Goal: Transaction & Acquisition: Purchase product/service

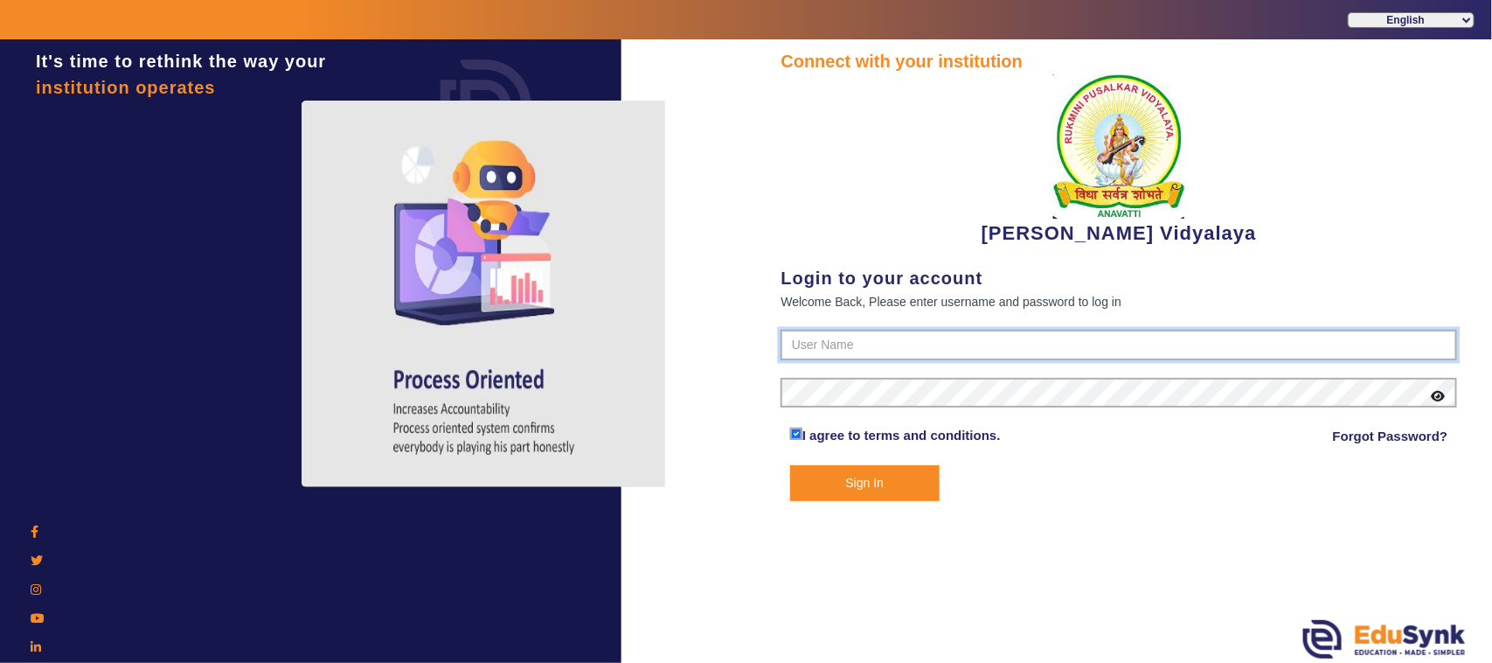
type input "1236547891"
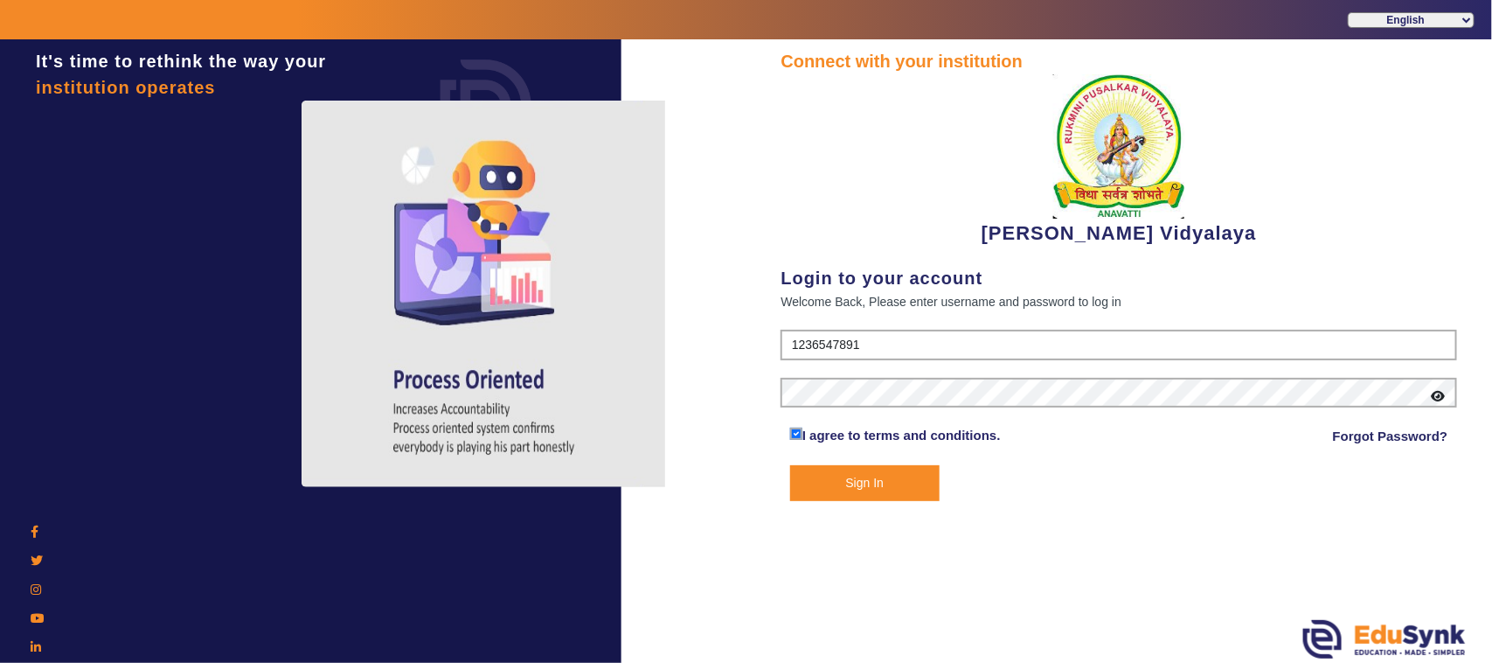
click at [893, 483] on button "Sign In" at bounding box center [864, 483] width 149 height 36
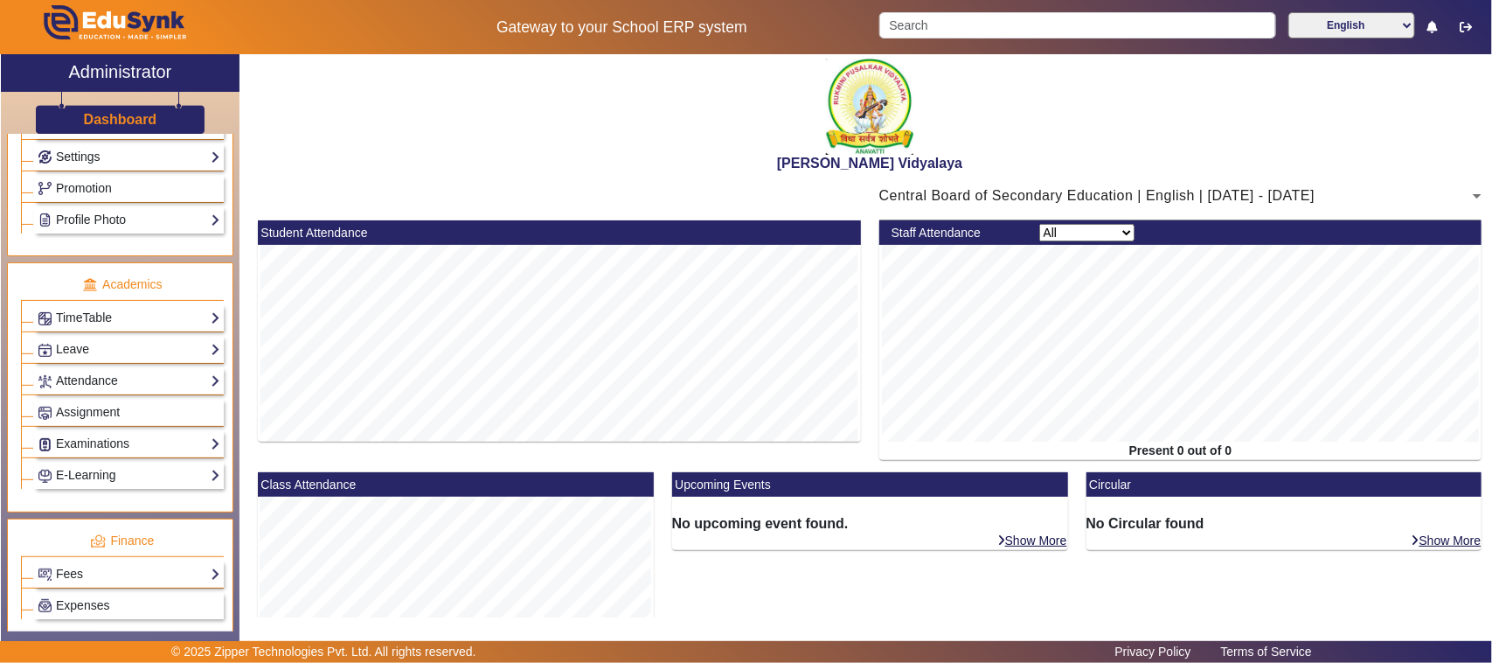
scroll to position [546, 0]
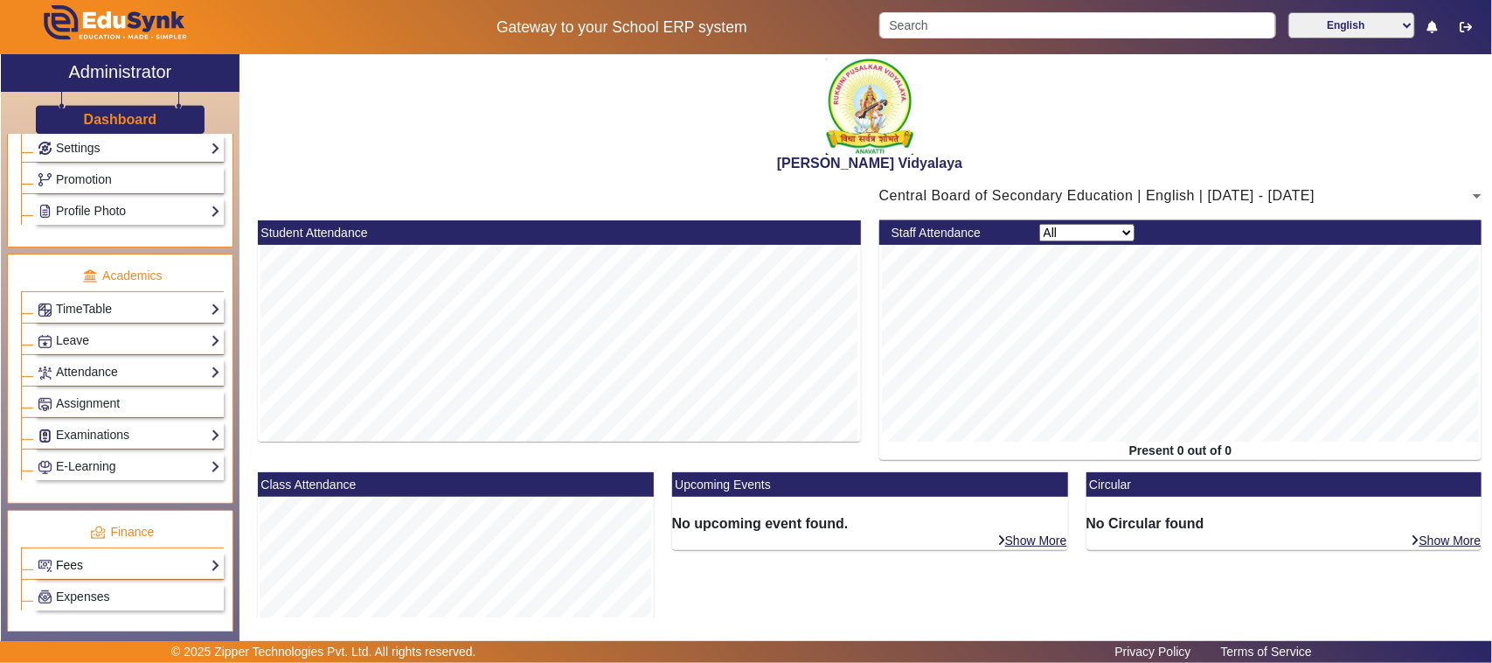
click at [74, 575] on link "Fees" at bounding box center [129, 565] width 183 height 20
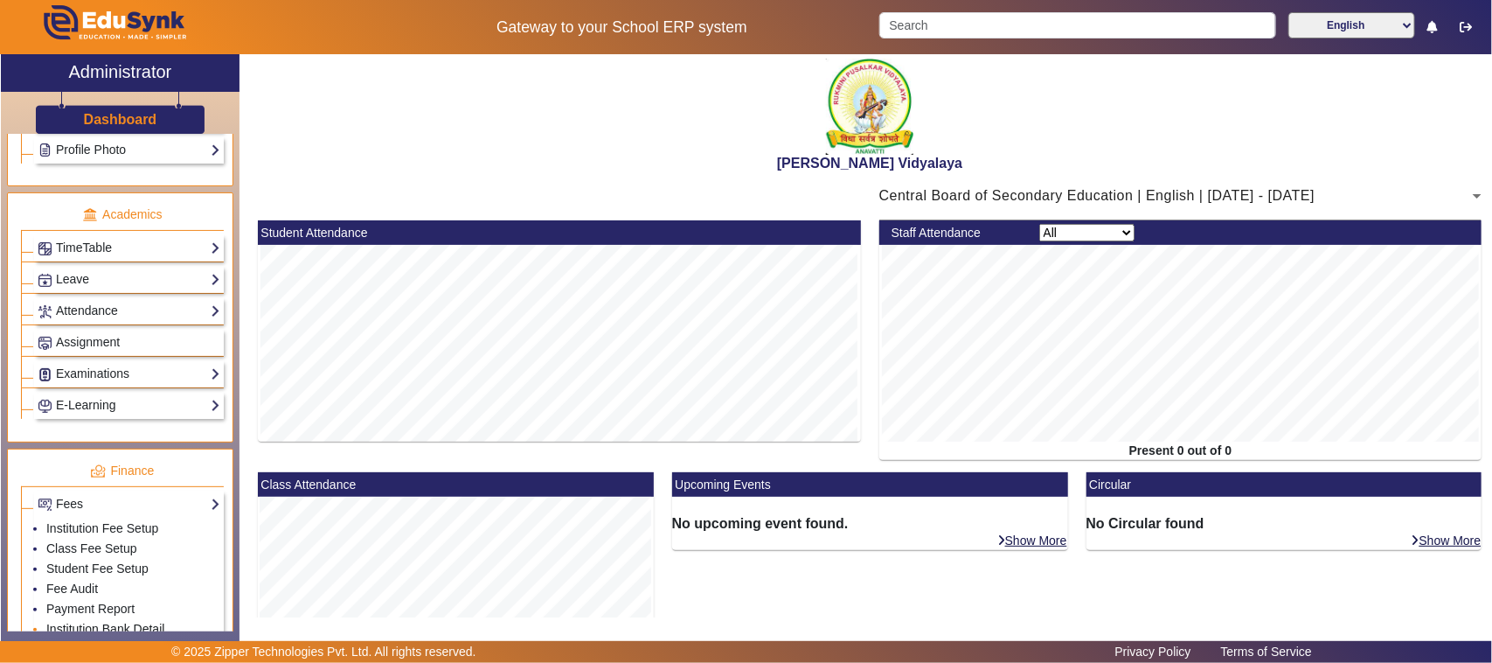
scroll to position [656, 0]
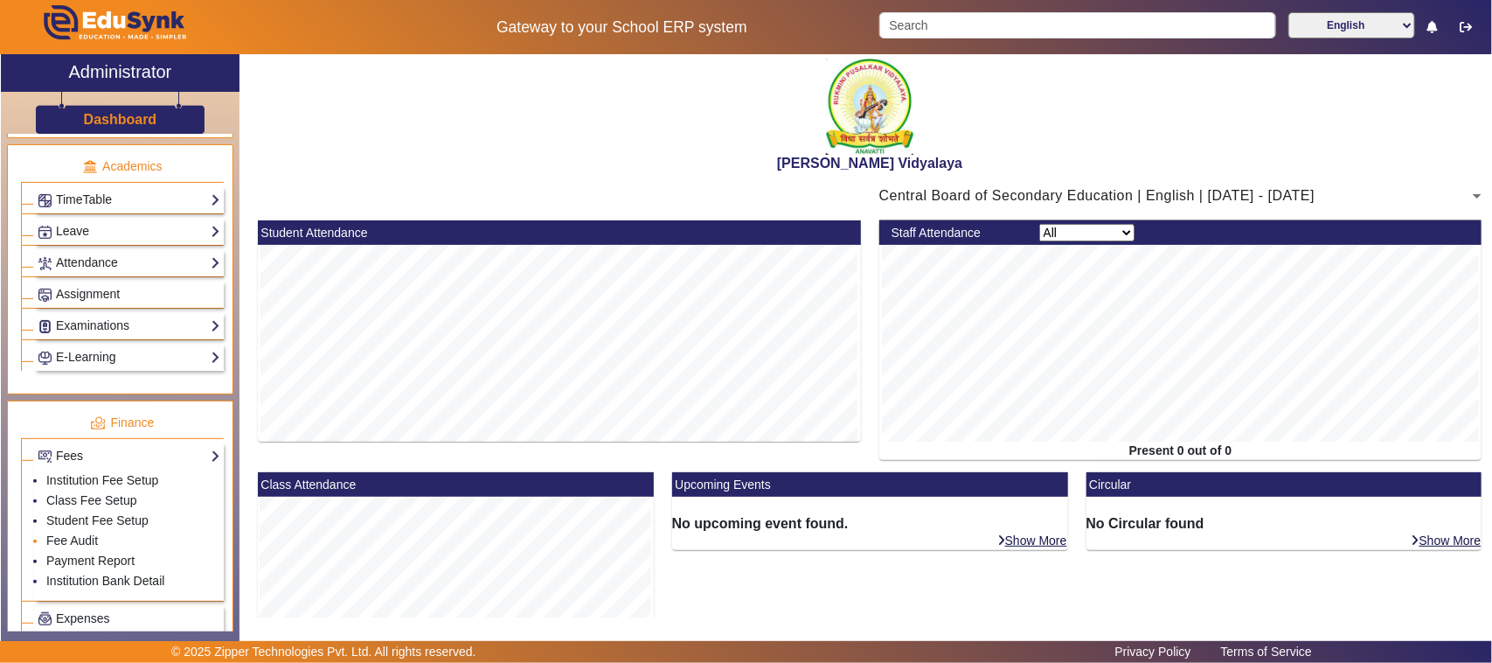
click at [75, 552] on li "Fee Audit" at bounding box center [133, 542] width 174 height 20
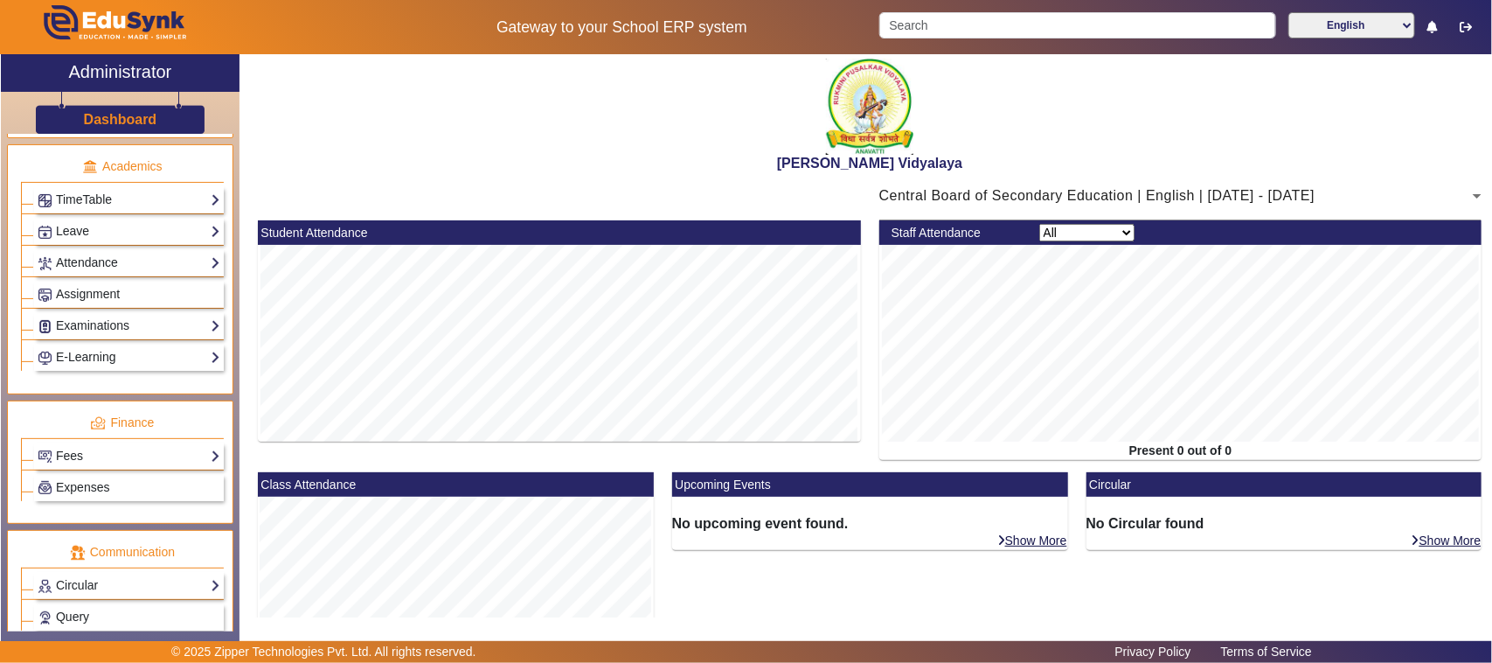
click at [122, 457] on div "Fees Institution Fee Setup Class Fee Setup Student Fee Setup Fee Audit Payment …" at bounding box center [129, 455] width 190 height 27
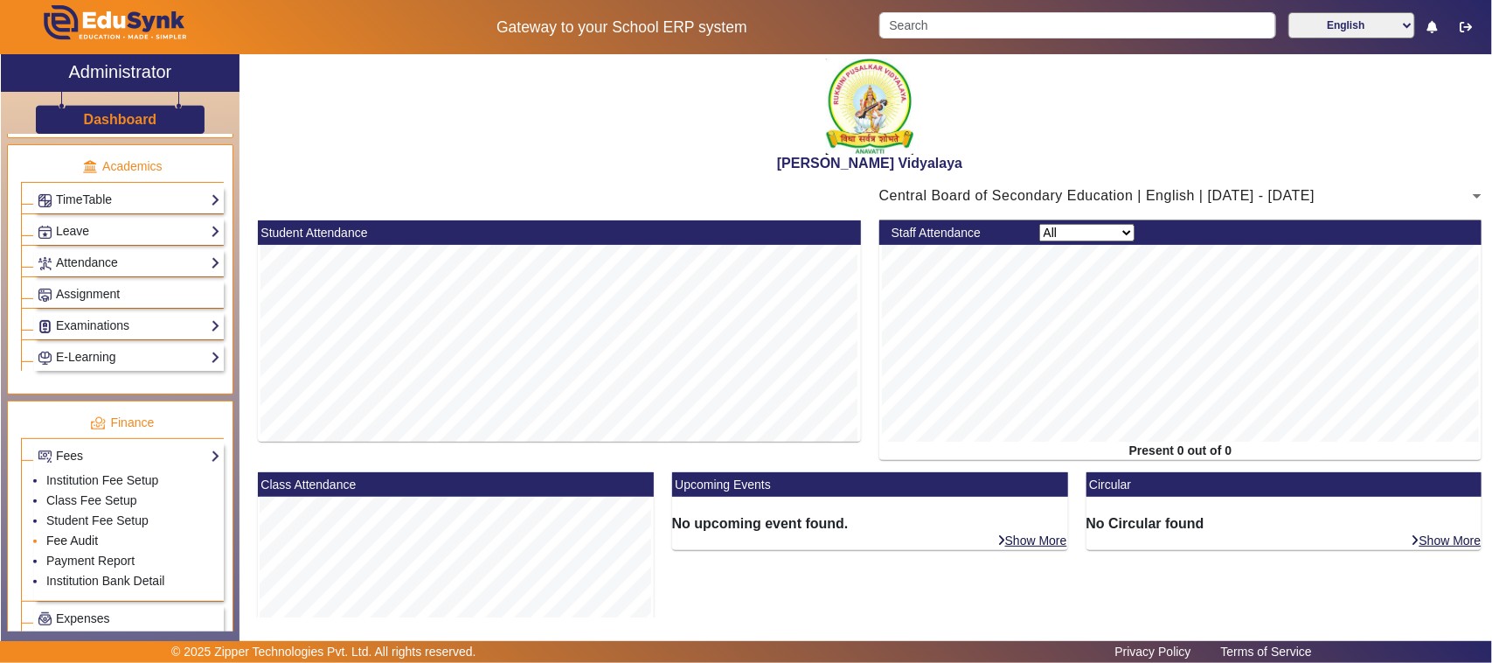
click at [85, 547] on link "Fee Audit" at bounding box center [72, 540] width 52 height 14
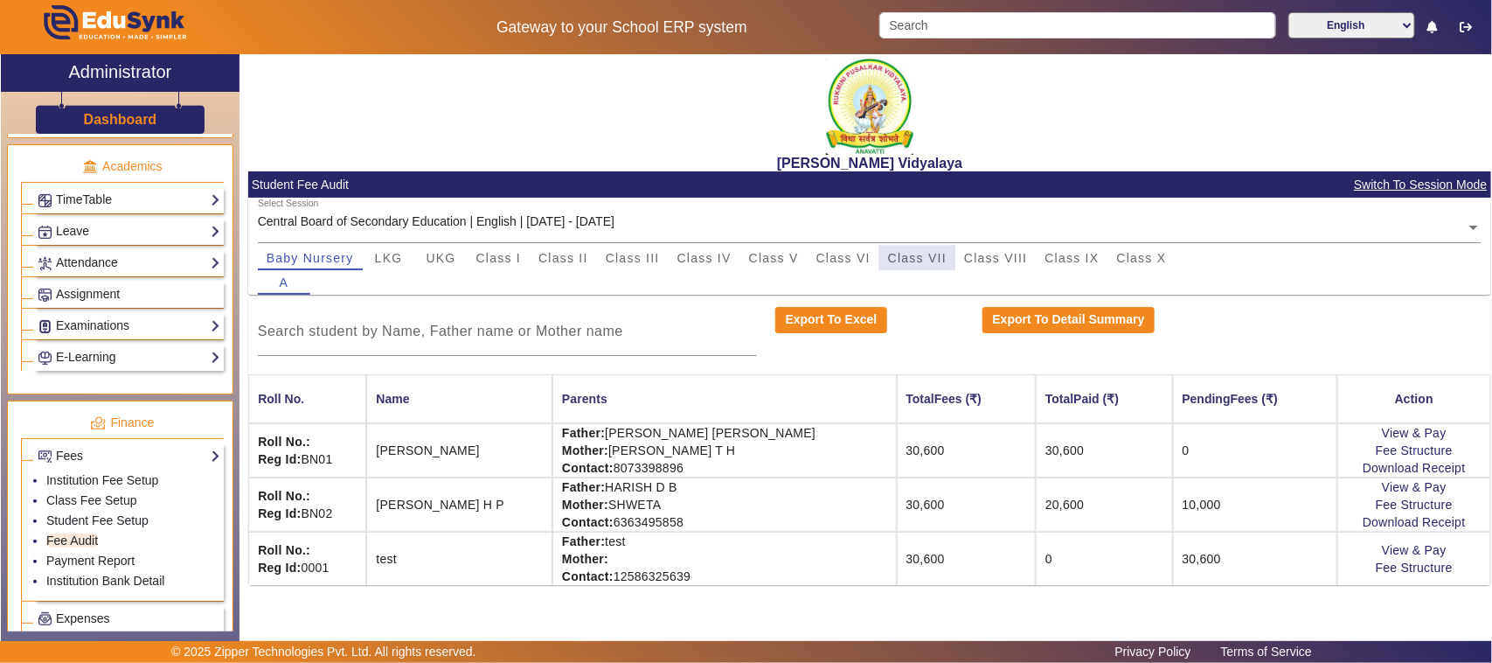
click at [915, 260] on span "Class VII" at bounding box center [917, 258] width 59 height 12
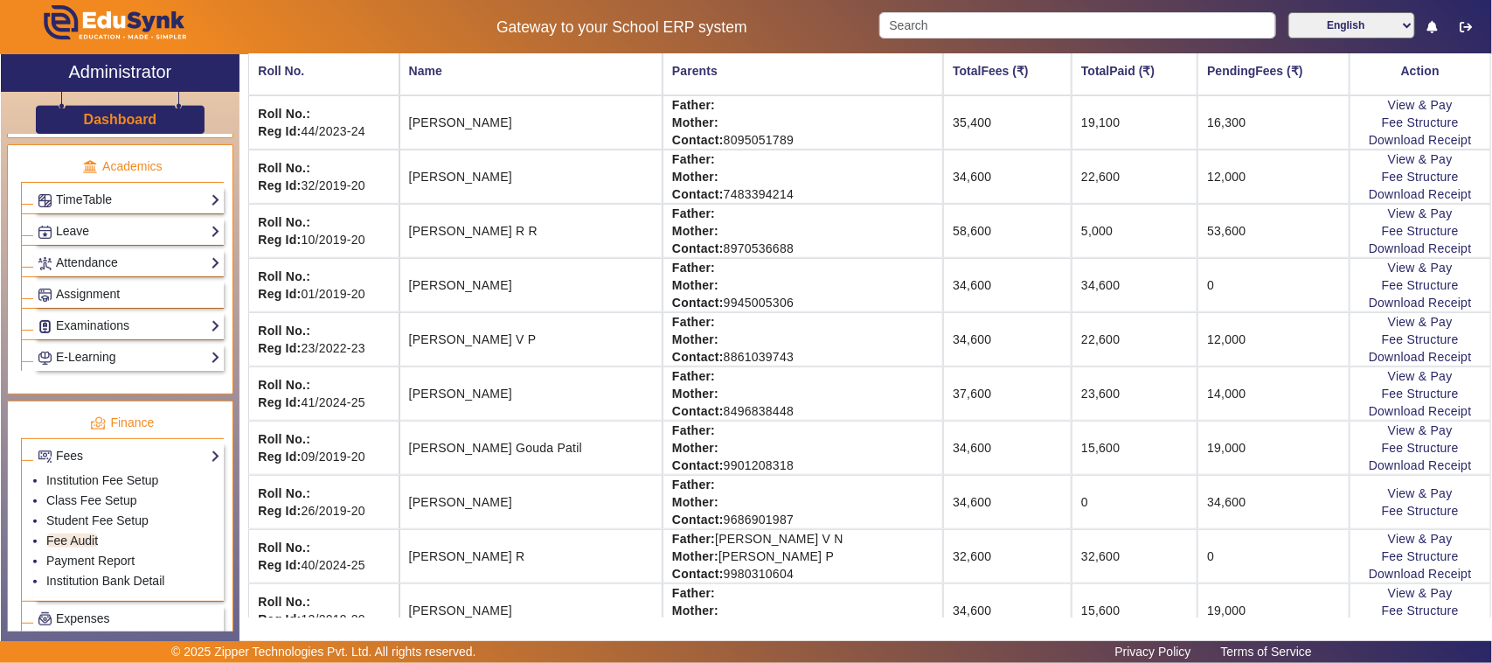
scroll to position [219, 0]
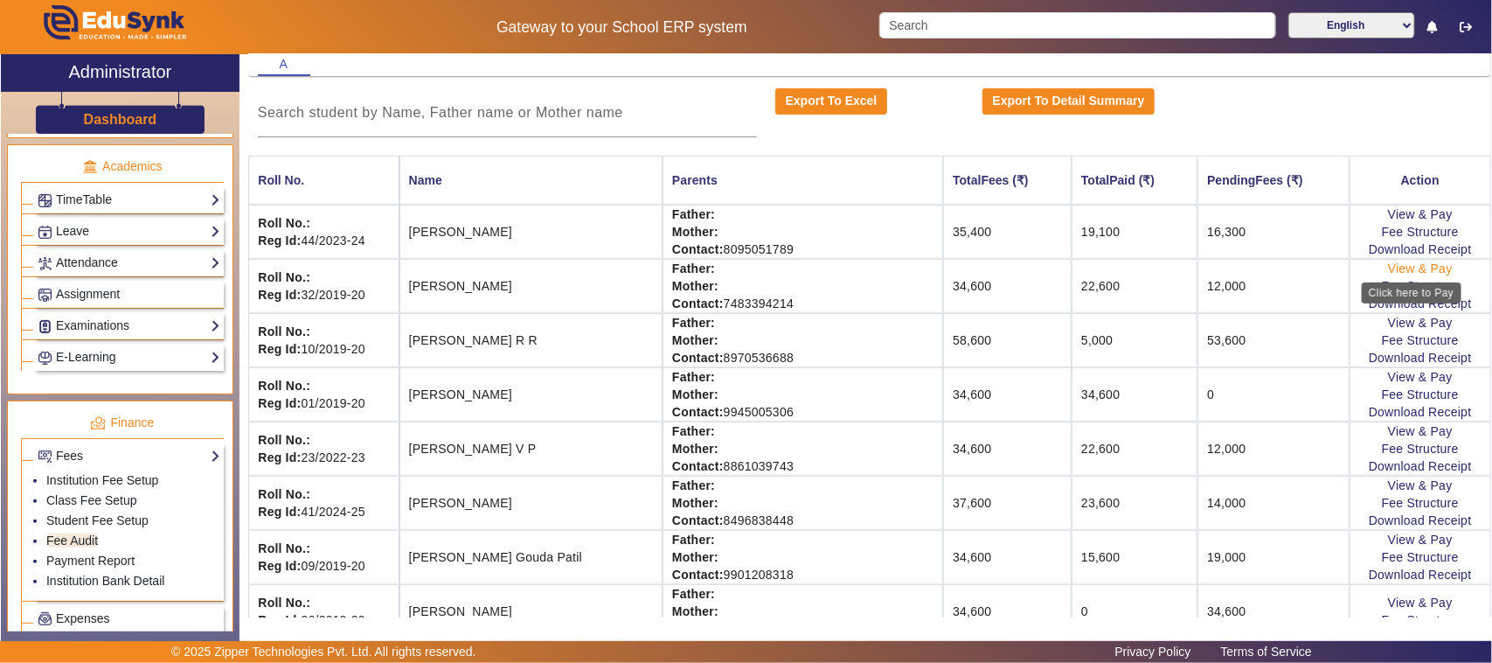
click at [1390, 271] on link "View & Pay" at bounding box center [1420, 268] width 65 height 14
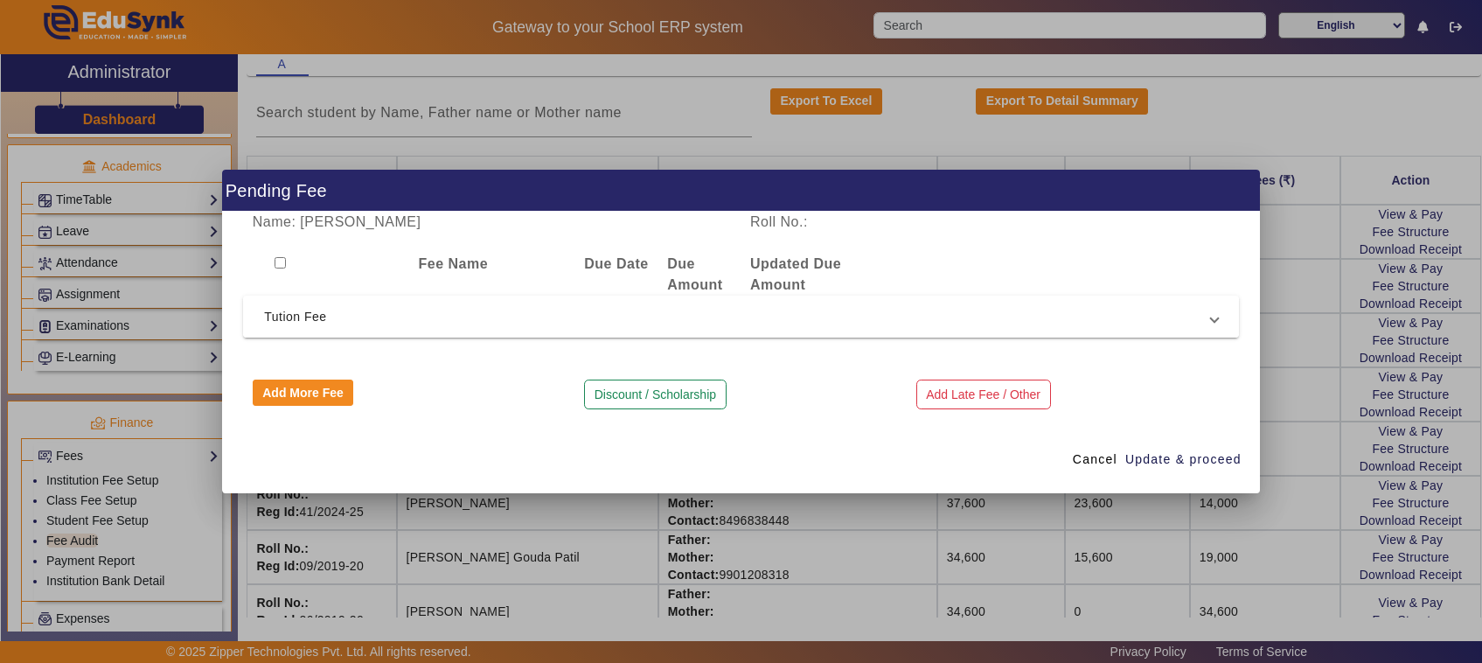
click at [286, 320] on span "Tution Fee" at bounding box center [737, 316] width 947 height 21
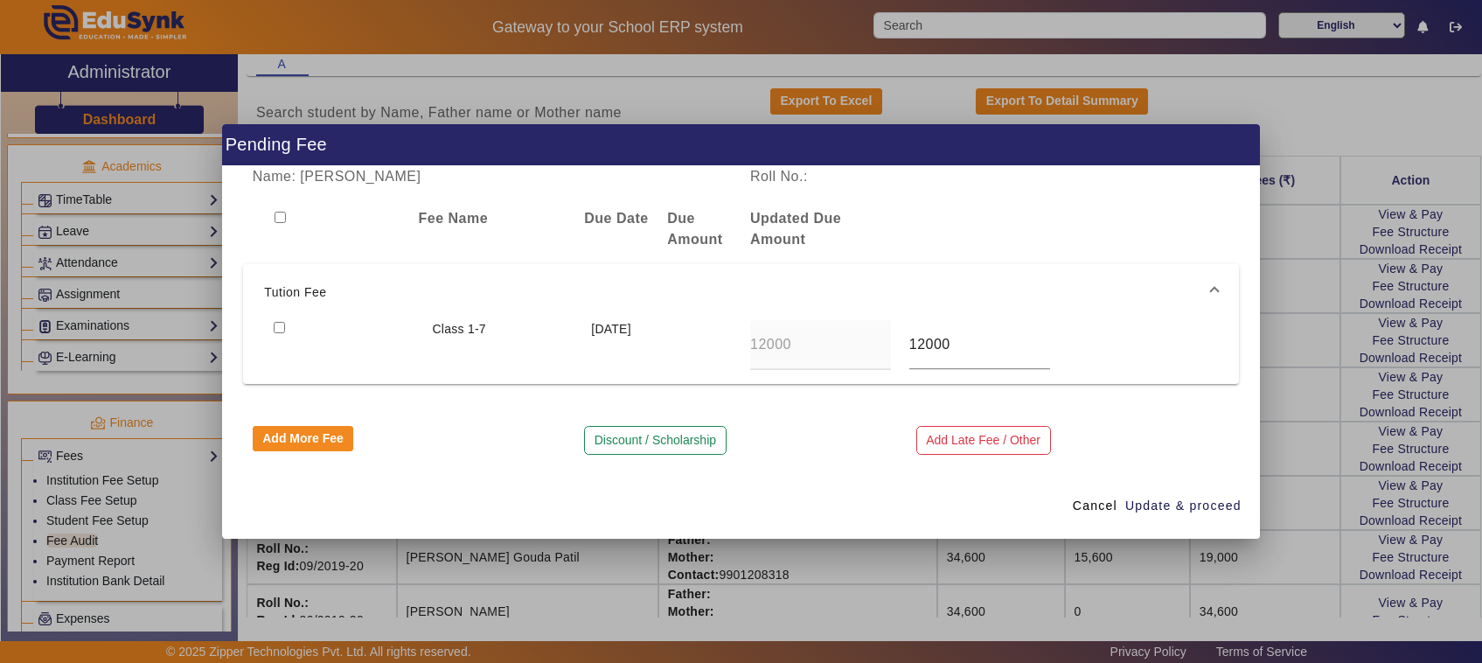
click at [275, 326] on input "checkbox" at bounding box center [279, 327] width 11 height 11
checkbox input "true"
click at [1186, 500] on span "Update & proceed" at bounding box center [1183, 506] width 116 height 18
type input "24000"
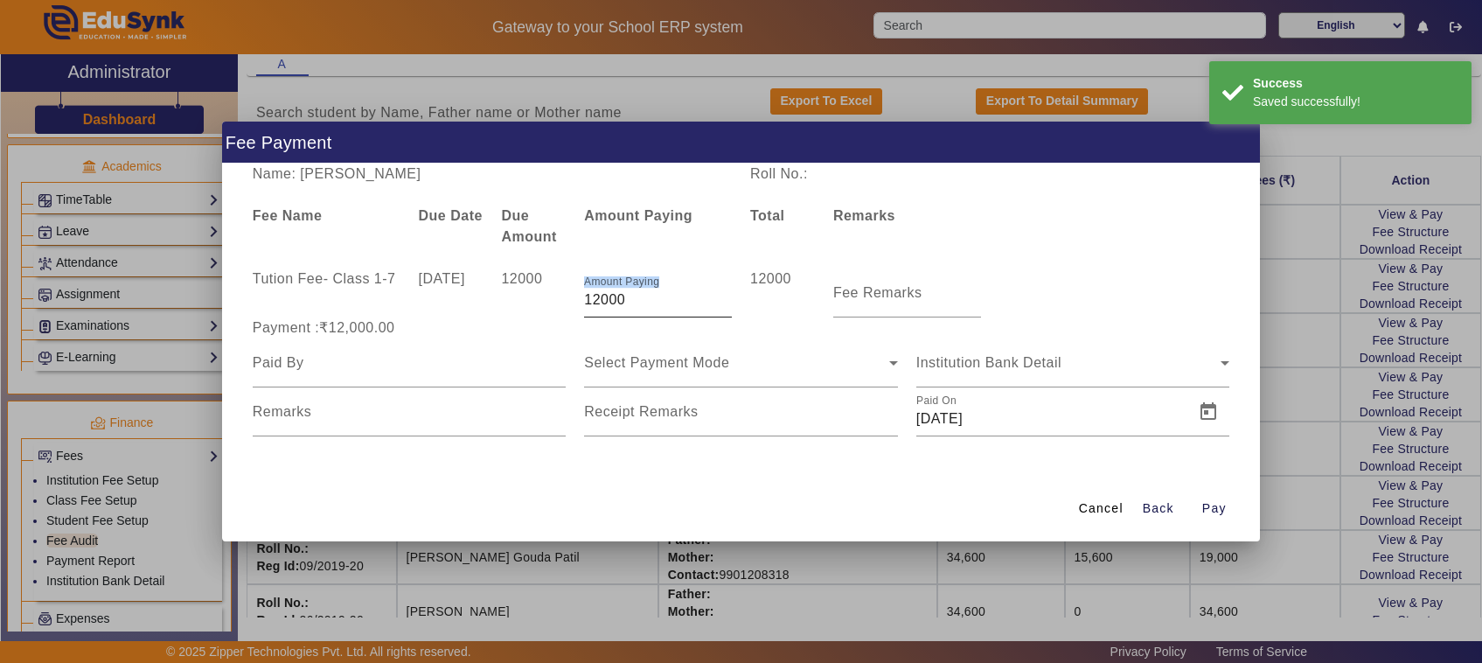
drag, startPoint x: 656, startPoint y: 284, endPoint x: 647, endPoint y: 289, distance: 10.2
click at [647, 289] on div "Amount Paying 12000" at bounding box center [658, 292] width 148 height 49
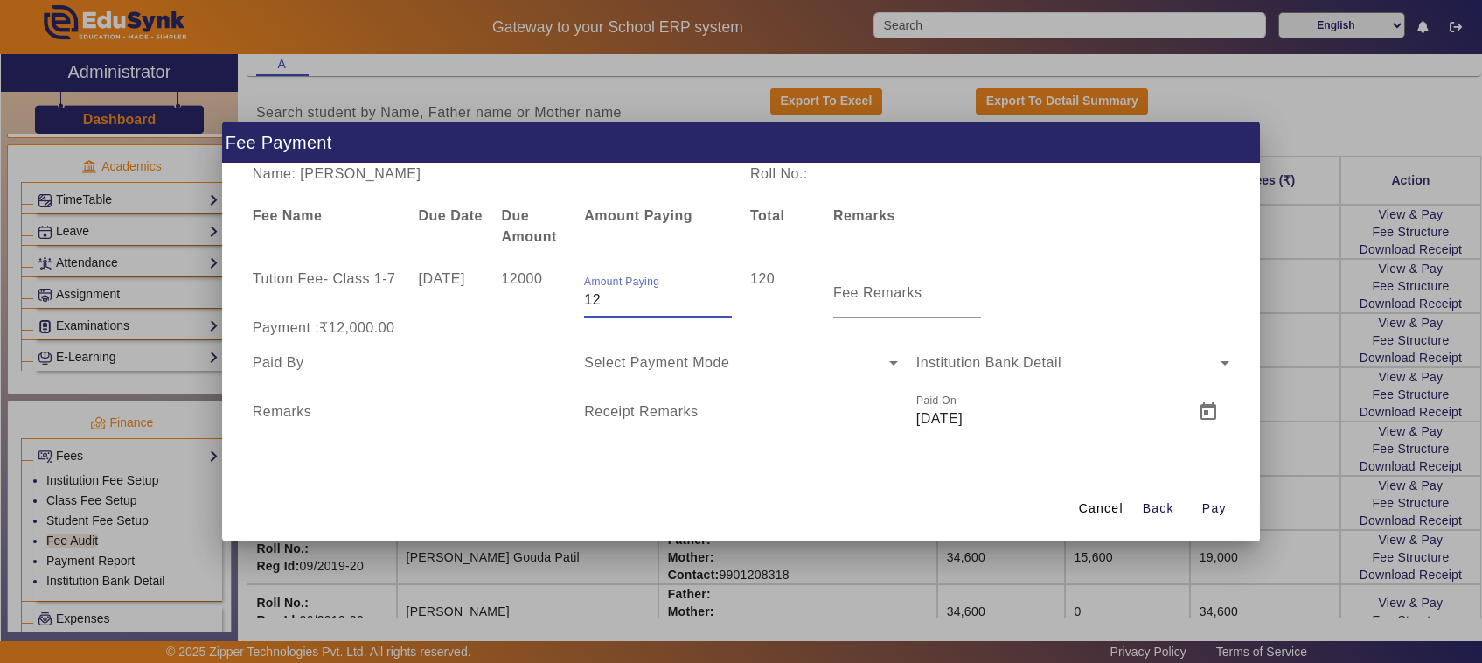
type input "1"
type input "500"
click at [864, 304] on input "Fee Remarks" at bounding box center [907, 299] width 148 height 21
type input "2nd payment"
click at [302, 372] on input at bounding box center [410, 362] width 314 height 21
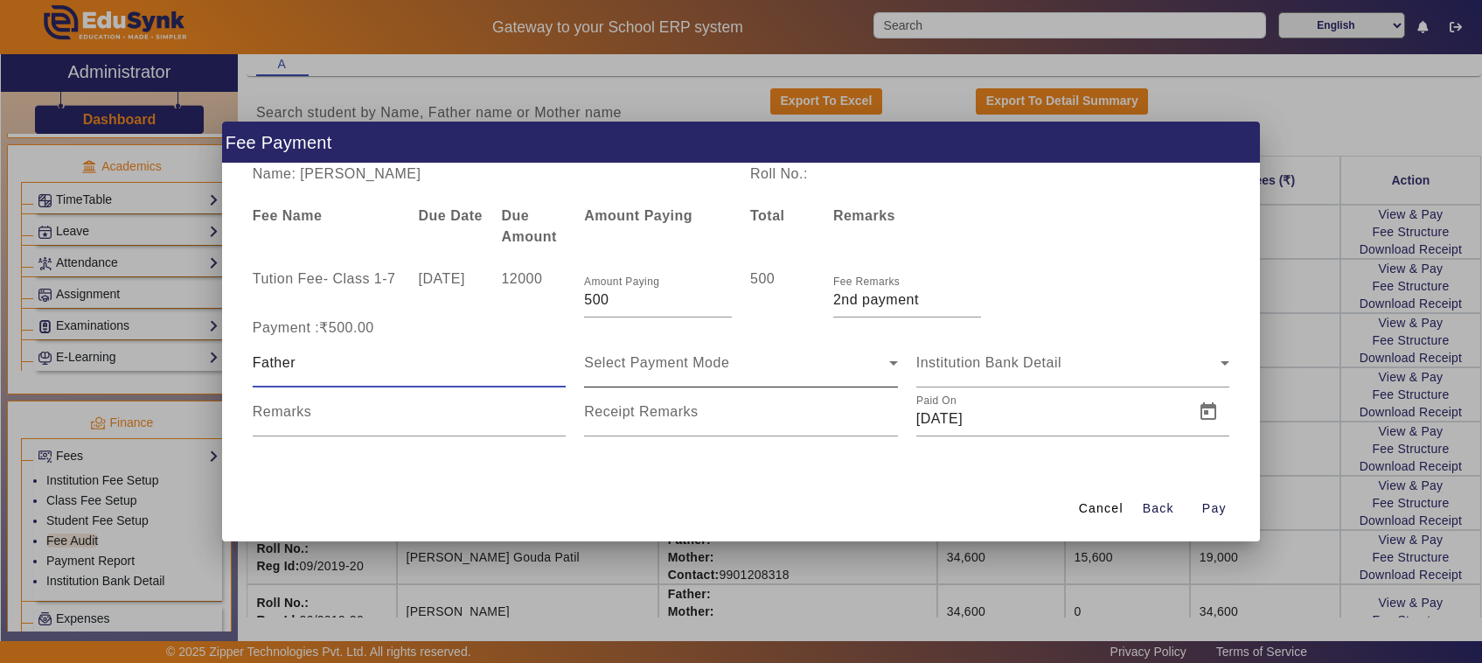
type input "Father"
click at [618, 376] on div "Select Payment Mode" at bounding box center [741, 362] width 314 height 49
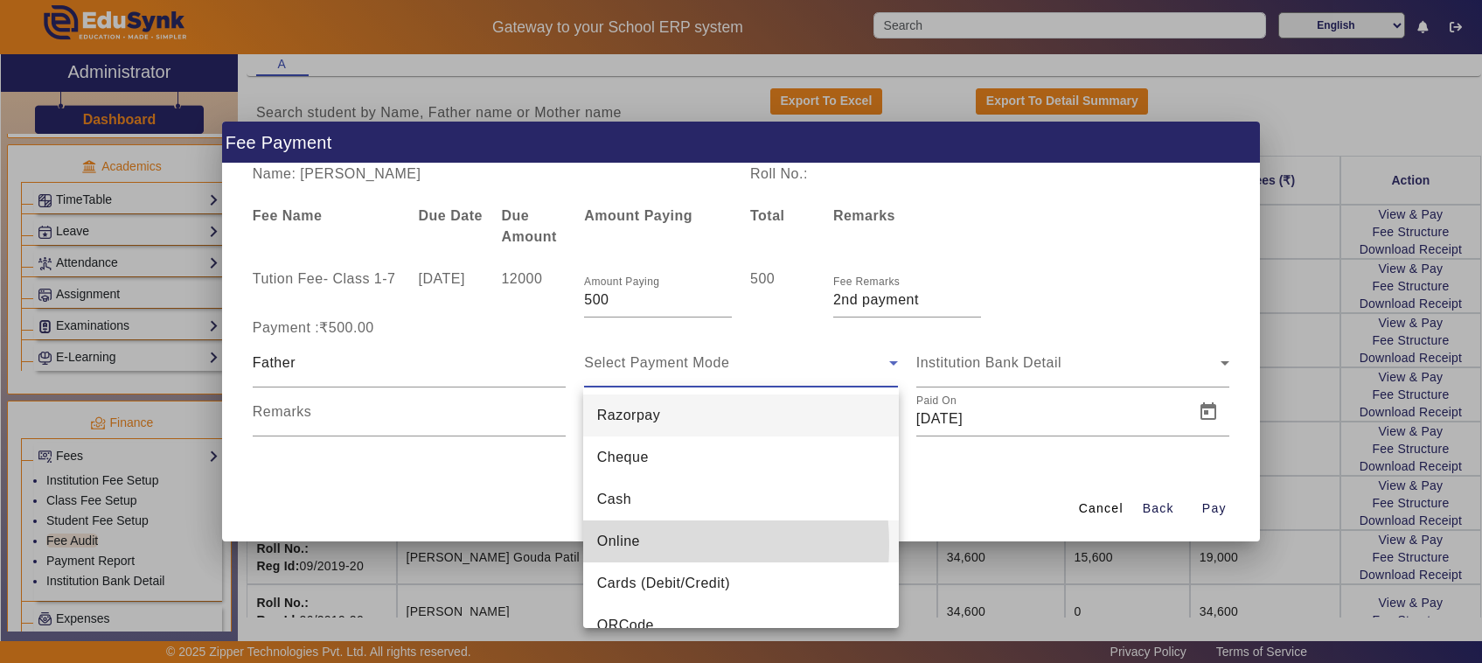
click at [616, 545] on span "Online" at bounding box center [618, 541] width 43 height 21
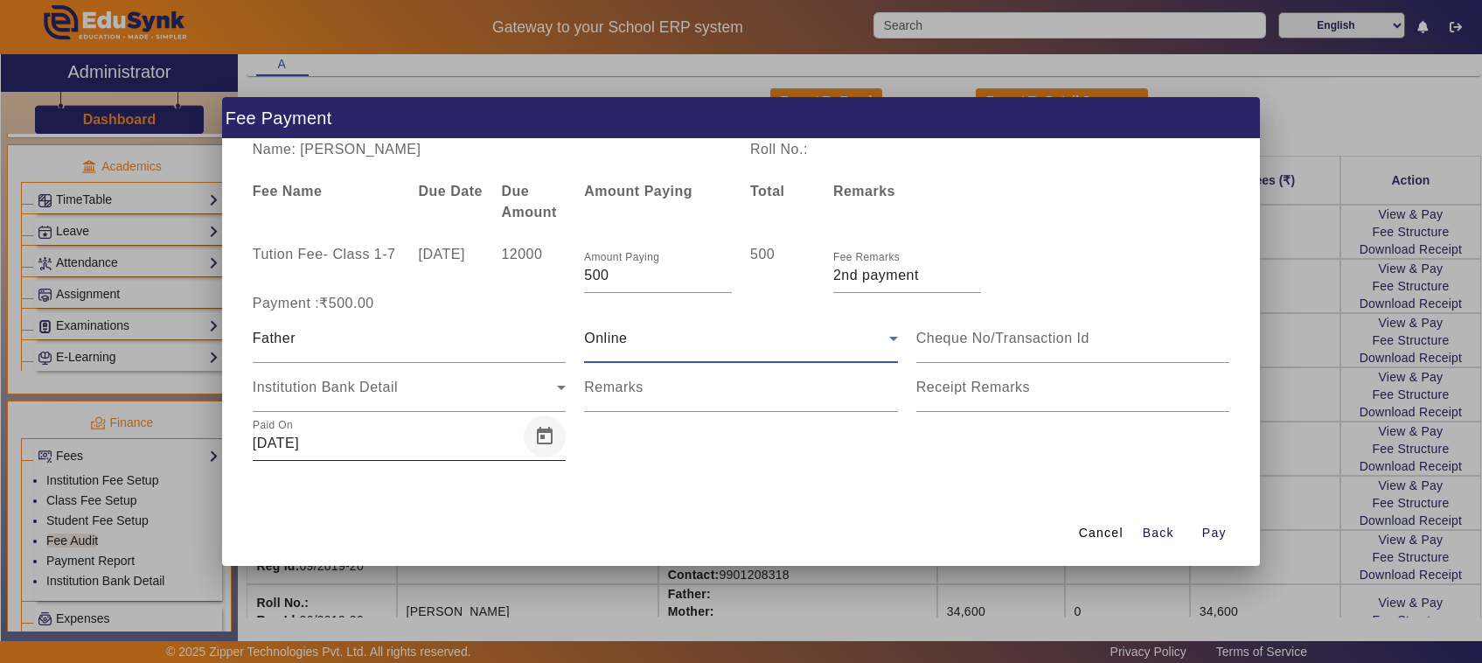
click at [529, 434] on span "Open calendar" at bounding box center [545, 436] width 42 height 42
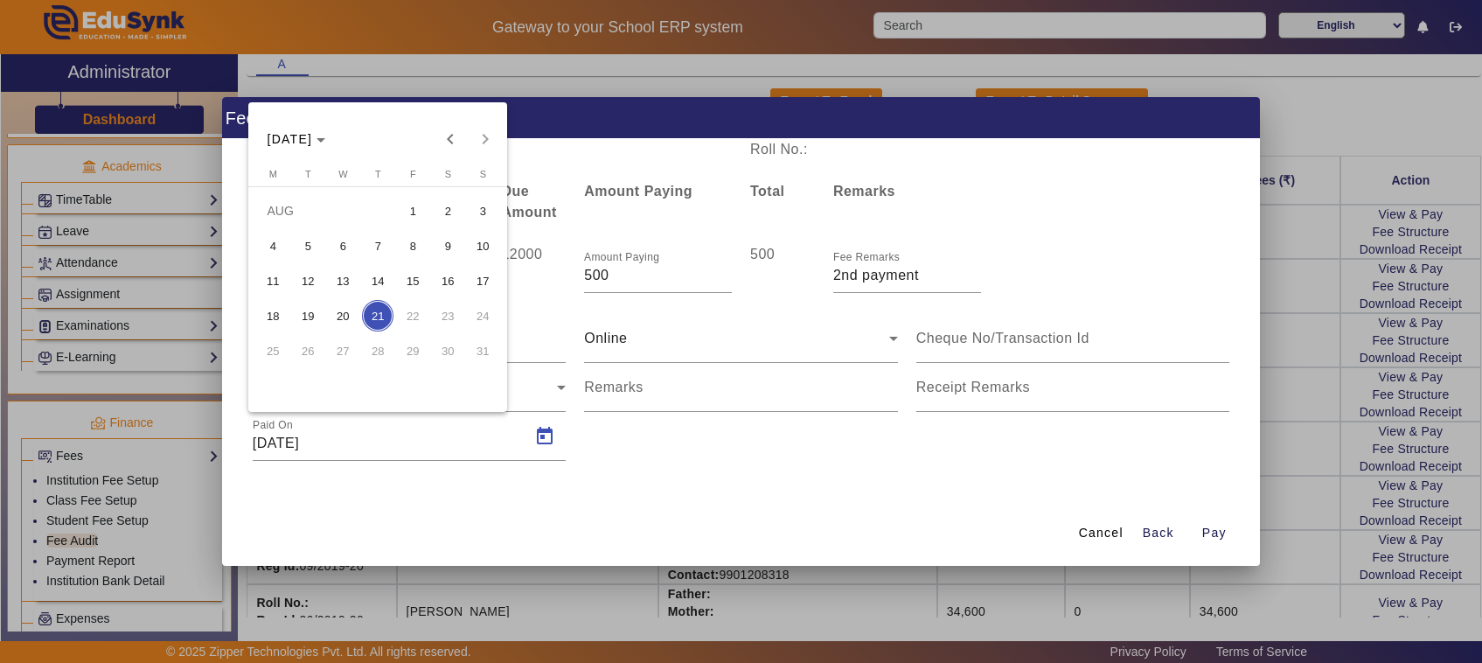
click at [342, 316] on span "20" at bounding box center [342, 315] width 31 height 31
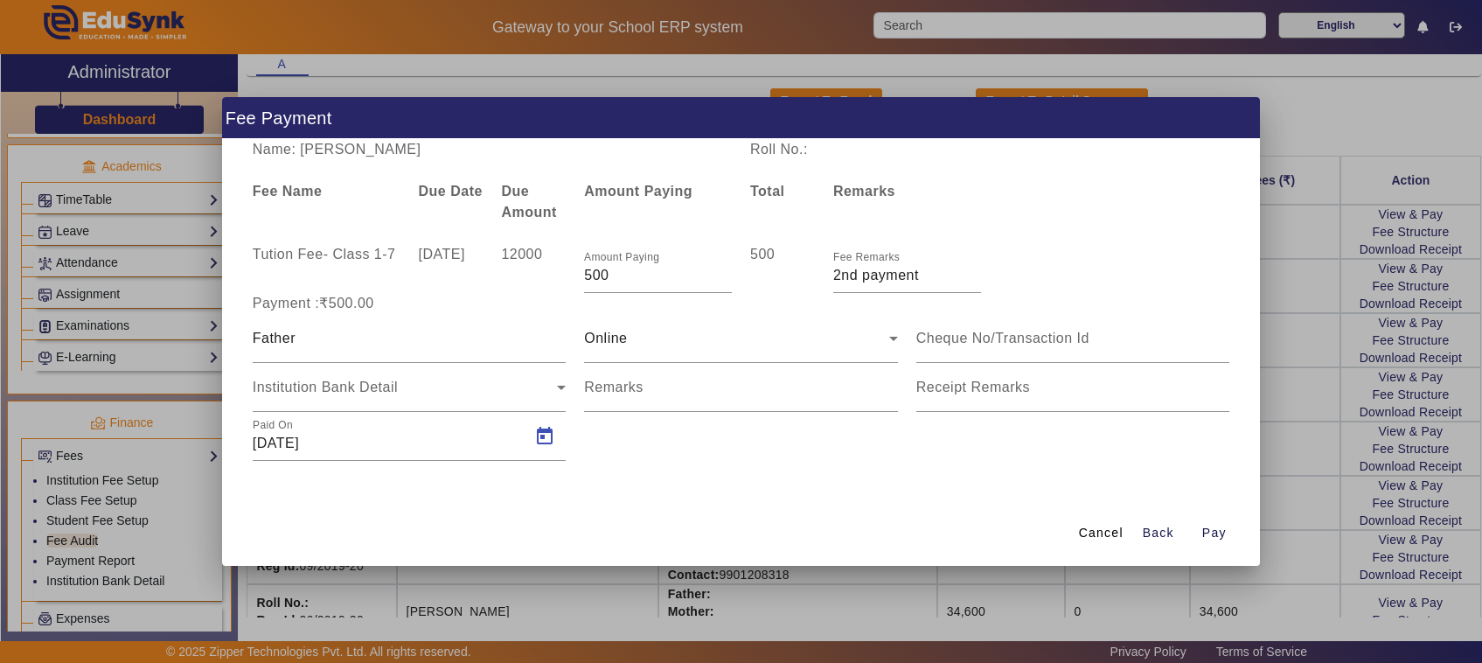
type input "[DATE]"
click at [613, 394] on mat-label "Remarks" at bounding box center [613, 386] width 59 height 15
click at [613, 394] on input "Remarks" at bounding box center [741, 394] width 314 height 21
type input "776"
click at [1019, 323] on div at bounding box center [1073, 338] width 314 height 49
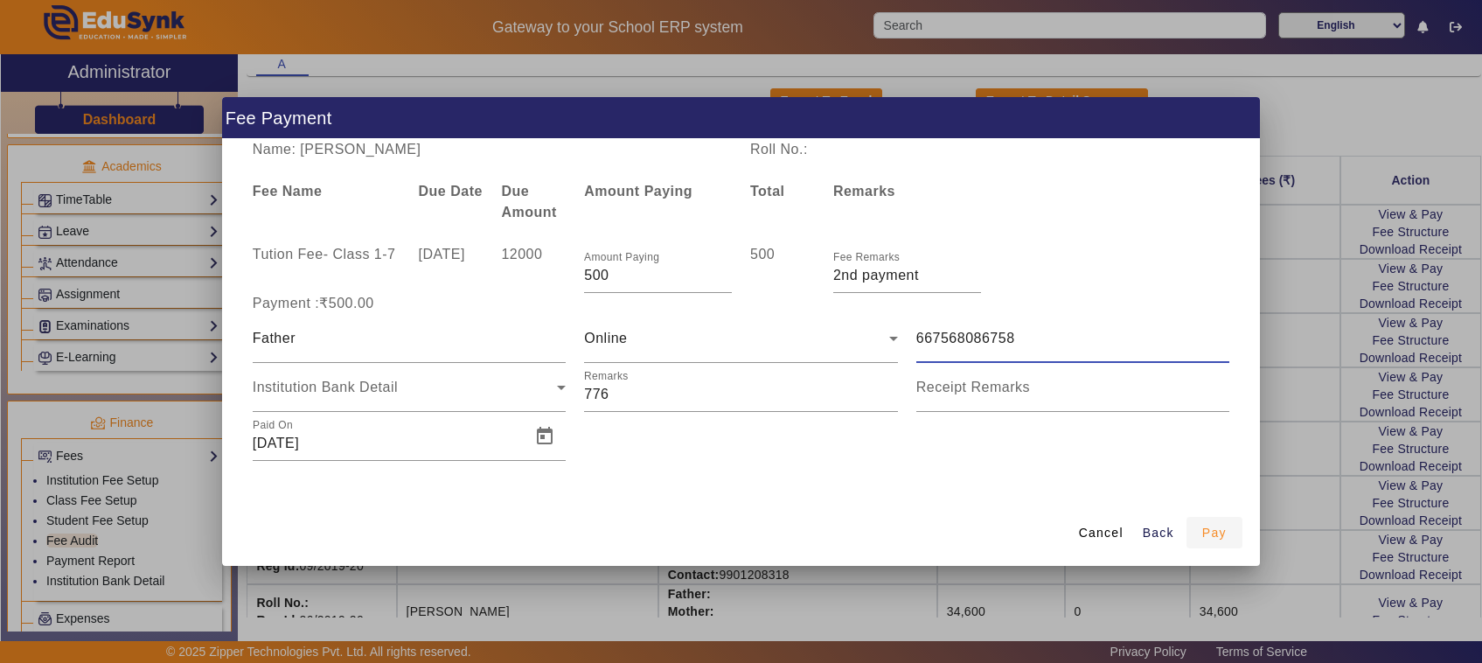
type input "667568086758"
click at [1220, 534] on span "Pay" at bounding box center [1214, 533] width 24 height 18
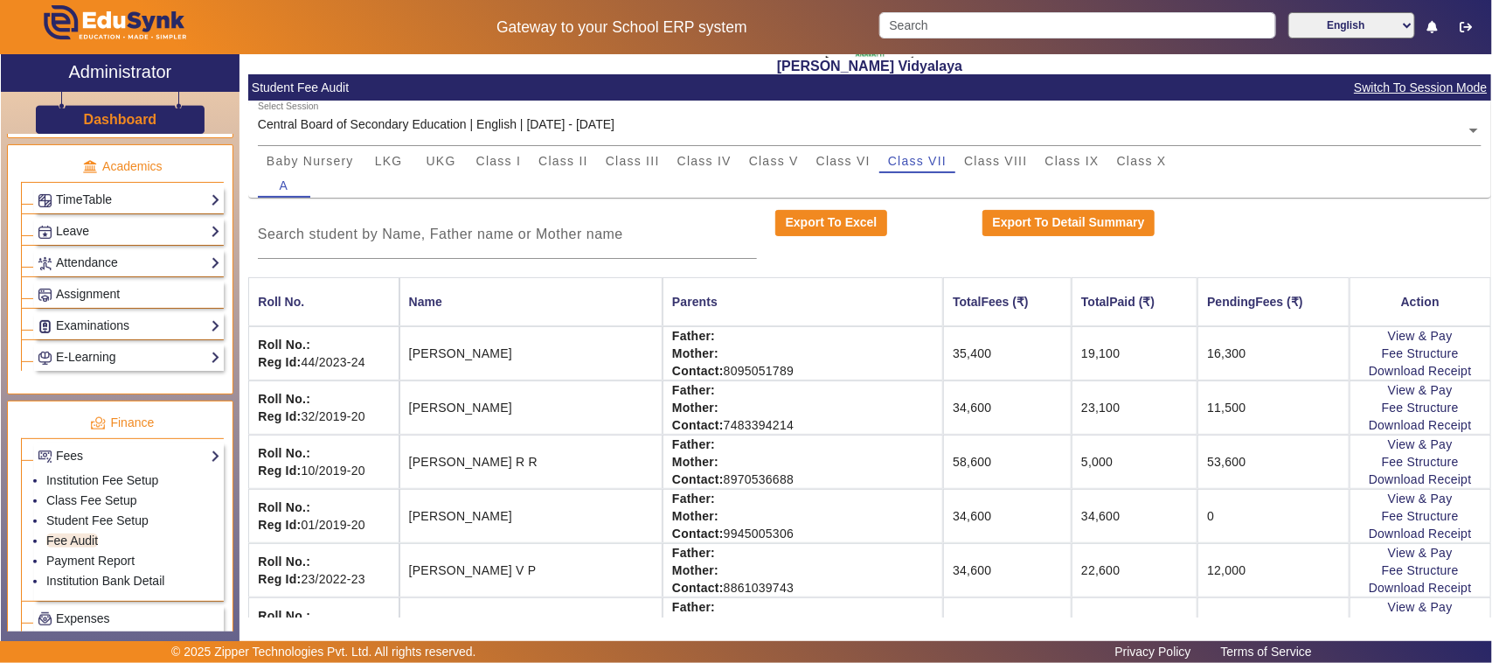
scroll to position [0, 0]
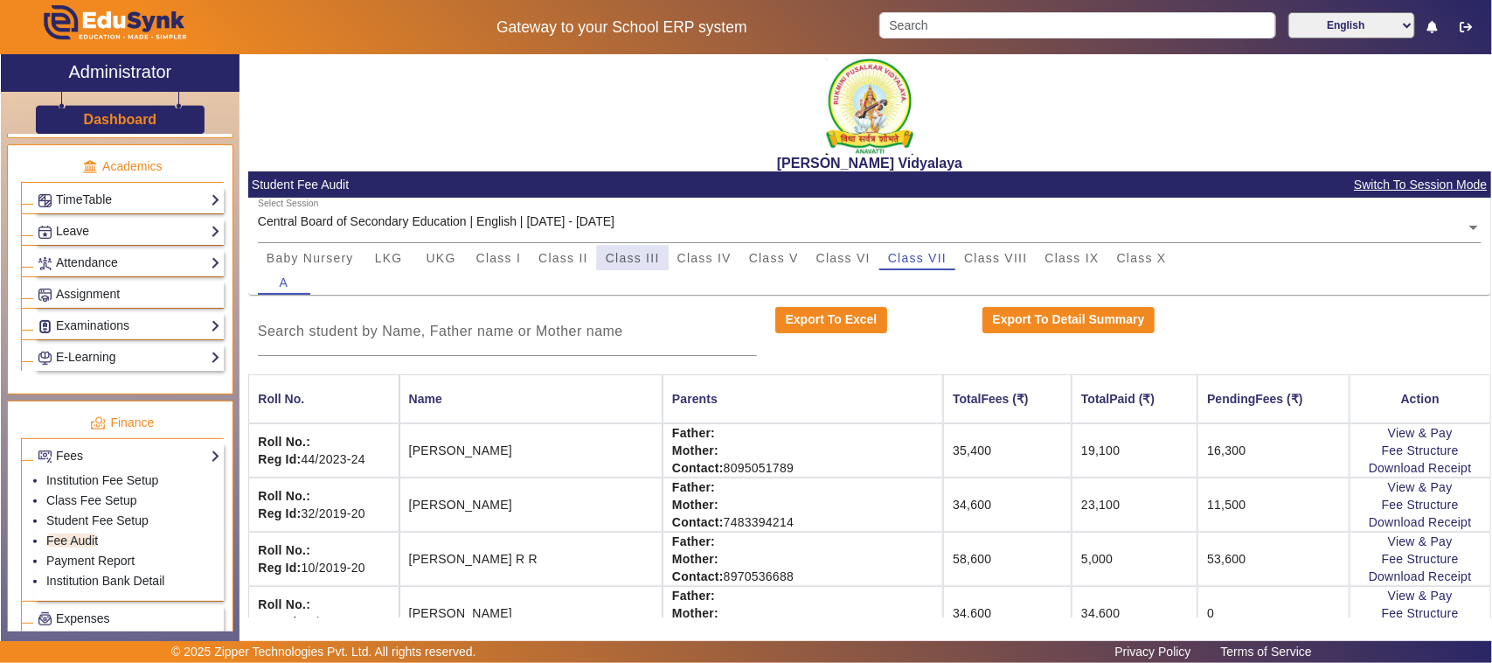
click at [649, 264] on span "Class III" at bounding box center [633, 258] width 54 height 24
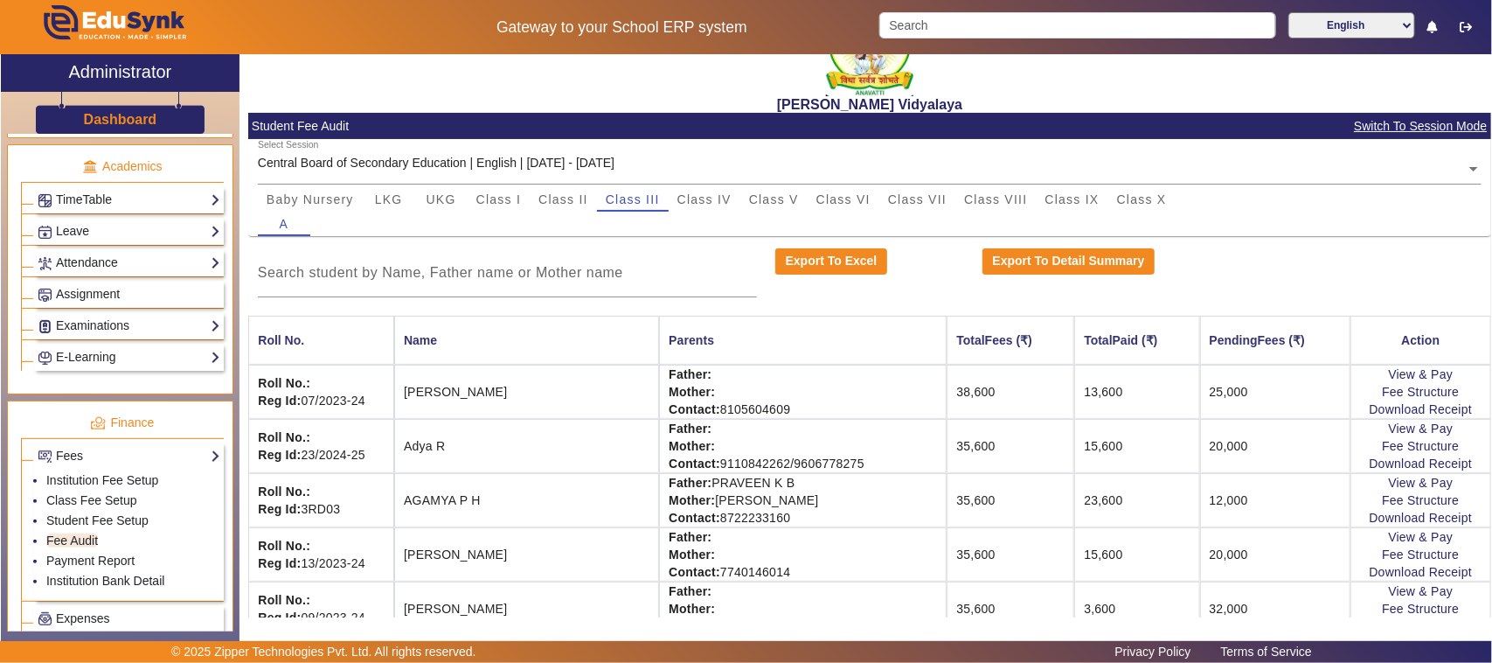
scroll to position [109, 0]
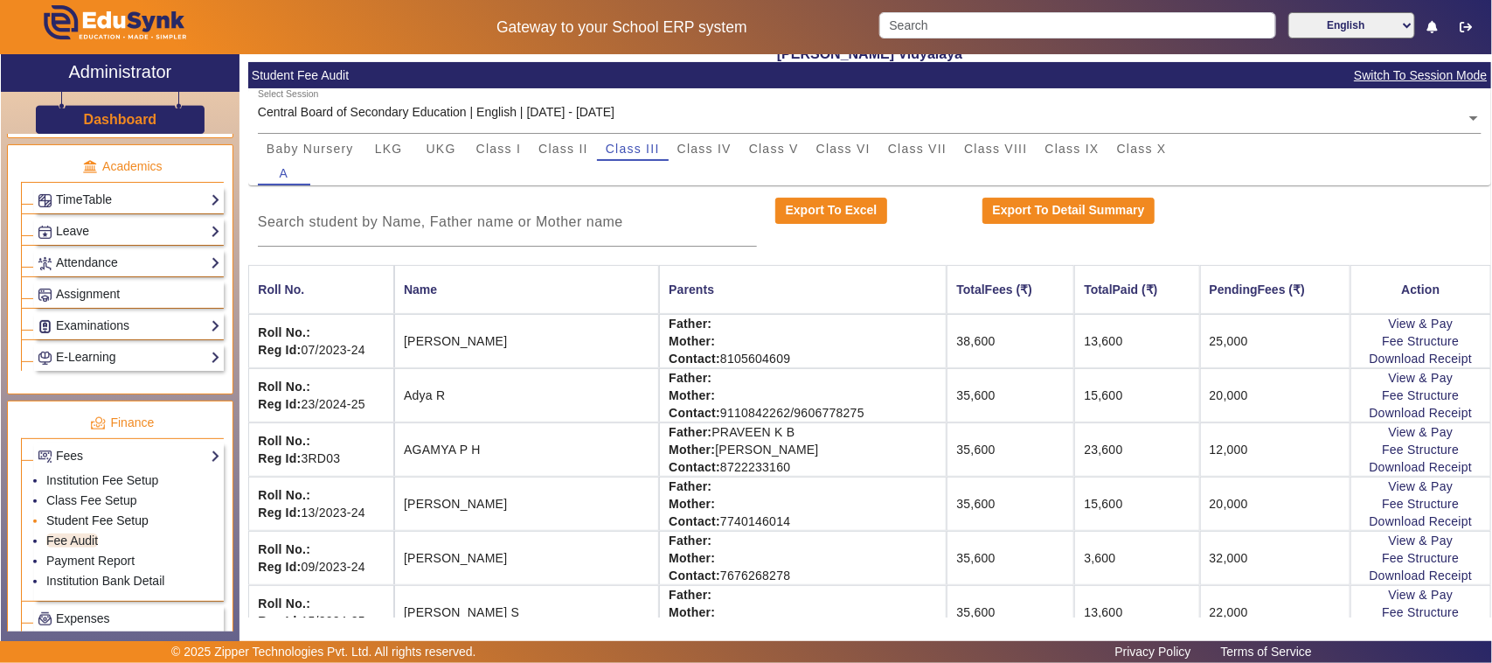
click at [87, 527] on link "Student Fee Setup" at bounding box center [97, 520] width 102 height 14
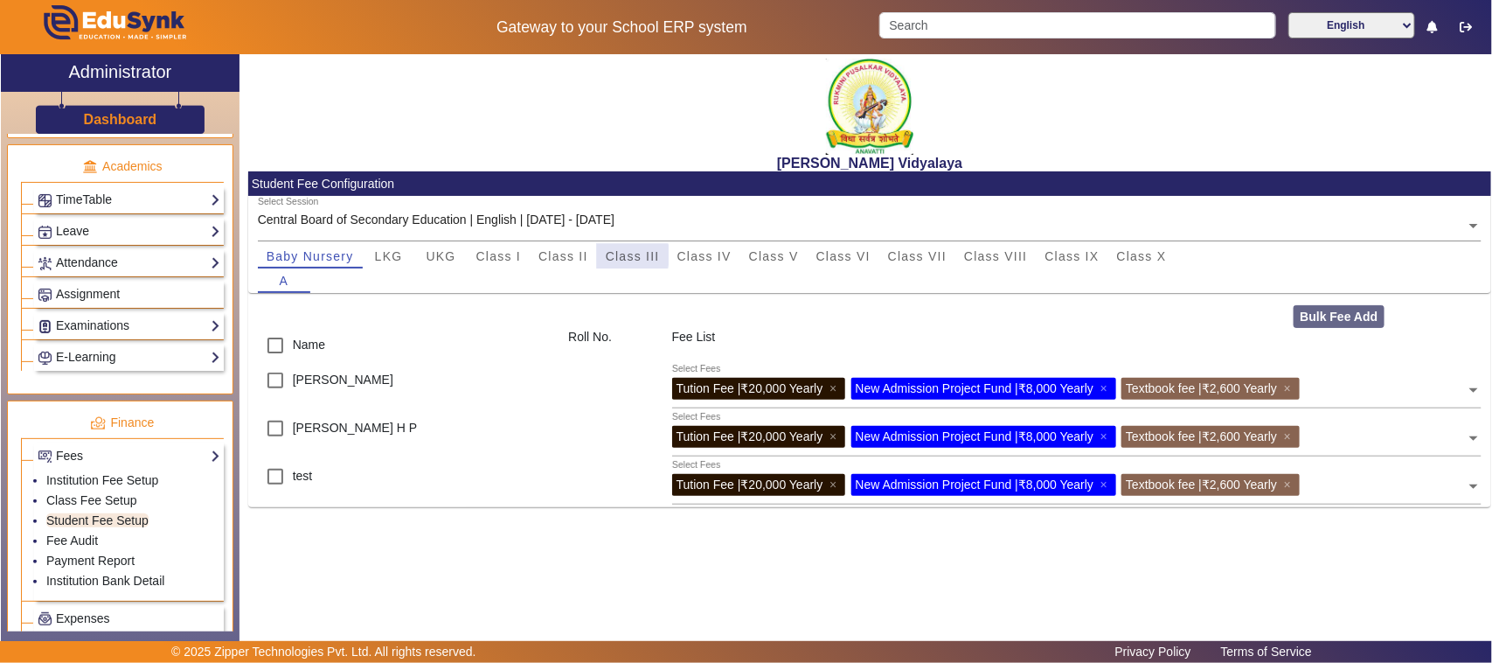
click at [612, 255] on span "Class III" at bounding box center [633, 256] width 54 height 12
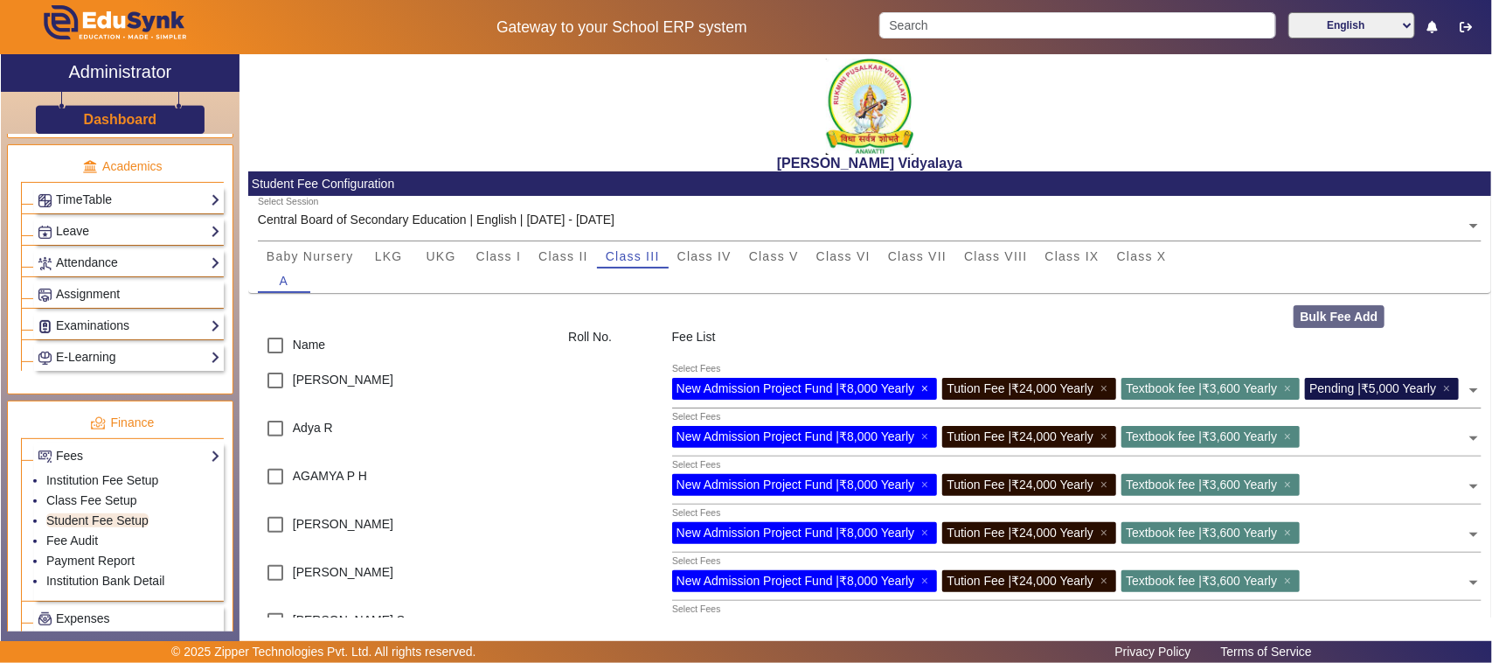
click at [925, 383] on span "×" at bounding box center [926, 388] width 11 height 14
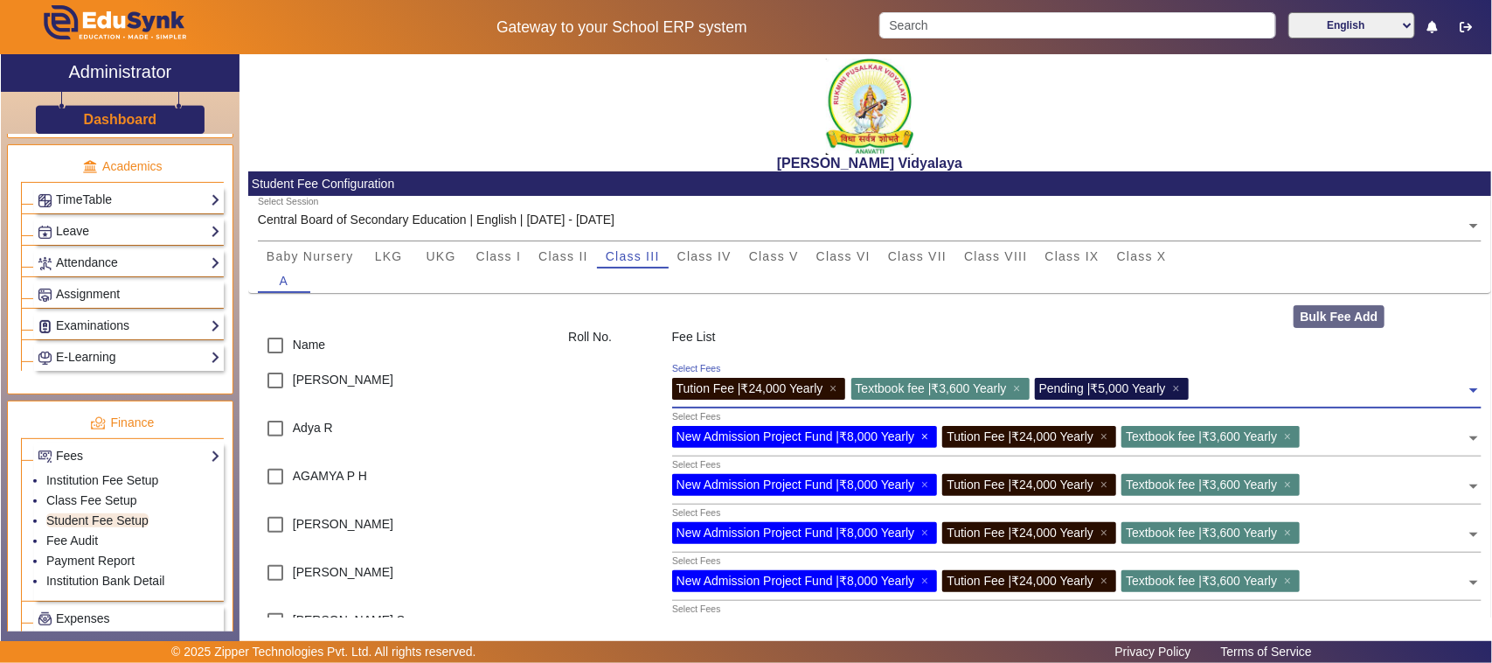
click at [929, 435] on span "×" at bounding box center [926, 436] width 11 height 14
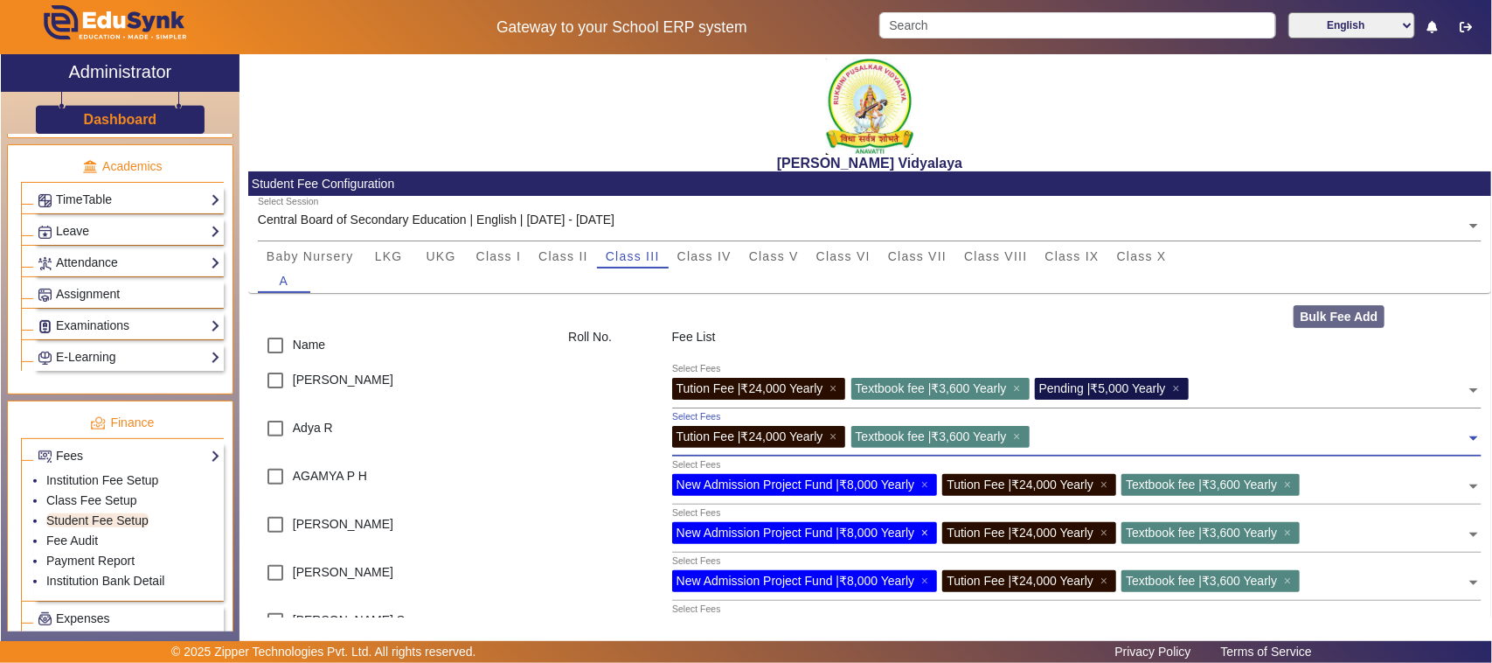
click at [931, 532] on span "×" at bounding box center [926, 532] width 11 height 14
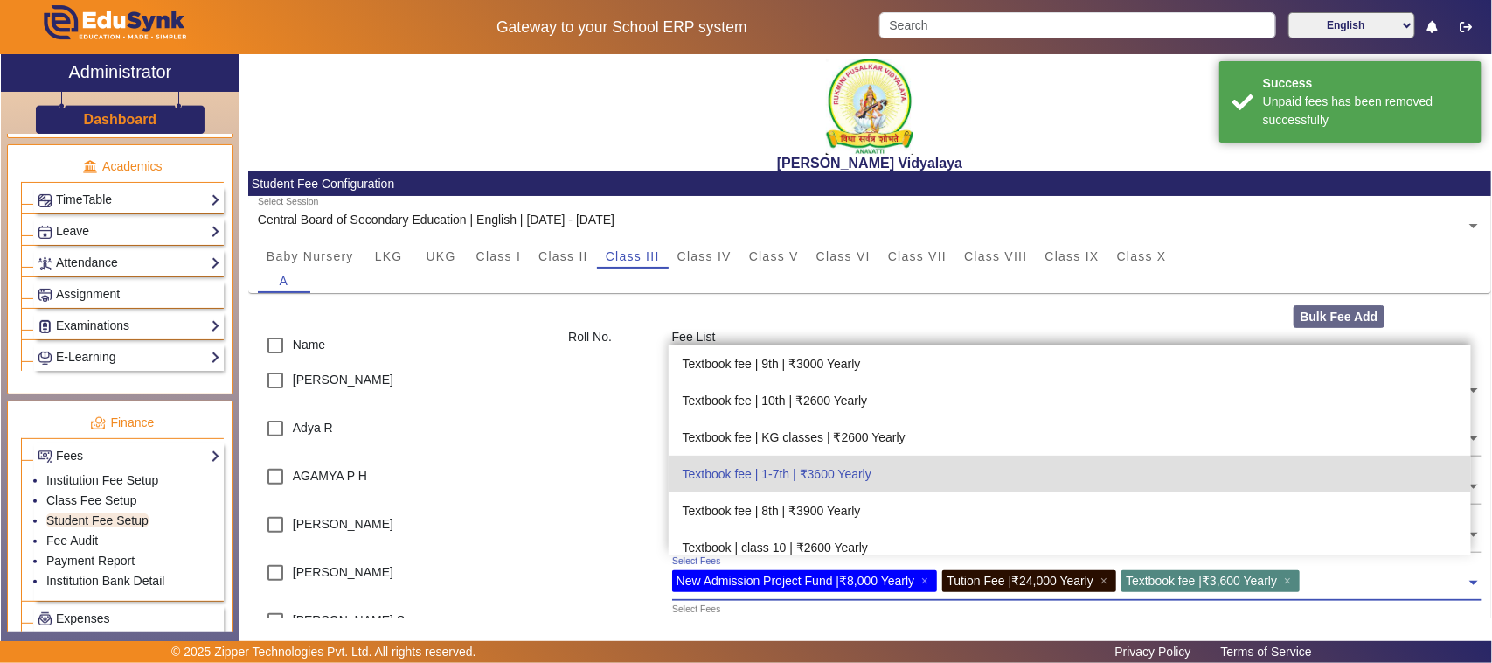
click at [921, 579] on div "New Admission Project Fund | ₹8,000 Yearly ×" at bounding box center [805, 581] width 266 height 22
click at [929, 577] on span "×" at bounding box center [926, 580] width 11 height 14
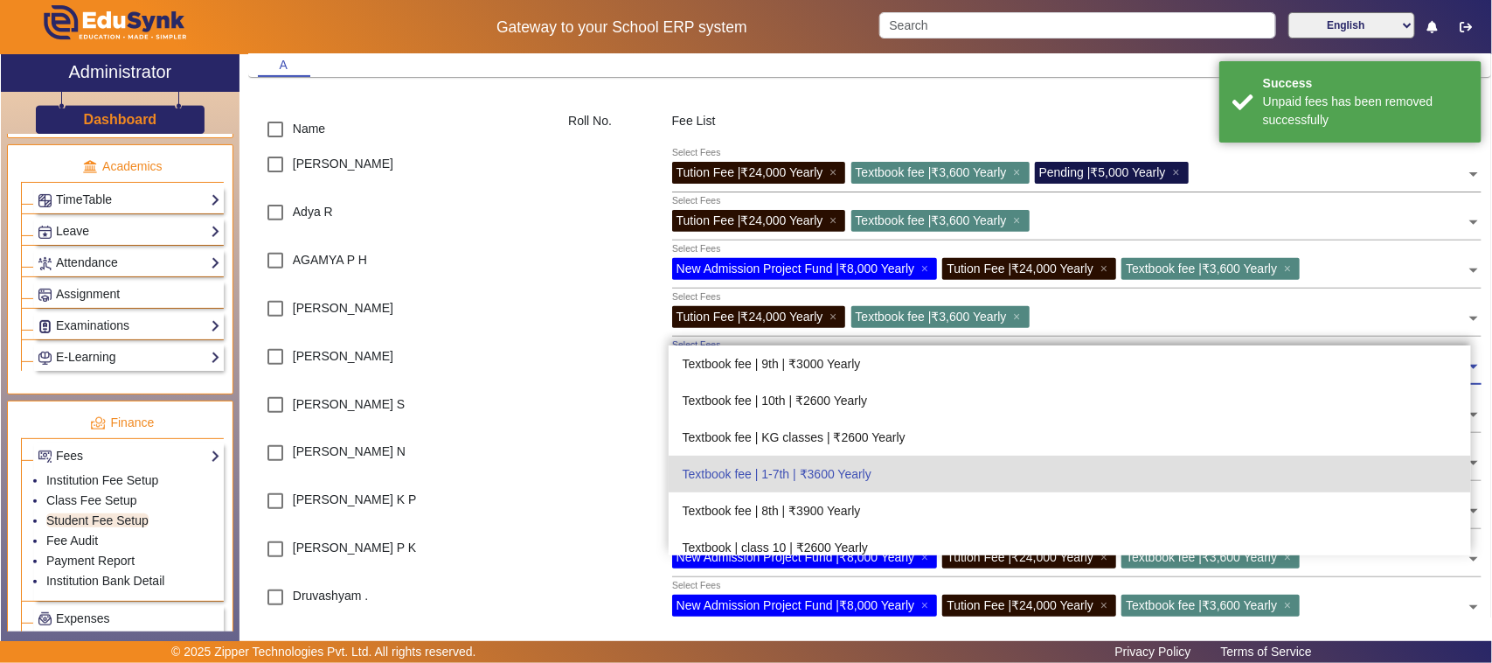
scroll to position [219, 0]
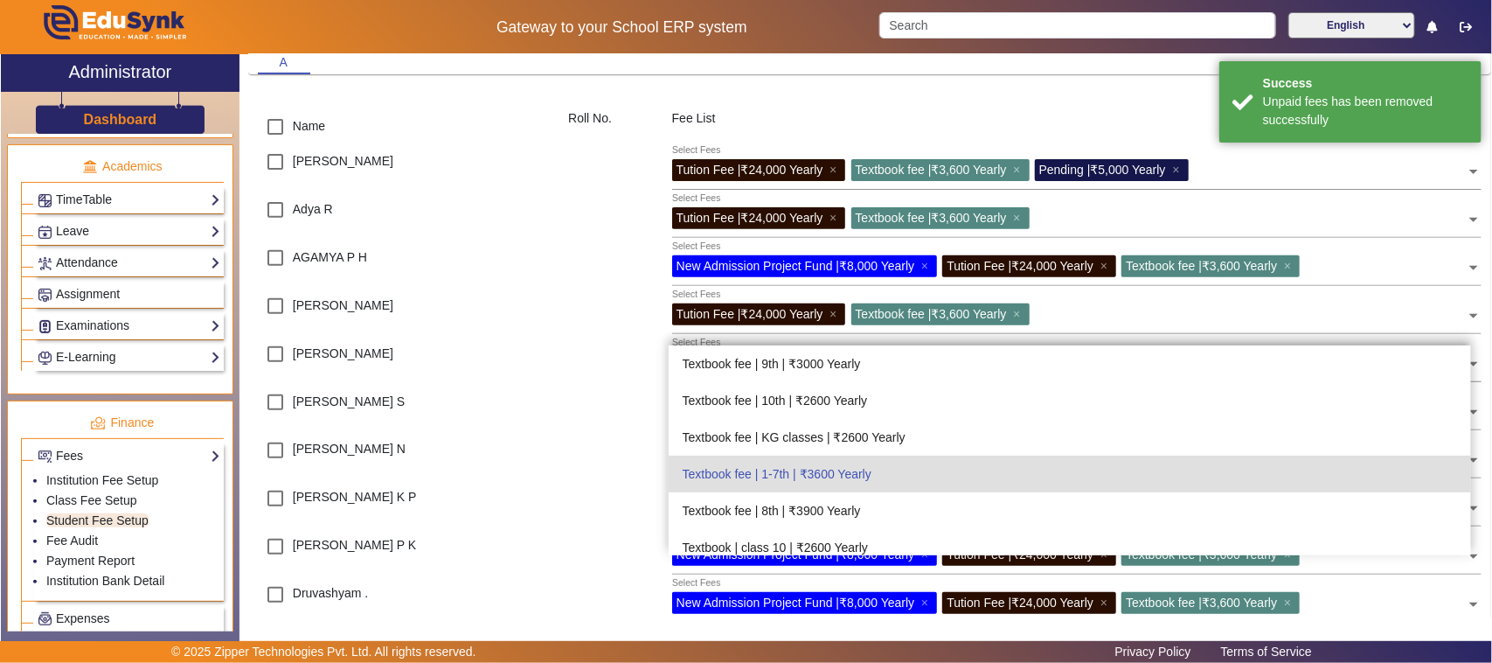
click at [574, 462] on div at bounding box center [610, 457] width 103 height 48
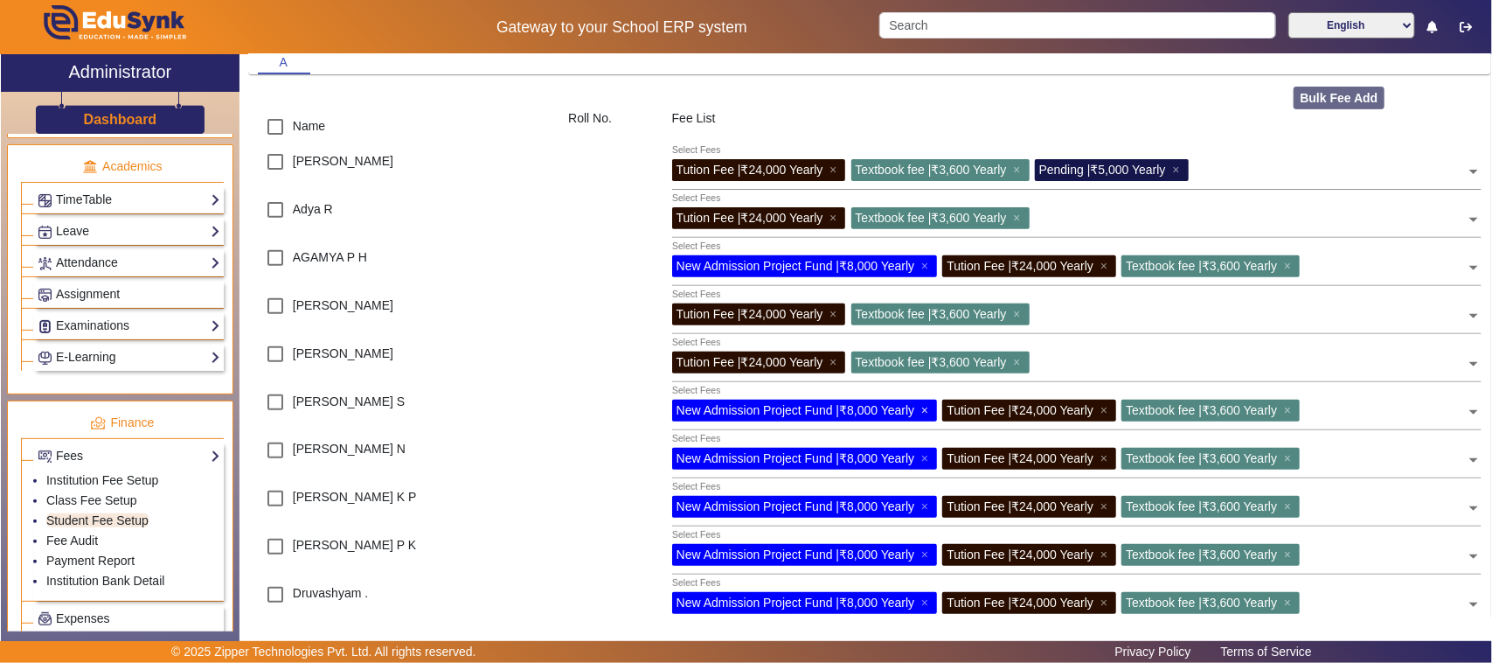
click at [928, 412] on span "×" at bounding box center [926, 410] width 11 height 14
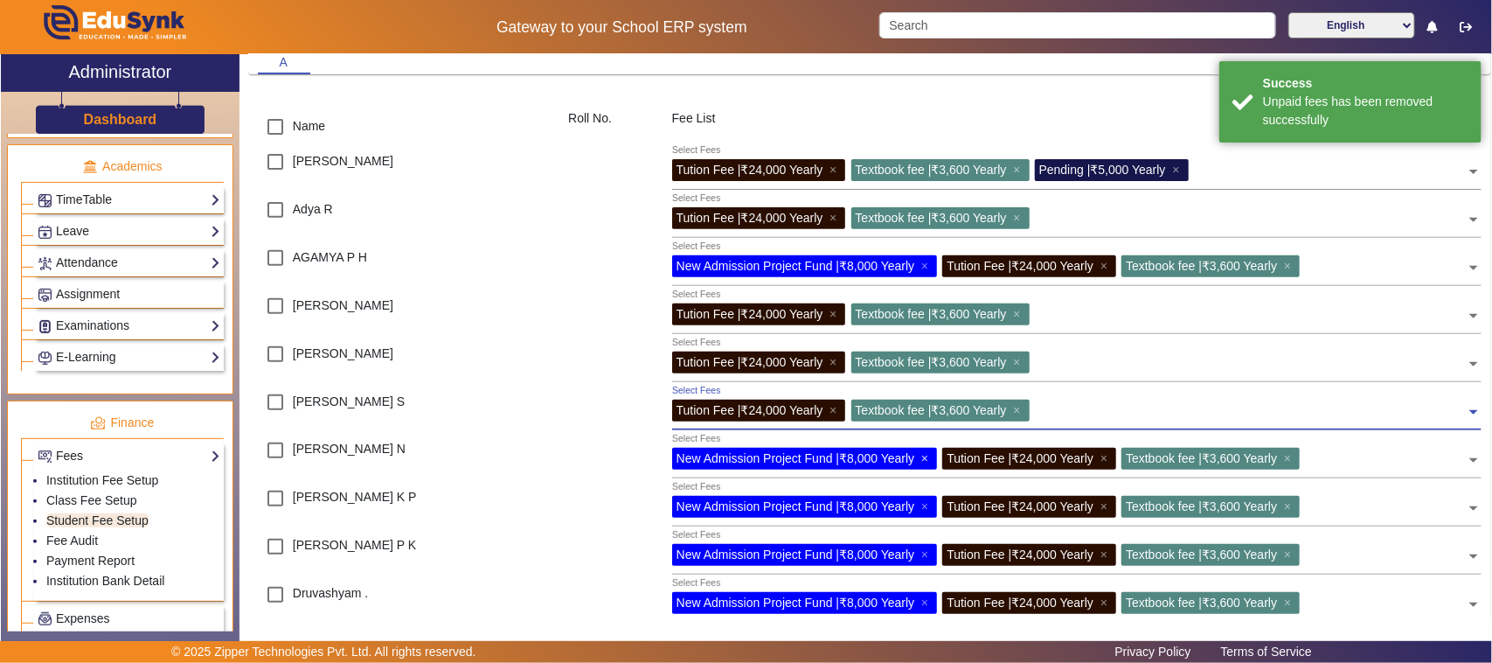
click at [924, 459] on span "×" at bounding box center [926, 458] width 11 height 14
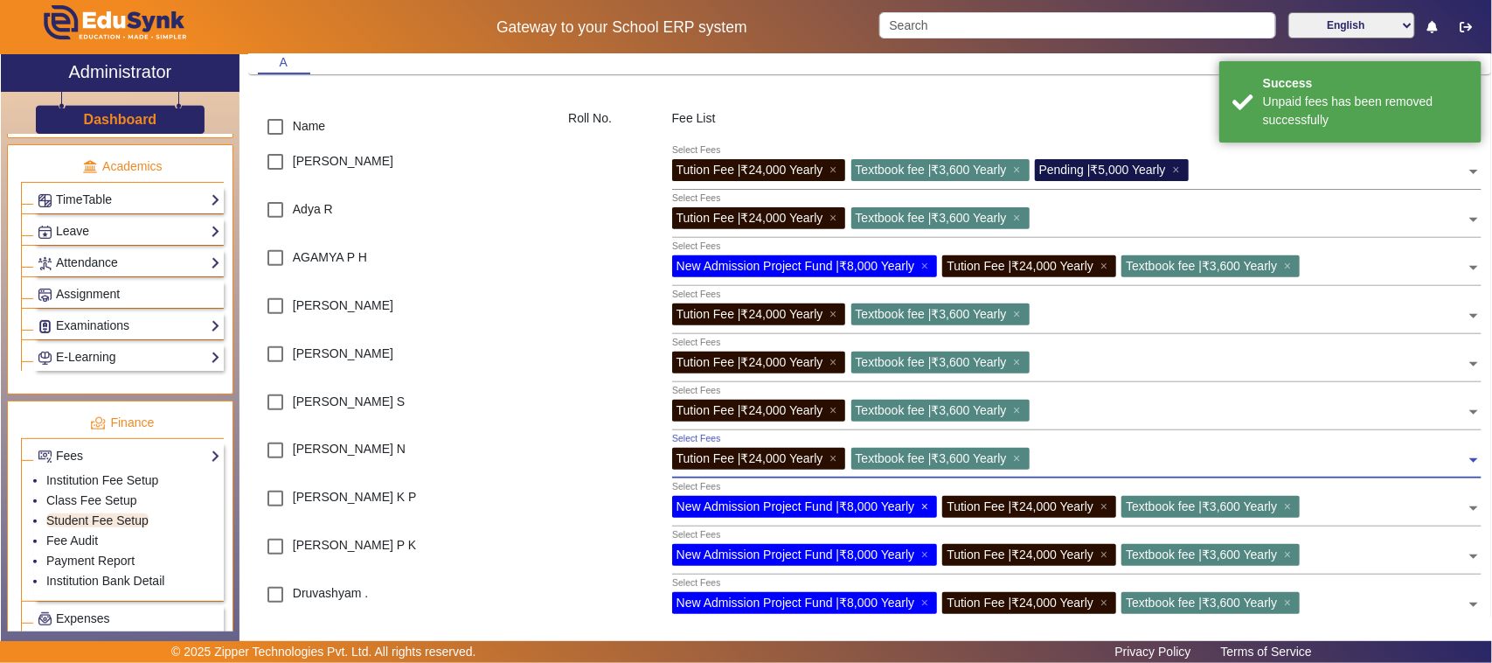
click at [931, 500] on span "×" at bounding box center [926, 506] width 11 height 14
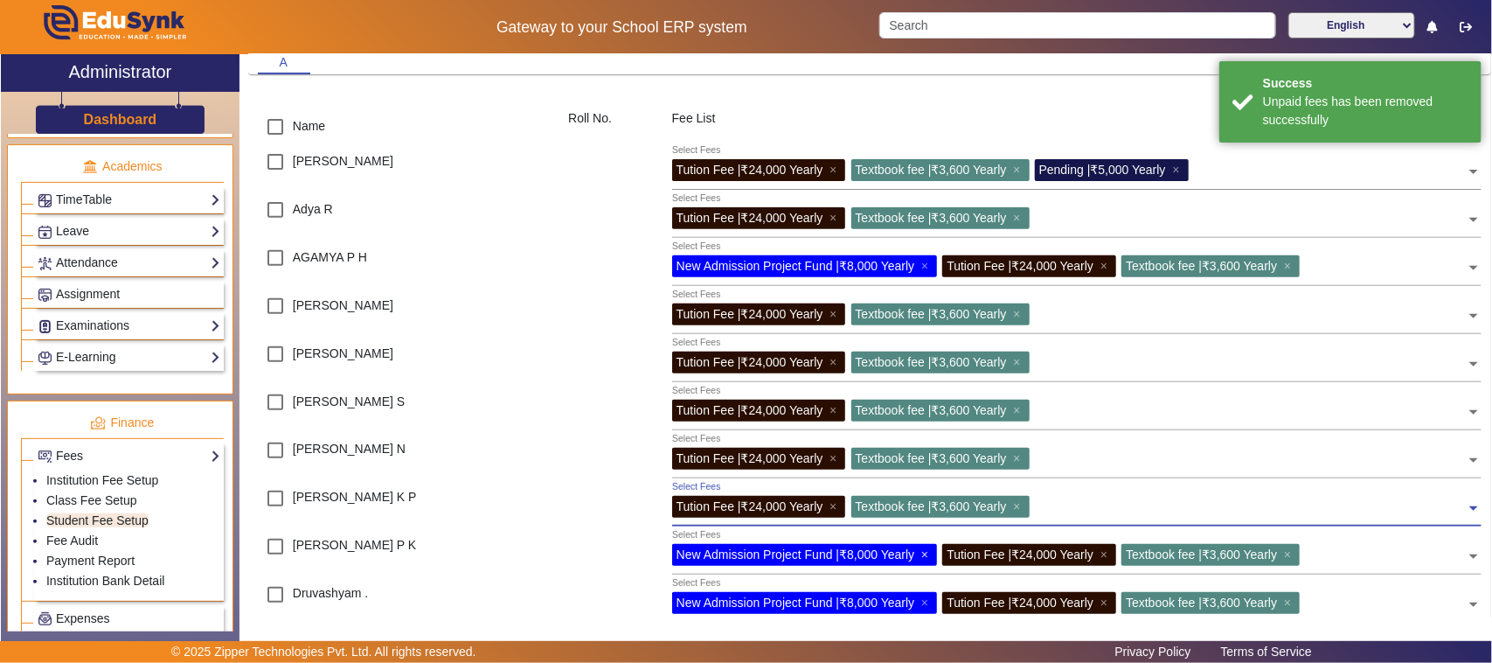
click at [924, 549] on span "×" at bounding box center [926, 554] width 11 height 14
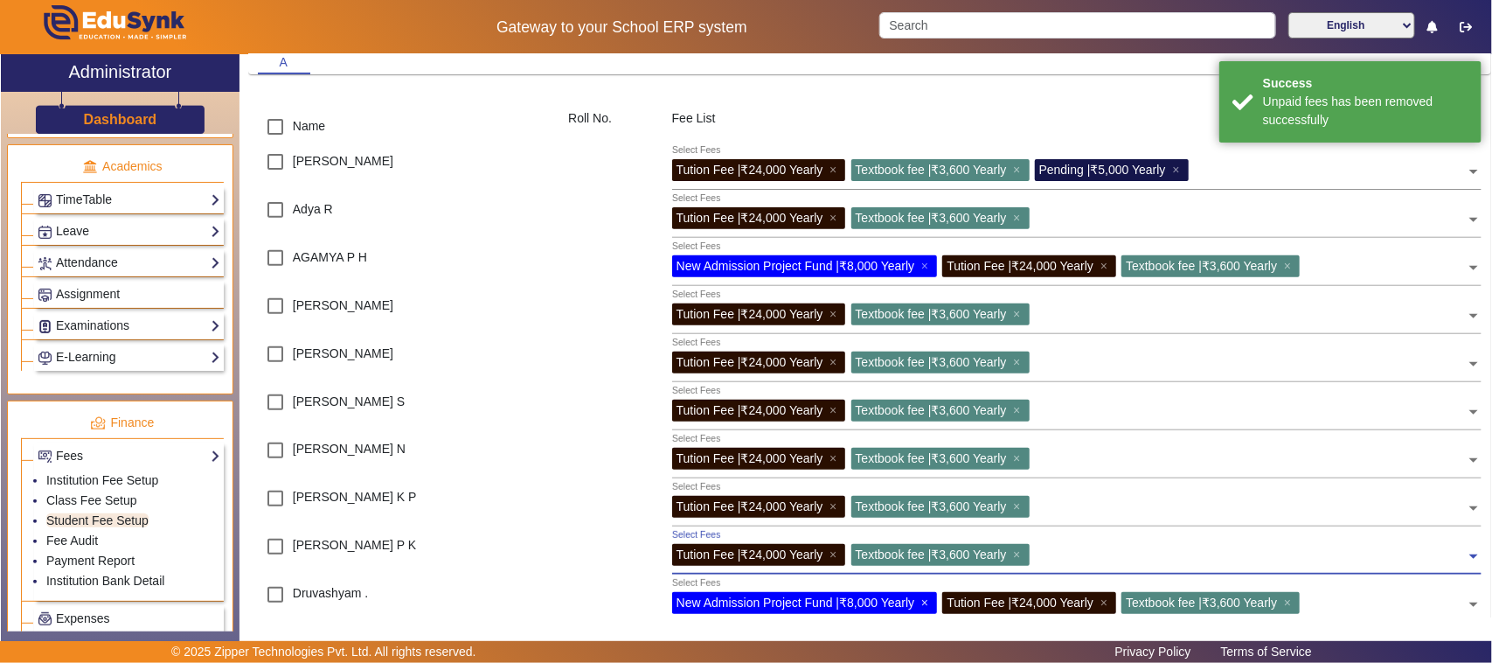
click at [927, 601] on span "×" at bounding box center [926, 602] width 11 height 14
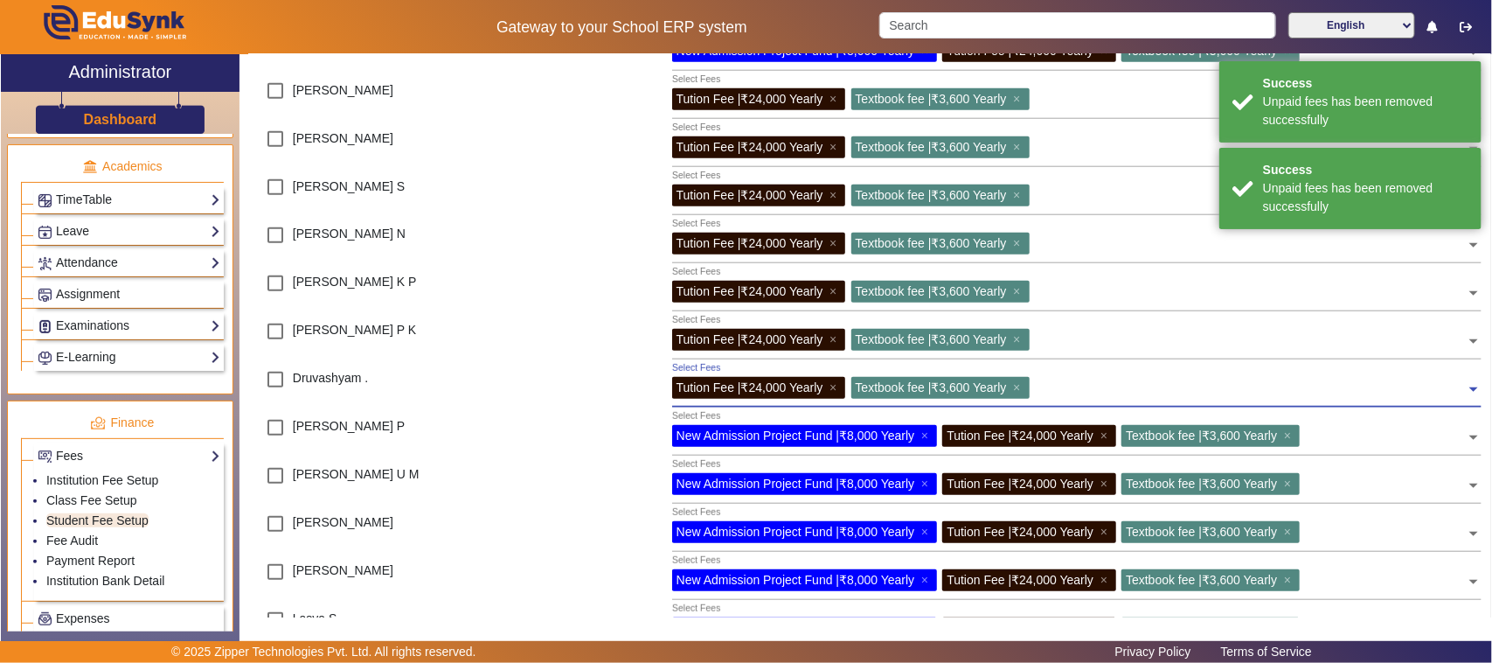
scroll to position [546, 0]
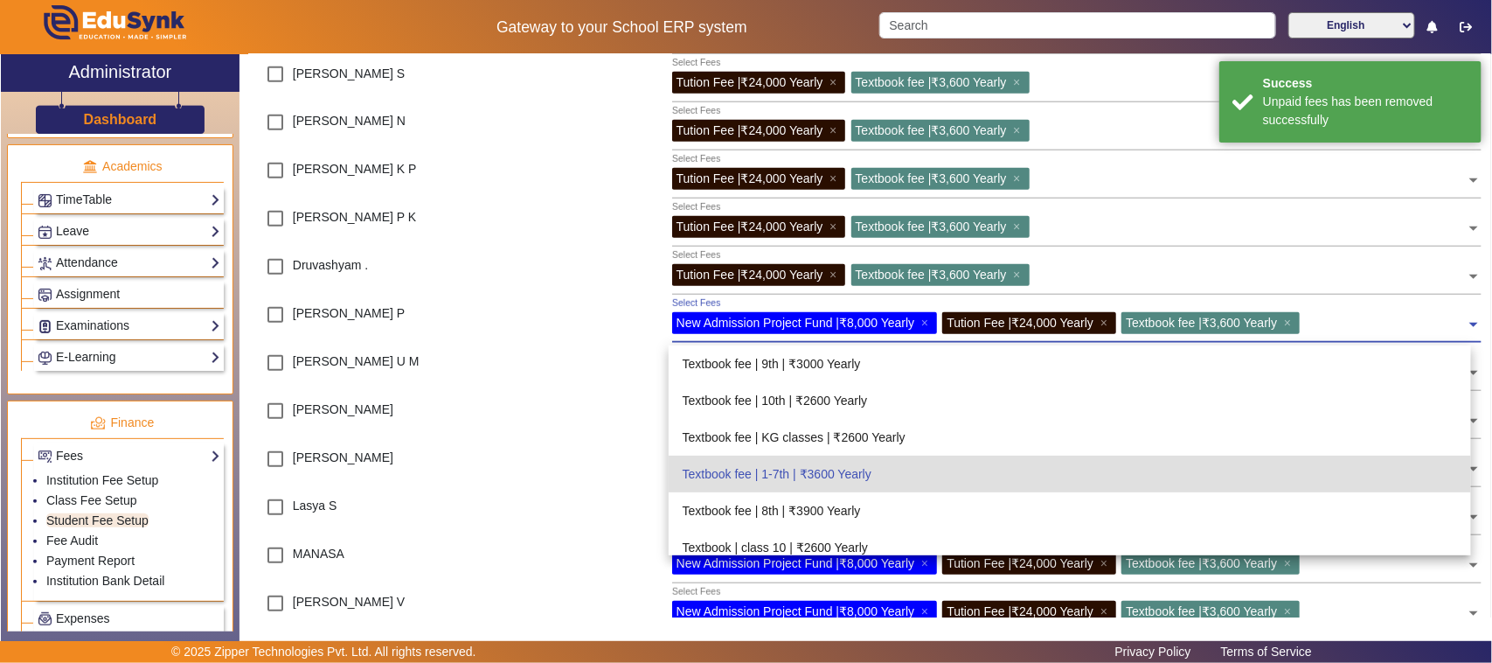
click at [922, 319] on div "New Admission Project Fund | ₹8,000 Yearly ×" at bounding box center [805, 323] width 266 height 22
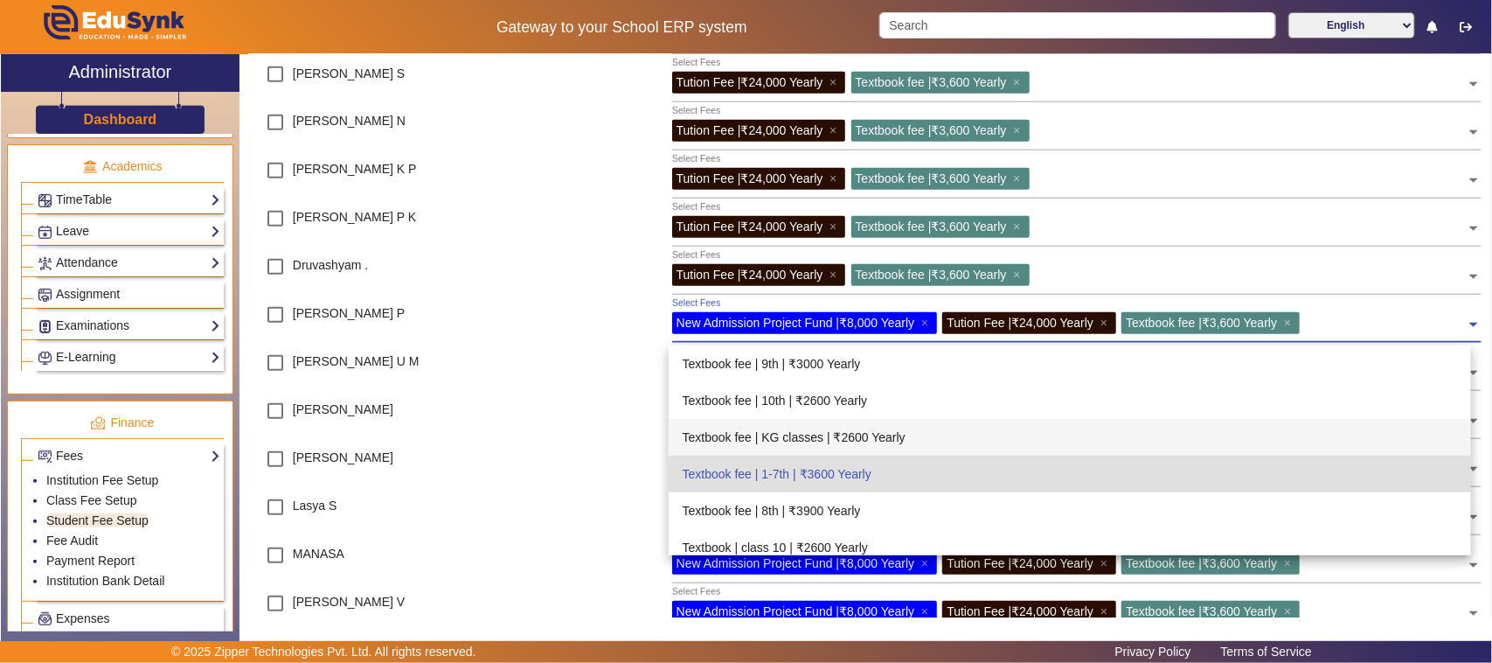
click at [636, 421] on div at bounding box center [610, 417] width 103 height 48
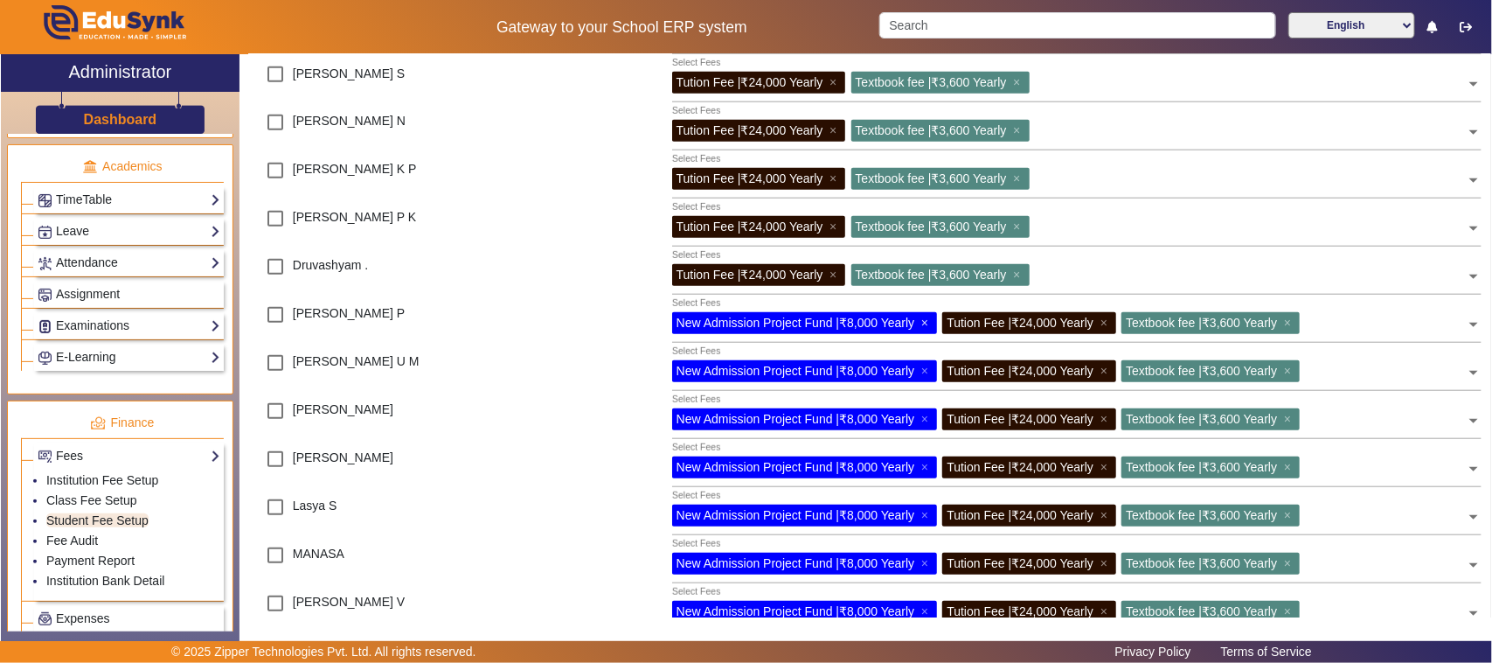
click at [925, 321] on span "×" at bounding box center [926, 323] width 11 height 14
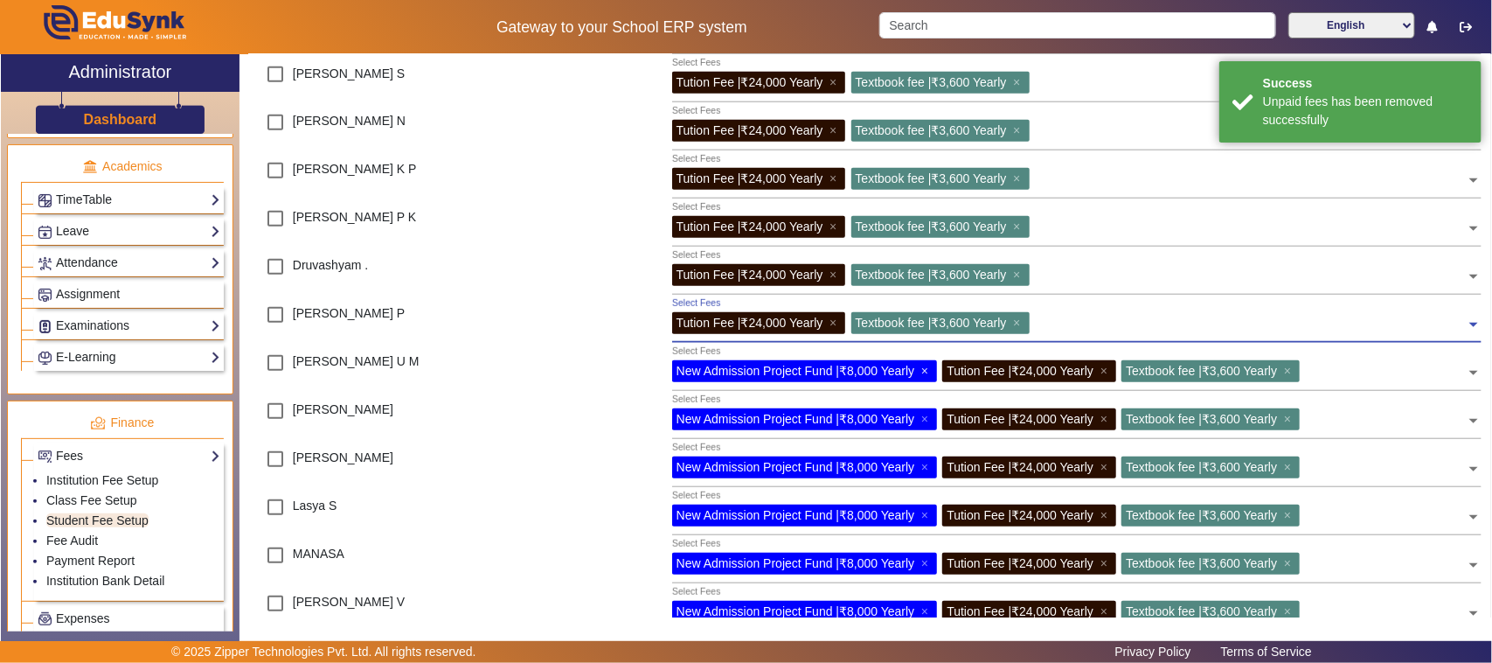
click at [923, 367] on span "×" at bounding box center [926, 371] width 11 height 14
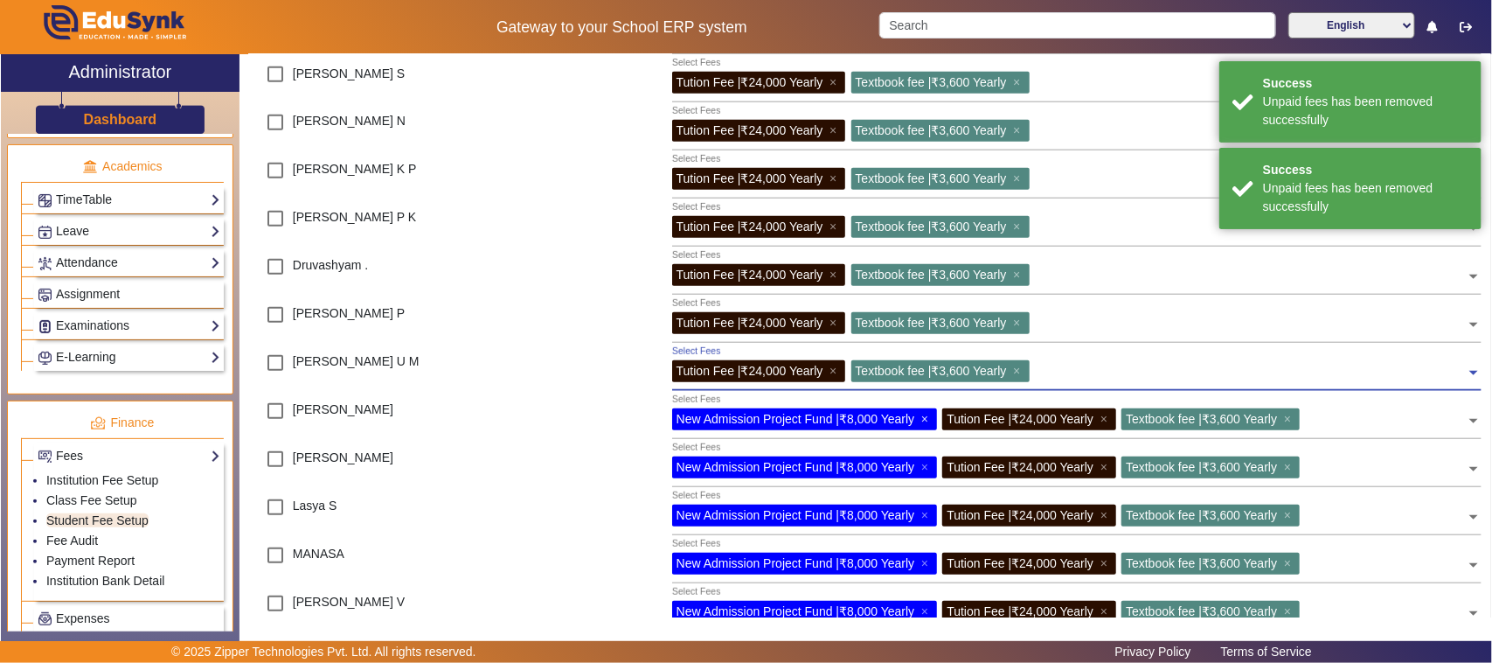
click at [923, 417] on span "×" at bounding box center [926, 419] width 11 height 14
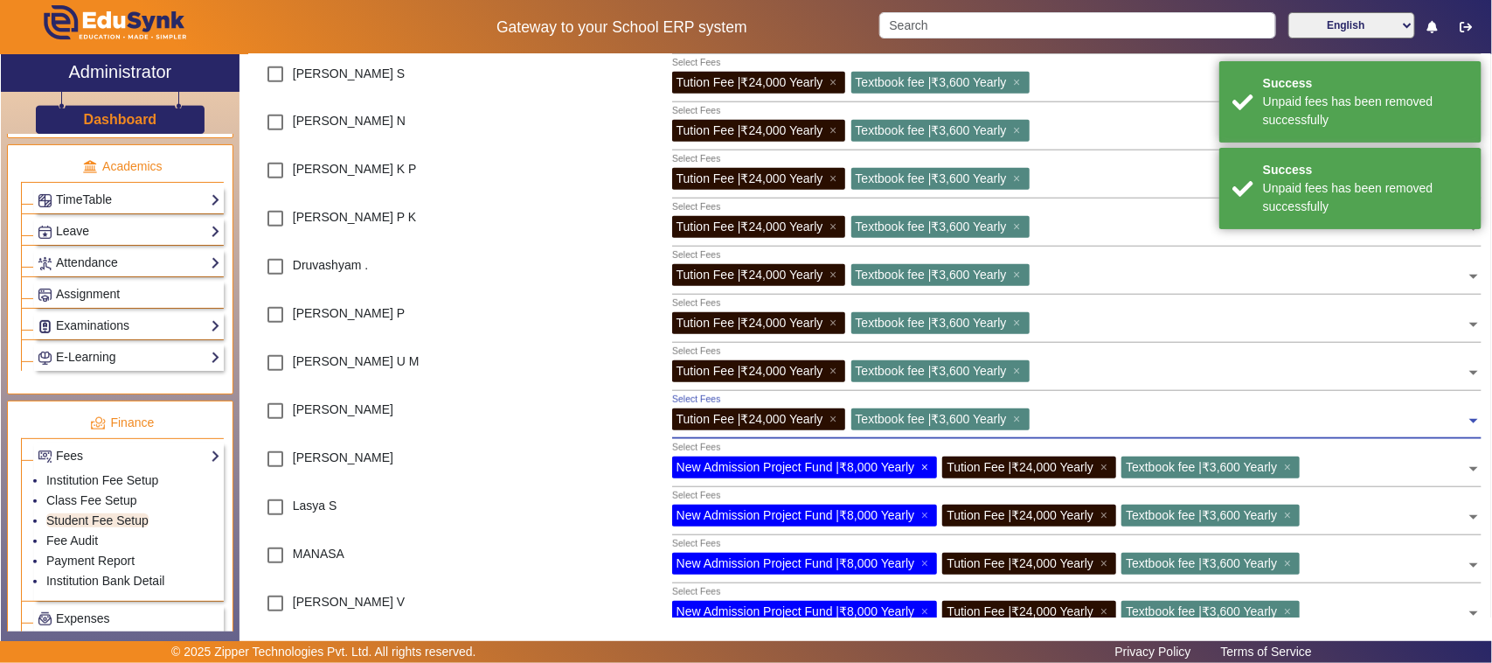
click at [928, 466] on span "×" at bounding box center [926, 467] width 11 height 14
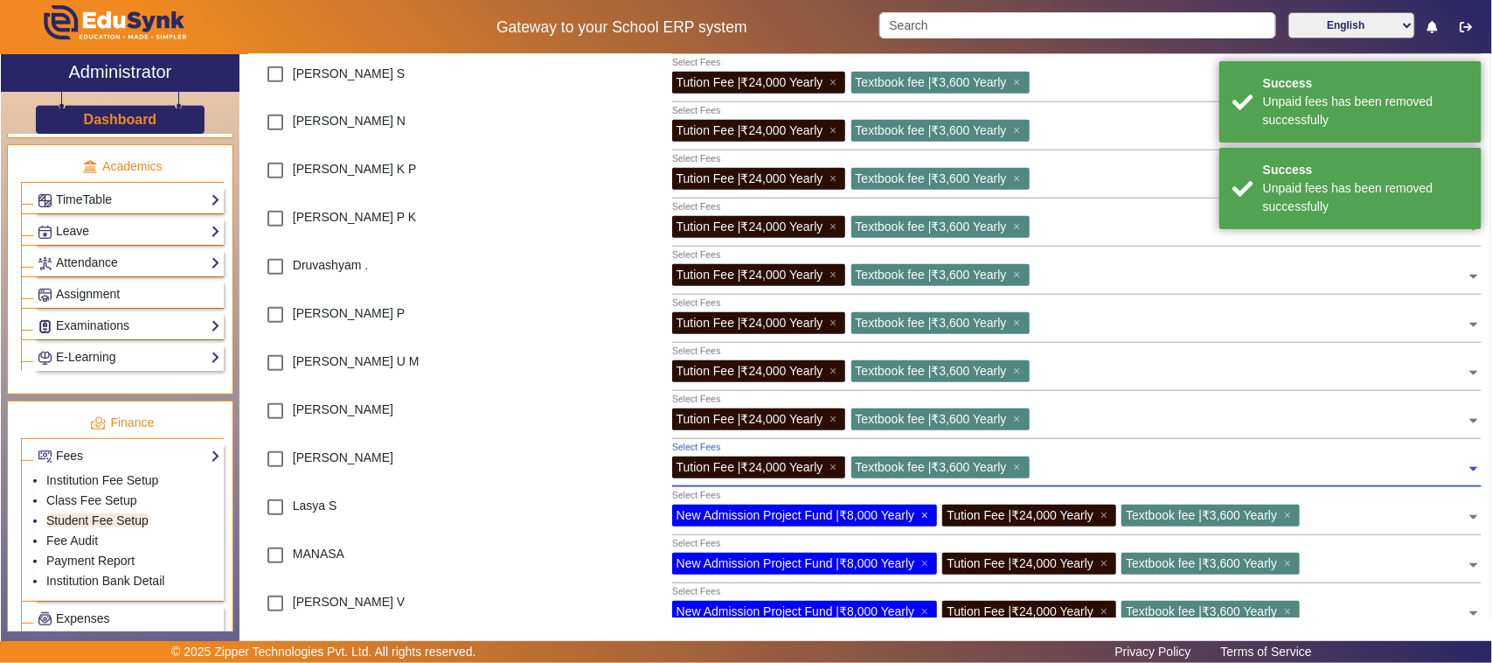
click at [932, 514] on span "×" at bounding box center [926, 515] width 11 height 14
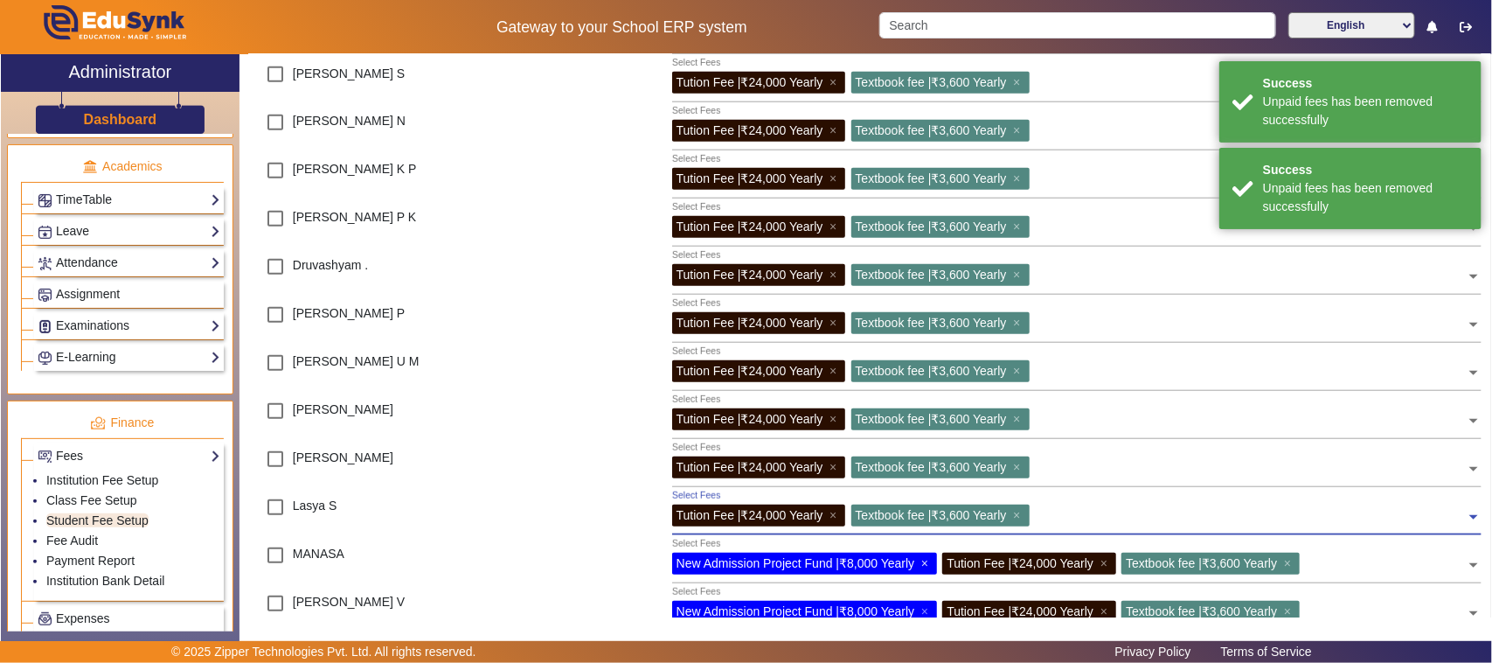
click at [924, 562] on span "×" at bounding box center [926, 563] width 11 height 14
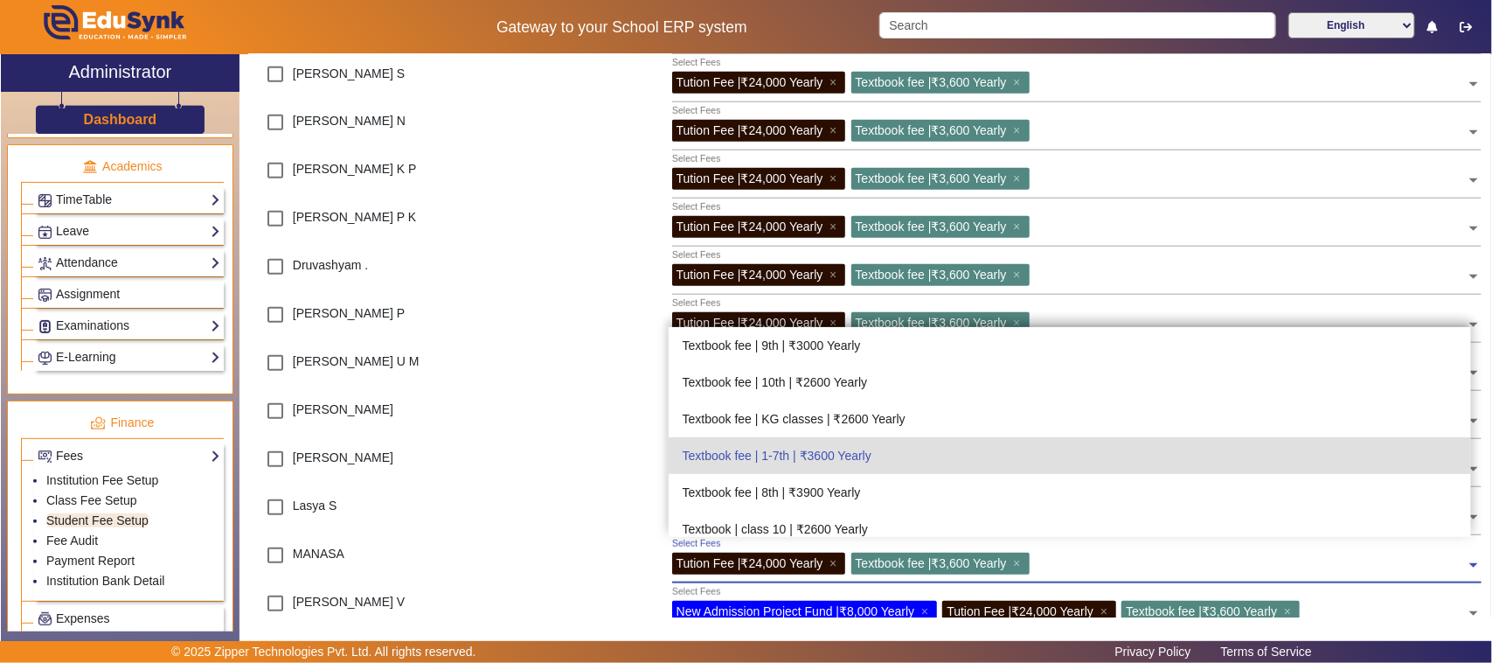
click at [736, 573] on div "Tution Fee | ₹24,000 Yearly ×" at bounding box center [759, 563] width 174 height 22
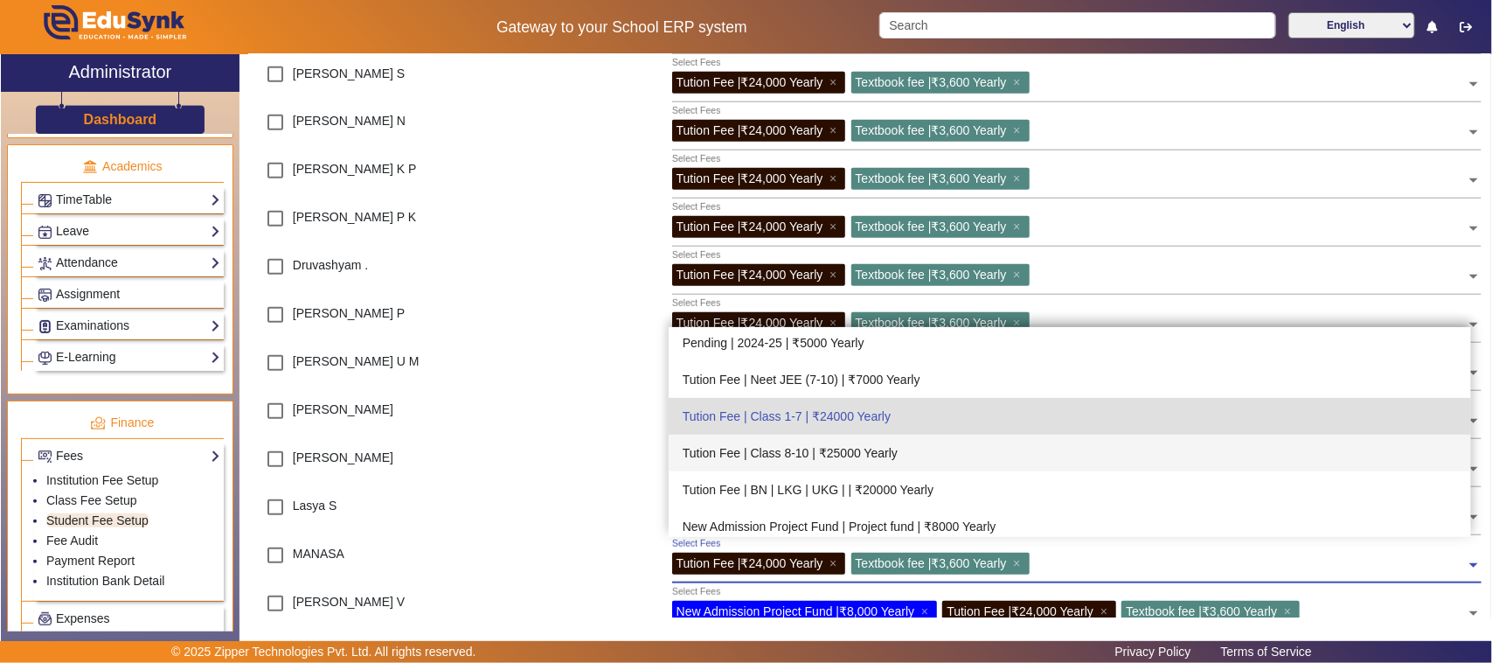
scroll to position [230, 0]
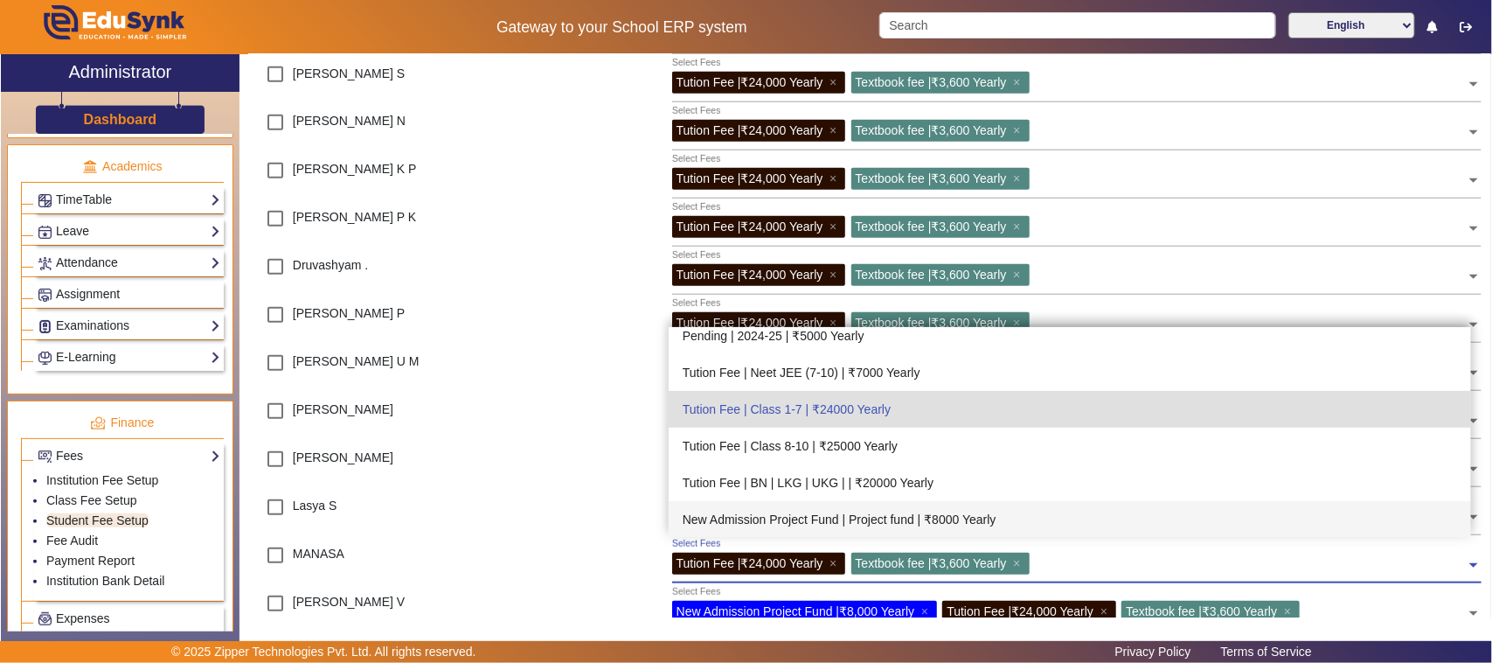
click at [752, 517] on div "New Admission Project Fund | Project fund | ₹8000 Yearly" at bounding box center [1070, 519] width 803 height 37
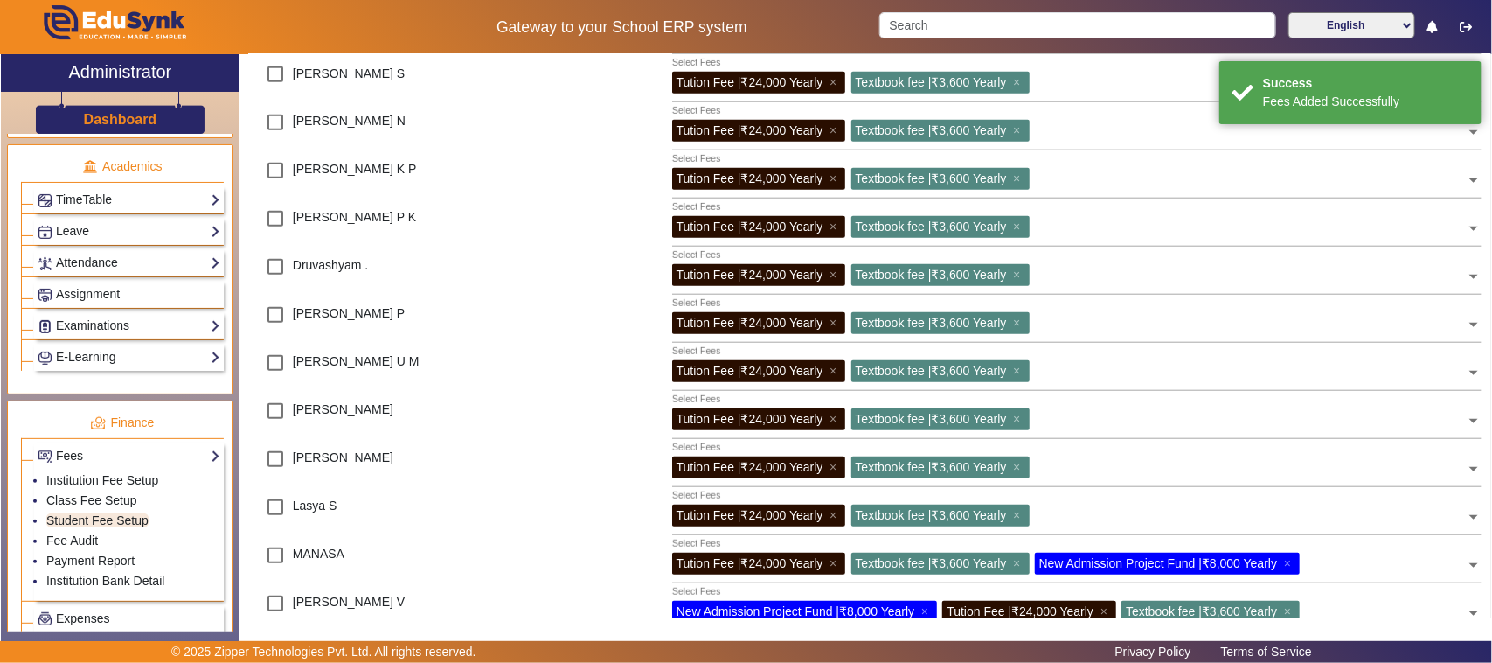
click at [612, 608] on div at bounding box center [610, 610] width 103 height 48
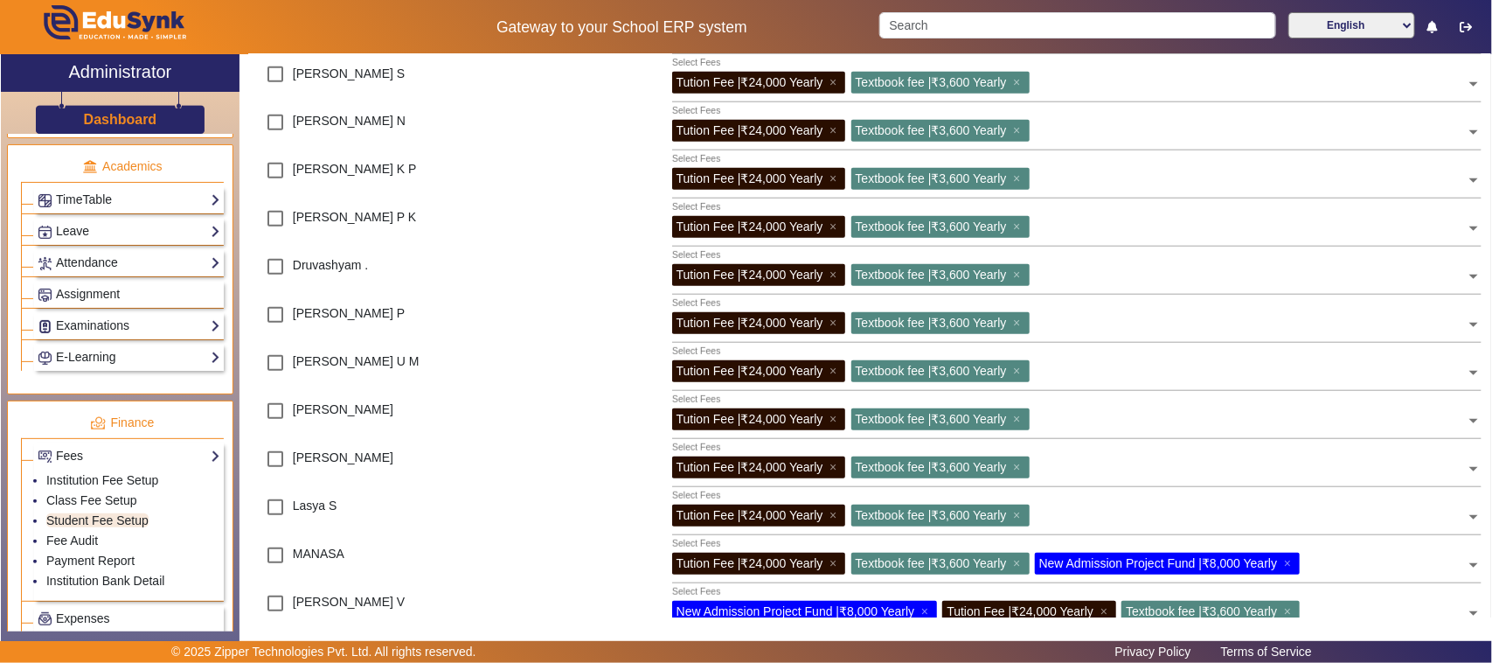
click at [1408, 374] on input "text" at bounding box center [1251, 368] width 432 height 17
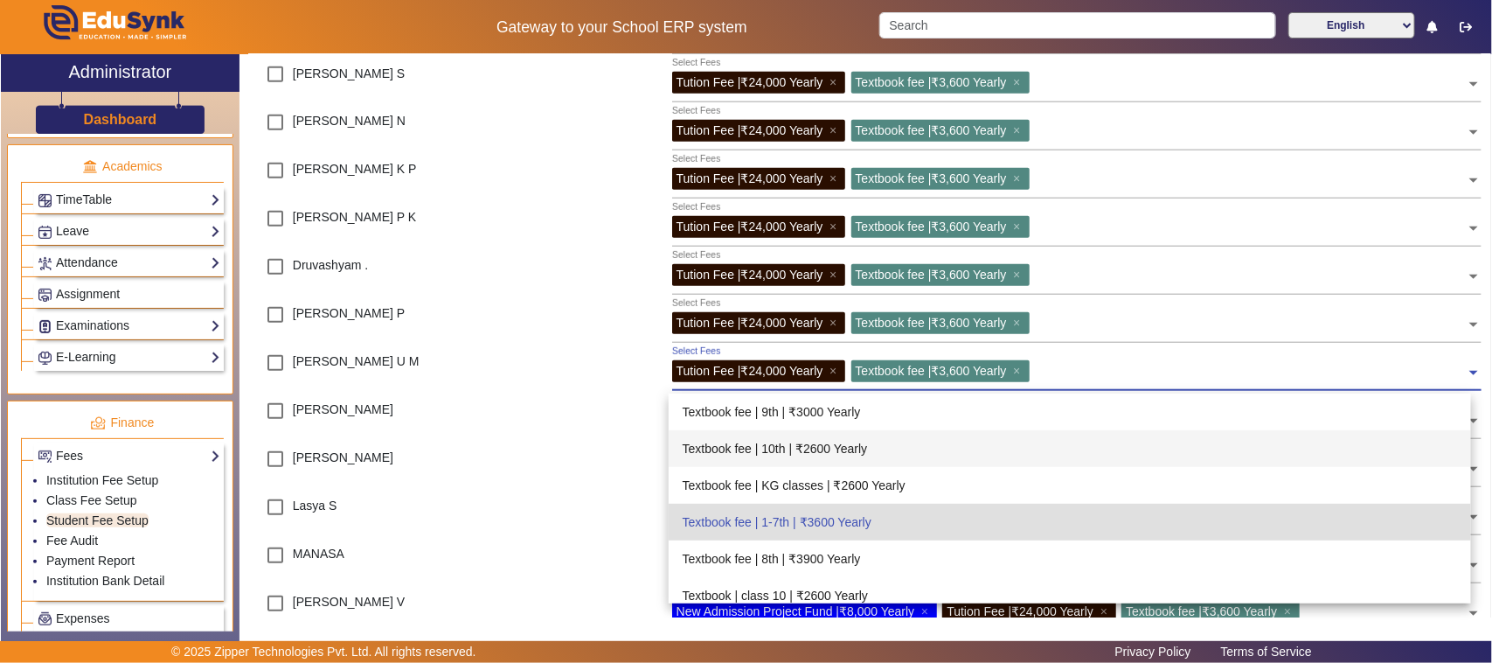
click at [469, 424] on div "[PERSON_NAME]" at bounding box center [403, 417] width 310 height 48
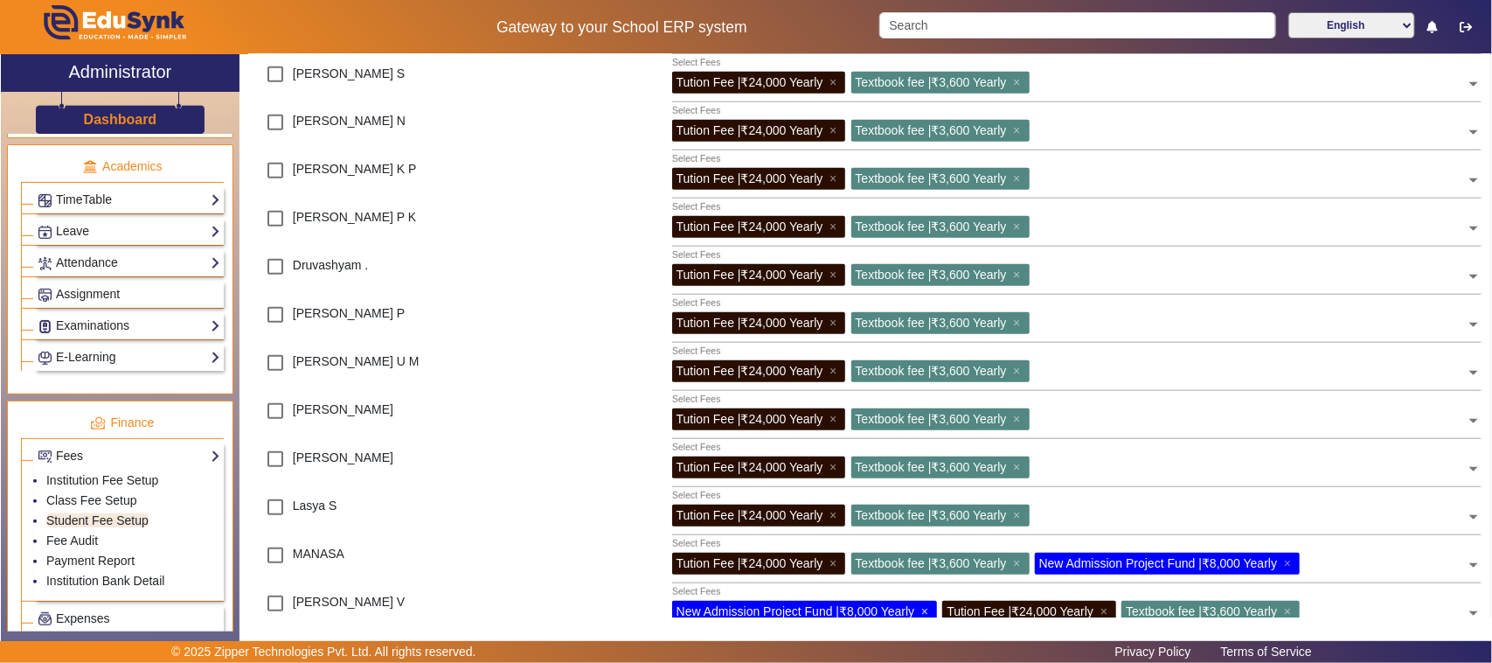
click at [931, 609] on span "×" at bounding box center [926, 611] width 11 height 14
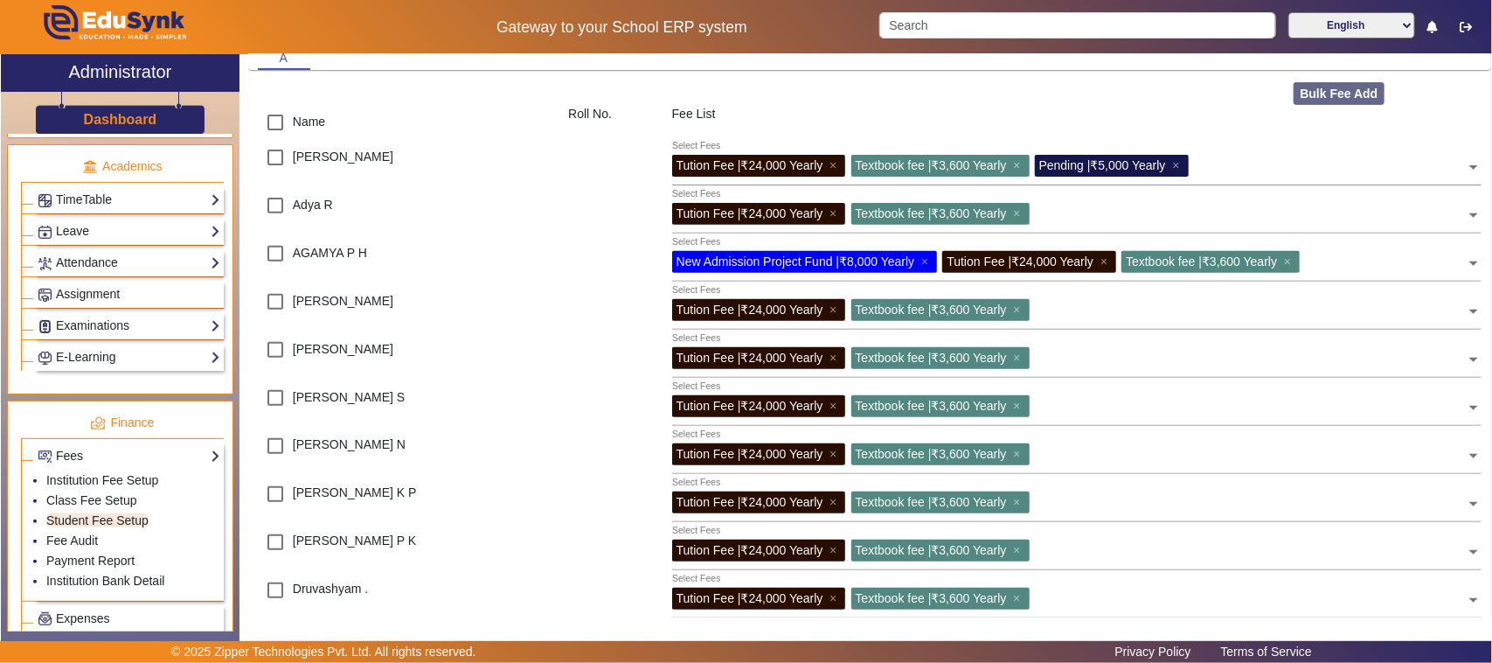
scroll to position [109, 0]
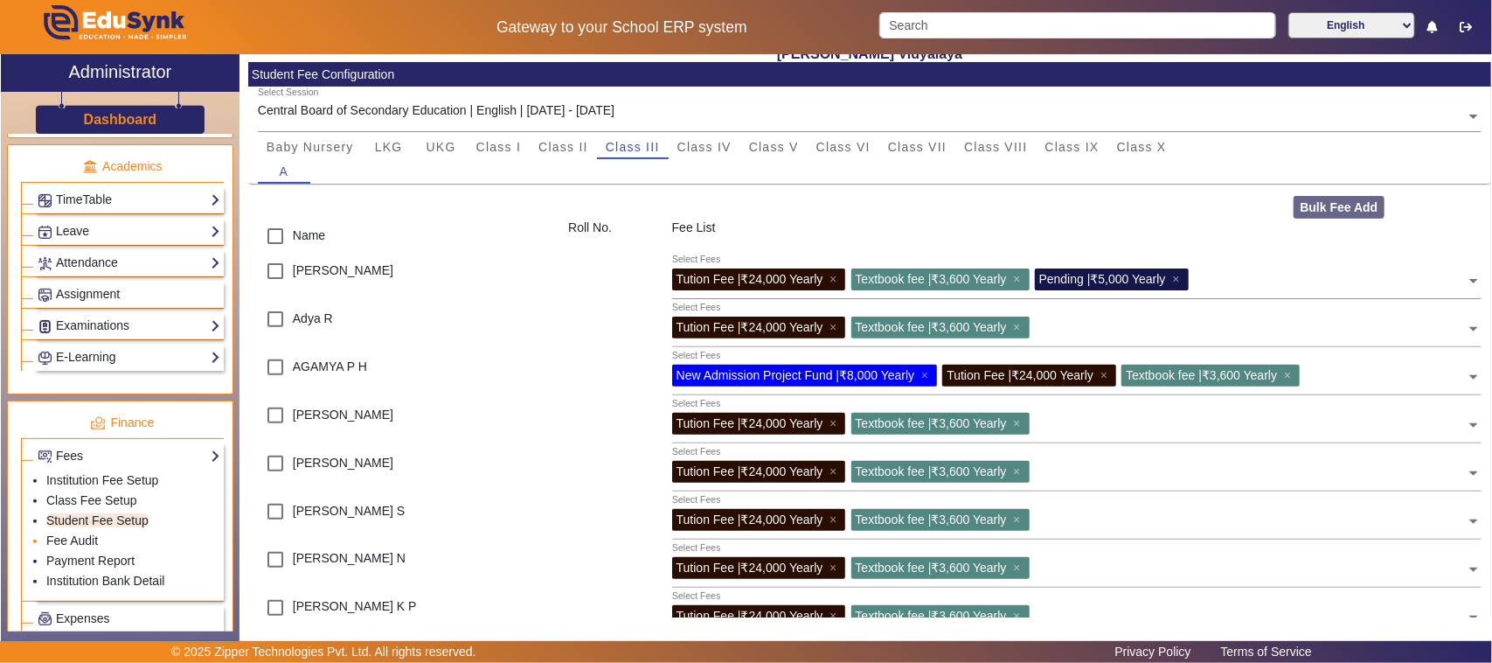
click at [101, 552] on li "Fee Audit" at bounding box center [133, 542] width 174 height 20
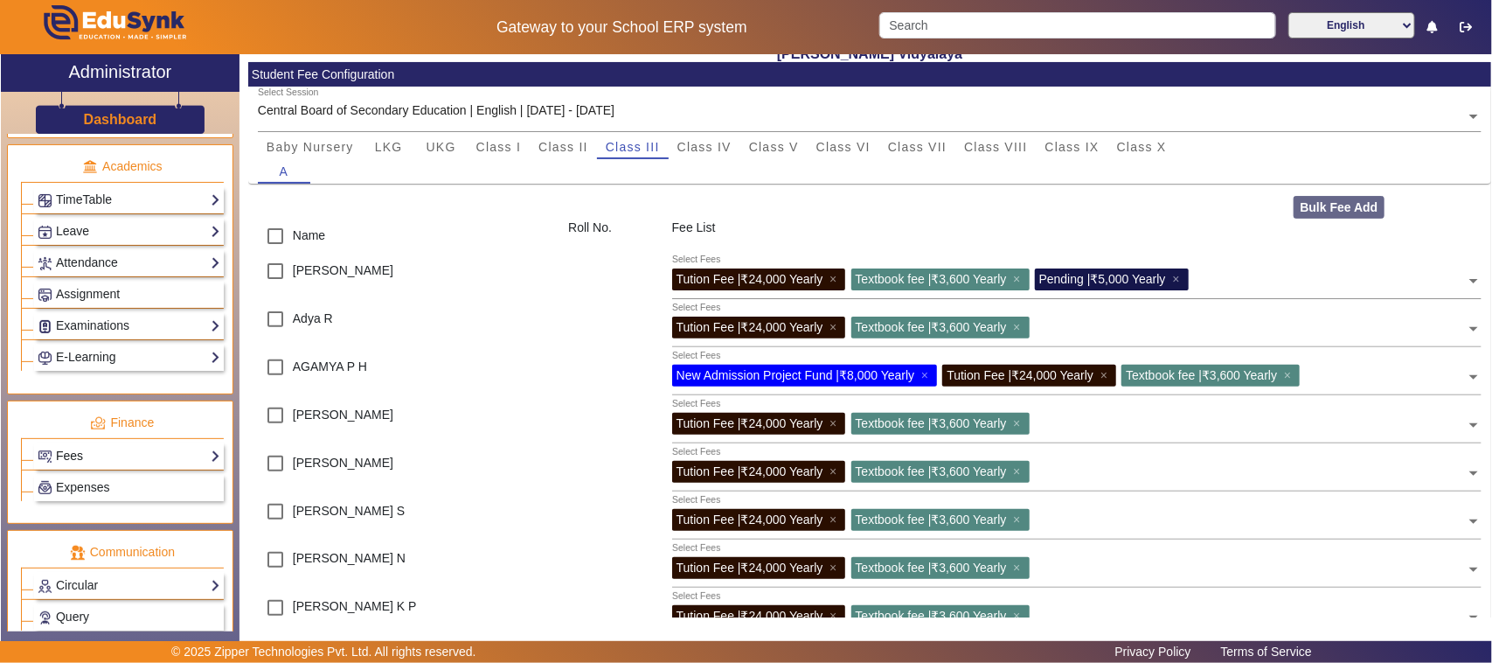
click at [86, 466] on link "Fees" at bounding box center [129, 456] width 183 height 20
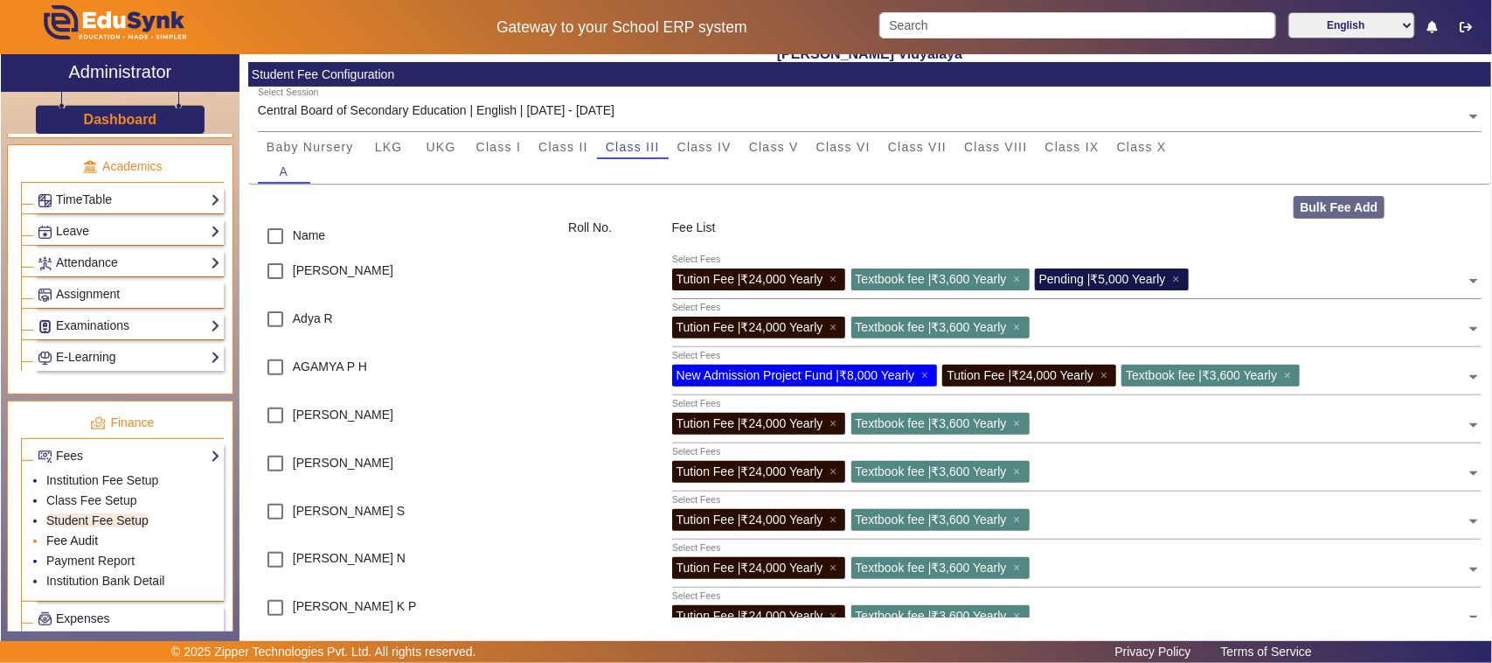
click at [84, 547] on link "Fee Audit" at bounding box center [72, 540] width 52 height 14
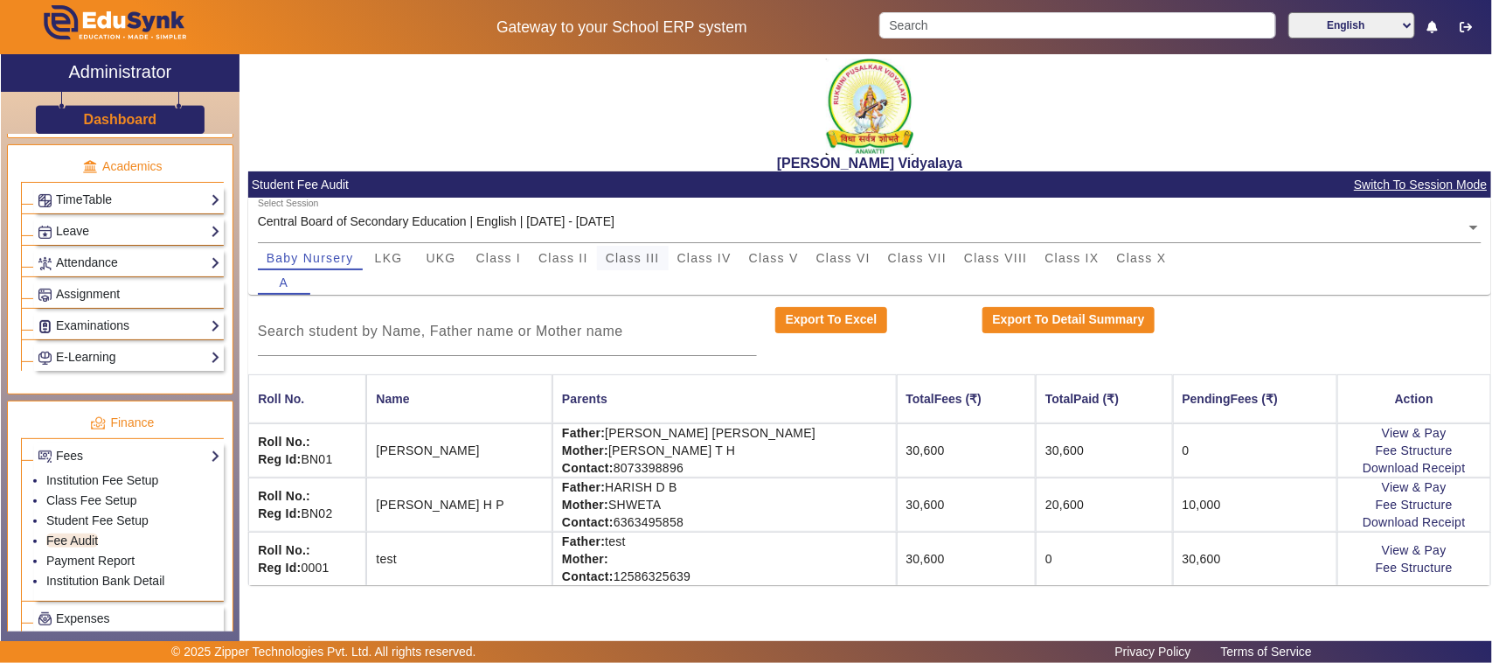
click at [645, 262] on span "Class III" at bounding box center [633, 258] width 54 height 12
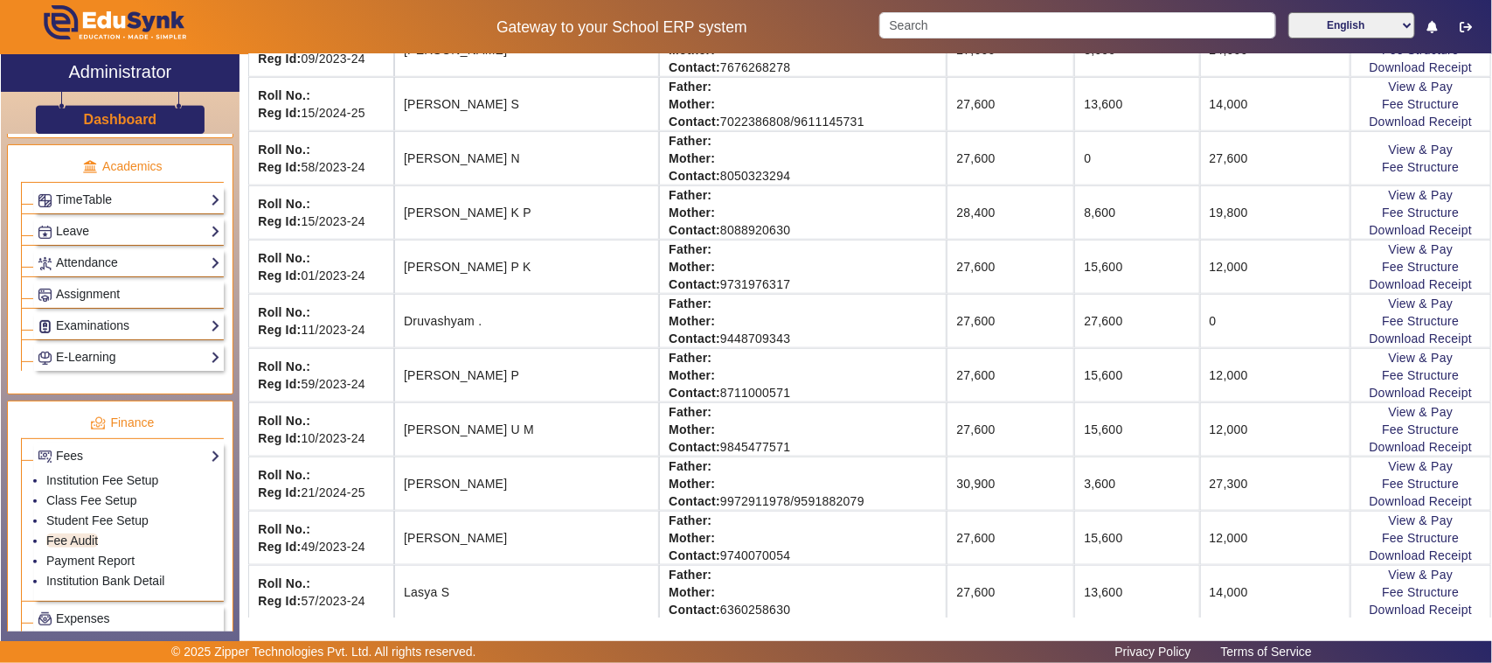
scroll to position [656, 0]
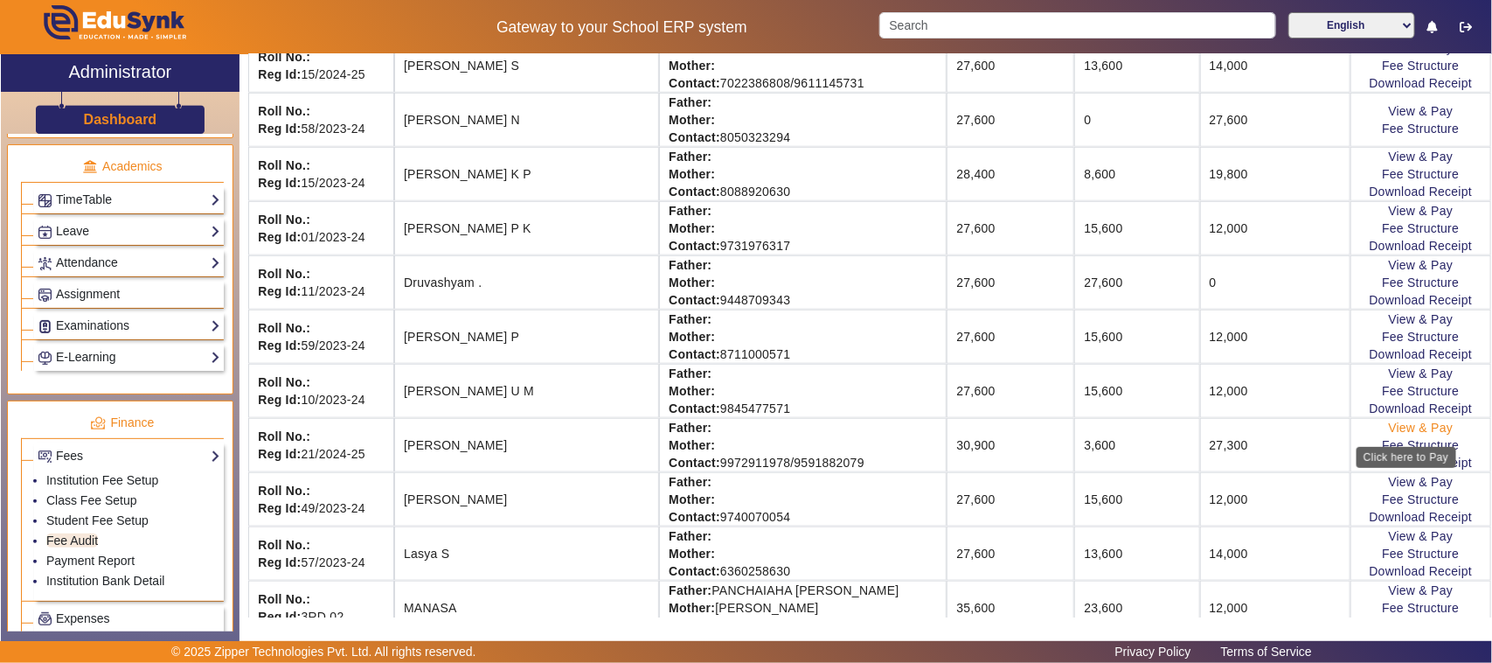
click at [1396, 447] on div "Click here to Pay" at bounding box center [1407, 457] width 100 height 21
click at [1409, 448] on link "Fee Structure" at bounding box center [1420, 445] width 77 height 14
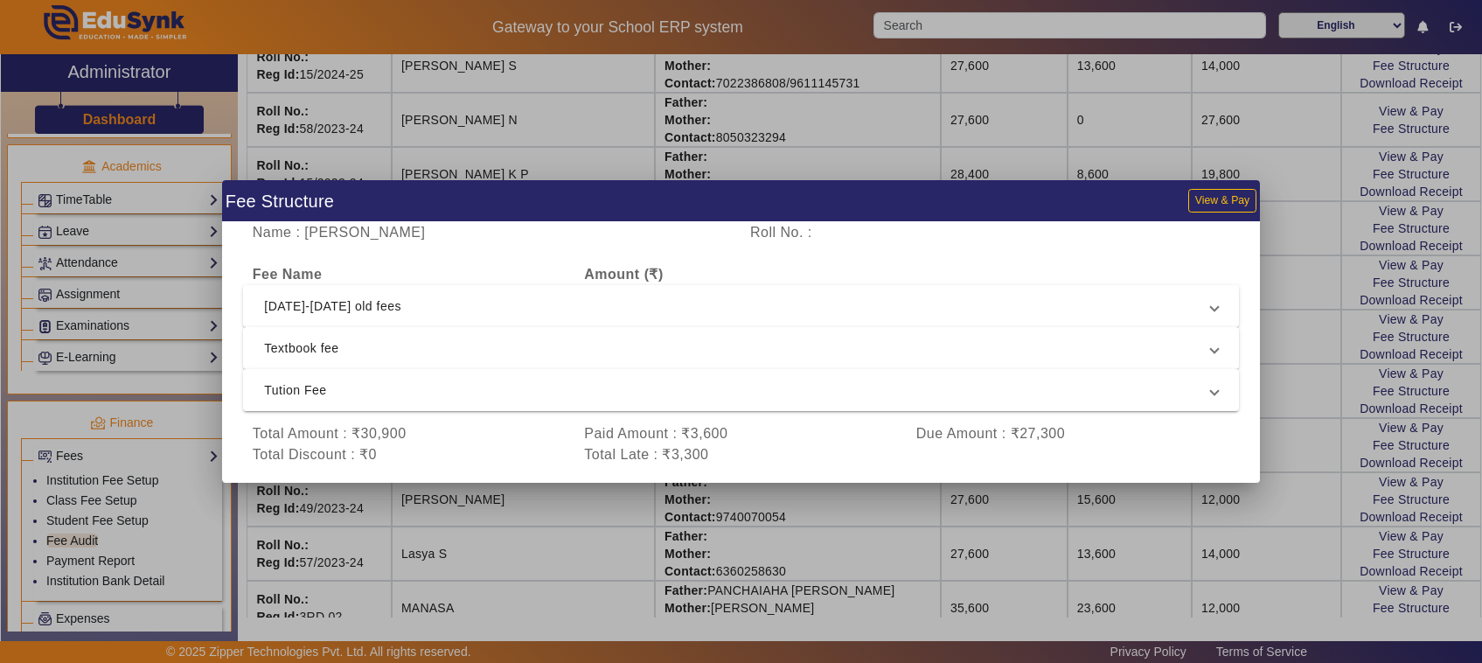
click at [1233, 492] on div at bounding box center [741, 331] width 1482 height 663
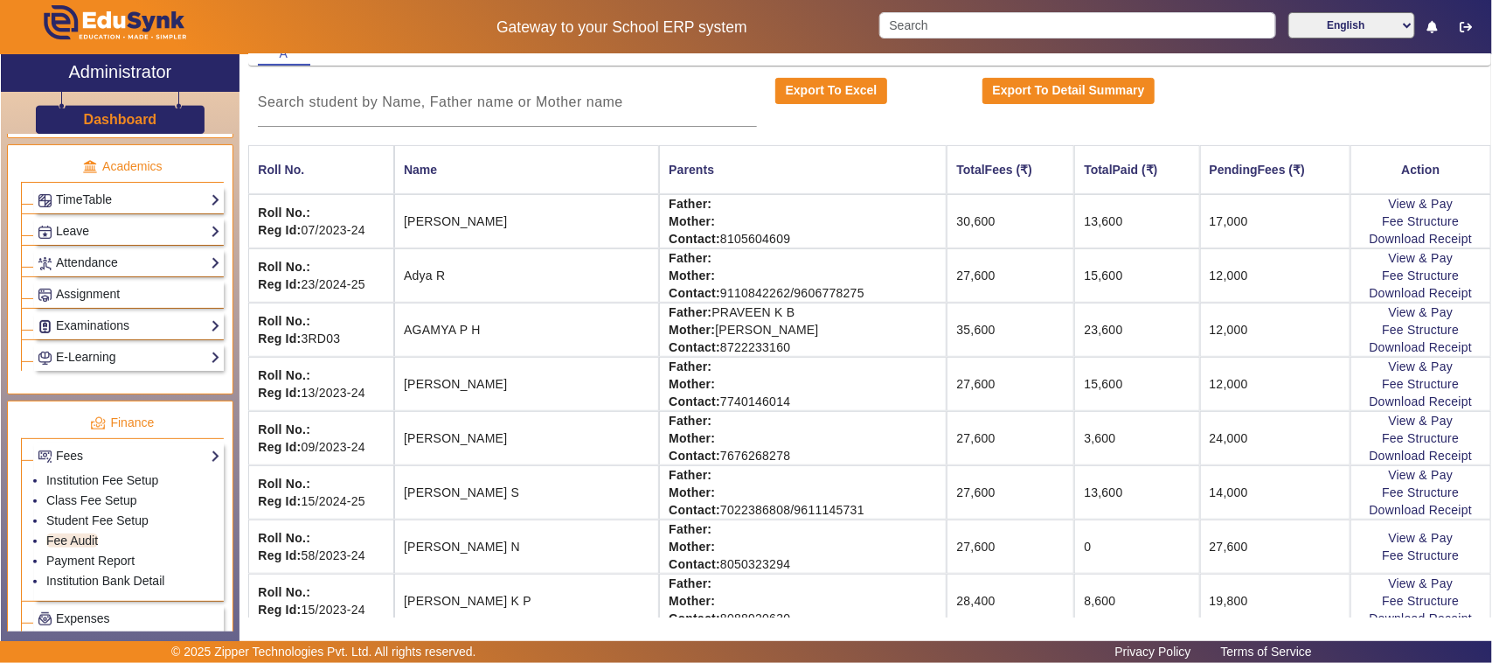
scroll to position [219, 0]
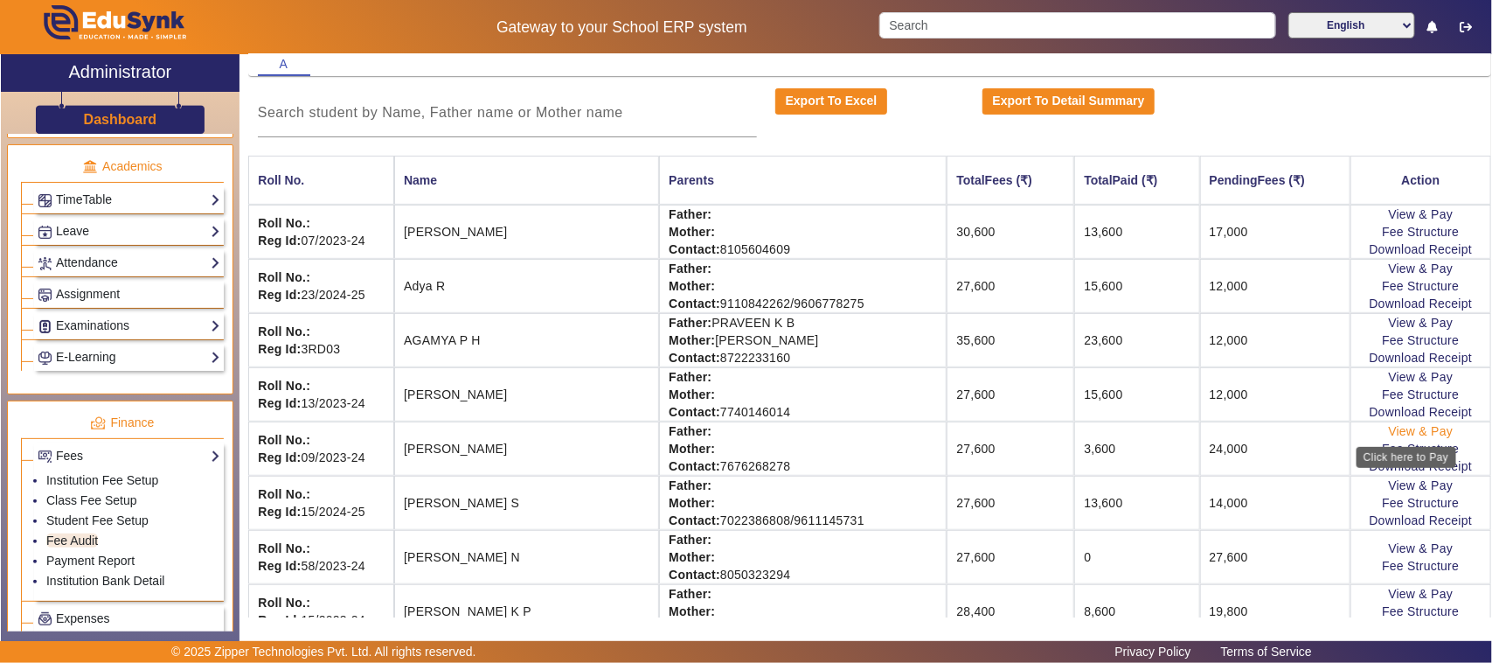
click at [1389, 435] on link "View & Pay" at bounding box center [1421, 431] width 65 height 14
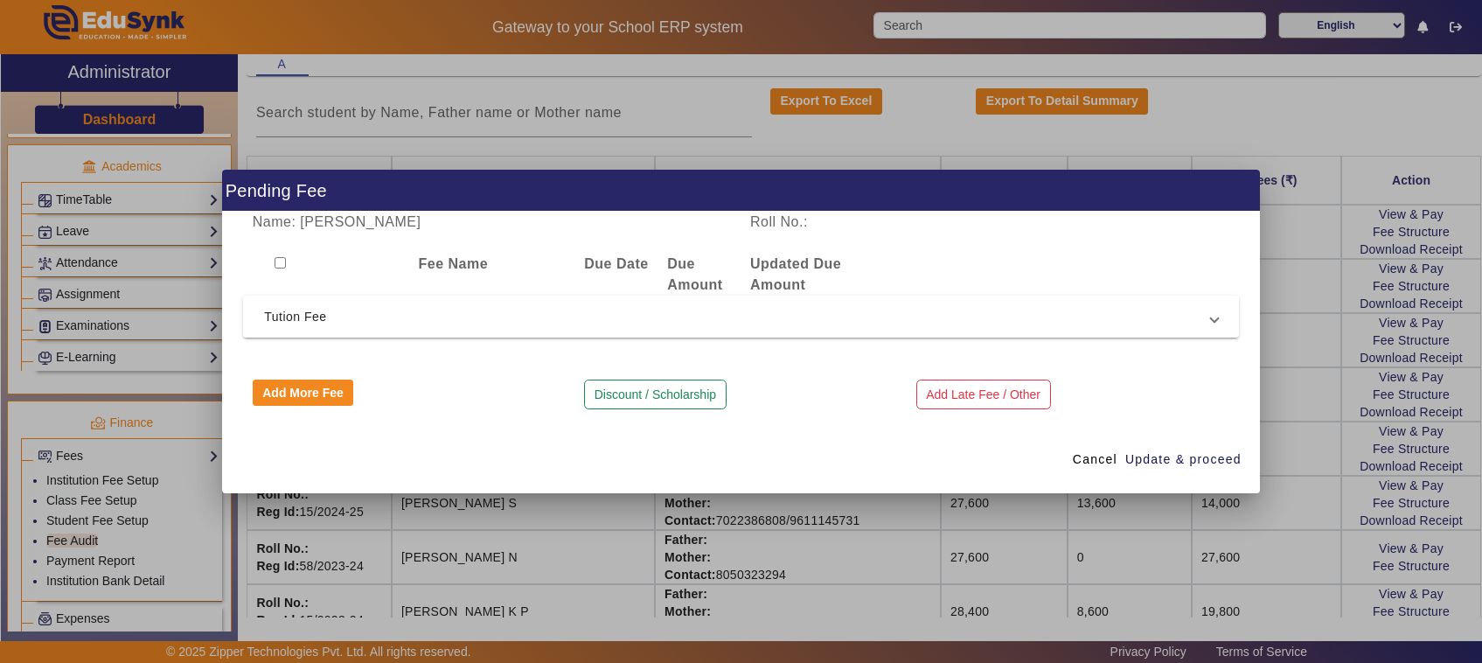
click at [277, 307] on span "Tution Fee" at bounding box center [737, 316] width 947 height 21
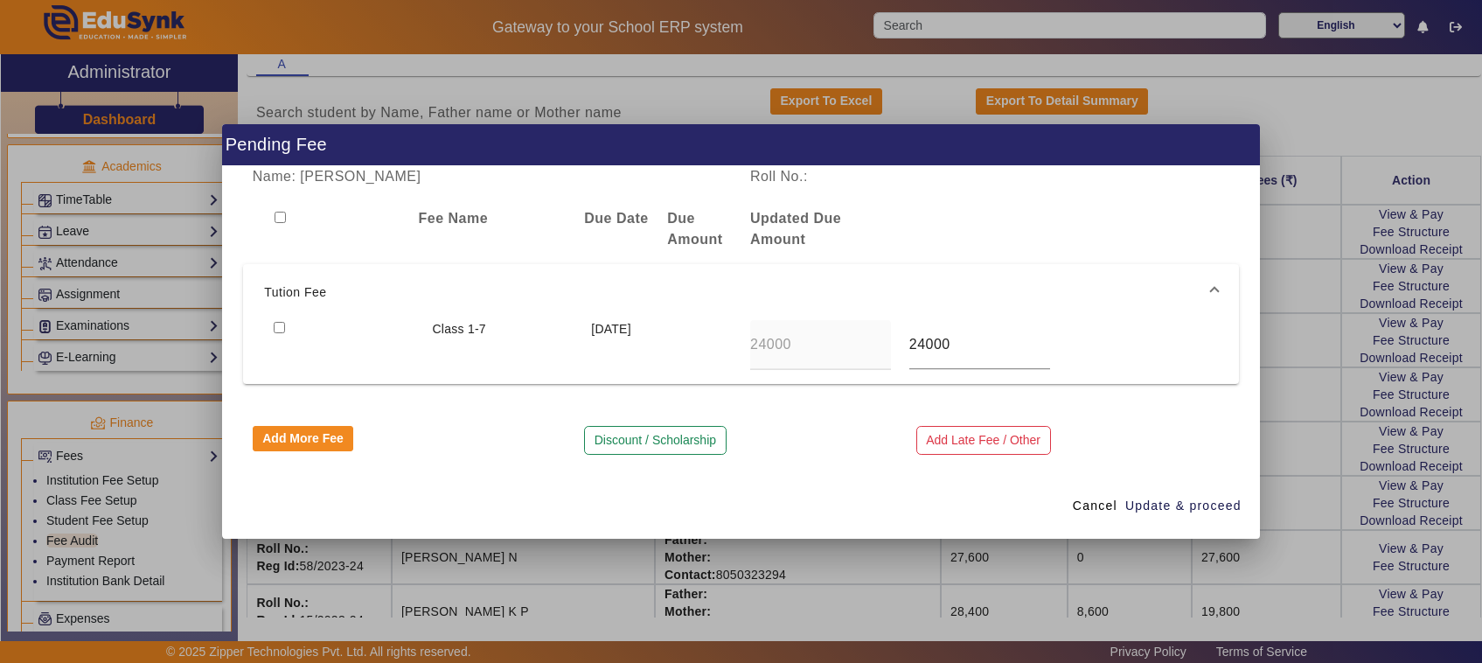
click at [274, 324] on input "checkbox" at bounding box center [279, 327] width 11 height 11
checkbox input "true"
click at [1165, 511] on span "Update & proceed" at bounding box center [1183, 506] width 116 height 18
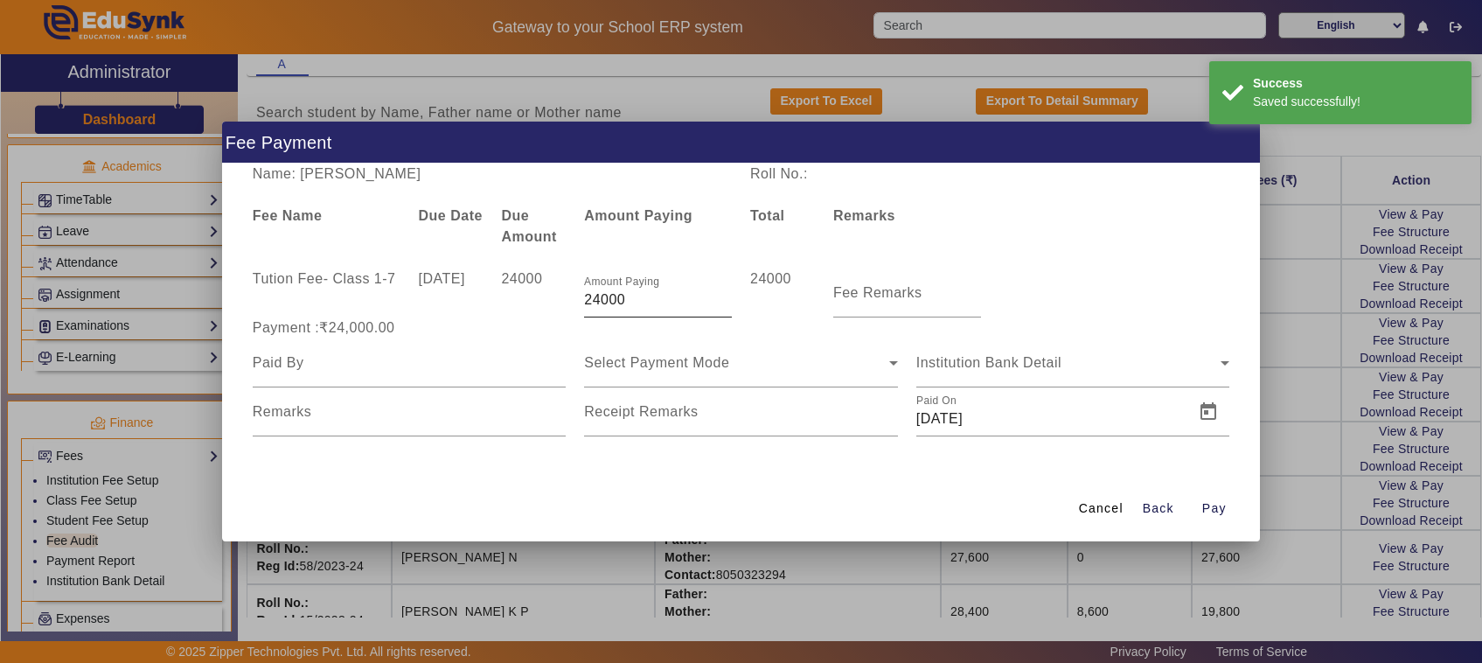
click at [634, 303] on input "24000" at bounding box center [658, 299] width 148 height 21
type input "2"
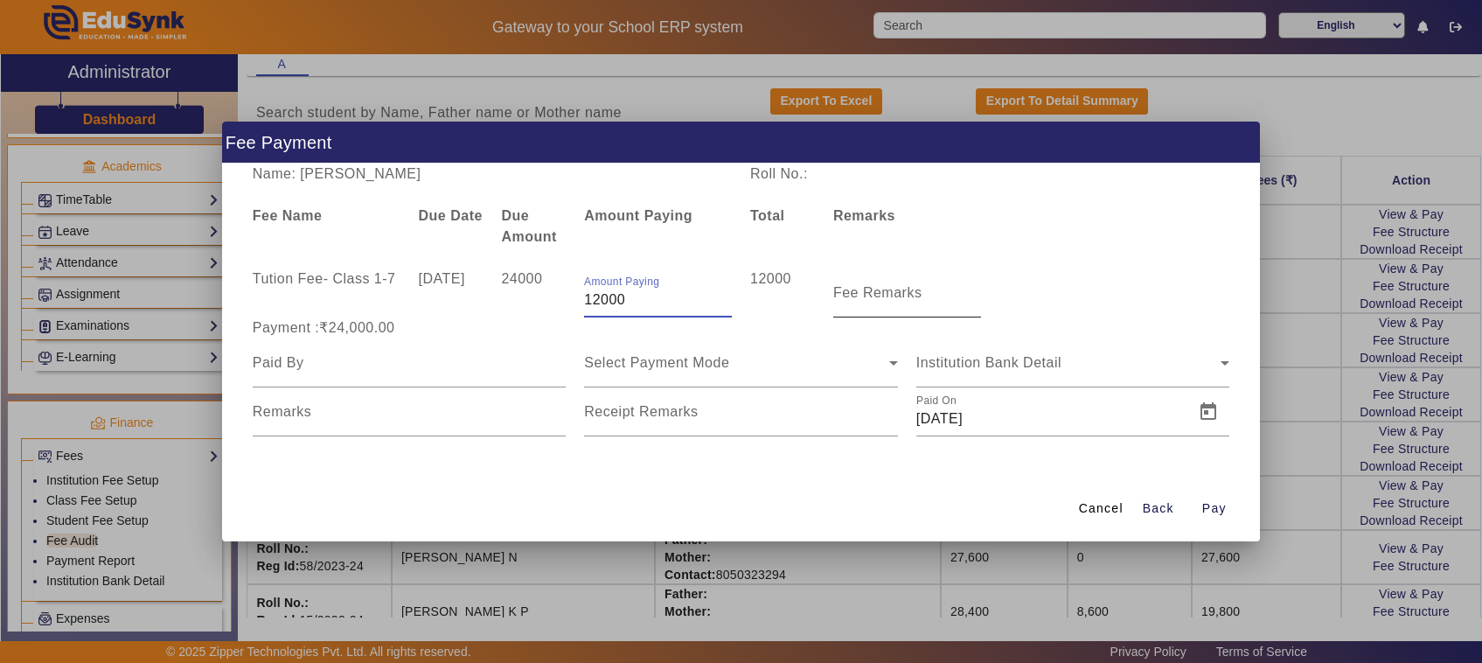
type input "12000"
drag, startPoint x: 853, startPoint y: 300, endPoint x: 844, endPoint y: 311, distance: 14.9
click at [853, 302] on div "Fee Remarks" at bounding box center [907, 292] width 148 height 49
type input "1st payment"
click at [297, 369] on input at bounding box center [410, 362] width 314 height 21
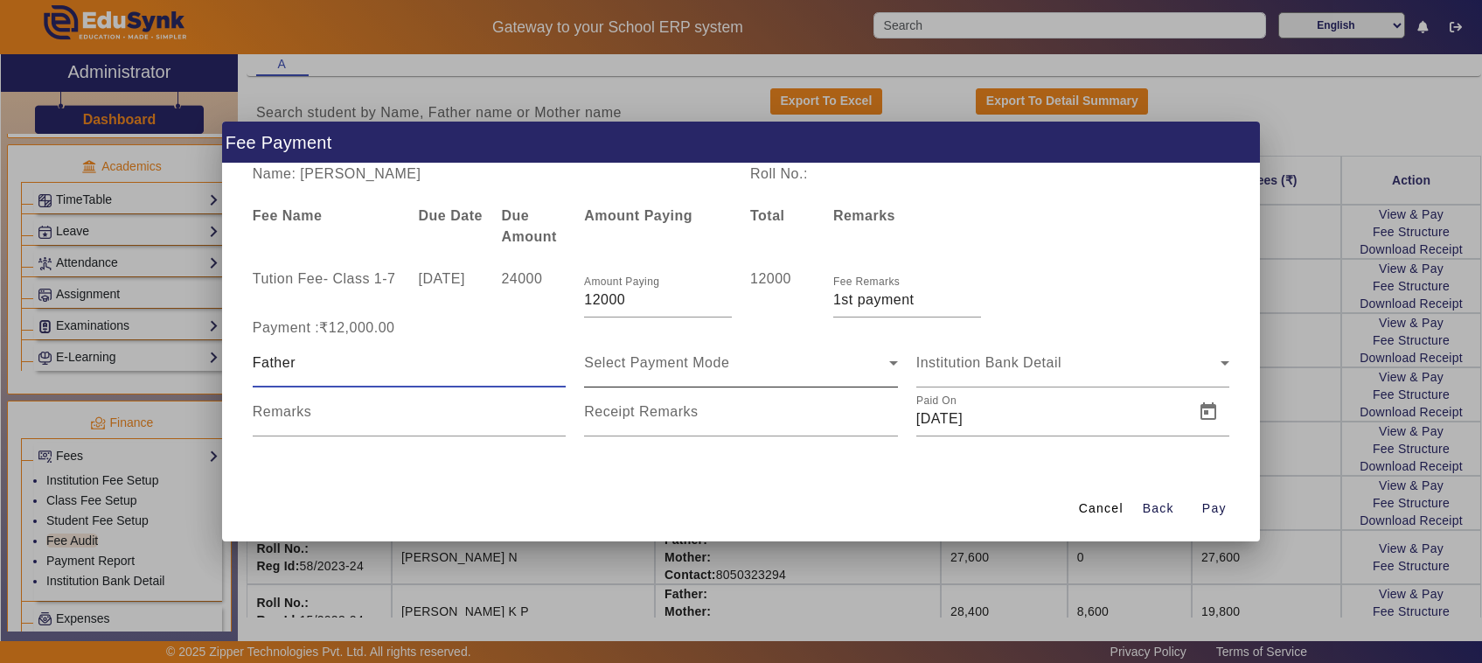
type input "Father"
click at [650, 372] on div "Select Payment Mode" at bounding box center [736, 362] width 305 height 21
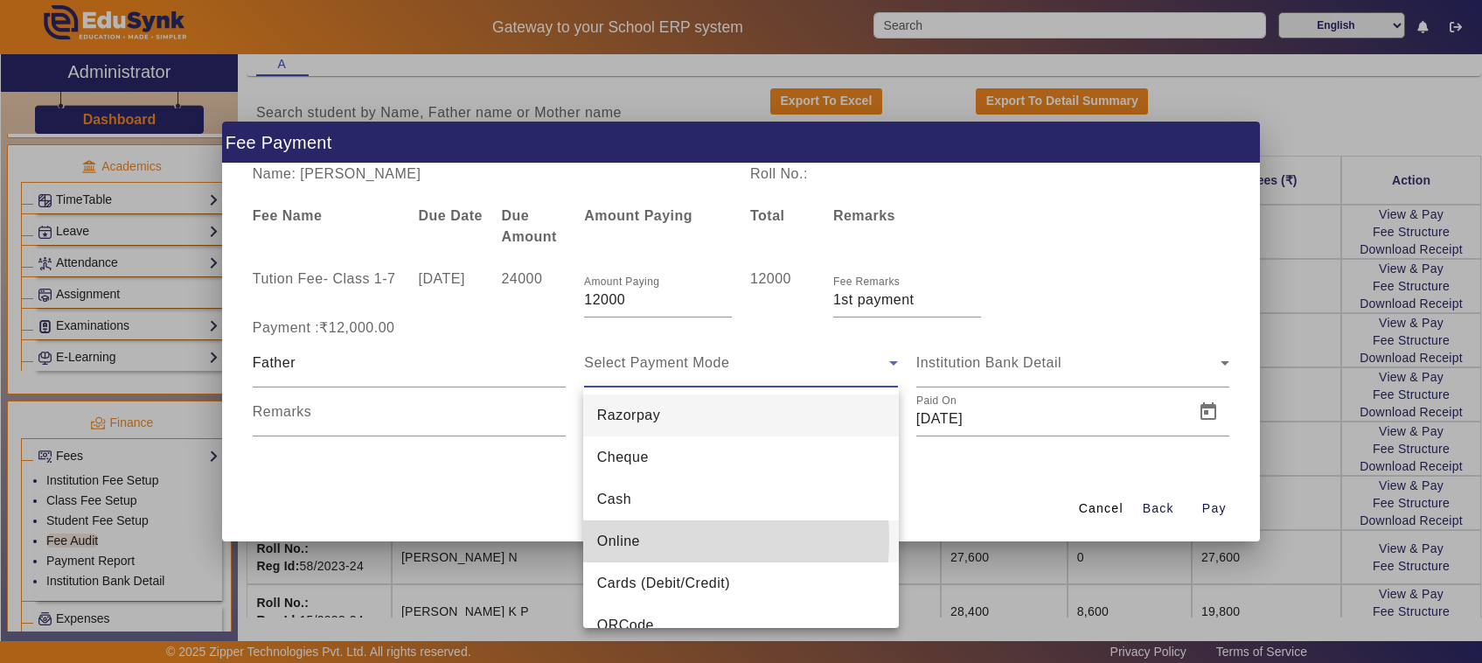
click at [619, 539] on span "Online" at bounding box center [618, 541] width 43 height 21
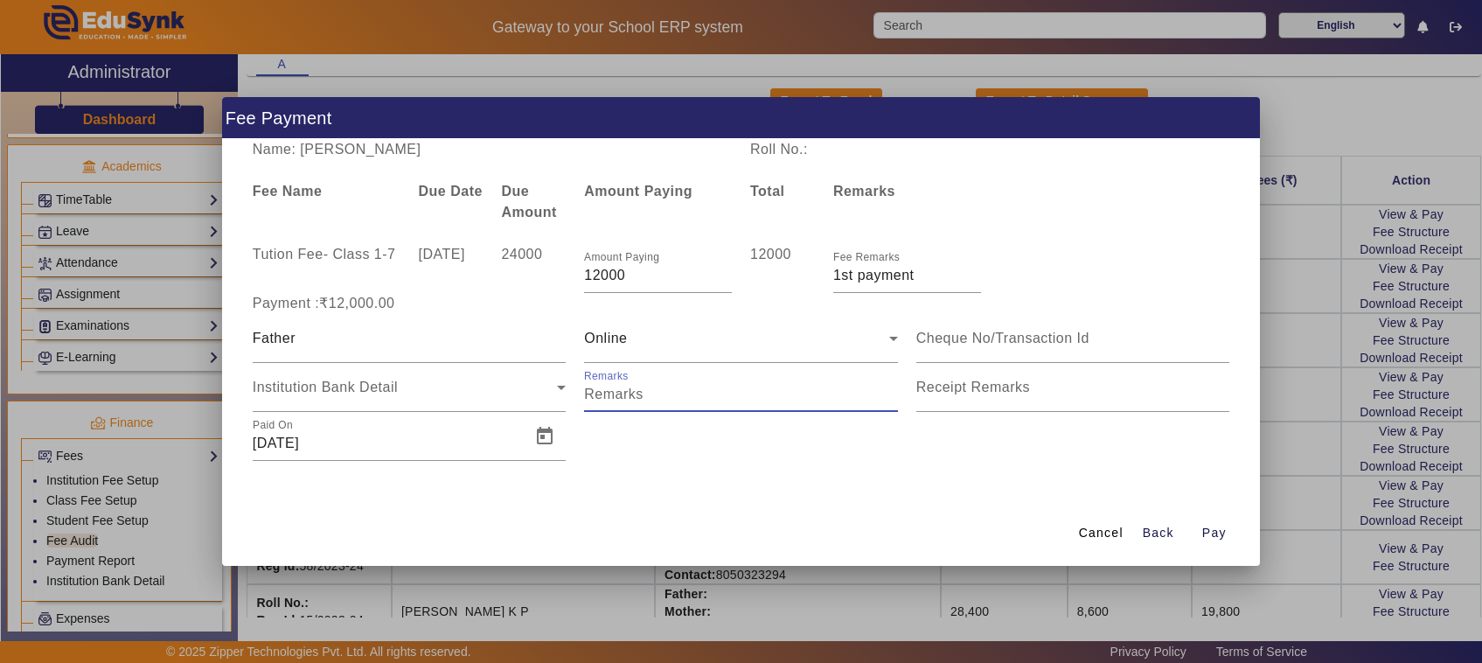
click at [643, 390] on input "Remarks" at bounding box center [741, 394] width 314 height 21
type input "777"
click at [970, 337] on input at bounding box center [1073, 338] width 314 height 21
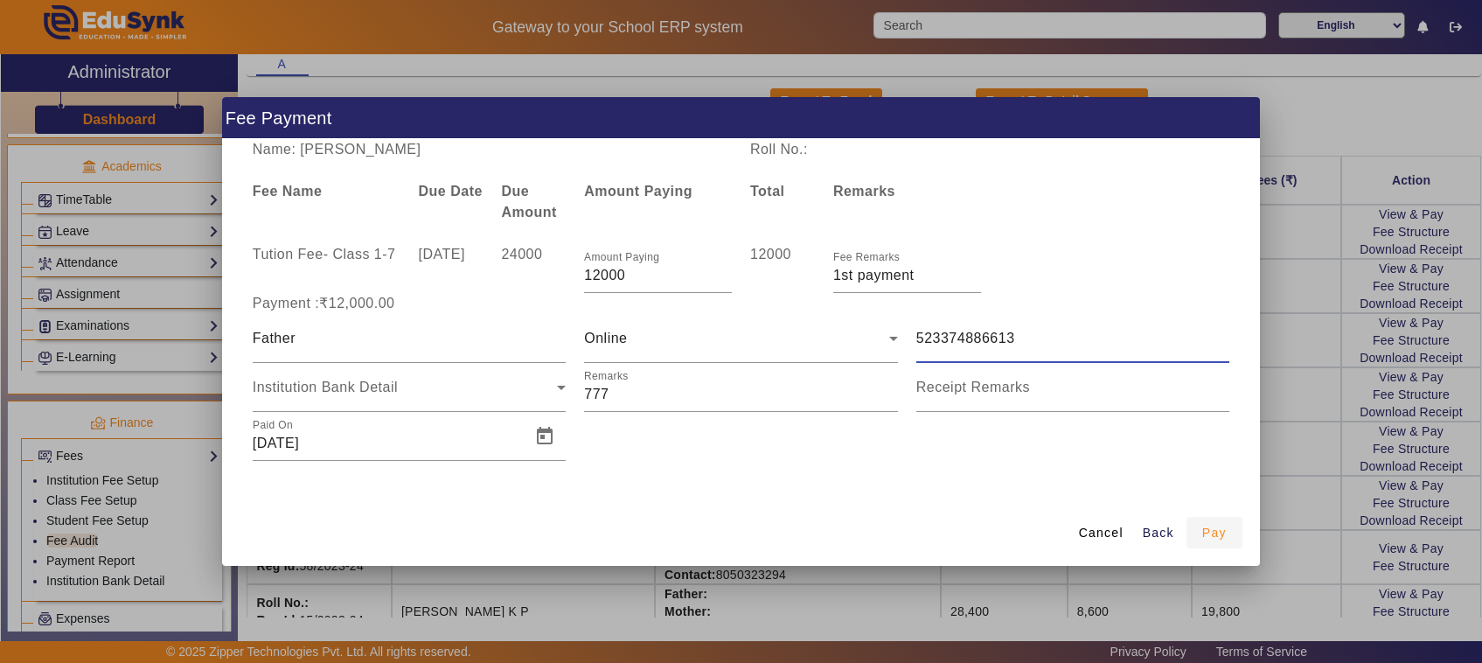
type input "523374886613"
click at [1220, 534] on span "Pay" at bounding box center [1214, 533] width 24 height 18
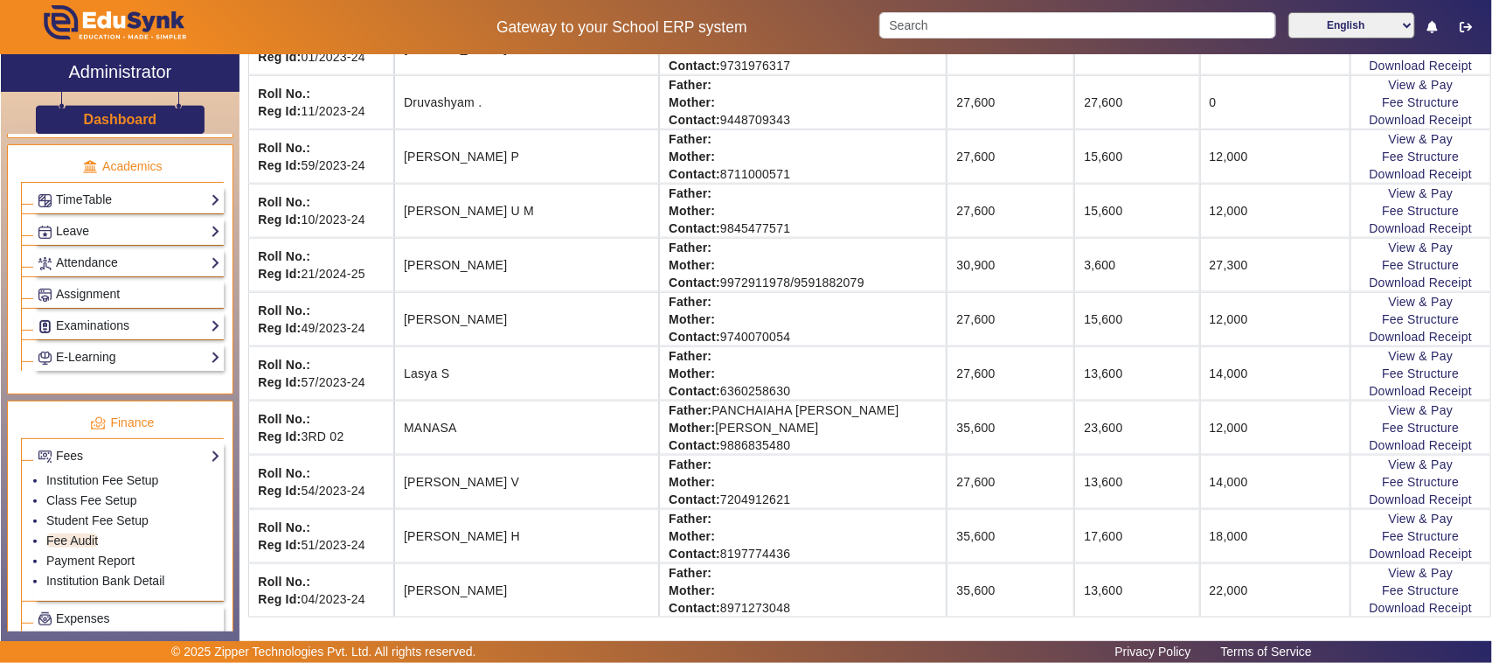
scroll to position [874, 0]
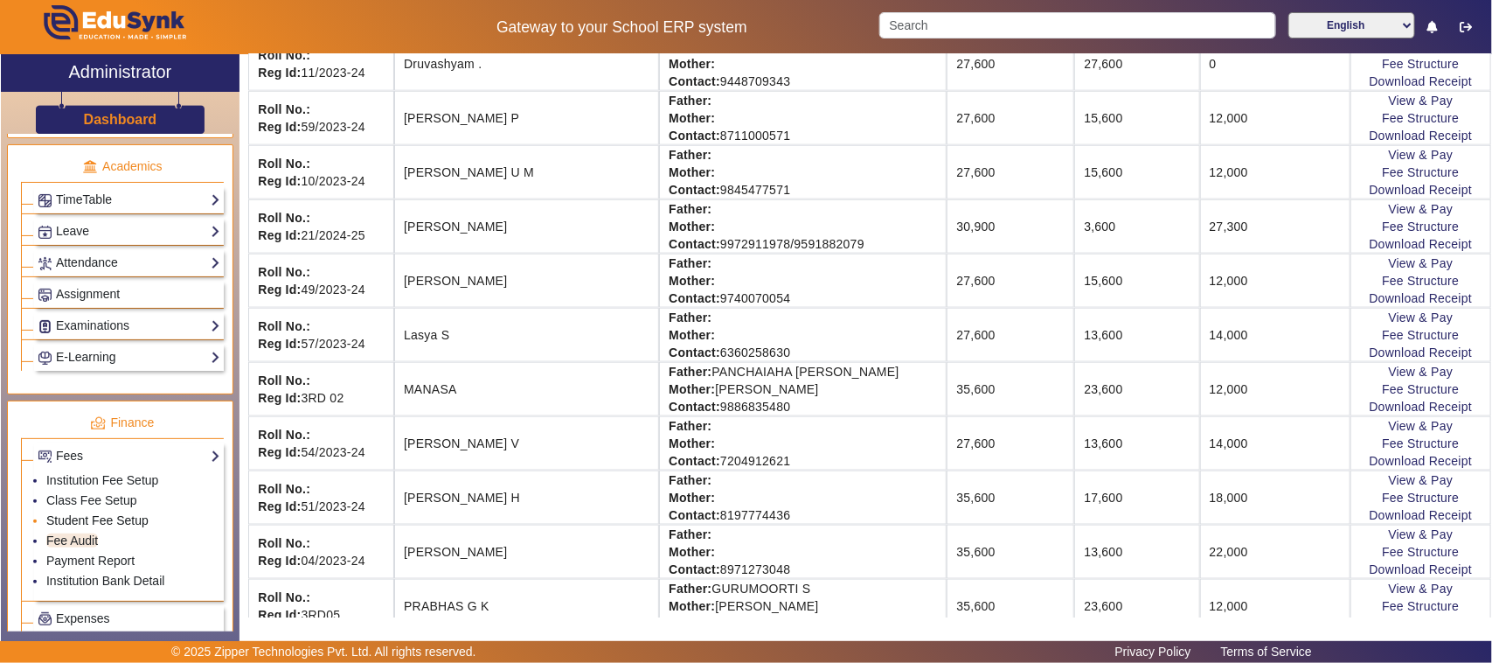
click at [79, 527] on link "Student Fee Setup" at bounding box center [97, 520] width 102 height 14
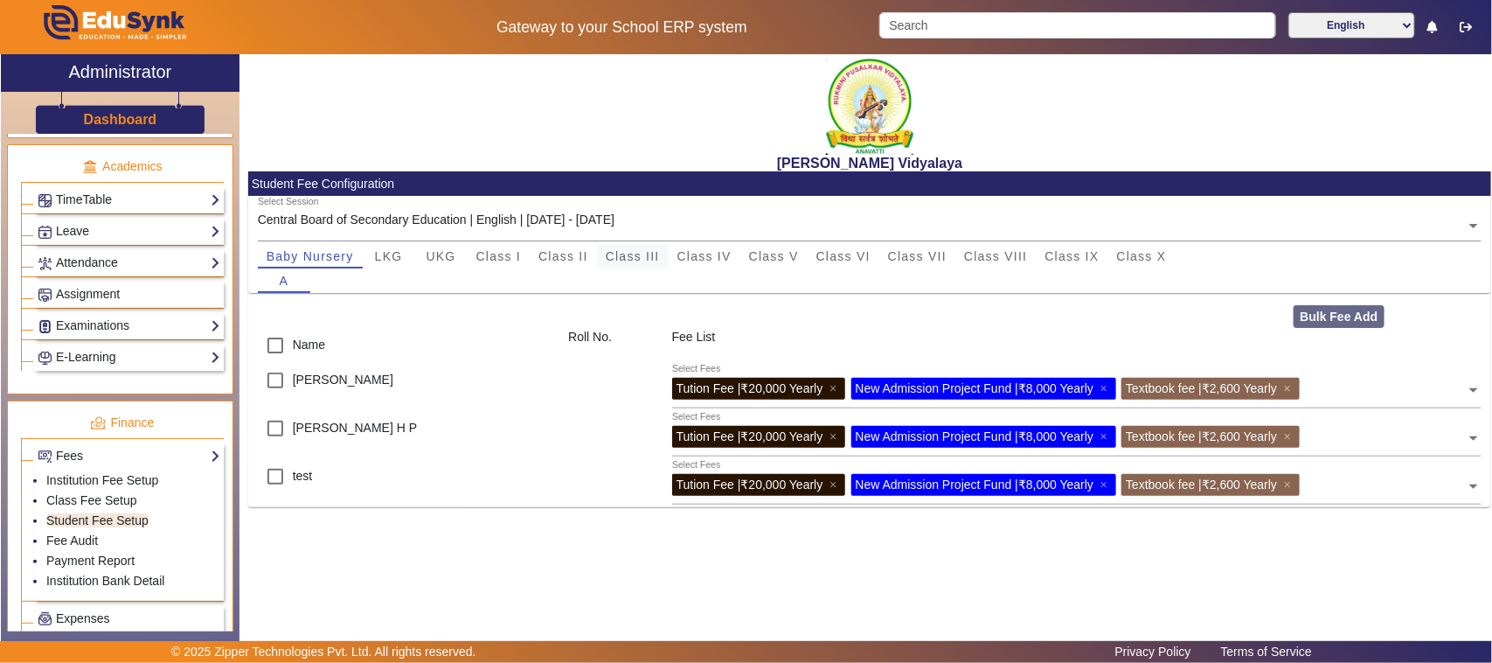
click at [631, 256] on span "Class III" at bounding box center [633, 256] width 54 height 12
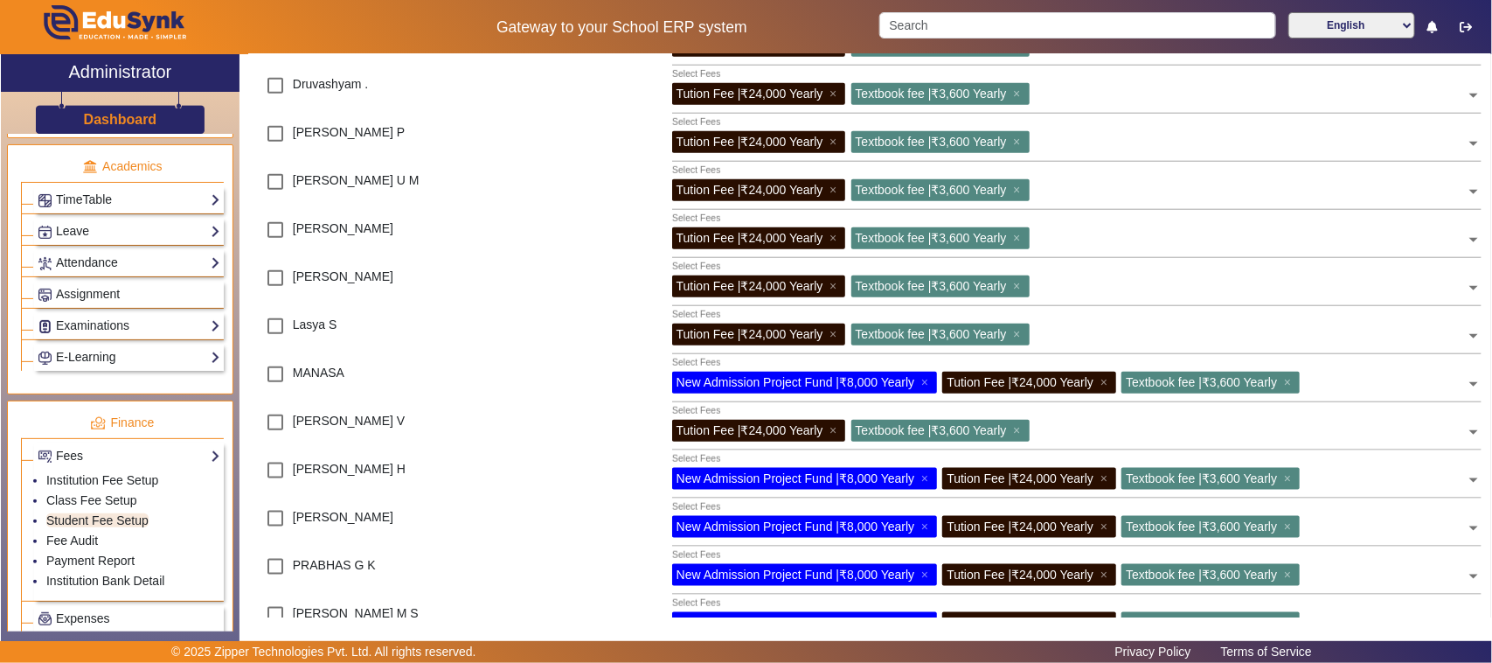
scroll to position [765, 0]
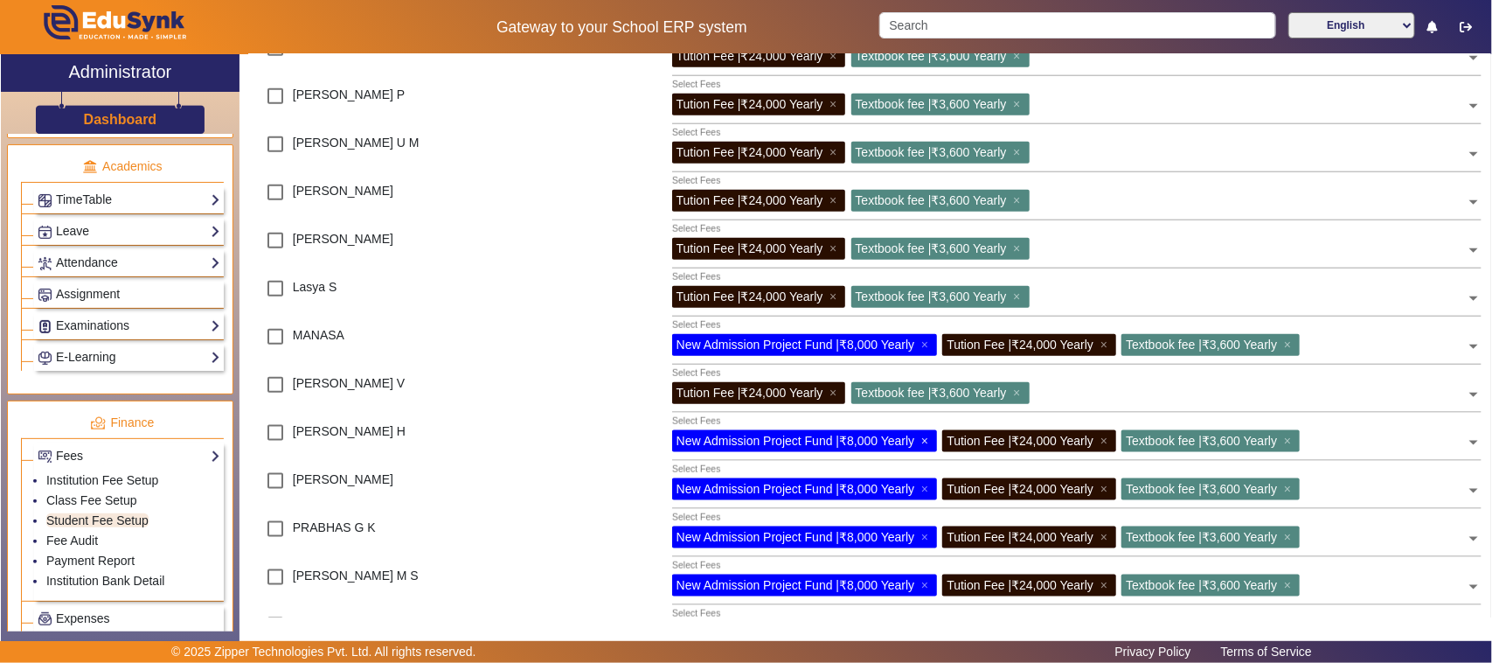
click at [927, 440] on span "×" at bounding box center [926, 441] width 11 height 14
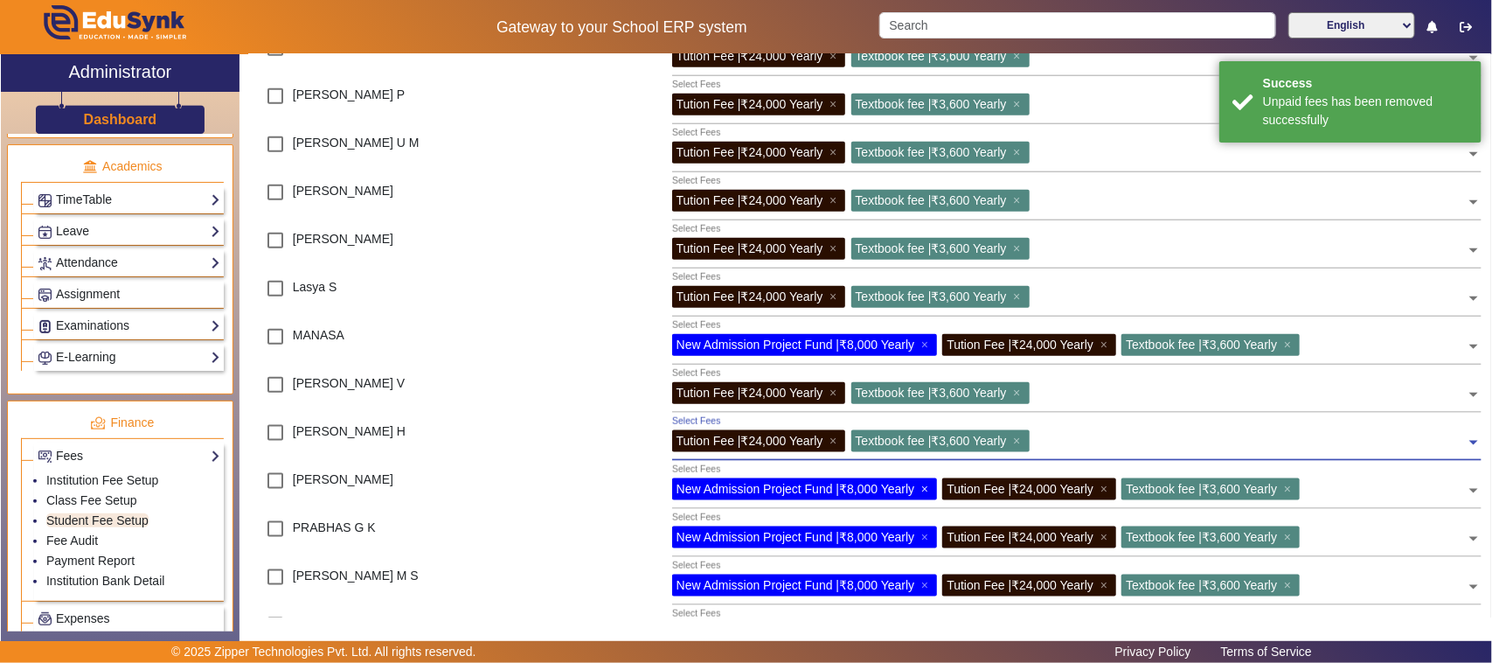
click at [925, 488] on span "×" at bounding box center [926, 489] width 11 height 14
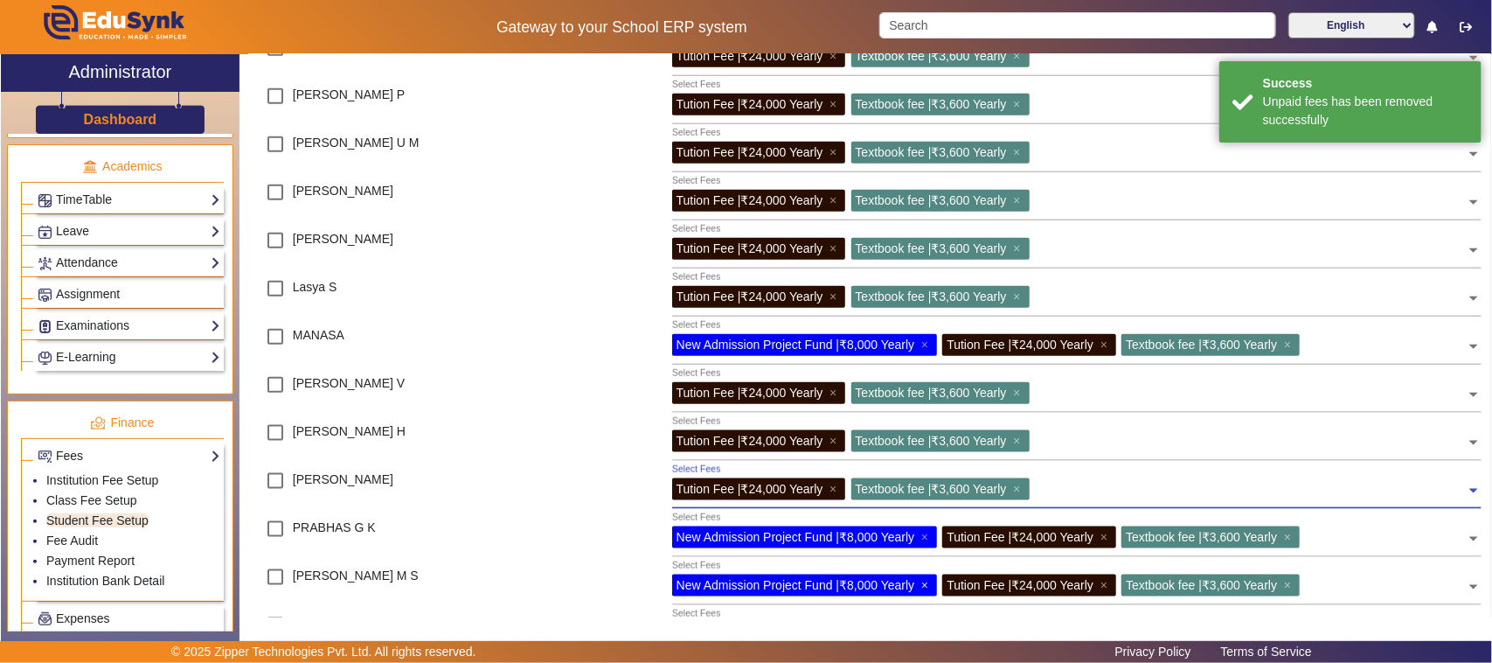
click at [928, 581] on span "×" at bounding box center [926, 585] width 11 height 14
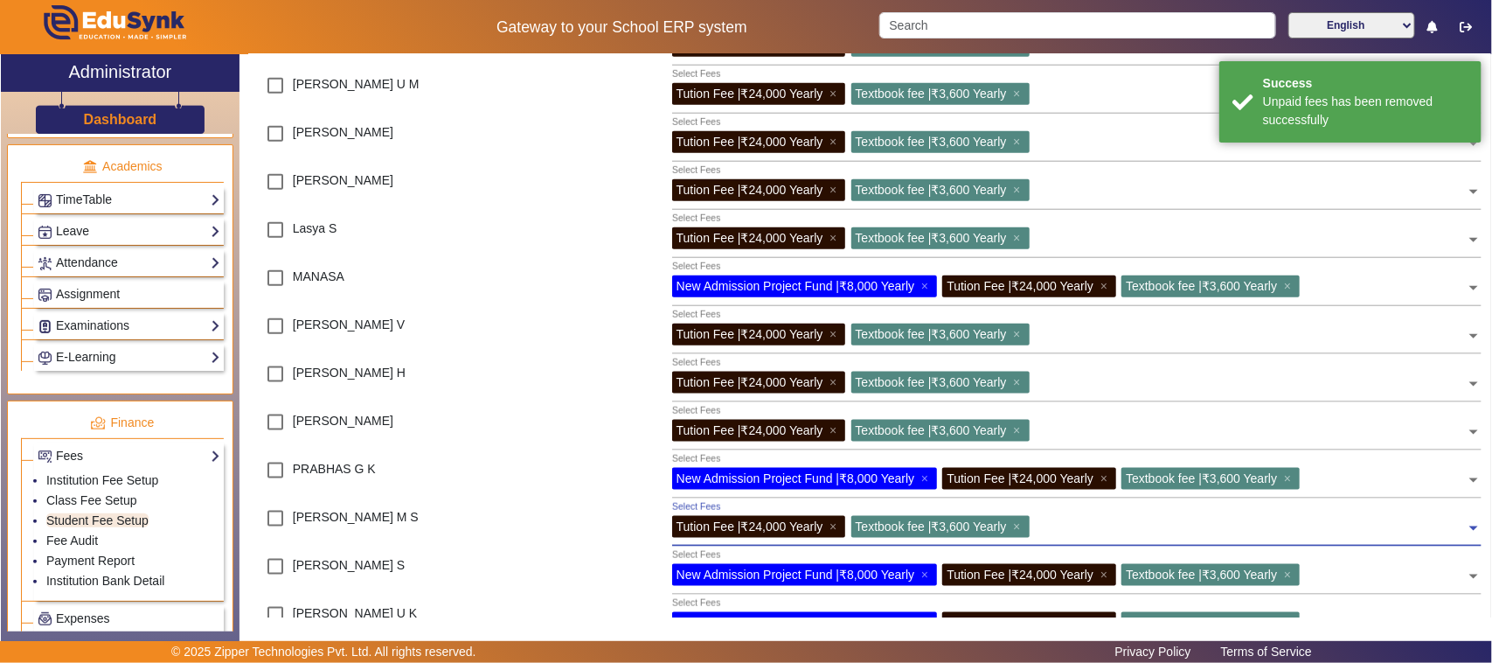
scroll to position [874, 0]
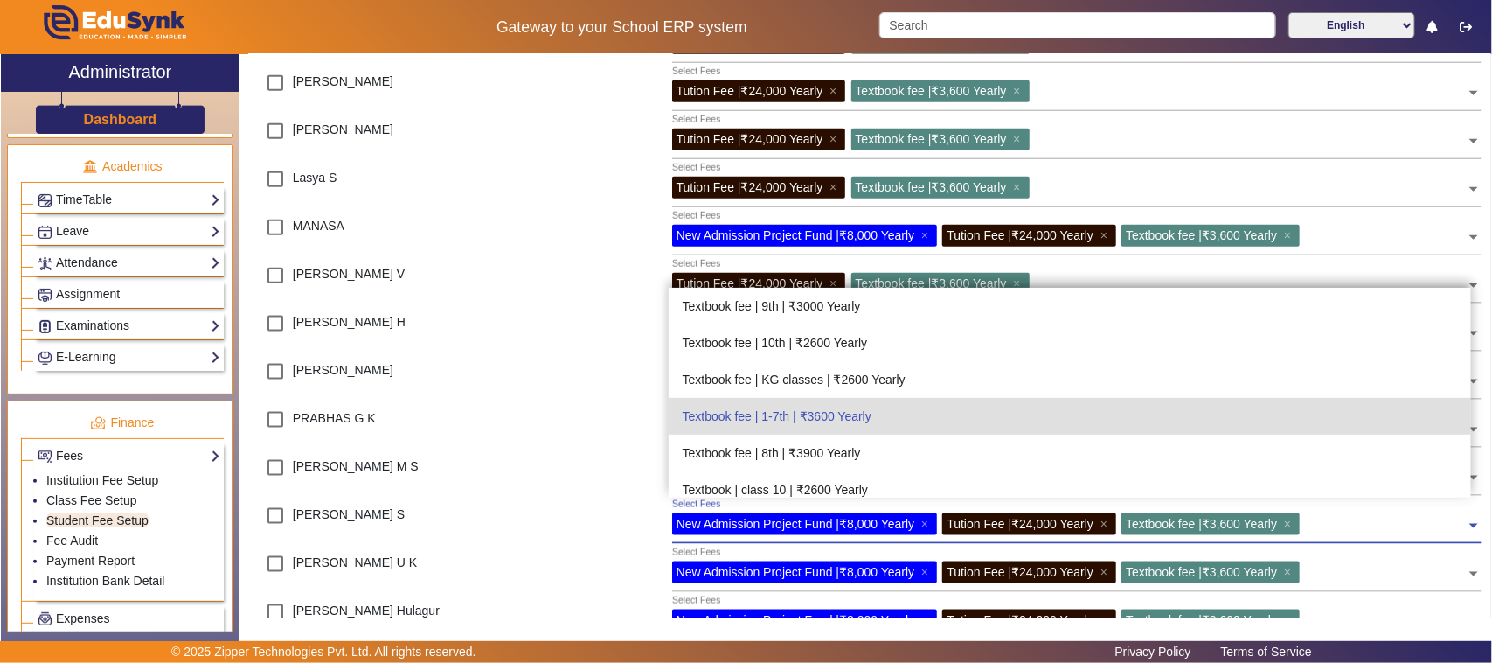
click at [922, 521] on div "New Admission Project Fund | ₹8,000 Yearly ×" at bounding box center [805, 524] width 266 height 22
click at [619, 498] on div at bounding box center [610, 522] width 103 height 48
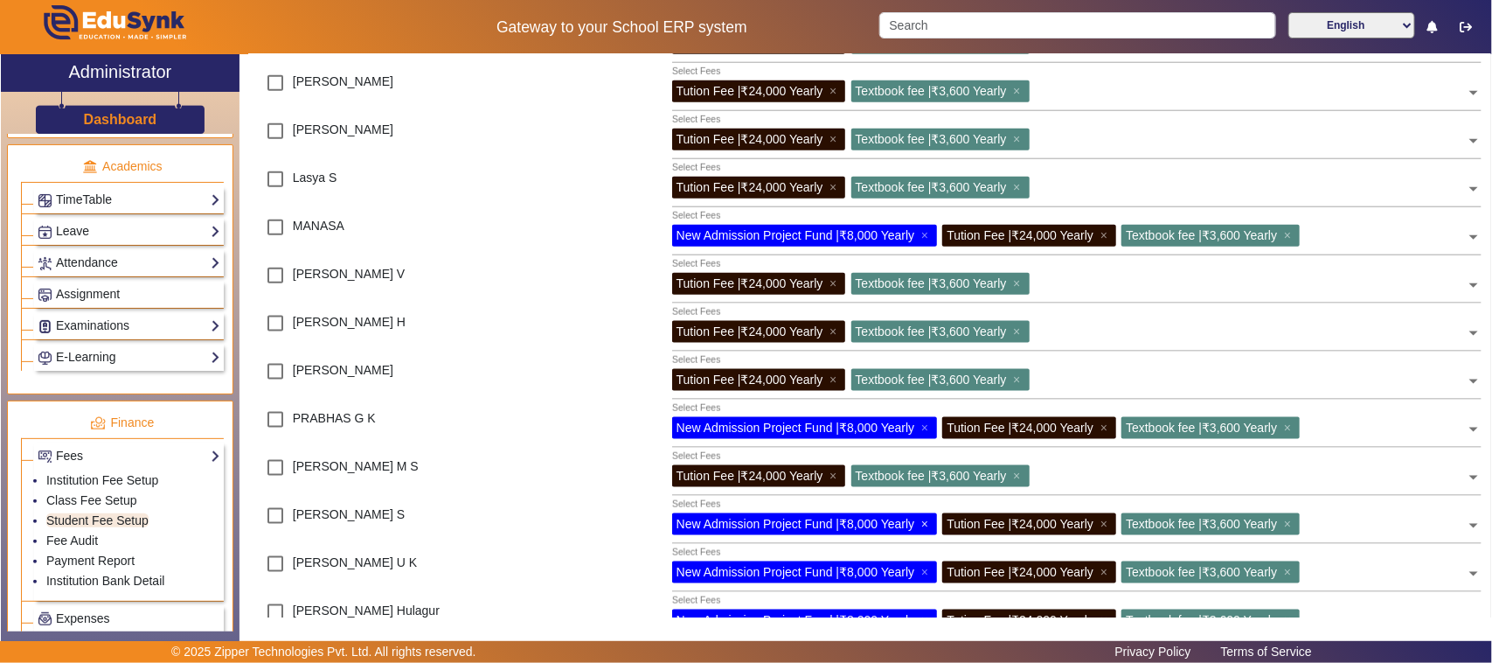
click at [927, 525] on span "×" at bounding box center [926, 524] width 11 height 14
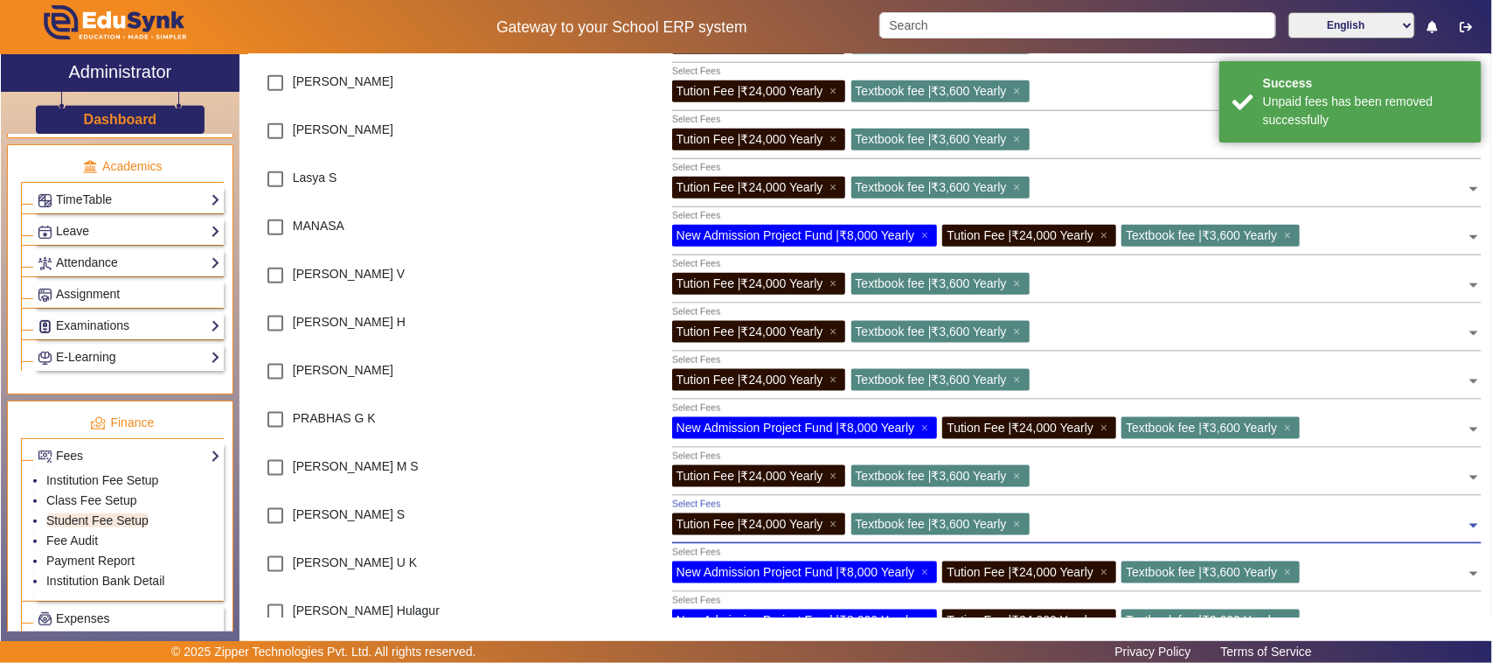
scroll to position [983, 0]
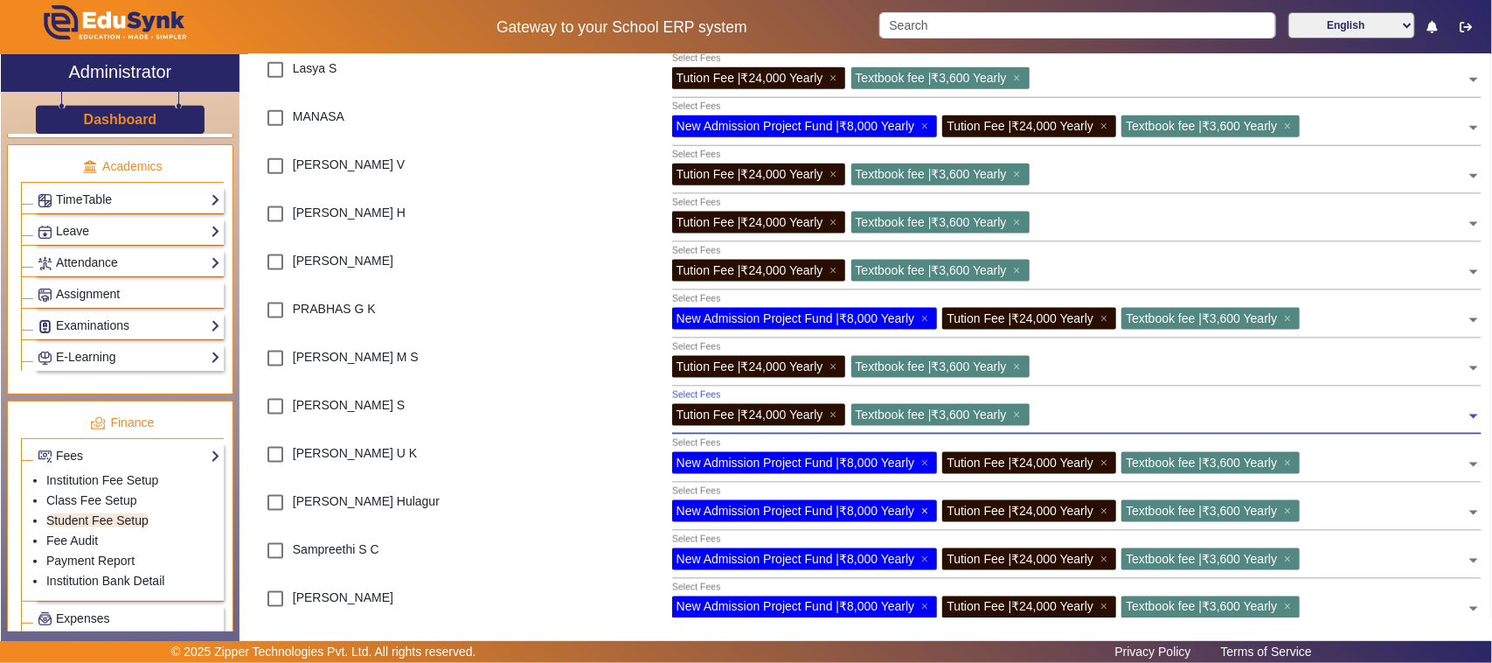
click at [933, 510] on span "×" at bounding box center [926, 511] width 11 height 14
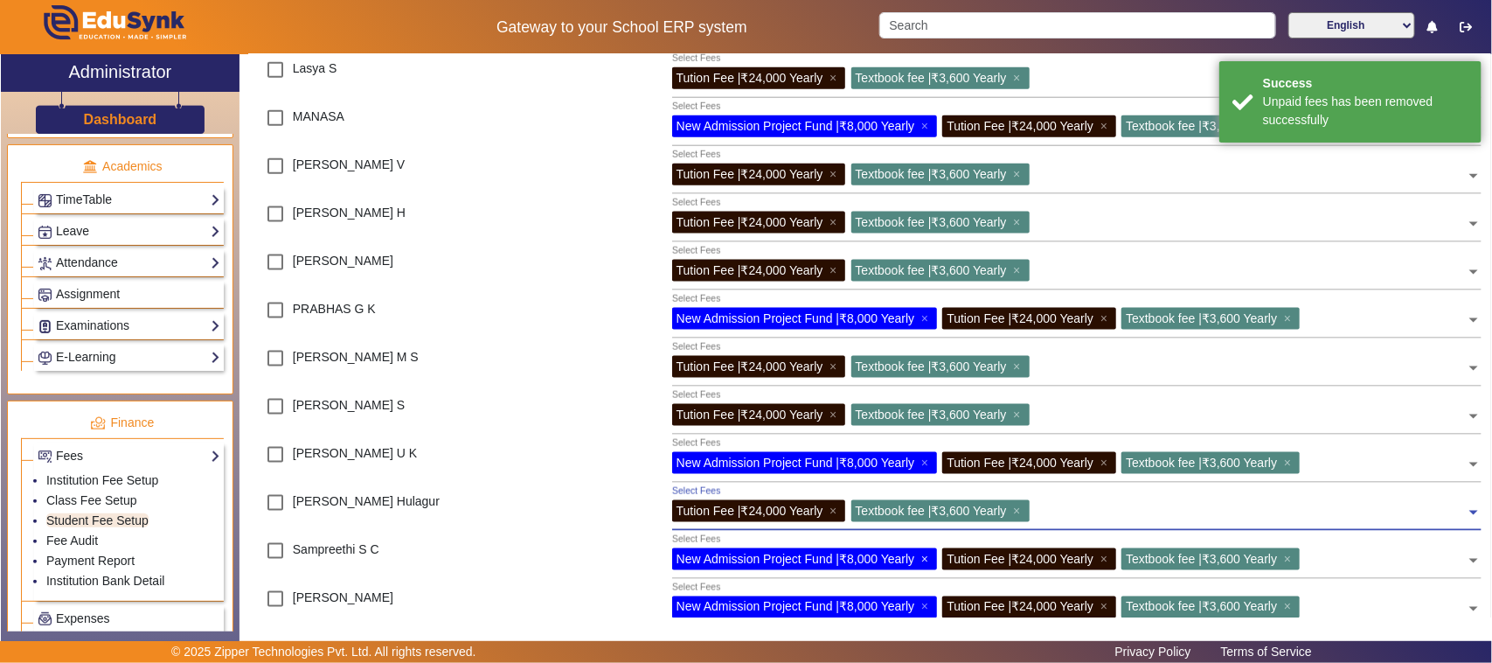
click at [927, 558] on span "×" at bounding box center [926, 559] width 11 height 14
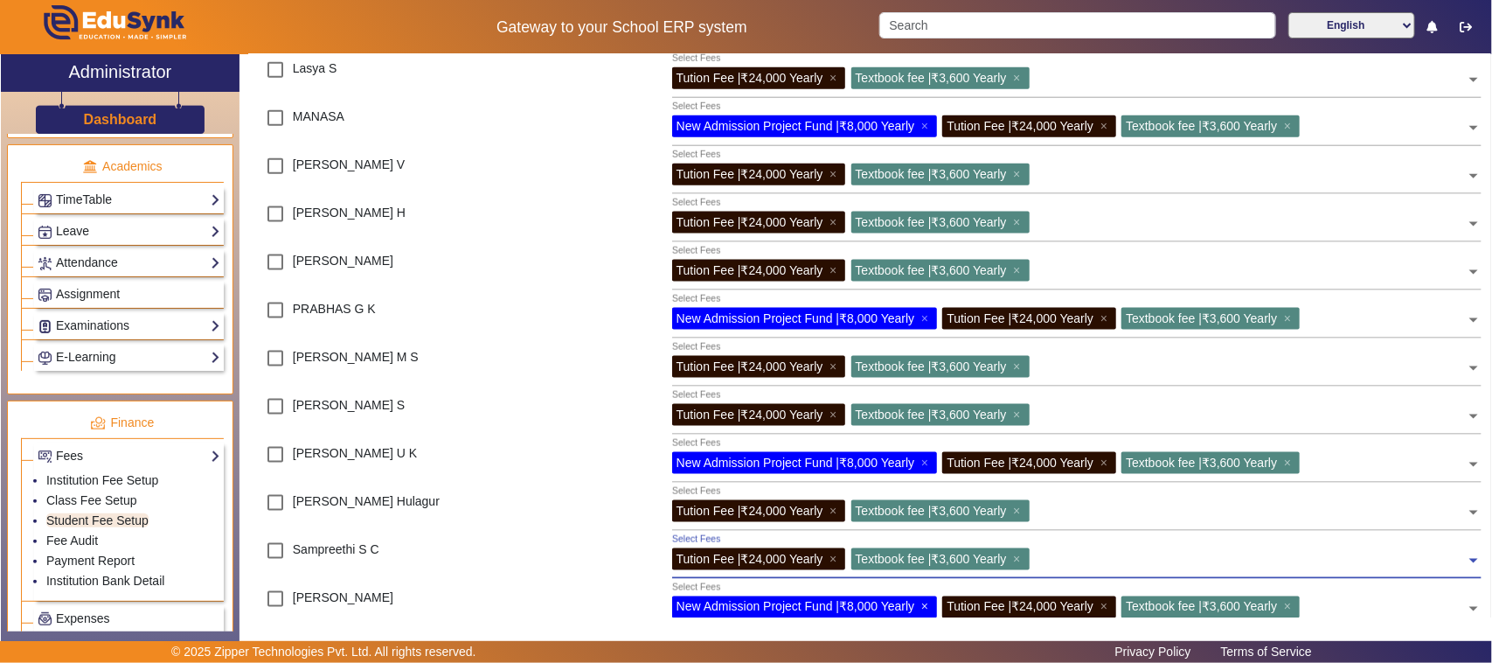
click at [932, 605] on span "×" at bounding box center [926, 607] width 11 height 14
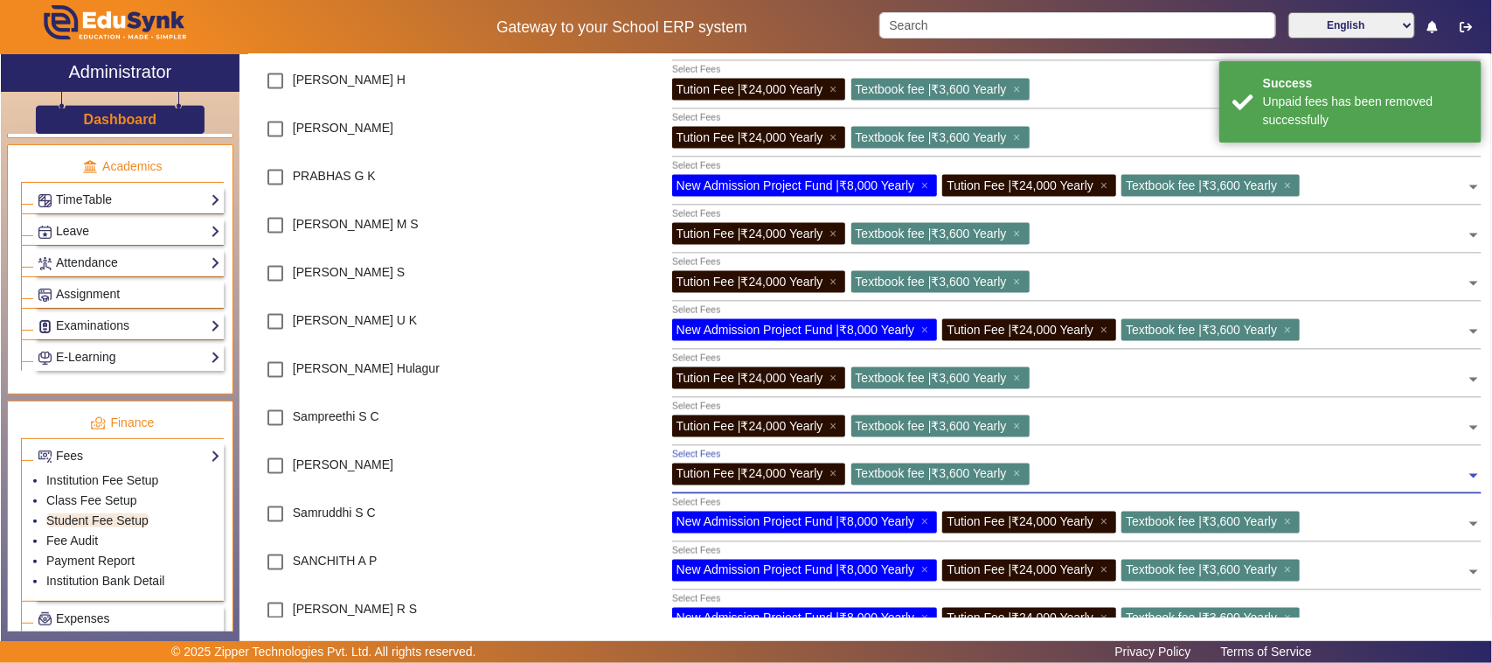
scroll to position [1202, 0]
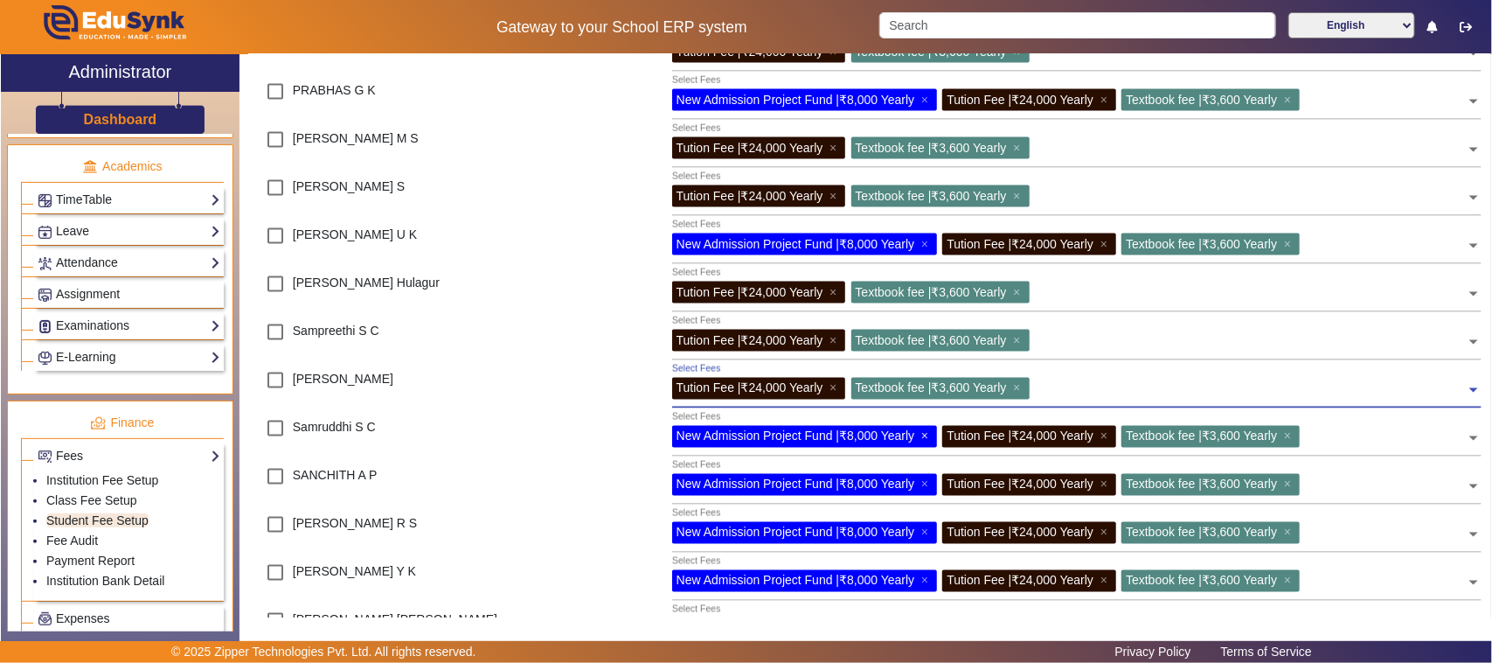
click at [924, 434] on span "×" at bounding box center [926, 436] width 11 height 14
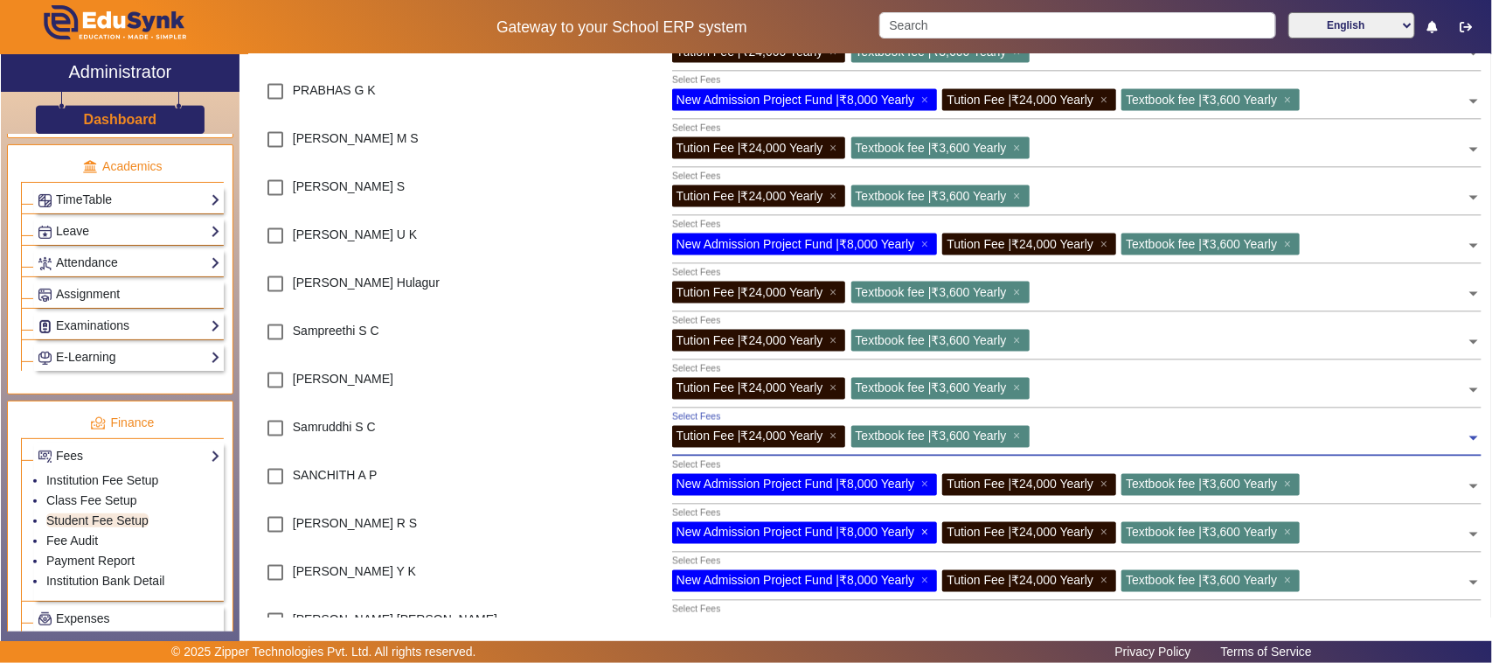
click at [928, 530] on span "×" at bounding box center [926, 532] width 11 height 14
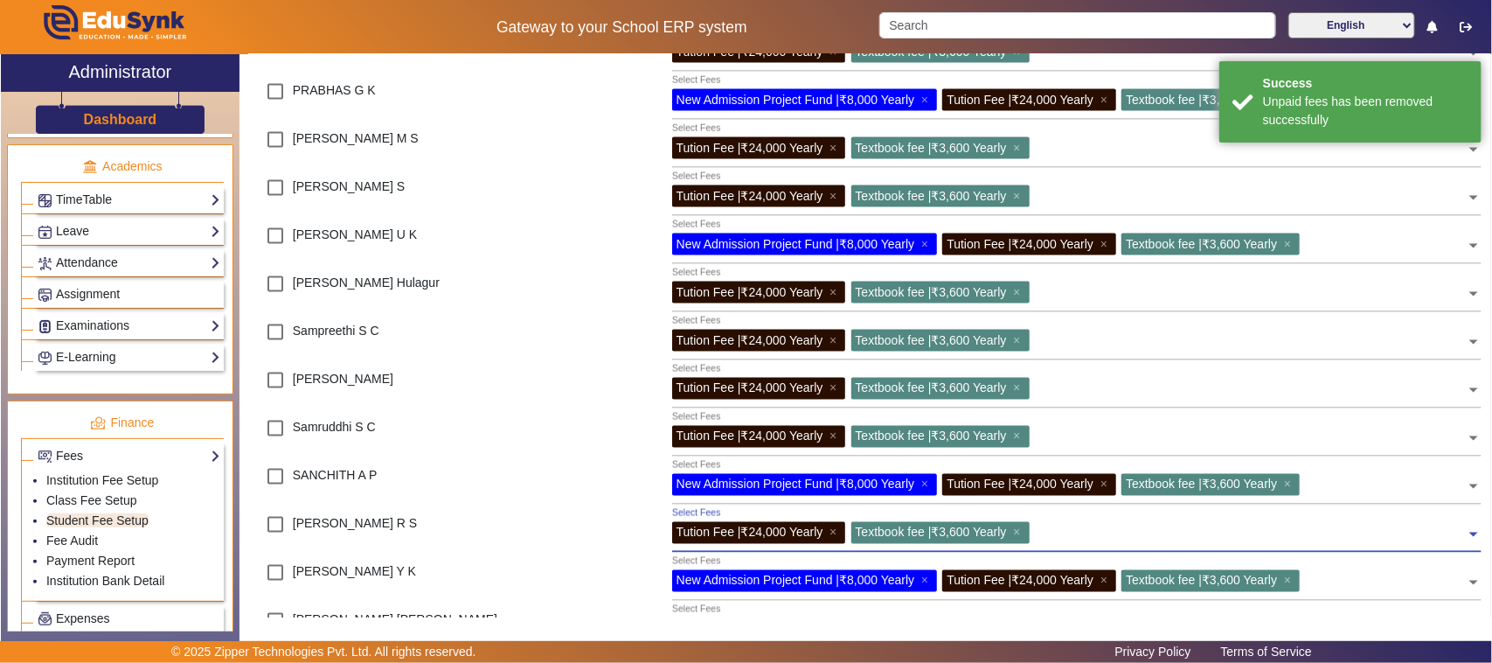
scroll to position [1311, 0]
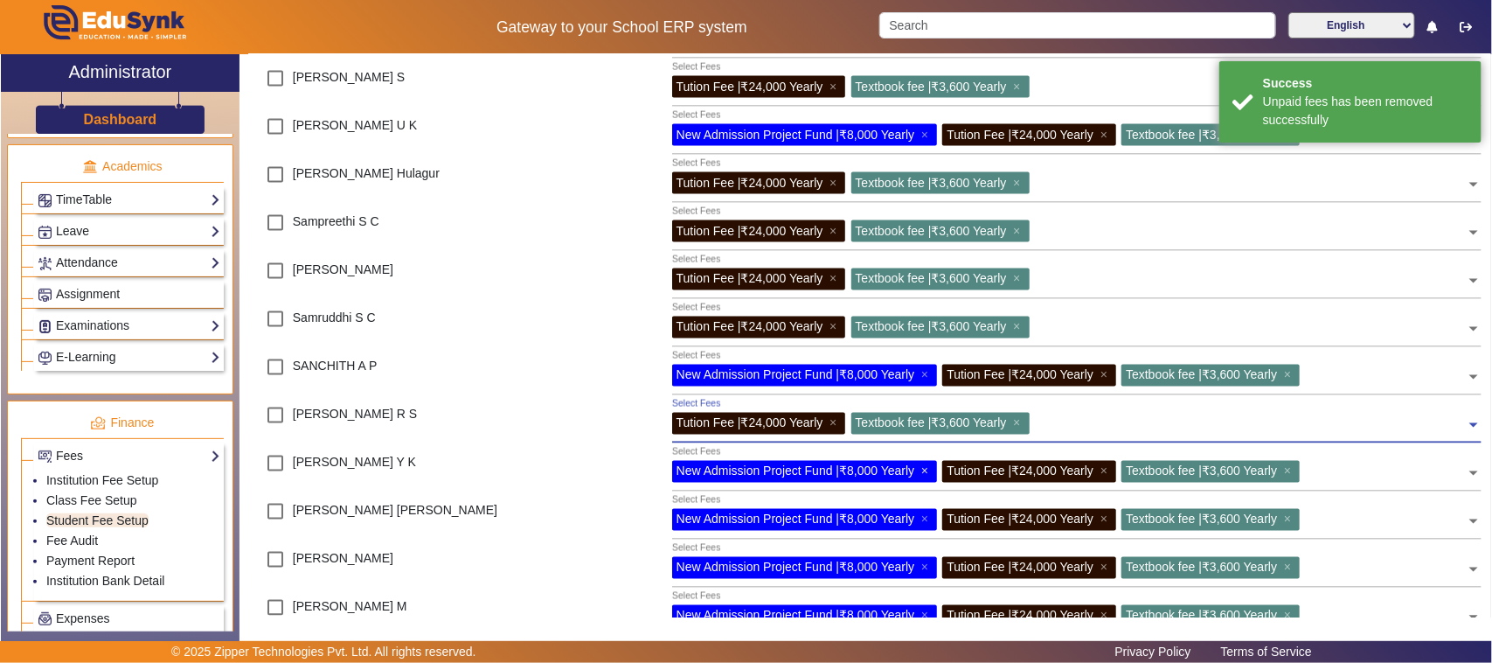
click at [924, 470] on span "×" at bounding box center [926, 471] width 11 height 14
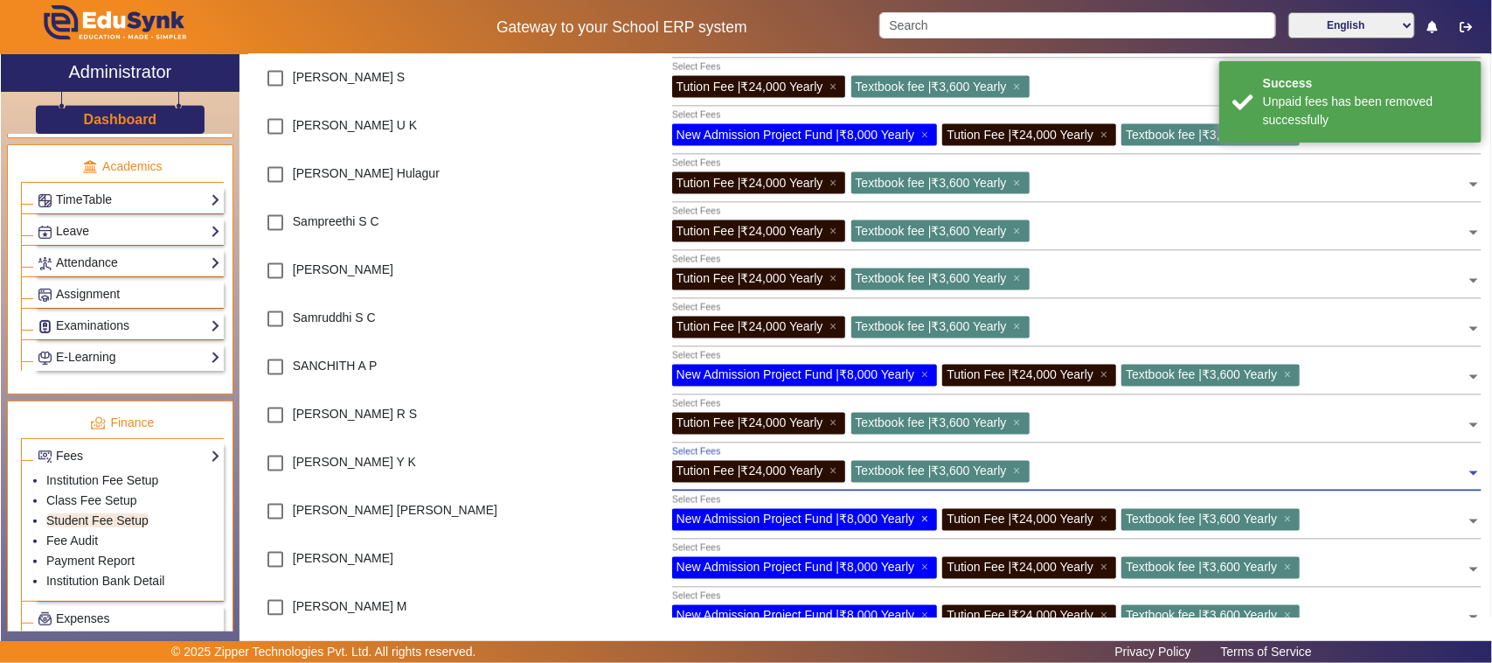
click at [929, 518] on span "×" at bounding box center [926, 519] width 11 height 14
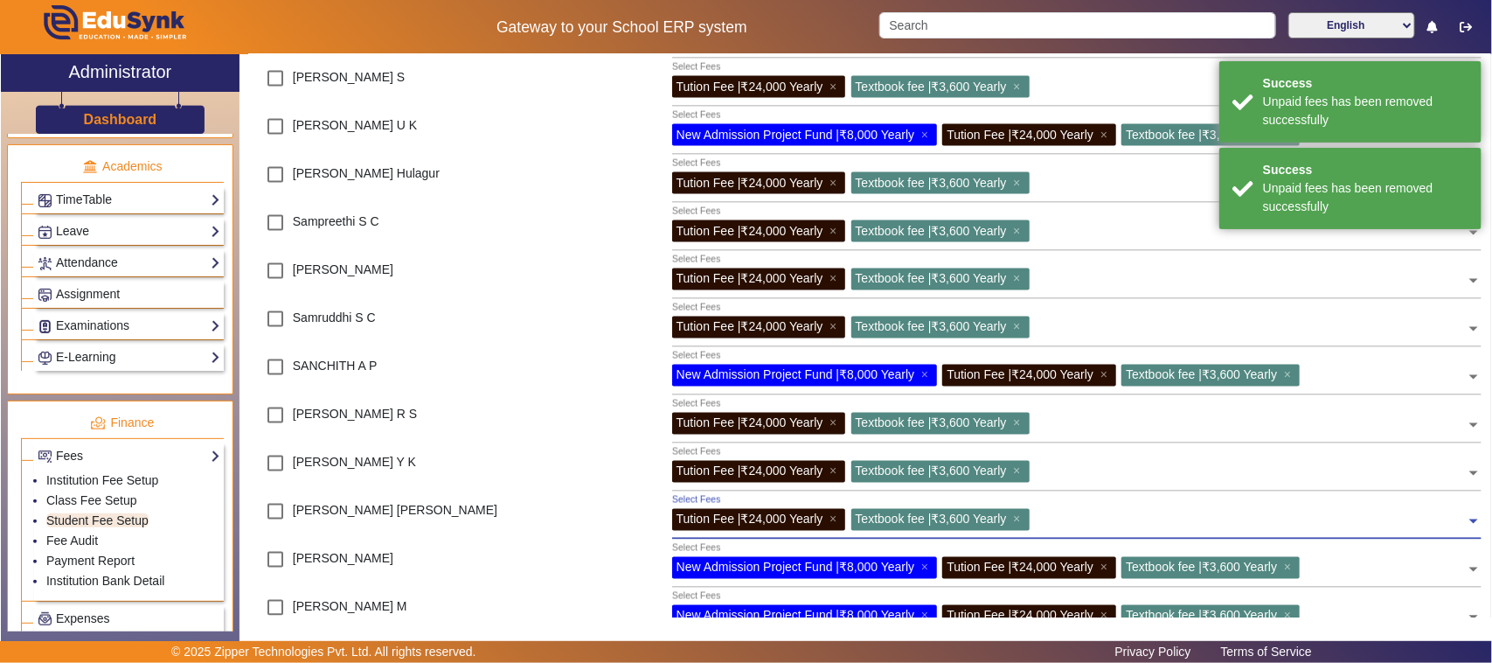
scroll to position [1421, 0]
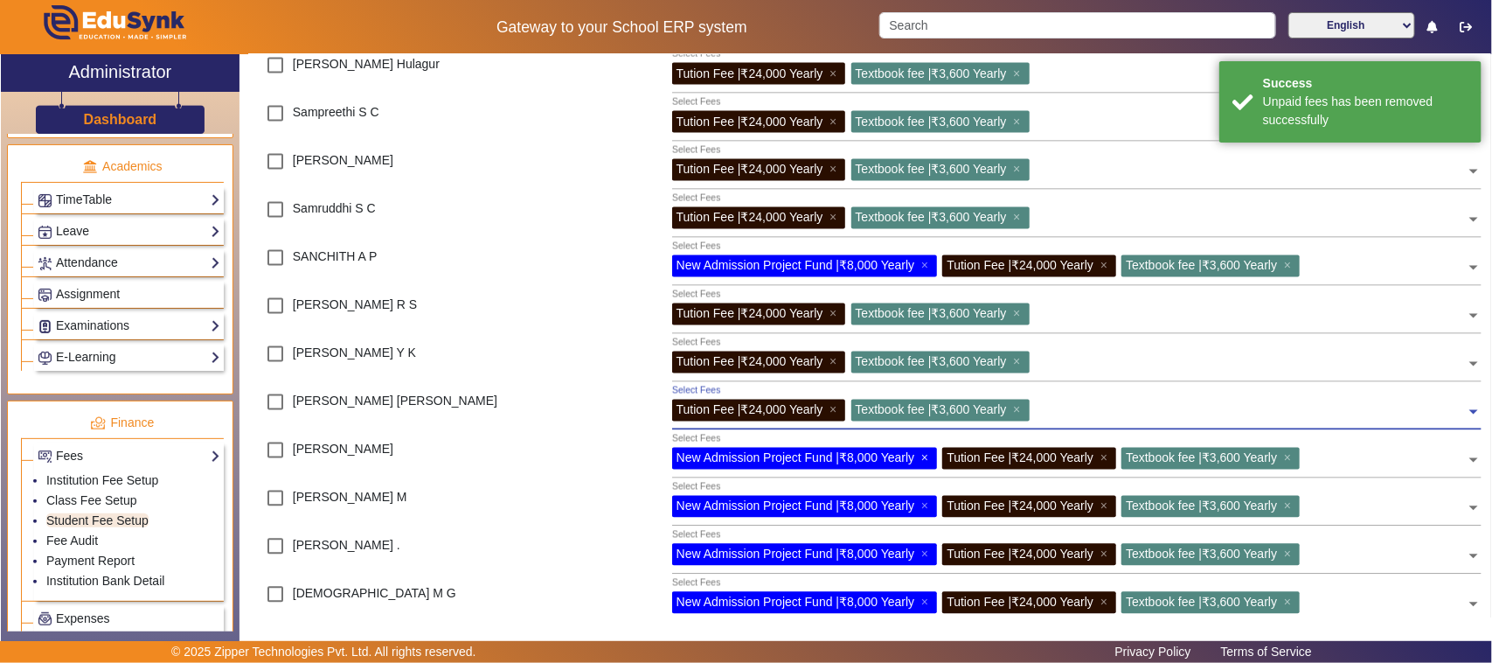
click at [929, 457] on span "×" at bounding box center [926, 458] width 11 height 14
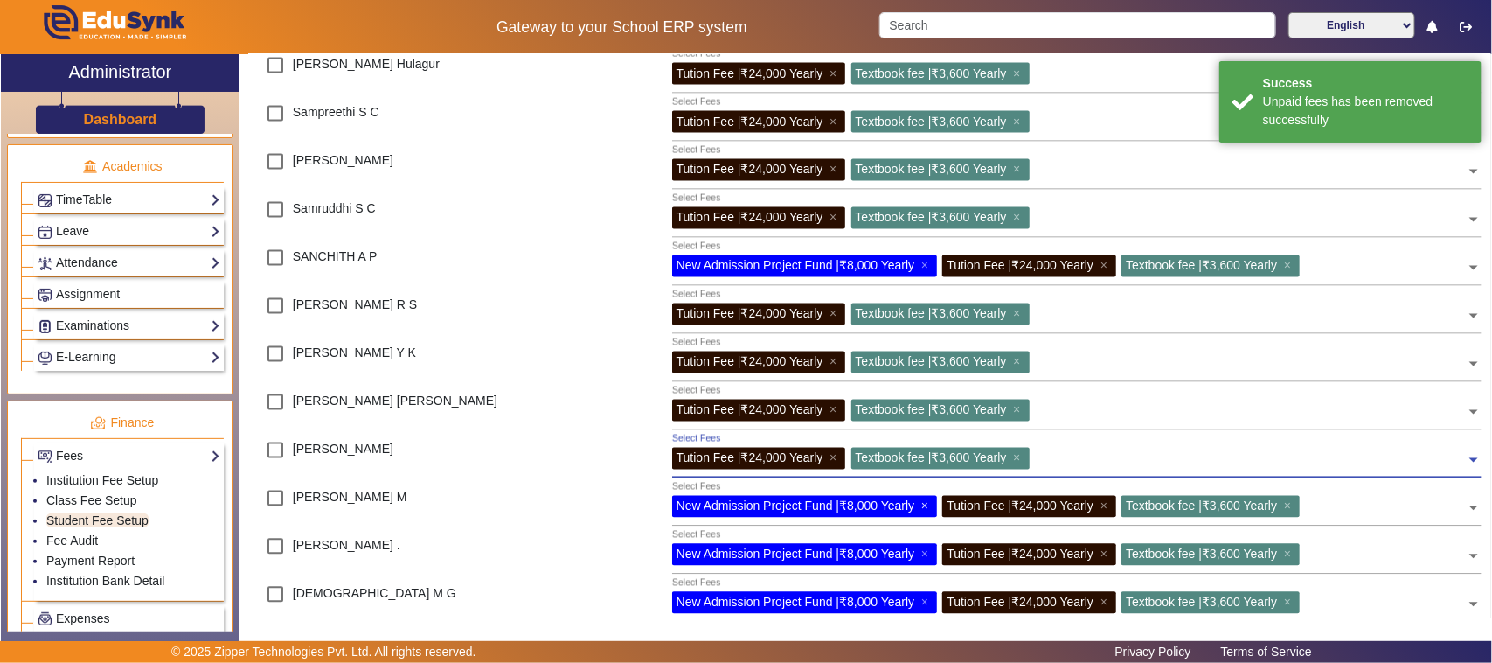
click at [927, 505] on span "×" at bounding box center [926, 506] width 11 height 14
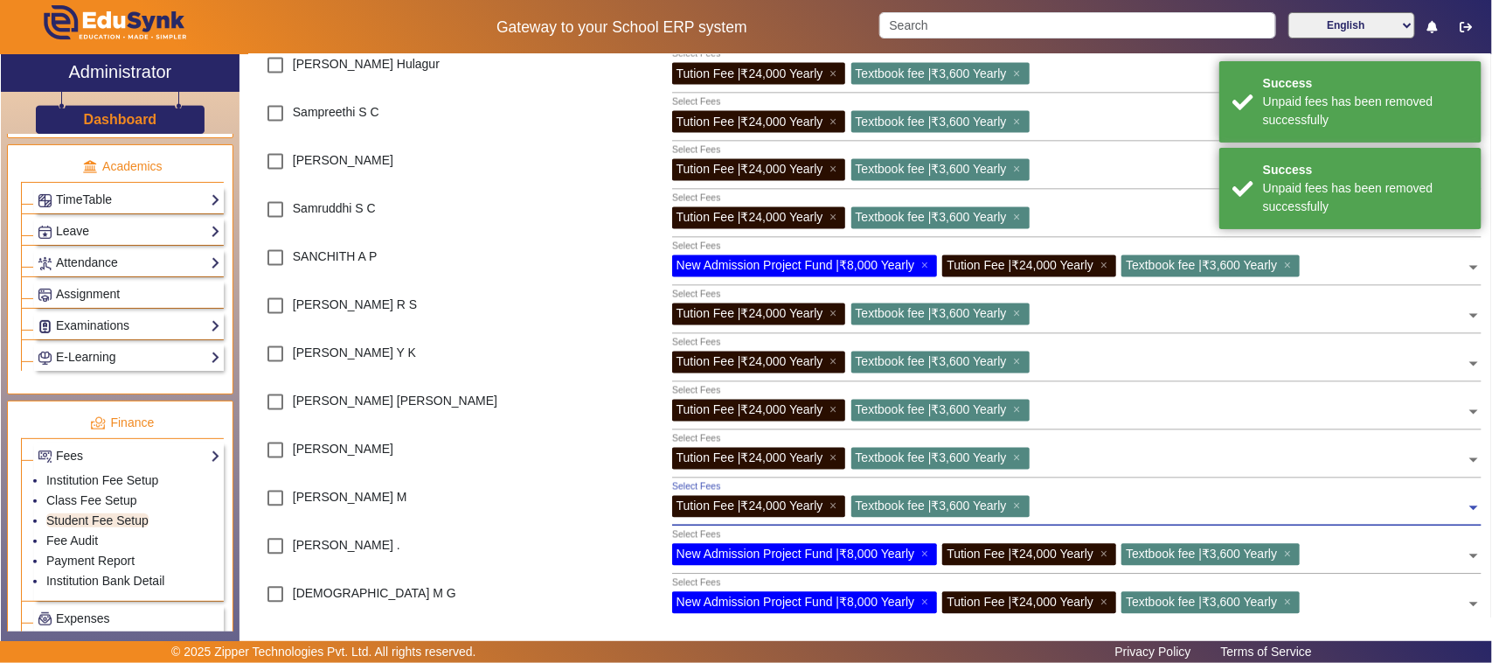
click at [921, 552] on div "New Admission Project Fund | ₹8,000 Yearly ×" at bounding box center [805, 555] width 266 height 22
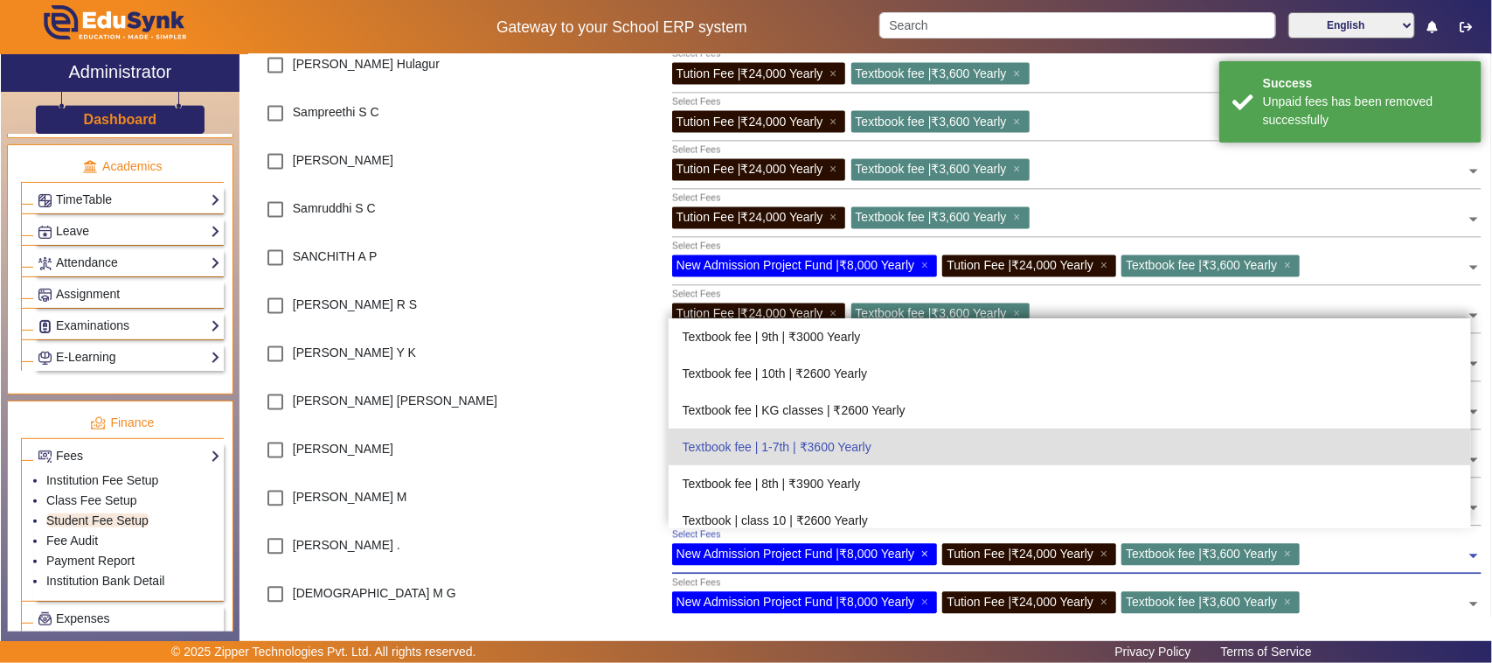
click at [923, 553] on span "×" at bounding box center [926, 554] width 11 height 14
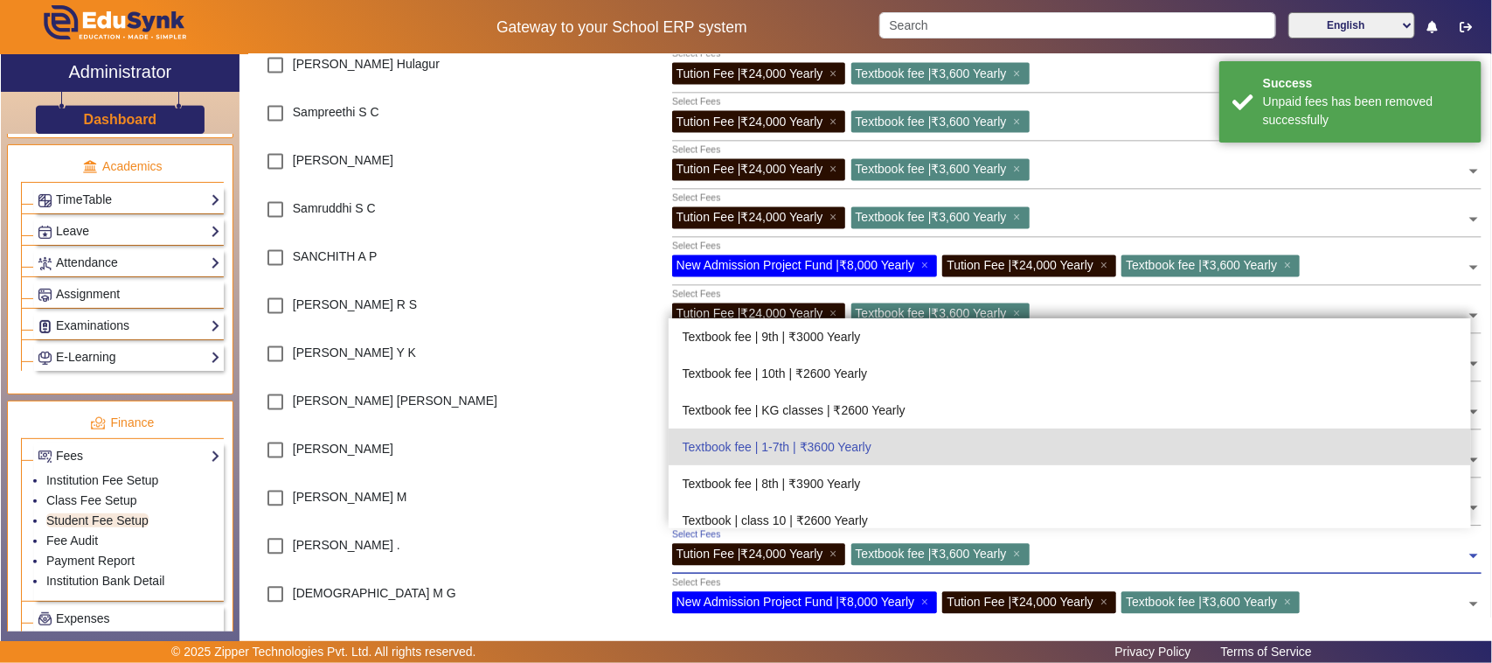
scroll to position [1530, 0]
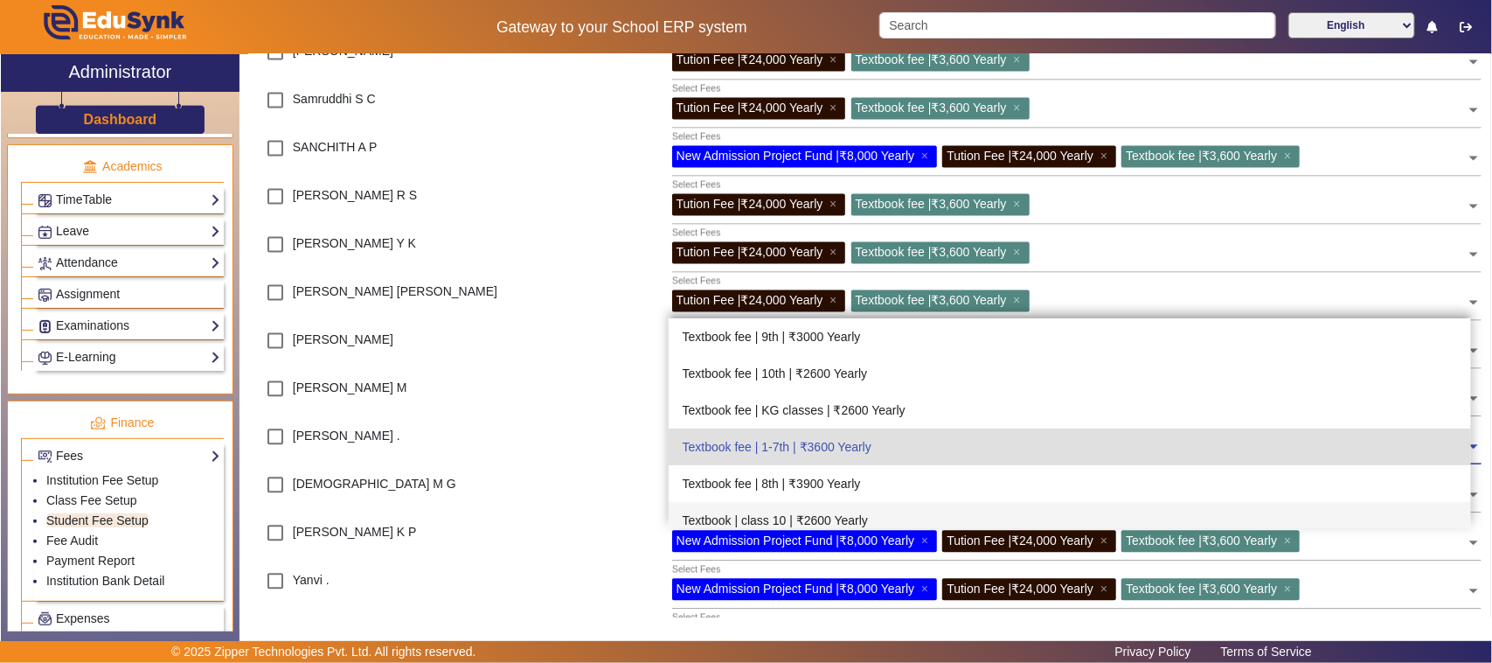
click at [476, 498] on div "[DEMOGRAPHIC_DATA] M G" at bounding box center [403, 492] width 310 height 48
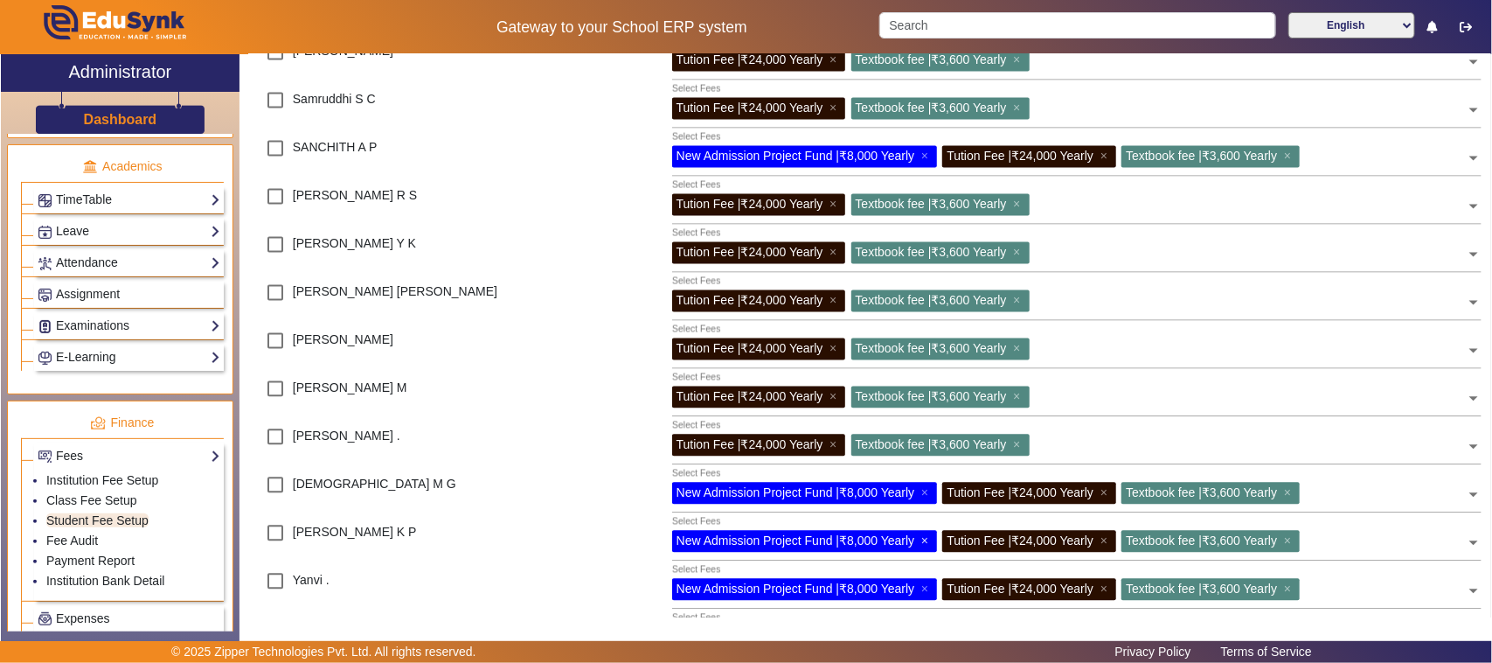
click at [927, 540] on span "×" at bounding box center [926, 541] width 11 height 14
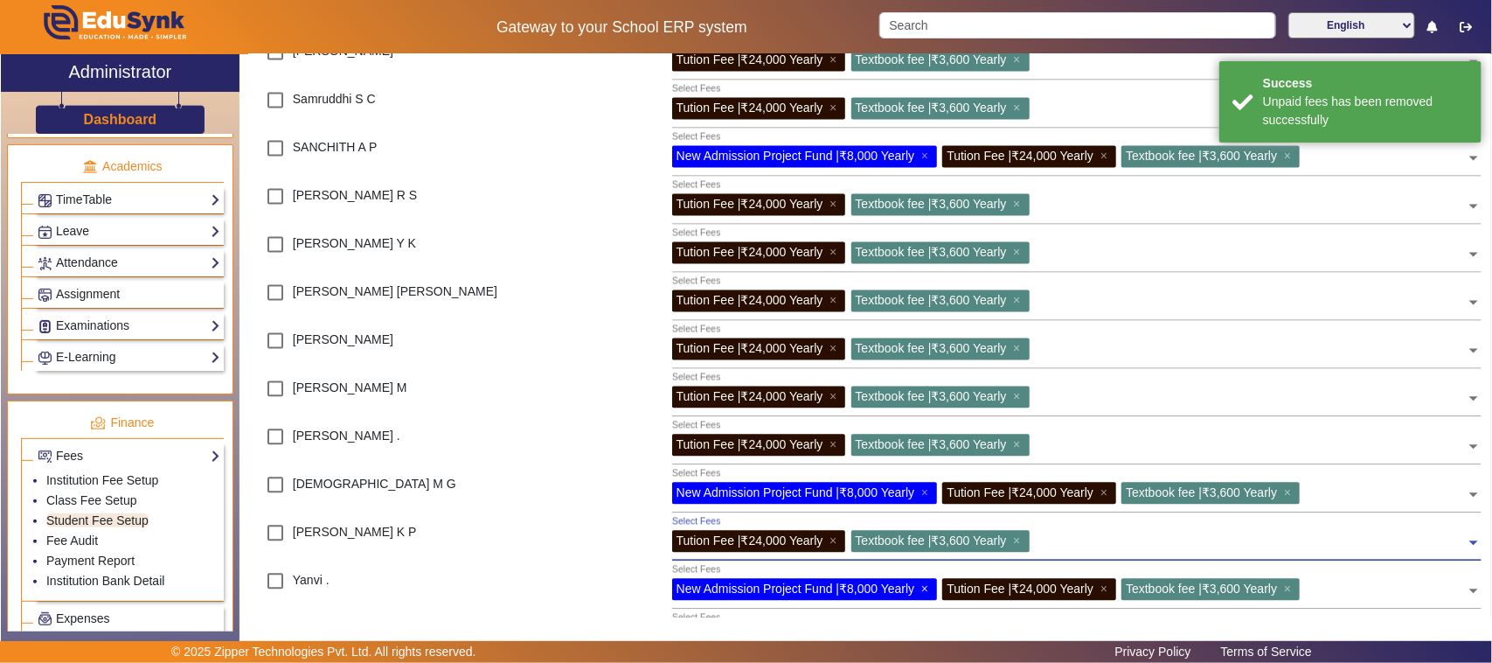
click at [927, 587] on span "×" at bounding box center [926, 589] width 11 height 14
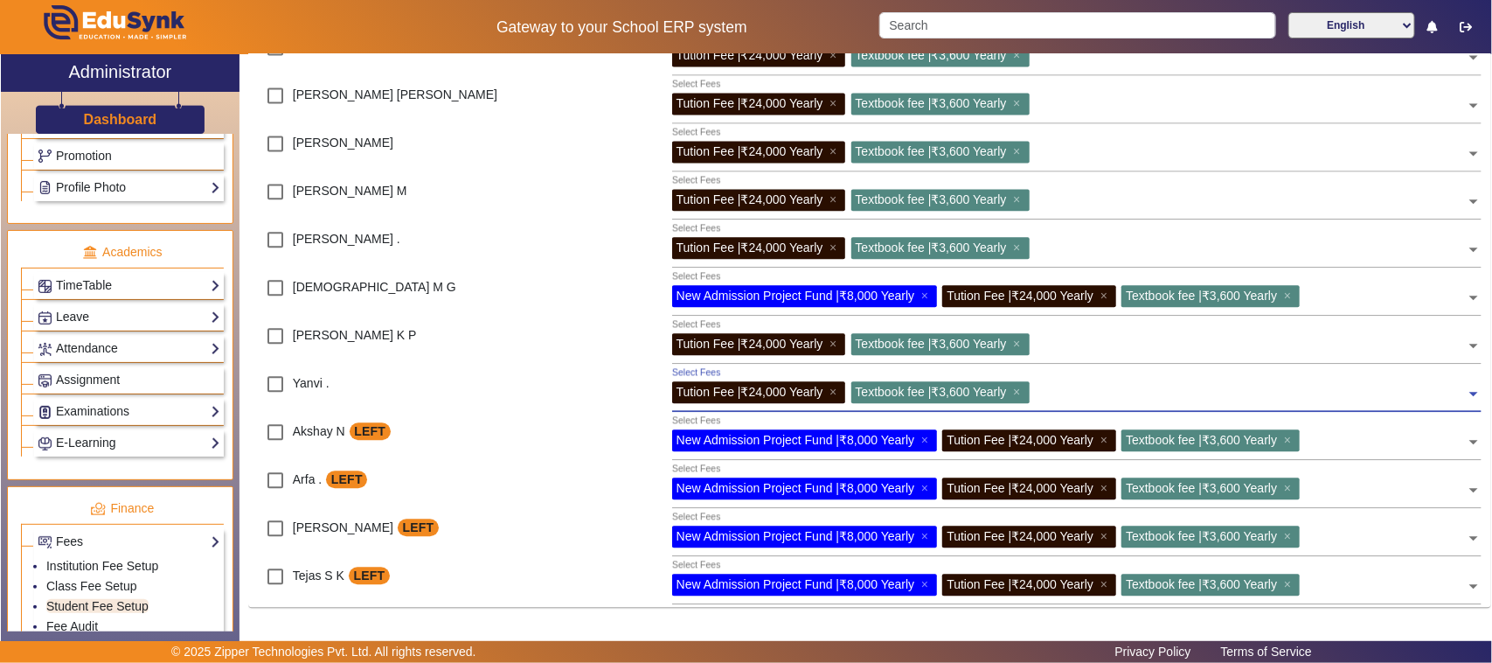
scroll to position [656, 0]
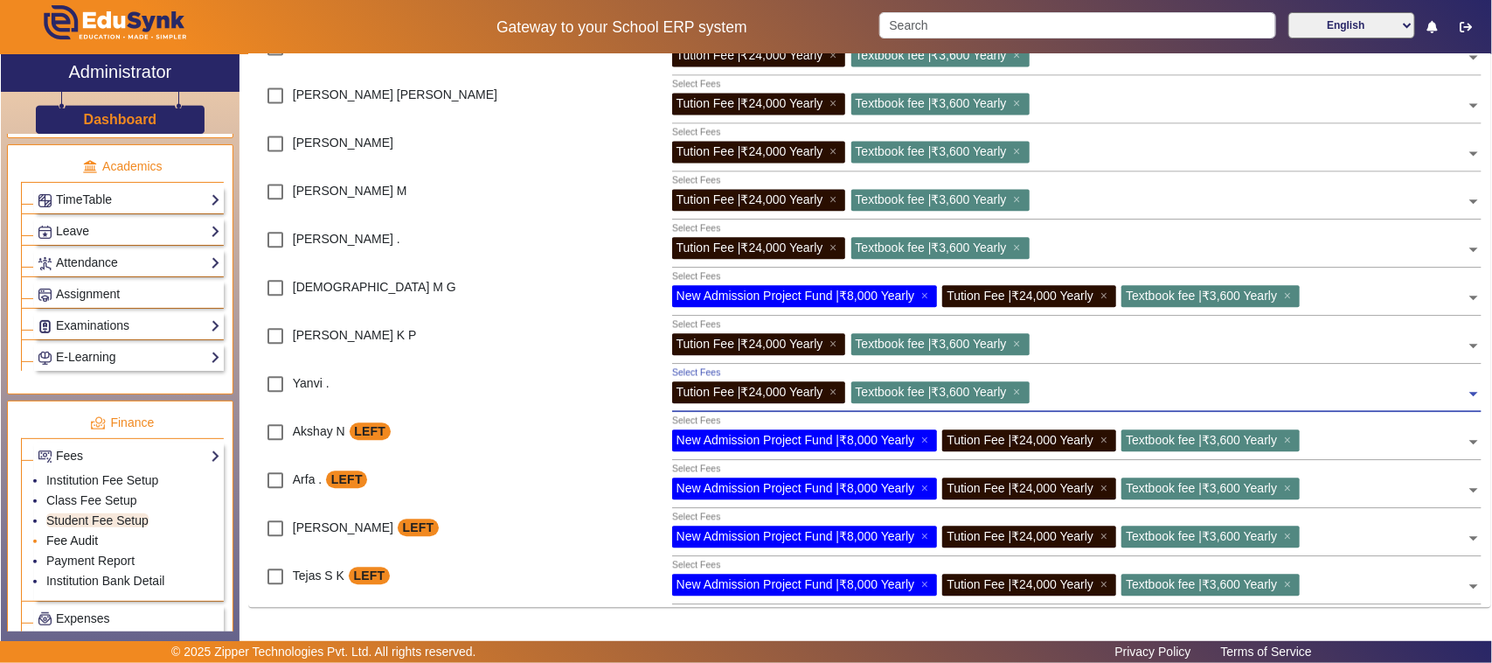
click at [80, 547] on link "Fee Audit" at bounding box center [72, 540] width 52 height 14
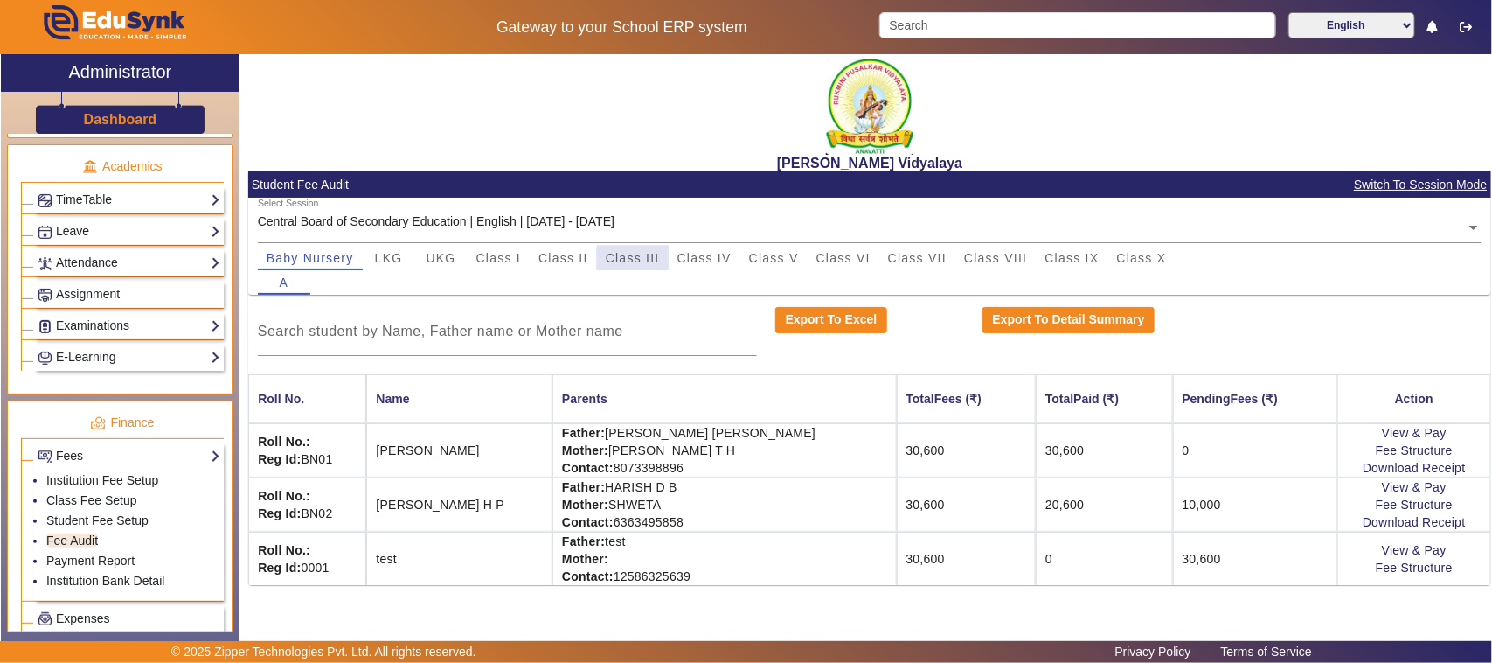
click at [636, 262] on span "Class III" at bounding box center [633, 258] width 54 height 12
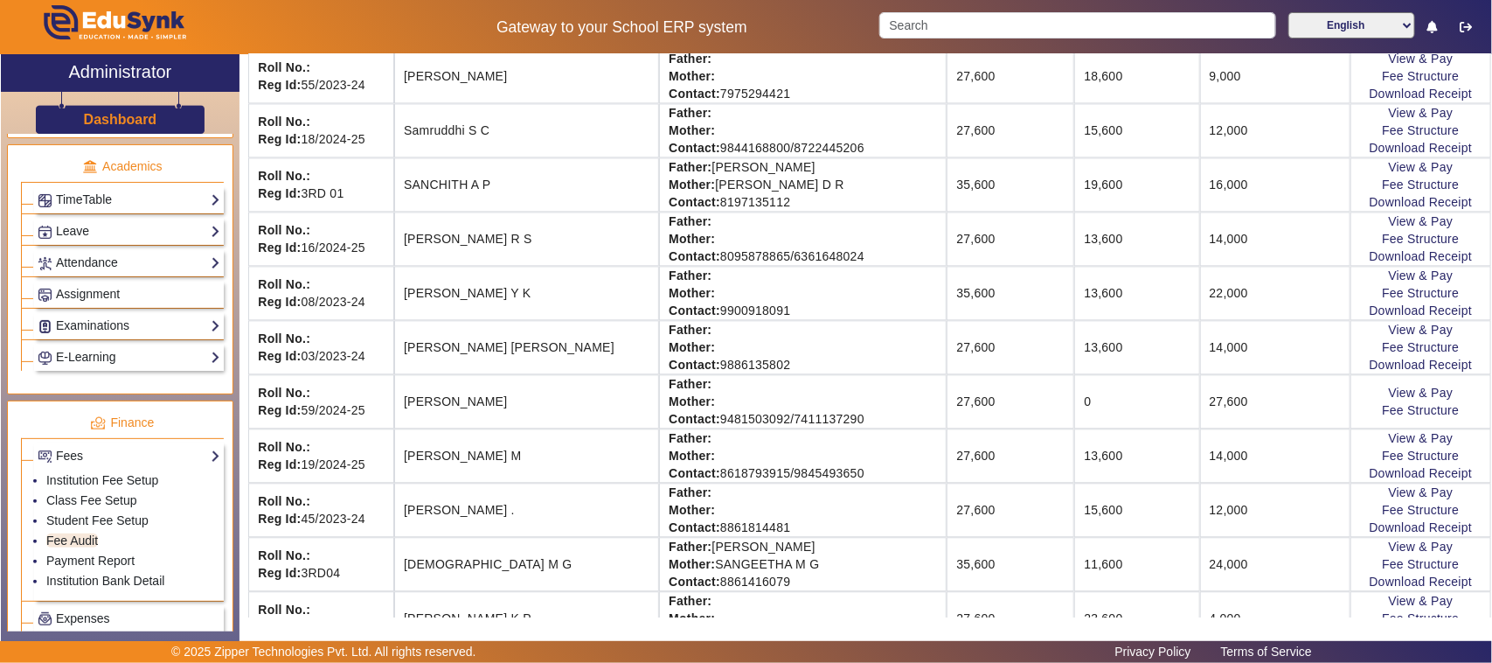
scroll to position [1748, 0]
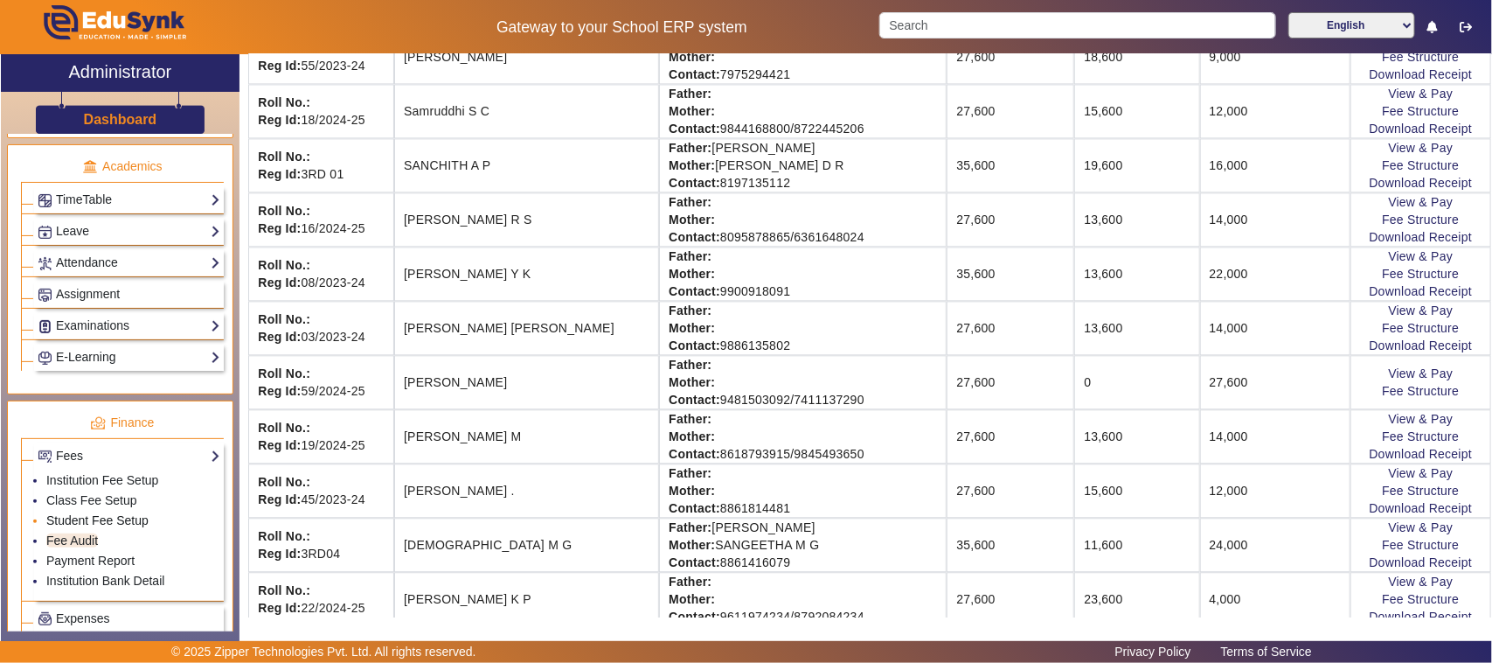
click at [77, 527] on link "Student Fee Setup" at bounding box center [97, 520] width 102 height 14
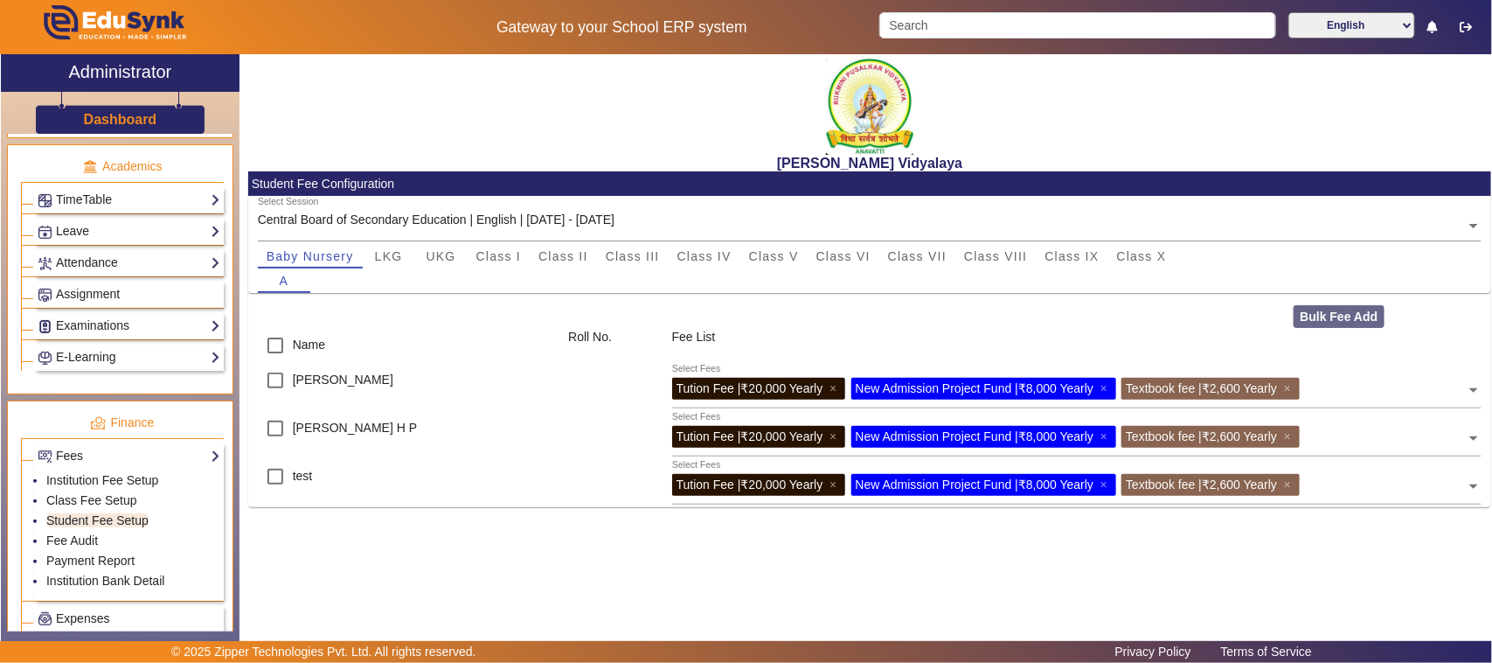
click at [656, 268] on div "A" at bounding box center [870, 280] width 1225 height 24
click at [644, 255] on span "Class III" at bounding box center [633, 256] width 54 height 12
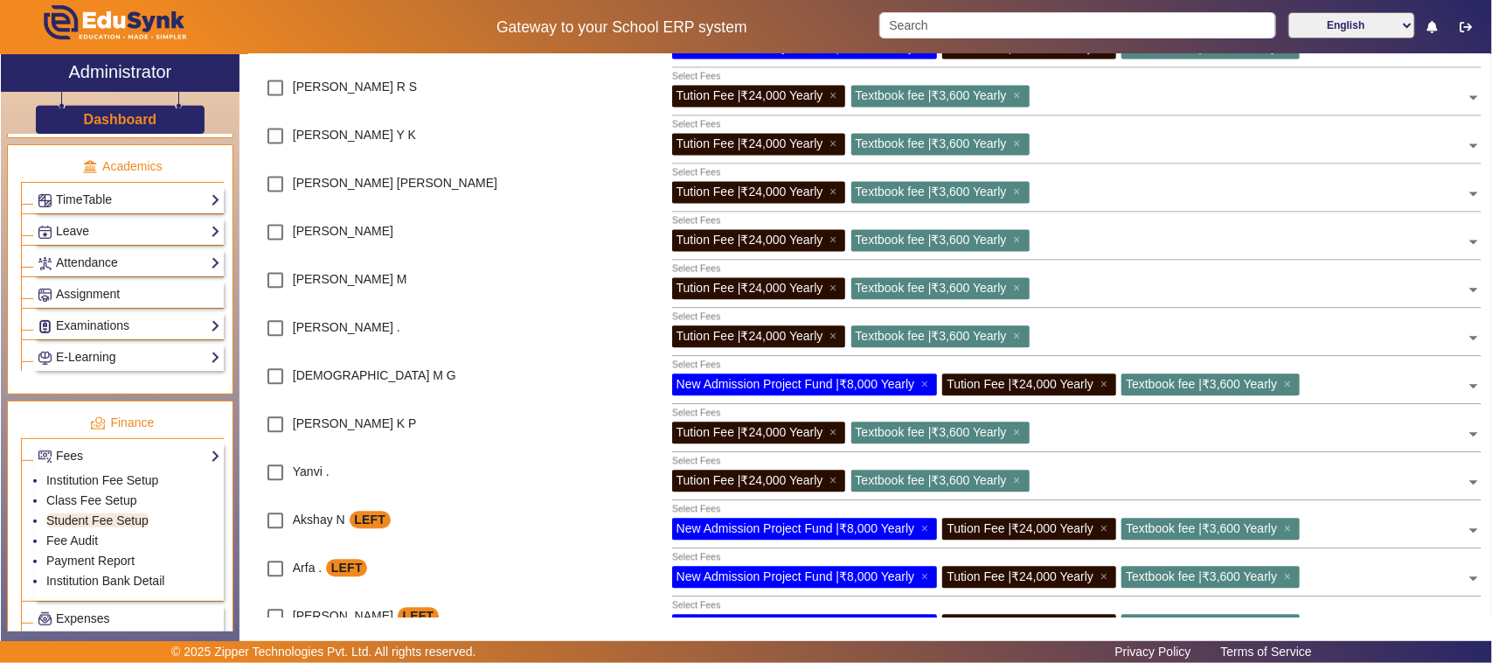
scroll to position [1727, 0]
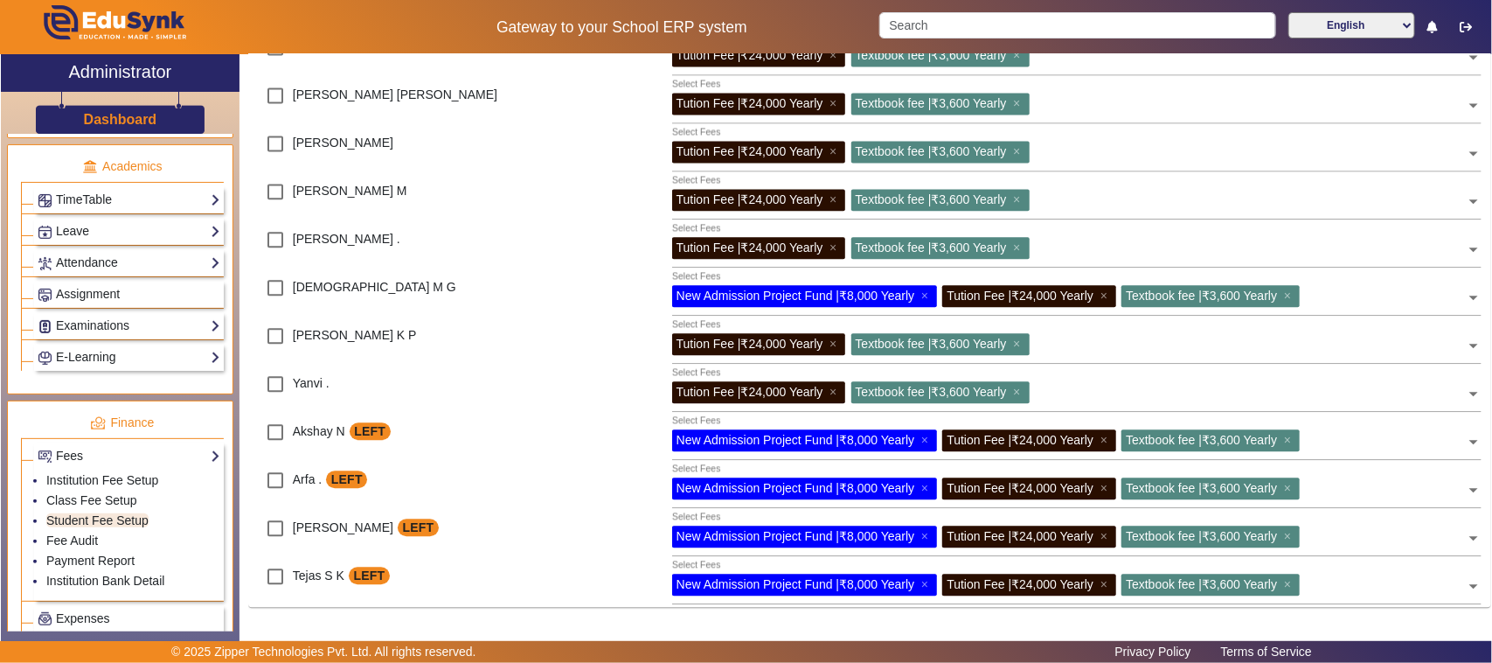
click at [175, 450] on li "Finance Fees Institution Fee Setup Class Fee Setup Student Fee Setup Fee Audit …" at bounding box center [122, 516] width 203 height 231
click at [182, 432] on p "Finance" at bounding box center [122, 423] width 203 height 18
click at [80, 547] on link "Fee Audit" at bounding box center [72, 540] width 52 height 14
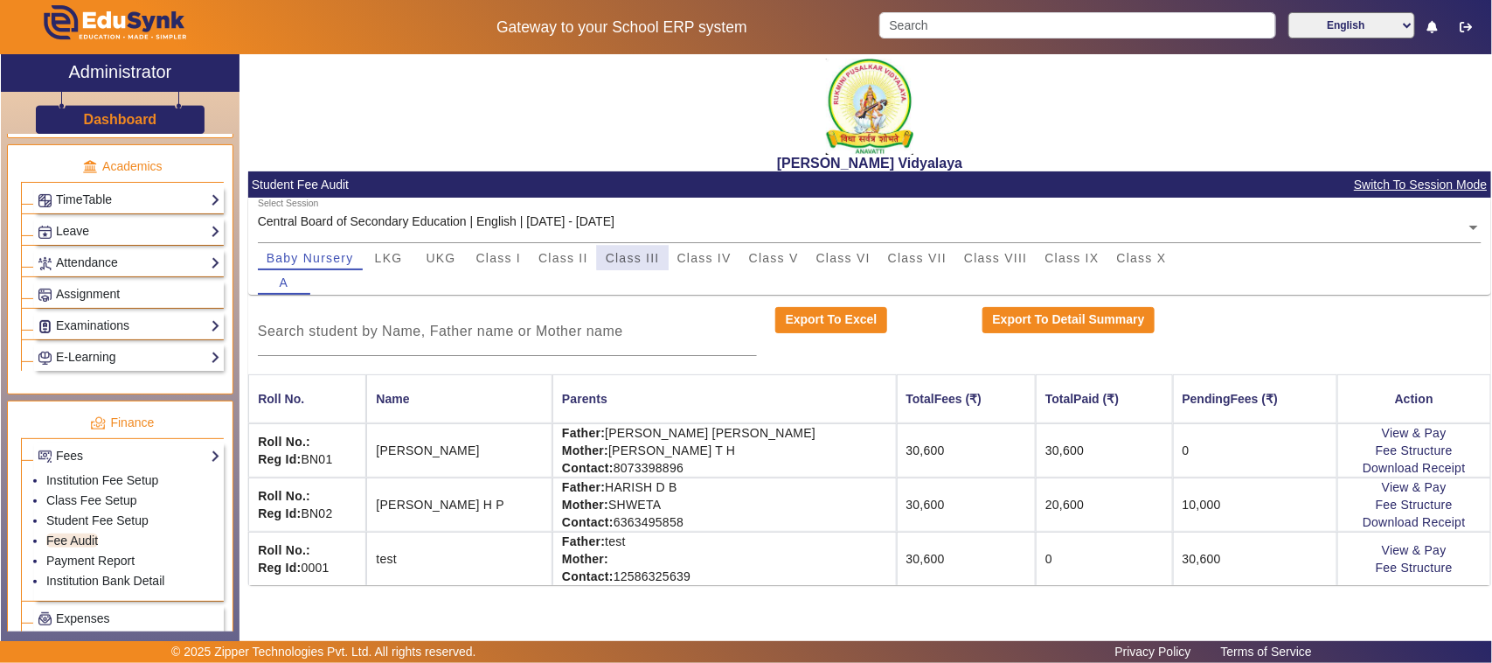
click at [657, 254] on span "Class III" at bounding box center [633, 258] width 54 height 12
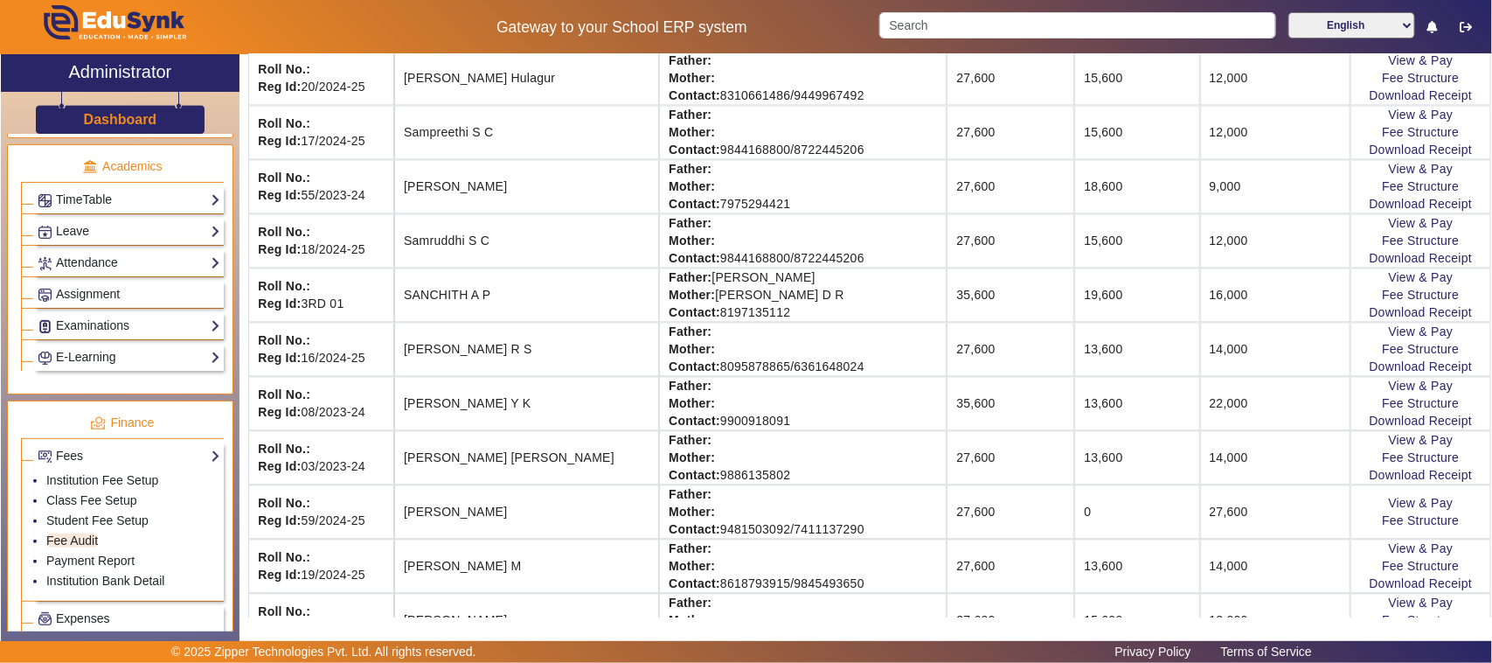
scroll to position [1748, 0]
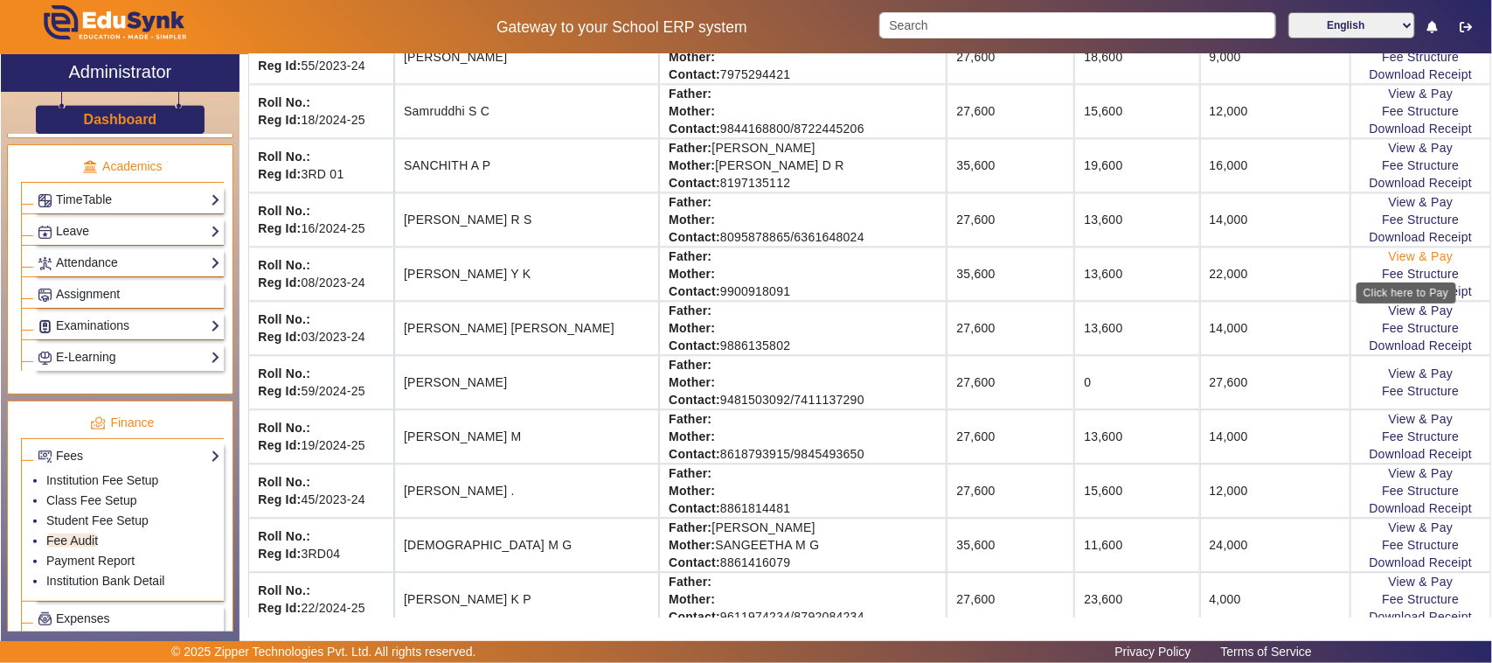
click at [1407, 263] on link "View & Pay" at bounding box center [1421, 256] width 65 height 14
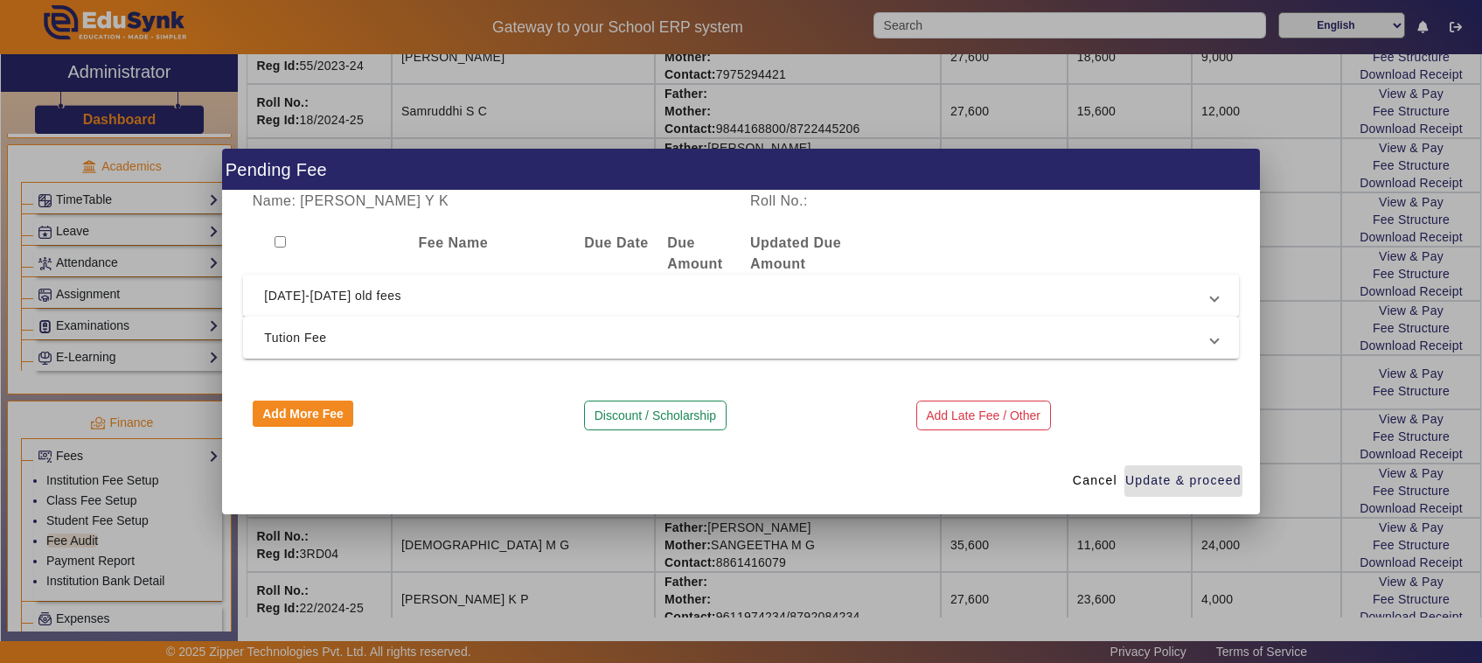
click at [837, 561] on div at bounding box center [741, 331] width 1482 height 663
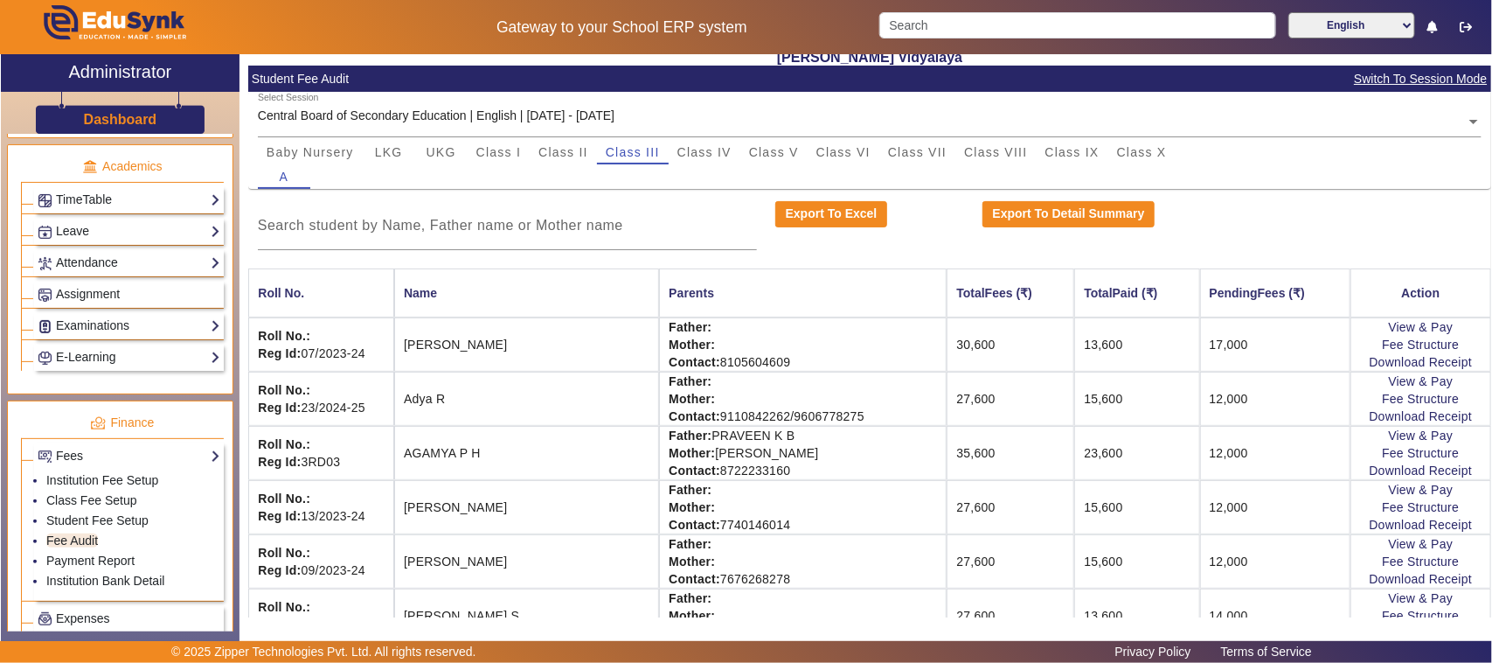
scroll to position [0, 0]
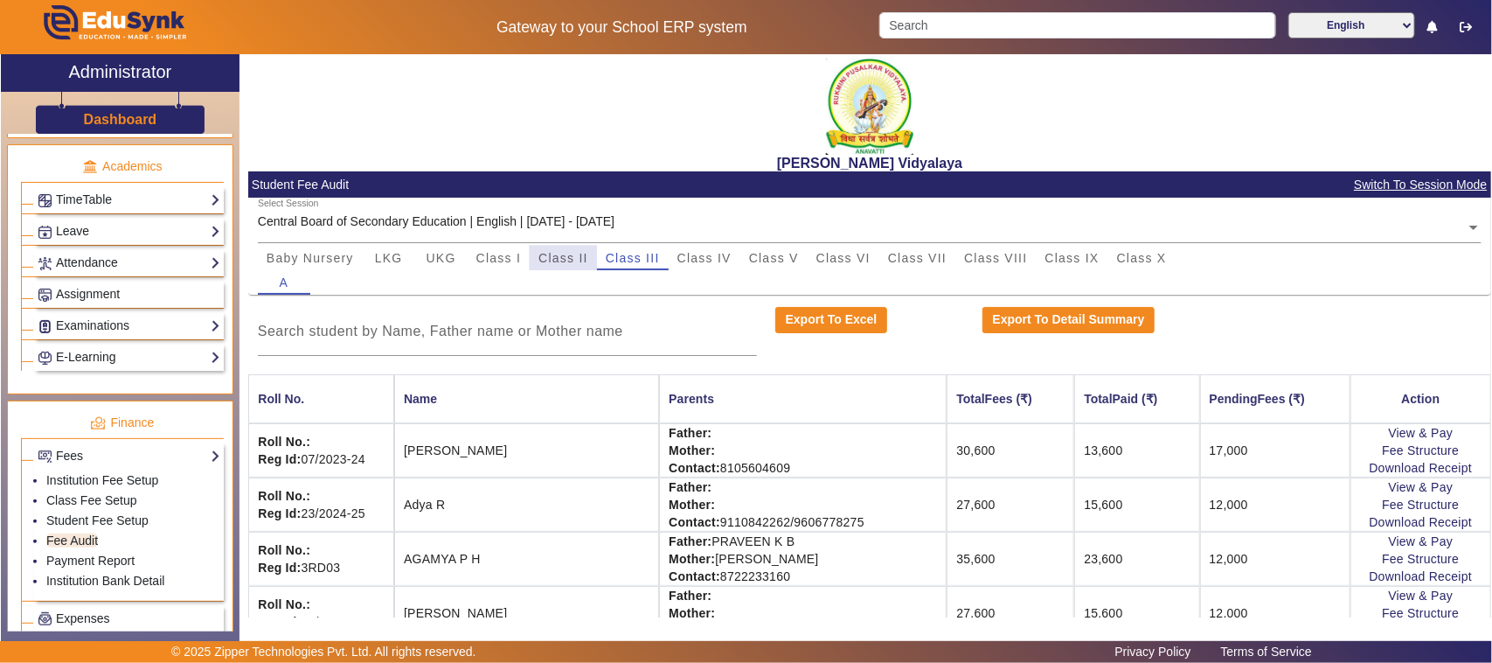
click at [560, 255] on span "Class II" at bounding box center [564, 258] width 50 height 12
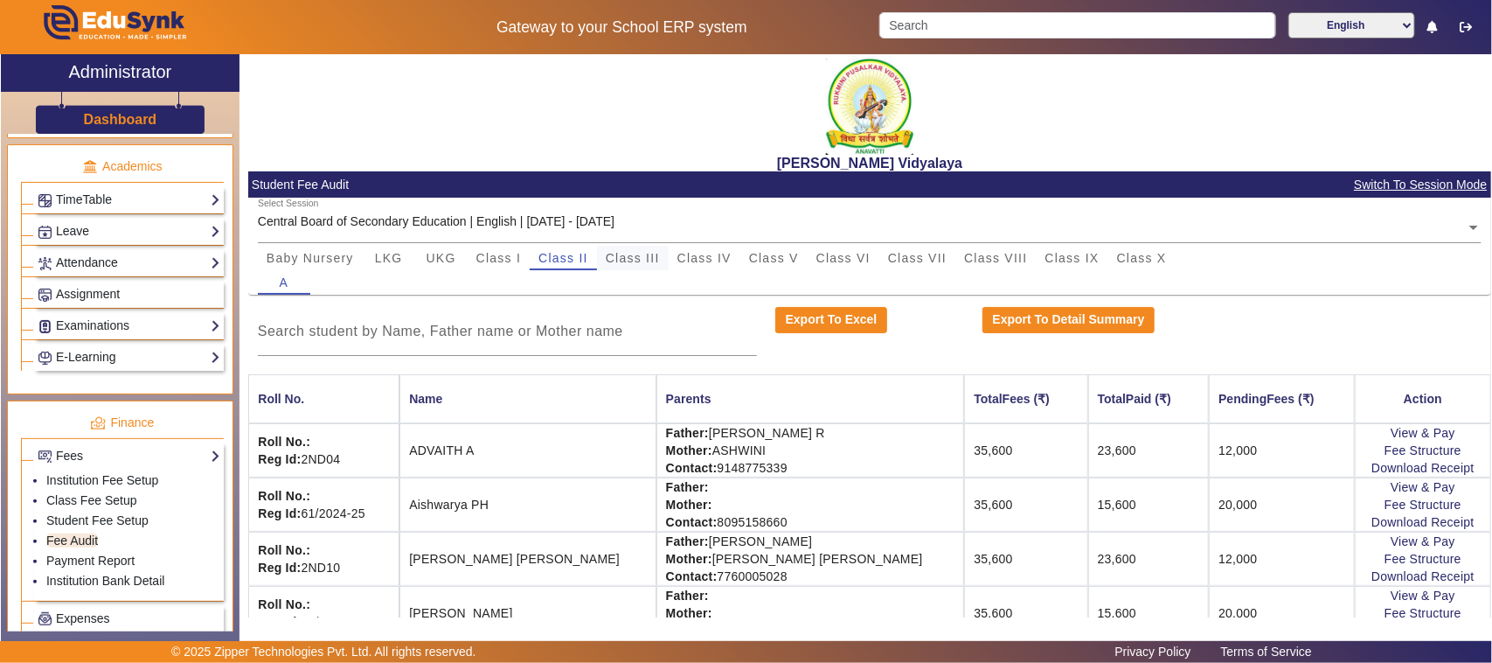
click at [622, 260] on span "Class III" at bounding box center [633, 258] width 54 height 12
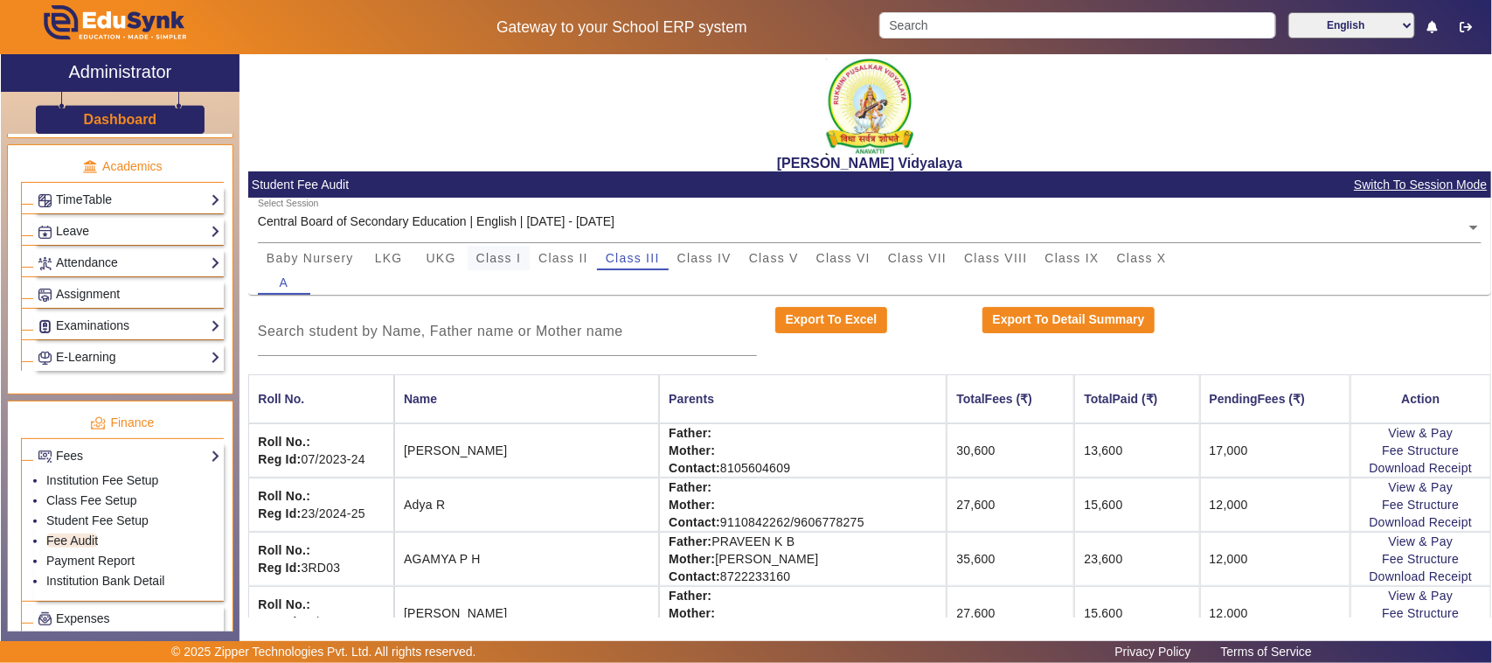
click at [501, 264] on span "Class I" at bounding box center [498, 258] width 45 height 24
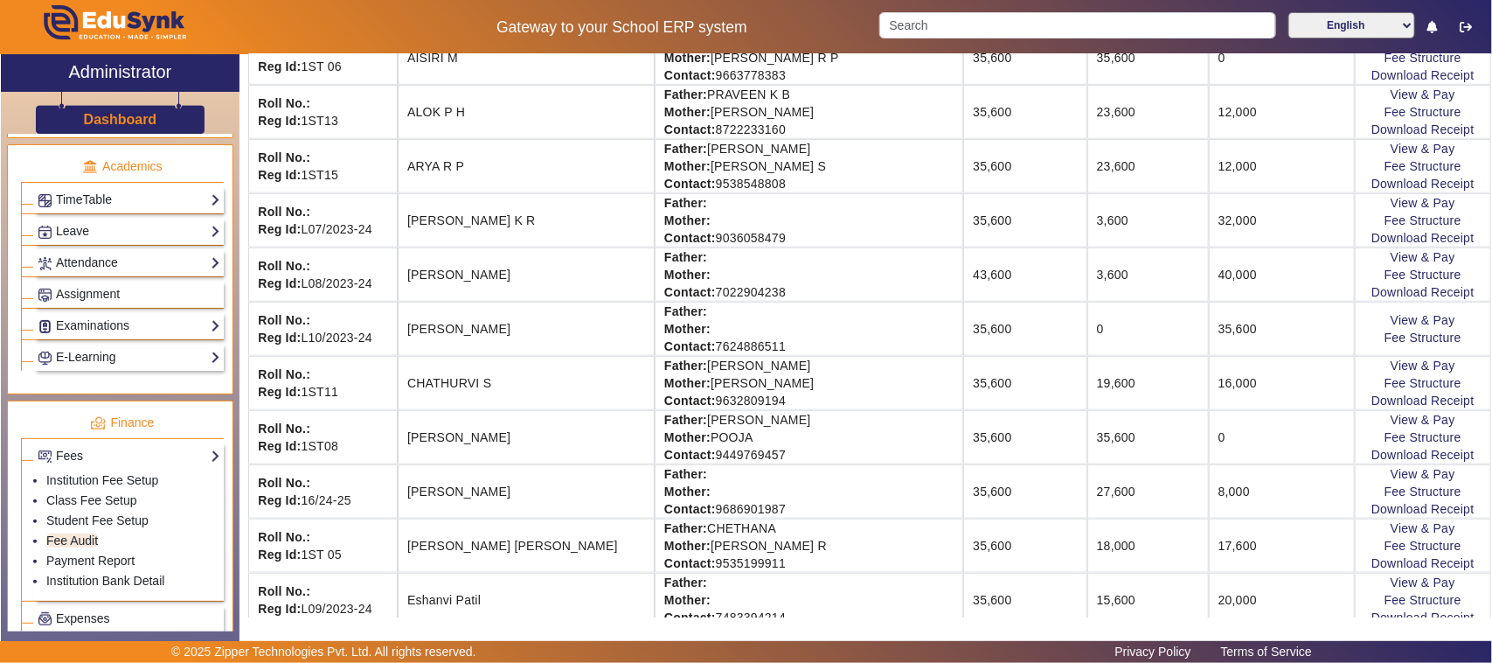
scroll to position [546, 0]
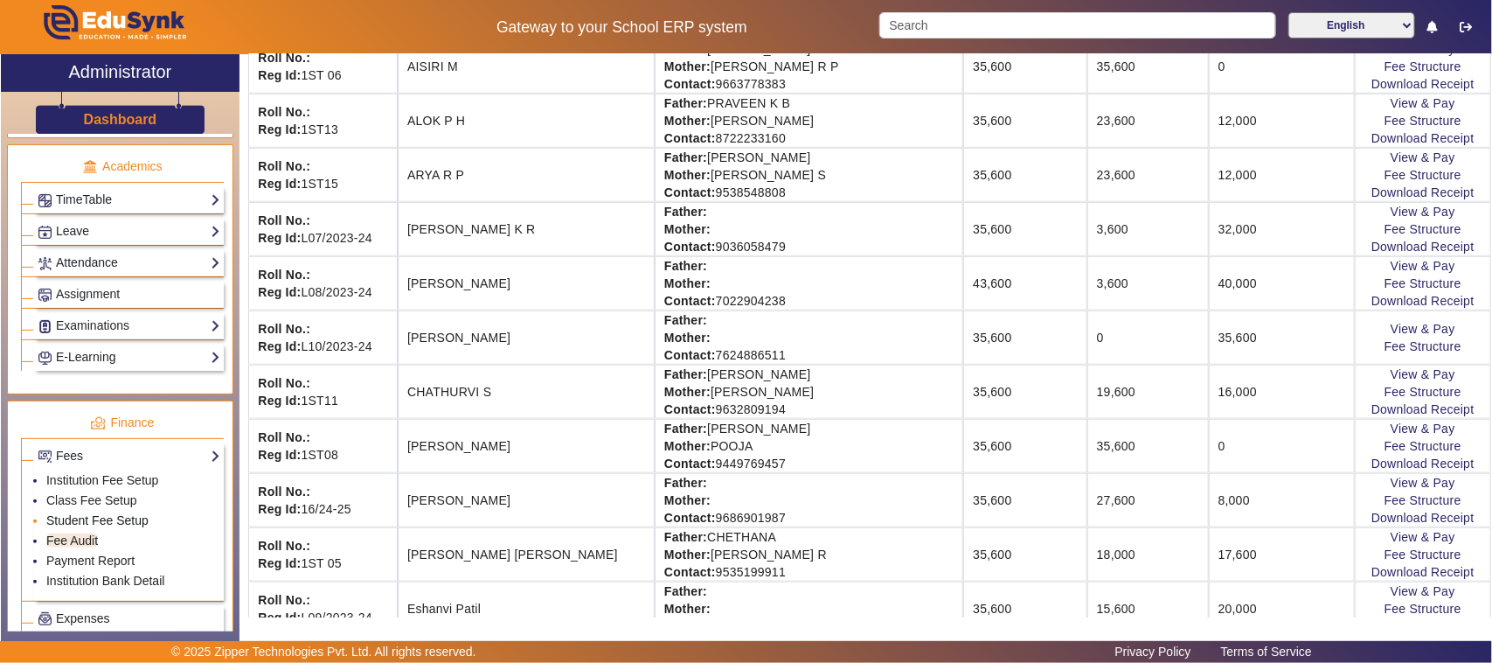
click at [77, 527] on link "Student Fee Setup" at bounding box center [97, 520] width 102 height 14
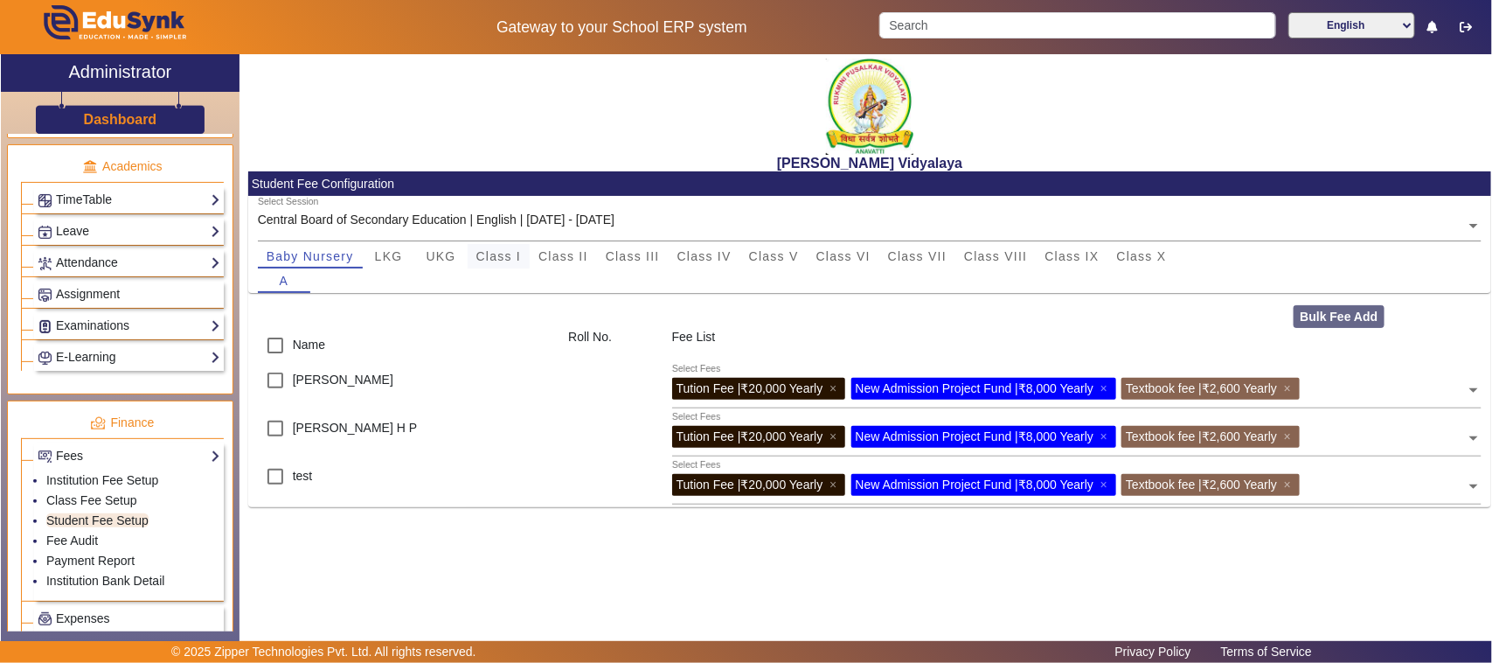
click at [494, 261] on span "Class I" at bounding box center [498, 256] width 45 height 12
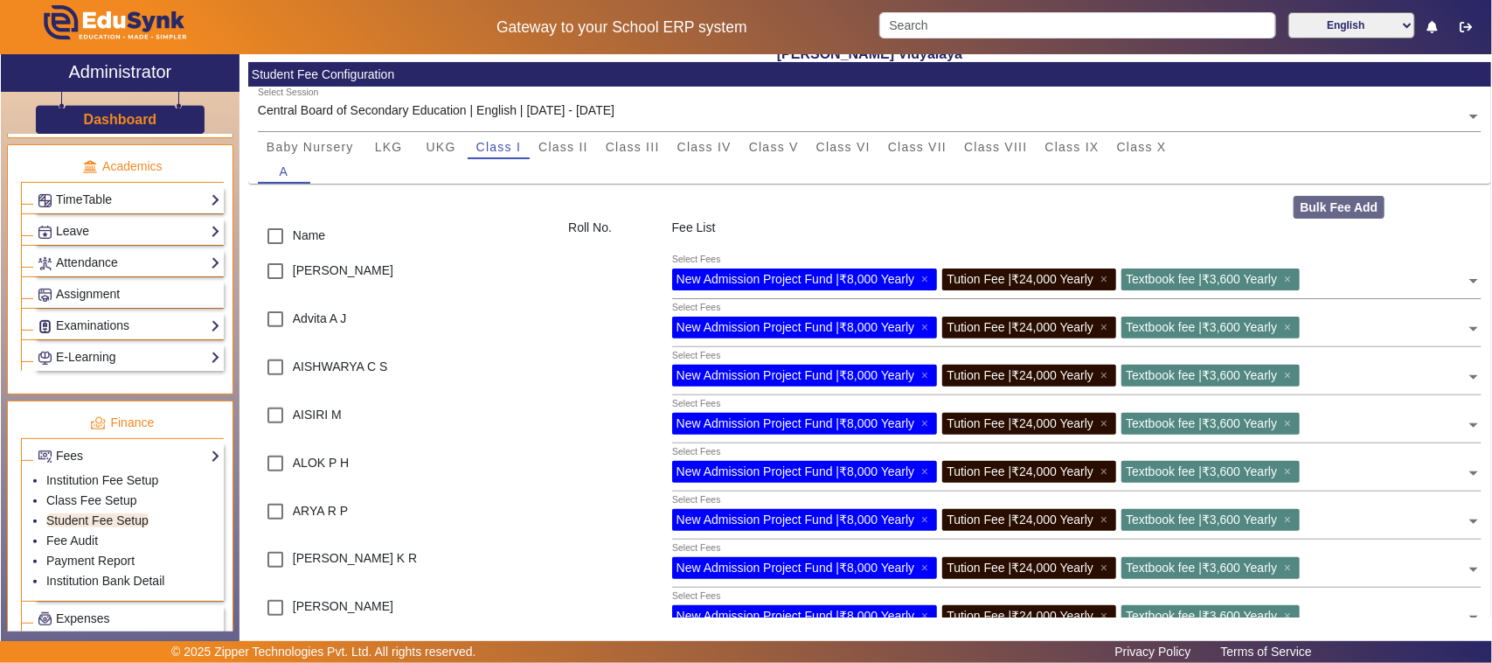
scroll to position [219, 0]
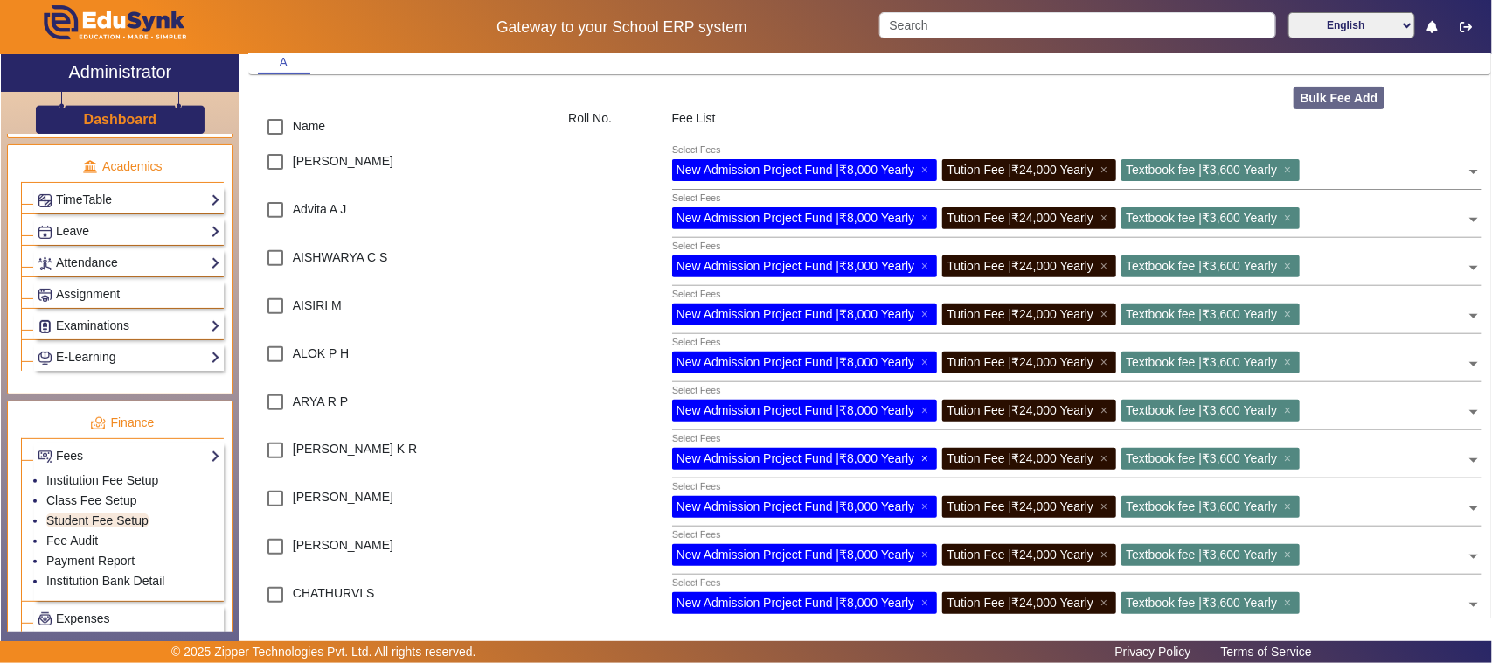
click at [927, 455] on span "×" at bounding box center [926, 458] width 11 height 14
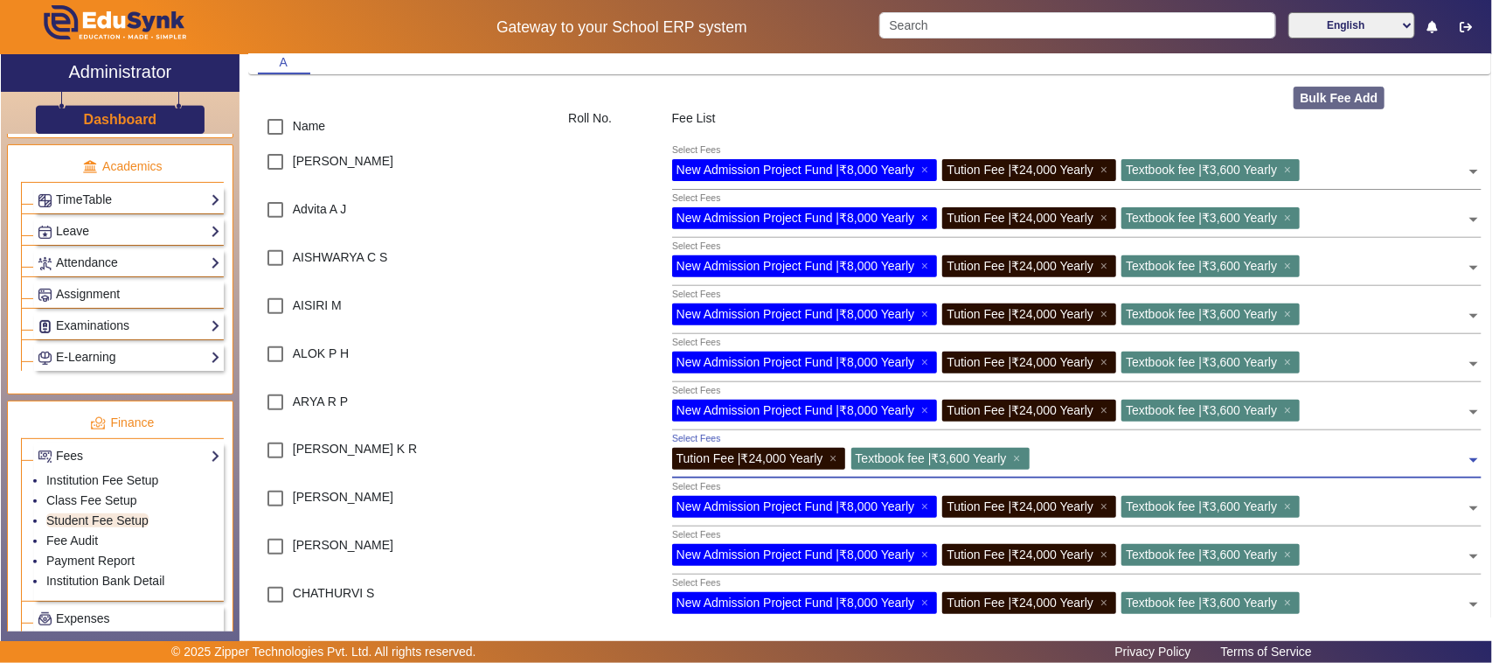
click at [925, 216] on span "×" at bounding box center [926, 218] width 11 height 14
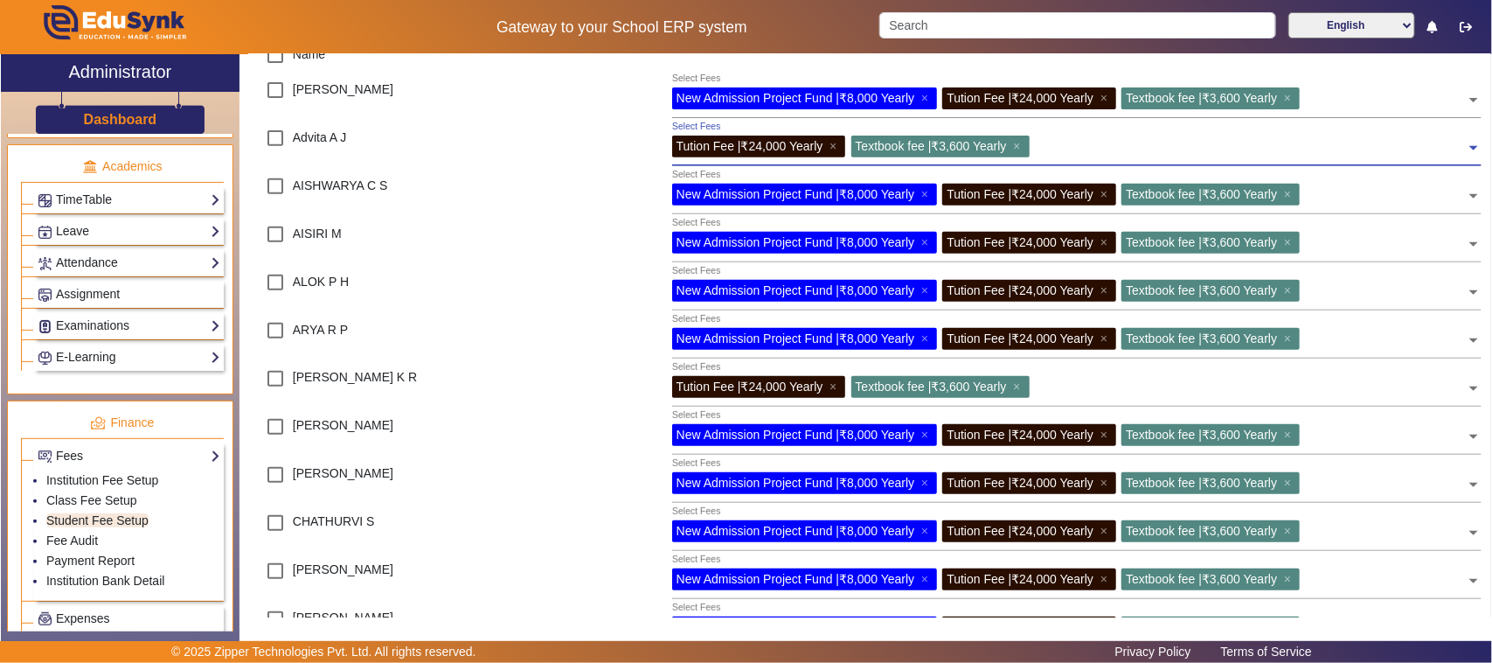
scroll to position [328, 0]
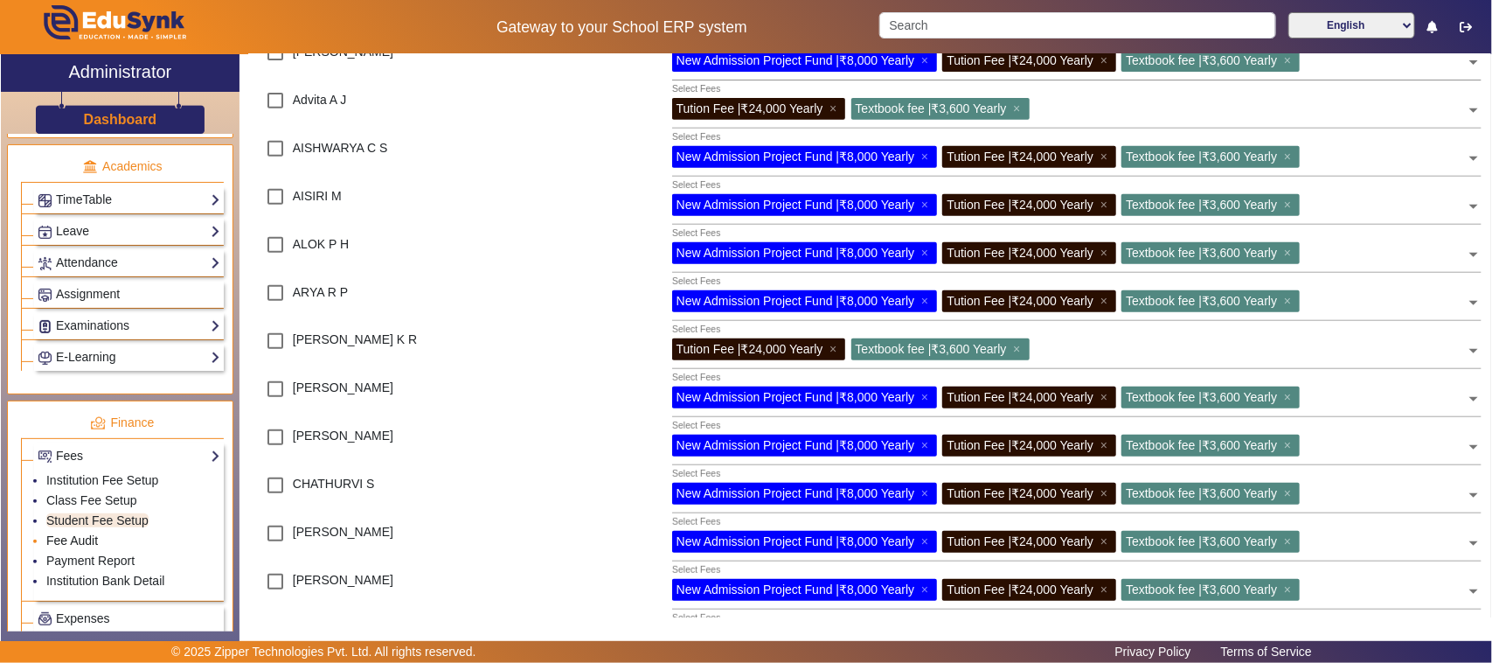
click at [62, 547] on link "Fee Audit" at bounding box center [72, 540] width 52 height 14
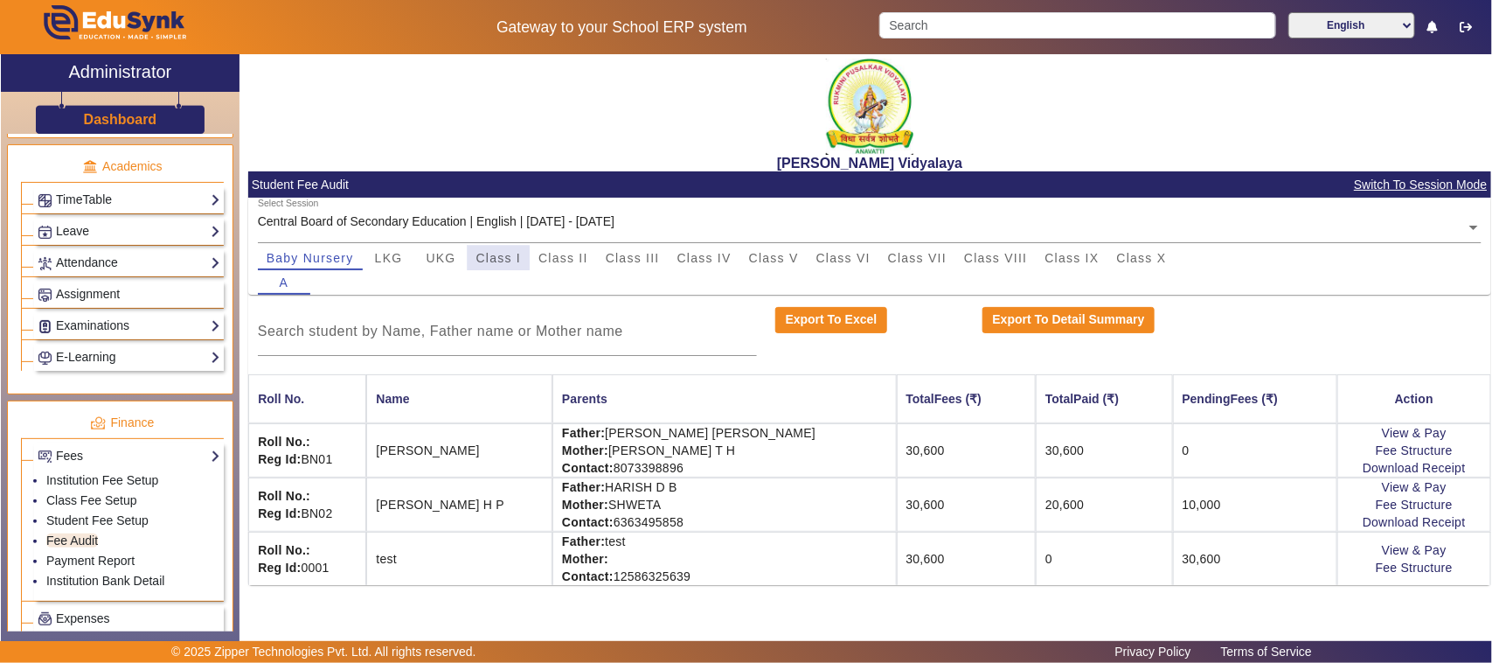
click at [498, 255] on span "Class I" at bounding box center [498, 258] width 45 height 12
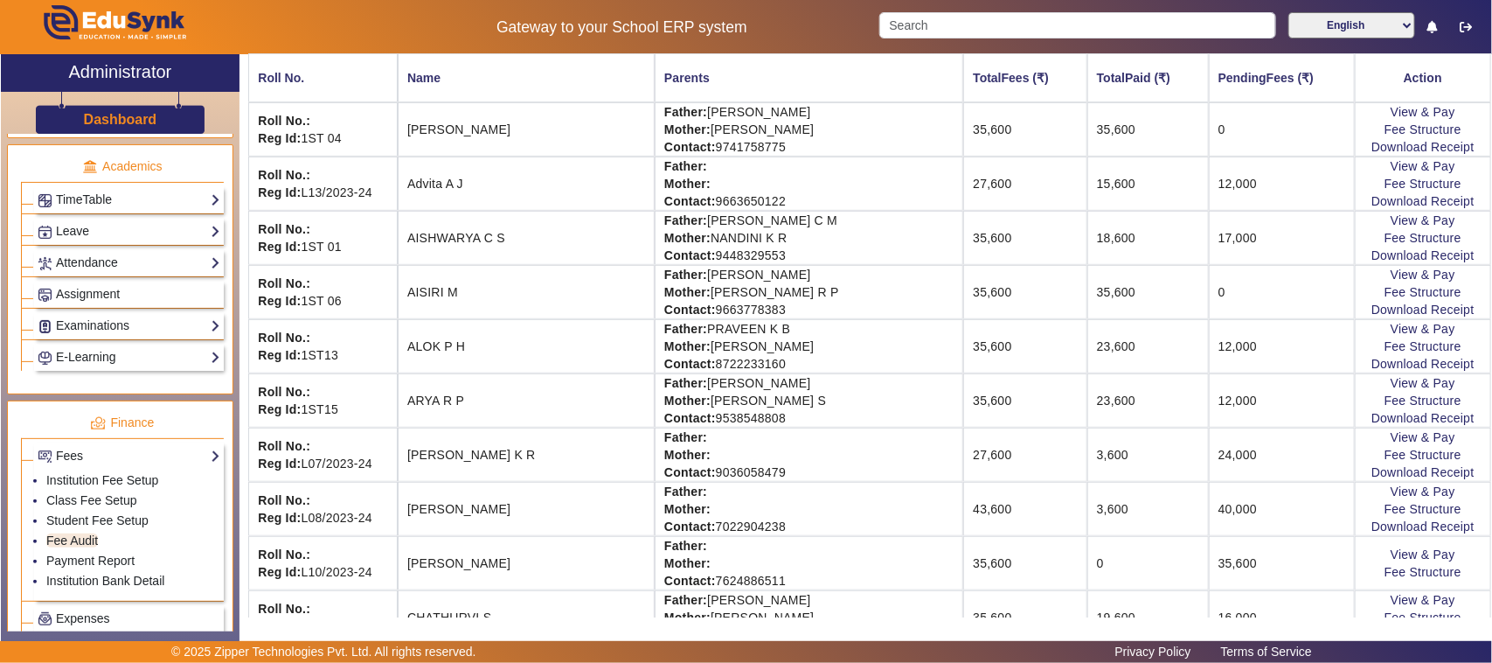
scroll to position [328, 0]
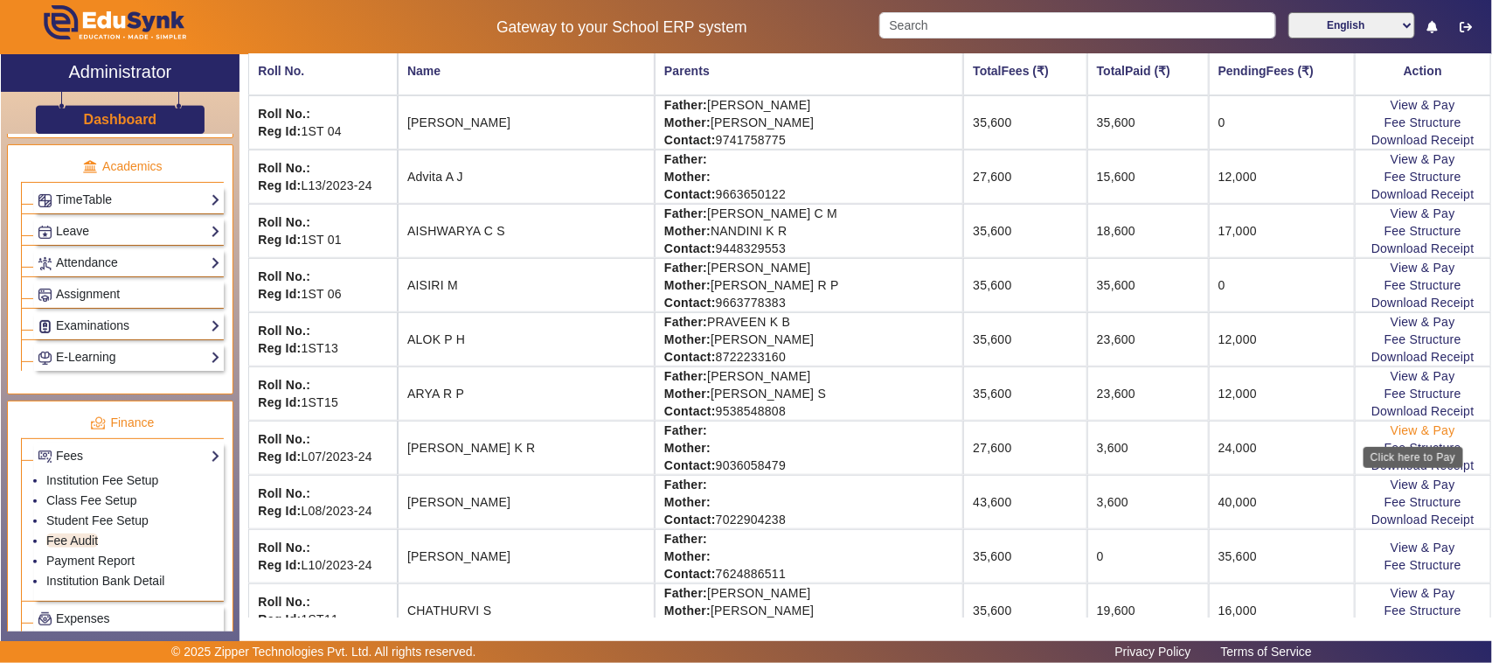
click at [1397, 434] on link "View & Pay" at bounding box center [1423, 430] width 65 height 14
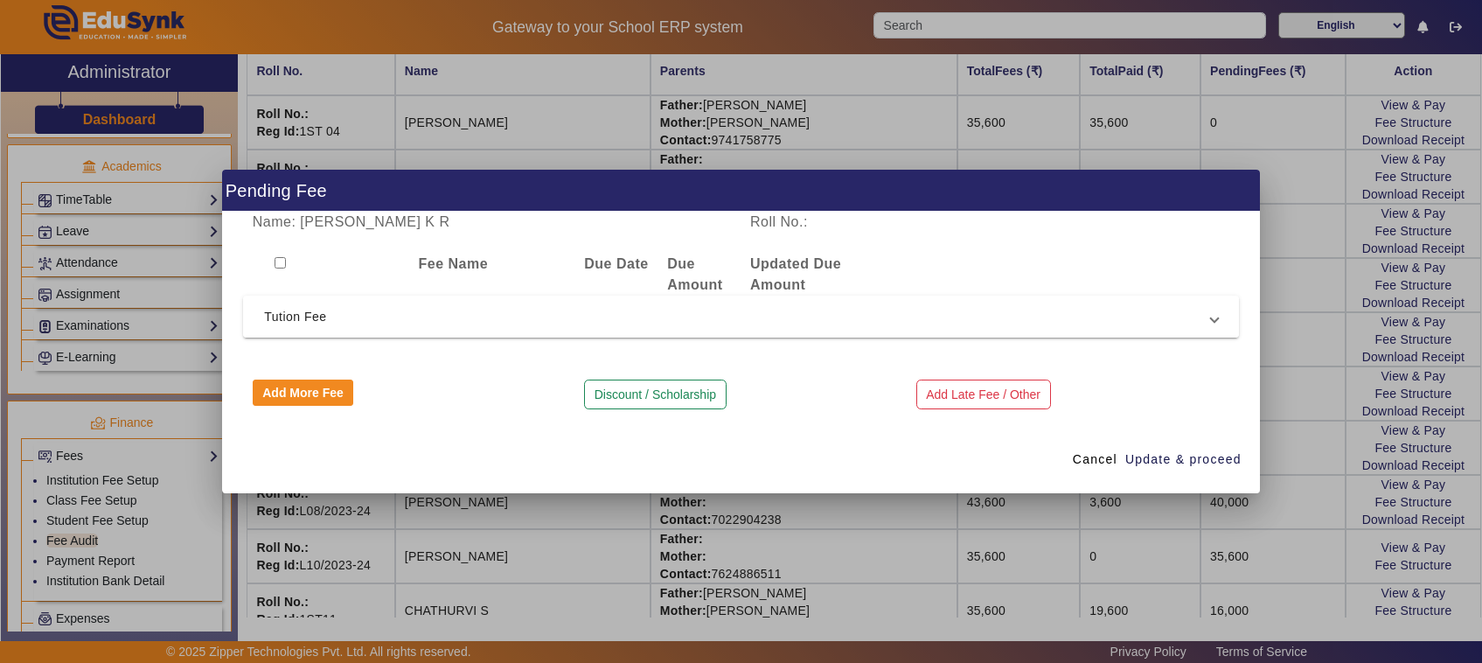
click at [300, 319] on span "Tution Fee" at bounding box center [737, 316] width 947 height 21
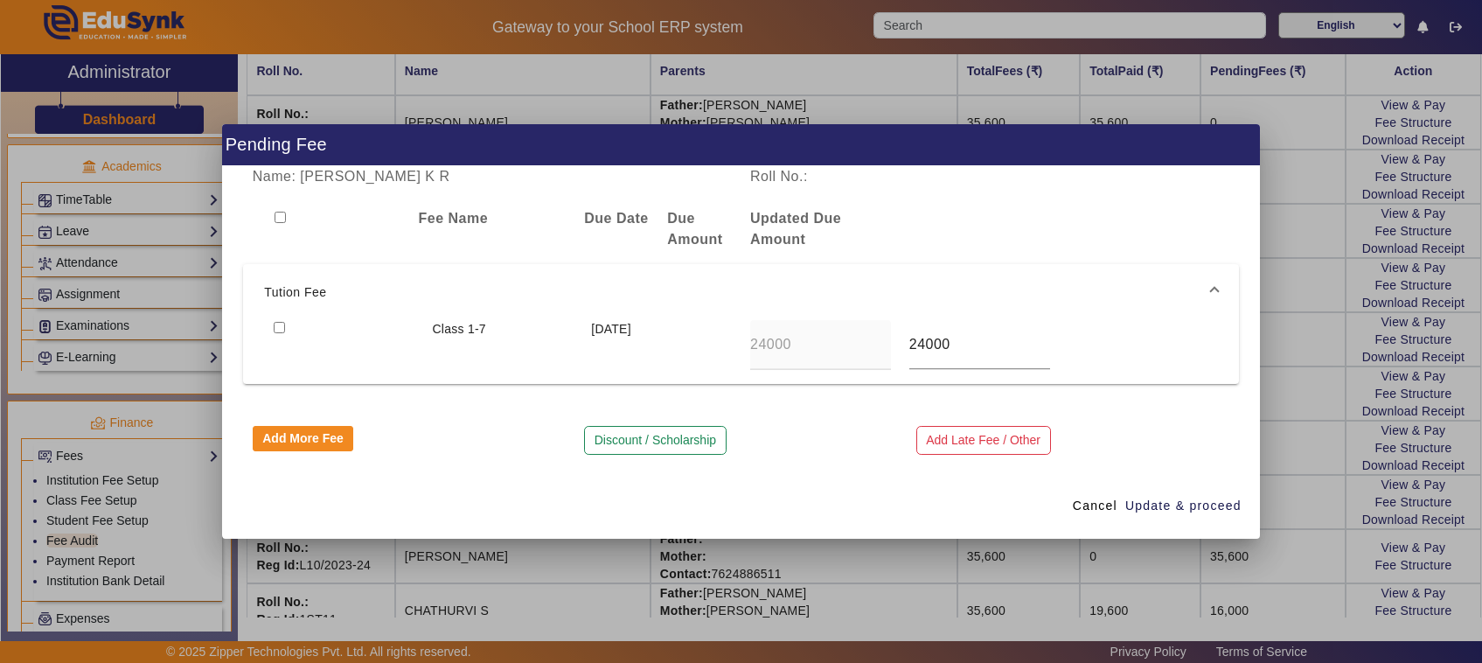
click at [274, 330] on input "checkbox" at bounding box center [279, 327] width 11 height 11
checkbox input "true"
click at [1160, 512] on span "Update & proceed" at bounding box center [1183, 506] width 116 height 18
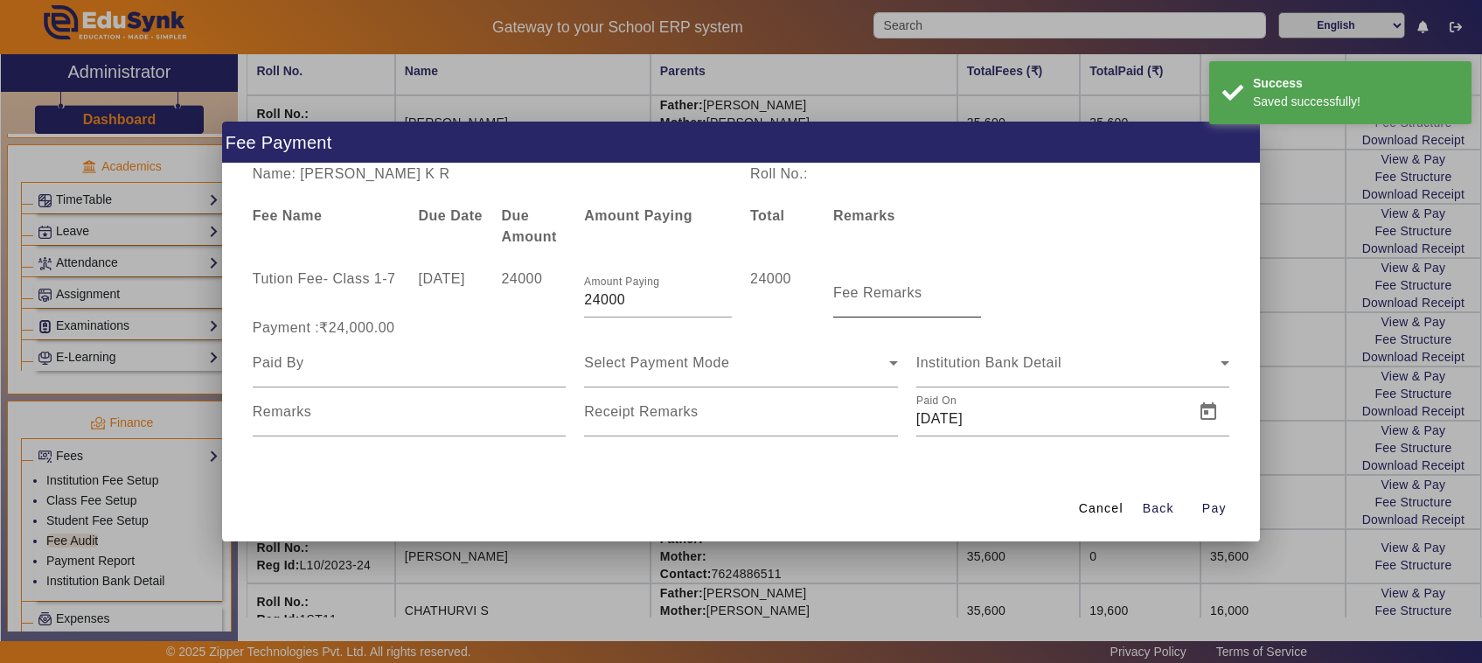
click at [858, 299] on mat-label "Fee Remarks" at bounding box center [877, 292] width 89 height 15
click at [858, 299] on input "Fee Remarks" at bounding box center [907, 299] width 148 height 21
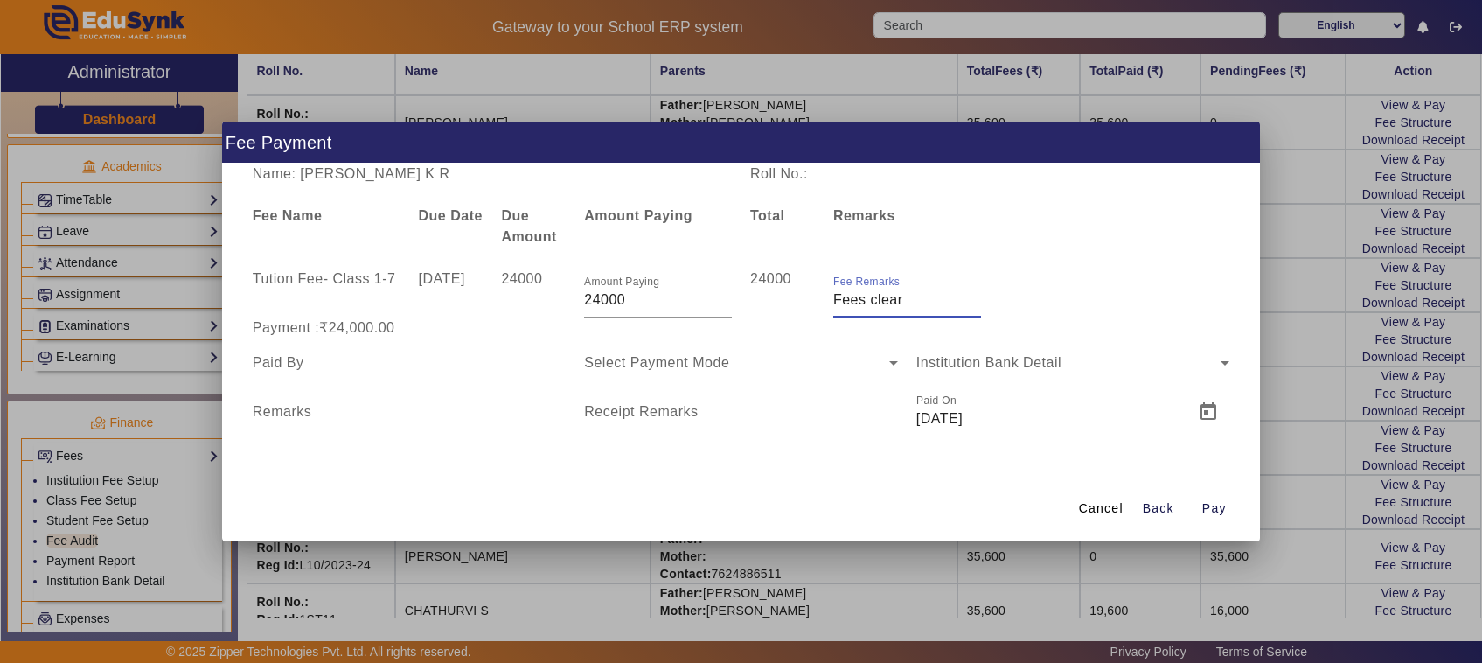
type input "Fees clear"
click at [321, 367] on input at bounding box center [410, 362] width 314 height 21
type input "Father"
click at [652, 370] on div "Select Payment Mode" at bounding box center [736, 362] width 305 height 21
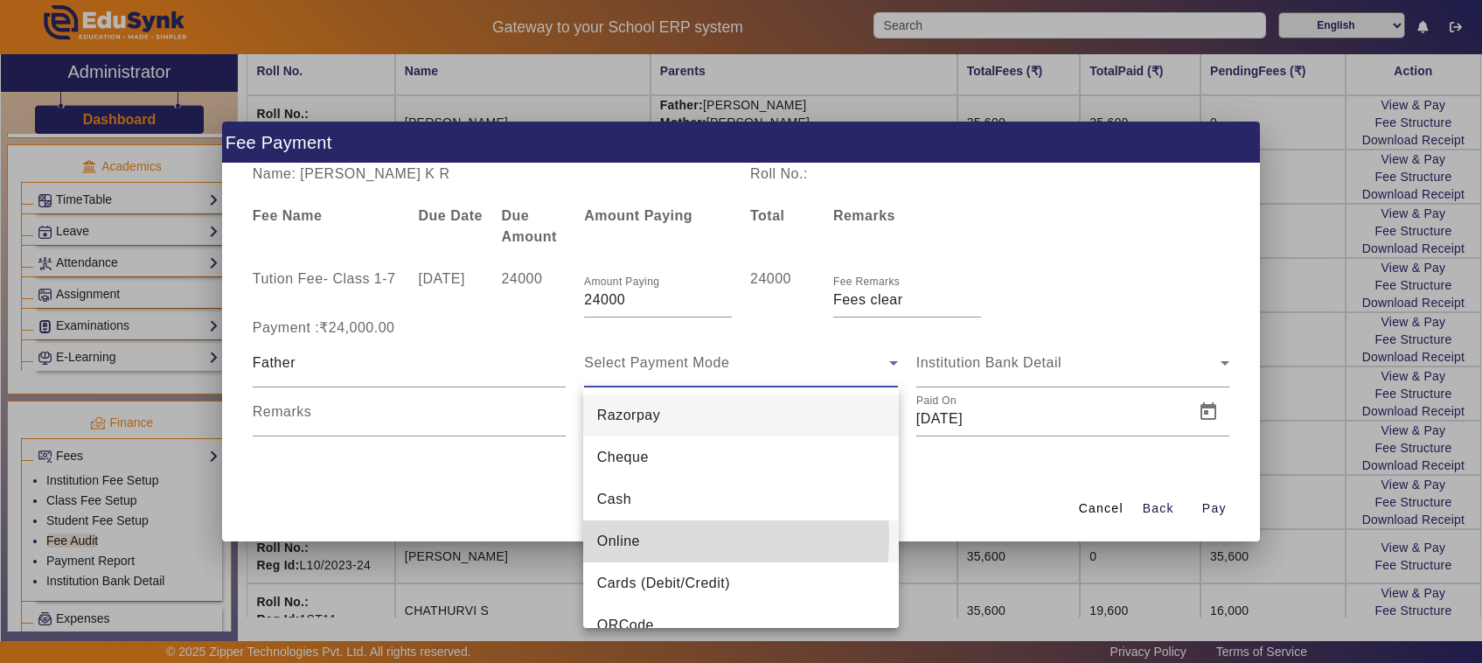
click at [623, 536] on span "Online" at bounding box center [618, 541] width 43 height 21
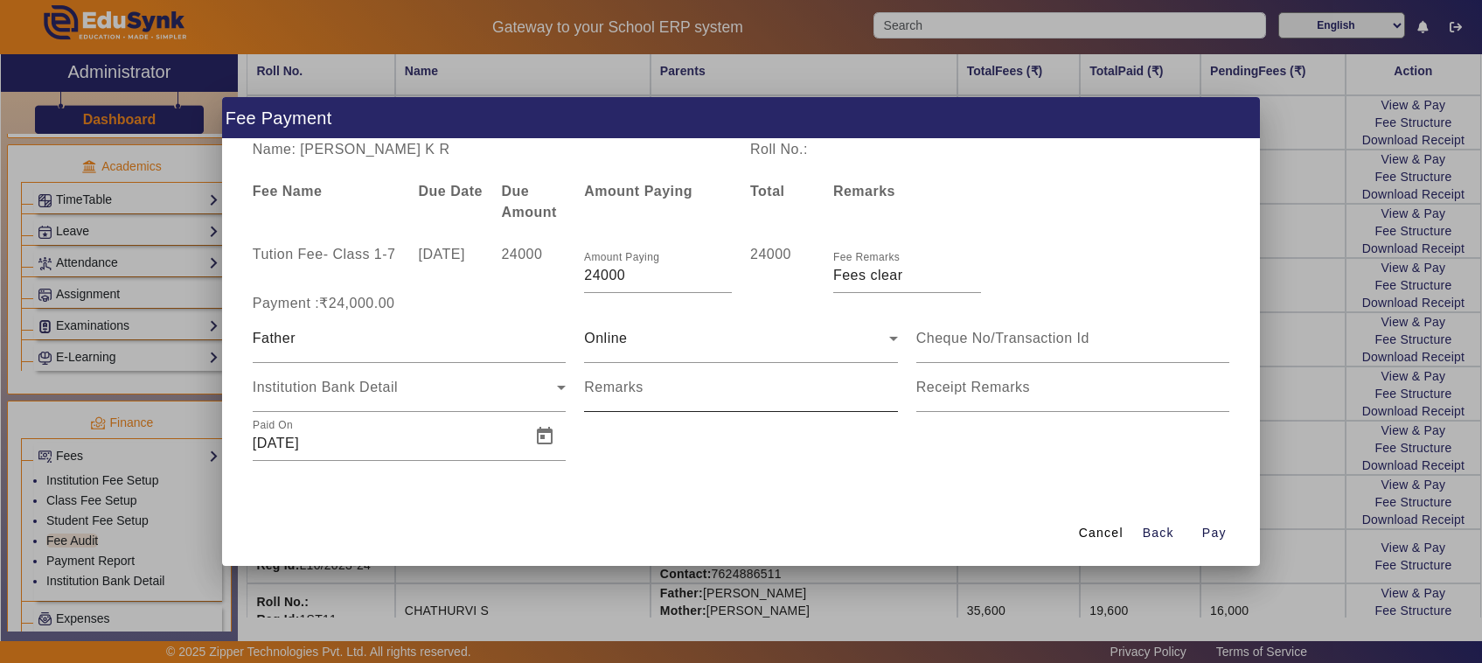
click at [636, 386] on mat-label "Remarks" at bounding box center [613, 386] width 59 height 15
click at [636, 386] on input "Remarks" at bounding box center [741, 394] width 314 height 21
type input "778"
click at [986, 334] on input at bounding box center [1073, 338] width 314 height 21
type input "841902351206"
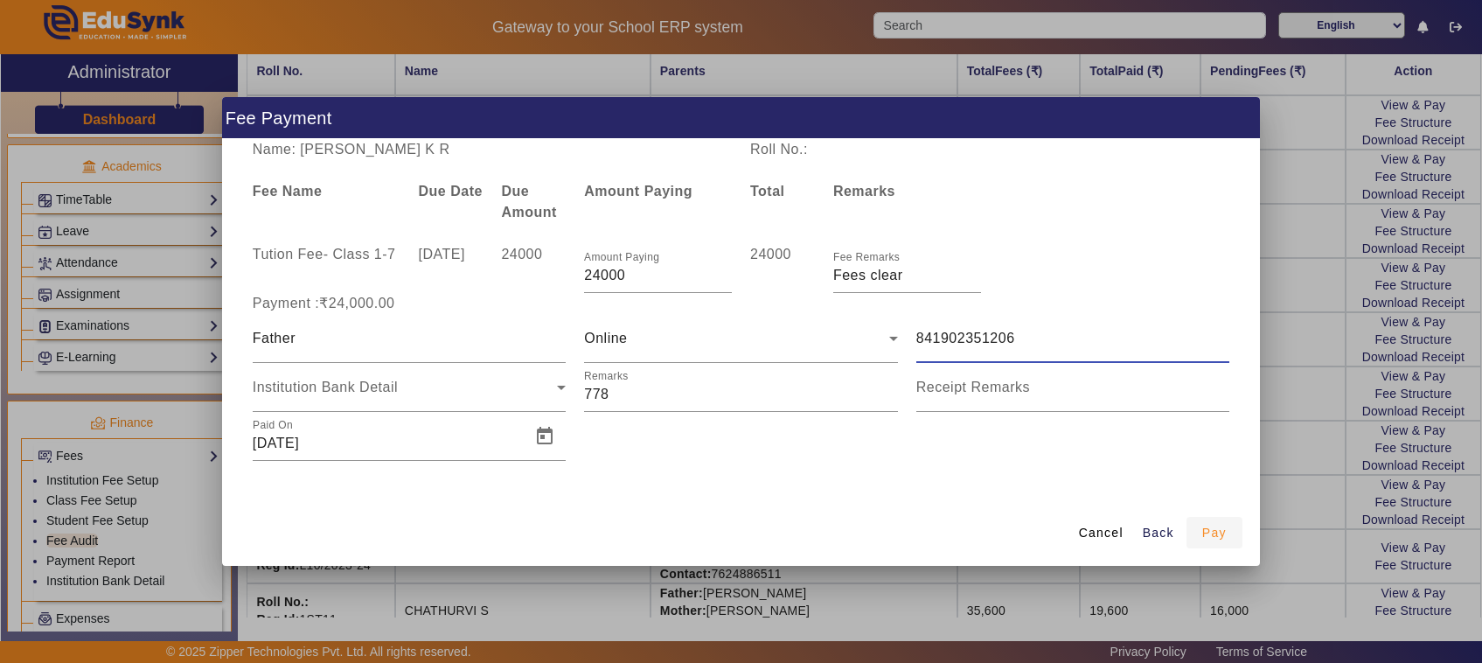
click at [1216, 533] on span "Pay" at bounding box center [1214, 533] width 24 height 18
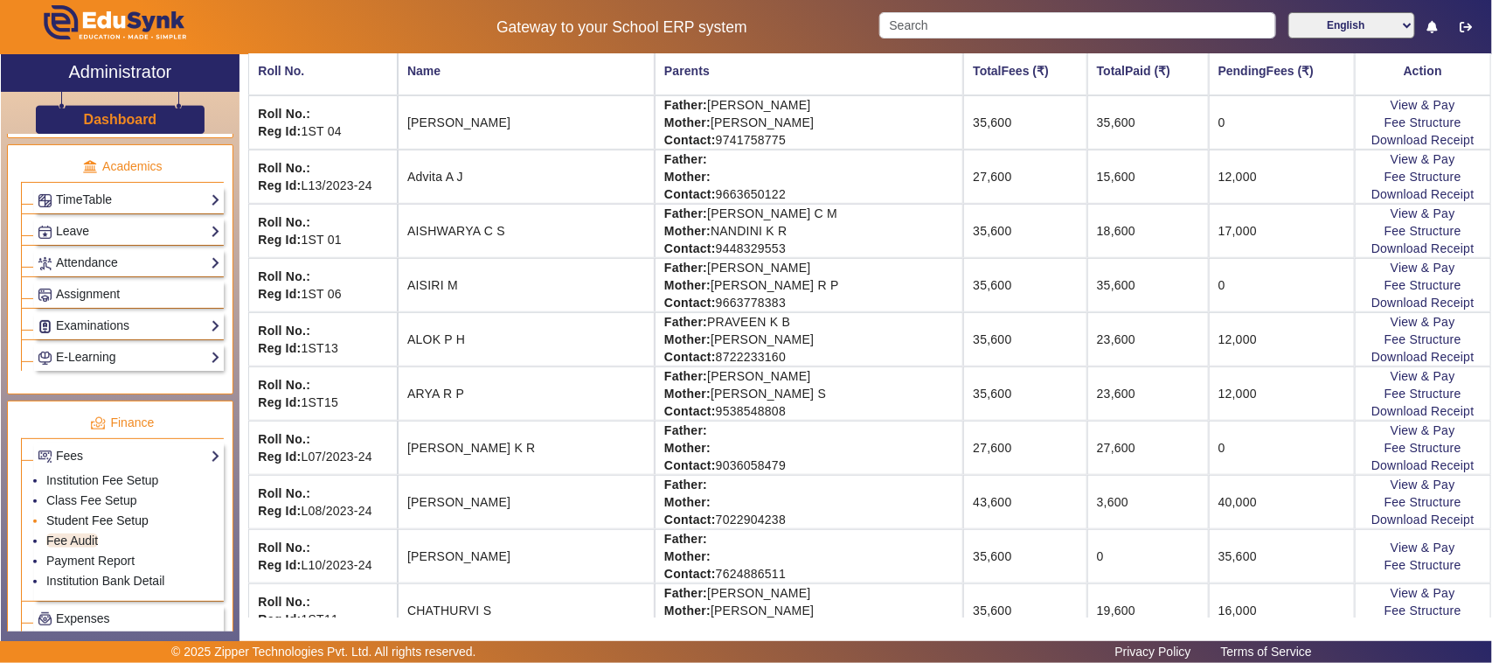
click at [76, 527] on link "Student Fee Setup" at bounding box center [97, 520] width 102 height 14
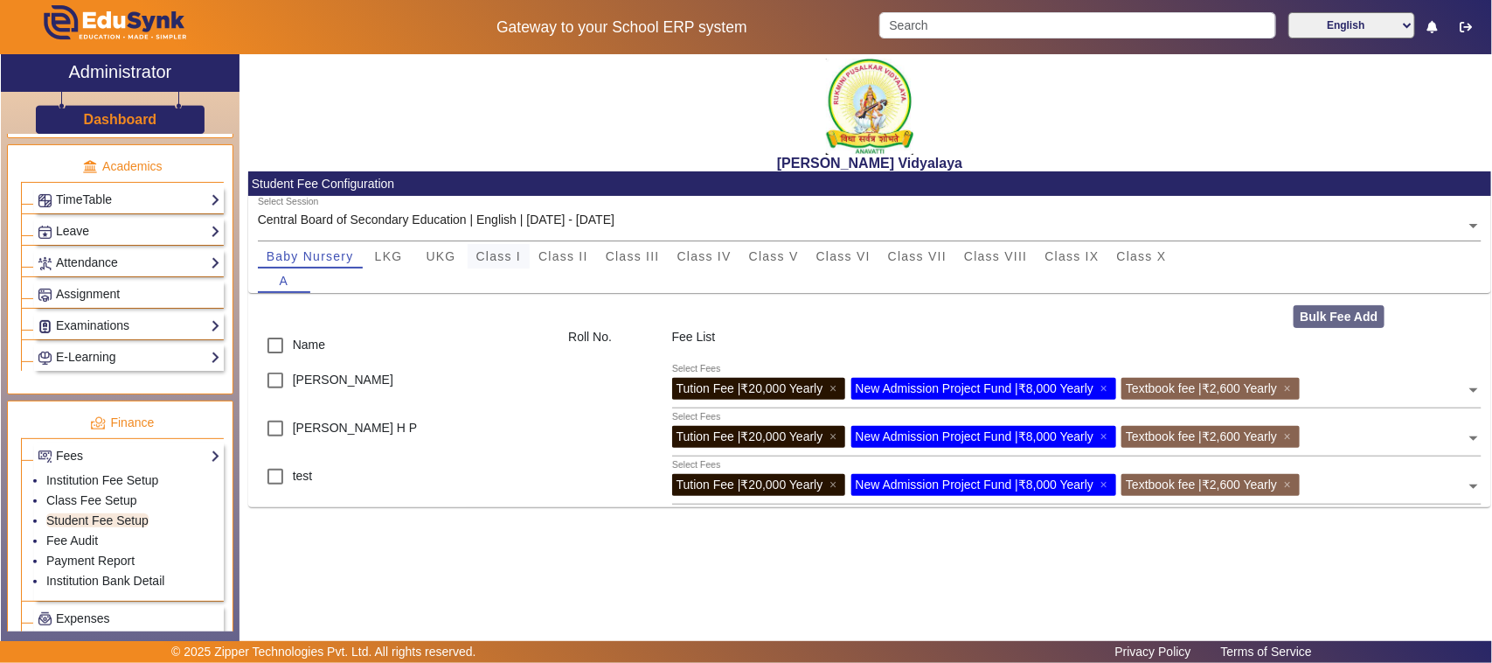
click at [516, 258] on span "Class I" at bounding box center [498, 256] width 45 height 12
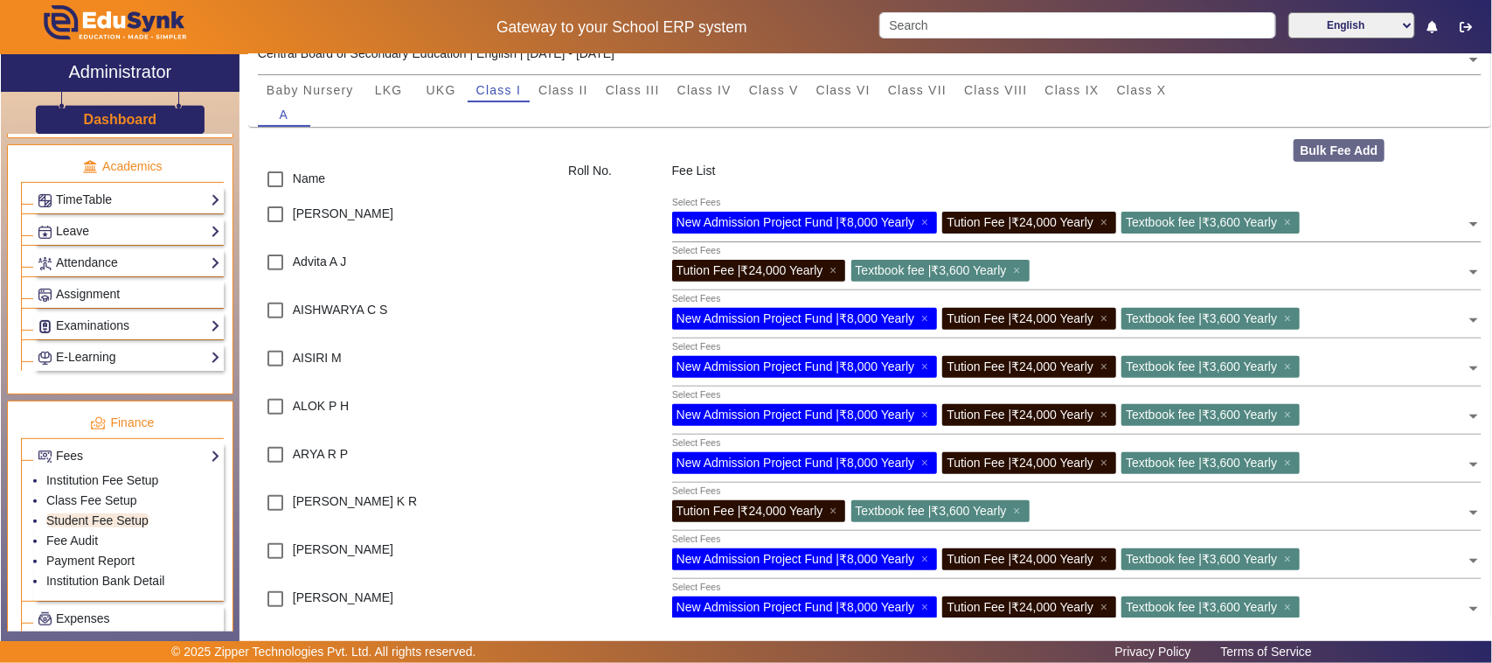
scroll to position [219, 0]
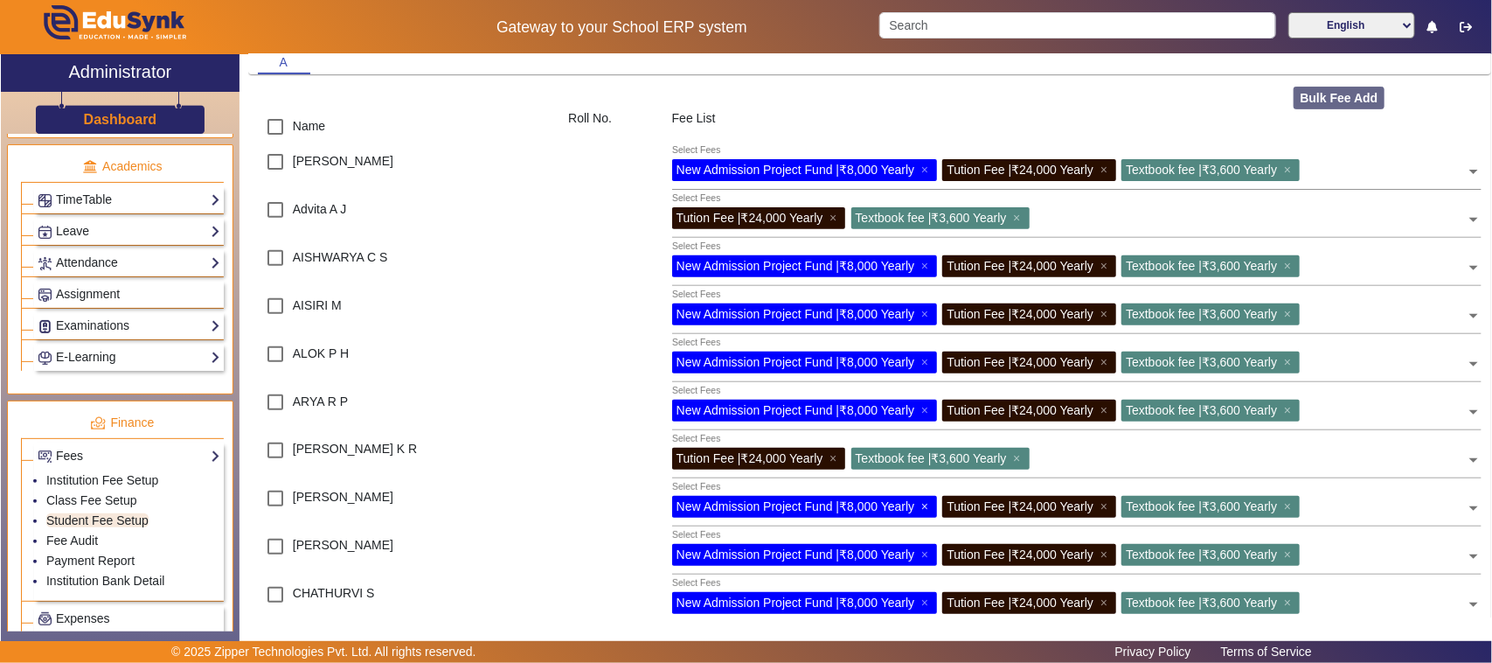
click at [924, 505] on span "×" at bounding box center [926, 506] width 11 height 14
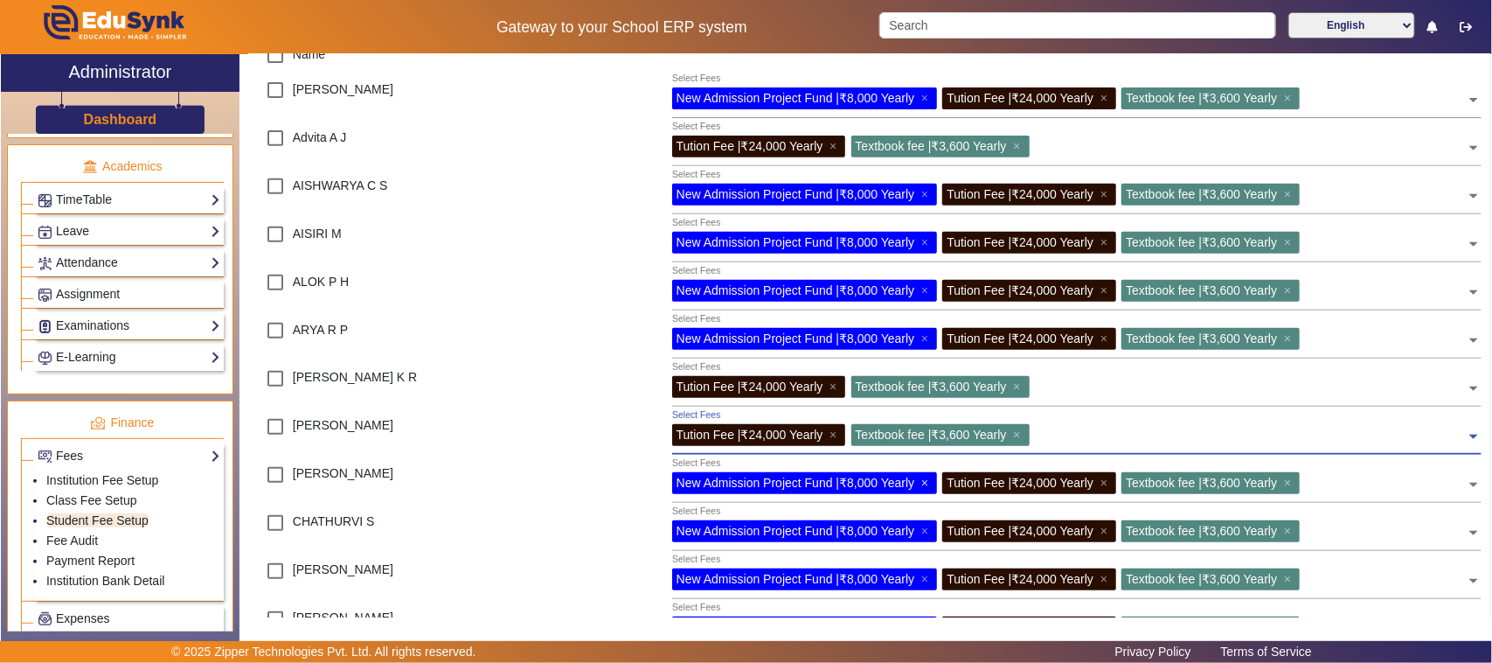
scroll to position [328, 0]
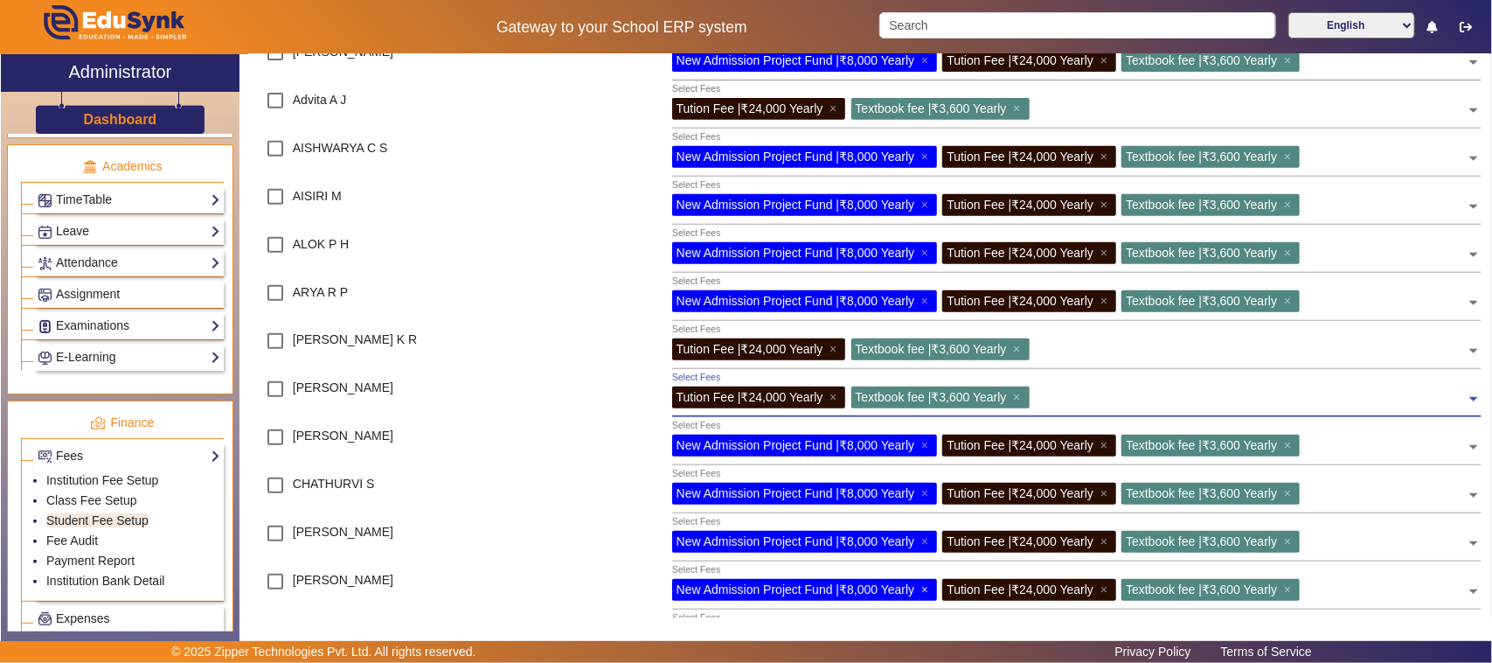
click at [927, 587] on span "×" at bounding box center [926, 589] width 11 height 14
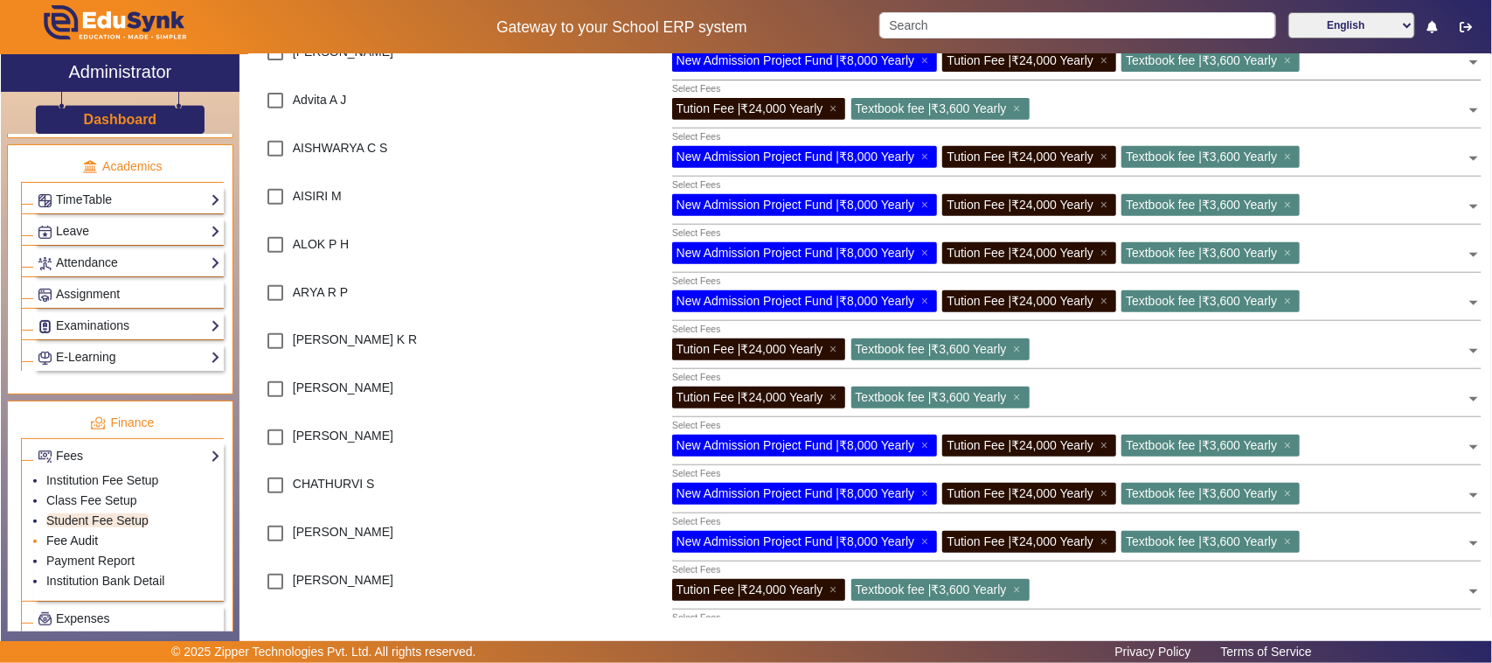
click at [76, 547] on link "Fee Audit" at bounding box center [72, 540] width 52 height 14
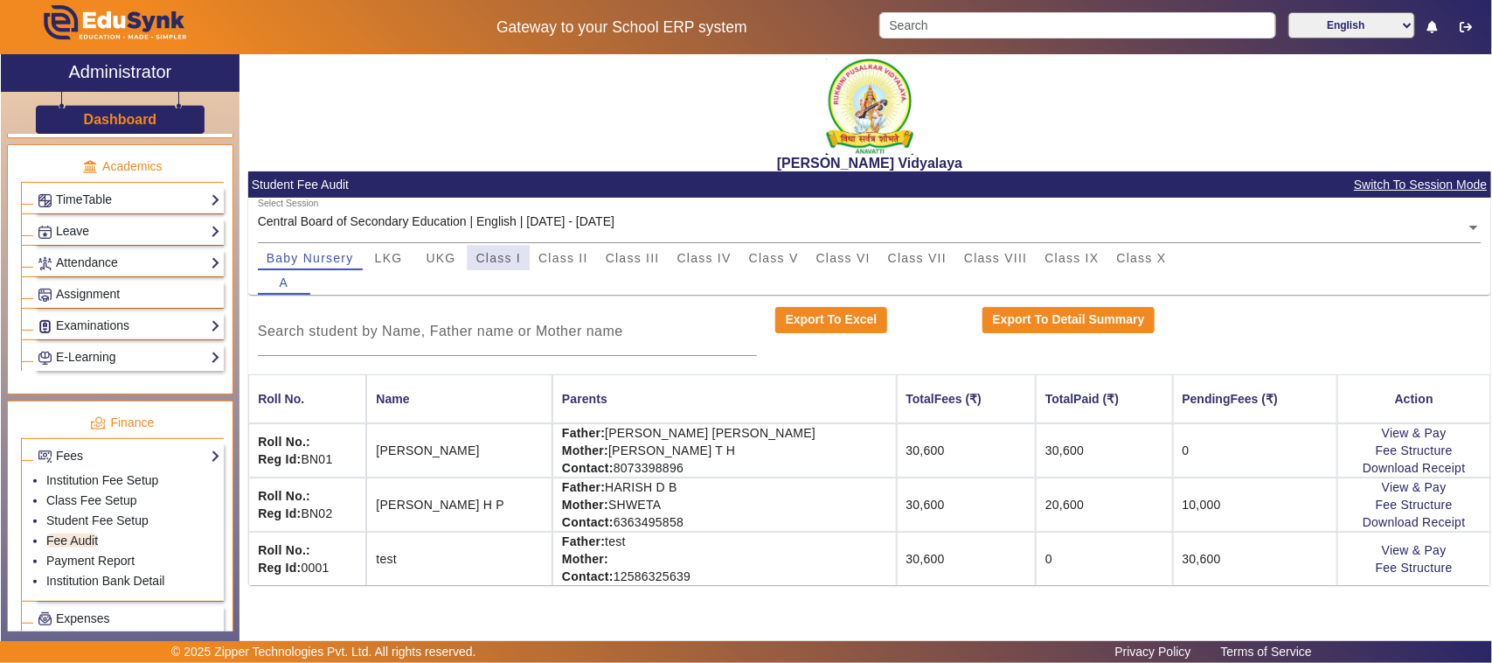
click at [495, 260] on span "Class I" at bounding box center [498, 258] width 45 height 12
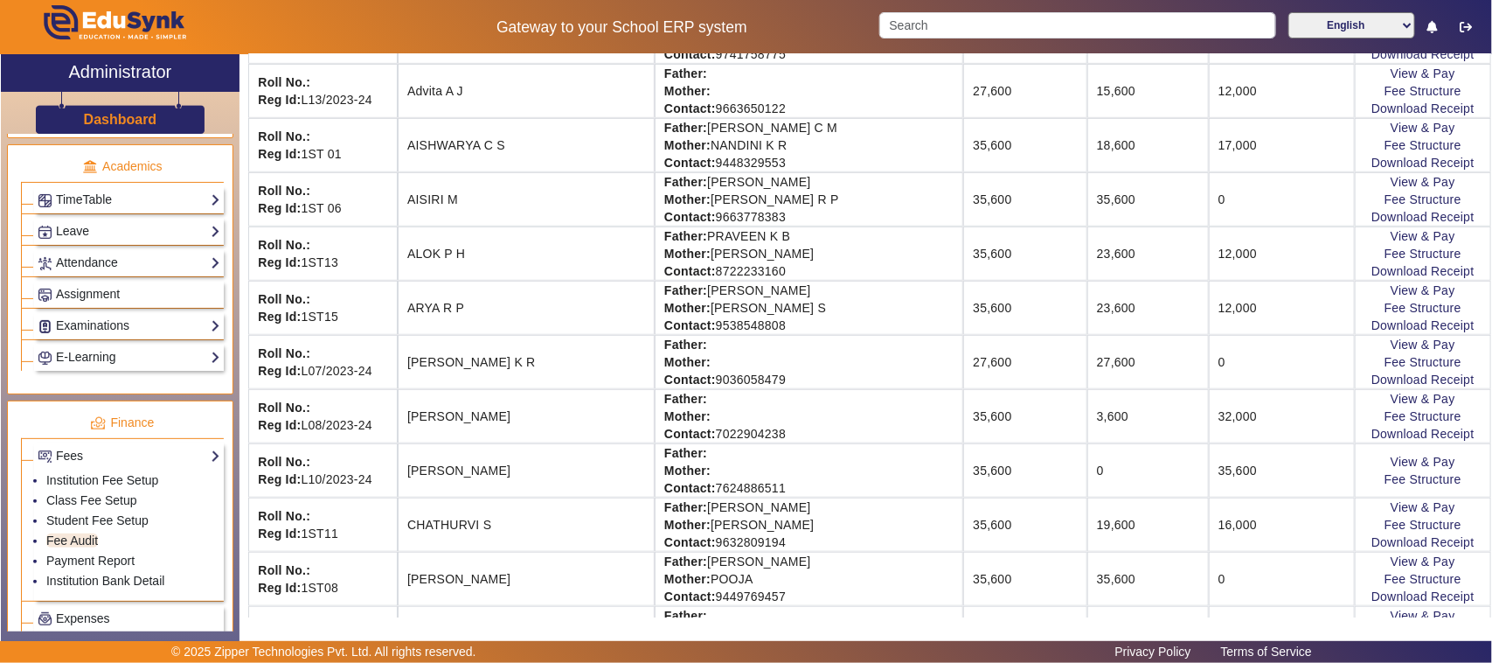
scroll to position [546, 0]
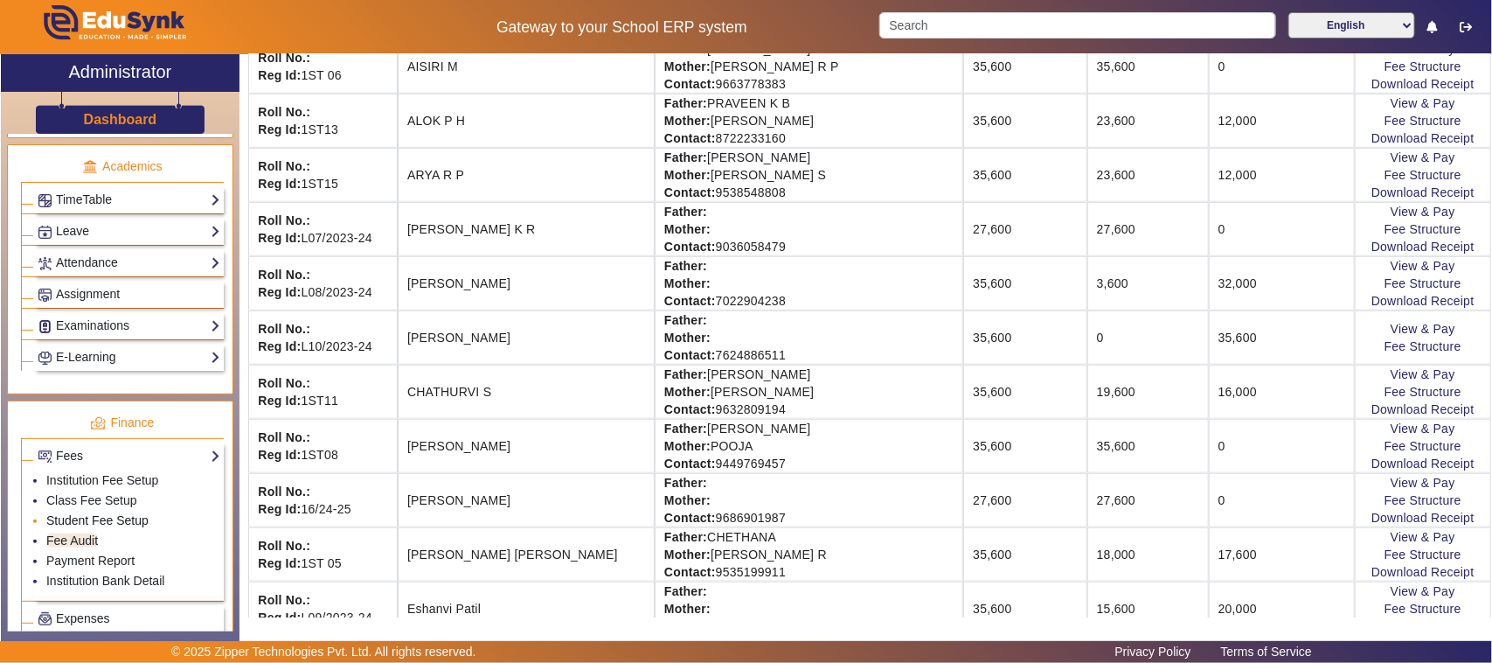
click at [80, 527] on link "Student Fee Setup" at bounding box center [97, 520] width 102 height 14
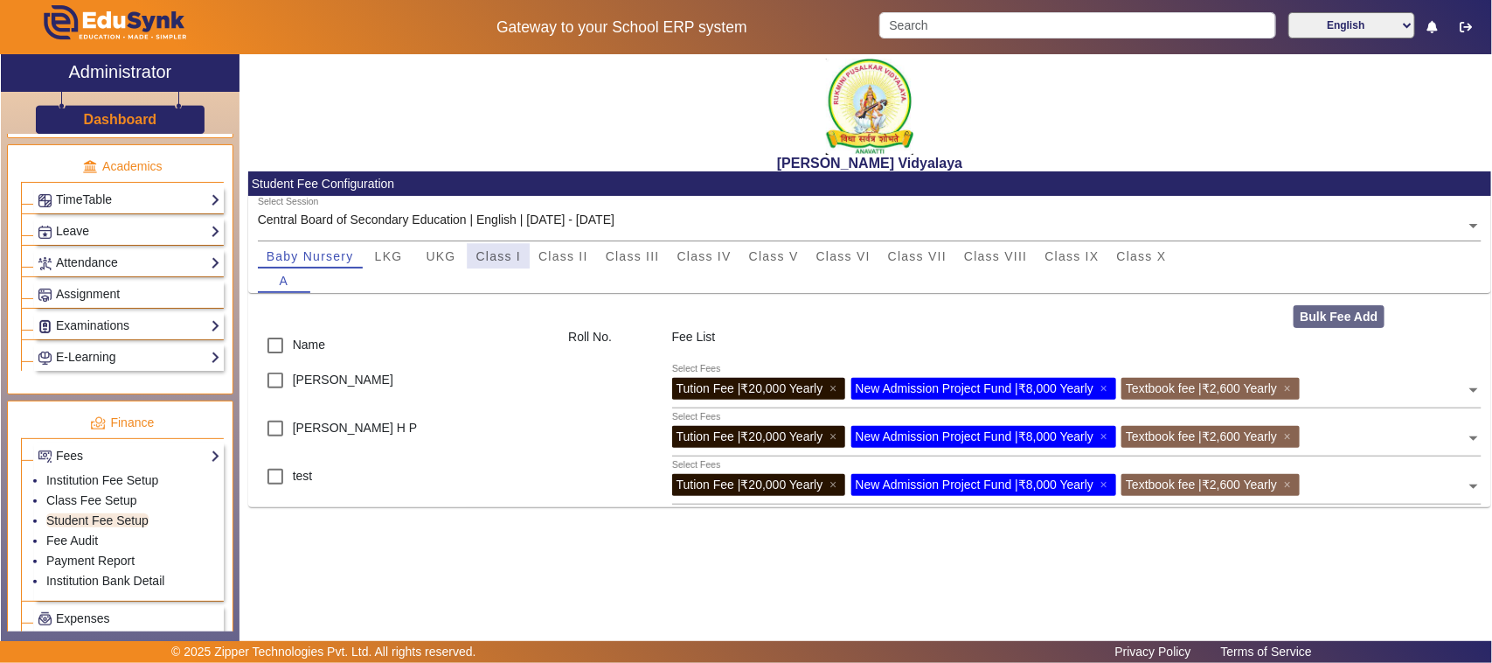
click at [497, 261] on span "Class I" at bounding box center [498, 256] width 45 height 12
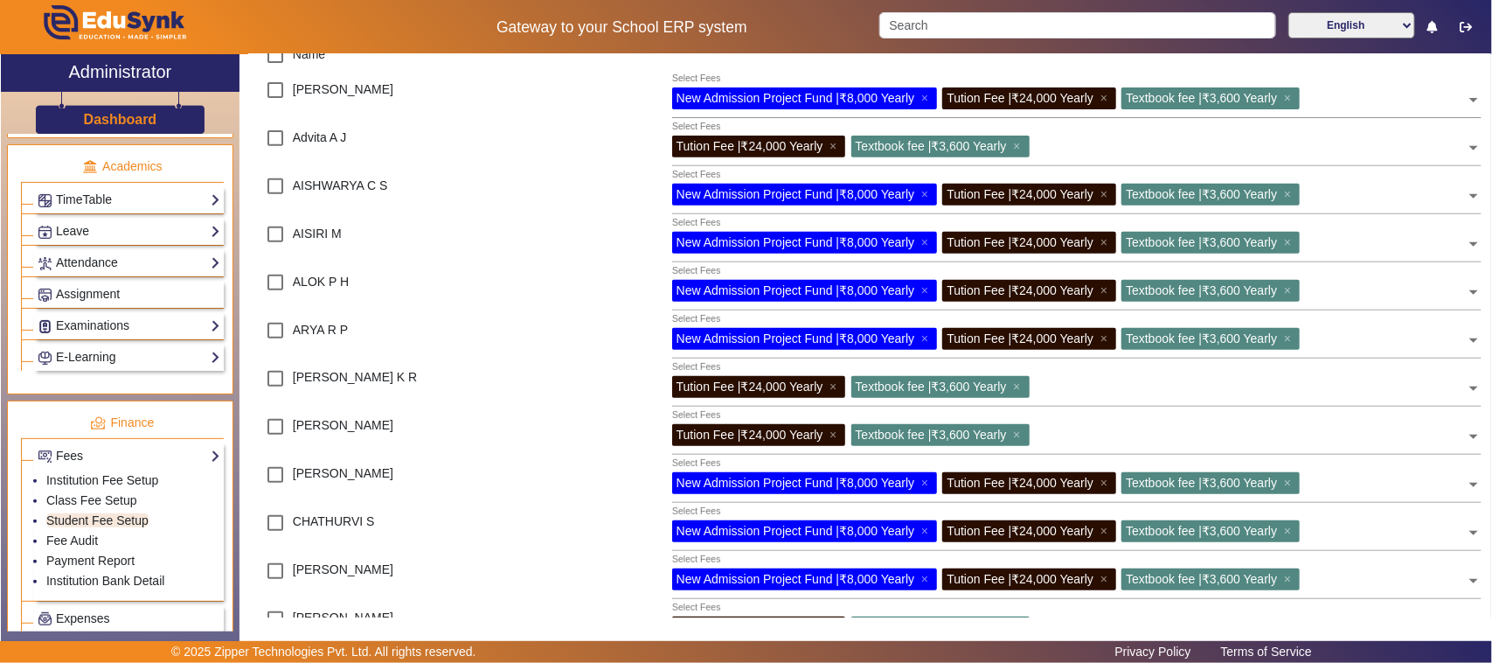
scroll to position [328, 0]
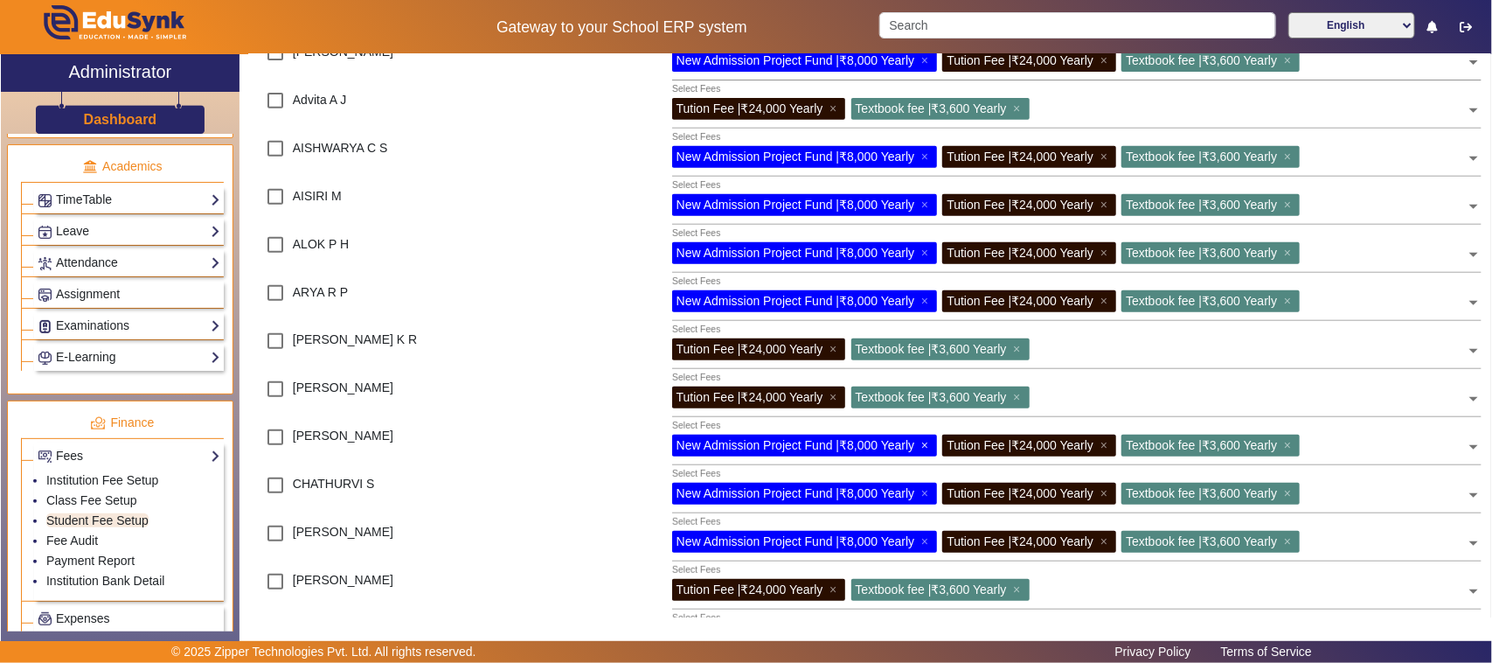
click at [929, 443] on span "×" at bounding box center [926, 445] width 11 height 14
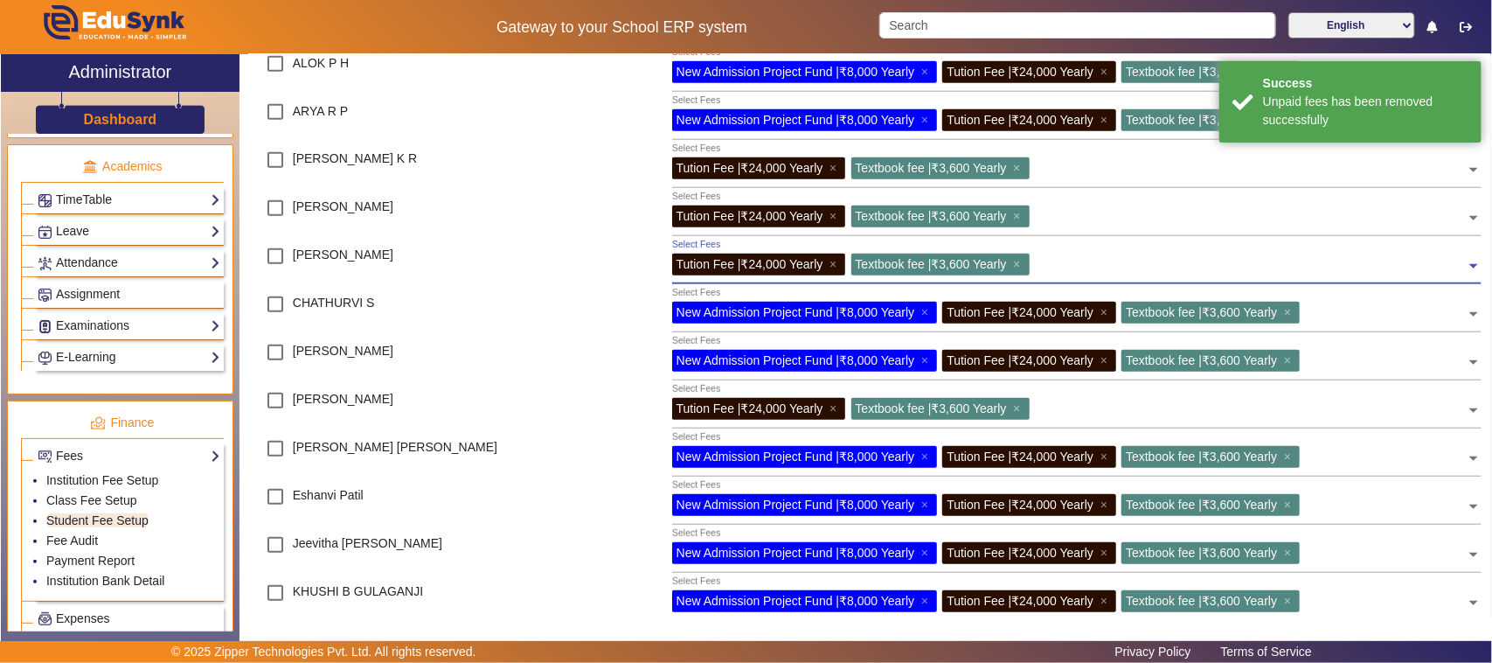
scroll to position [546, 0]
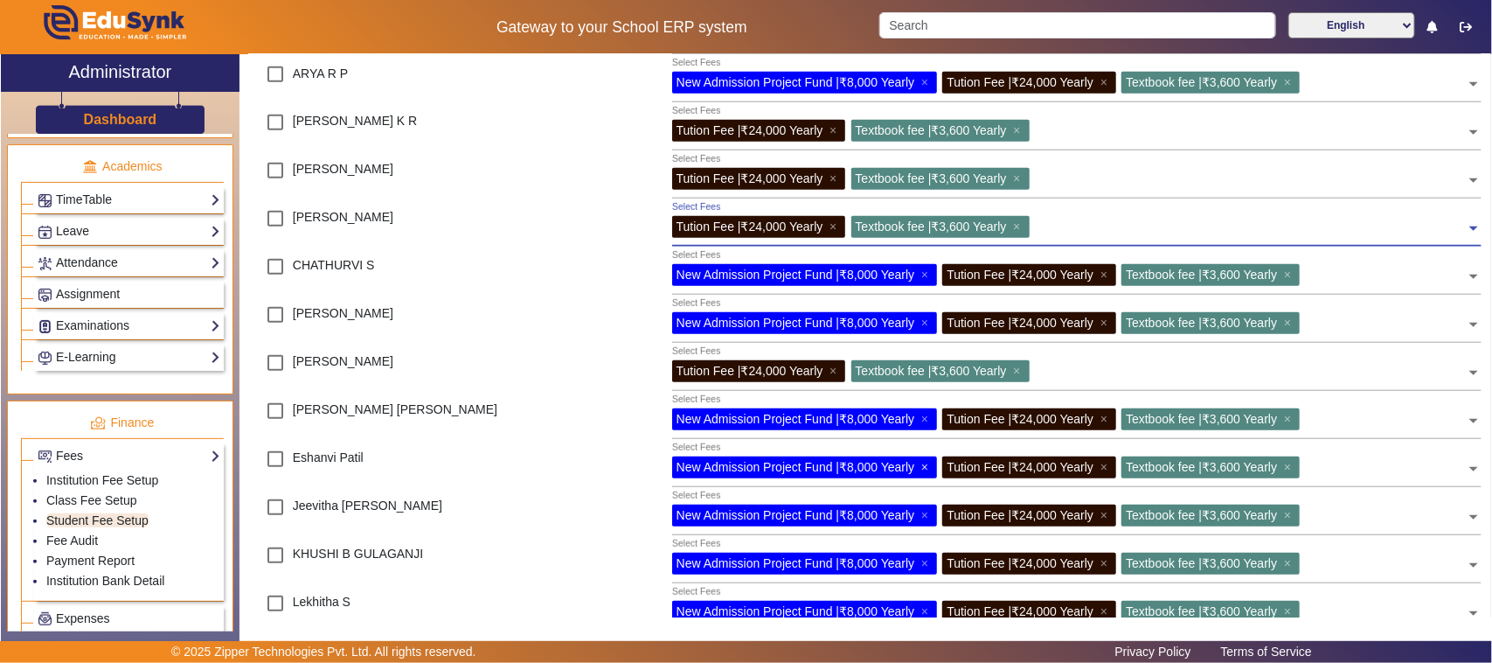
click at [925, 466] on span "×" at bounding box center [926, 467] width 11 height 14
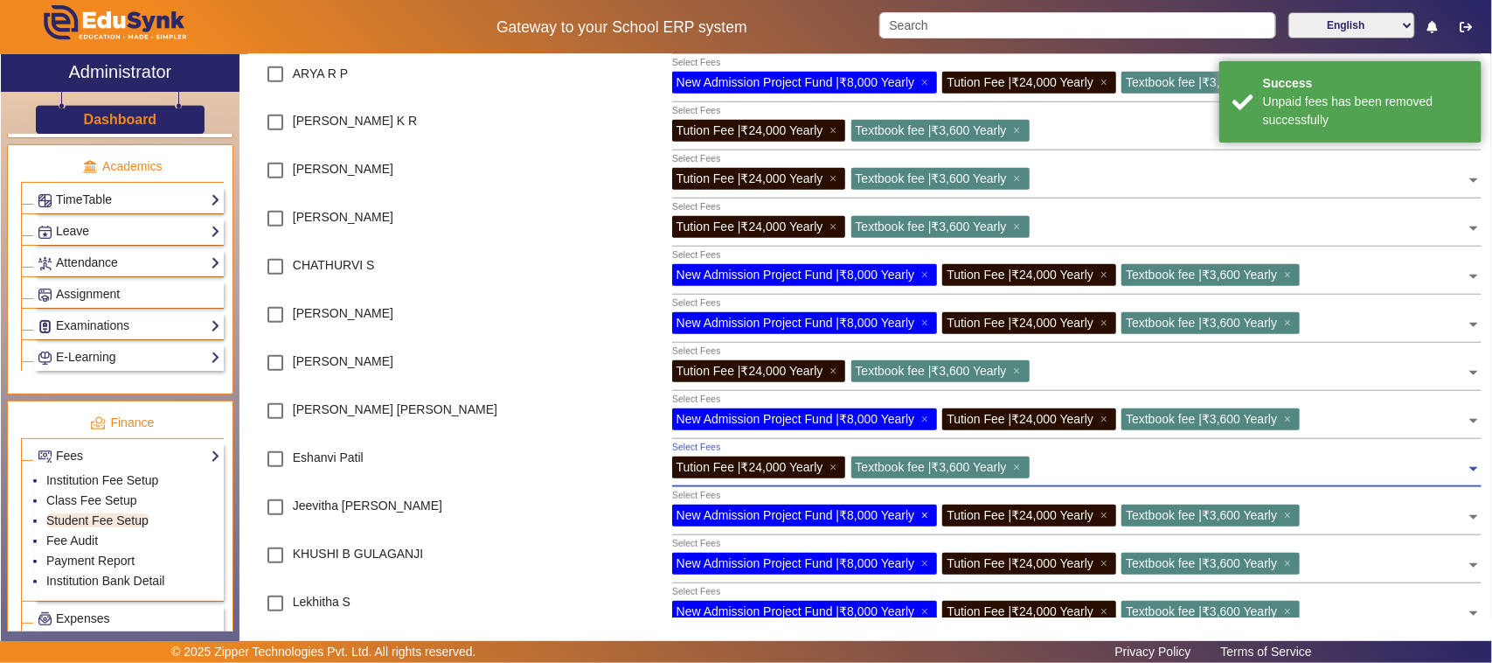
click at [927, 513] on span "×" at bounding box center [926, 515] width 11 height 14
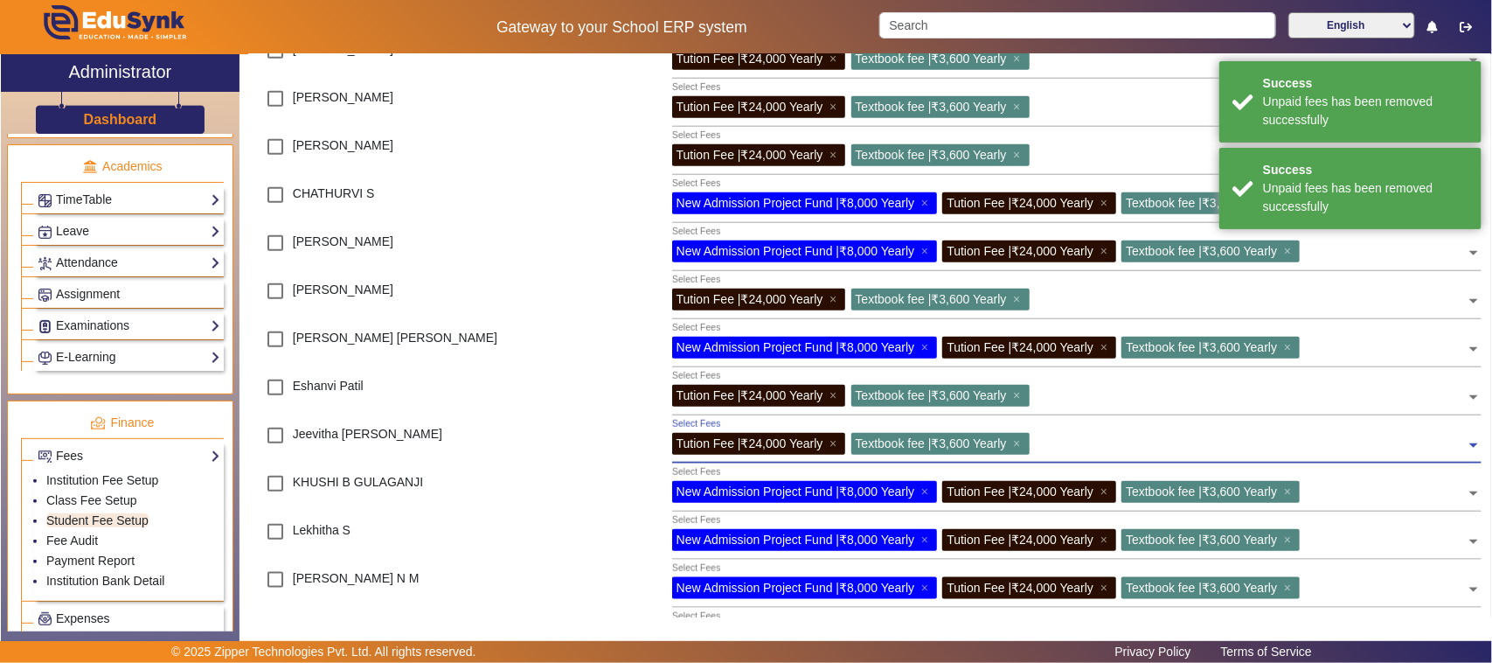
scroll to position [656, 0]
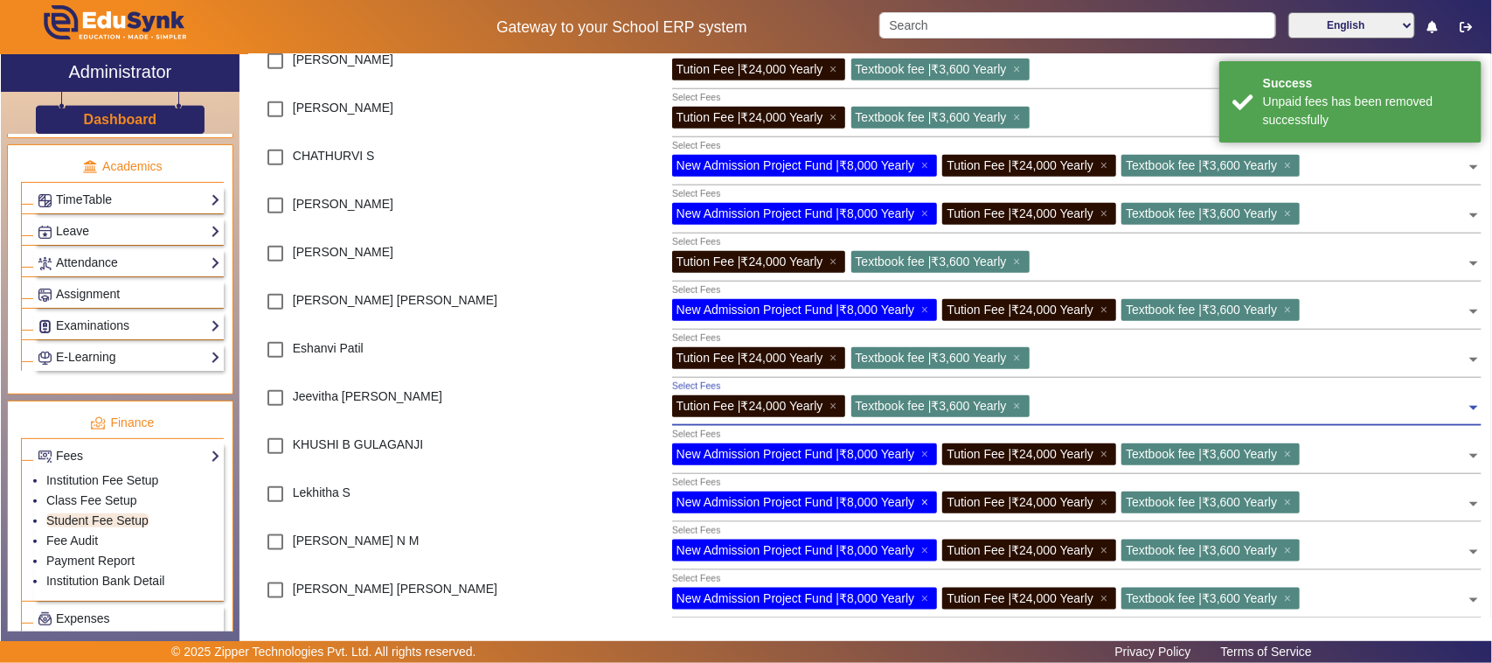
click at [927, 498] on span "×" at bounding box center [926, 502] width 11 height 14
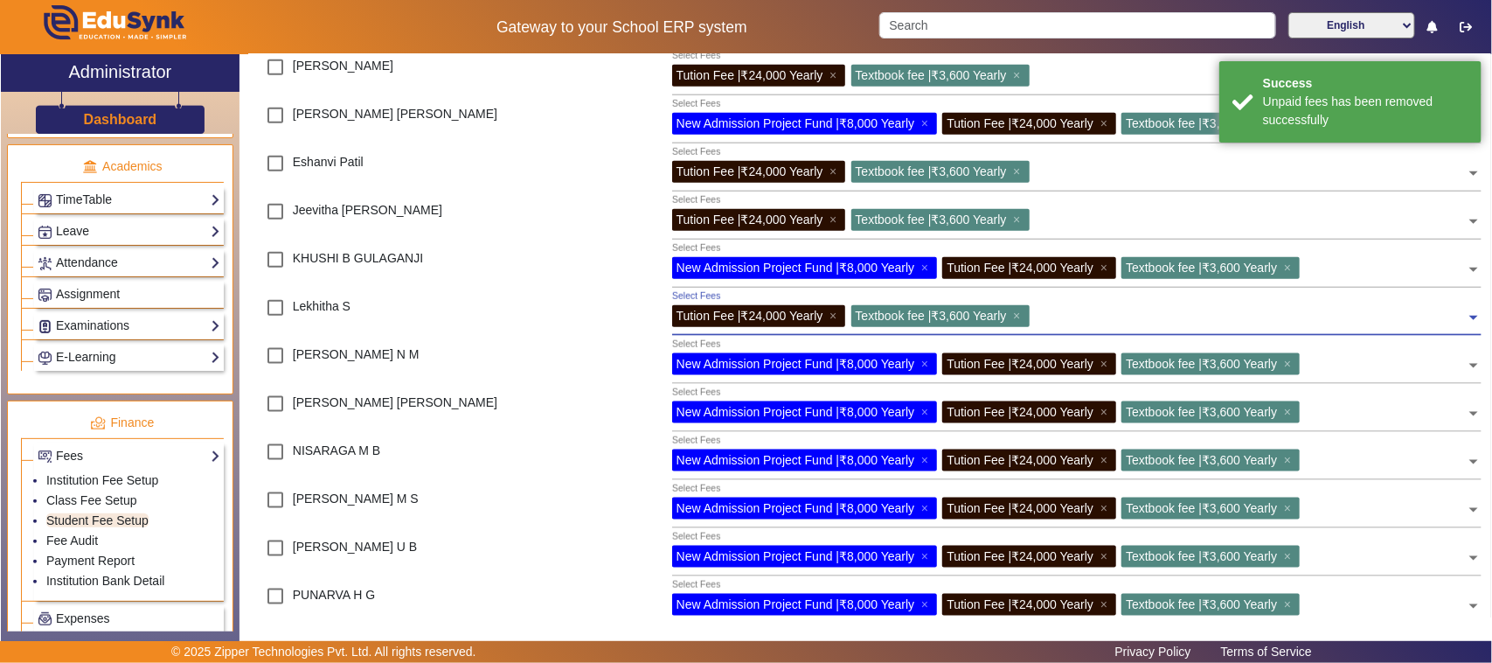
scroll to position [874, 0]
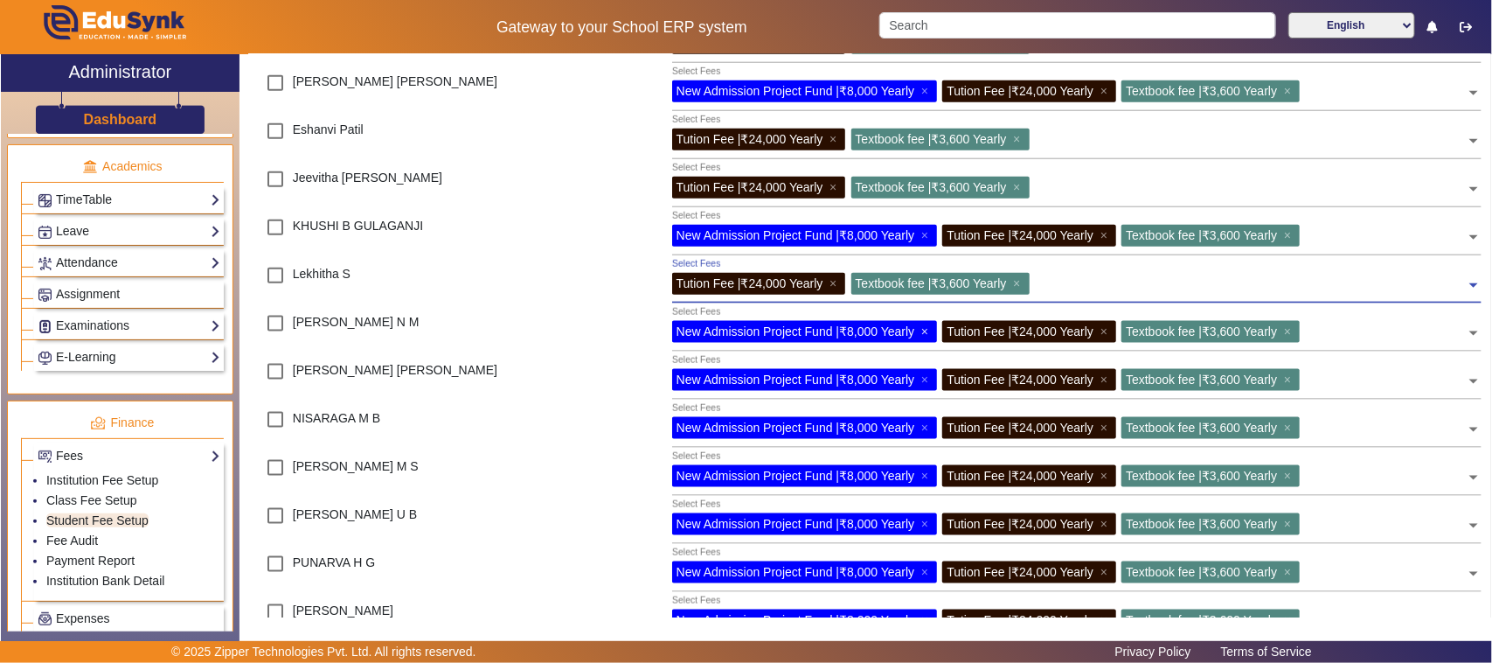
click at [927, 330] on span "×" at bounding box center [926, 331] width 11 height 14
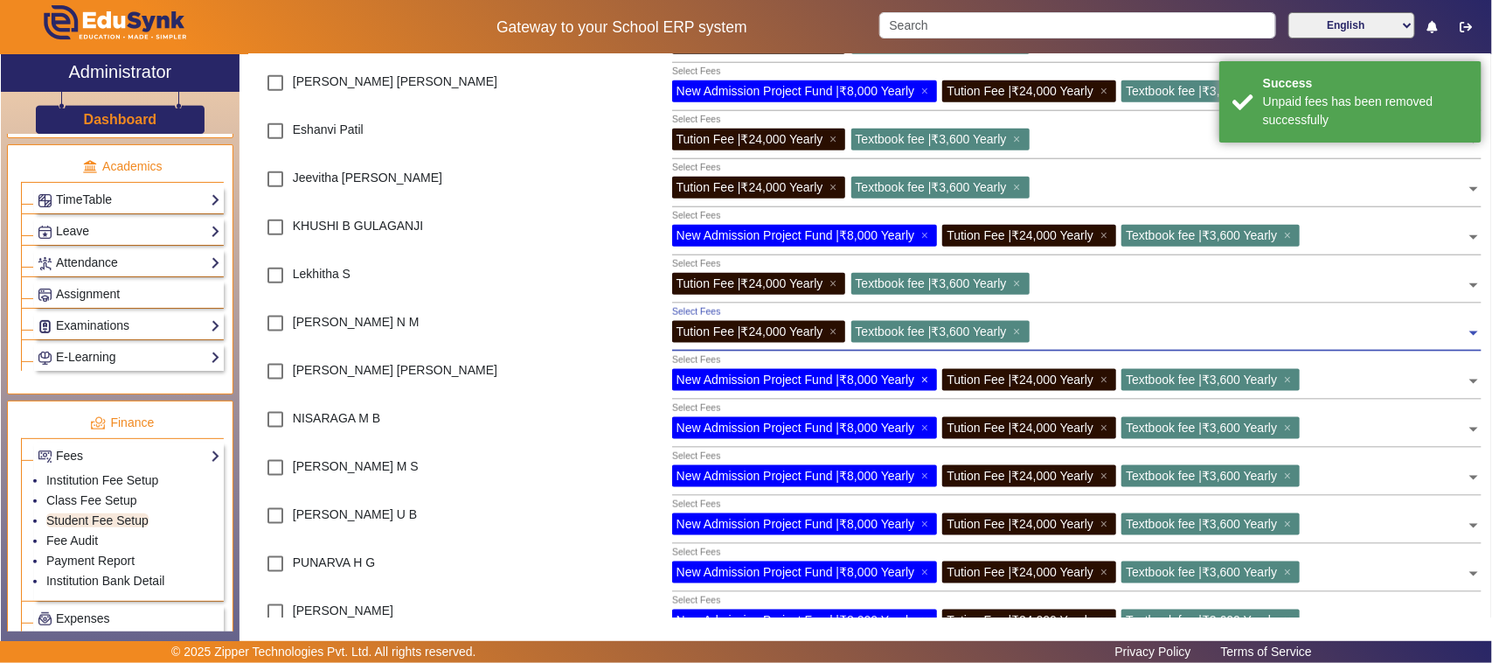
click at [928, 378] on span "×" at bounding box center [926, 379] width 11 height 14
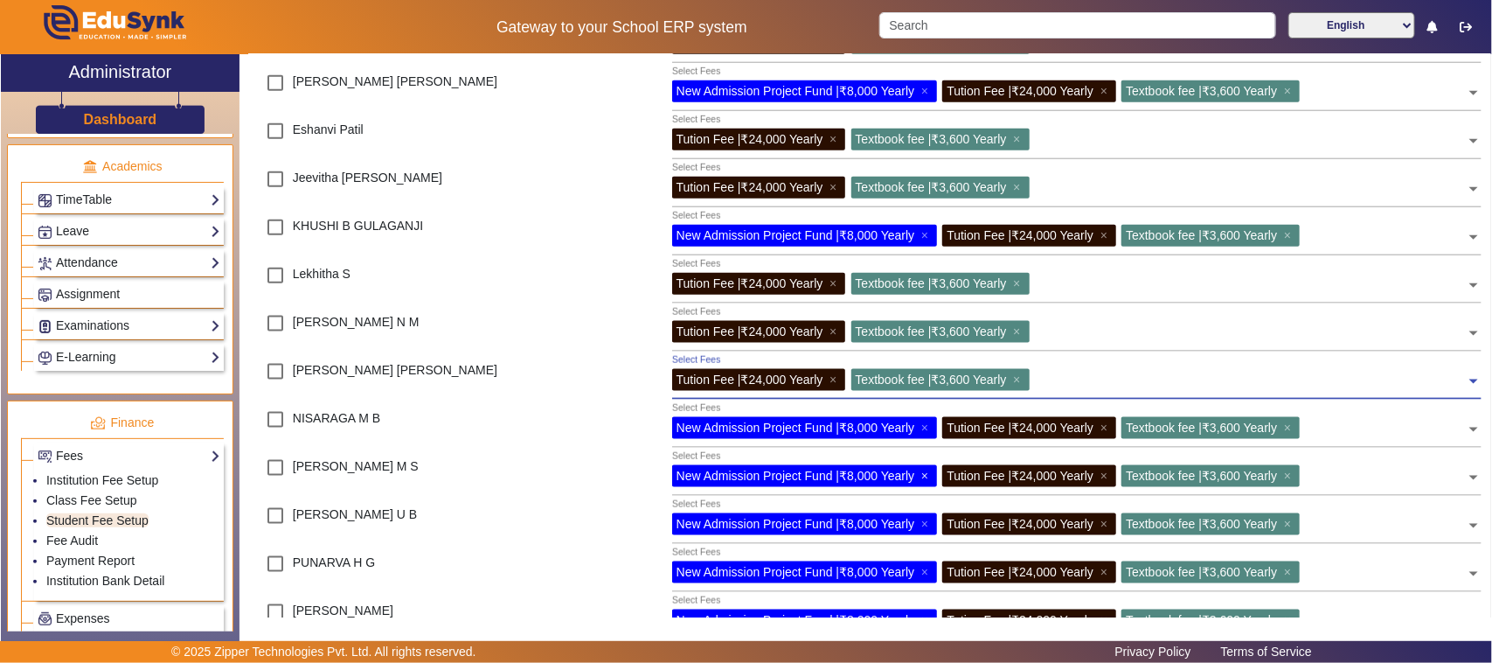
click at [928, 476] on span "×" at bounding box center [926, 476] width 11 height 14
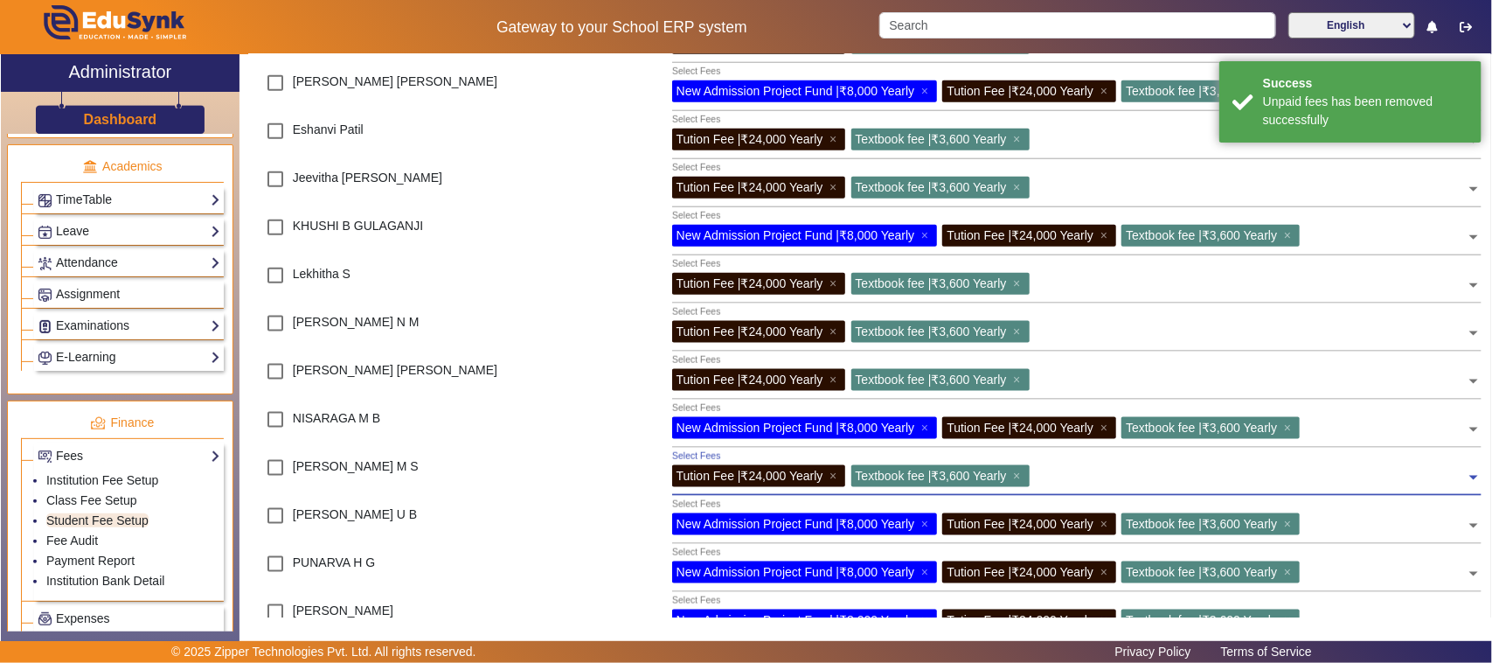
scroll to position [983, 0]
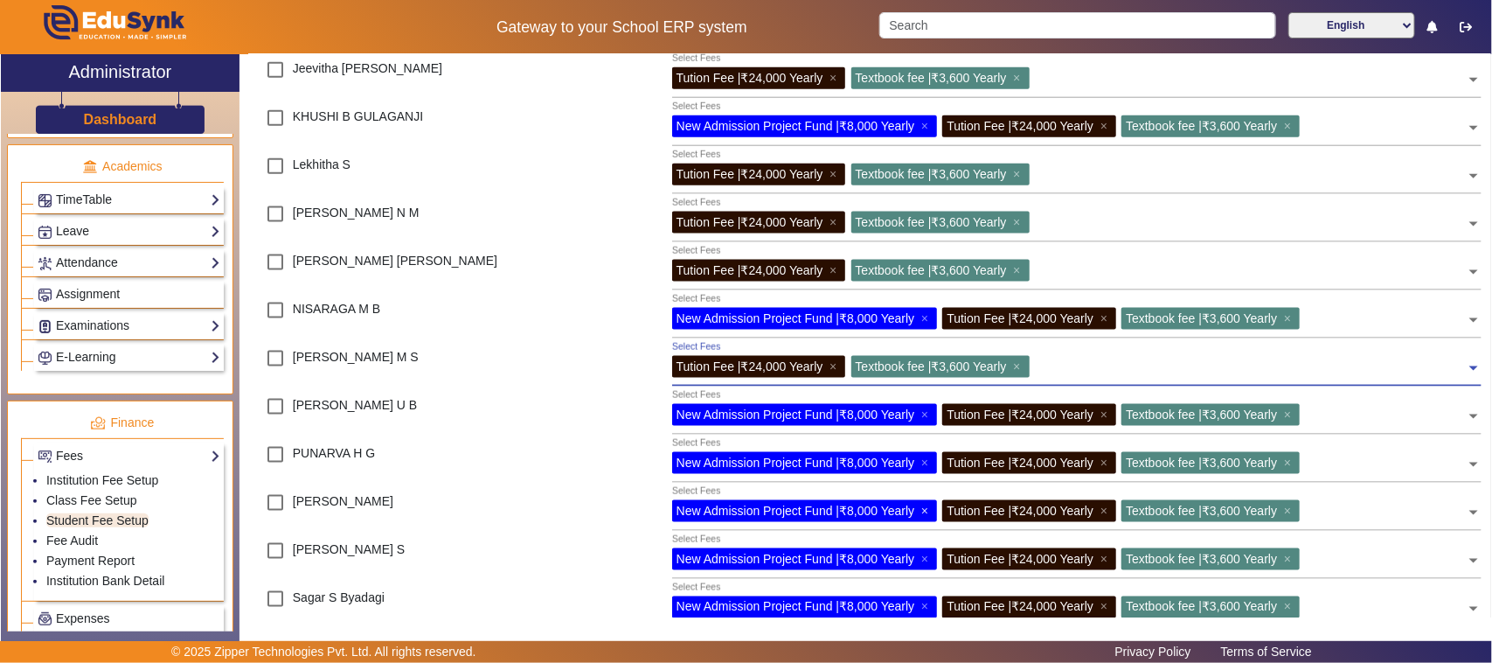
click at [928, 512] on span "×" at bounding box center [926, 511] width 11 height 14
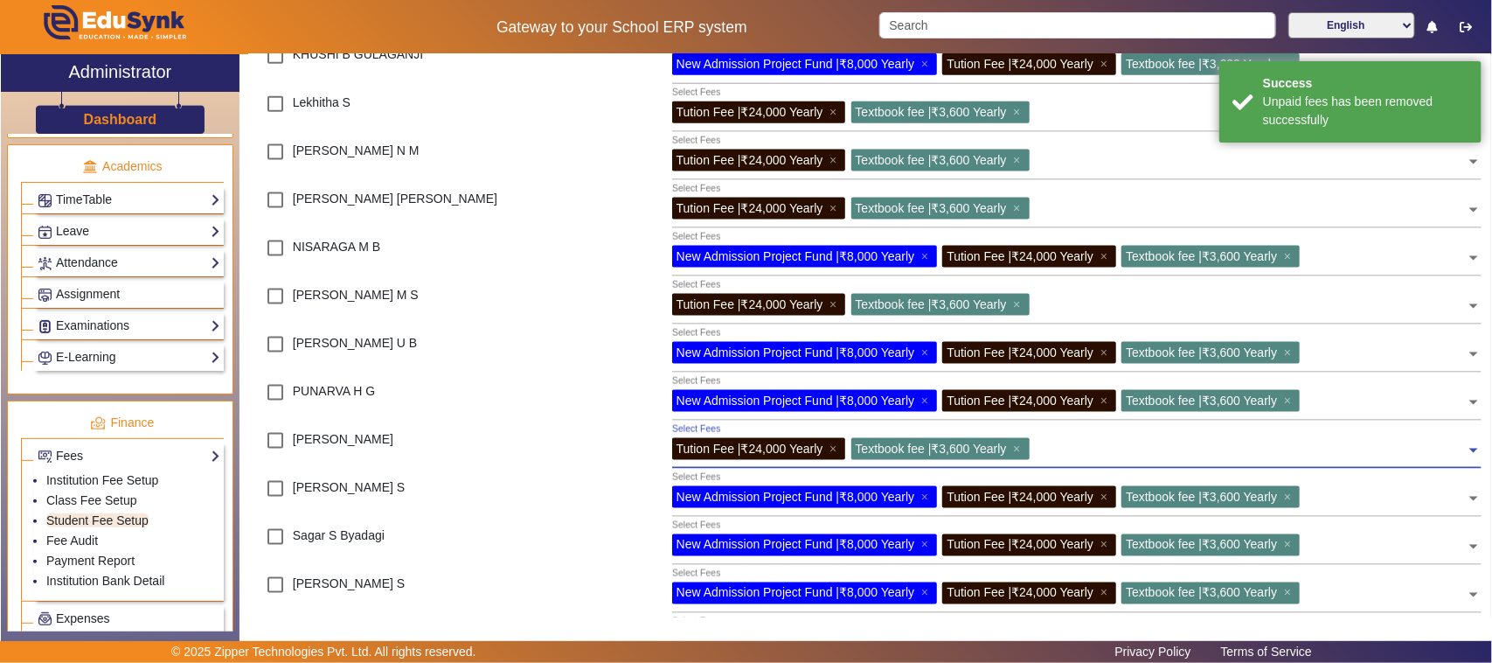
scroll to position [1093, 0]
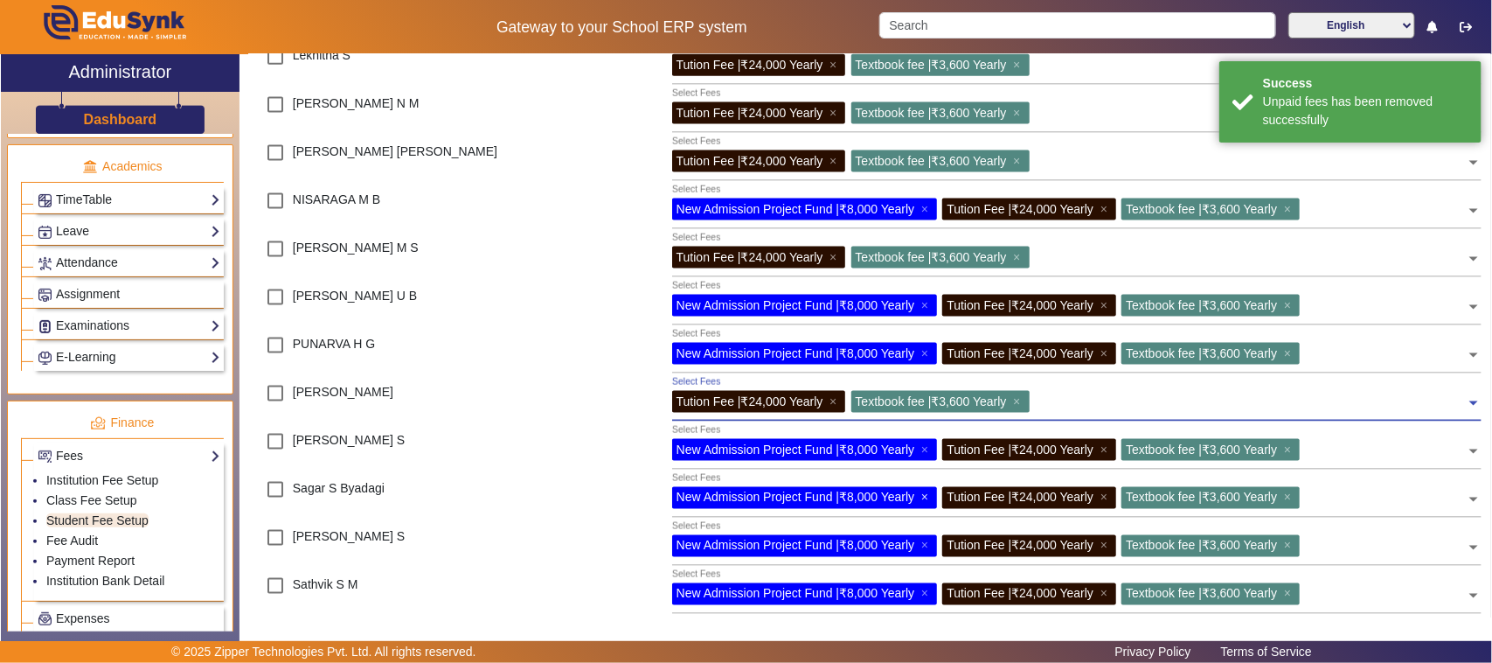
click at [928, 497] on span "×" at bounding box center [926, 497] width 11 height 14
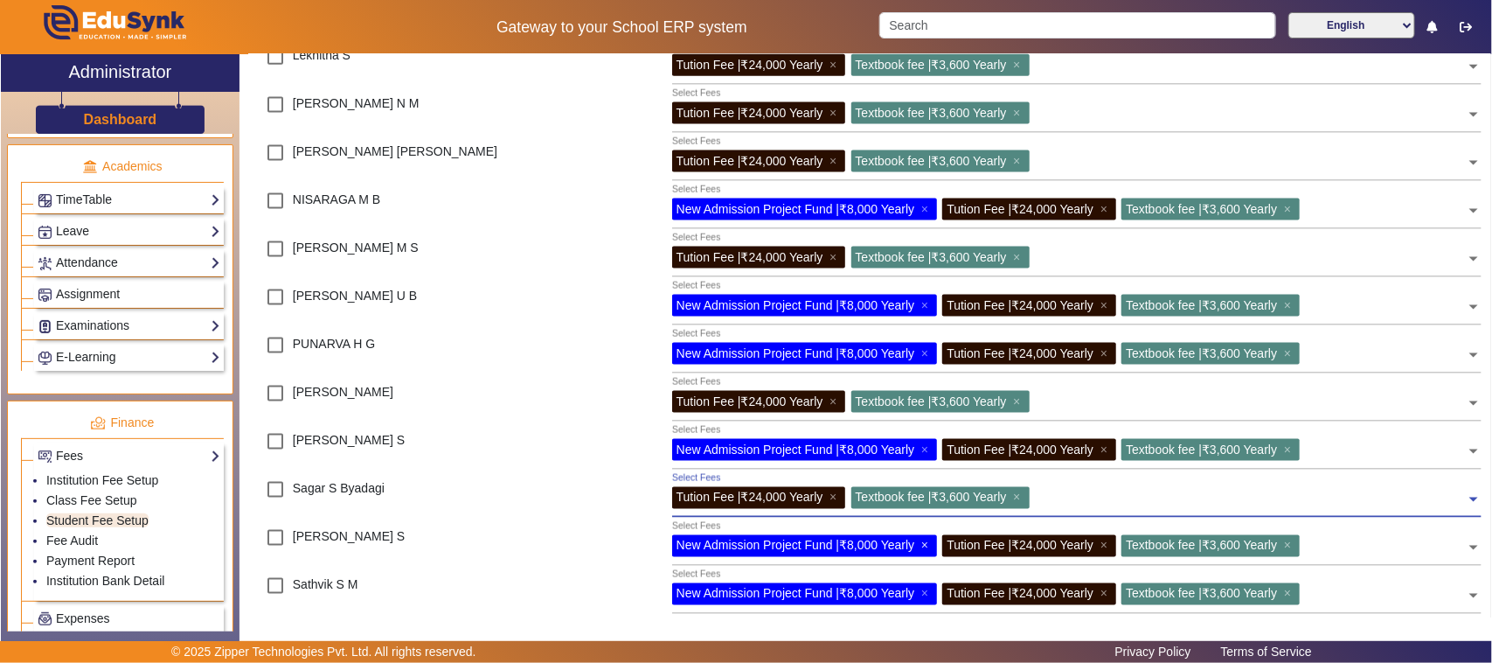
click at [928, 546] on span "×" at bounding box center [926, 546] width 11 height 14
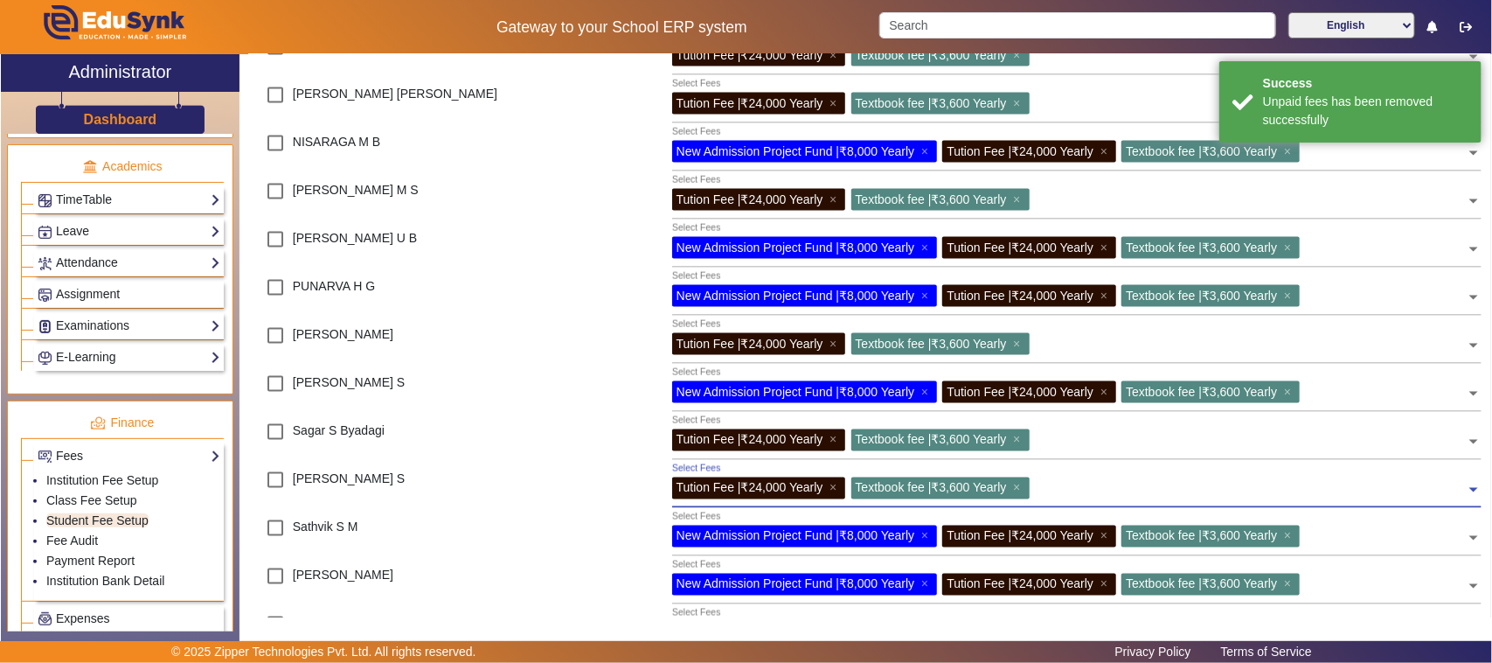
scroll to position [1202, 0]
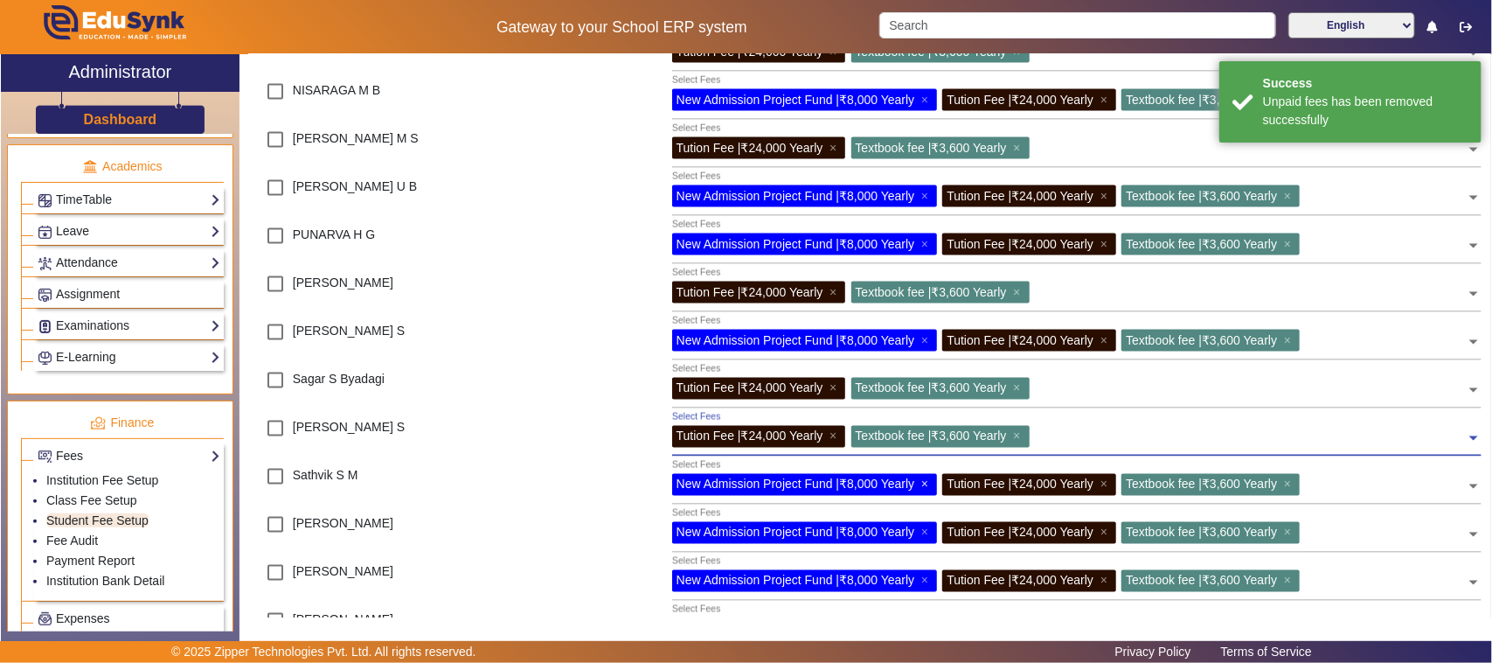
click at [924, 483] on span "×" at bounding box center [926, 484] width 11 height 14
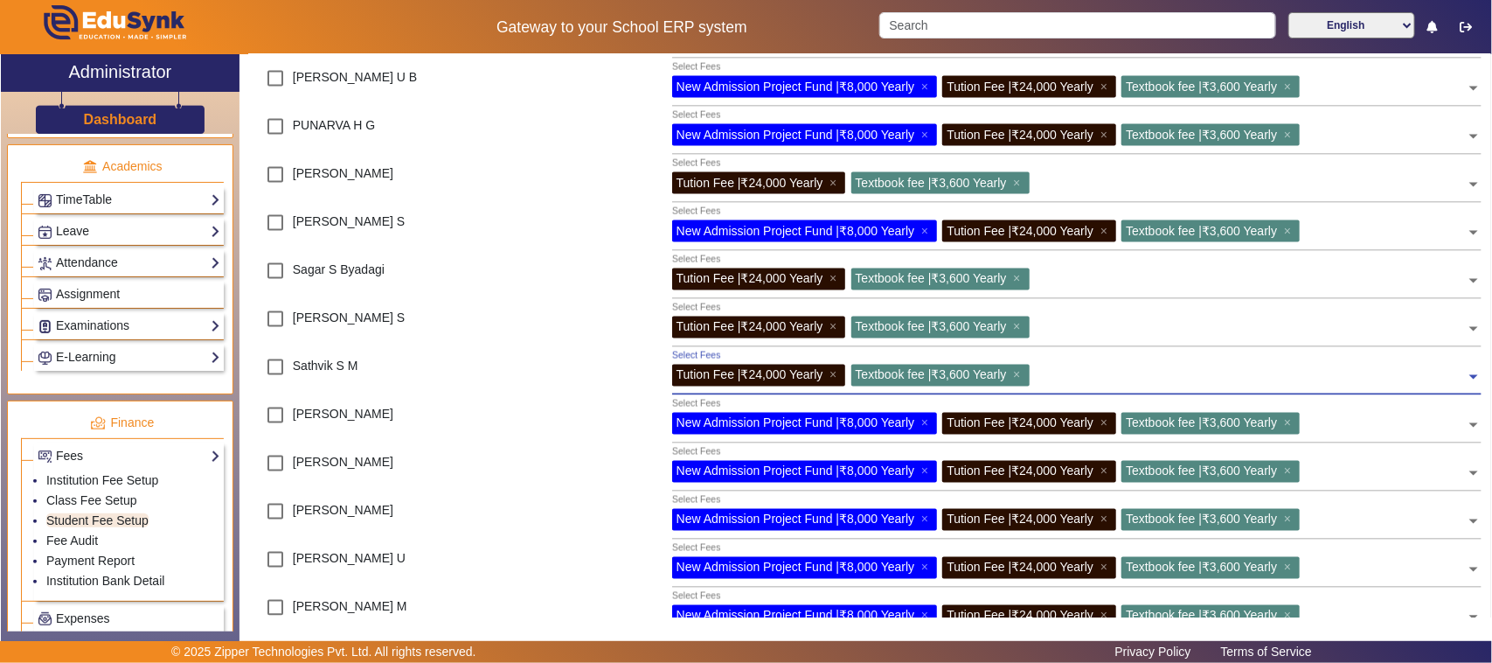
scroll to position [1421, 0]
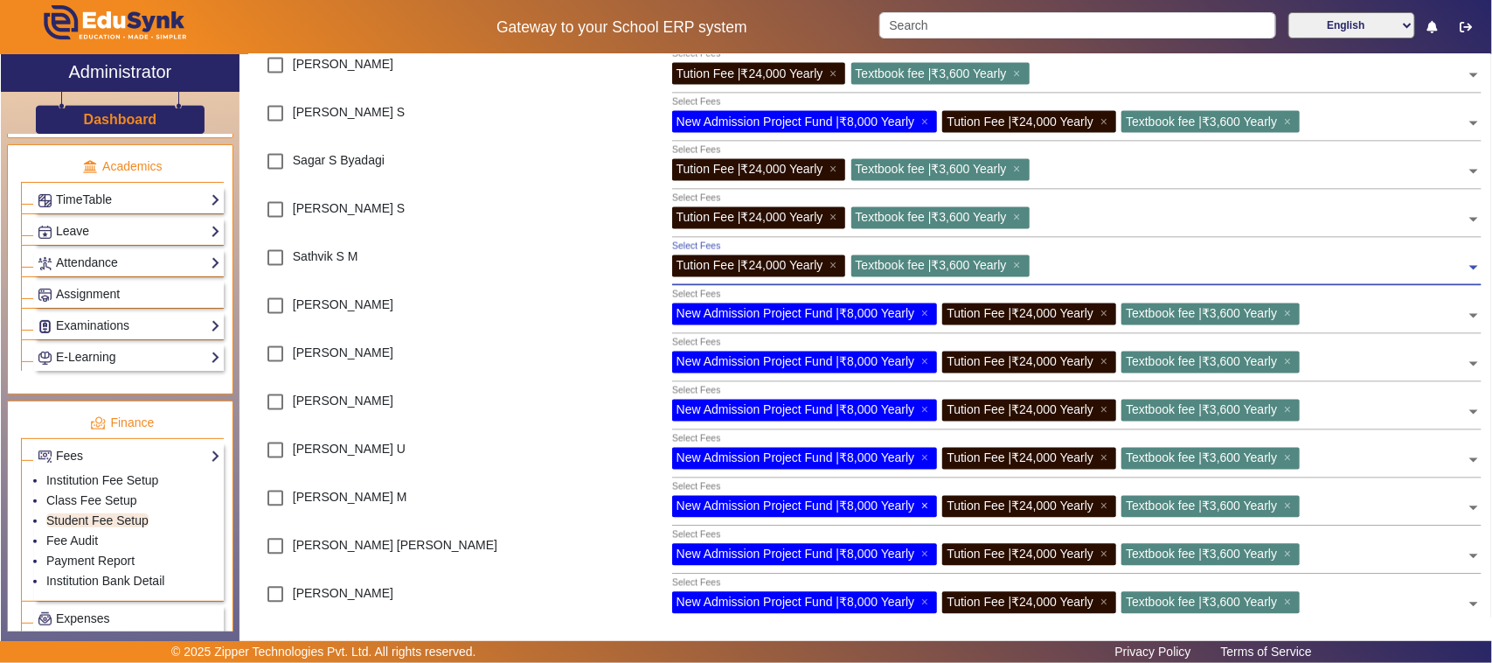
click at [928, 505] on span "×" at bounding box center [926, 506] width 11 height 14
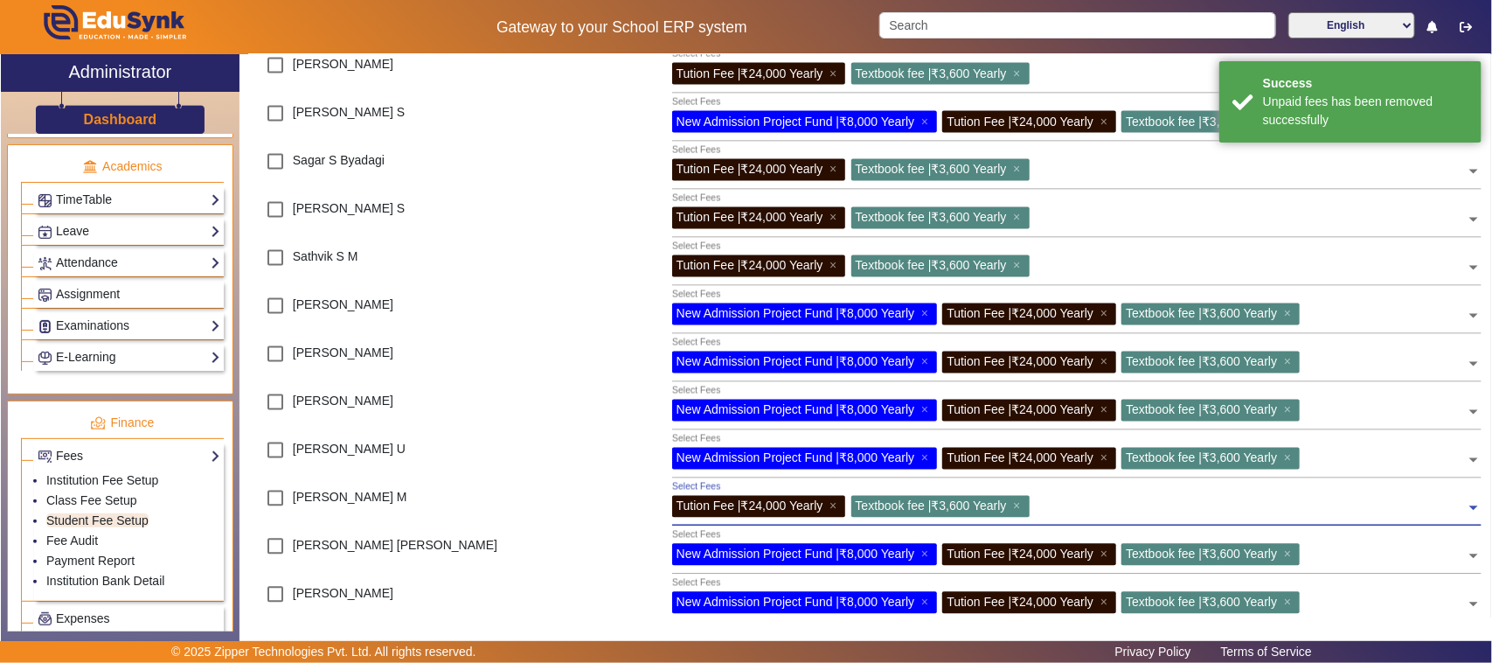
scroll to position [1439, 0]
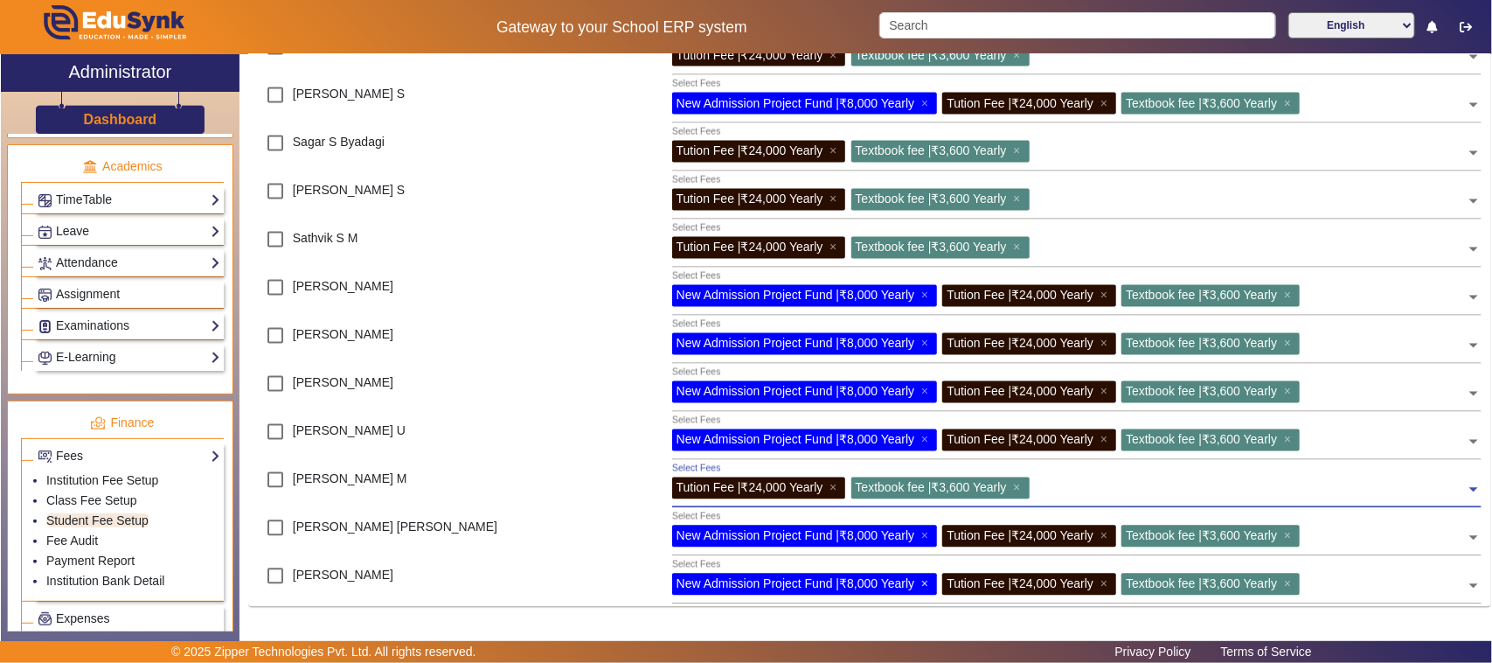
click at [925, 581] on span "×" at bounding box center [926, 584] width 11 height 14
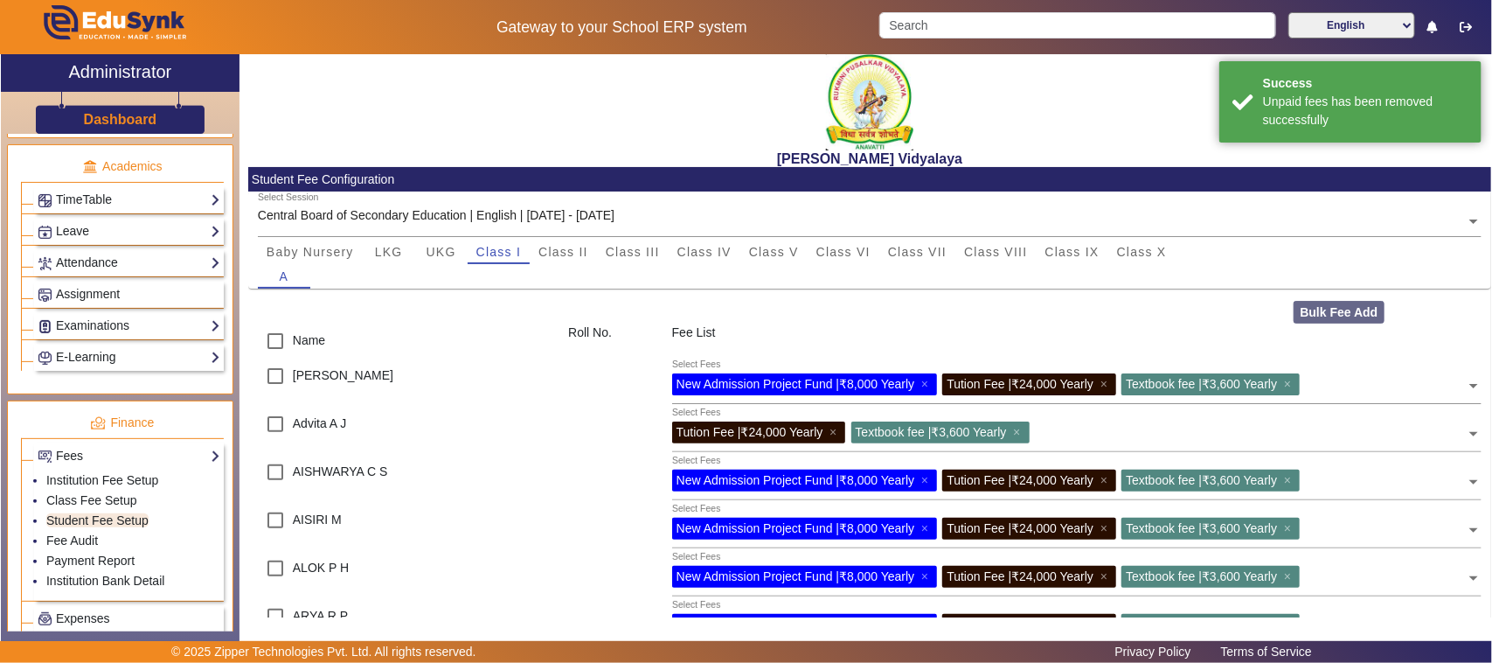
scroll to position [0, 0]
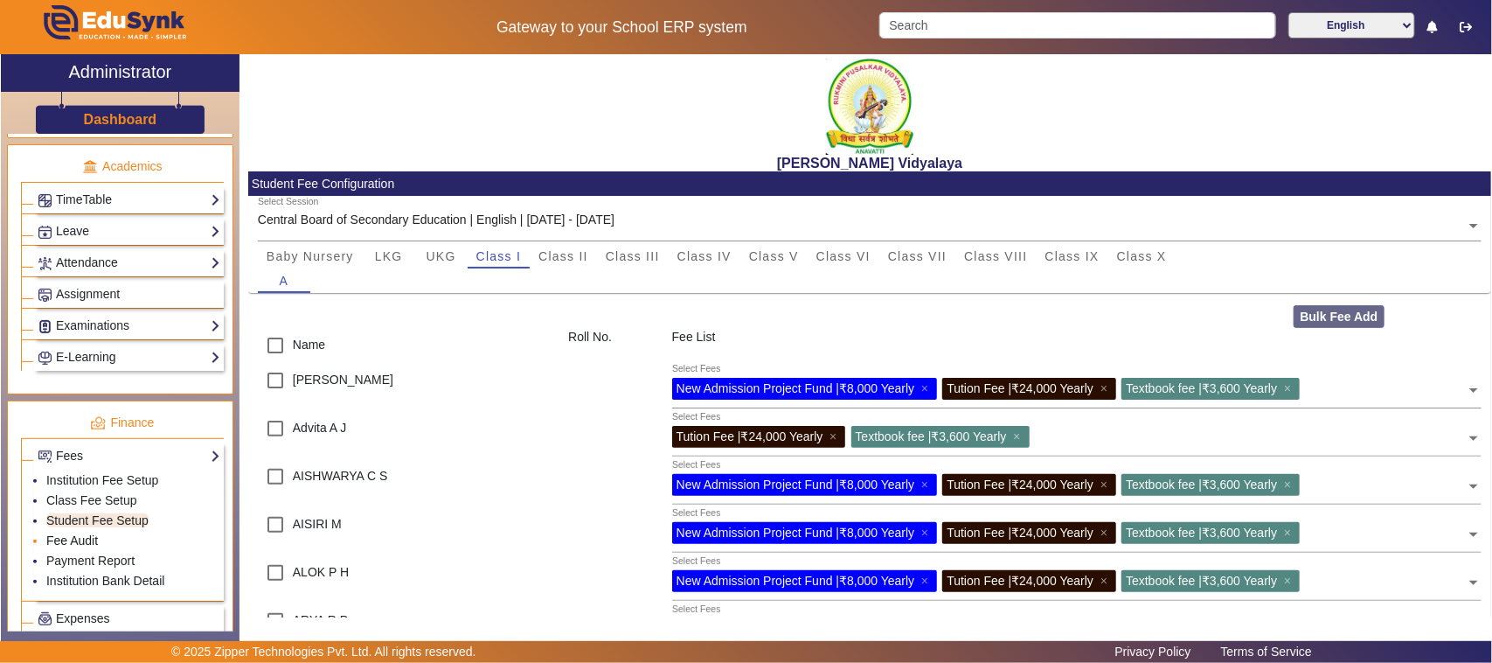
click at [94, 547] on link "Fee Audit" at bounding box center [72, 540] width 52 height 14
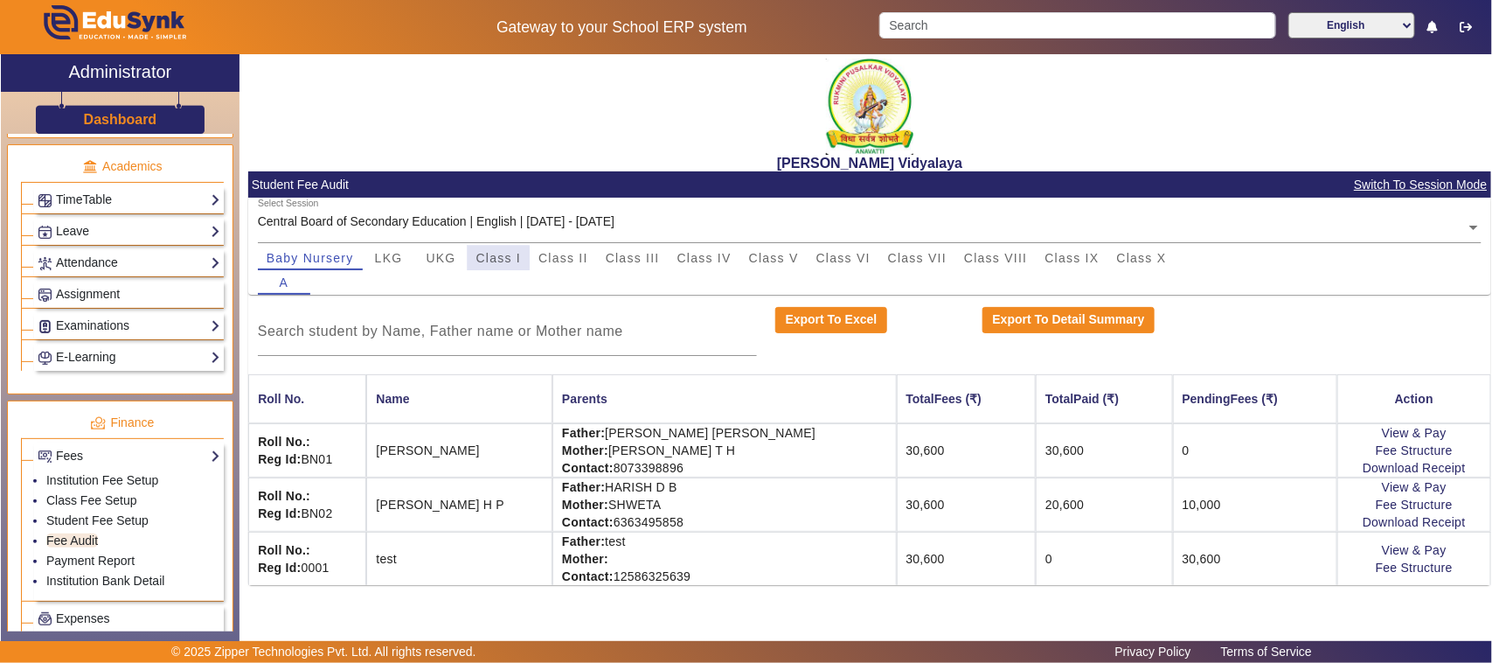
click at [496, 259] on span "Class I" at bounding box center [498, 258] width 45 height 12
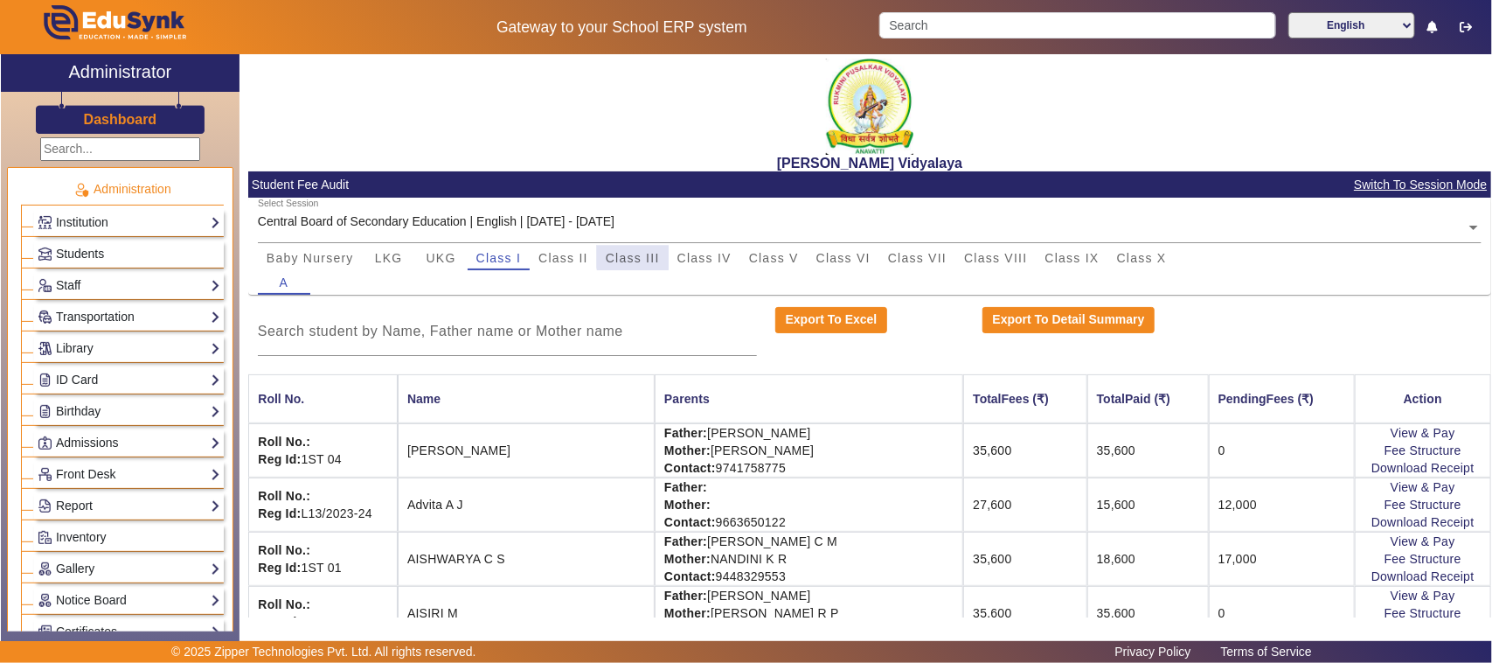
click at [653, 254] on span "Class III" at bounding box center [633, 258] width 54 height 12
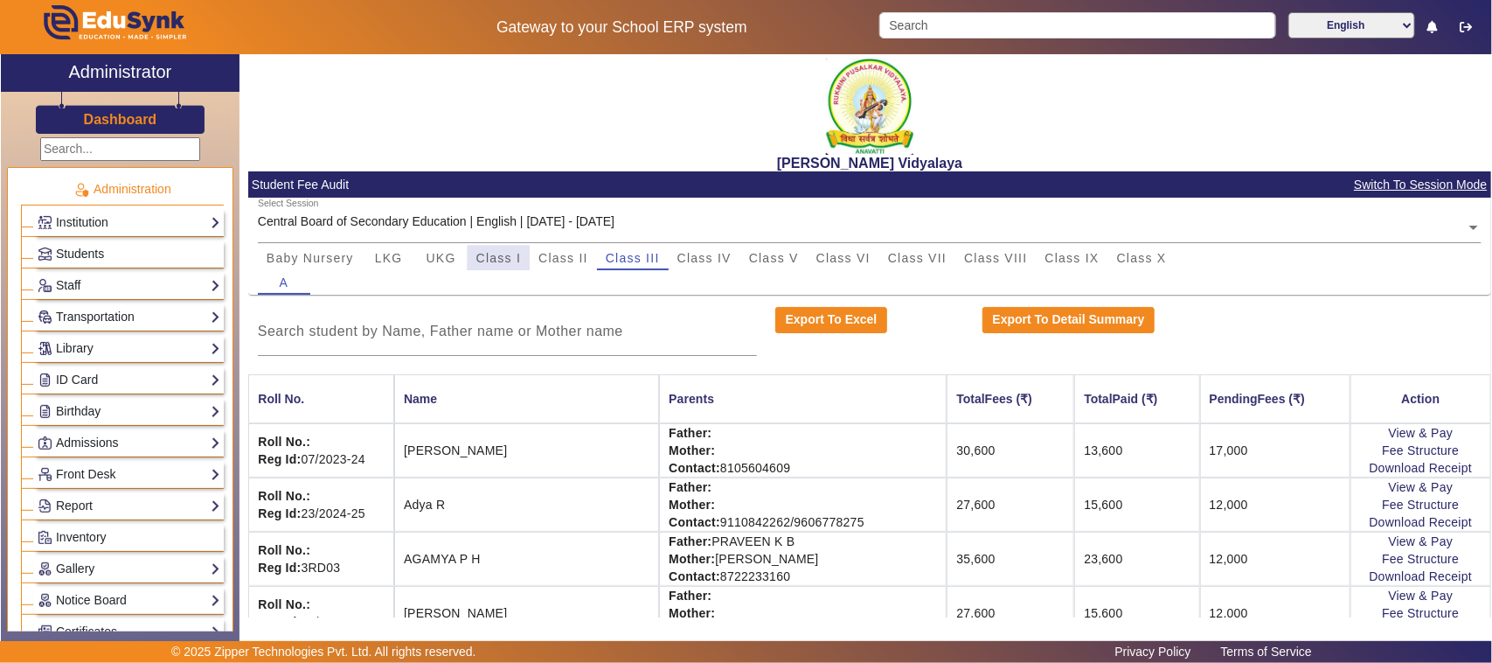
click at [499, 263] on span "Class I" at bounding box center [498, 258] width 45 height 12
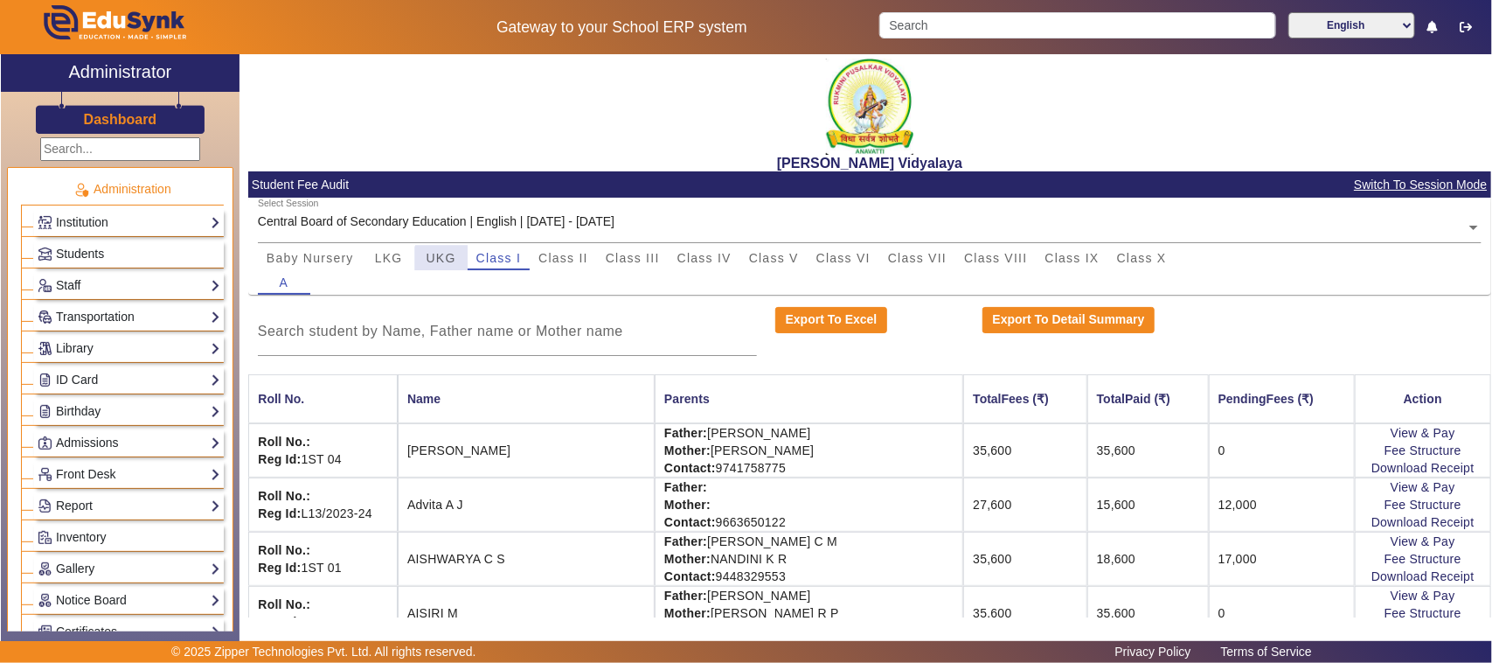
click at [444, 260] on span "UKG" at bounding box center [442, 258] width 30 height 12
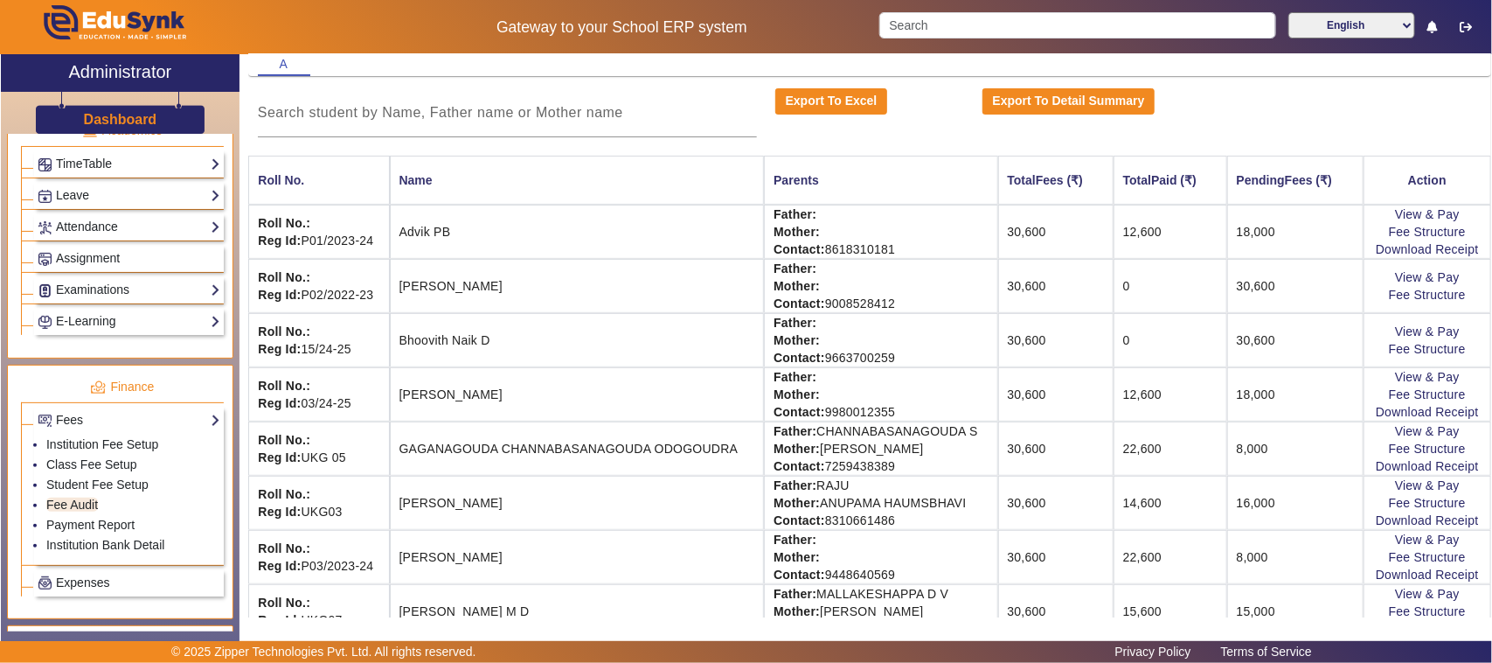
scroll to position [765, 0]
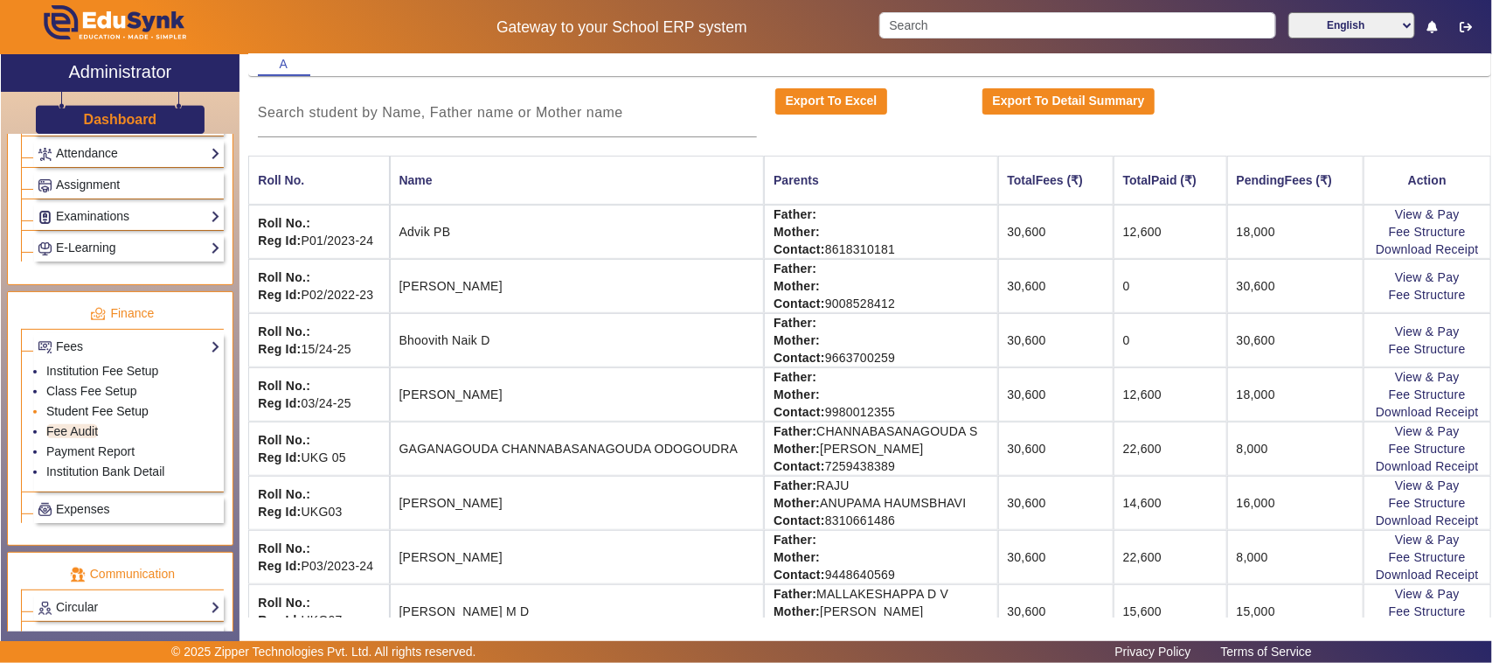
click at [74, 418] on link "Student Fee Setup" at bounding box center [97, 411] width 102 height 14
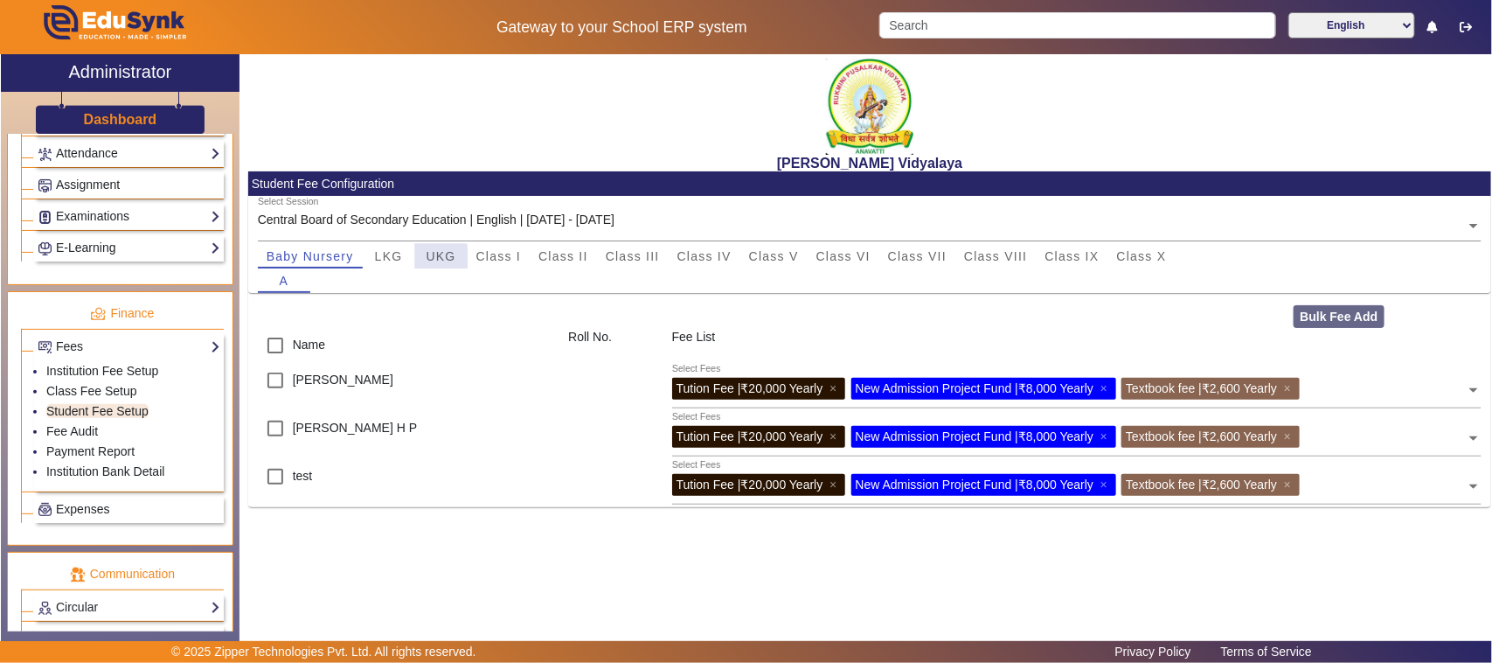
click at [439, 258] on span "UKG" at bounding box center [442, 256] width 30 height 12
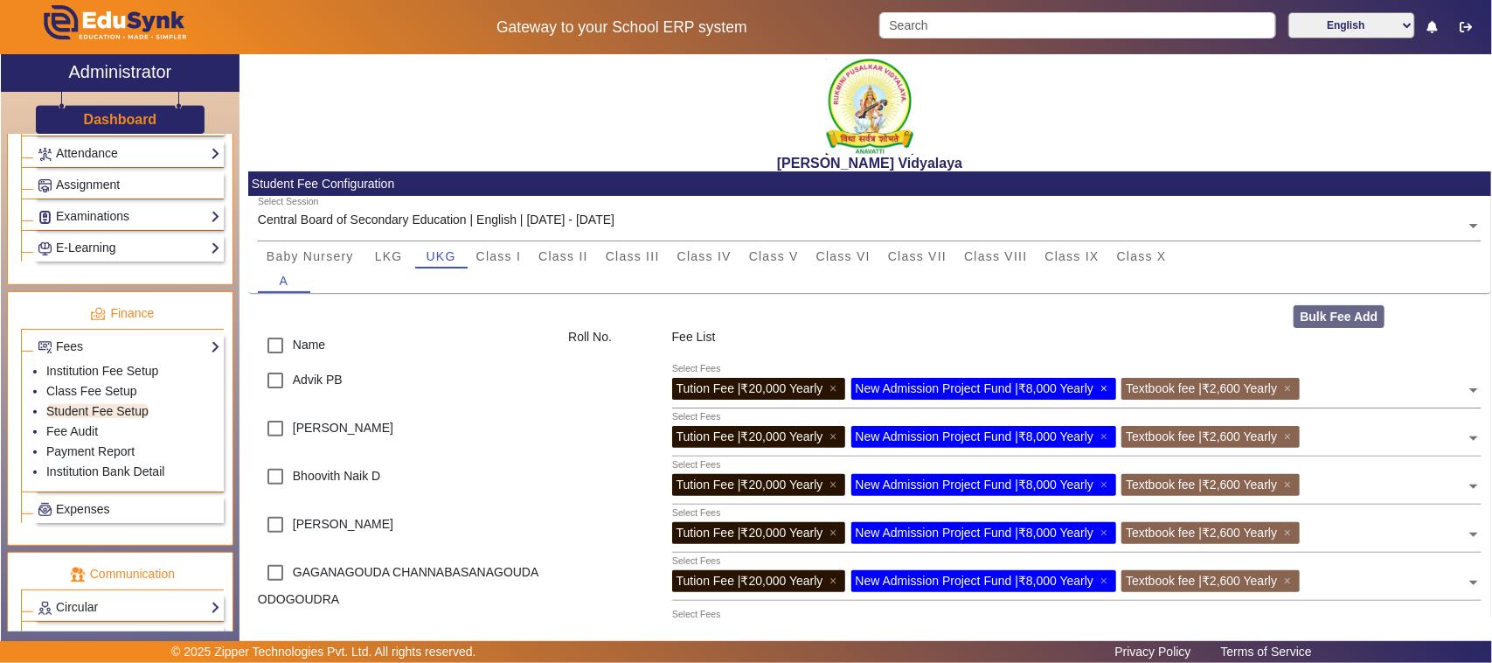
click at [1111, 389] on span "×" at bounding box center [1106, 388] width 11 height 14
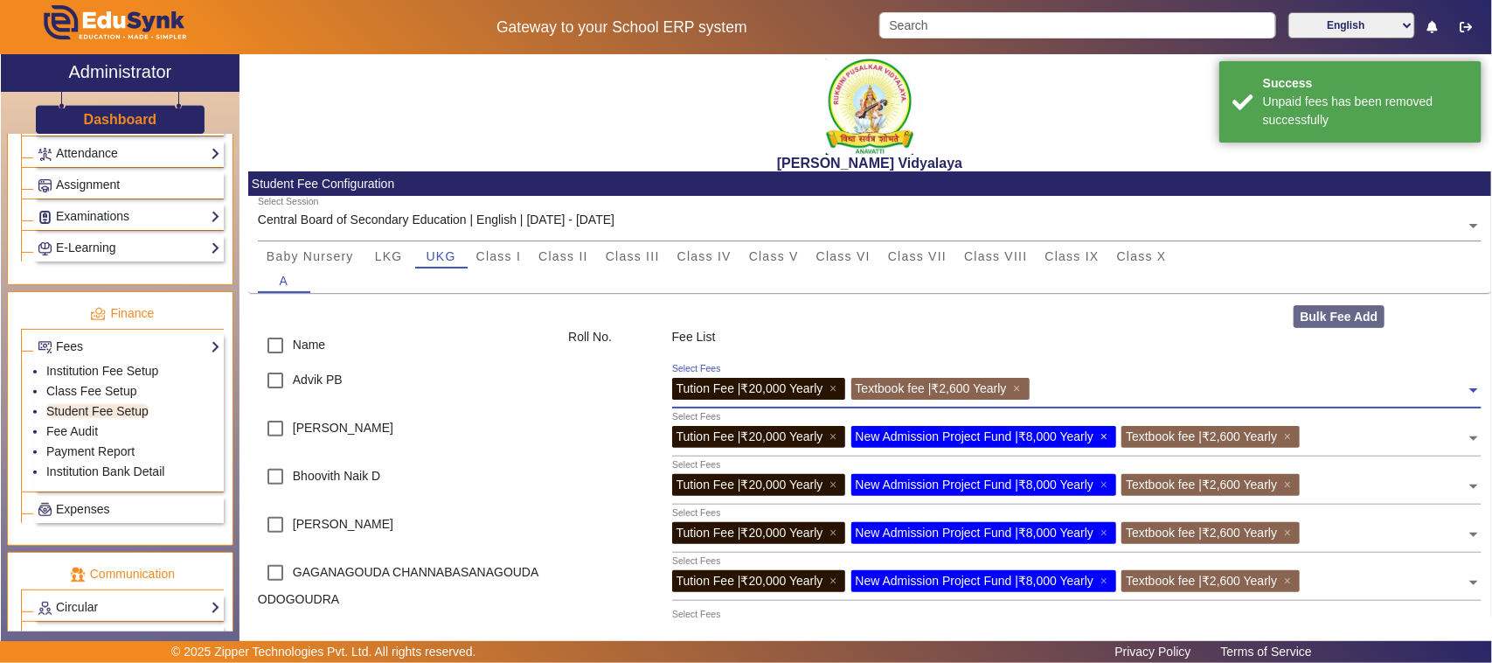
click at [1110, 440] on span "×" at bounding box center [1106, 436] width 11 height 14
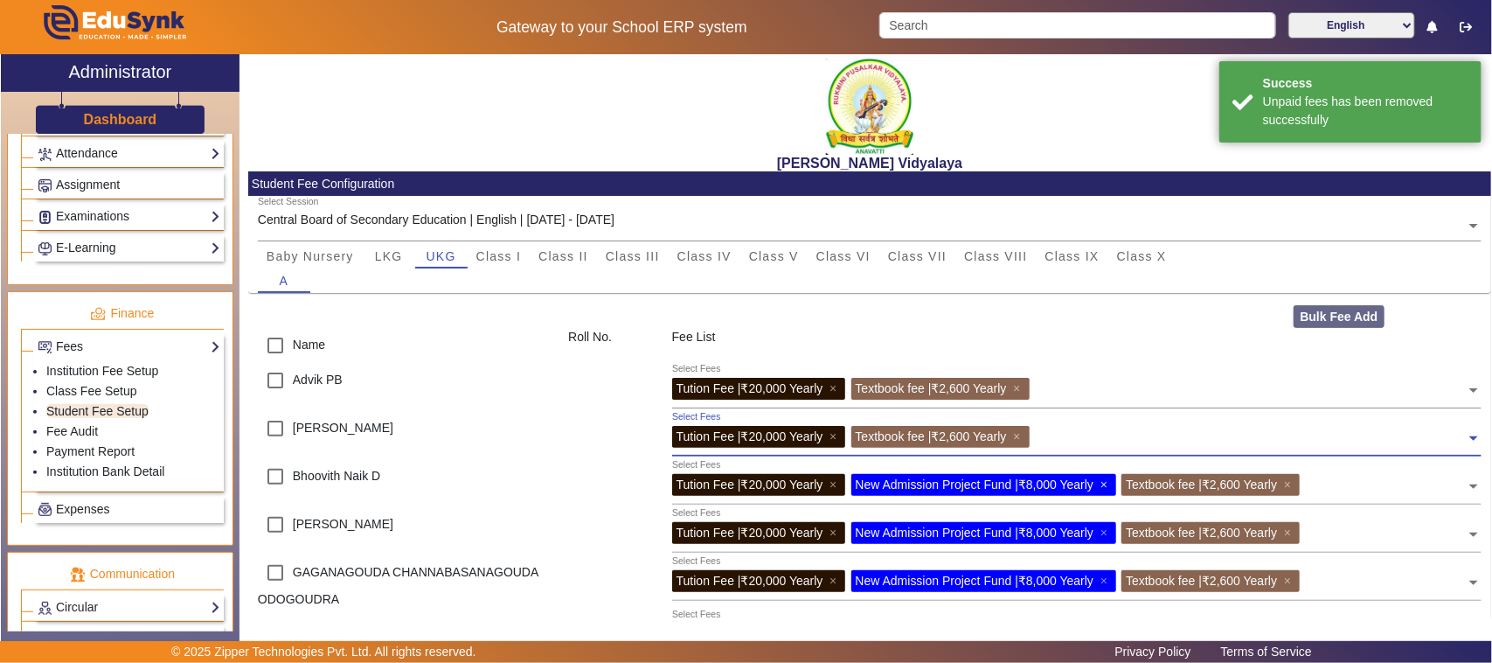
click at [1112, 488] on span "×" at bounding box center [1106, 484] width 11 height 14
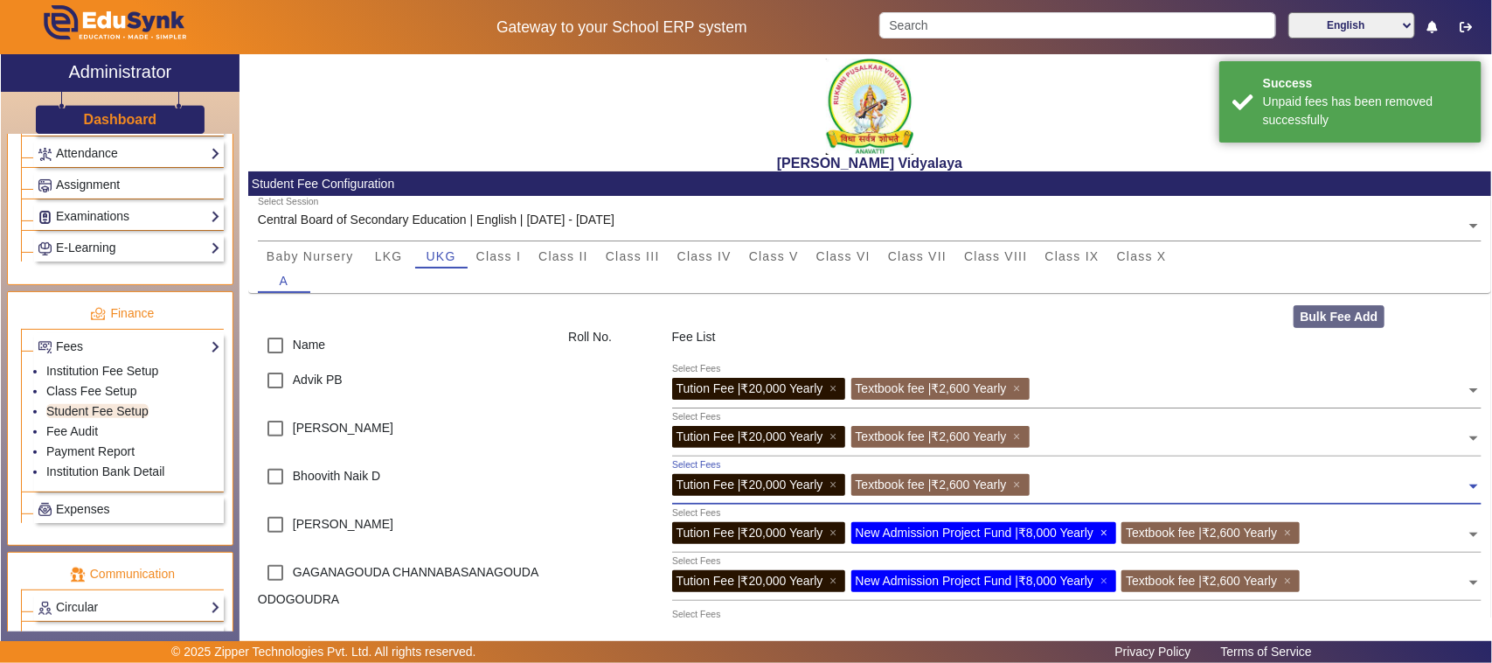
click at [1110, 532] on span "×" at bounding box center [1106, 532] width 11 height 14
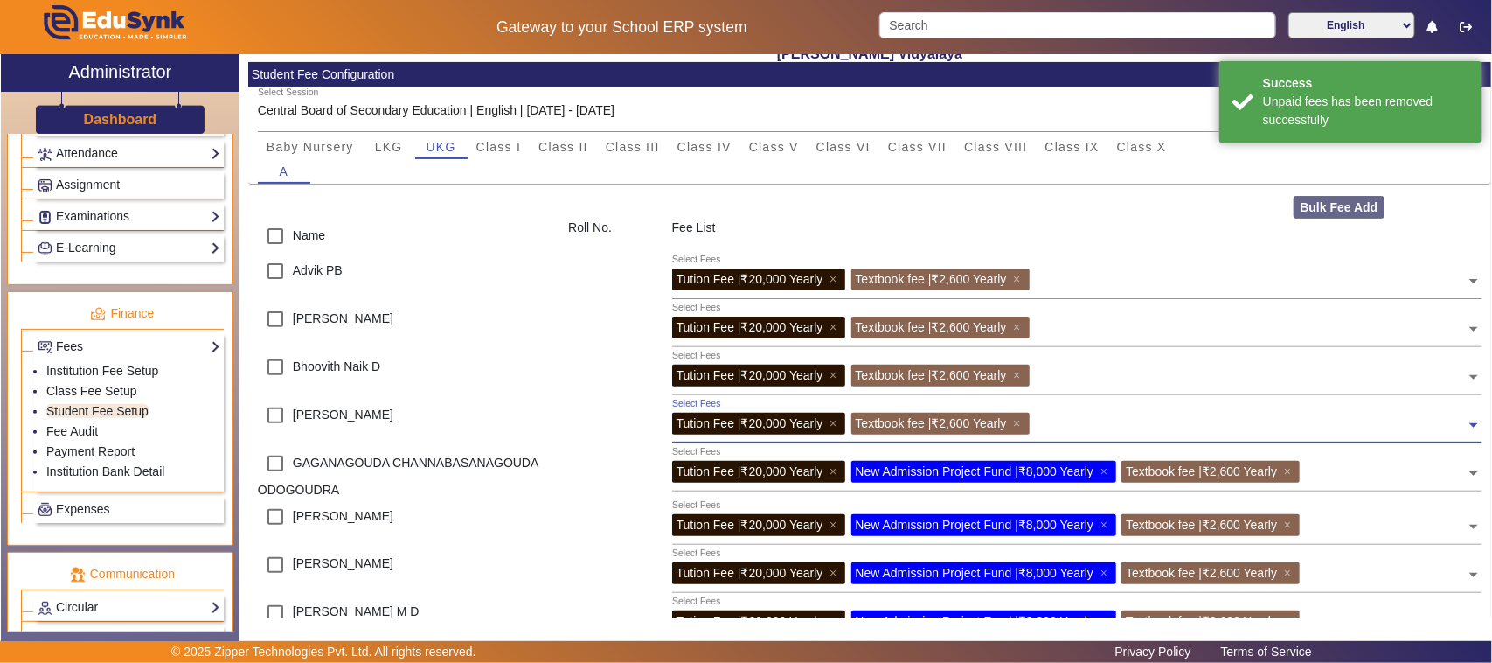
scroll to position [219, 0]
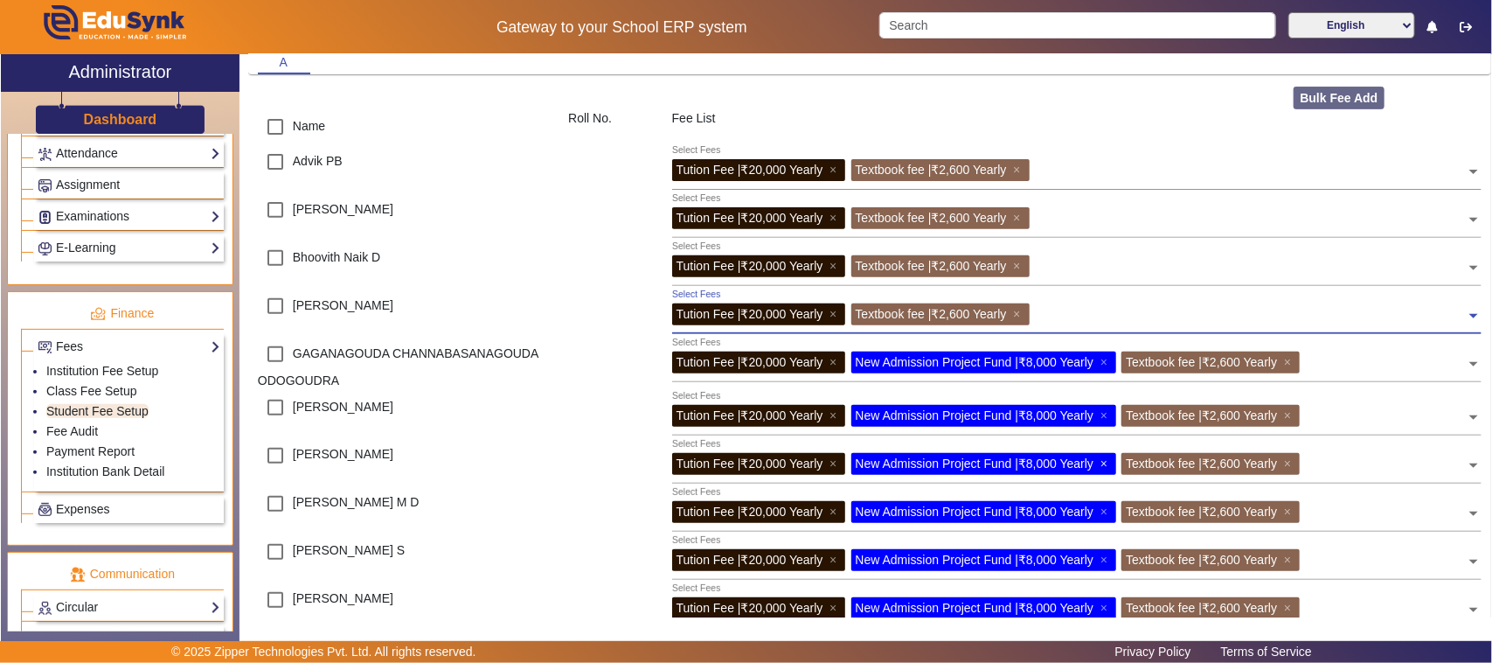
click at [1112, 463] on span "×" at bounding box center [1106, 463] width 11 height 14
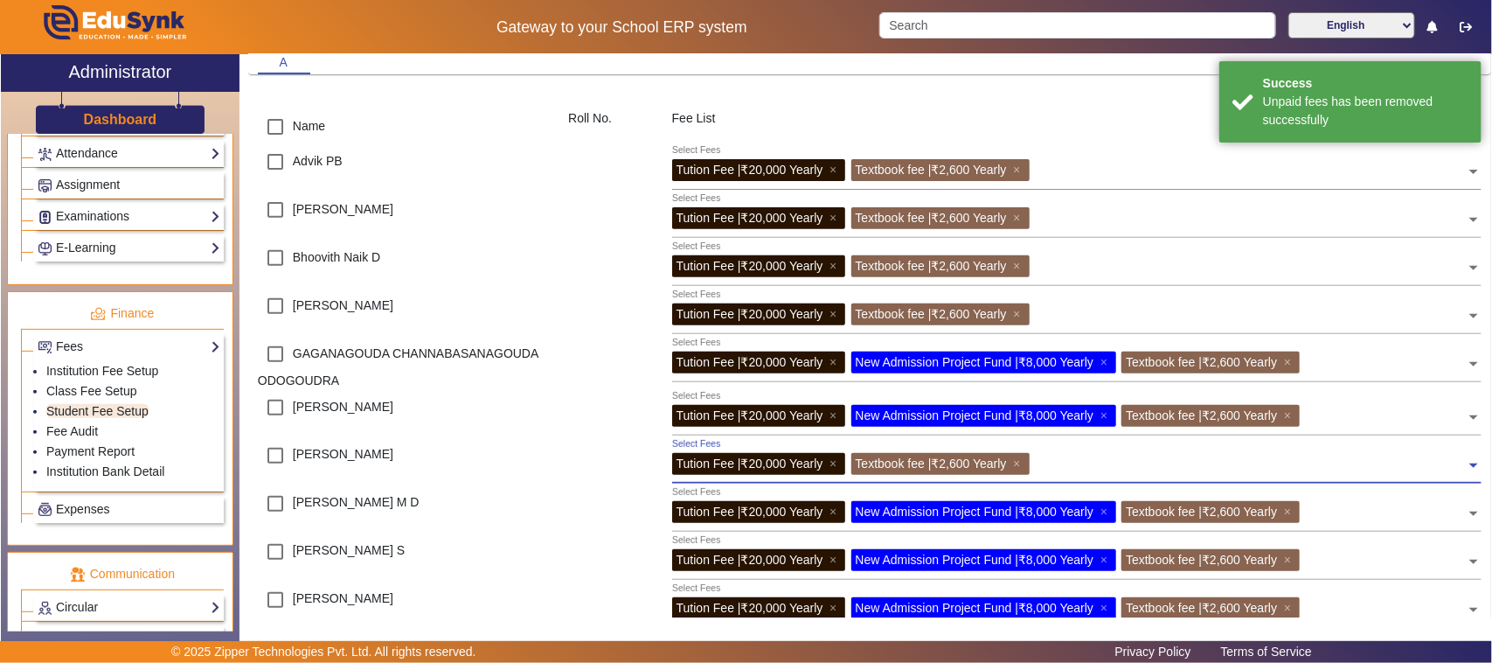
scroll to position [328, 0]
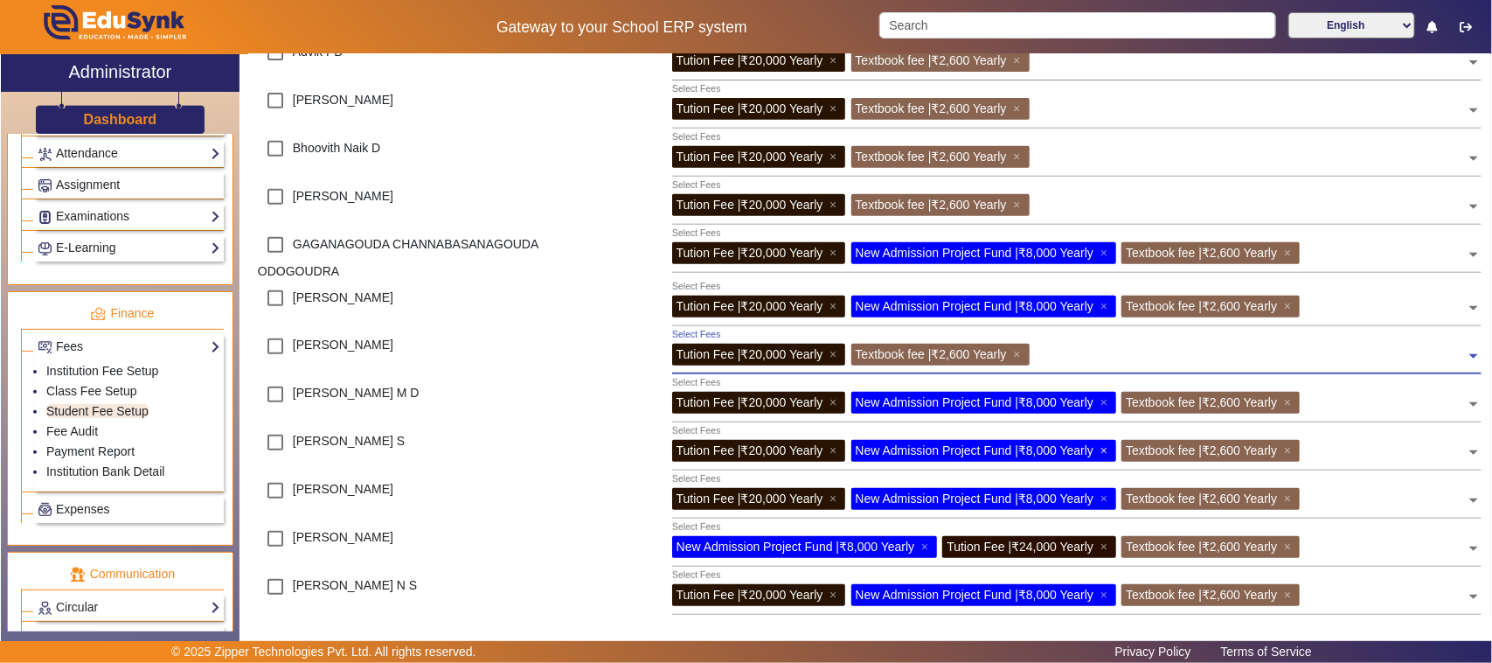
click at [1112, 450] on span "×" at bounding box center [1106, 450] width 11 height 14
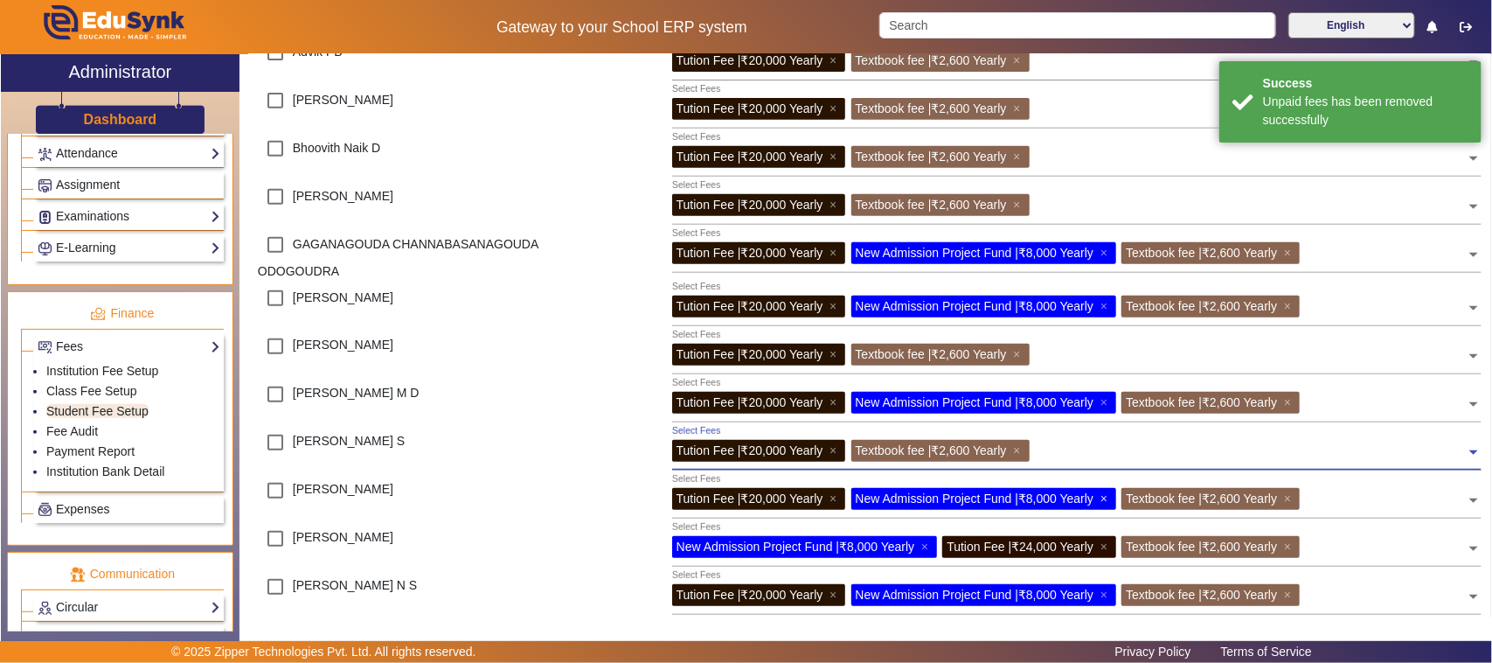
click at [1112, 495] on span "×" at bounding box center [1106, 498] width 11 height 14
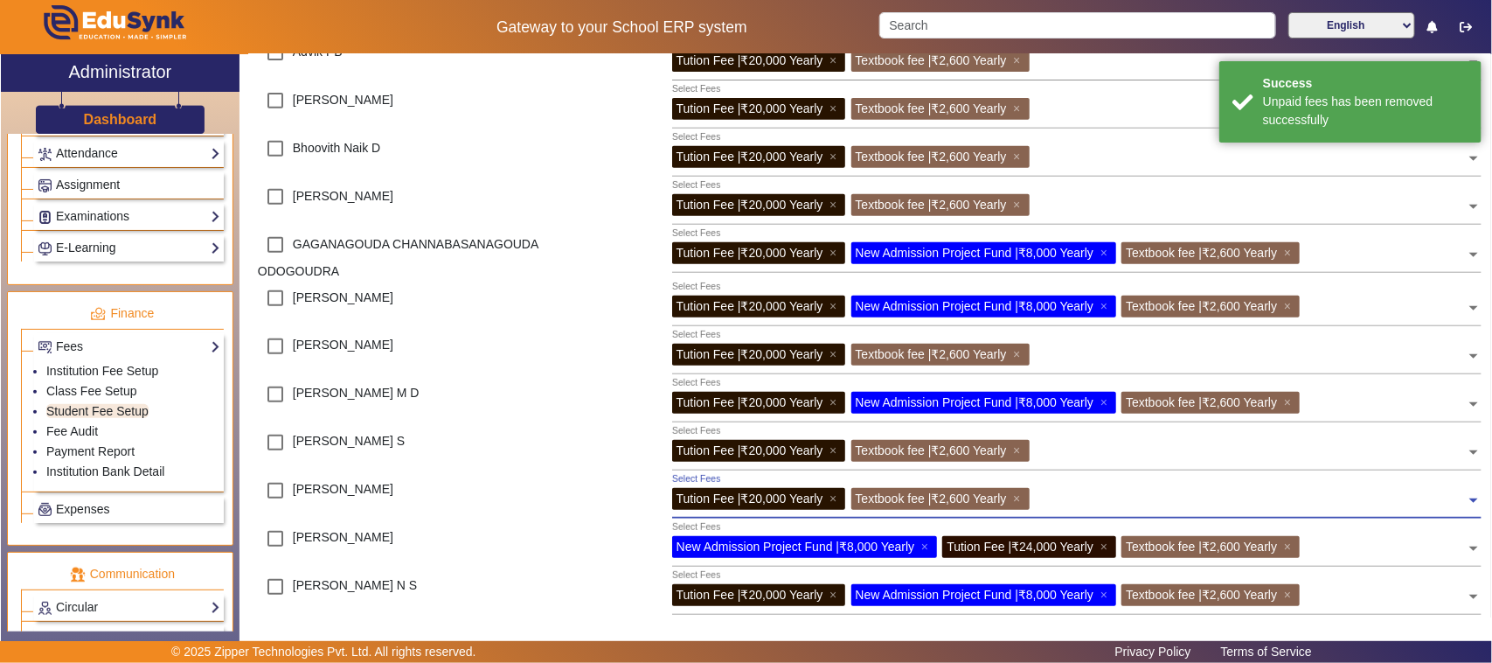
scroll to position [437, 0]
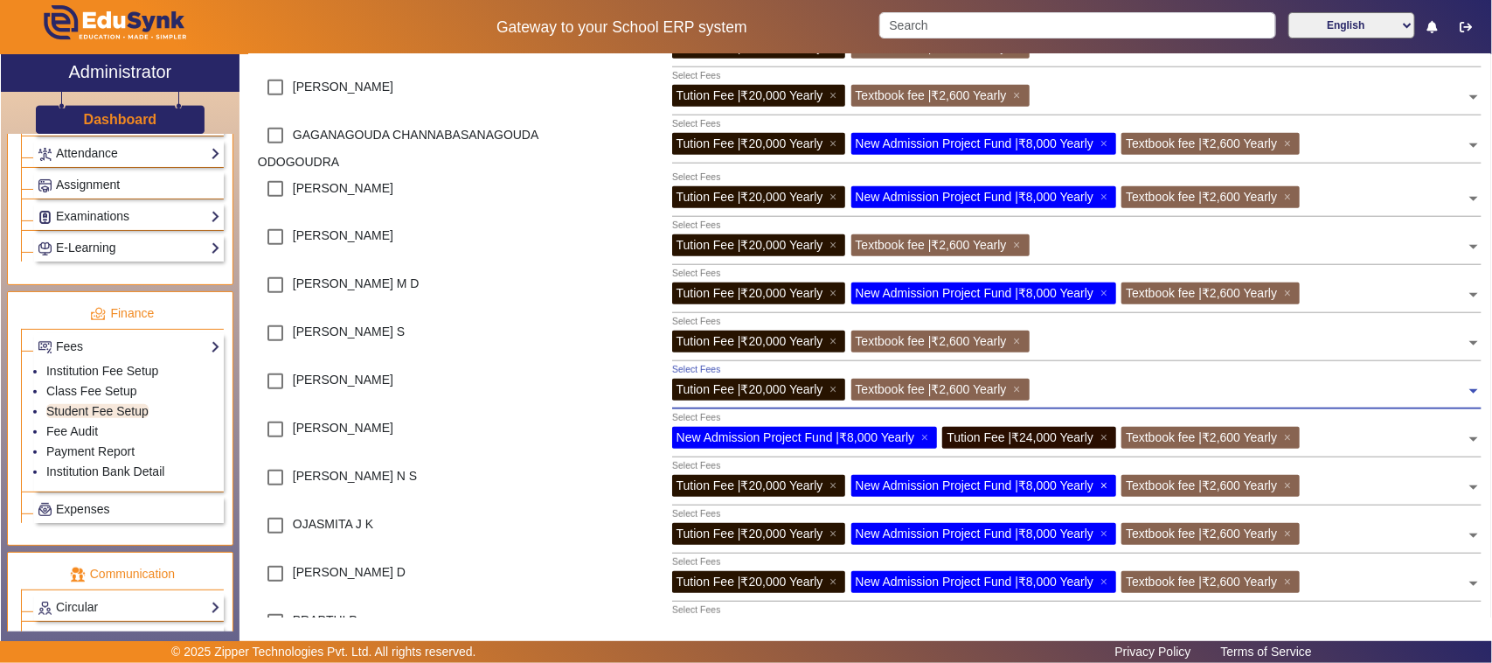
click at [1108, 483] on span "×" at bounding box center [1106, 485] width 11 height 14
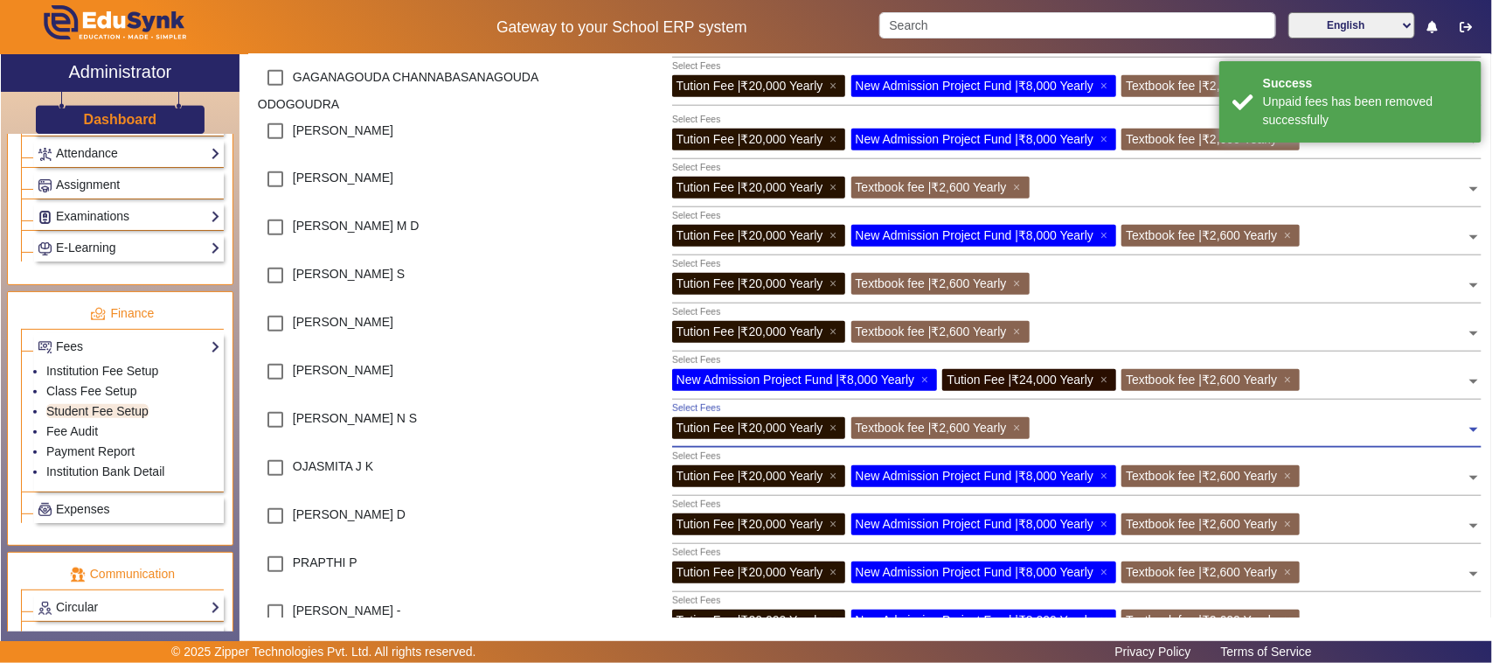
scroll to position [546, 0]
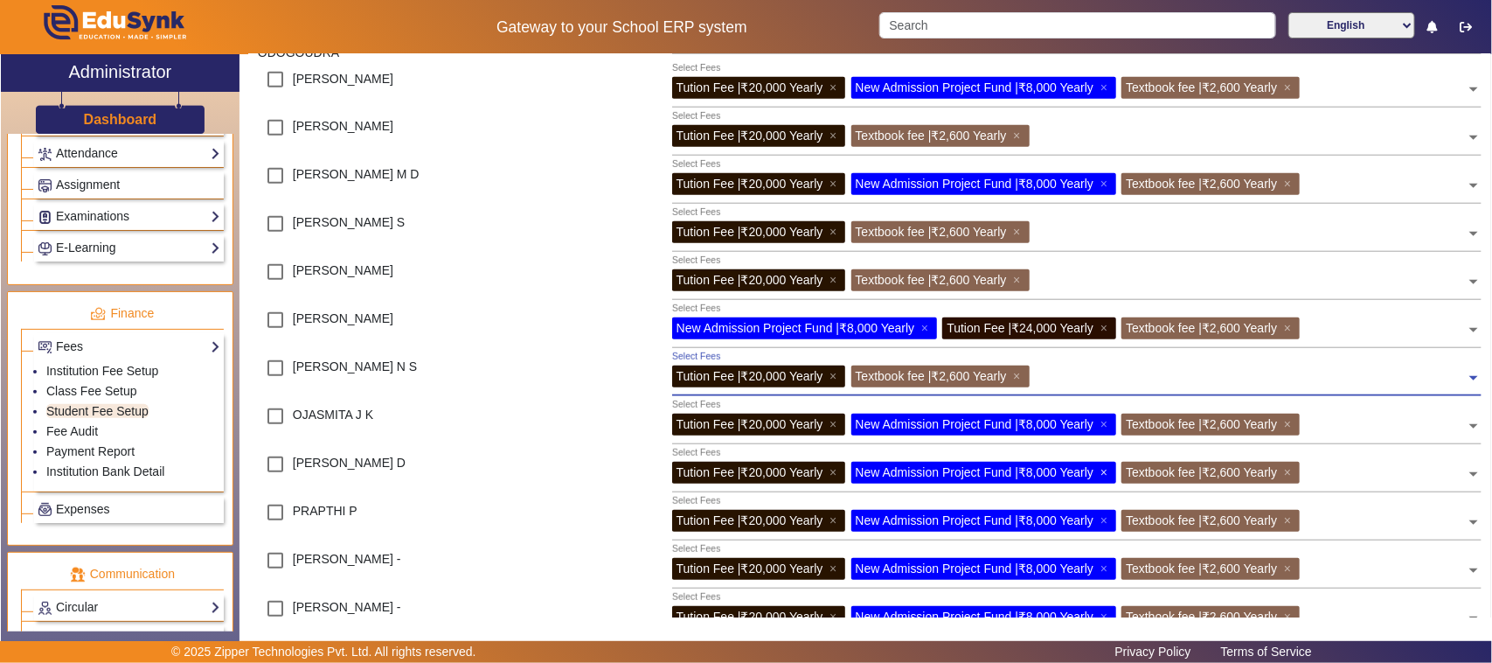
click at [1112, 469] on span "×" at bounding box center [1106, 472] width 11 height 14
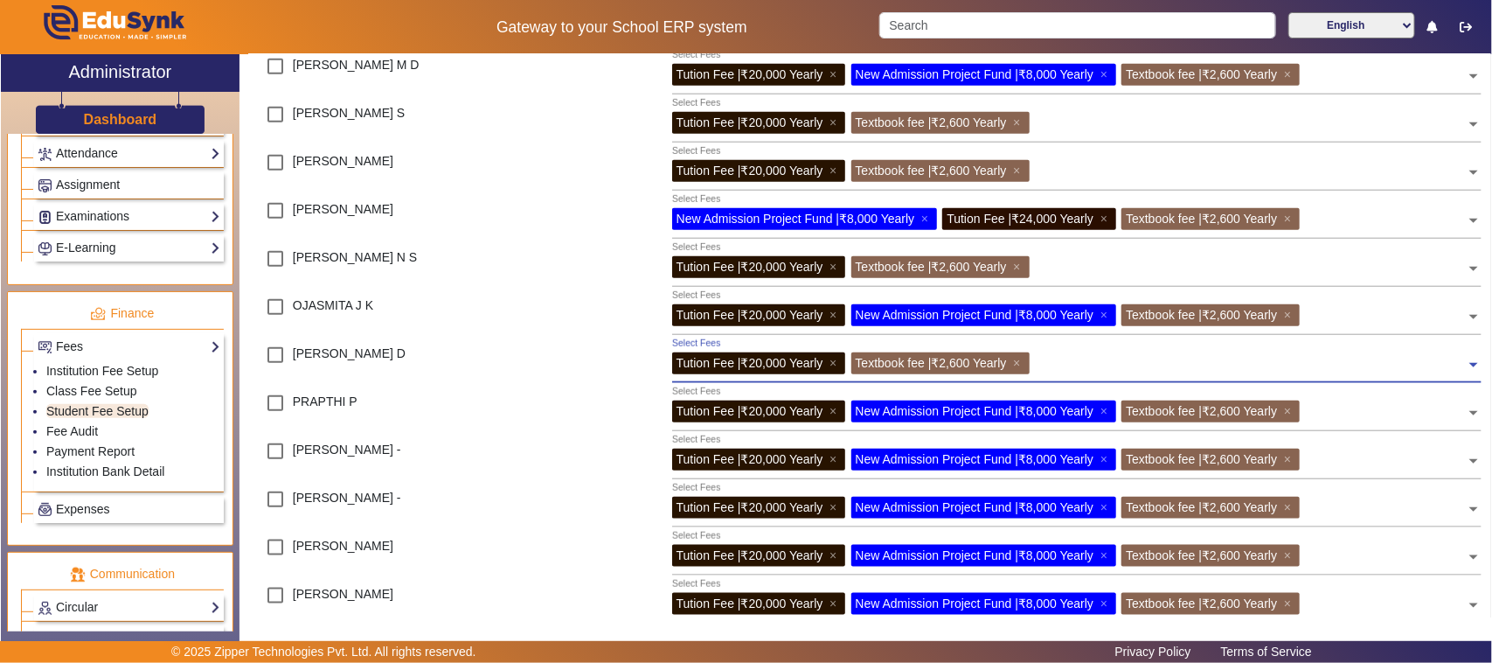
scroll to position [765, 0]
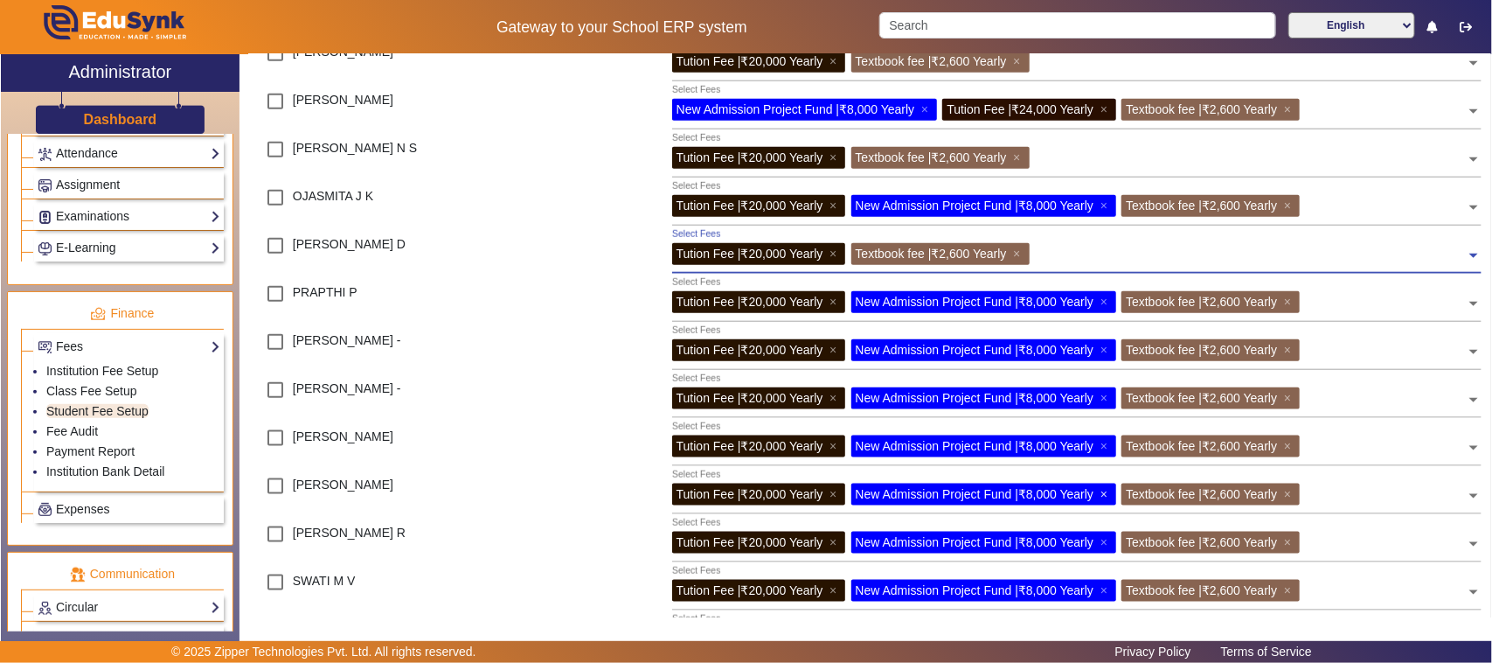
click at [1112, 491] on span "×" at bounding box center [1106, 494] width 11 height 14
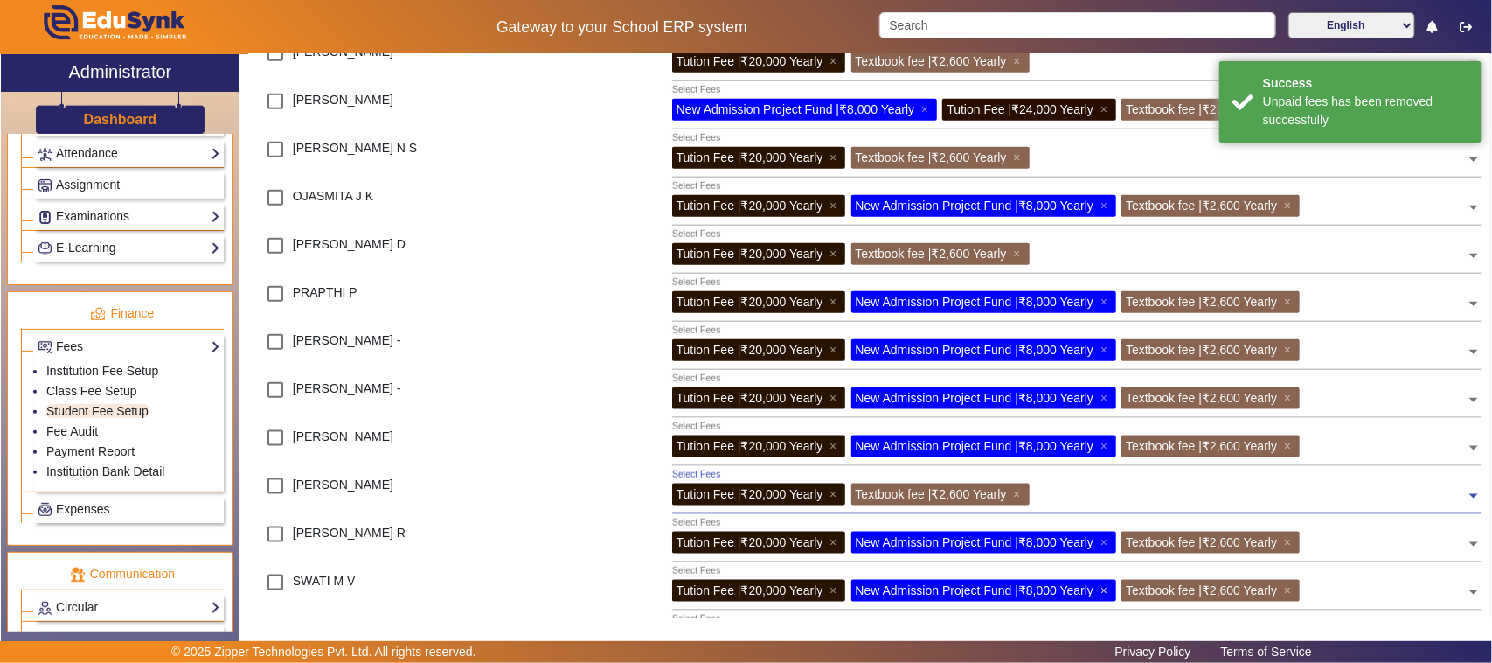
click at [1112, 587] on span "×" at bounding box center [1106, 590] width 11 height 14
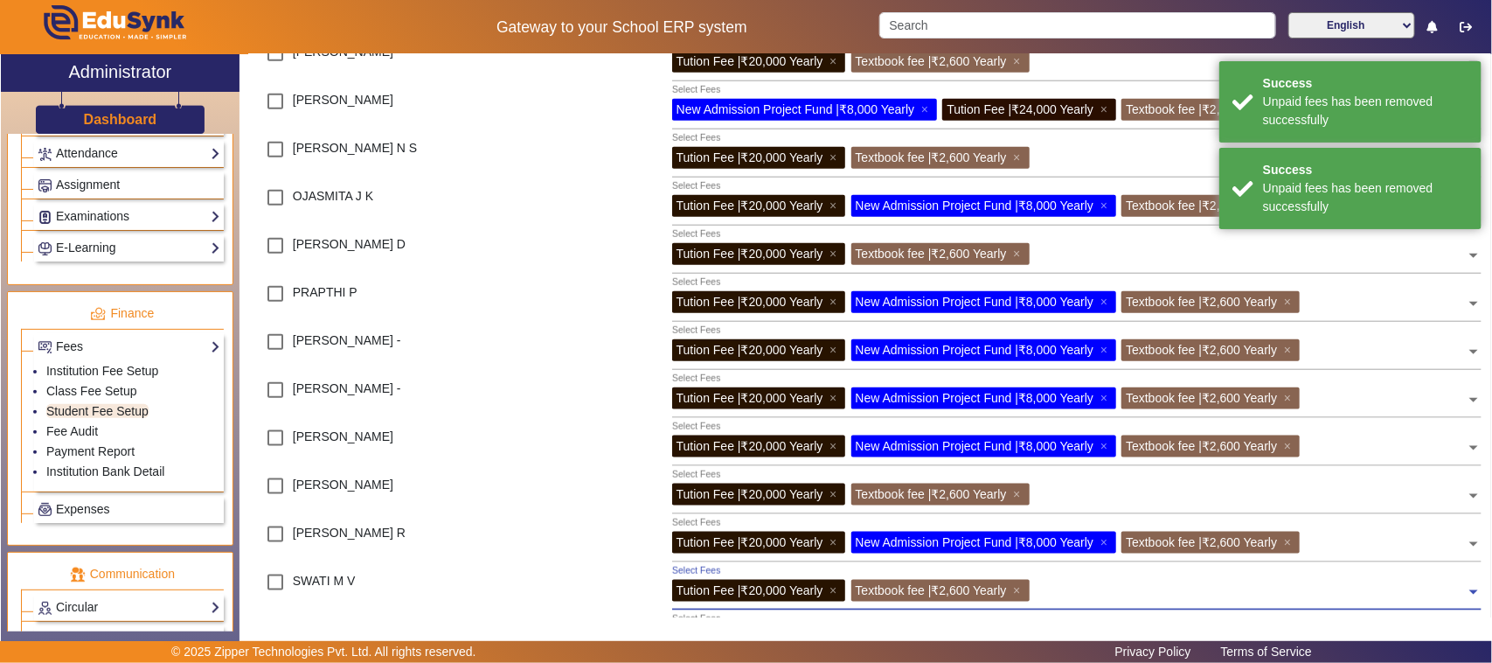
scroll to position [867, 0]
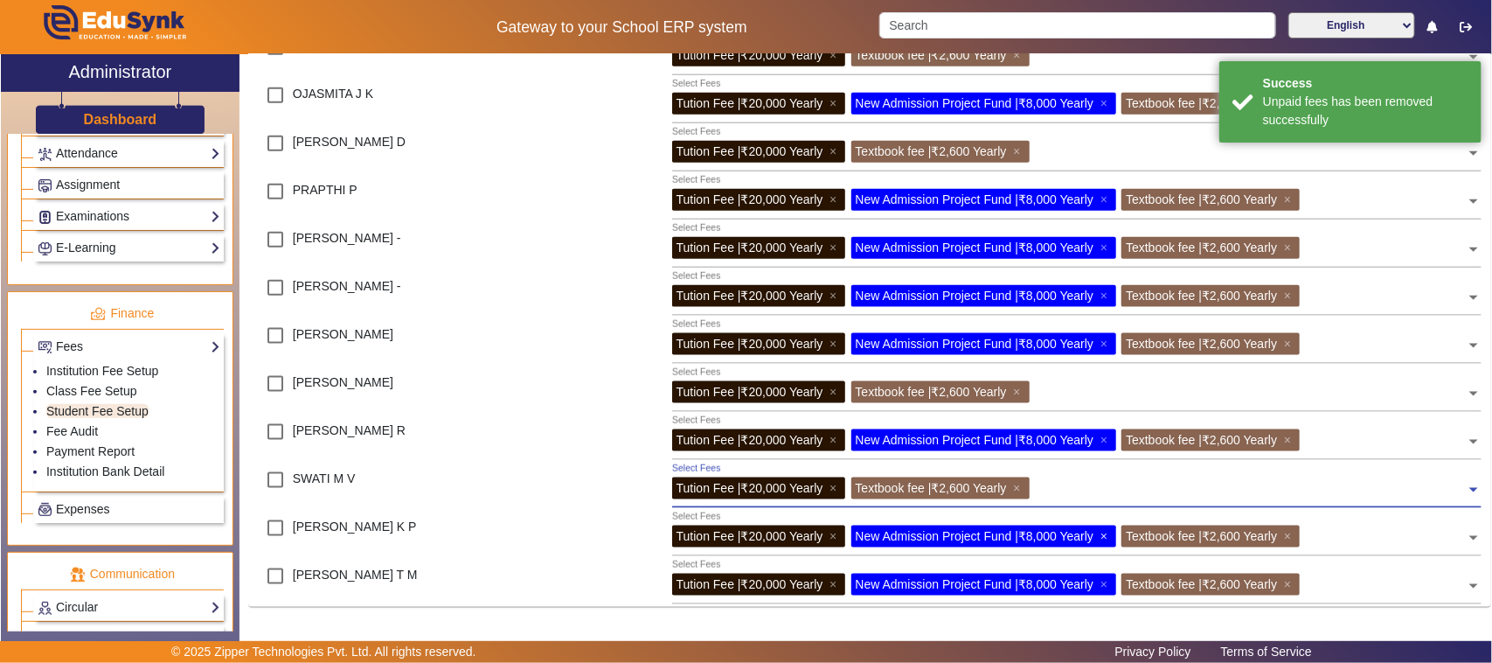
click at [1110, 539] on span "×" at bounding box center [1106, 536] width 11 height 14
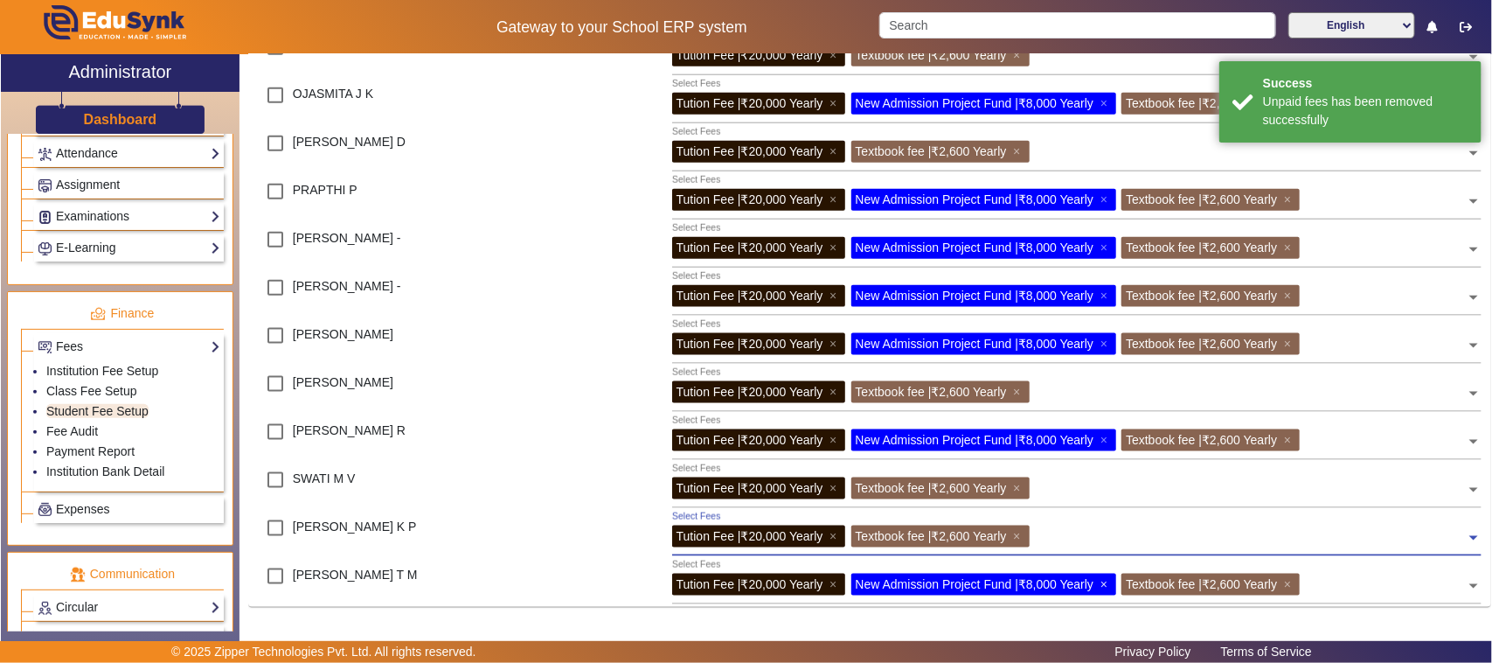
click at [1112, 586] on span "×" at bounding box center [1106, 584] width 11 height 14
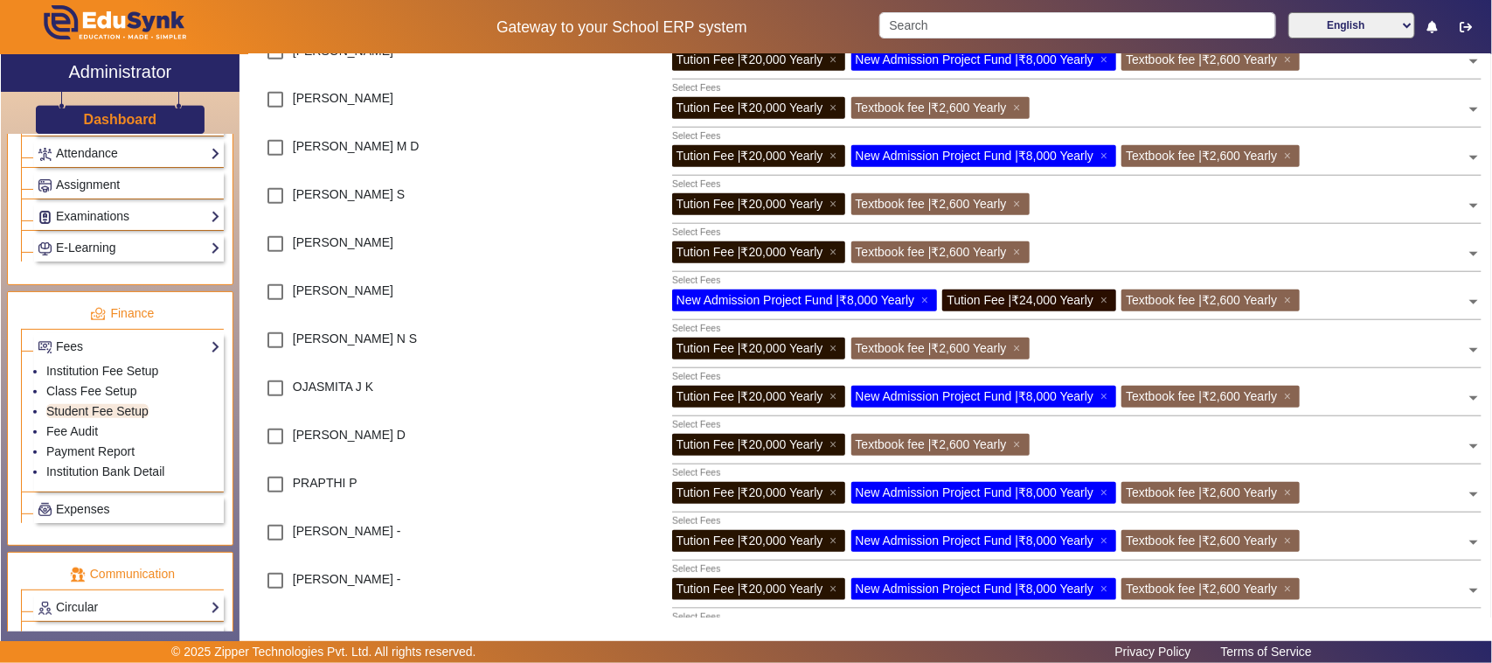
scroll to position [656, 0]
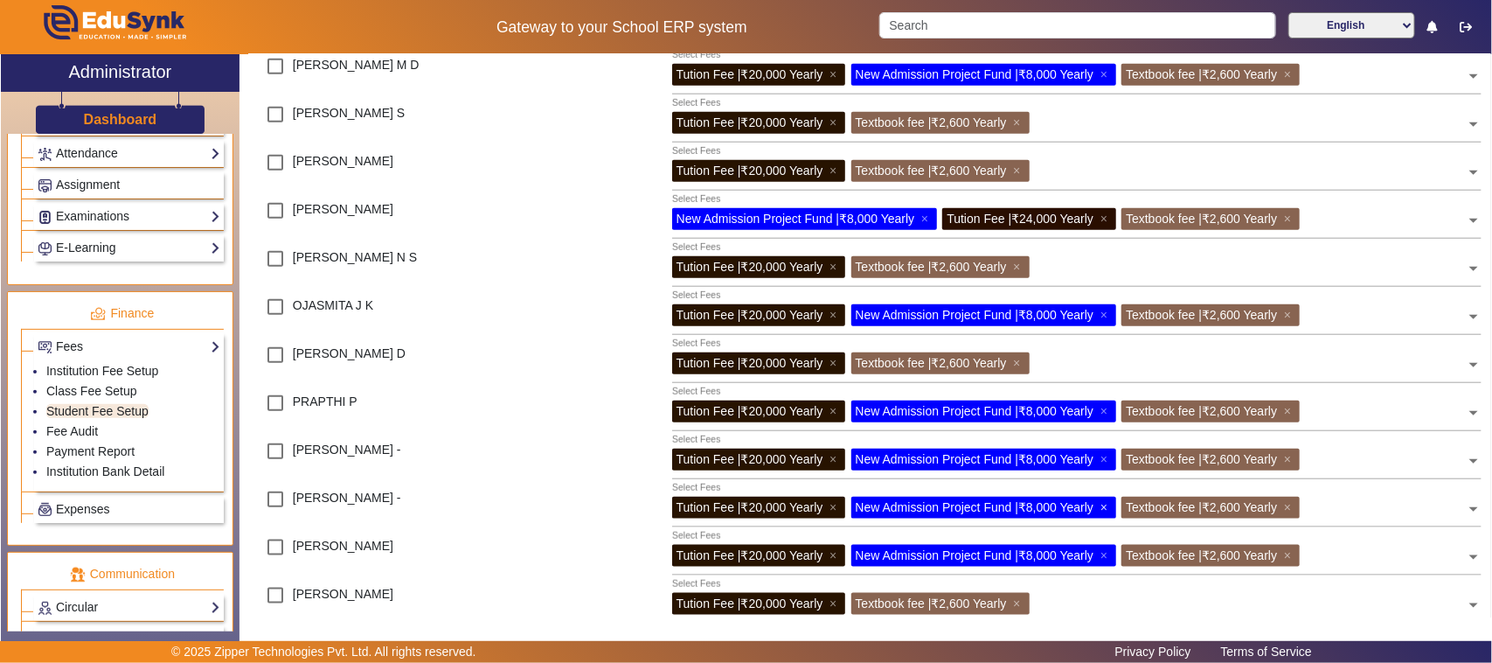
click at [1110, 508] on span "×" at bounding box center [1106, 507] width 11 height 14
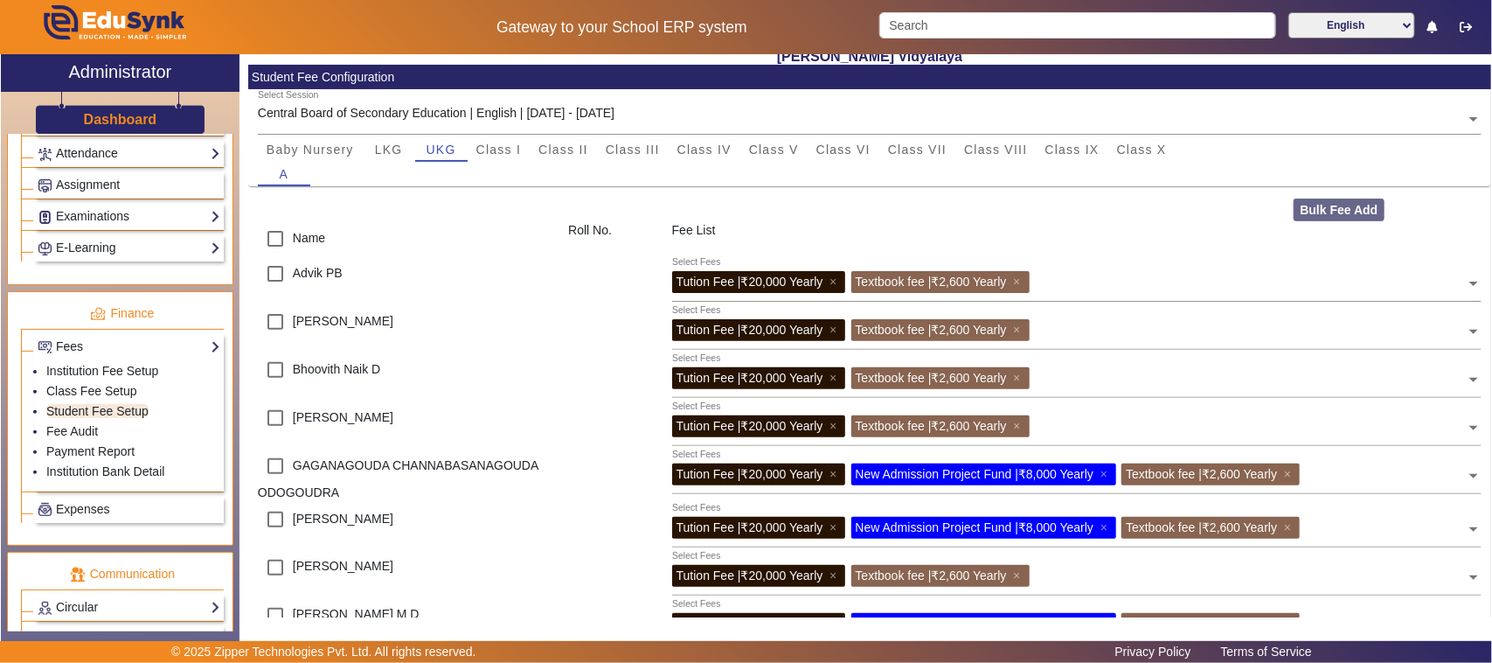
scroll to position [102, 0]
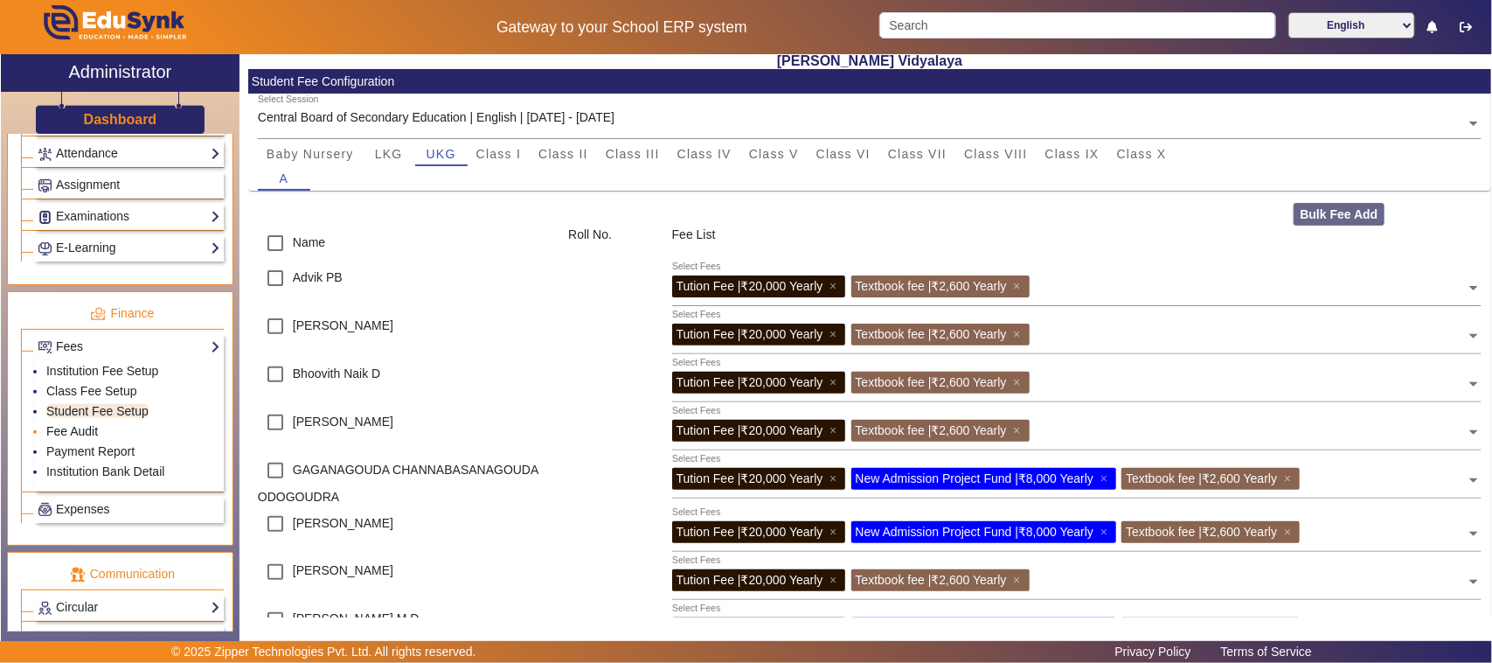
click at [80, 438] on link "Fee Audit" at bounding box center [72, 431] width 52 height 14
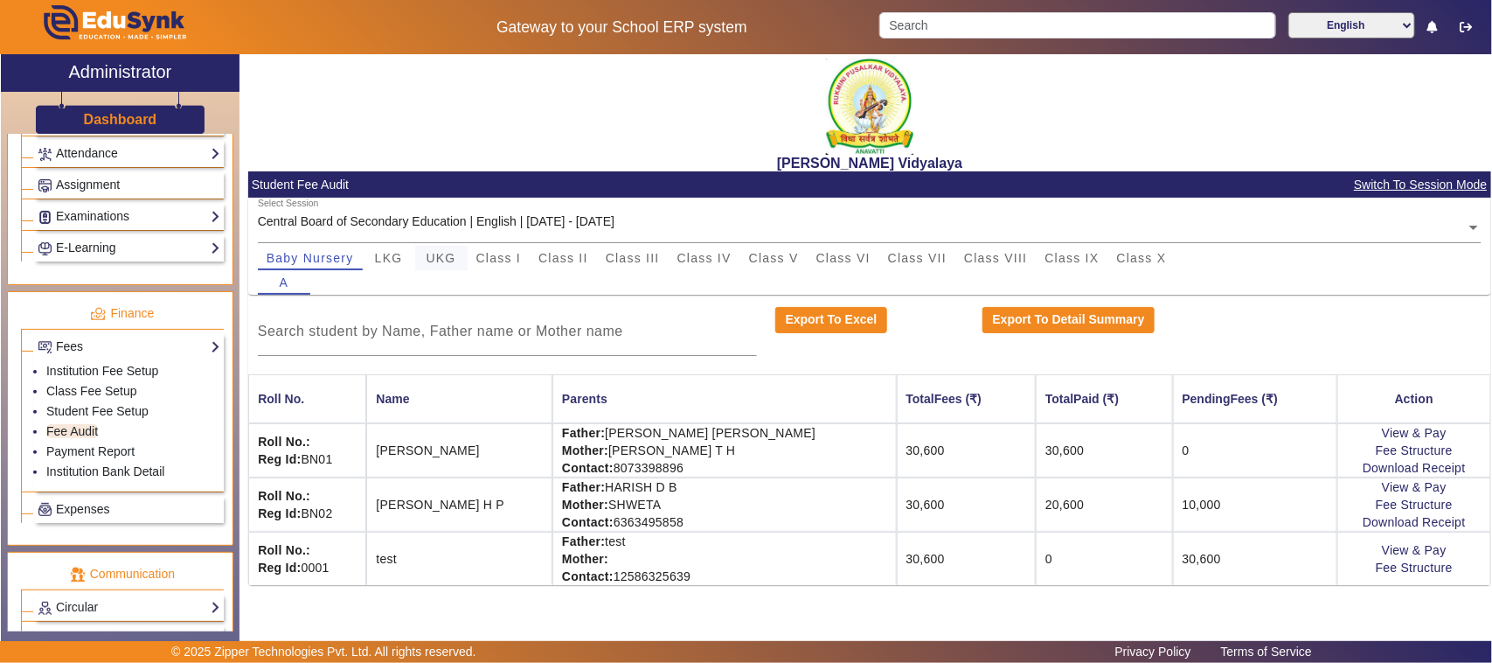
click at [459, 258] on div "UKG" at bounding box center [441, 258] width 52 height 24
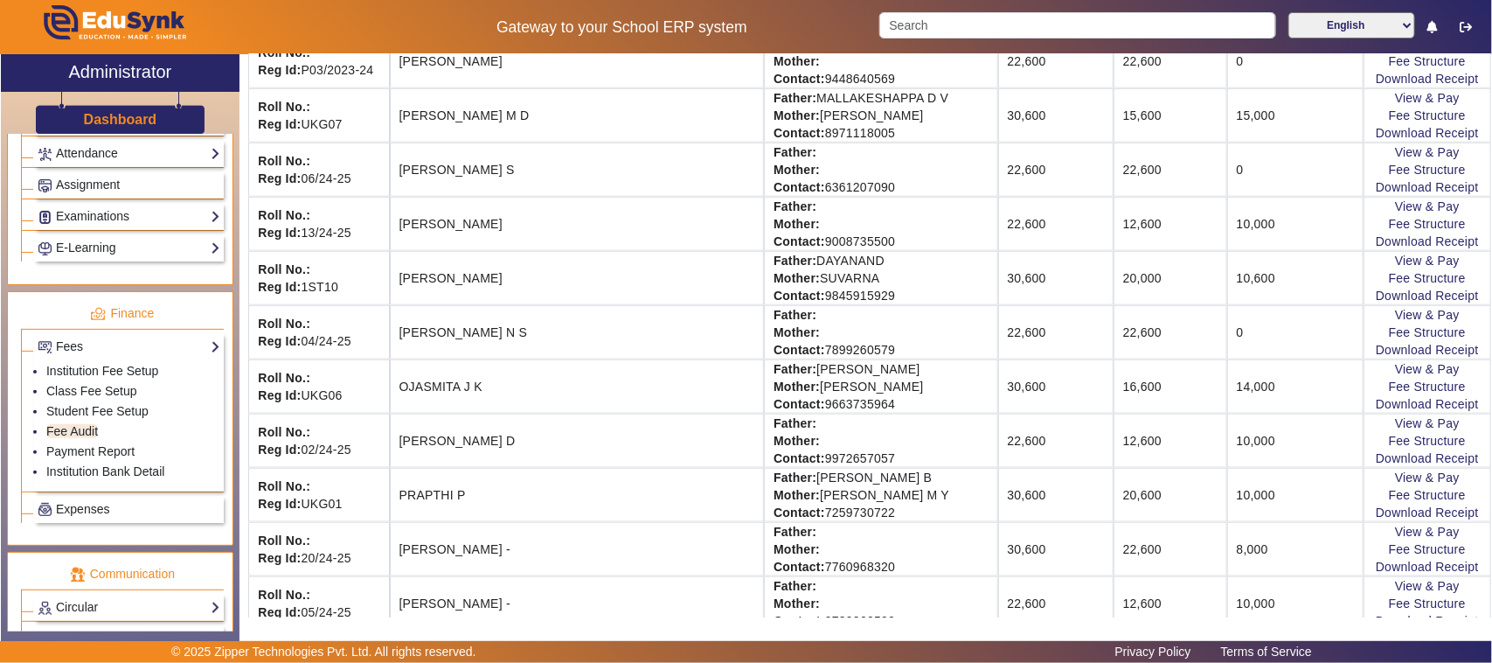
scroll to position [765, 0]
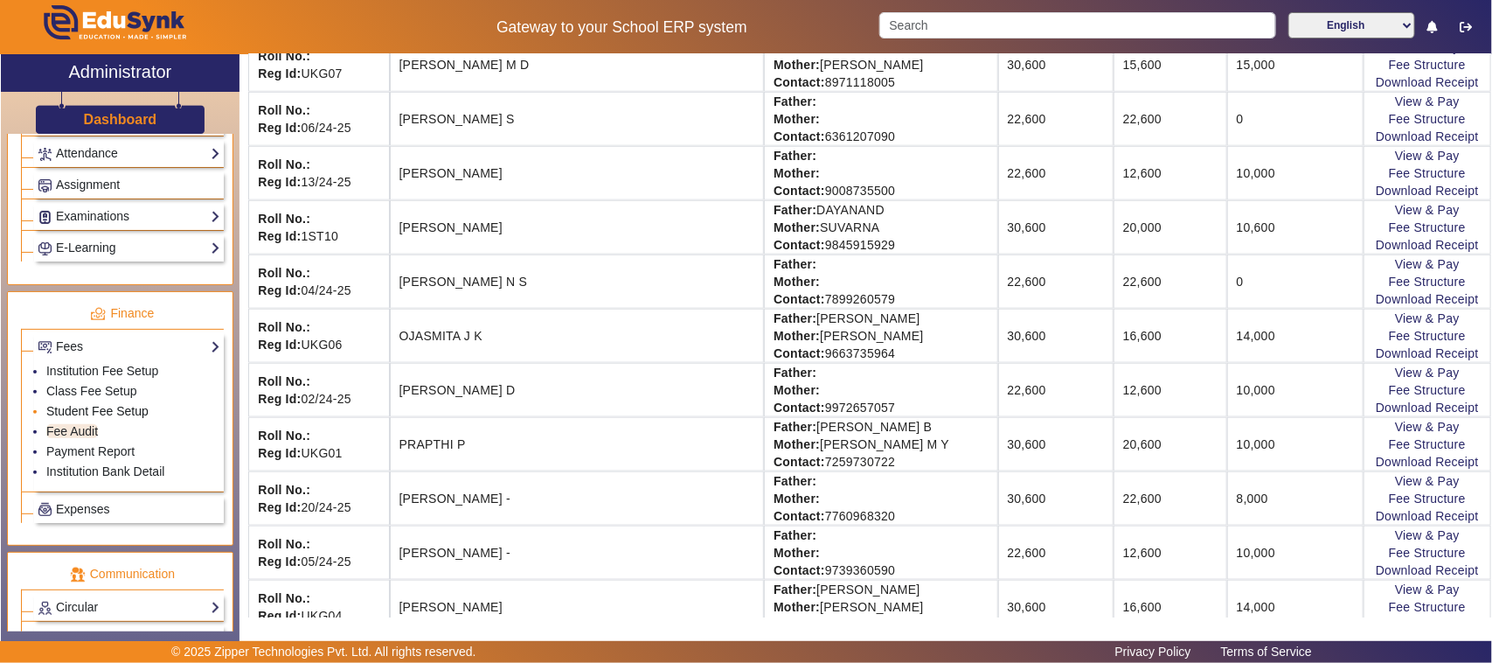
click at [121, 418] on link "Student Fee Setup" at bounding box center [97, 411] width 102 height 14
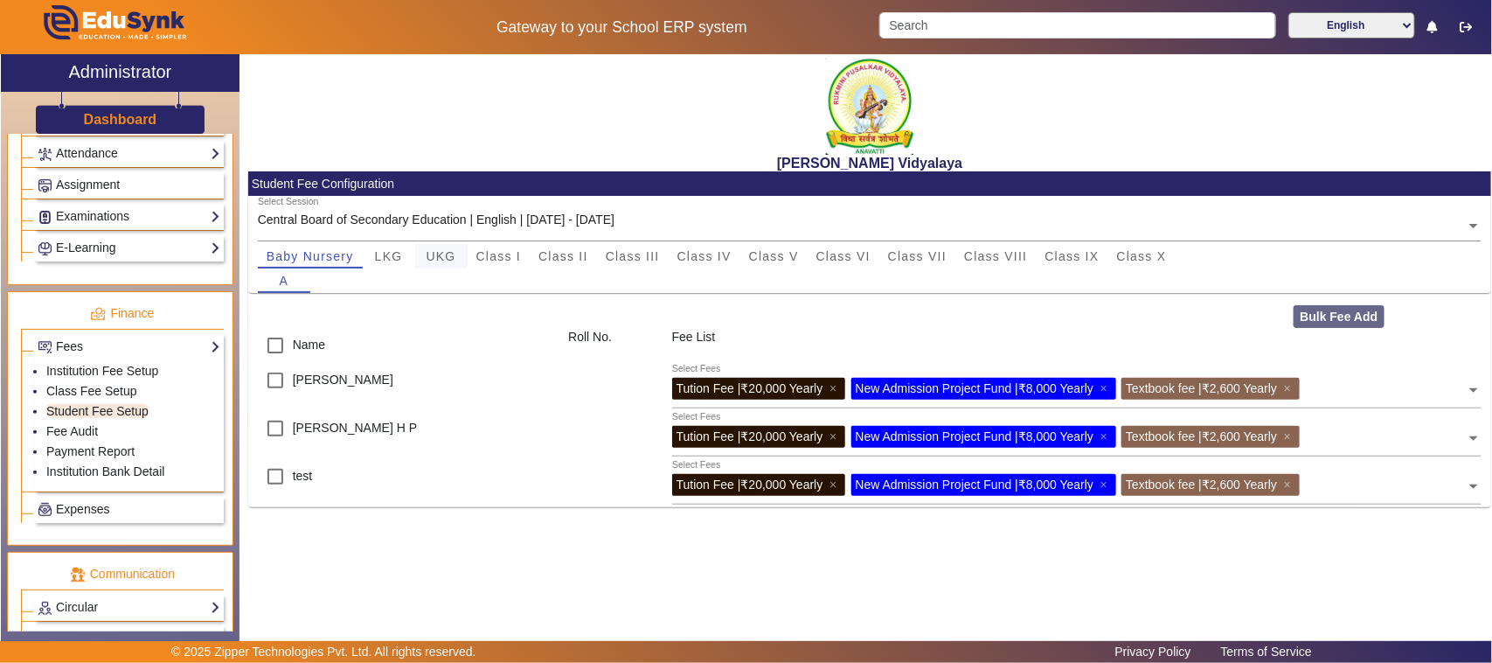
click at [442, 254] on span "UKG" at bounding box center [442, 256] width 30 height 12
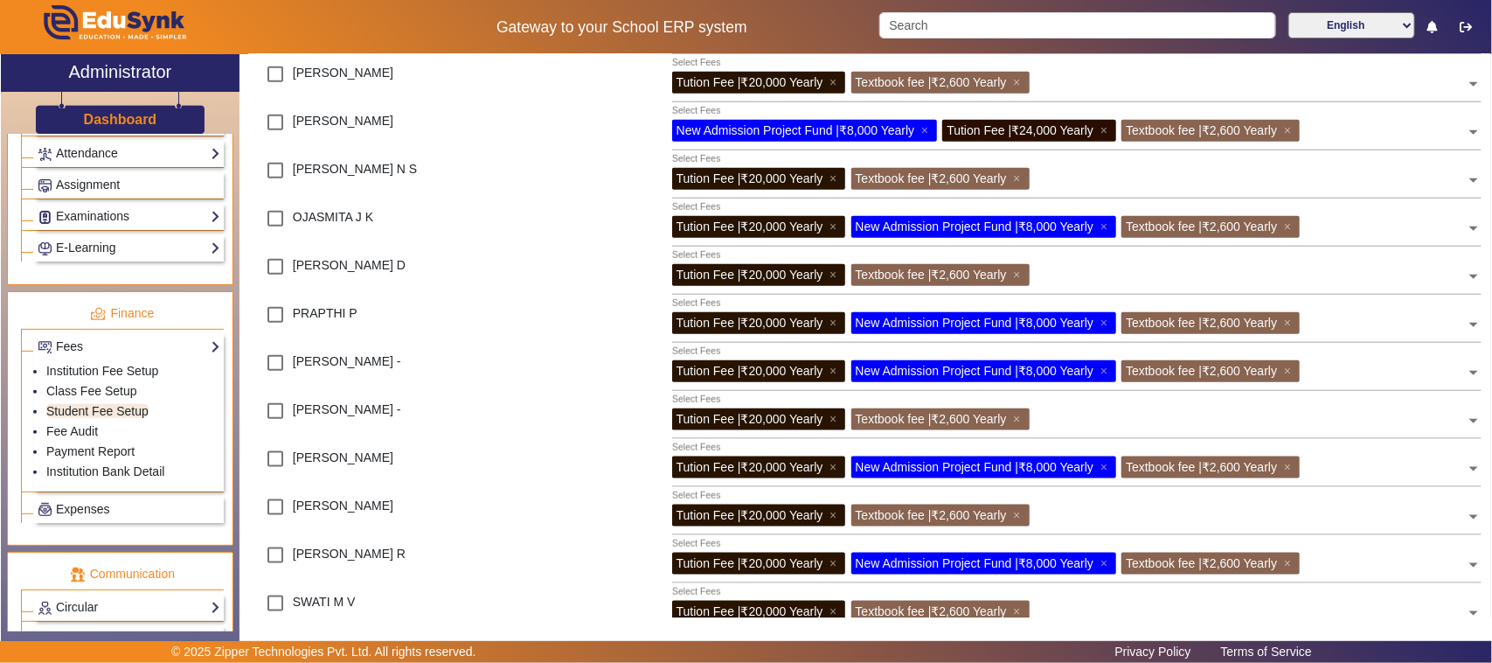
scroll to position [765, 0]
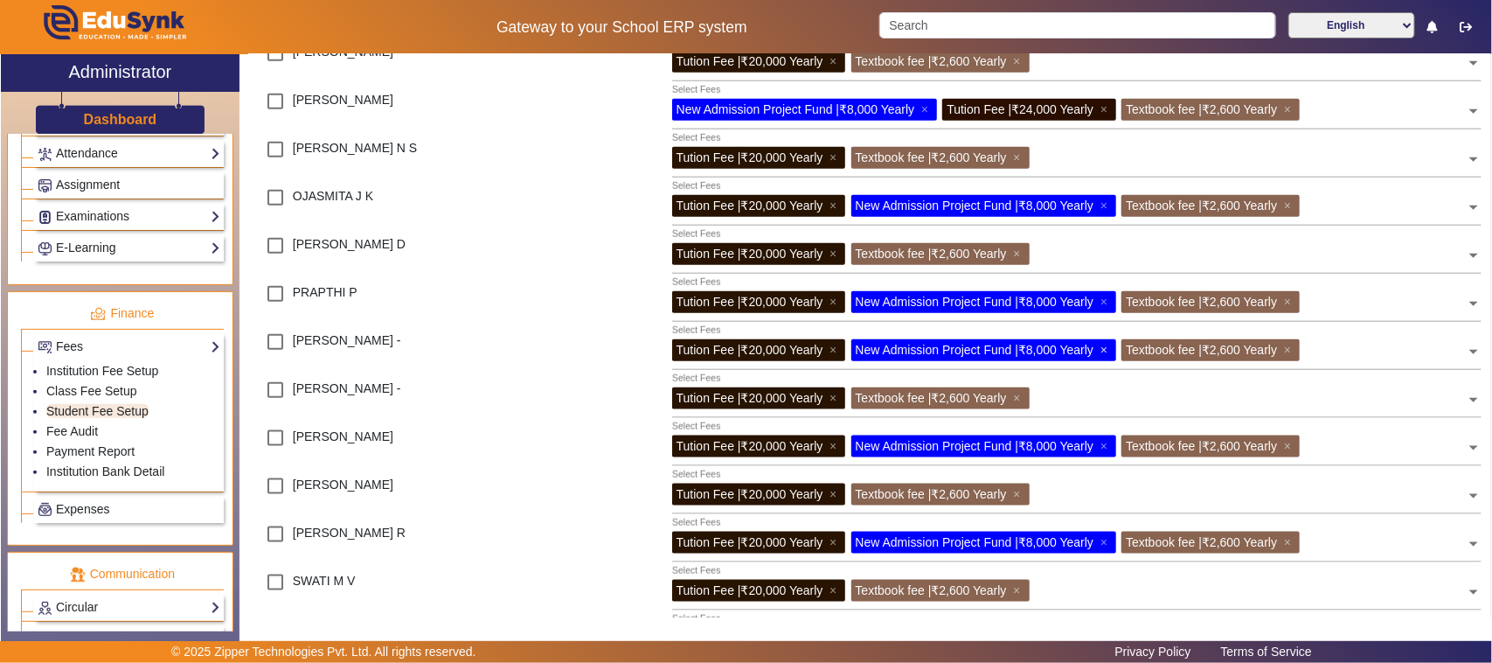
click at [1112, 348] on span "×" at bounding box center [1106, 350] width 11 height 14
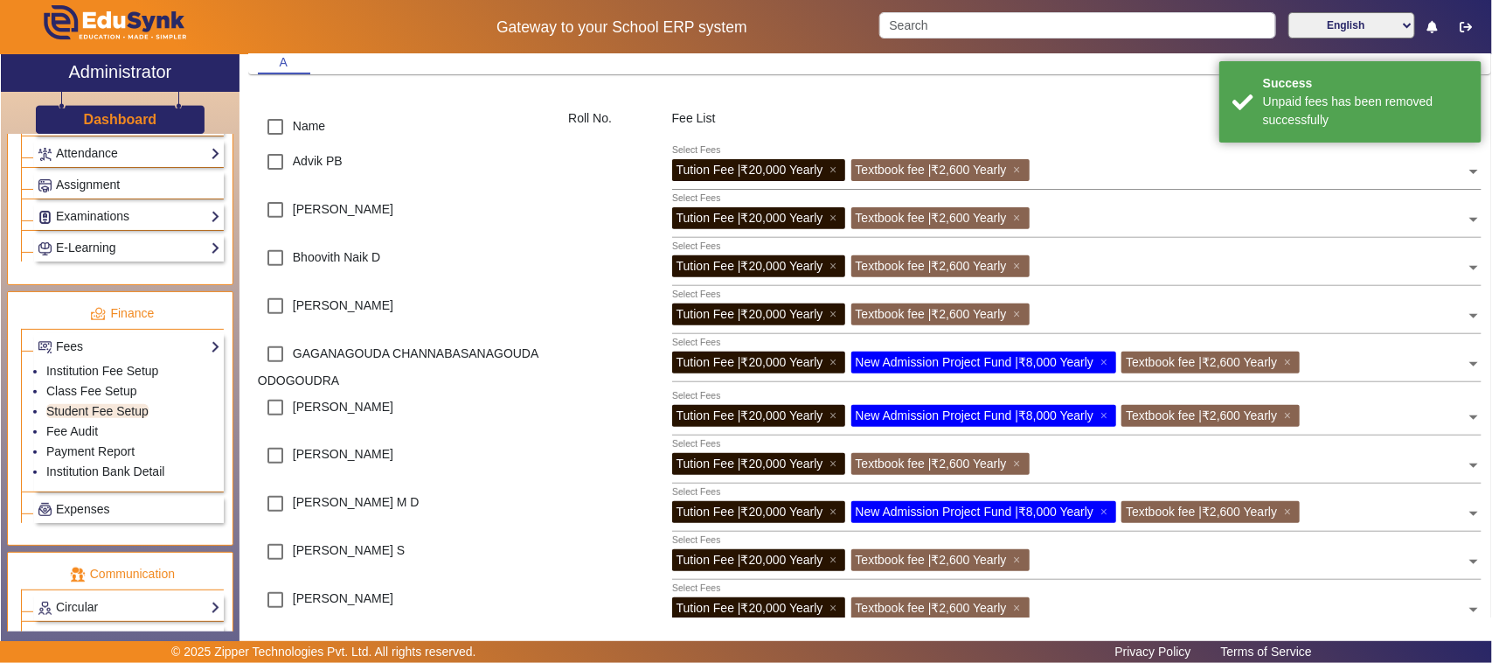
scroll to position [0, 0]
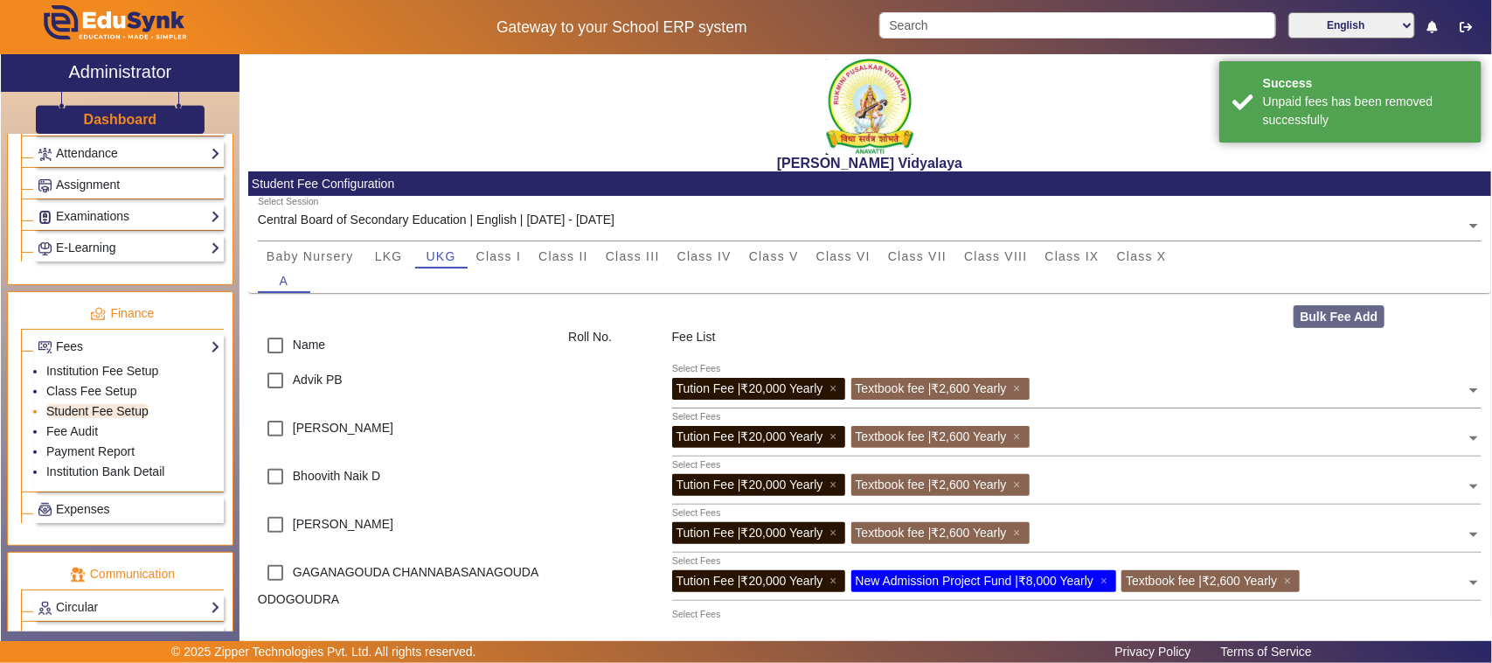
click at [94, 418] on link "Student Fee Setup" at bounding box center [97, 411] width 102 height 14
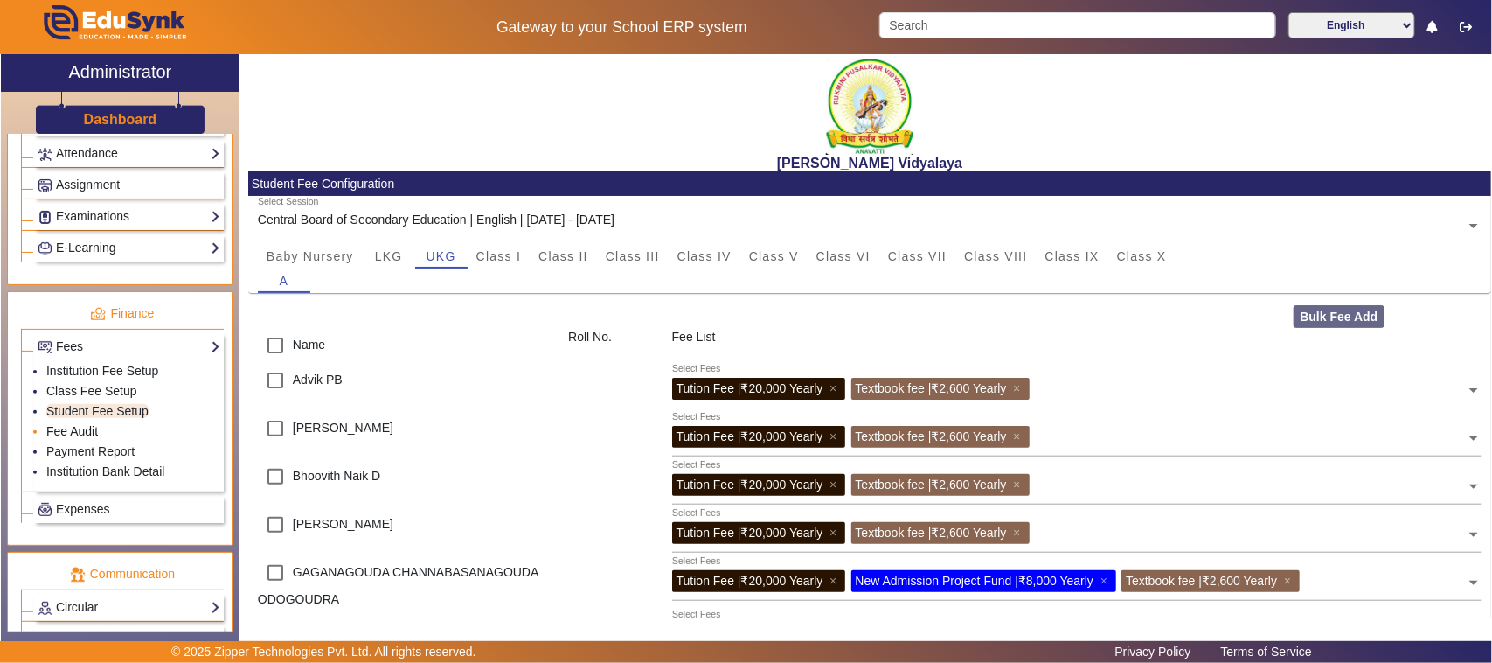
click at [77, 438] on link "Fee Audit" at bounding box center [72, 431] width 52 height 14
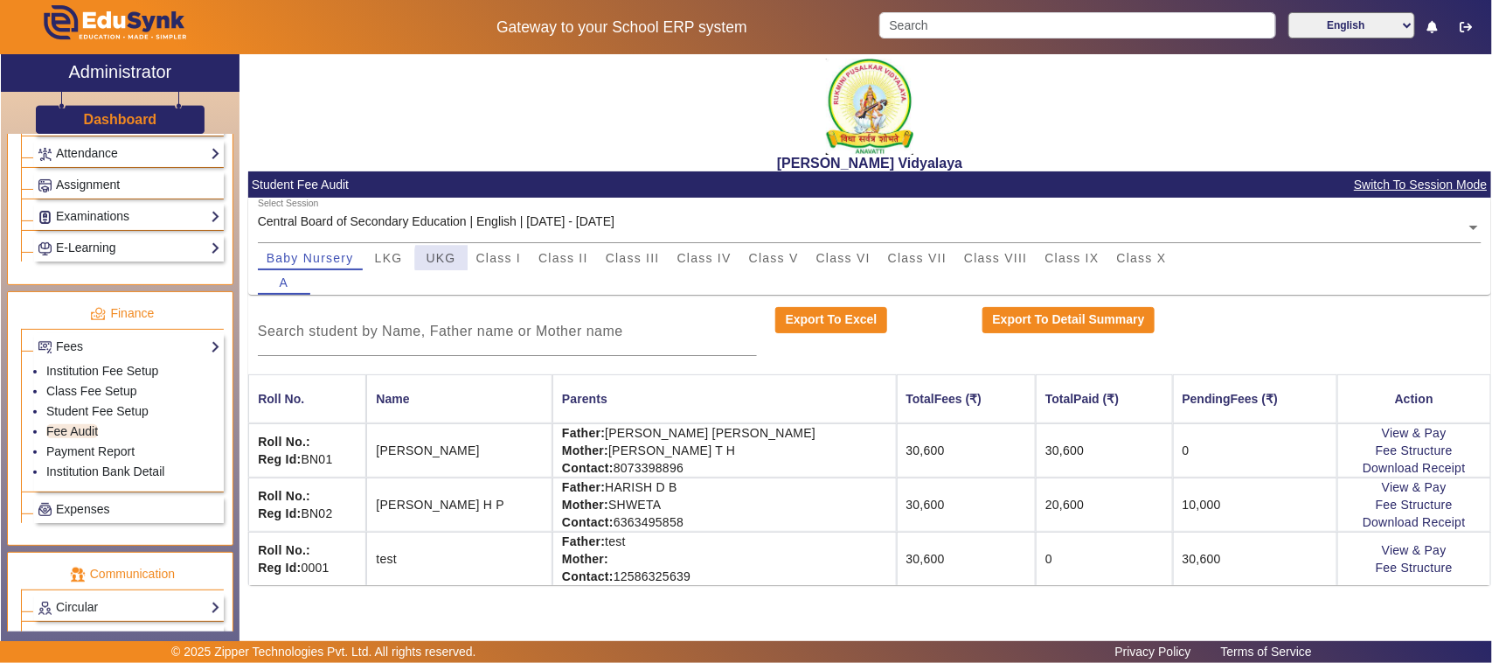
click at [462, 259] on div "UKG" at bounding box center [441, 258] width 52 height 24
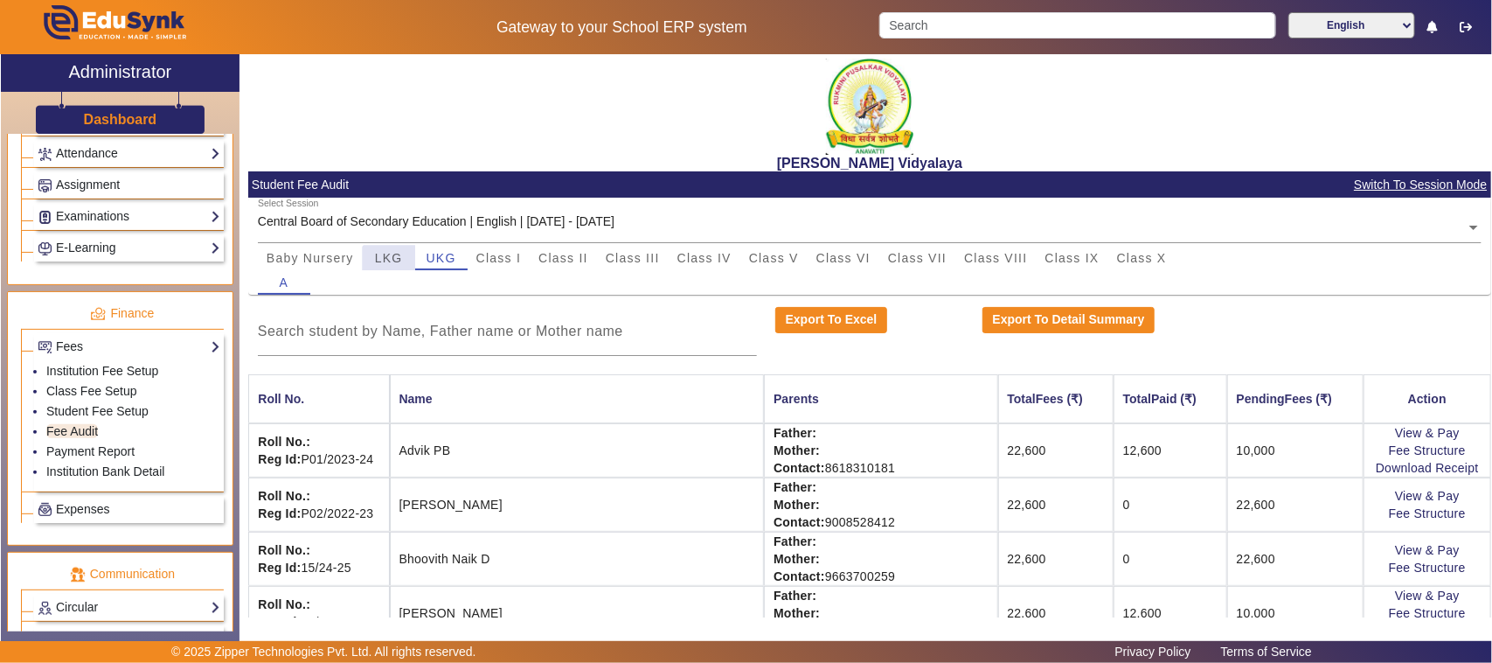
click at [391, 267] on span "LKG" at bounding box center [389, 258] width 28 height 24
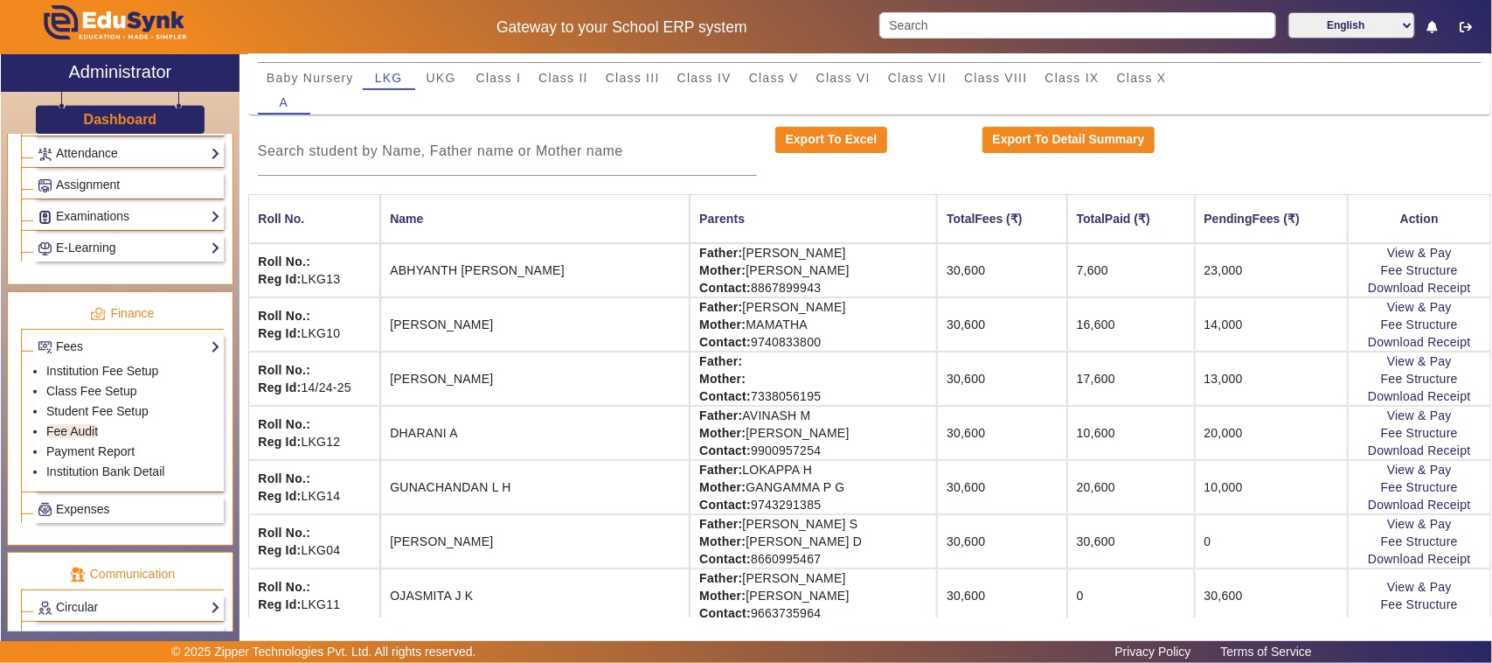
scroll to position [219, 0]
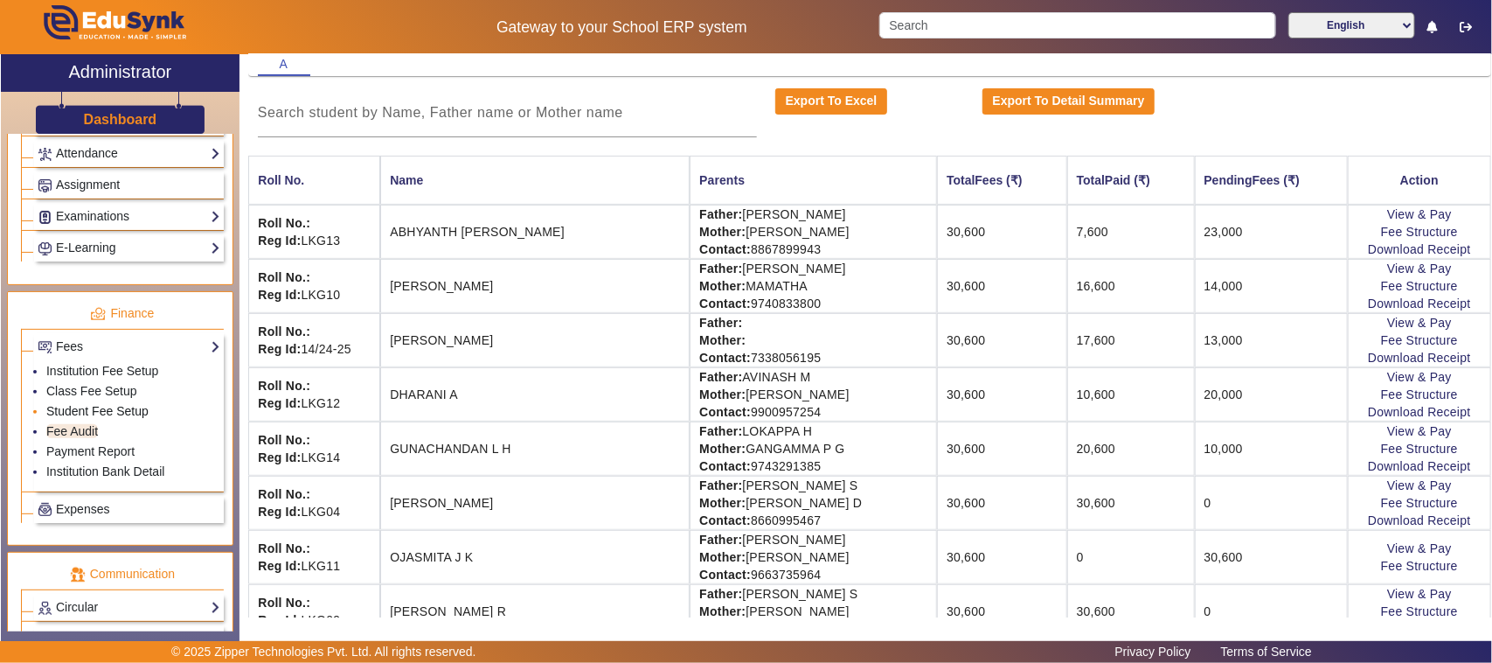
click at [73, 418] on link "Student Fee Setup" at bounding box center [97, 411] width 102 height 14
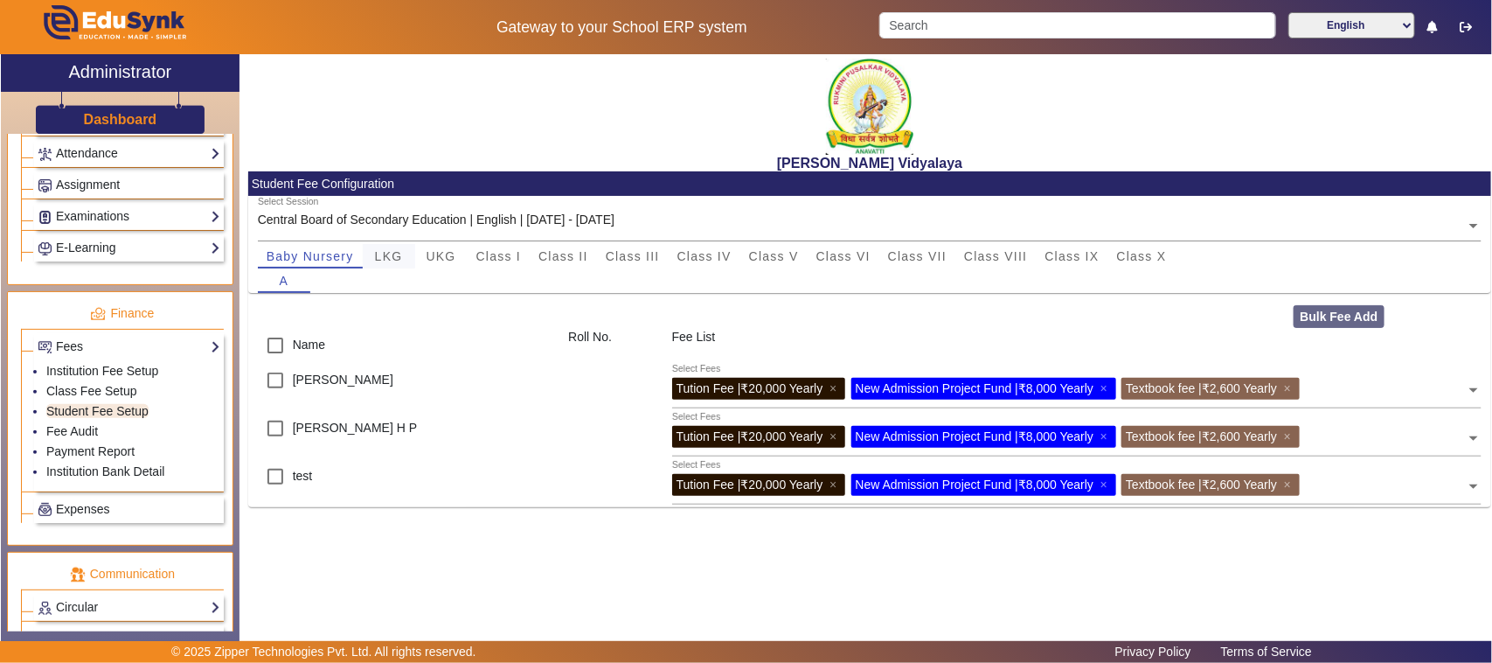
click at [400, 258] on span "LKG" at bounding box center [389, 256] width 28 height 12
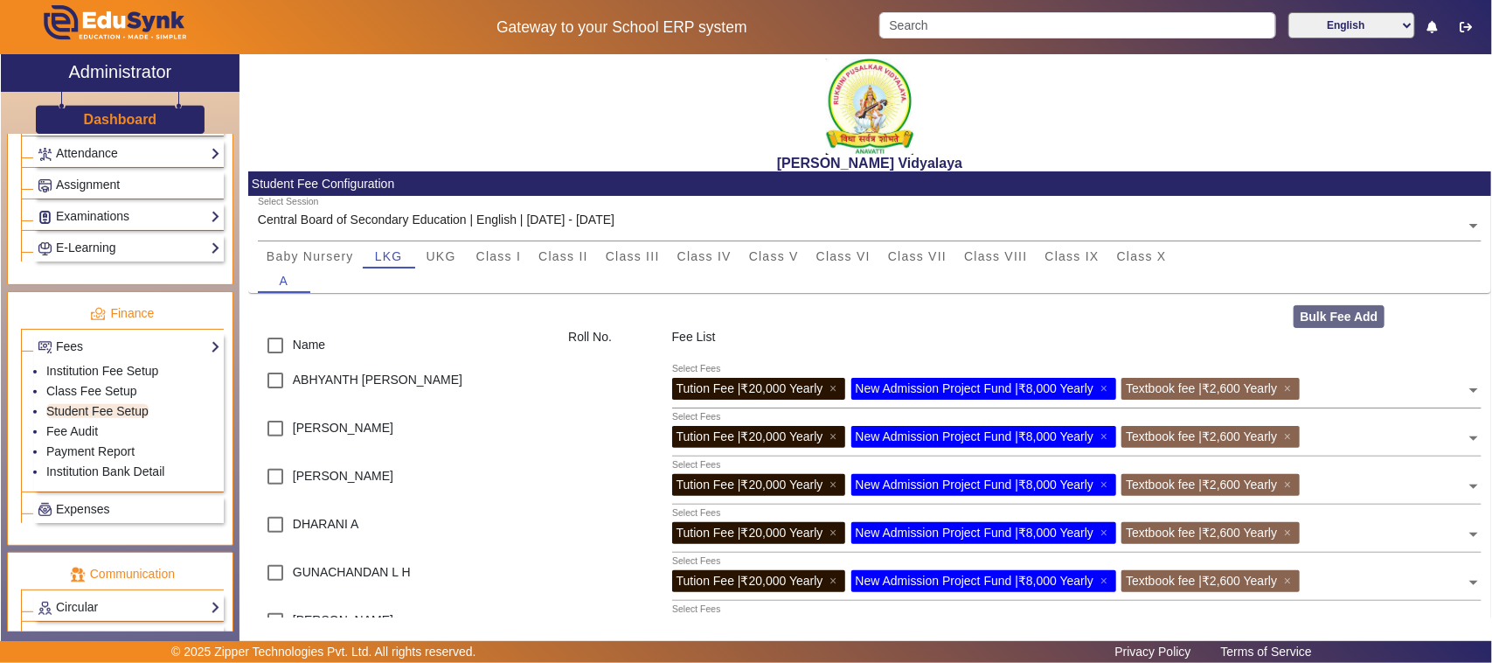
scroll to position [109, 0]
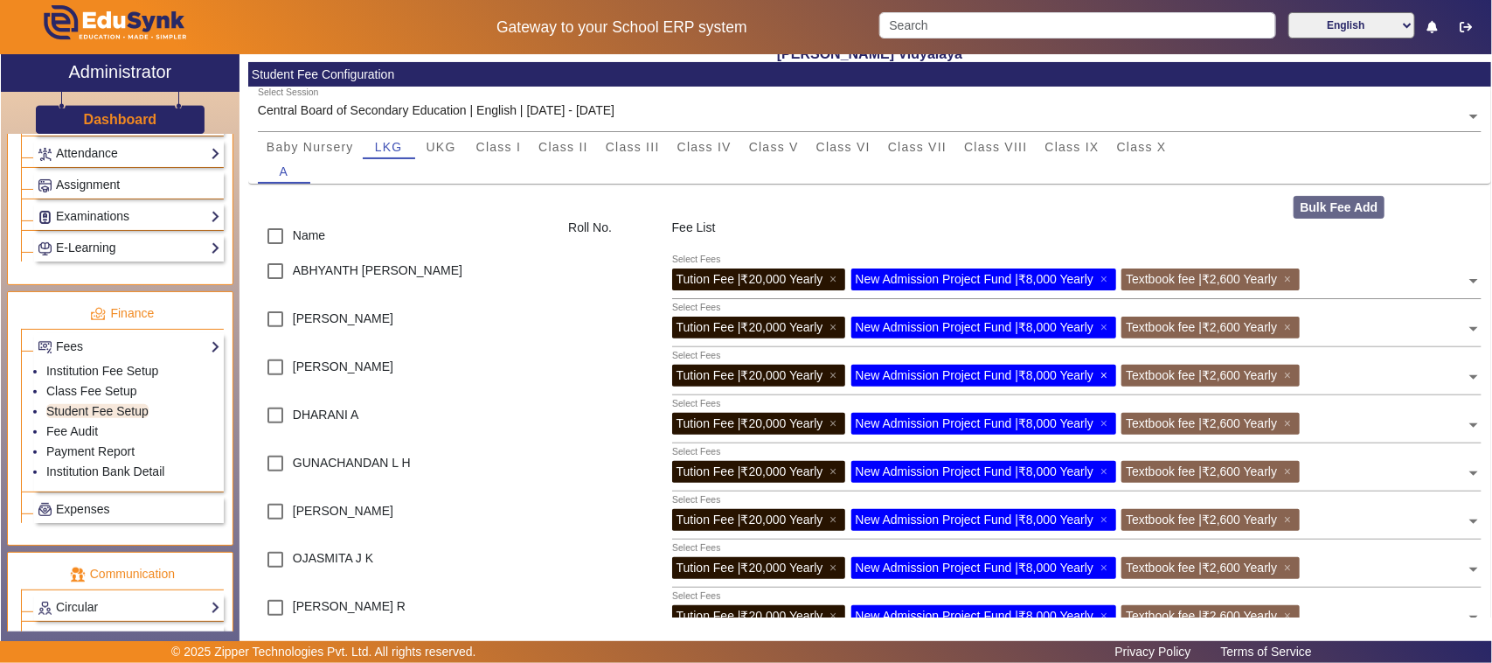
click at [1112, 378] on span "×" at bounding box center [1106, 375] width 11 height 14
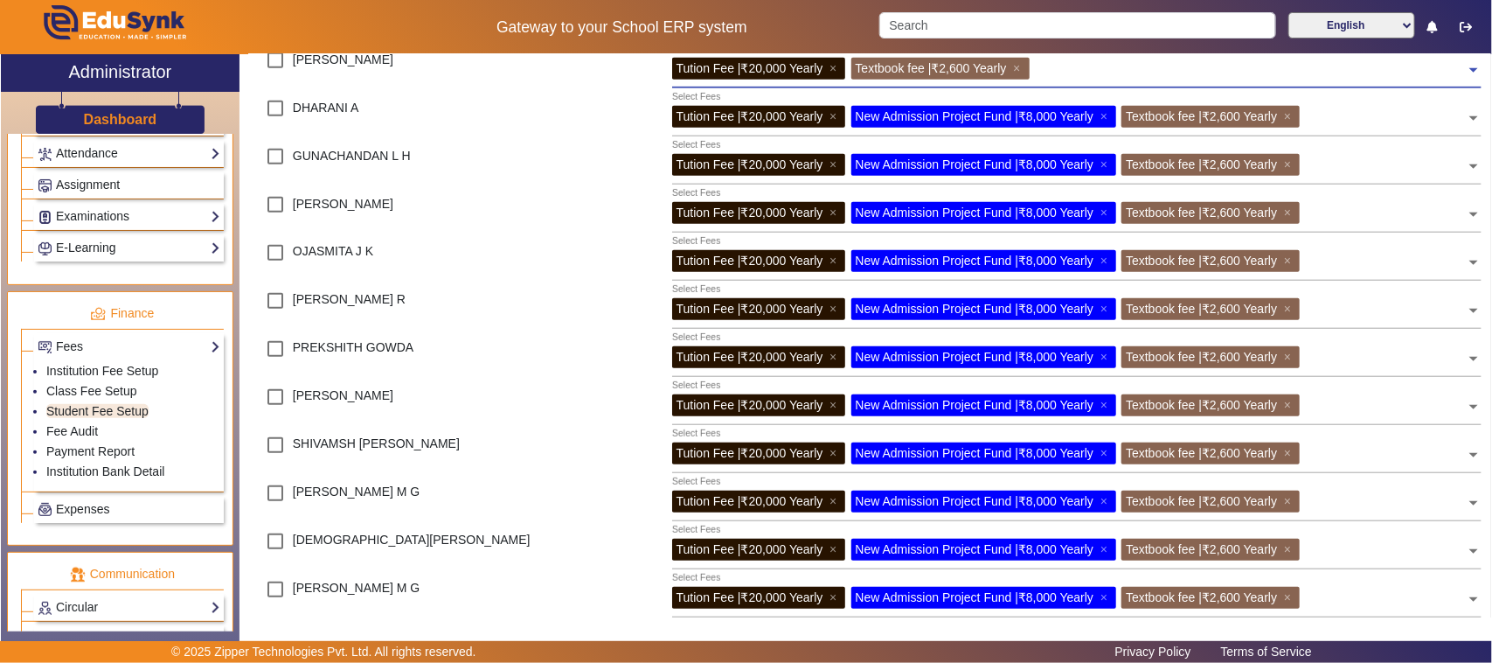
scroll to position [525, 0]
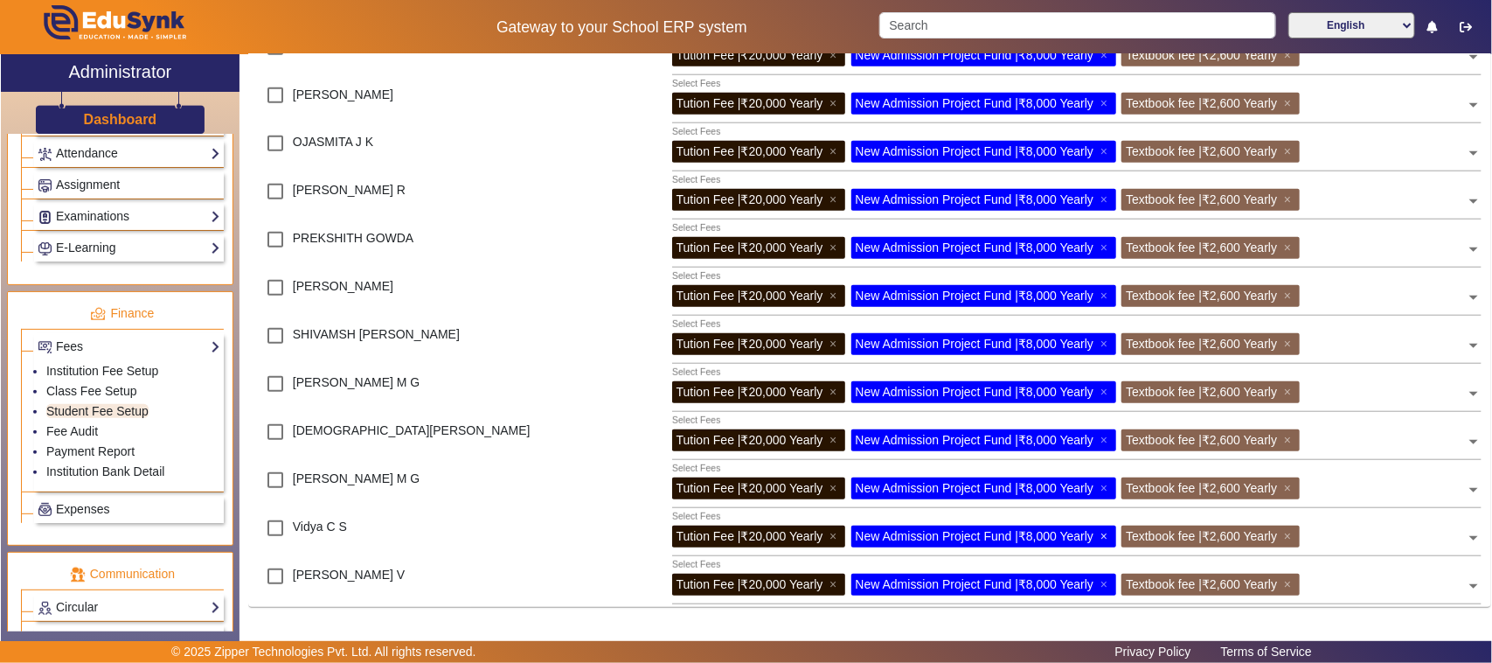
click at [1112, 535] on span "×" at bounding box center [1106, 536] width 11 height 14
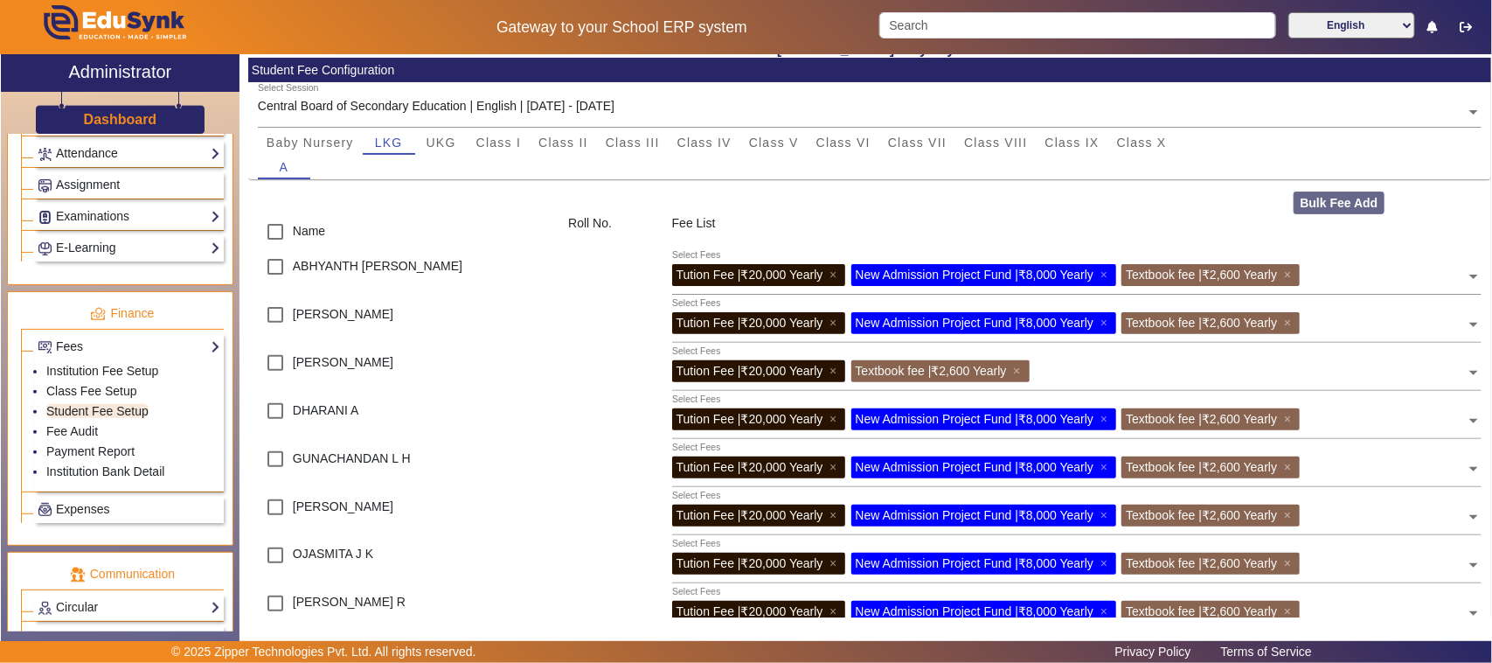
scroll to position [0, 0]
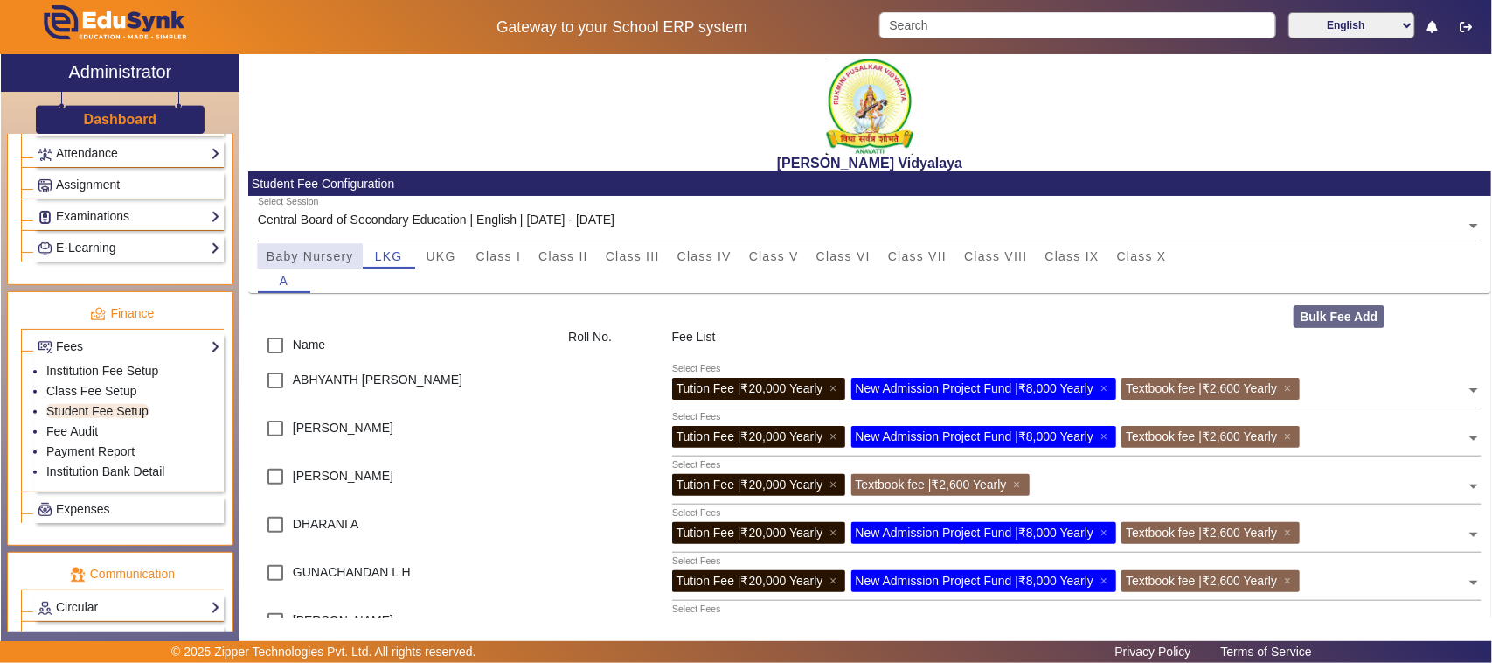
click at [309, 255] on span "Baby Nursery" at bounding box center [310, 256] width 87 height 12
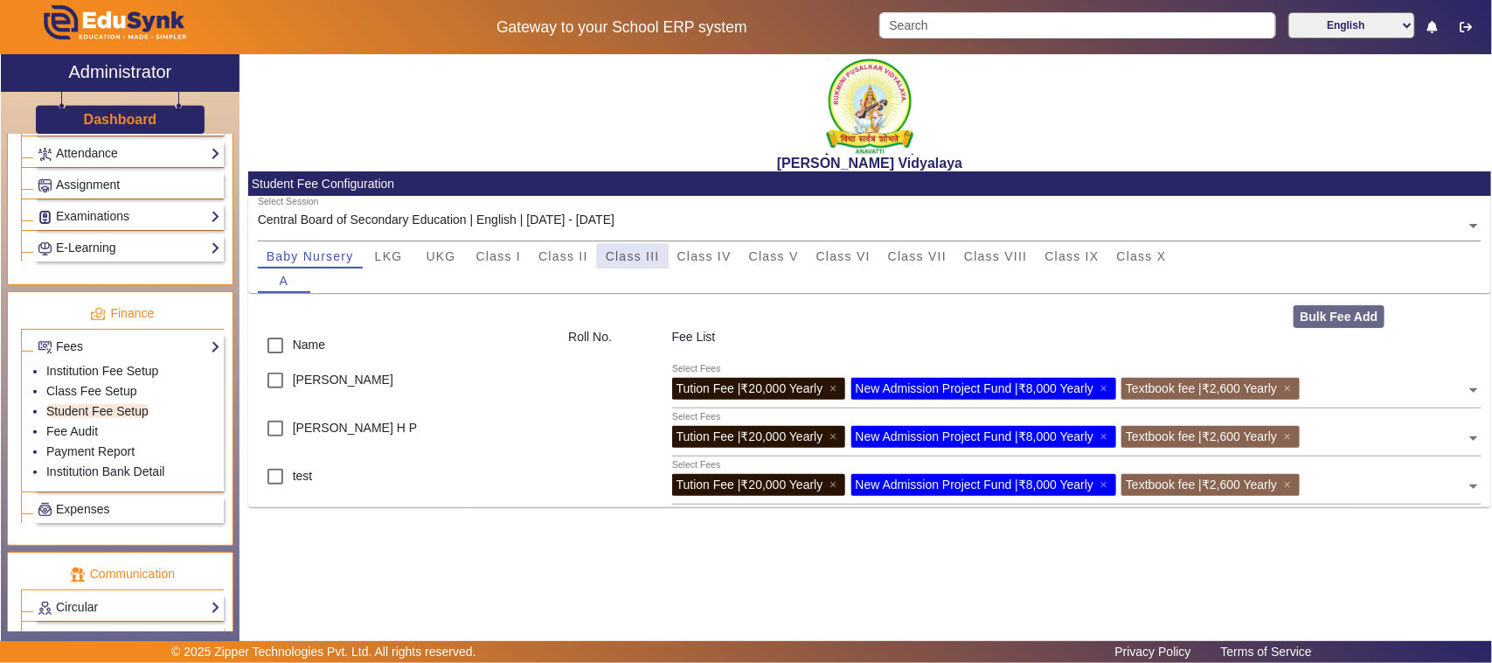
click at [636, 259] on span "Class III" at bounding box center [633, 256] width 54 height 12
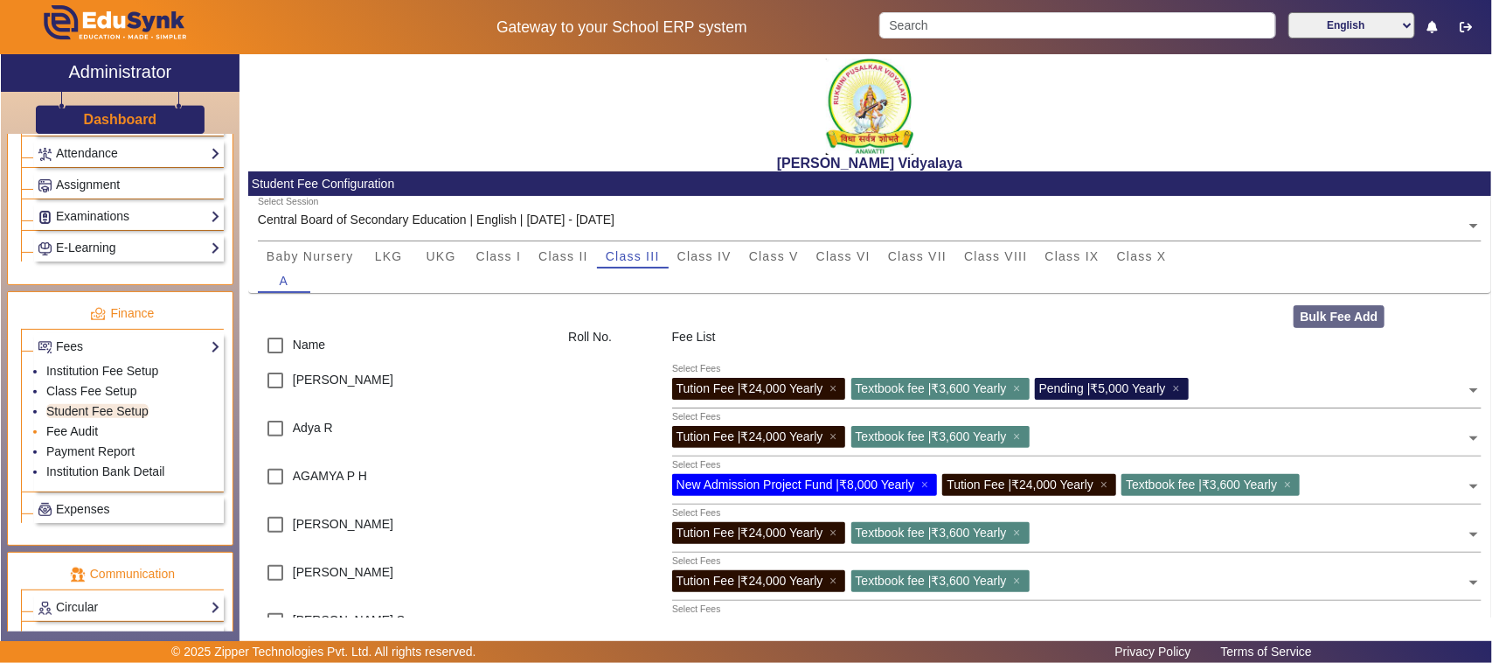
click at [92, 438] on link "Fee Audit" at bounding box center [72, 431] width 52 height 14
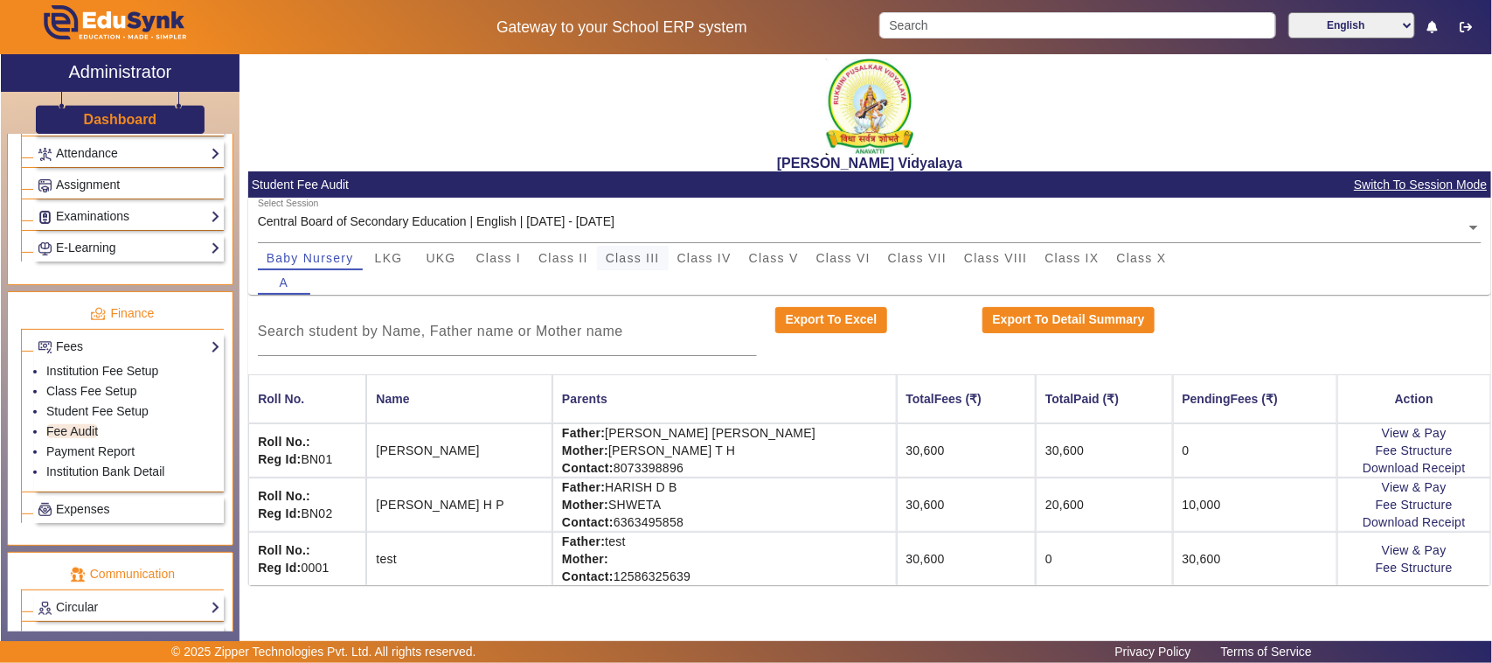
click at [643, 265] on span "Class III" at bounding box center [633, 258] width 54 height 24
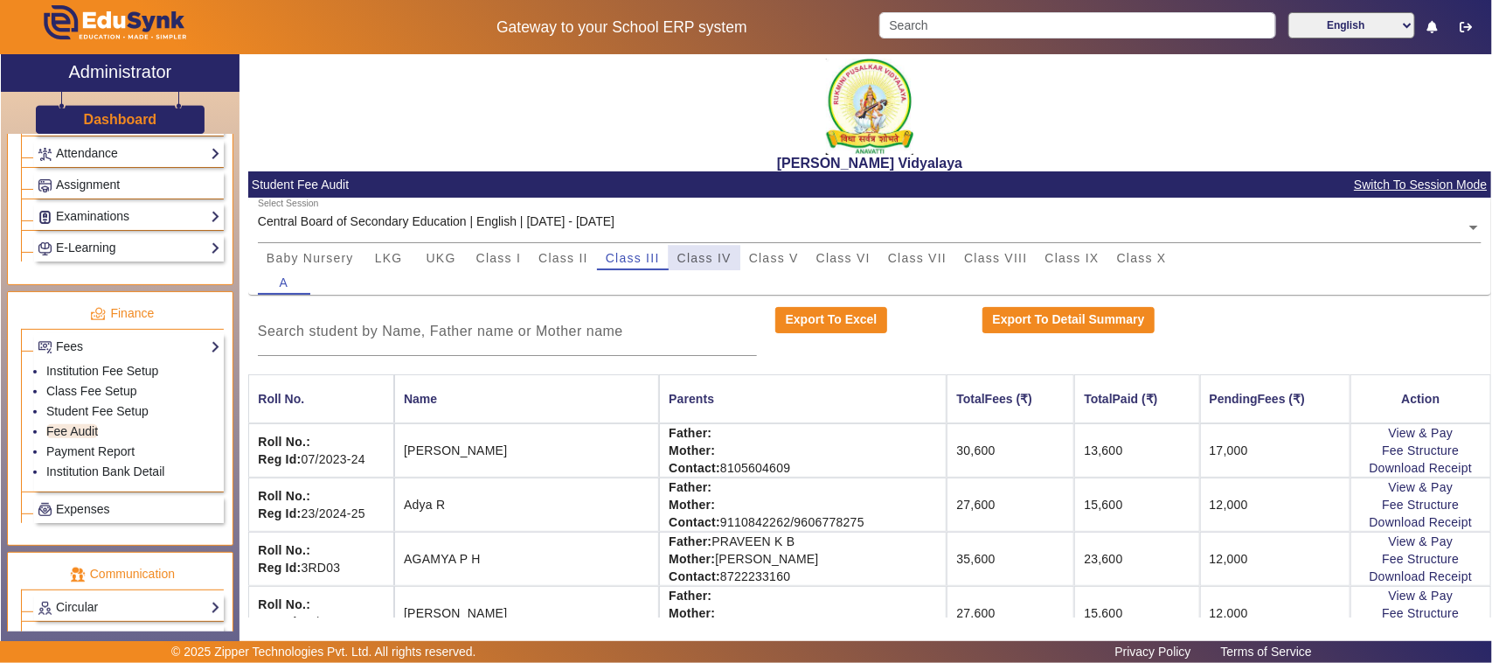
click at [697, 255] on span "Class IV" at bounding box center [705, 258] width 54 height 12
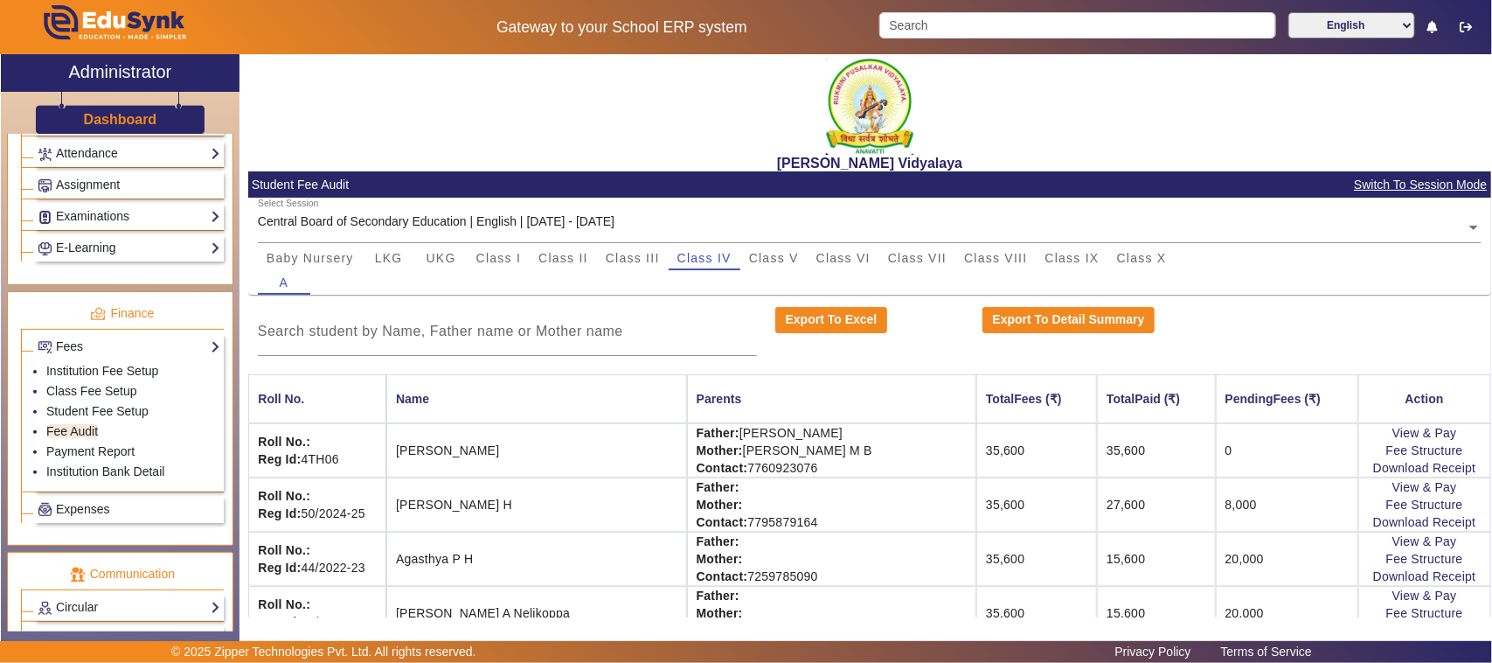
scroll to position [109, 0]
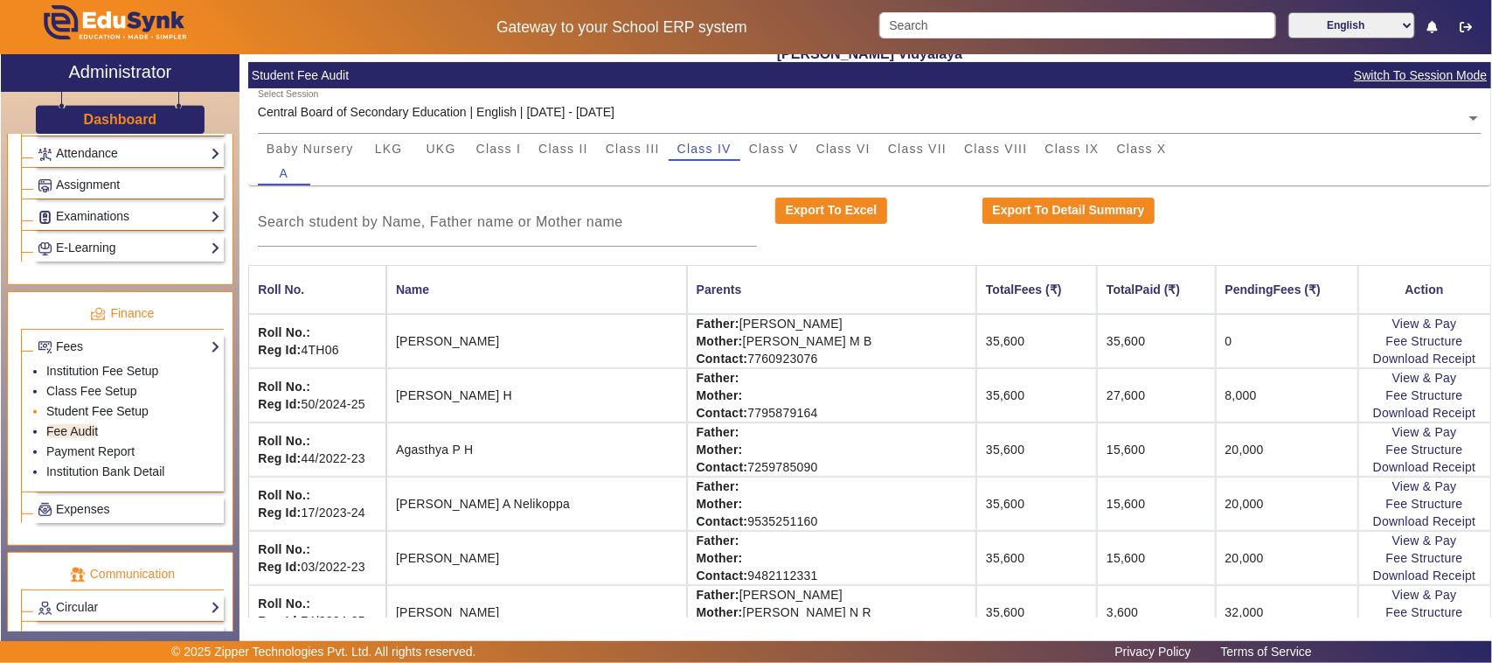
click at [94, 418] on link "Student Fee Setup" at bounding box center [97, 411] width 102 height 14
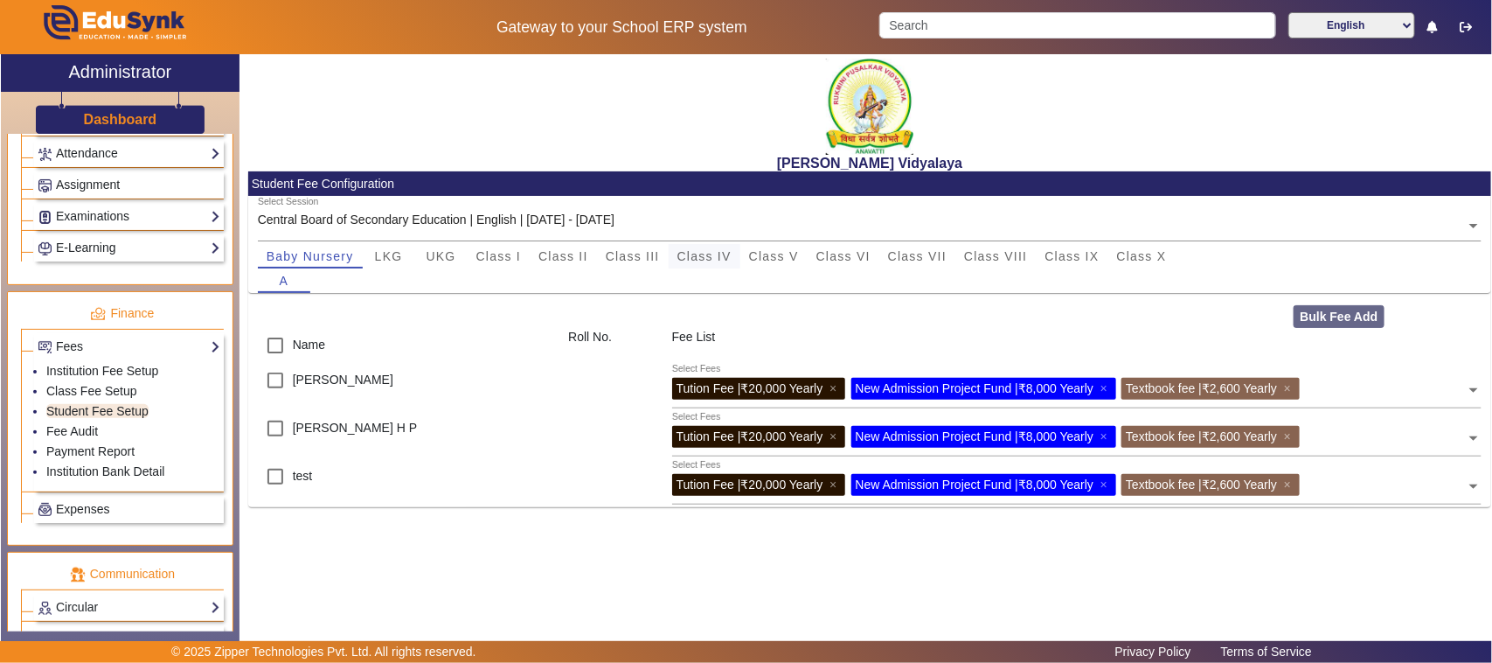
click at [709, 254] on span "Class IV" at bounding box center [705, 256] width 54 height 12
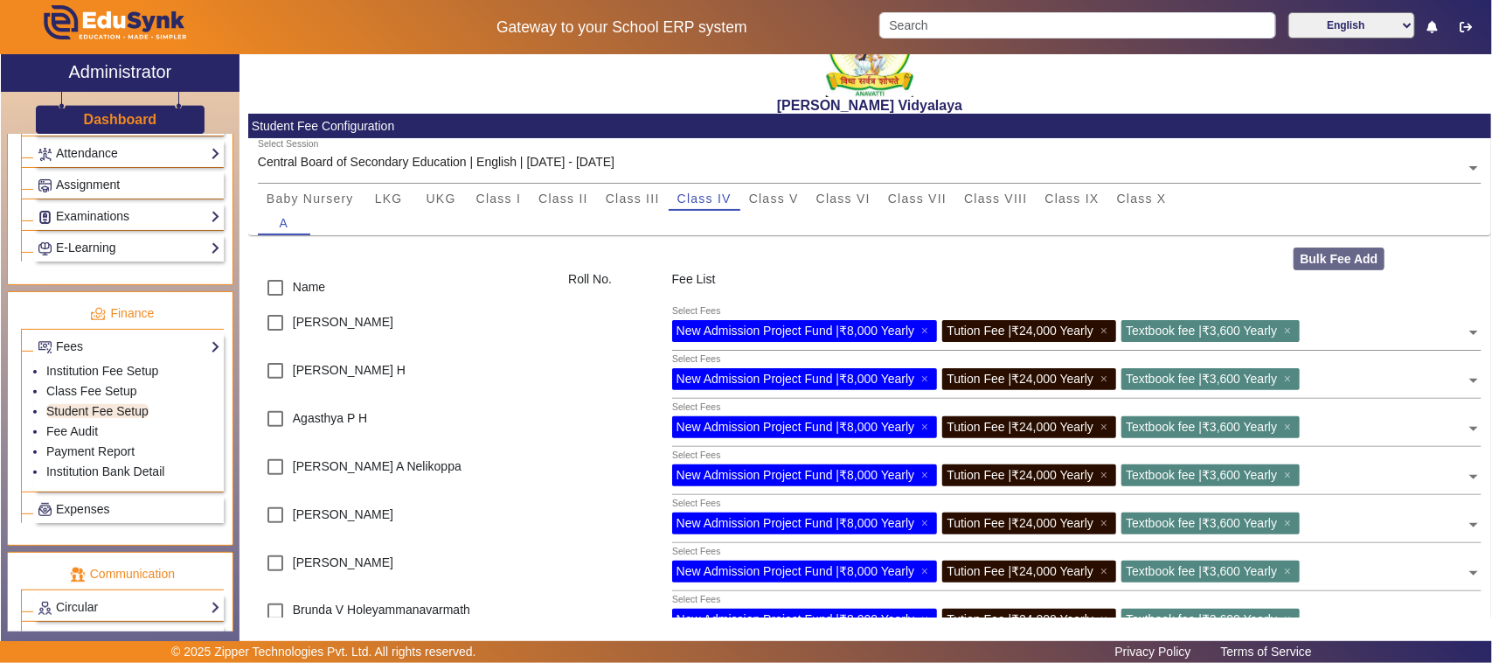
scroll to position [109, 0]
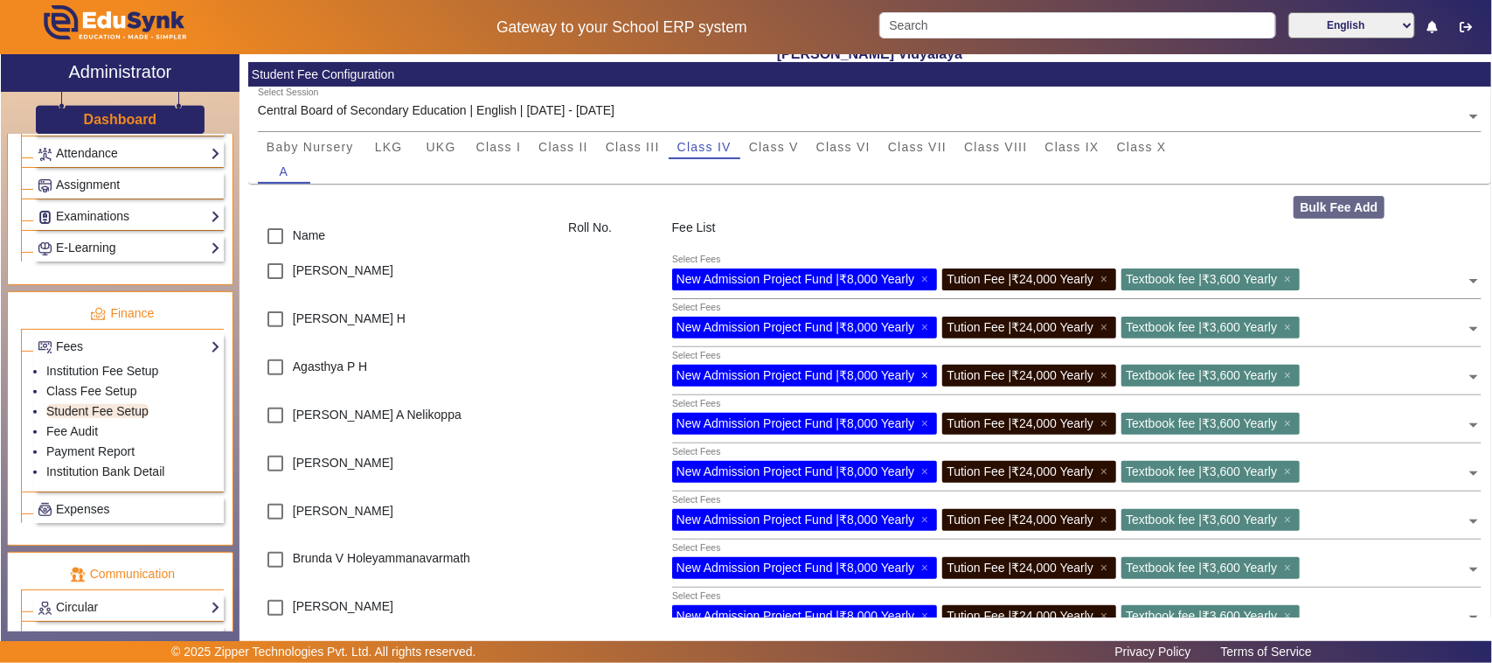
click at [925, 376] on span "×" at bounding box center [926, 375] width 11 height 14
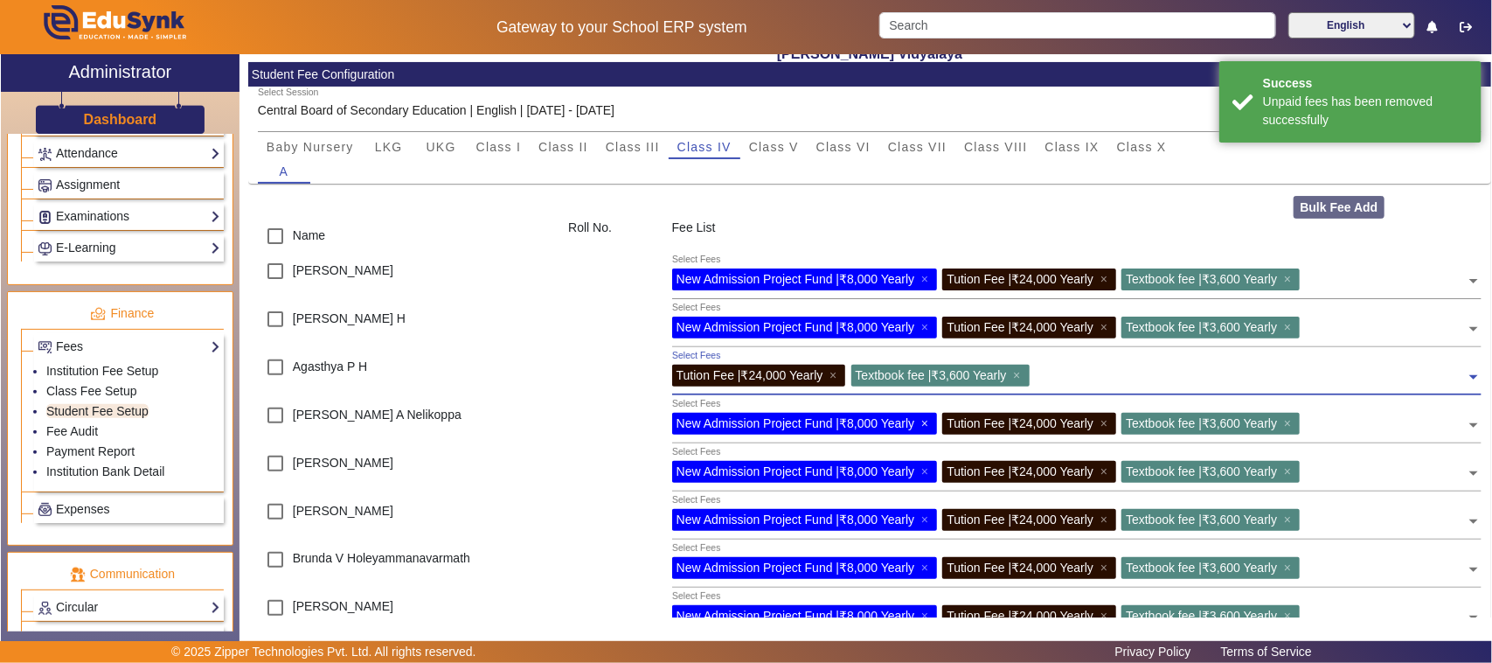
click at [929, 420] on span "×" at bounding box center [926, 423] width 11 height 14
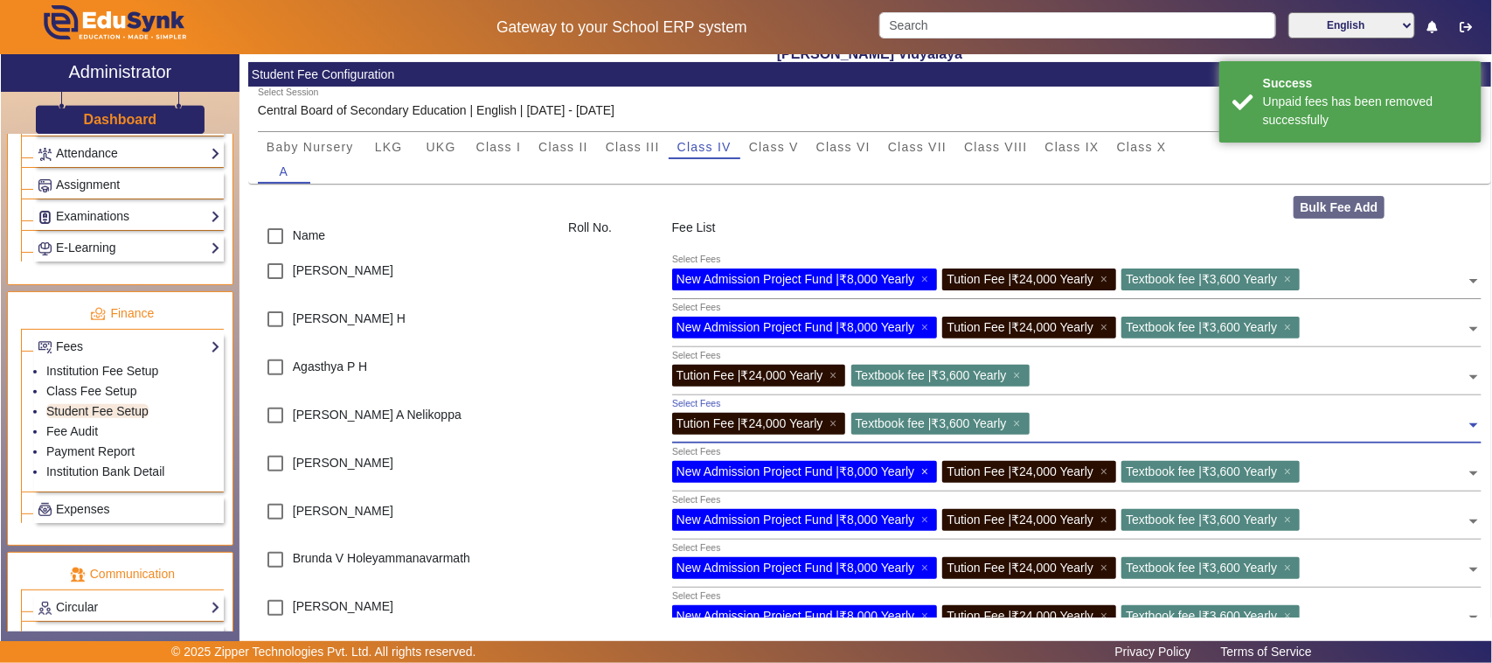
click at [924, 469] on span "×" at bounding box center [926, 471] width 11 height 14
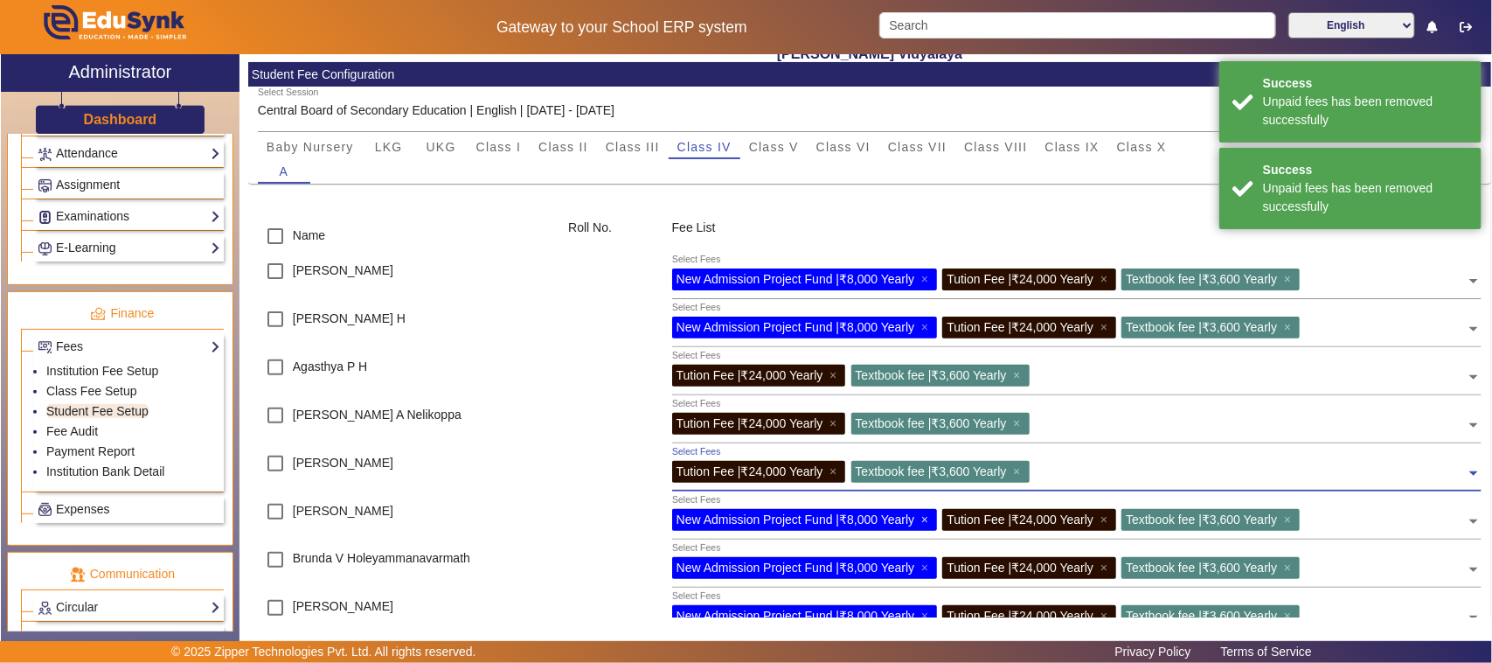
click at [928, 521] on span "×" at bounding box center [926, 519] width 11 height 14
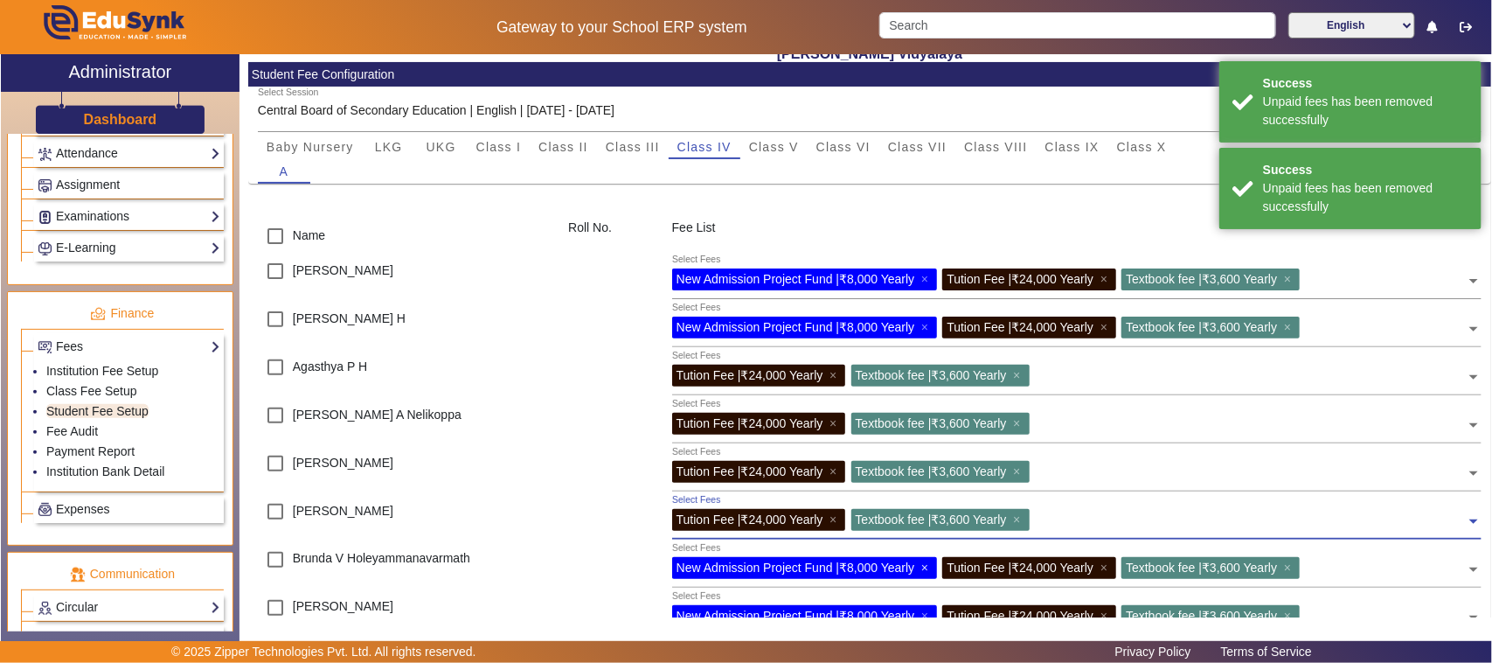
click at [927, 568] on span "×" at bounding box center [926, 567] width 11 height 14
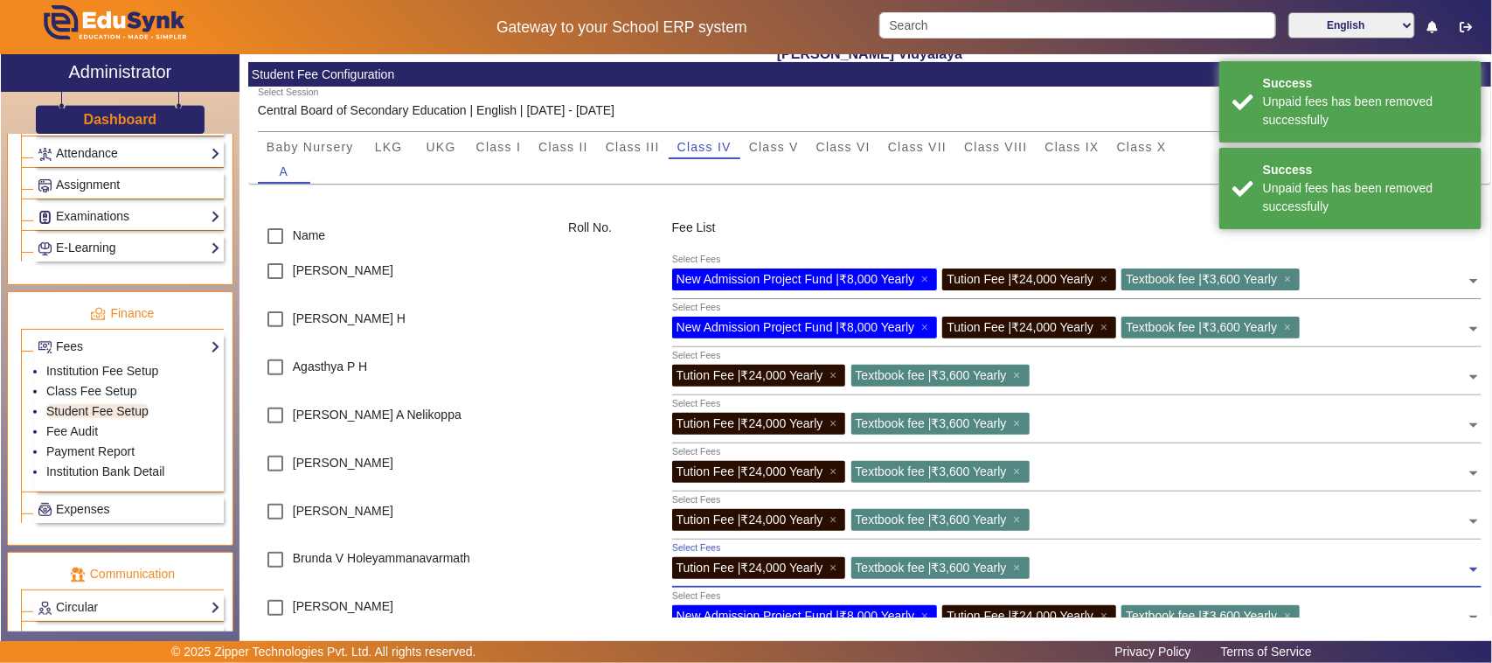
scroll to position [219, 0]
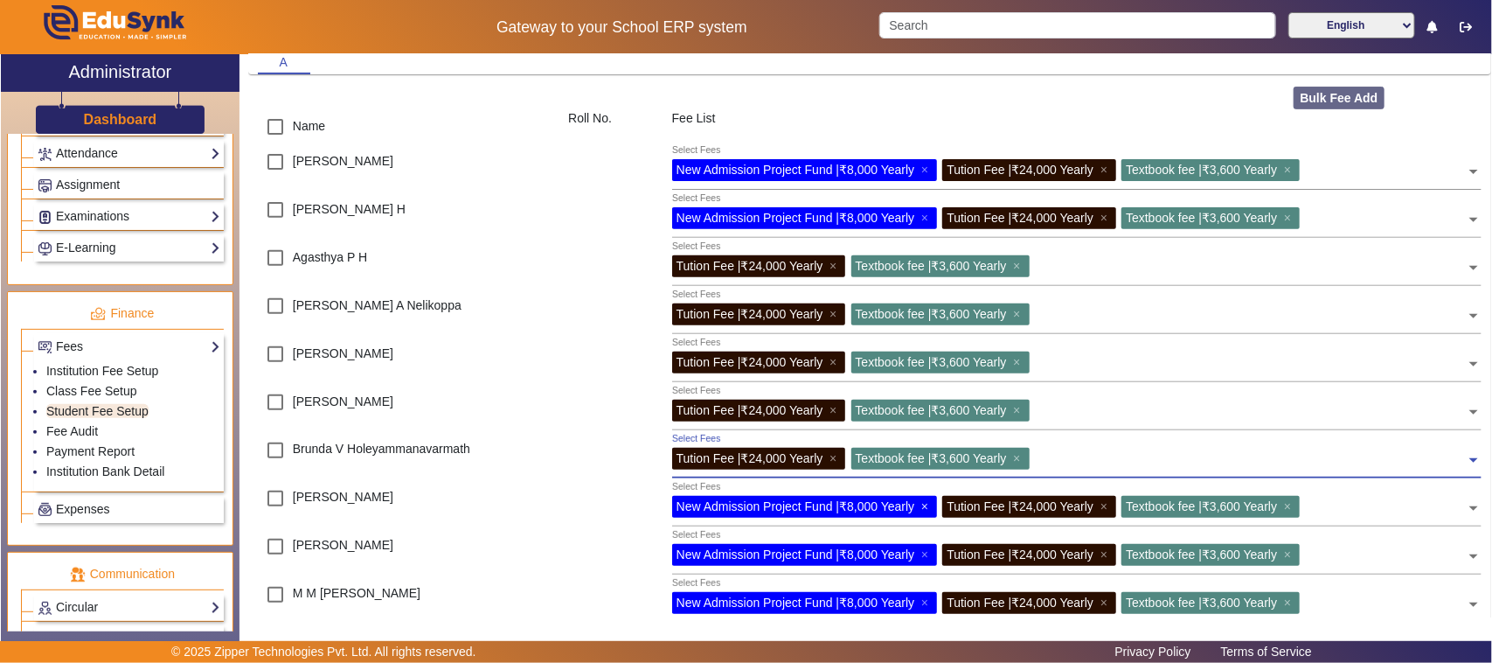
click at [928, 504] on span "×" at bounding box center [926, 506] width 11 height 14
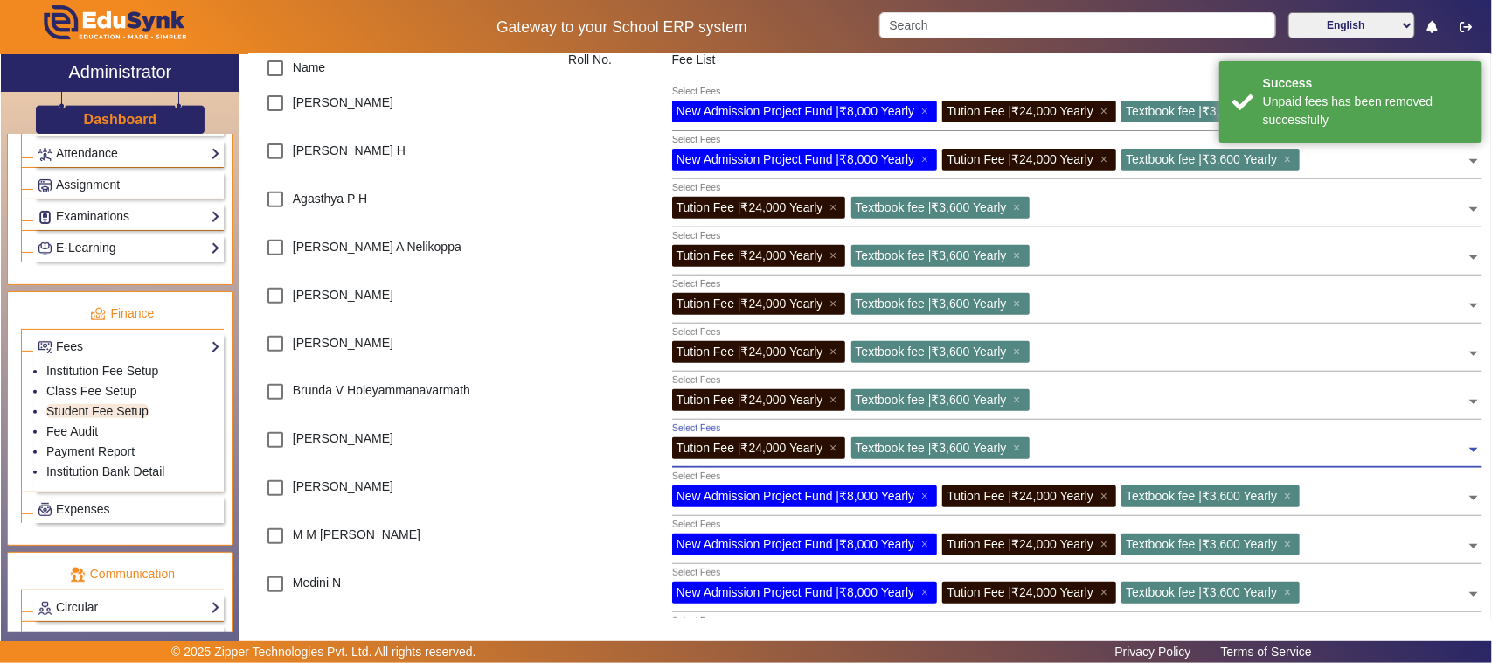
scroll to position [328, 0]
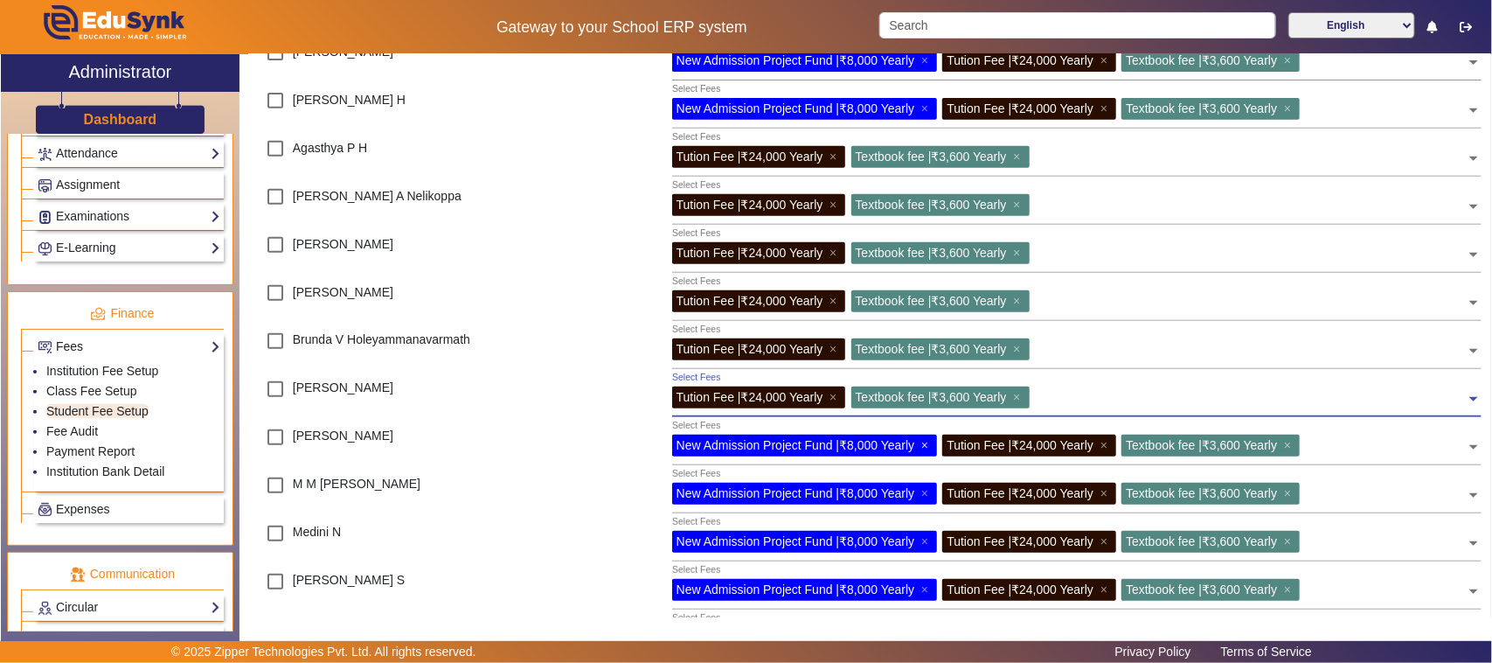
click at [927, 447] on span "×" at bounding box center [926, 445] width 11 height 14
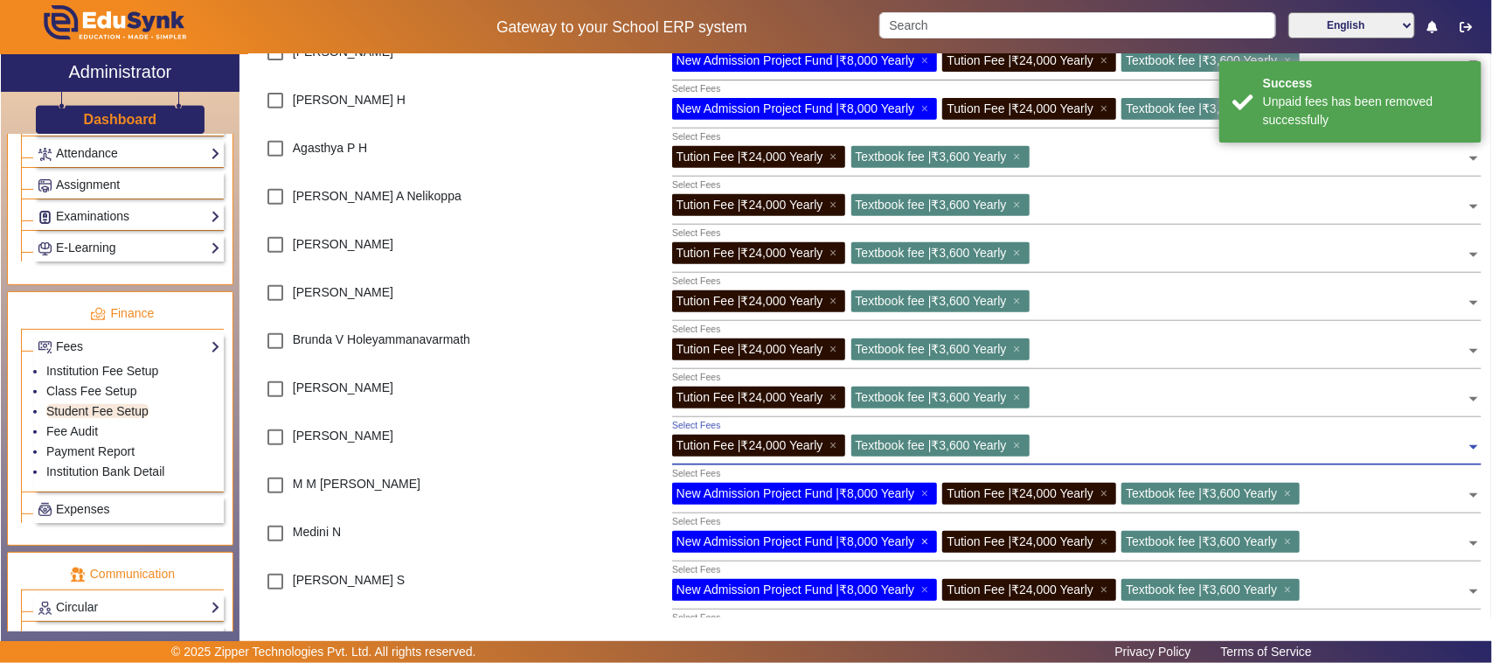
click at [932, 543] on span "×" at bounding box center [926, 541] width 11 height 14
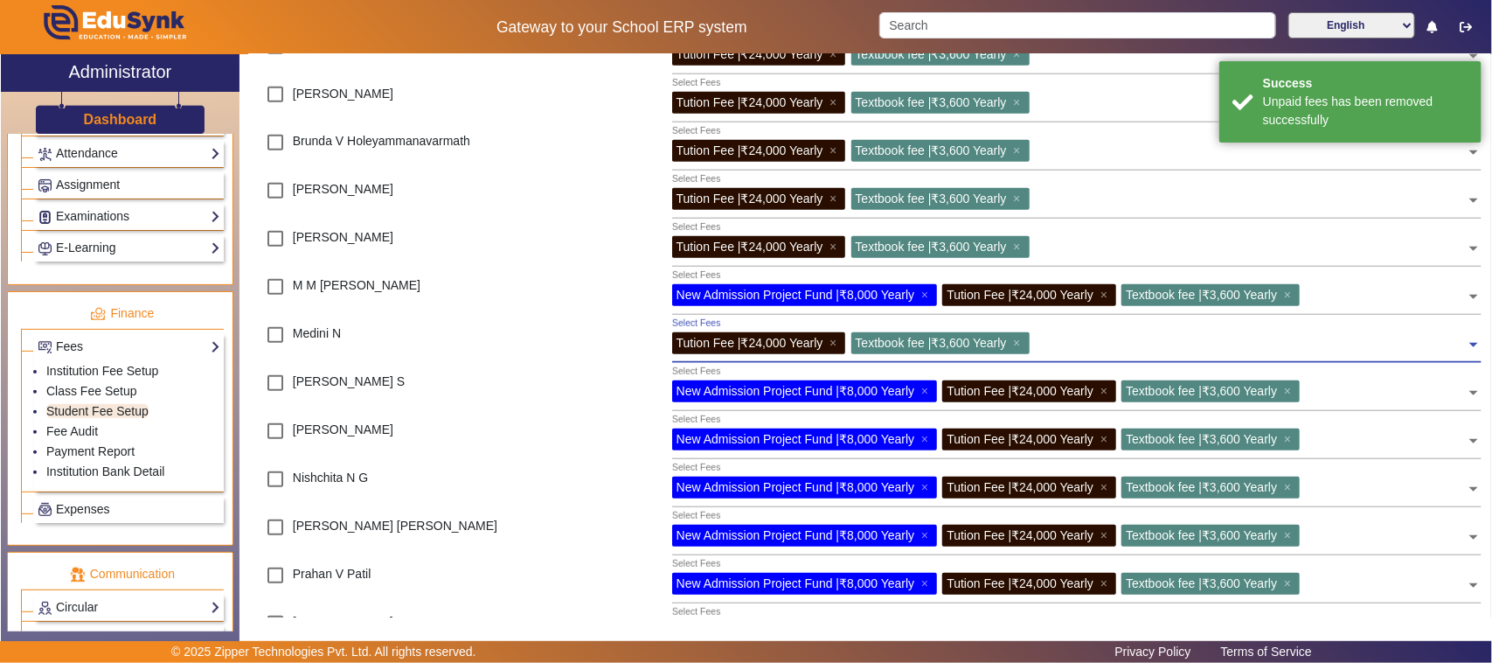
scroll to position [546, 0]
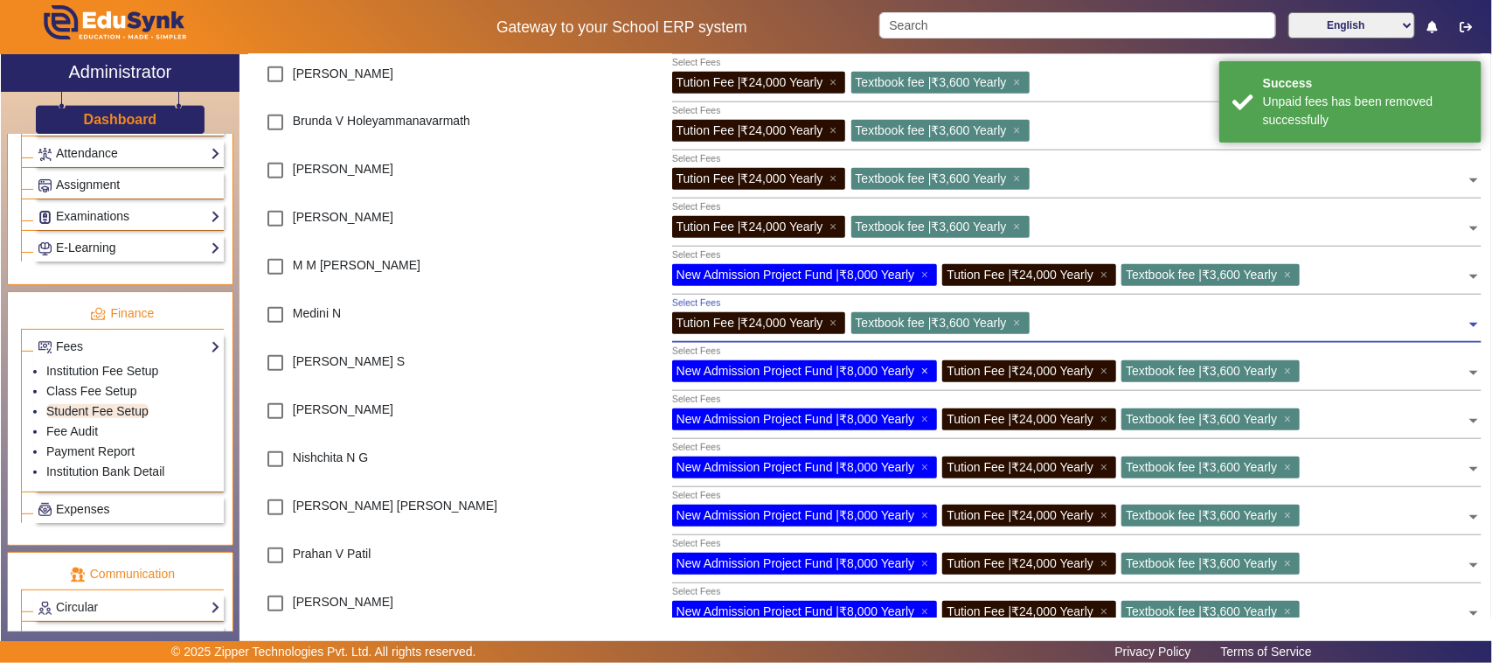
click at [925, 368] on span "×" at bounding box center [926, 371] width 11 height 14
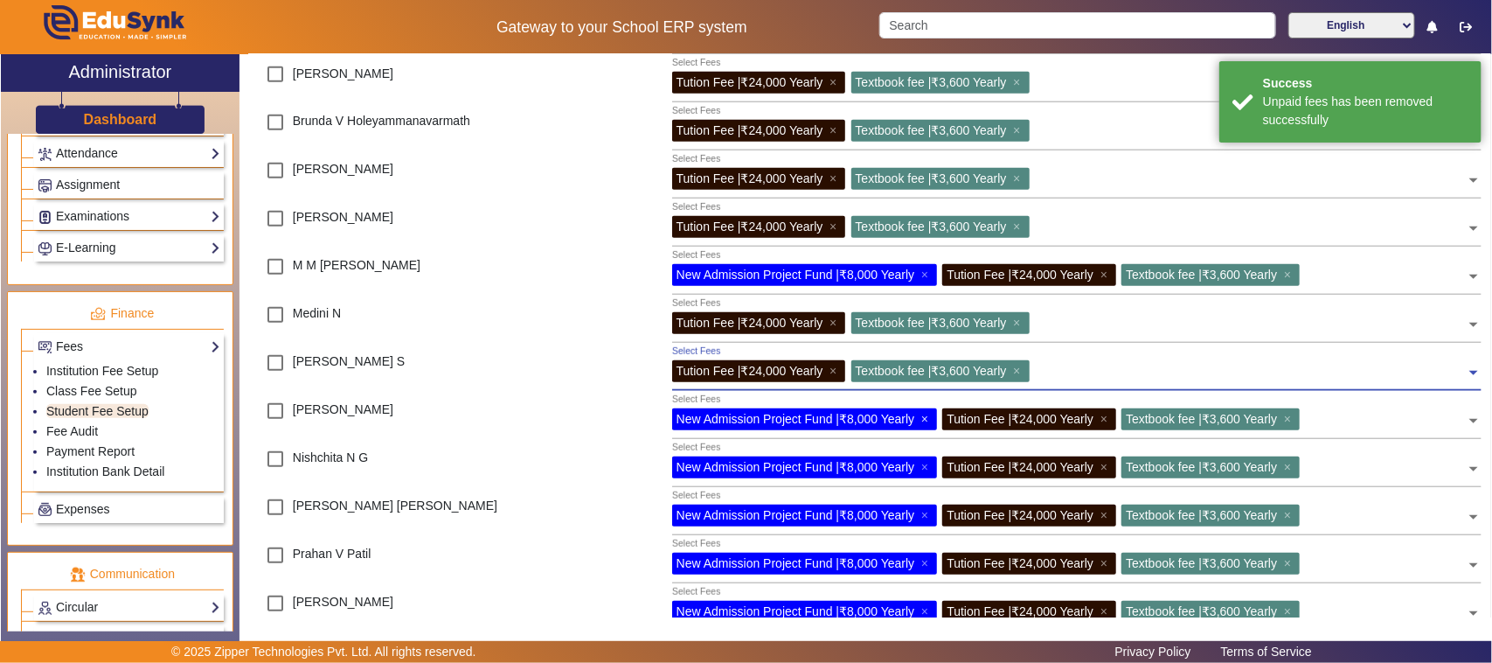
click at [923, 418] on span "×" at bounding box center [926, 419] width 11 height 14
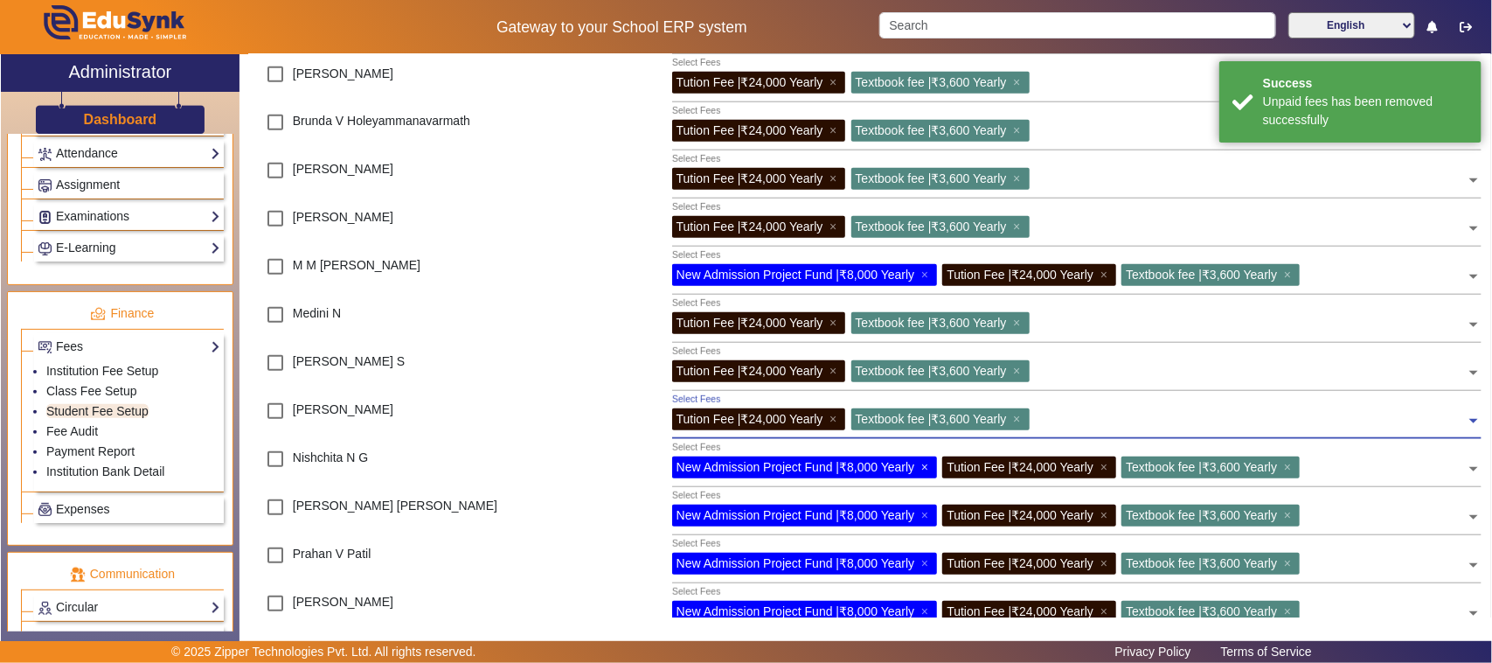
click at [928, 469] on span "×" at bounding box center [926, 467] width 11 height 14
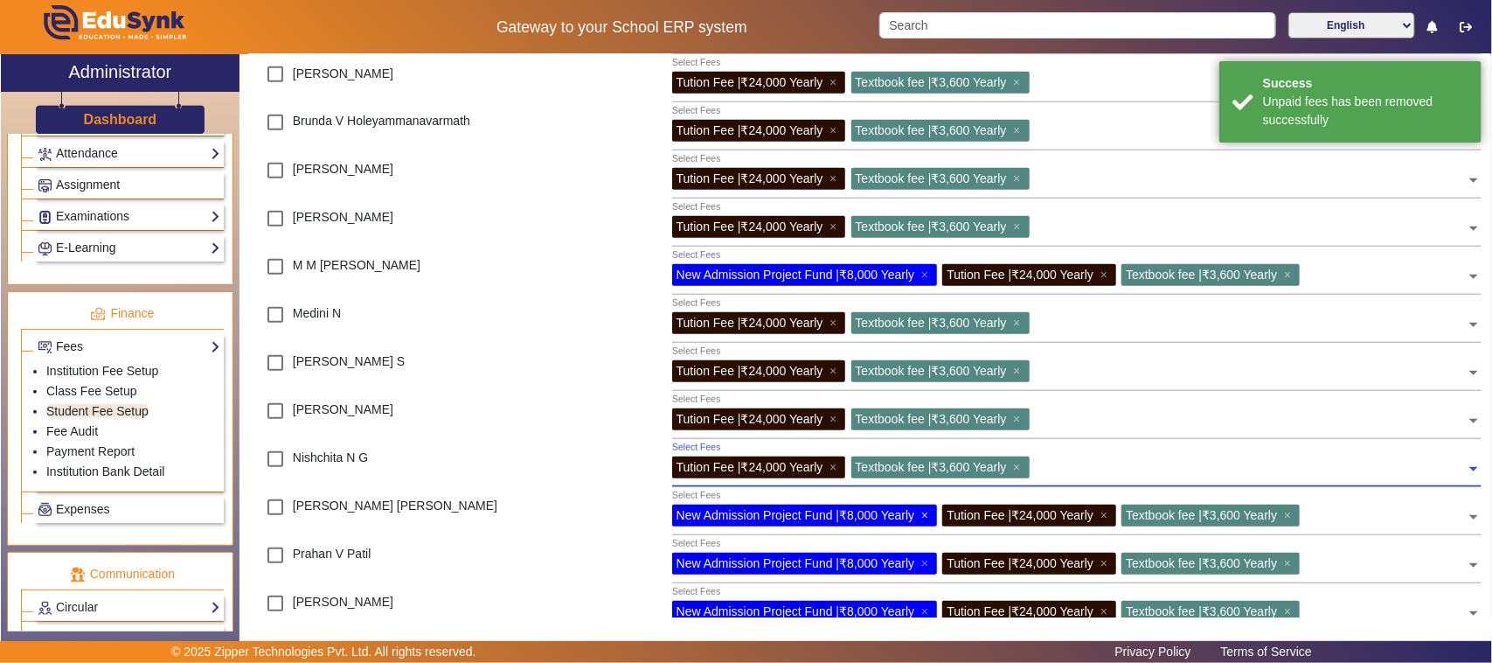
click at [931, 511] on span "×" at bounding box center [926, 515] width 11 height 14
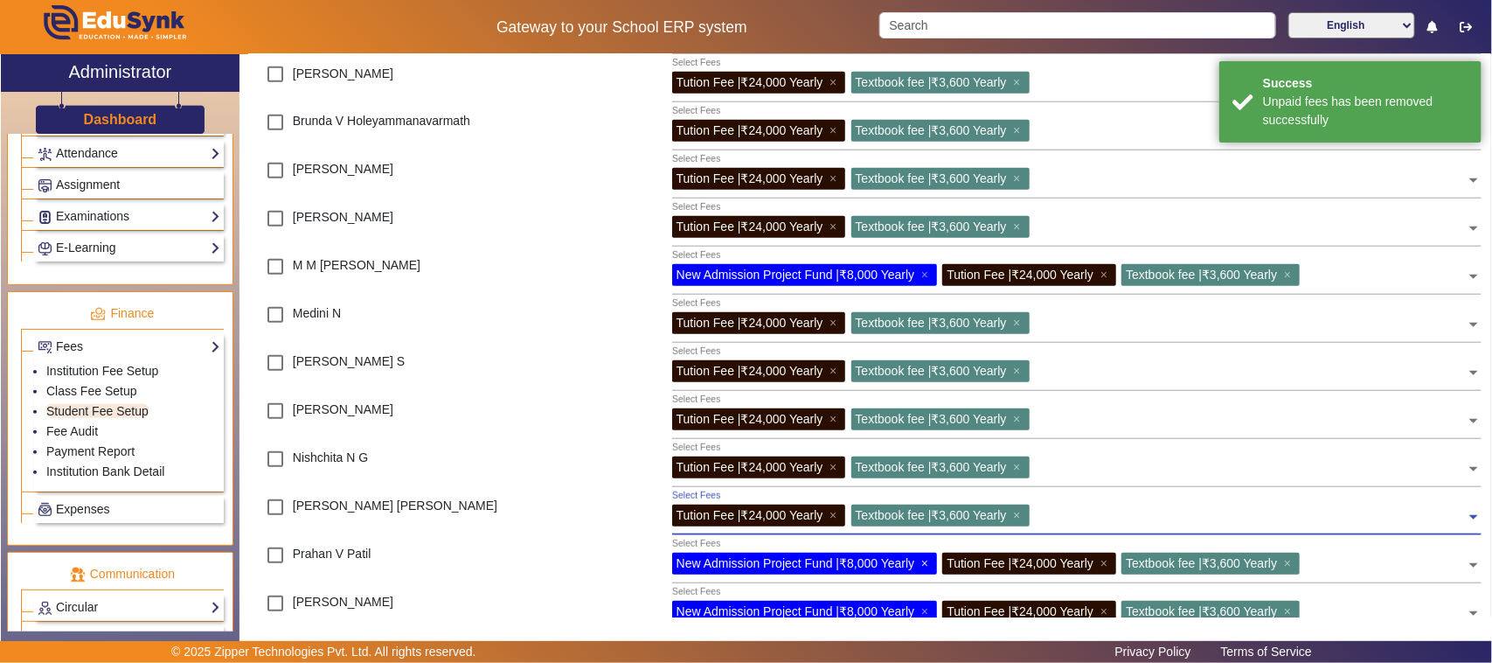
click at [925, 559] on span "×" at bounding box center [926, 563] width 11 height 14
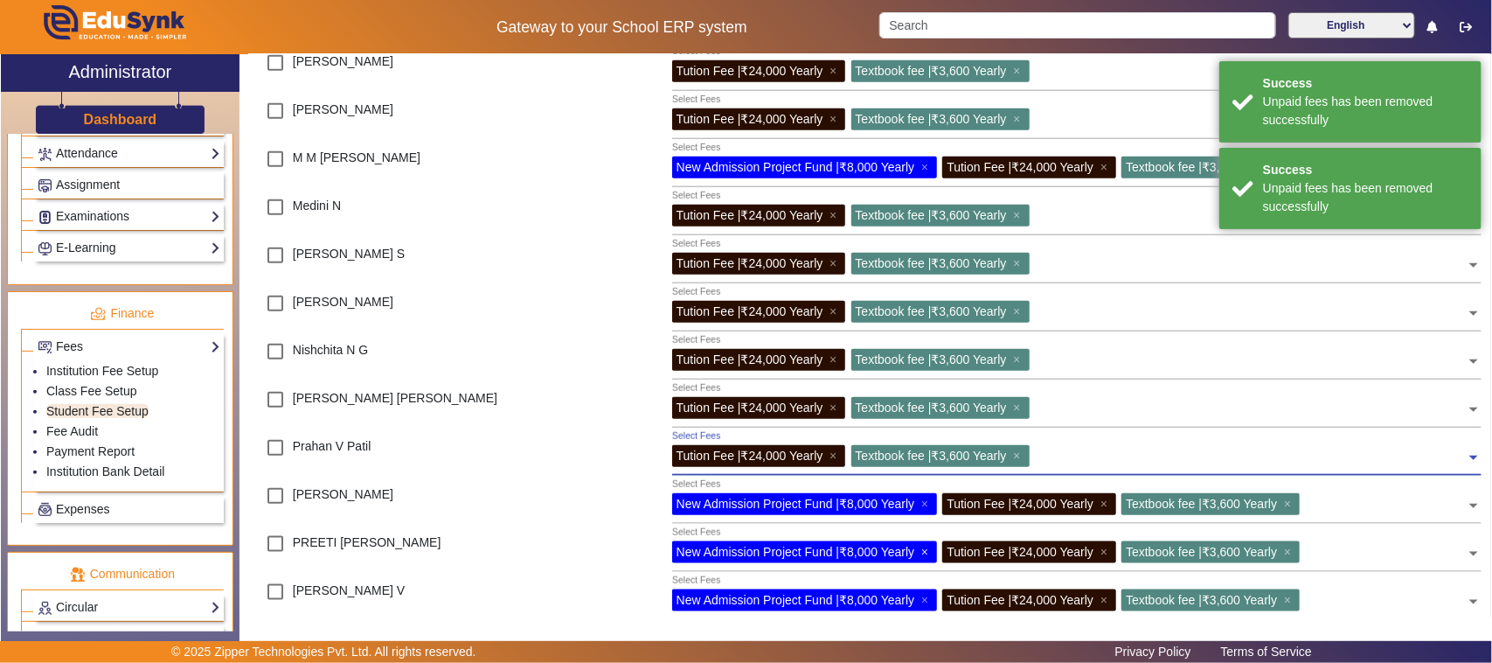
scroll to position [656, 0]
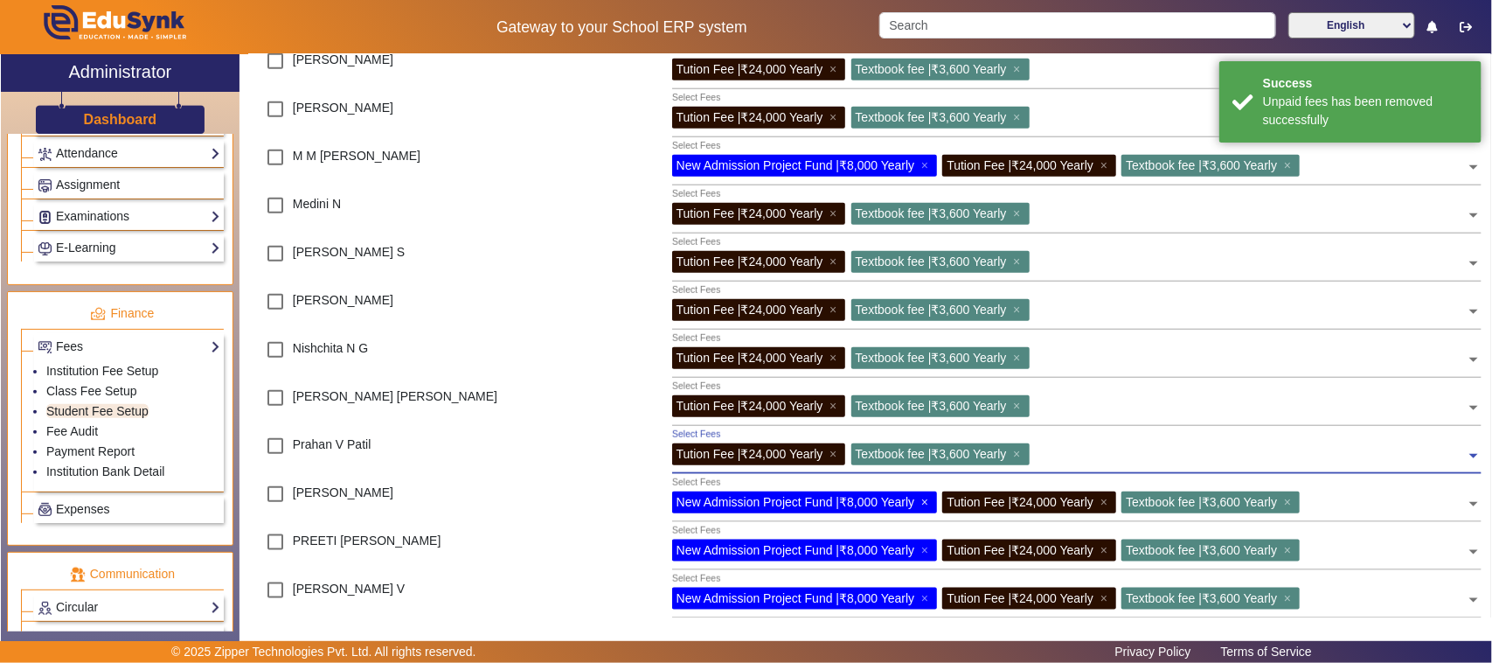
click at [928, 504] on span "×" at bounding box center [926, 502] width 11 height 14
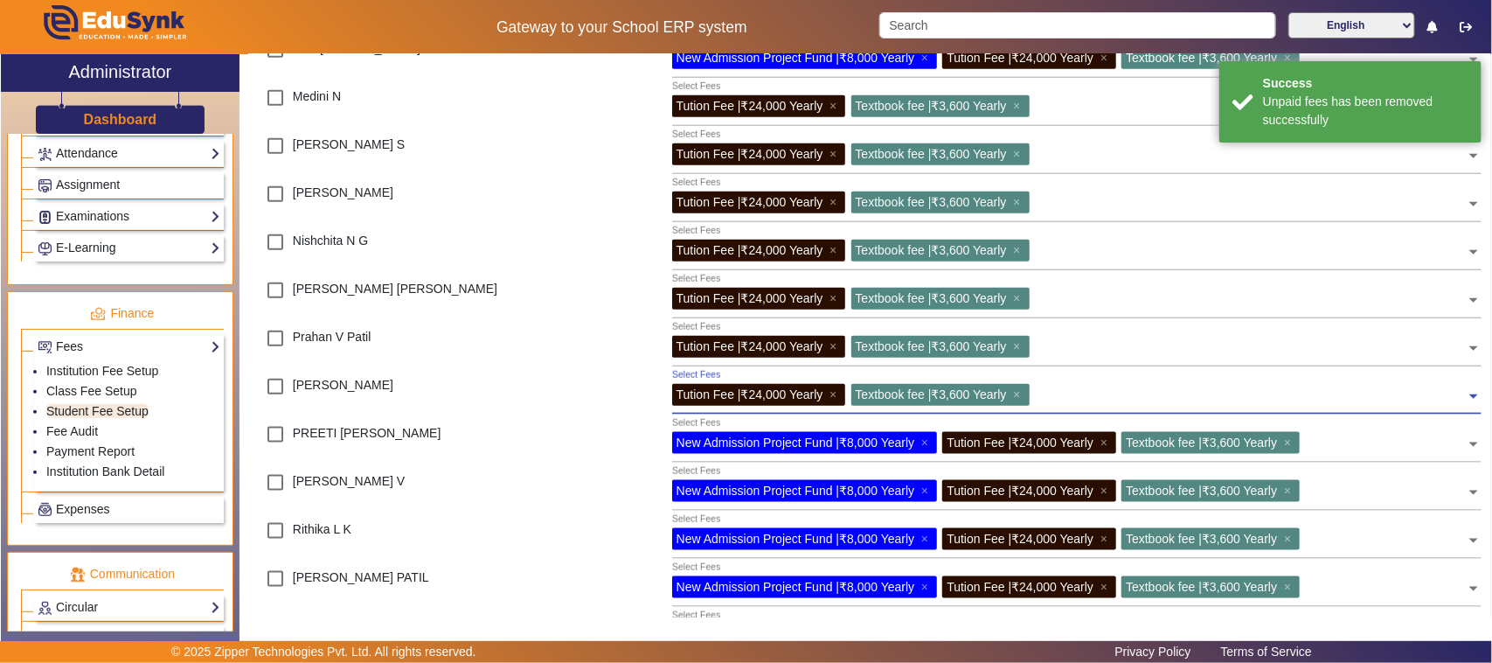
scroll to position [765, 0]
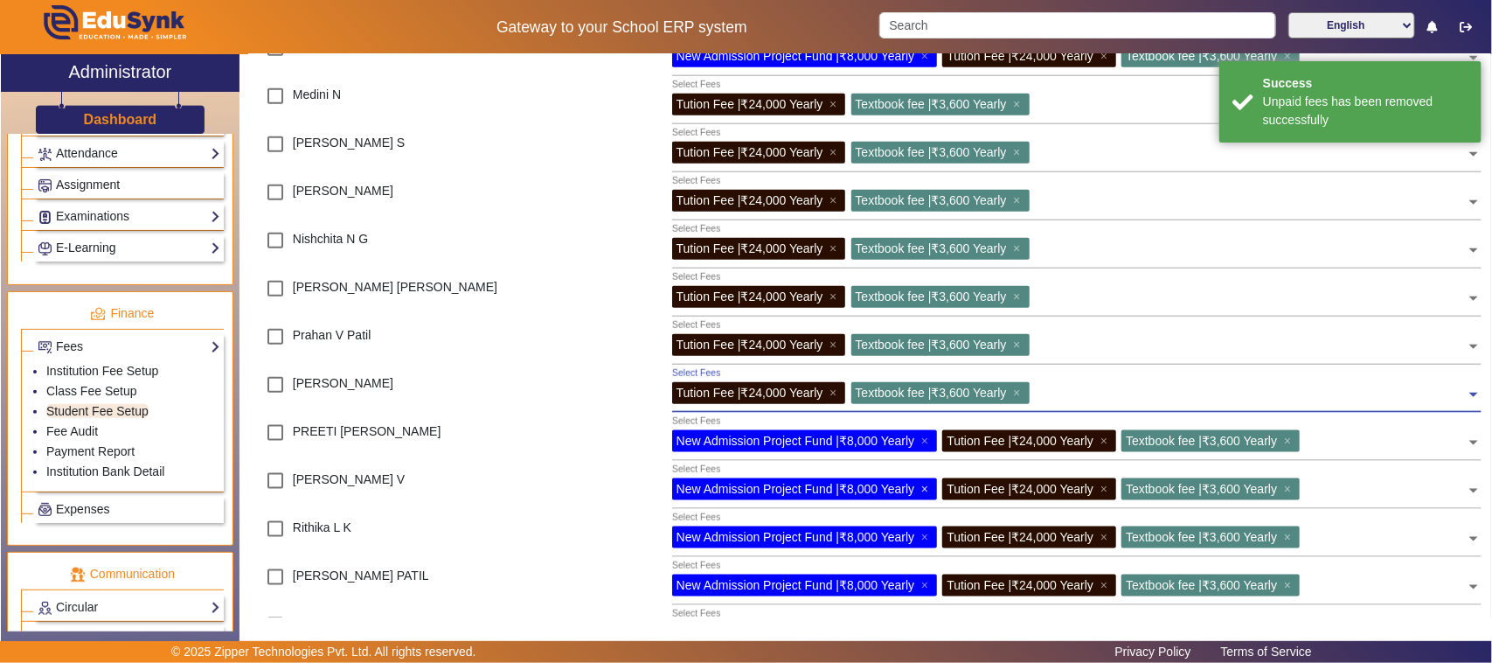
click at [927, 486] on span "×" at bounding box center [926, 489] width 11 height 14
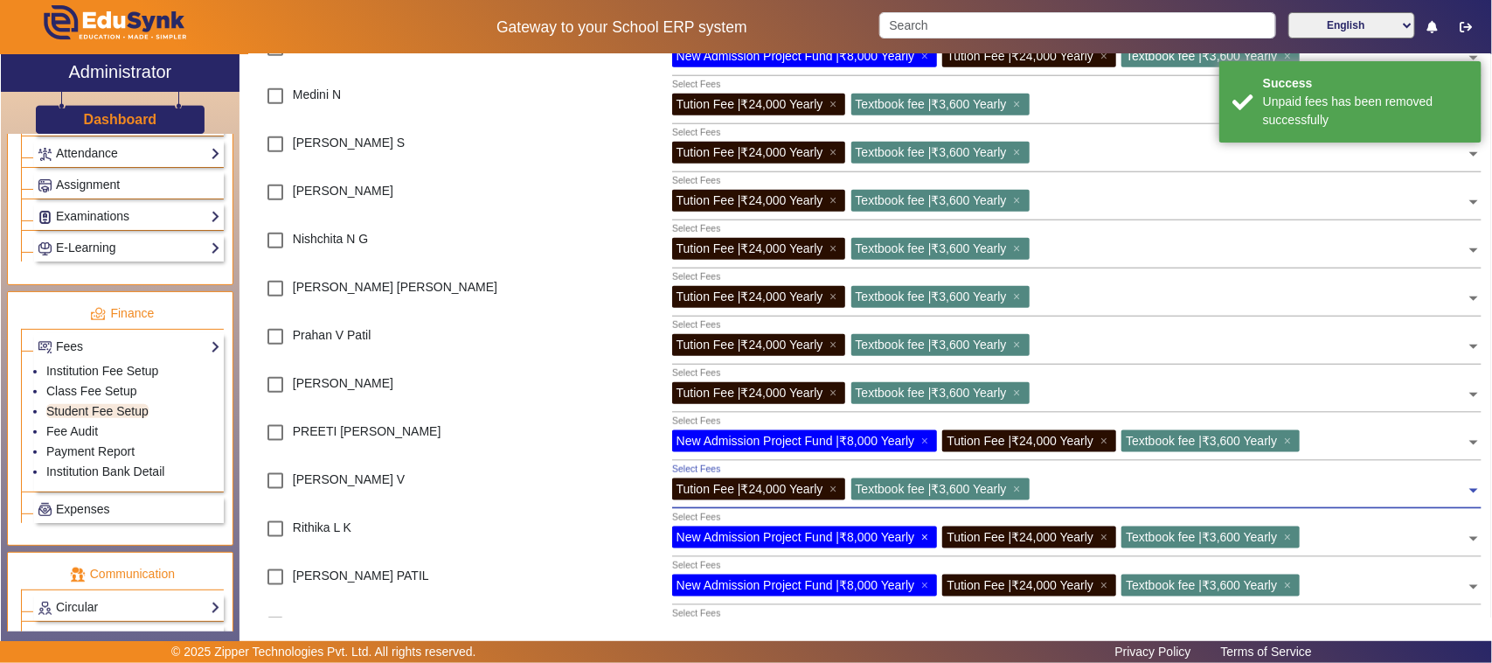
click at [928, 536] on span "×" at bounding box center [926, 537] width 11 height 14
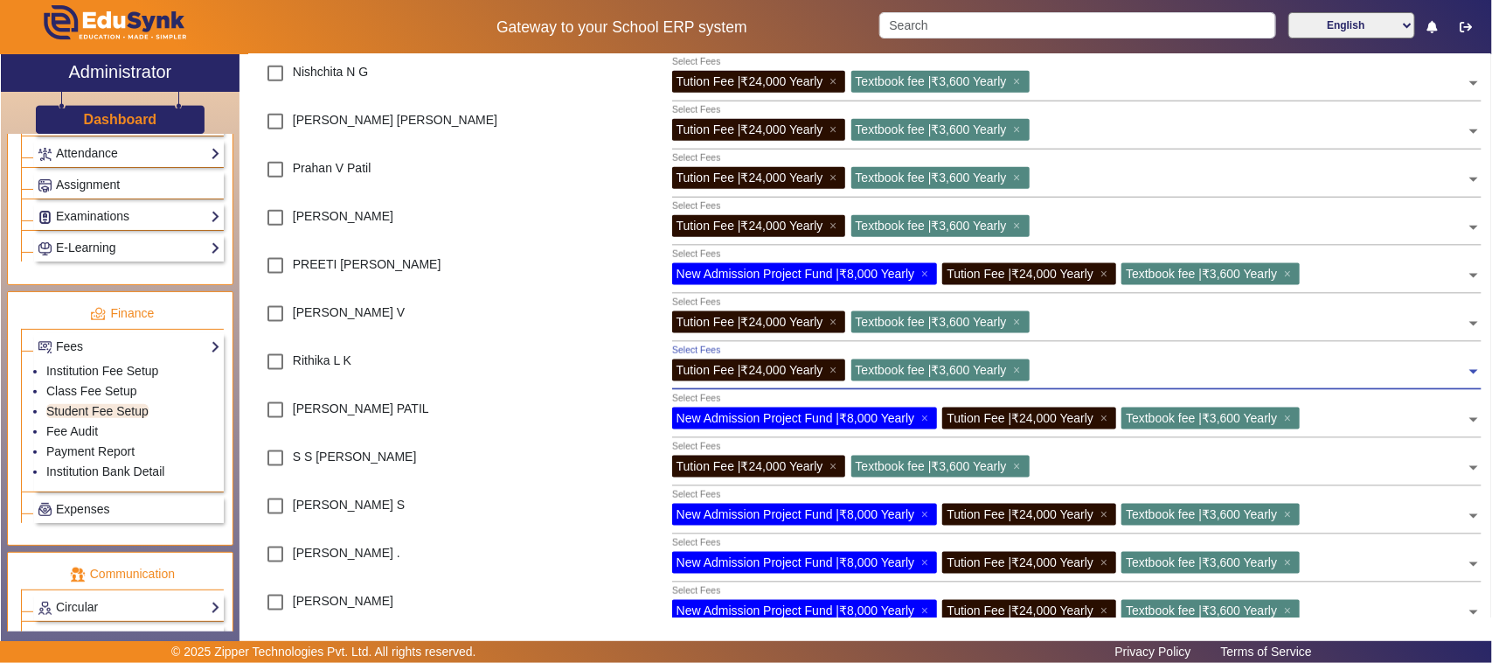
scroll to position [983, 0]
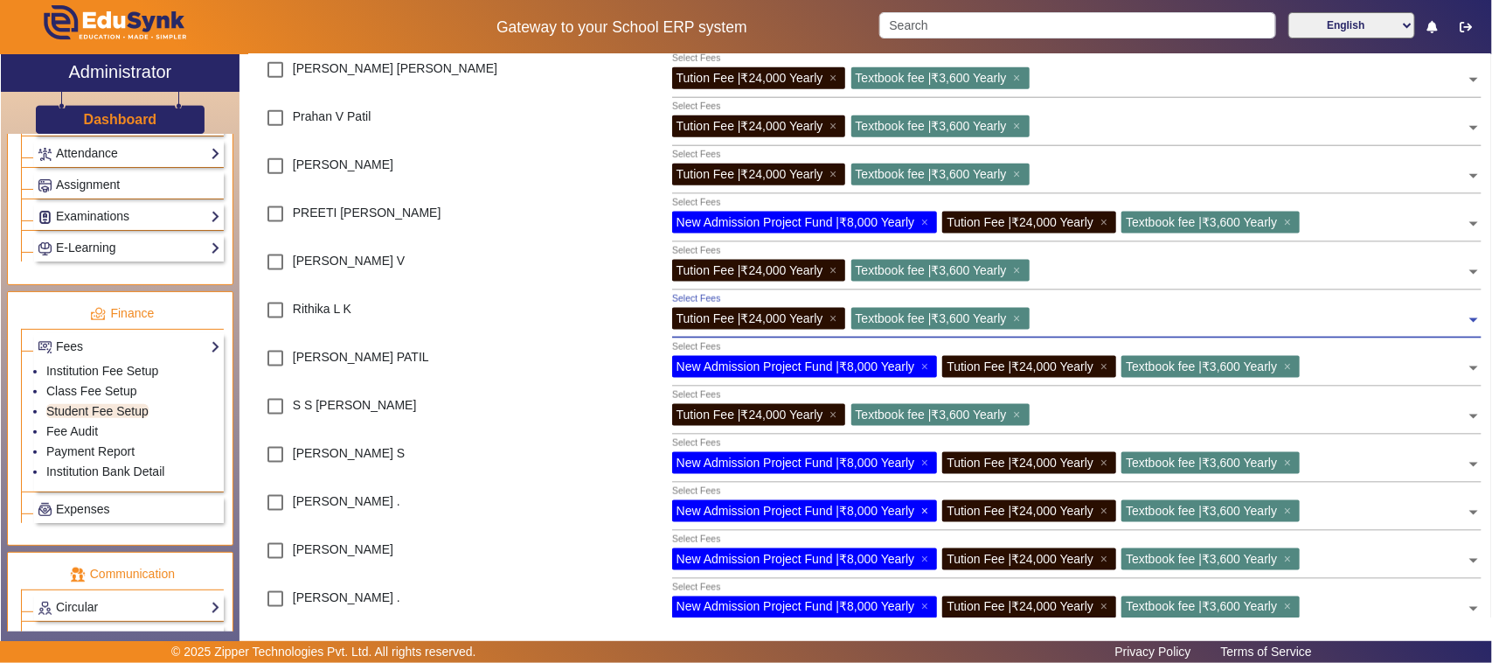
click at [927, 511] on span "×" at bounding box center [926, 511] width 11 height 14
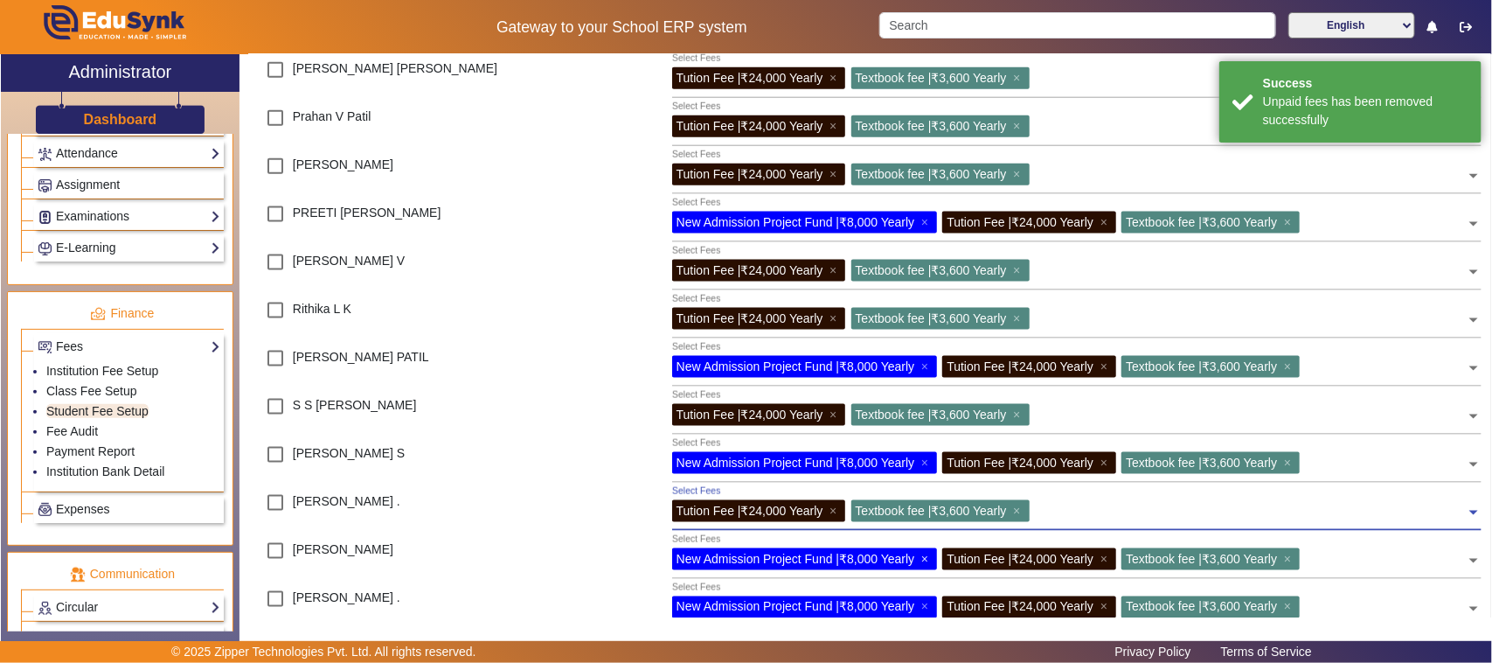
click at [928, 558] on span "×" at bounding box center [926, 559] width 11 height 14
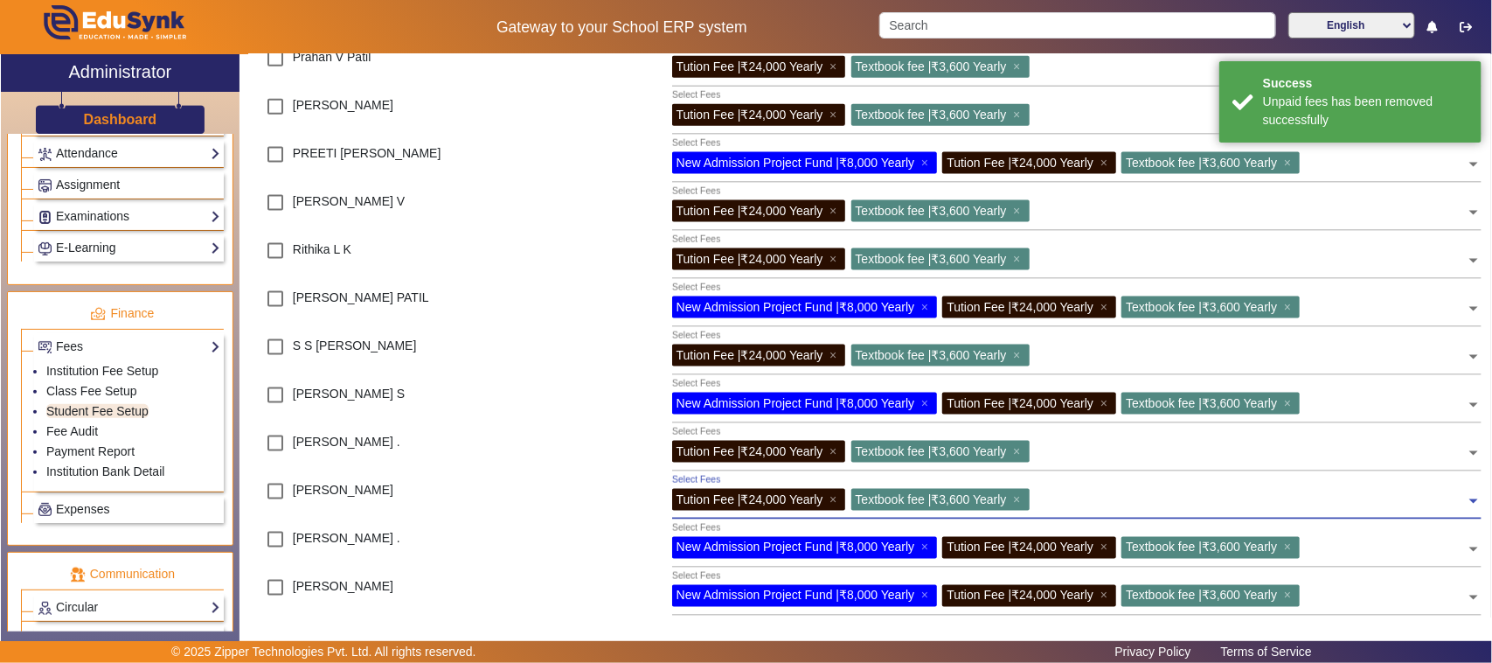
scroll to position [1093, 0]
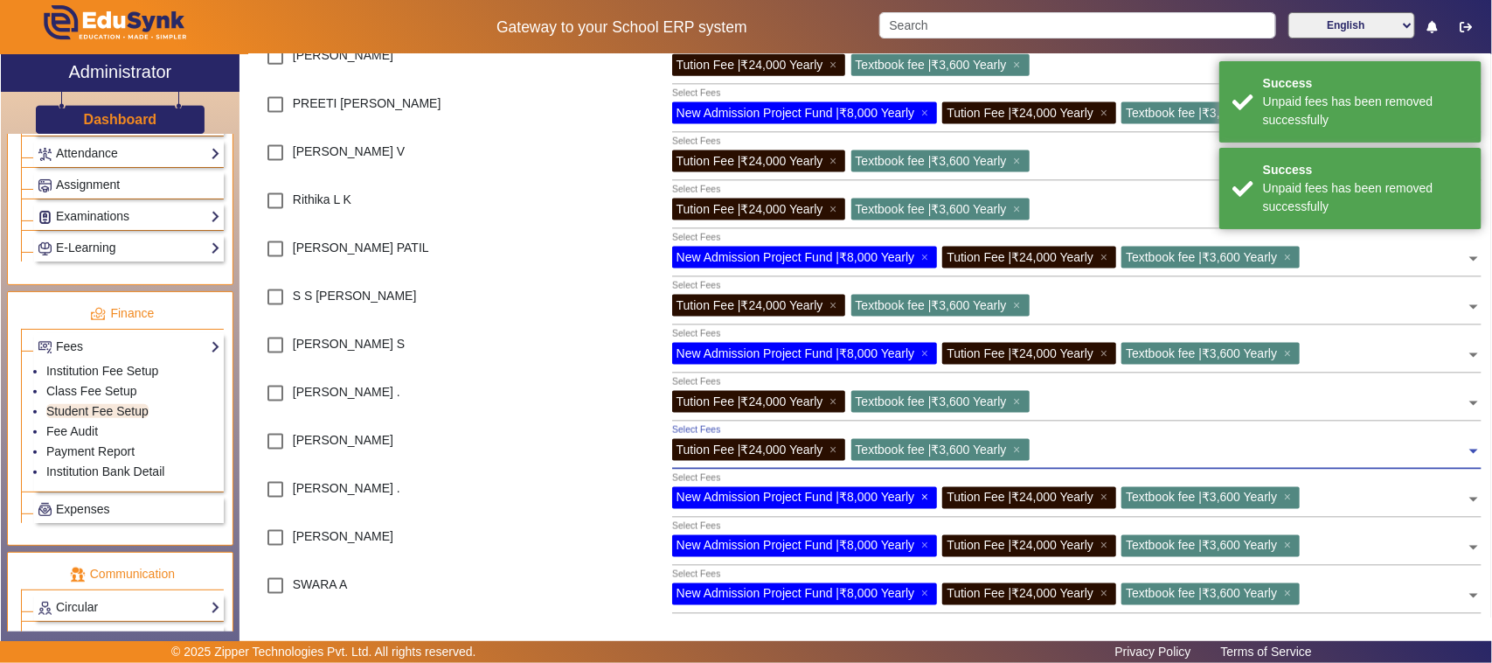
click at [924, 496] on span "×" at bounding box center [926, 497] width 11 height 14
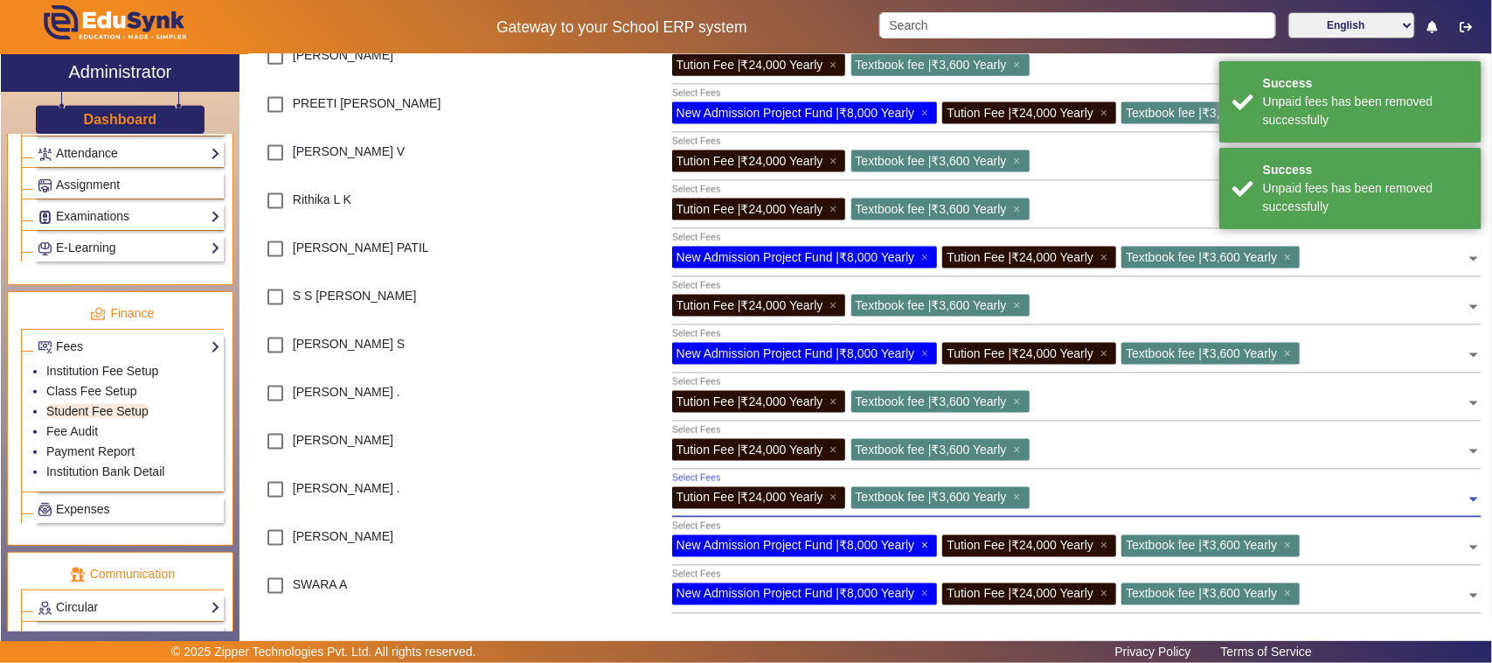
click at [931, 544] on span "×" at bounding box center [926, 546] width 11 height 14
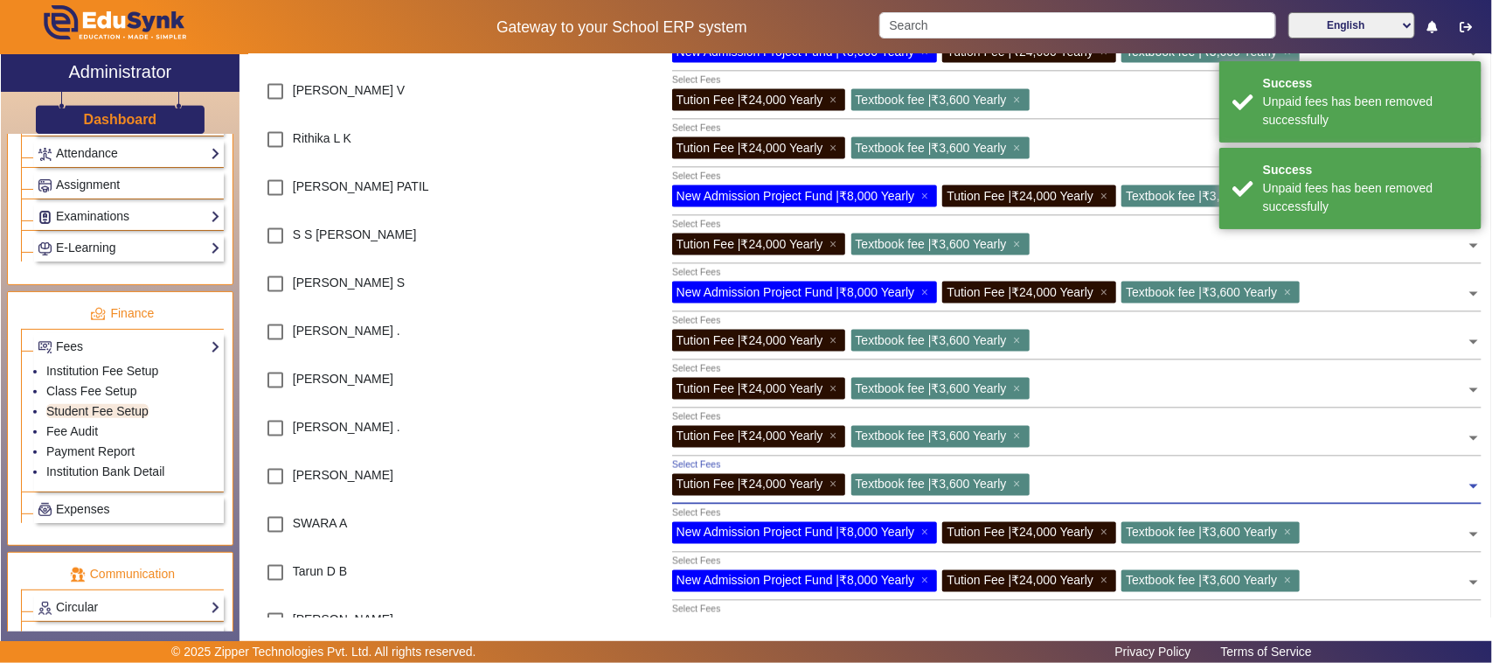
scroll to position [1202, 0]
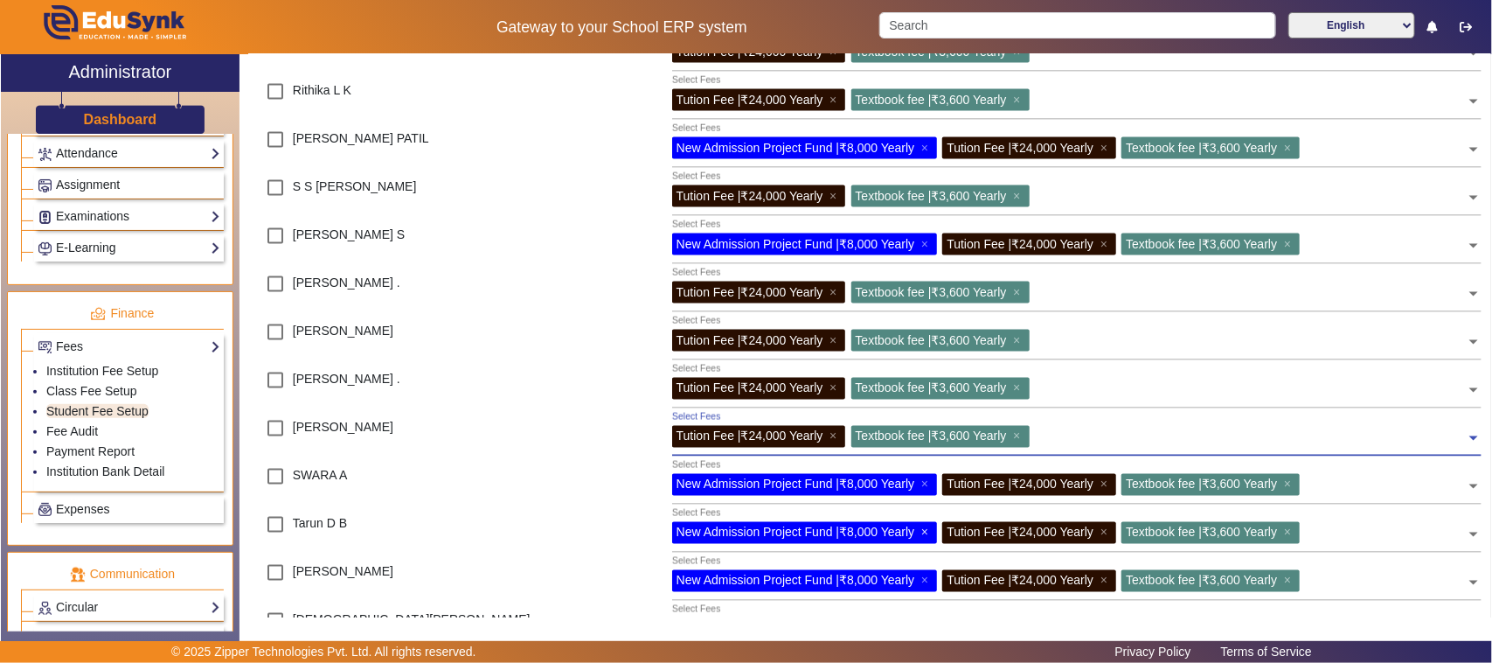
click at [929, 532] on span "×" at bounding box center [926, 532] width 11 height 14
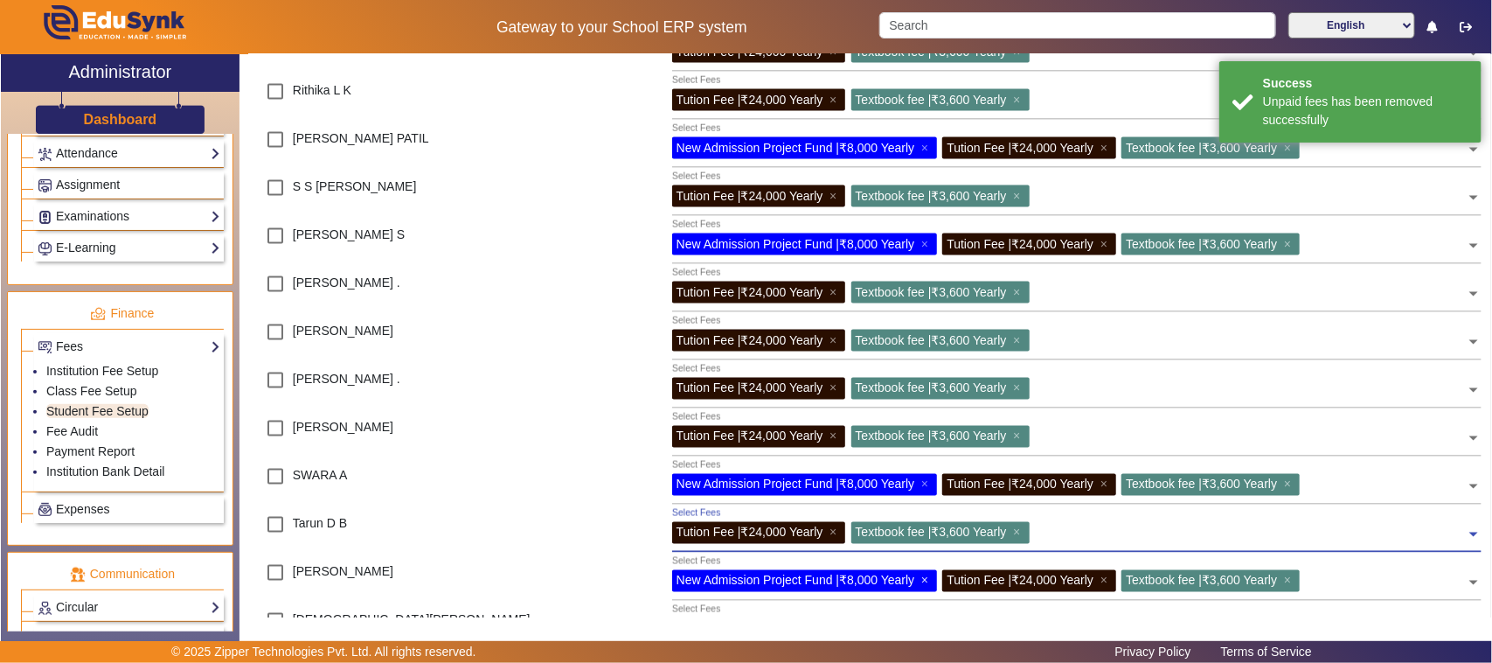
click at [925, 579] on span "×" at bounding box center [926, 580] width 11 height 14
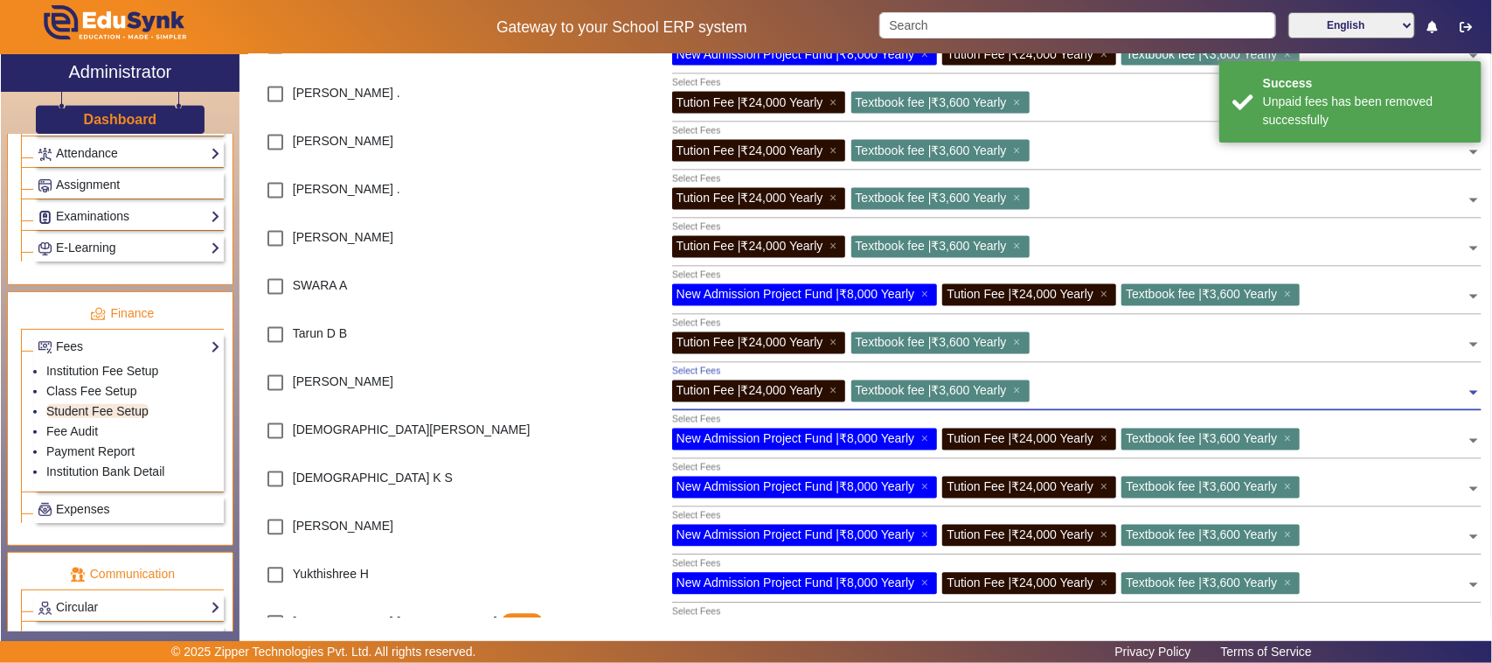
scroll to position [1421, 0]
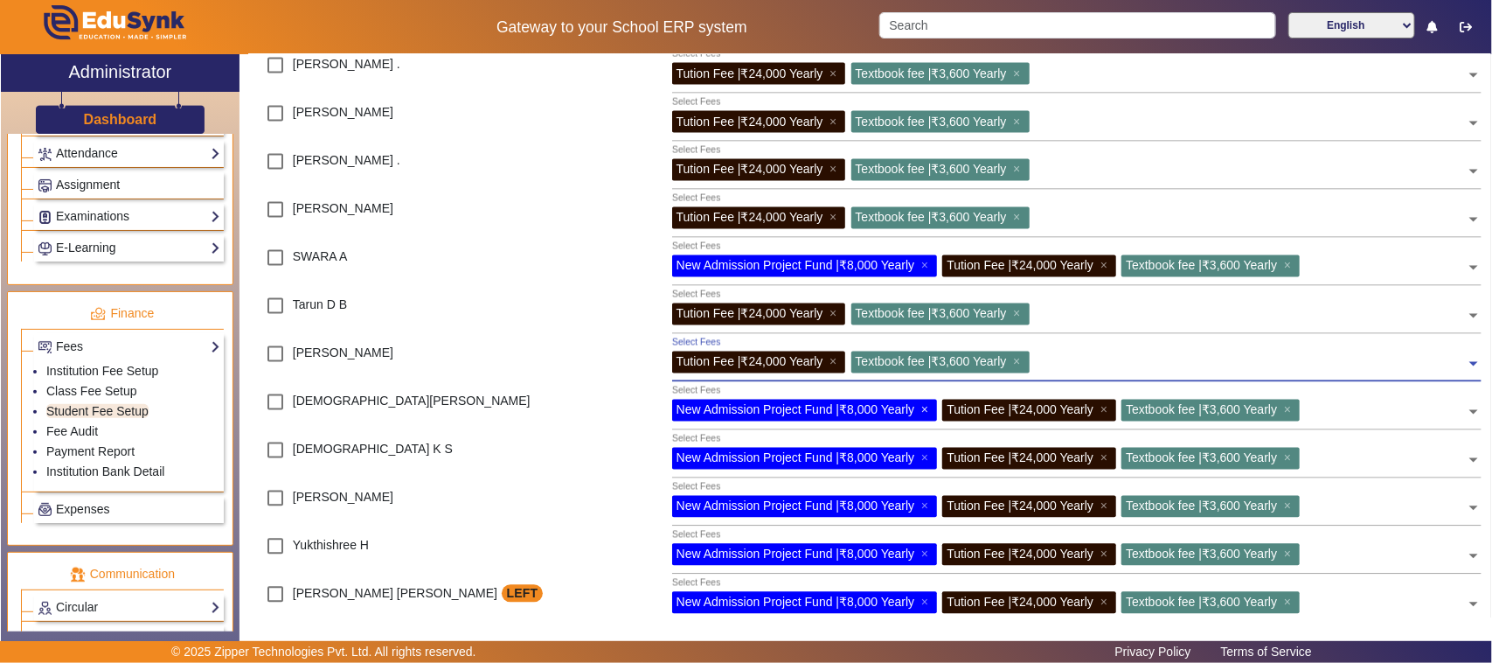
click at [928, 407] on span "×" at bounding box center [926, 410] width 11 height 14
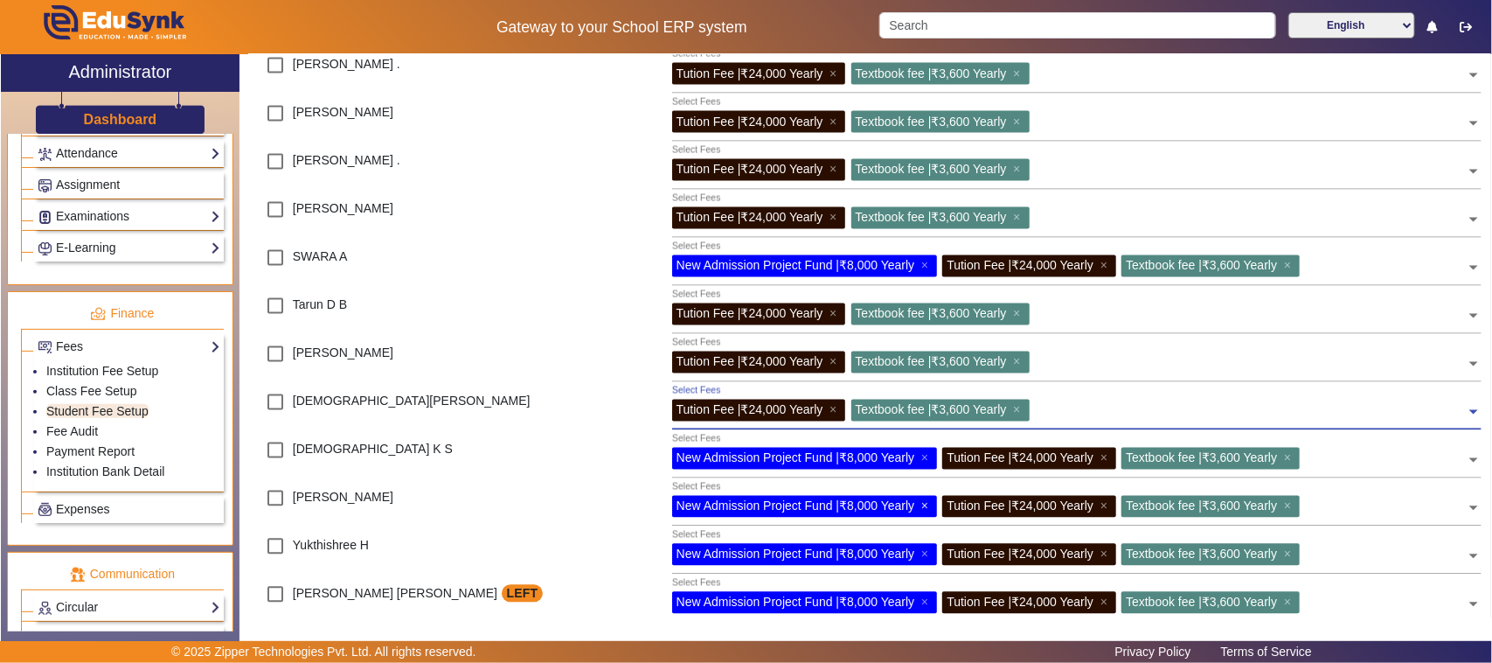
click at [928, 505] on span "×" at bounding box center [926, 506] width 11 height 14
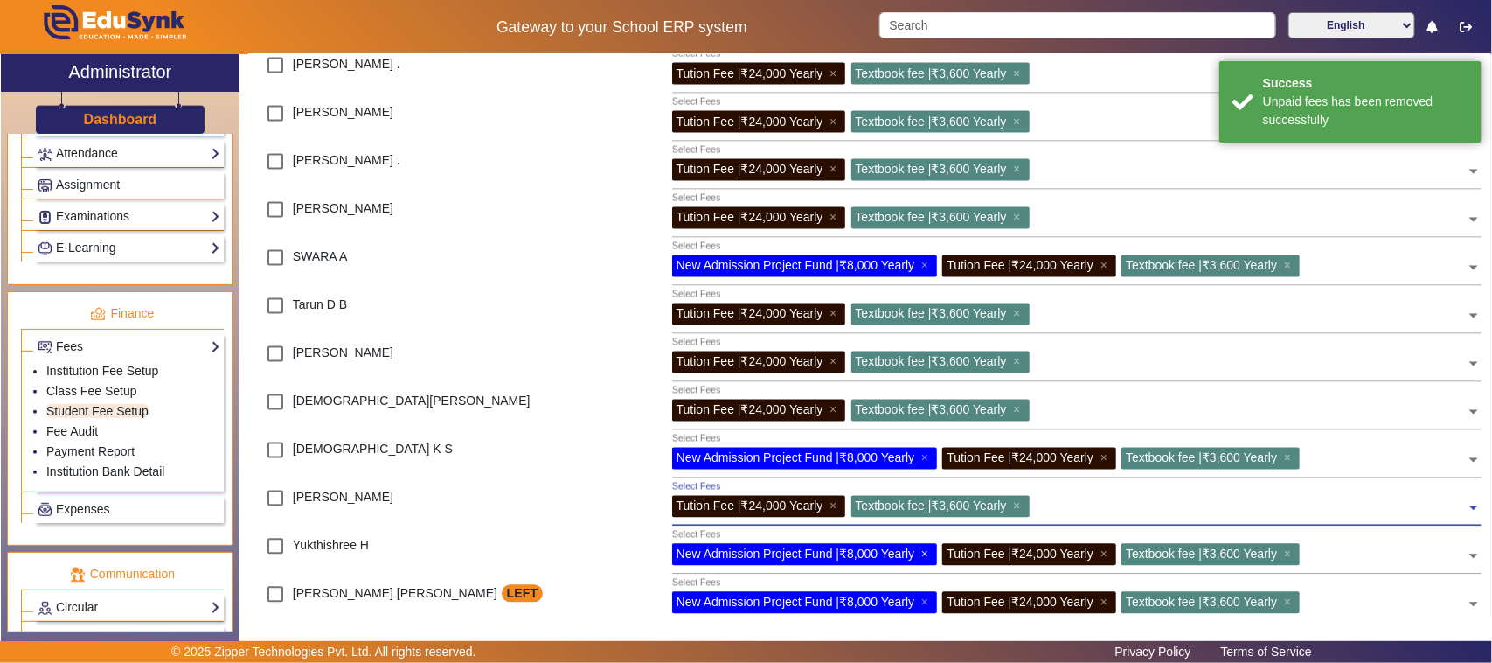
click at [931, 556] on span "×" at bounding box center [926, 554] width 11 height 14
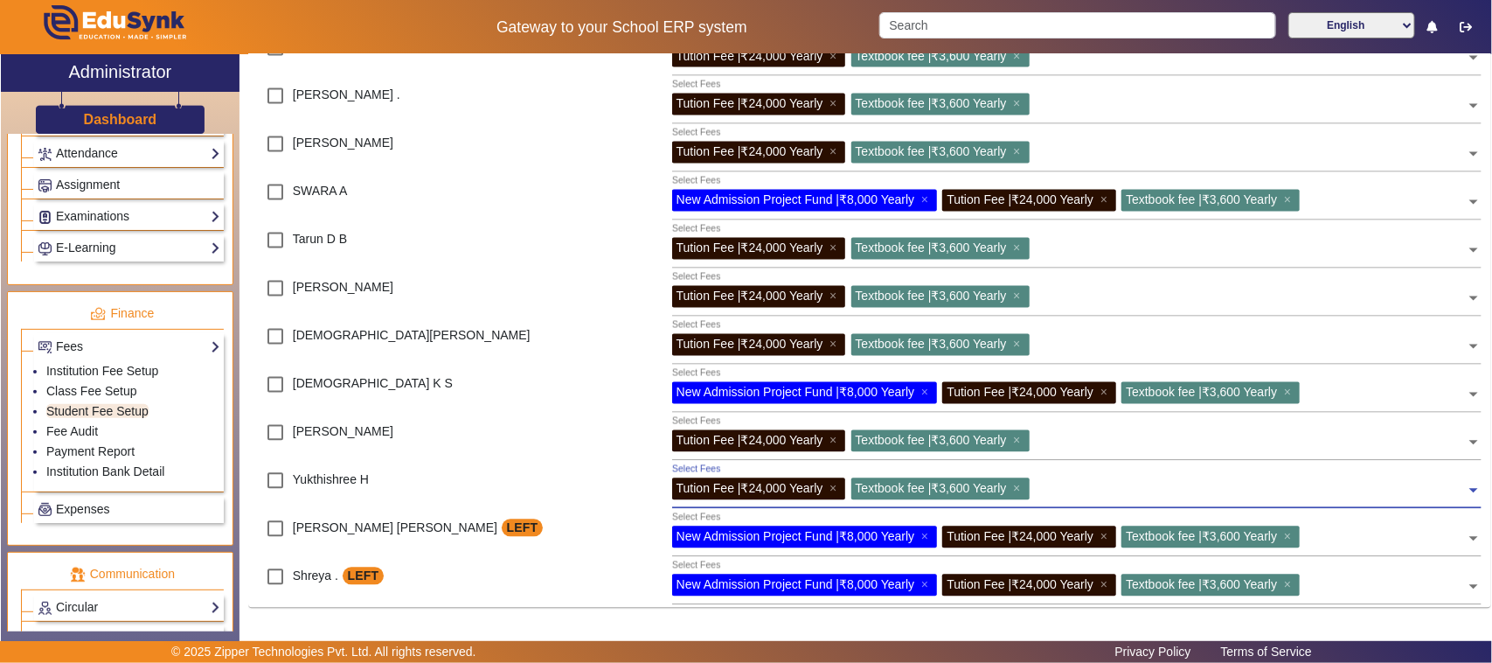
scroll to position [1487, 0]
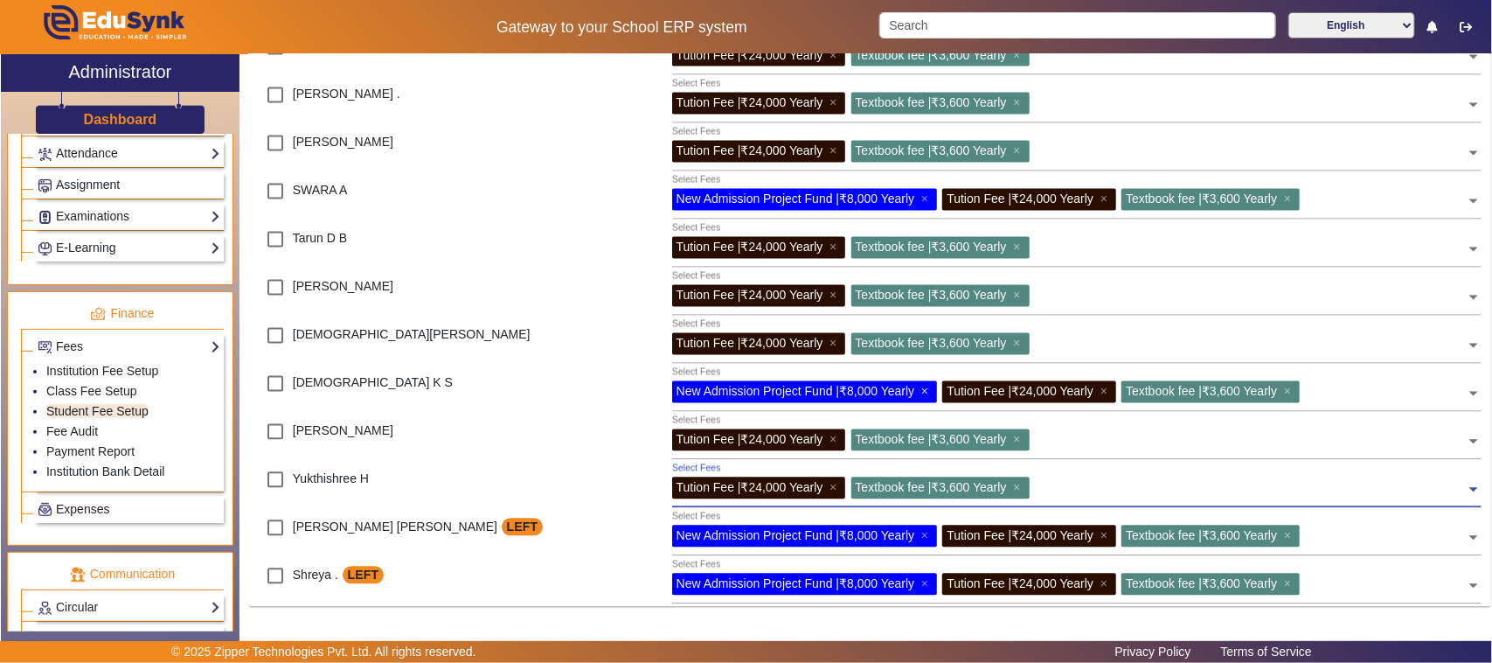
click at [928, 386] on span "×" at bounding box center [926, 392] width 11 height 14
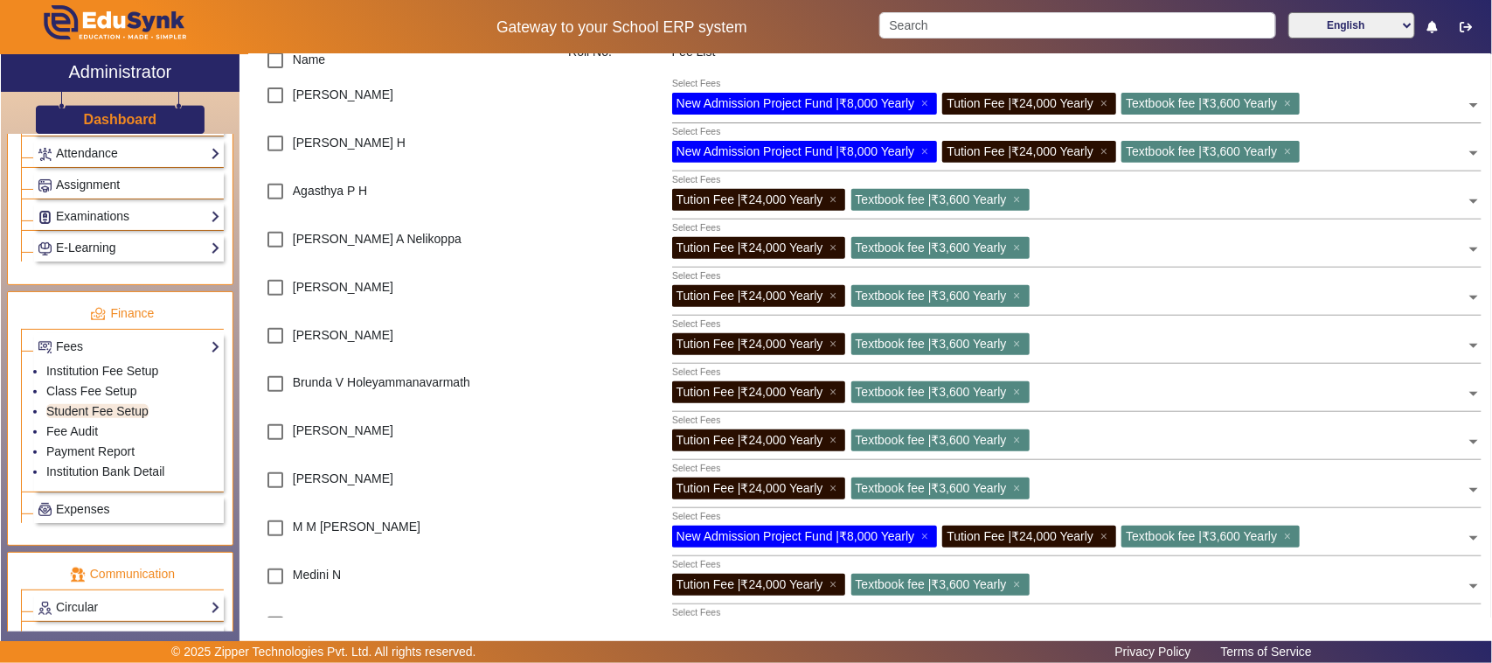
scroll to position [0, 0]
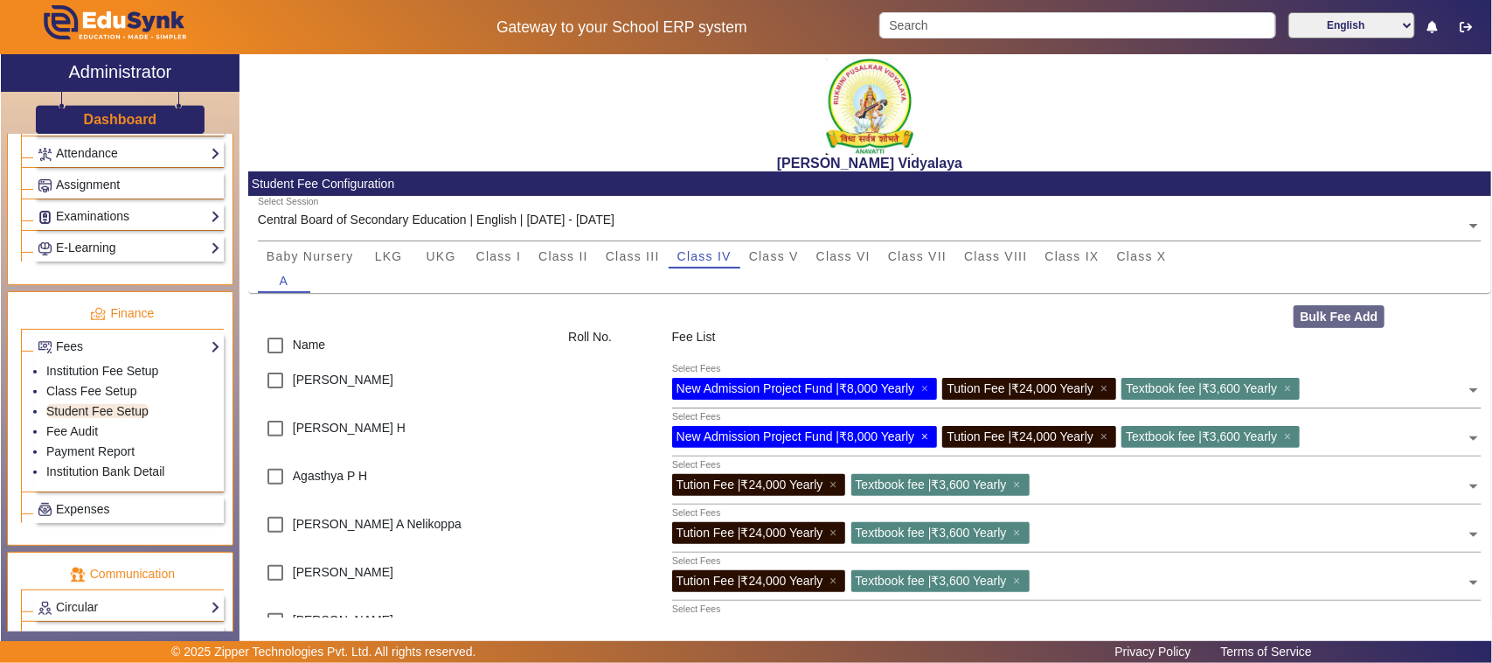
click at [924, 437] on span "×" at bounding box center [926, 436] width 11 height 14
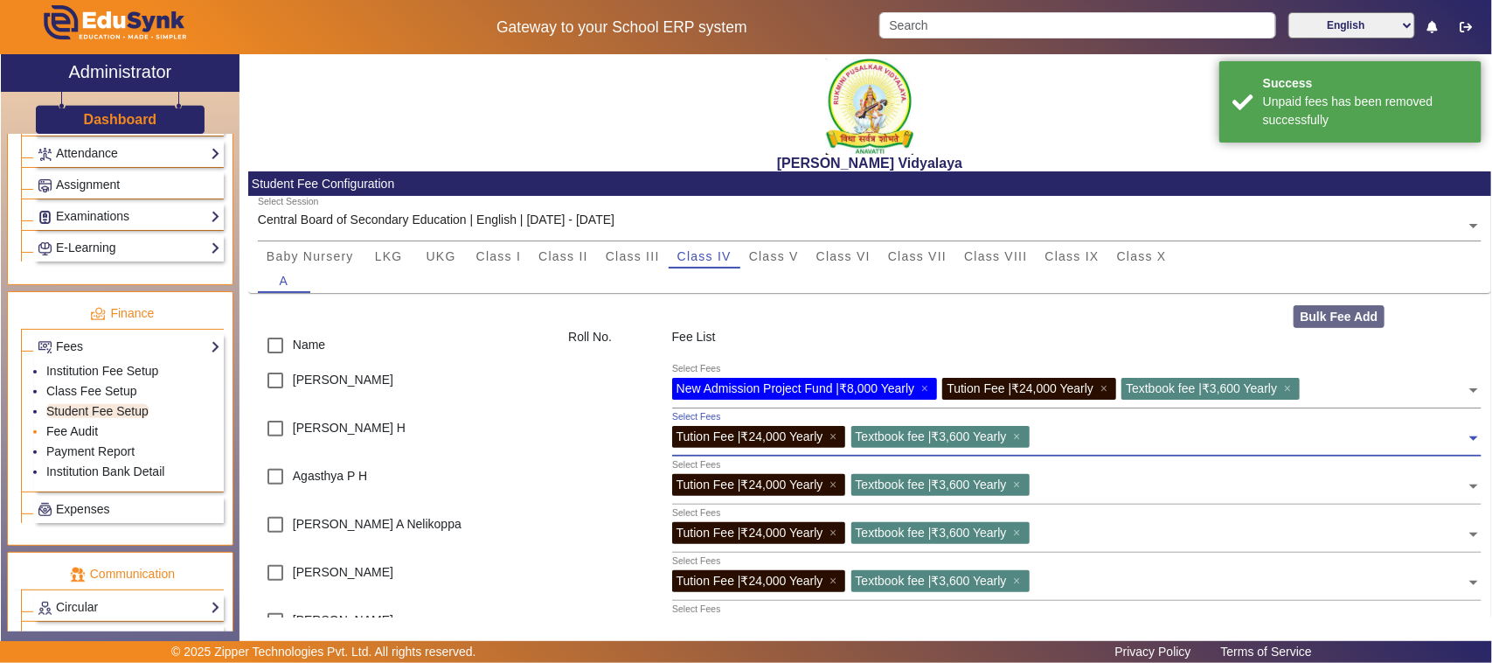
click at [94, 438] on link "Fee Audit" at bounding box center [72, 431] width 52 height 14
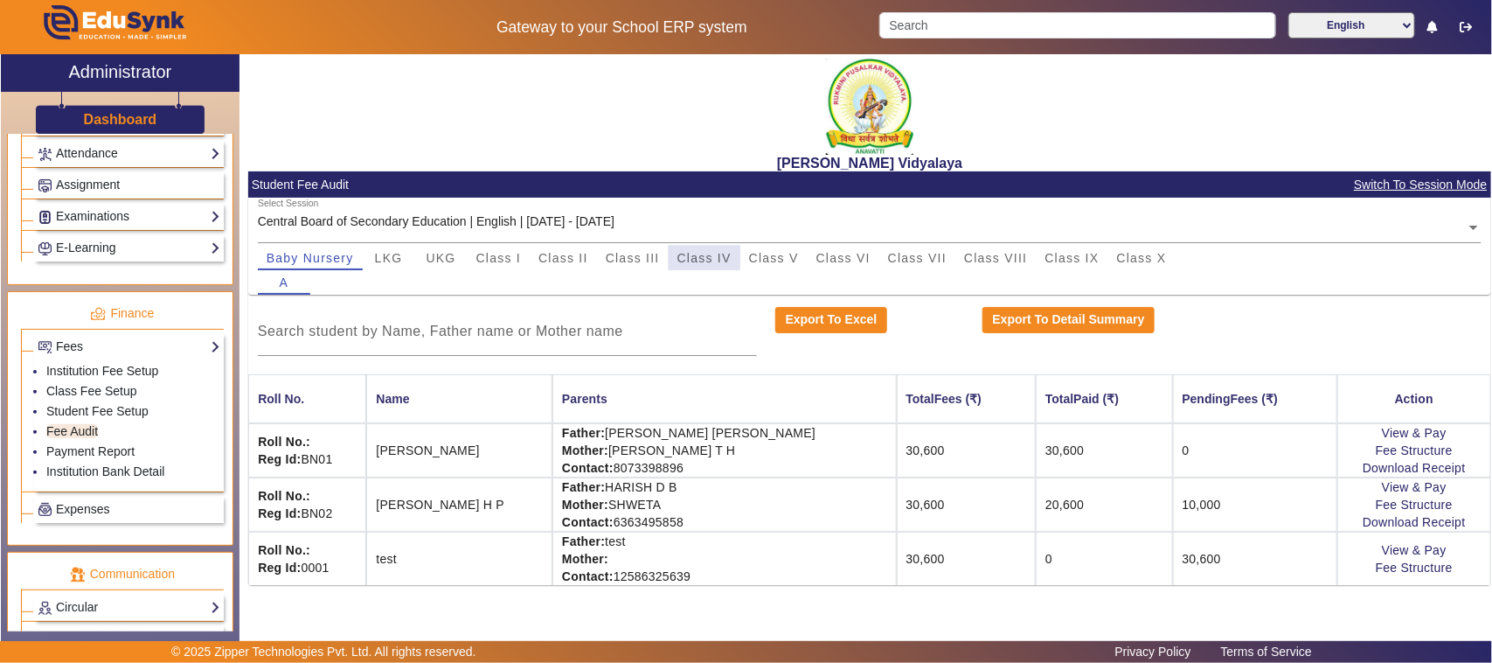
click at [685, 255] on span "Class IV" at bounding box center [705, 258] width 54 height 12
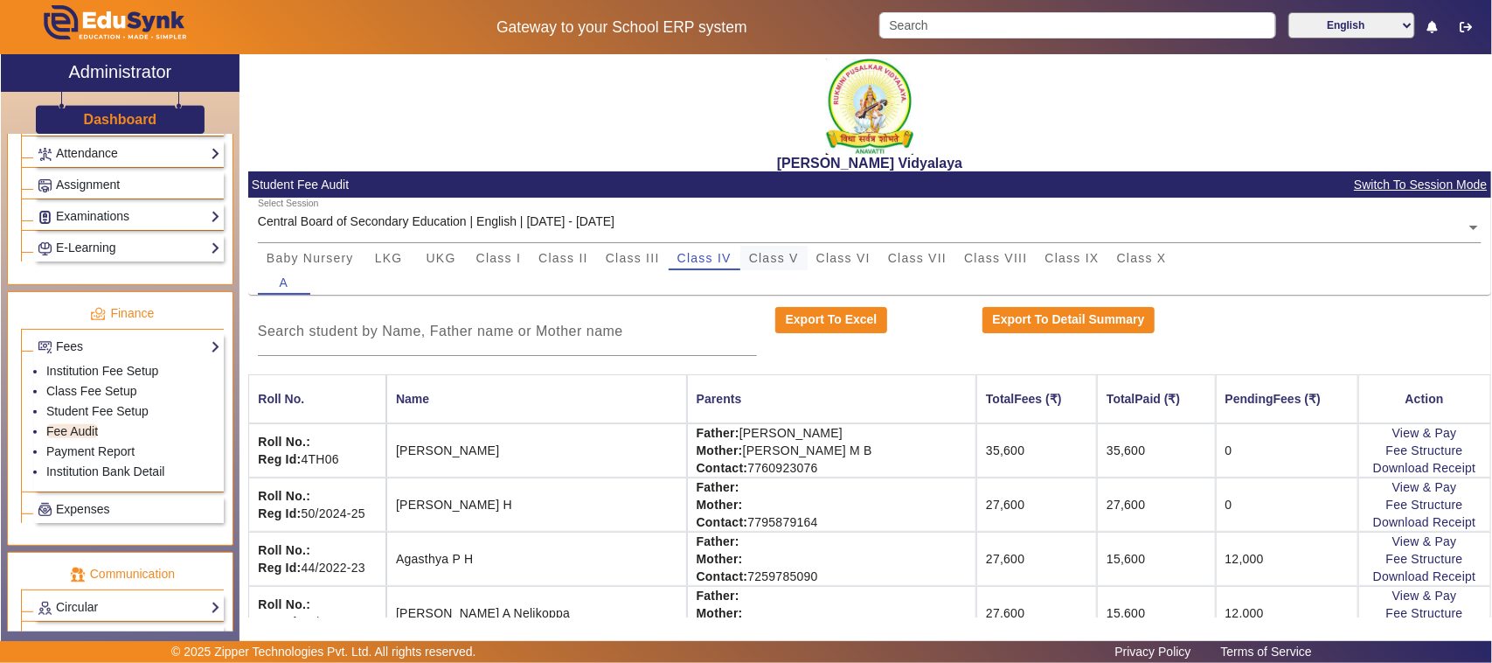
click at [769, 265] on span "Class V" at bounding box center [774, 258] width 50 height 24
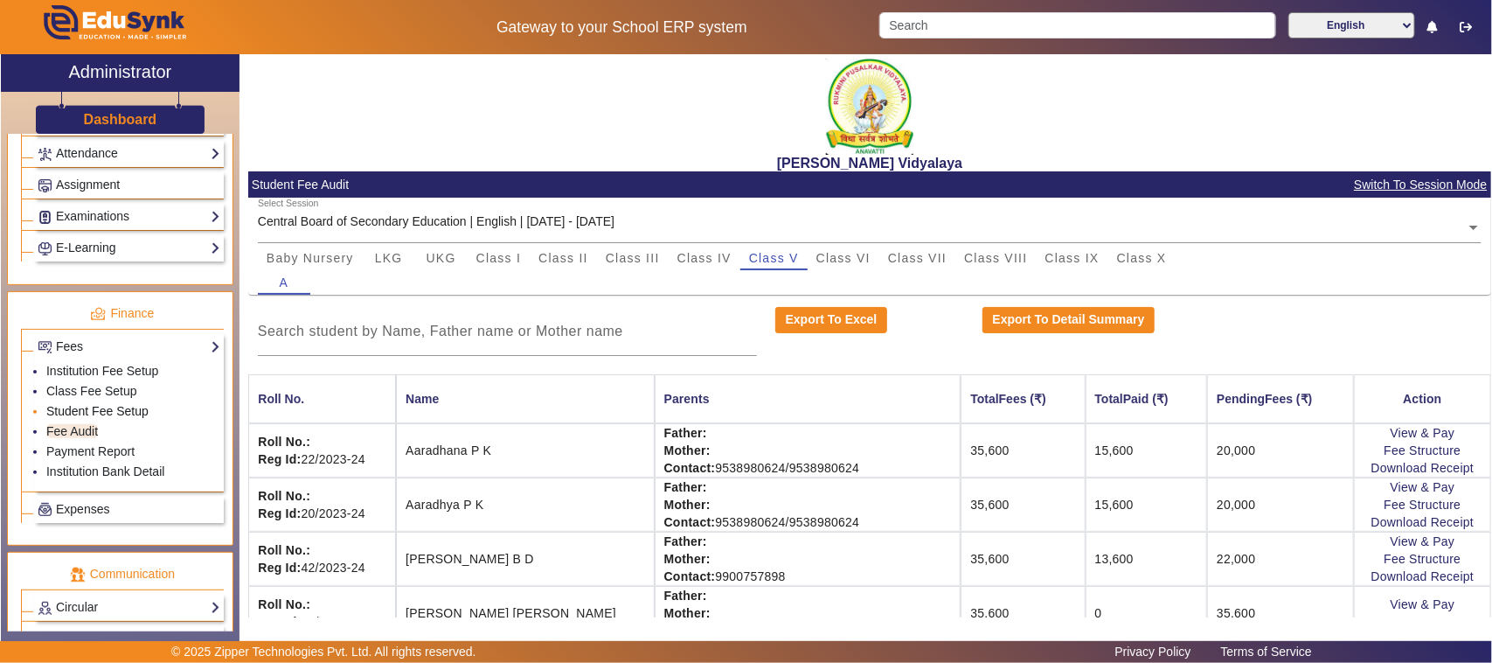
click at [121, 418] on link "Student Fee Setup" at bounding box center [97, 411] width 102 height 14
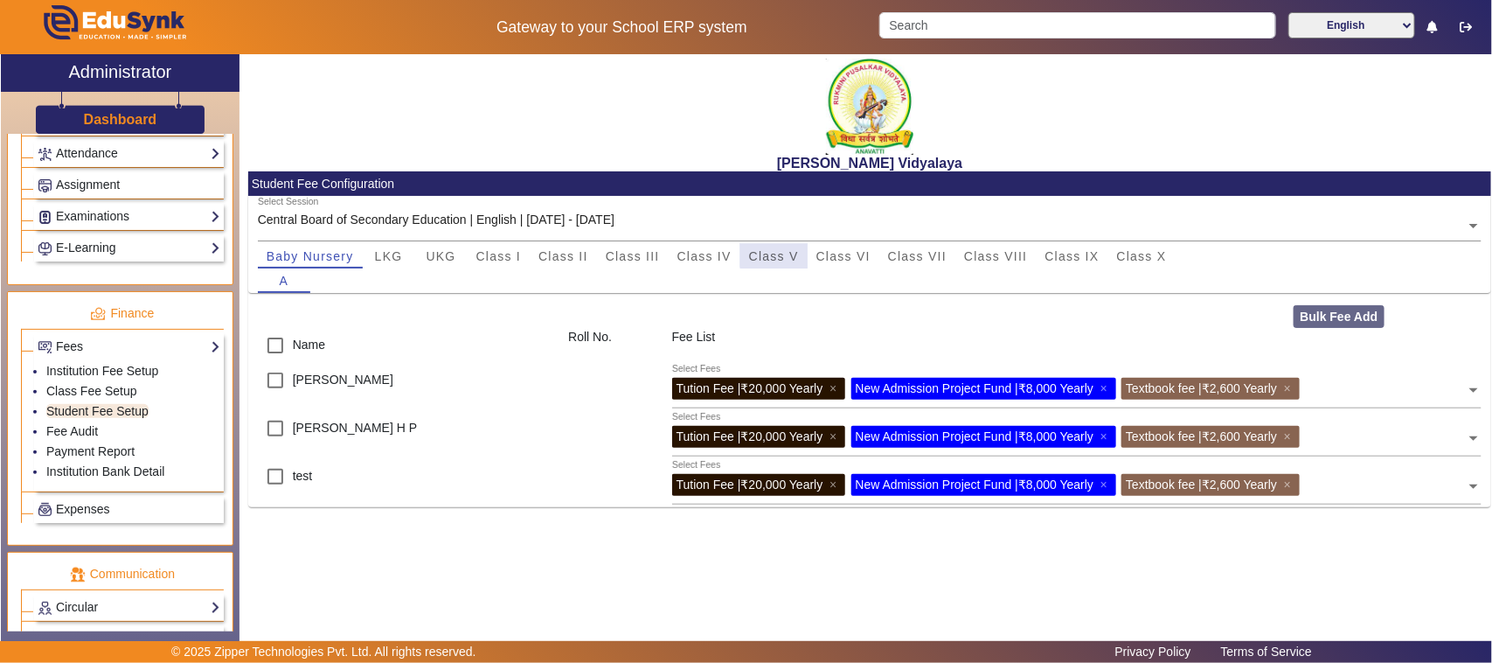
click at [781, 252] on span "Class V" at bounding box center [774, 256] width 50 height 12
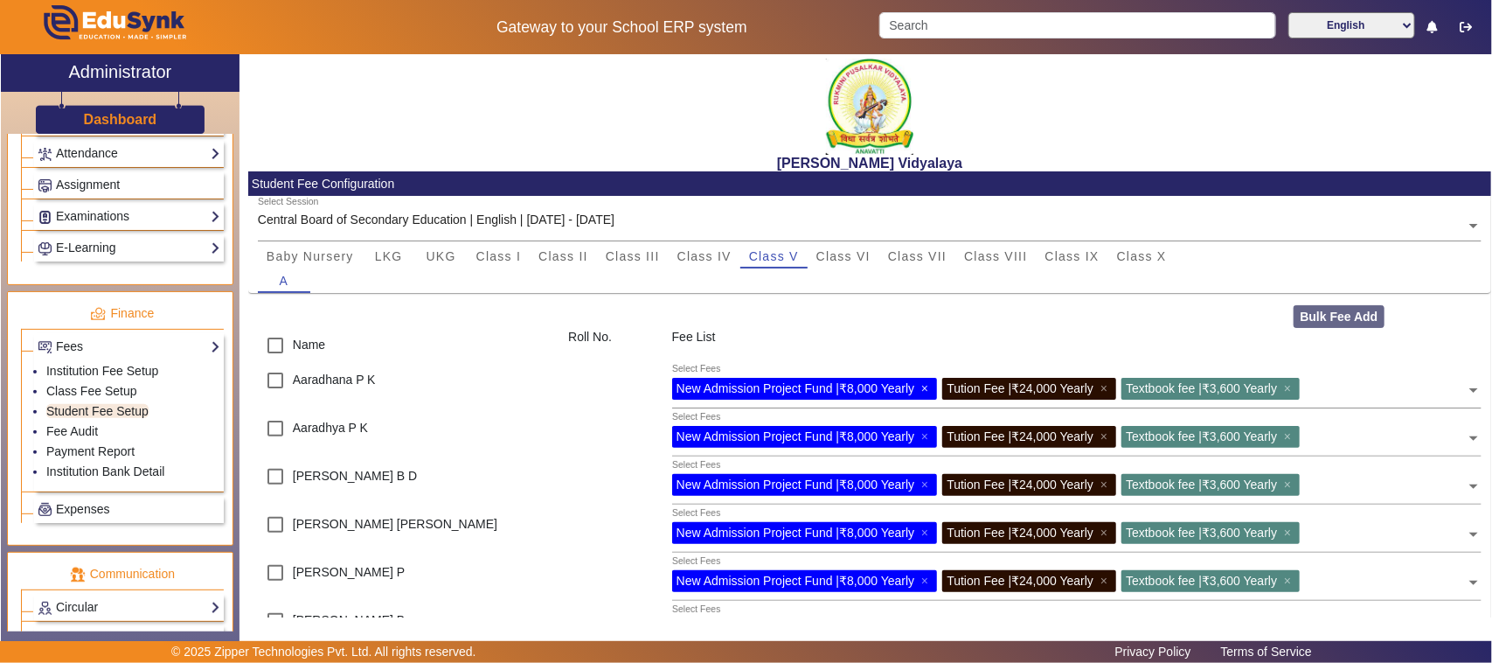
click at [925, 387] on span "×" at bounding box center [926, 388] width 11 height 14
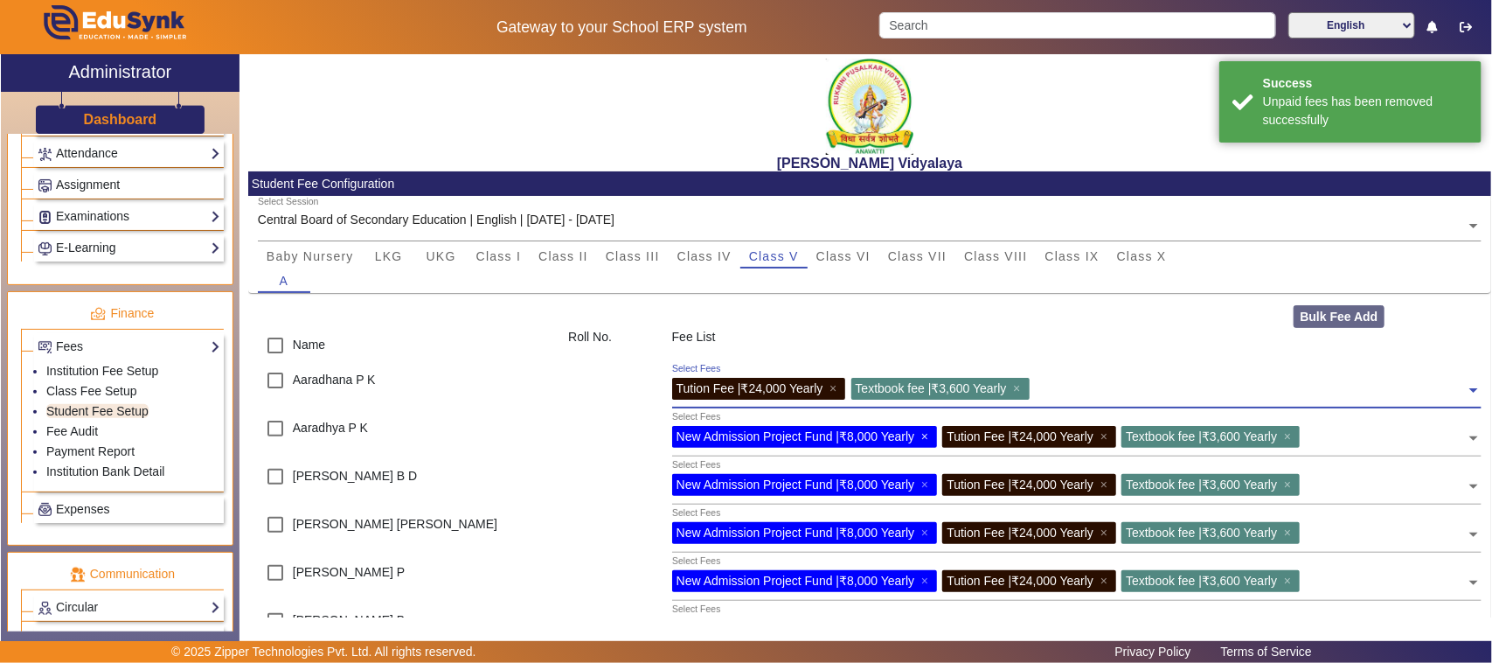
click at [928, 439] on span "×" at bounding box center [926, 436] width 11 height 14
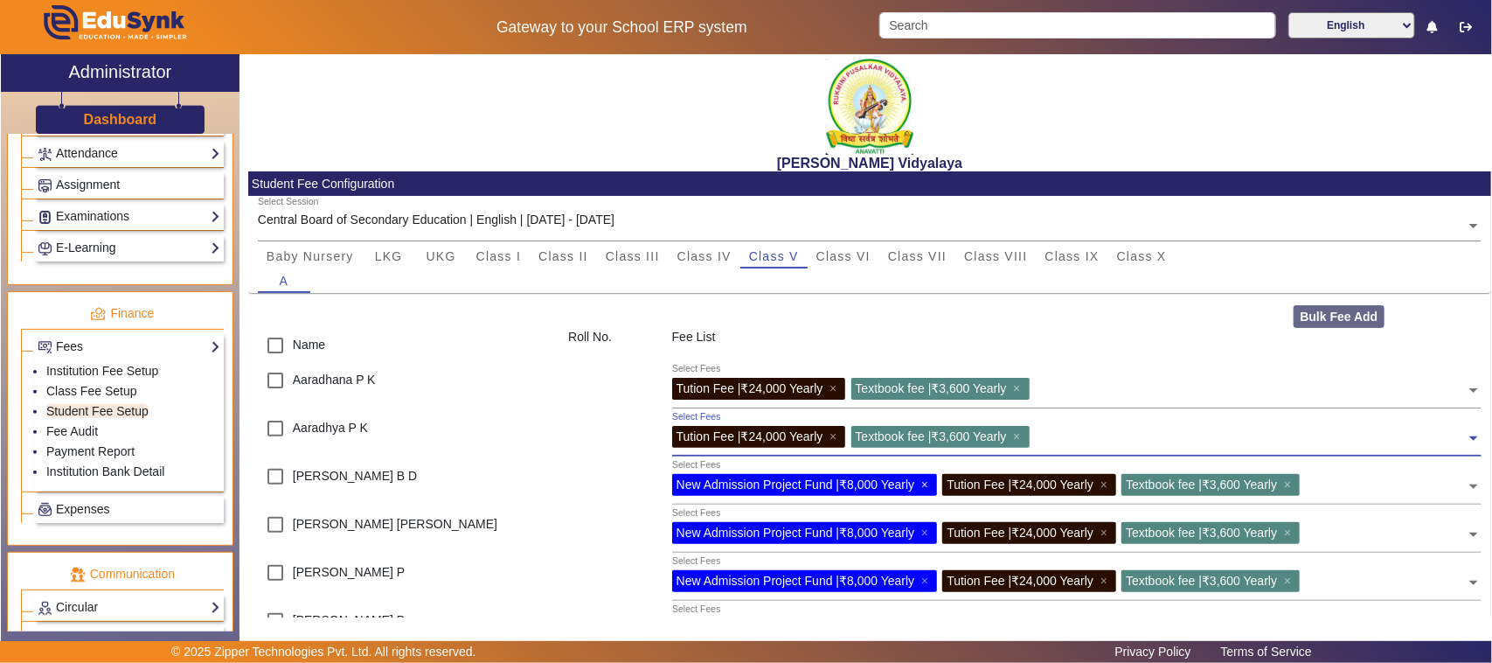
click at [928, 481] on span "×" at bounding box center [926, 484] width 11 height 14
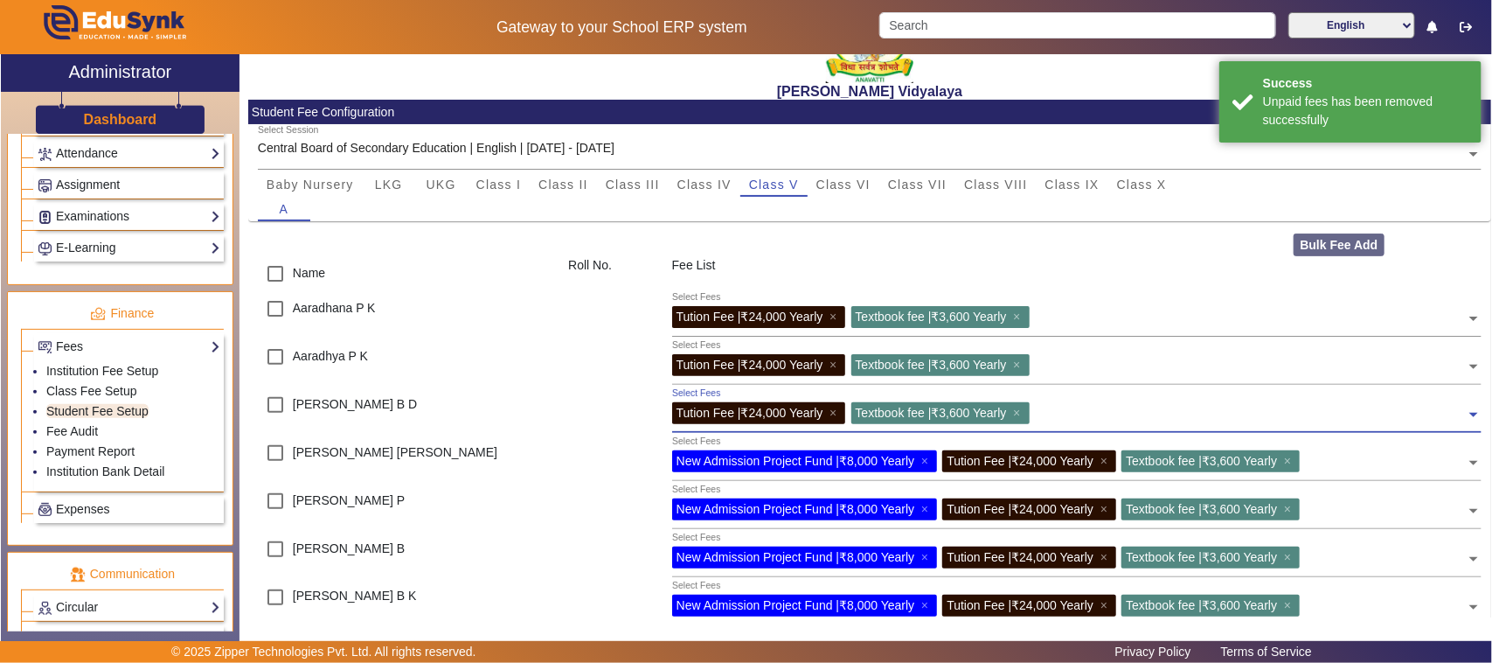
scroll to position [109, 0]
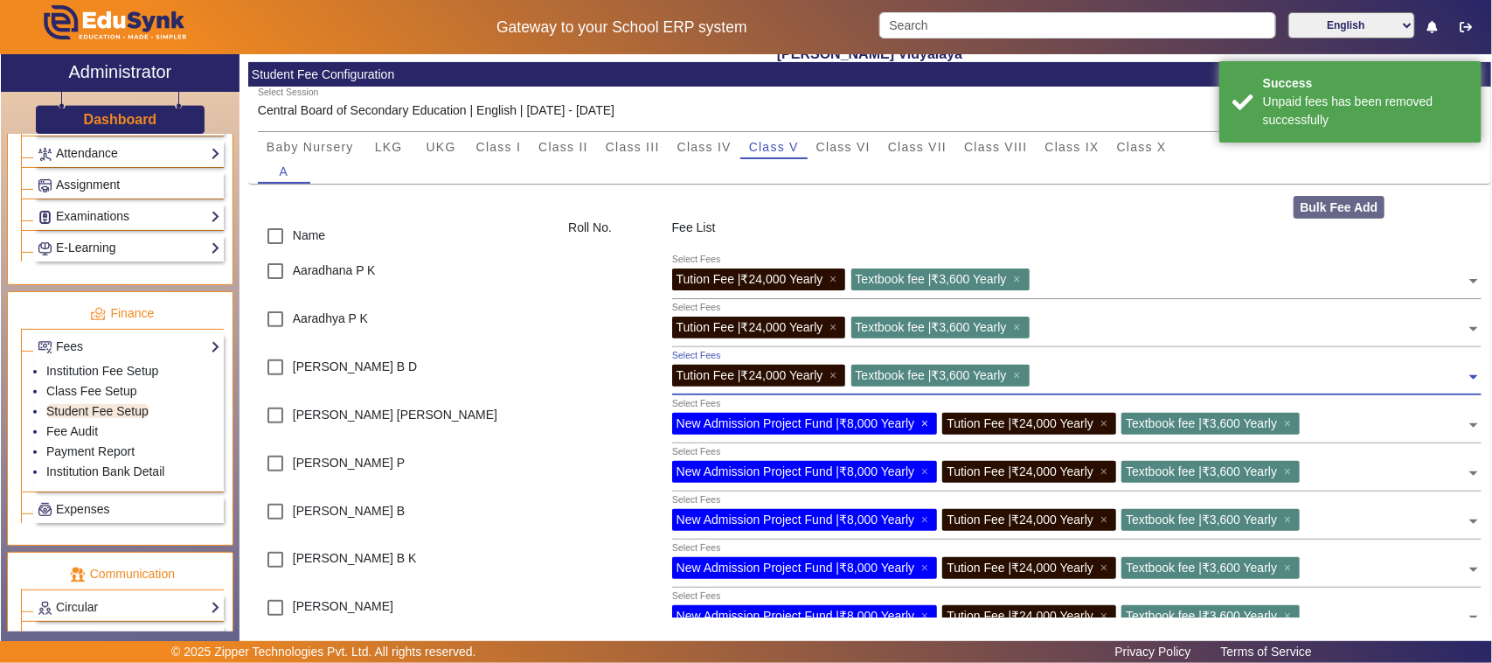
click at [928, 421] on span "×" at bounding box center [926, 423] width 11 height 14
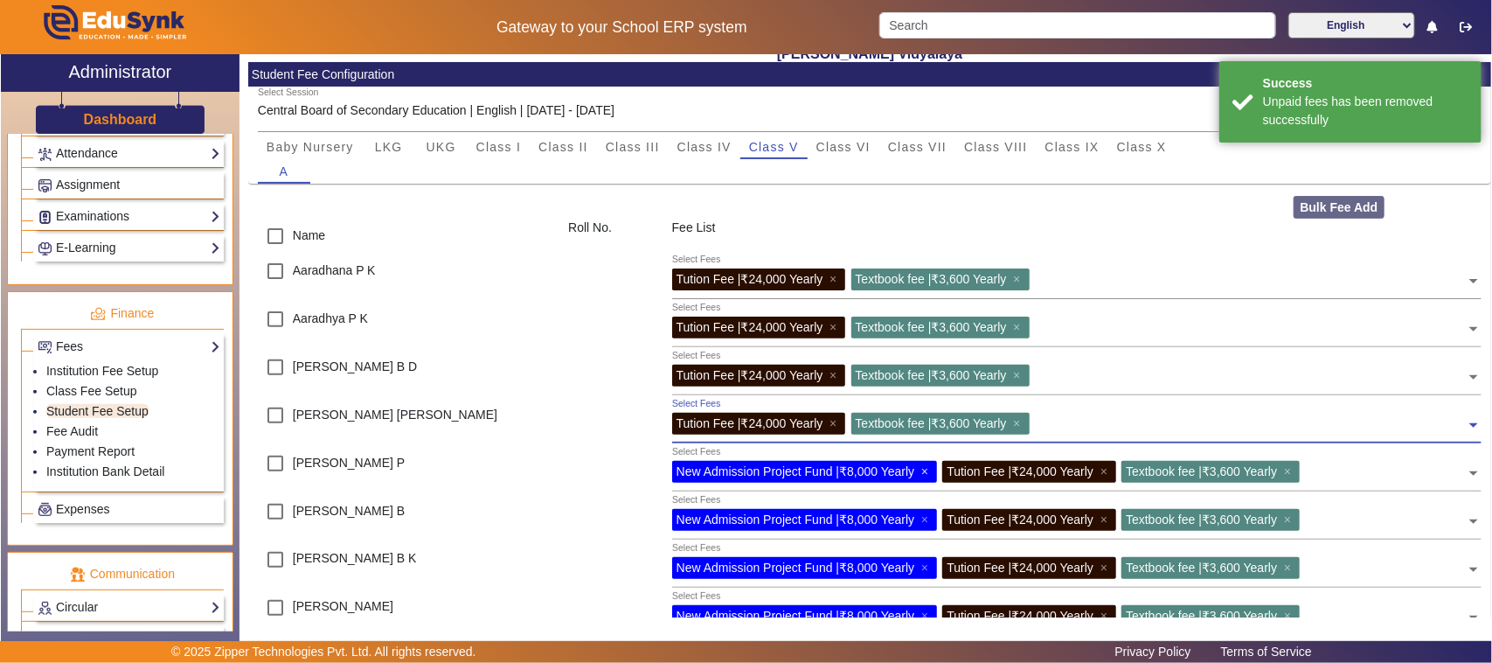
click at [929, 470] on span "×" at bounding box center [926, 471] width 11 height 14
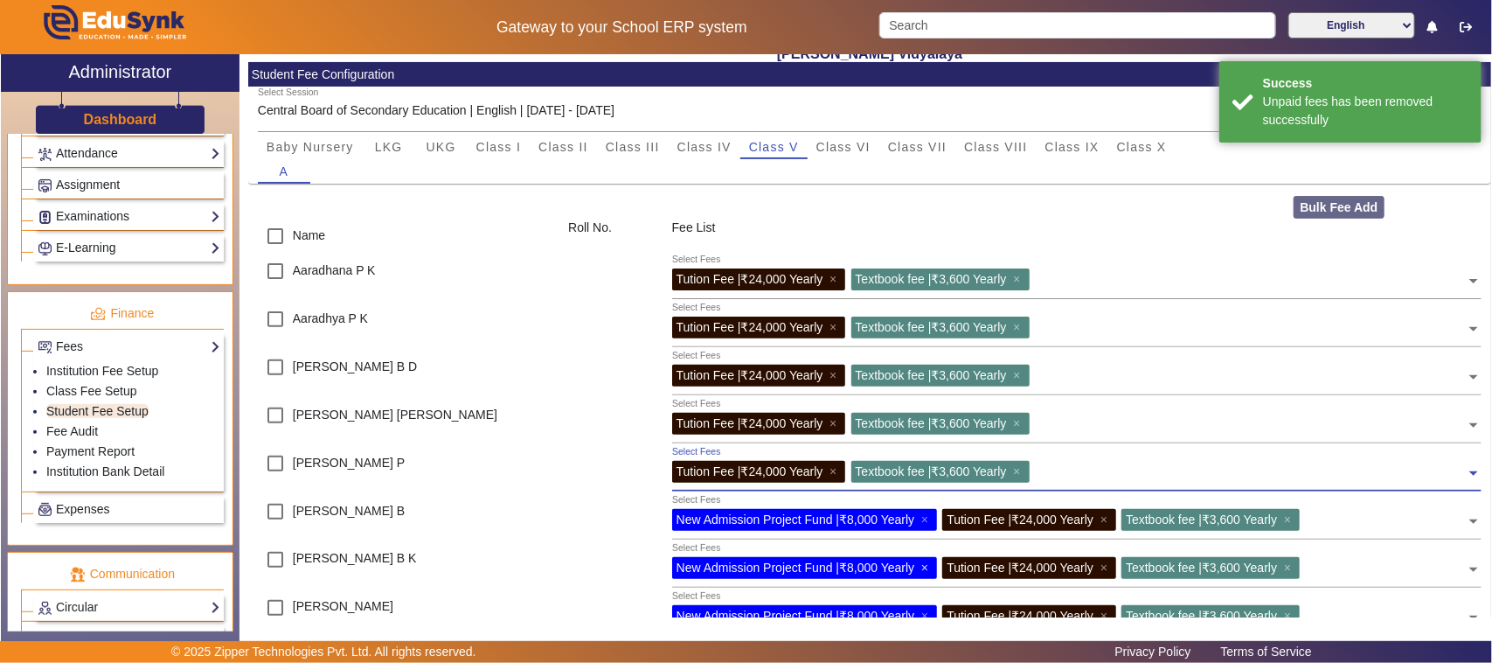
click at [931, 566] on span "×" at bounding box center [926, 567] width 11 height 14
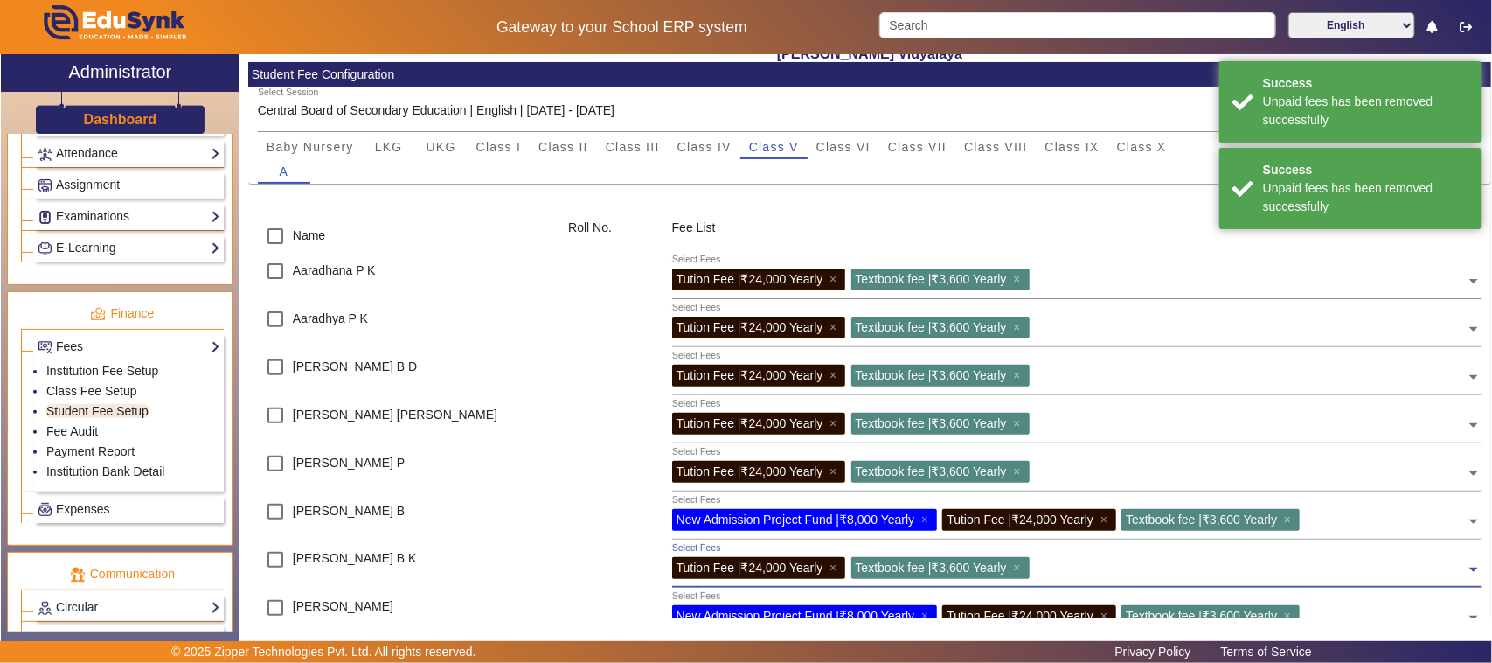
scroll to position [219, 0]
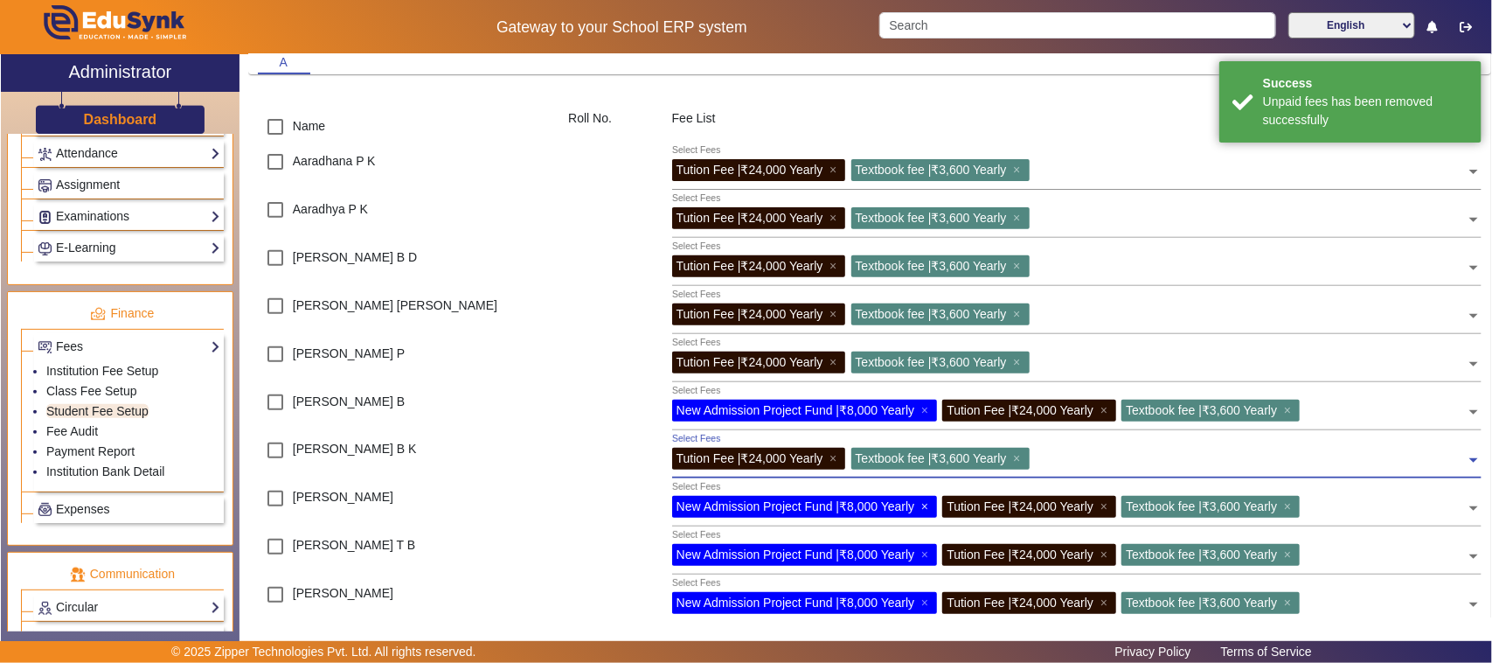
click at [931, 504] on span "×" at bounding box center [926, 506] width 11 height 14
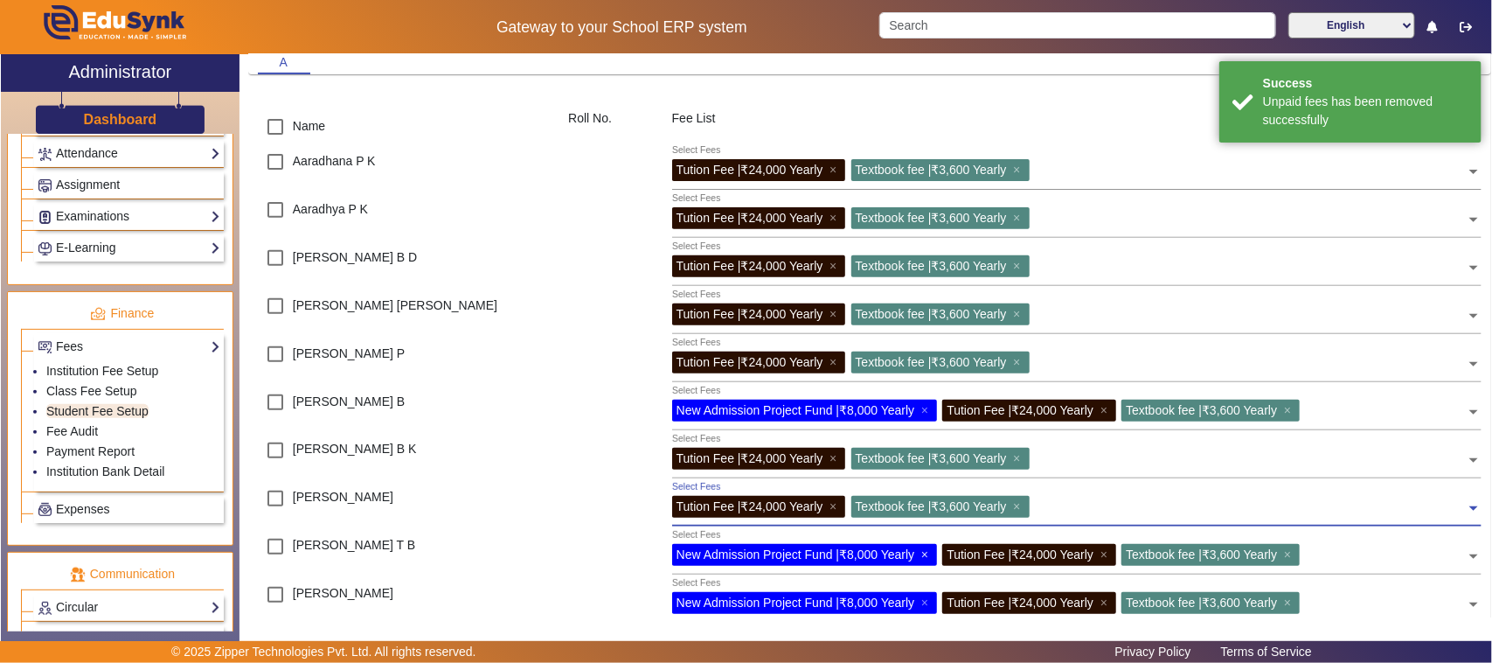
click at [929, 551] on span "×" at bounding box center [926, 554] width 11 height 14
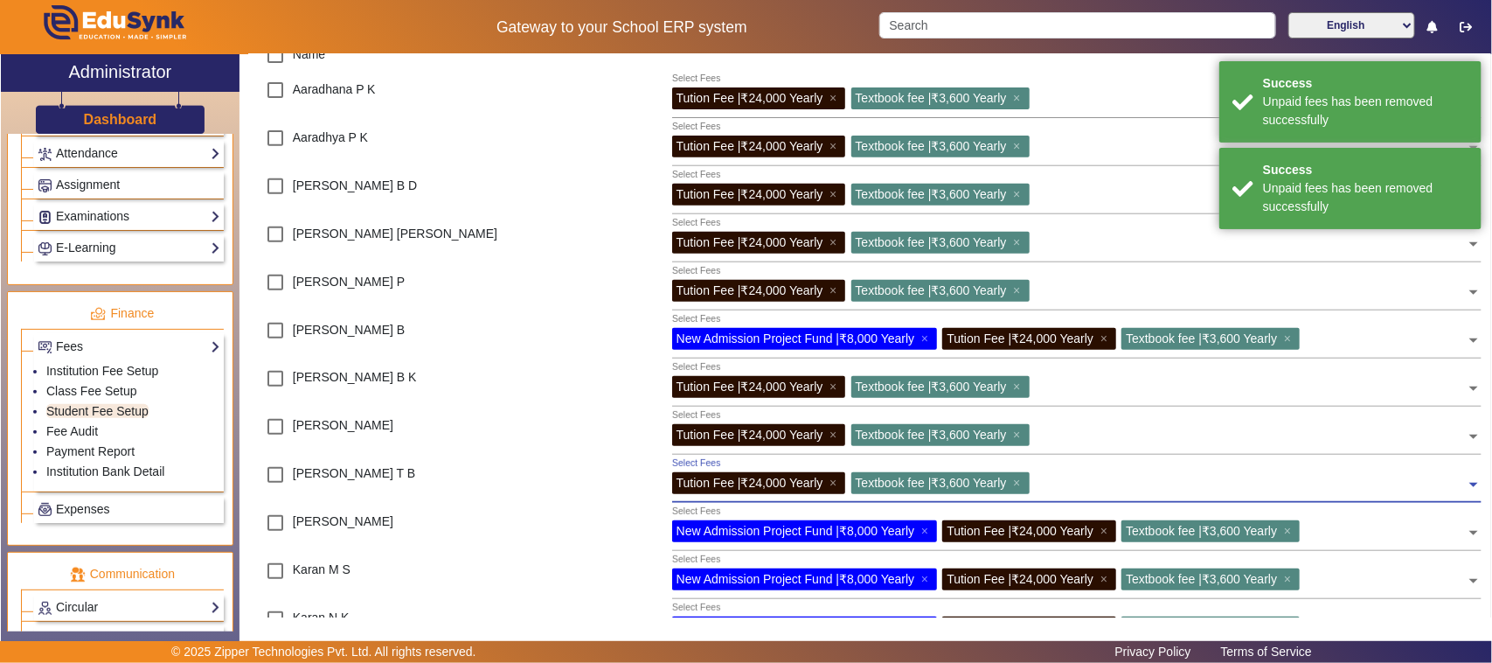
scroll to position [328, 0]
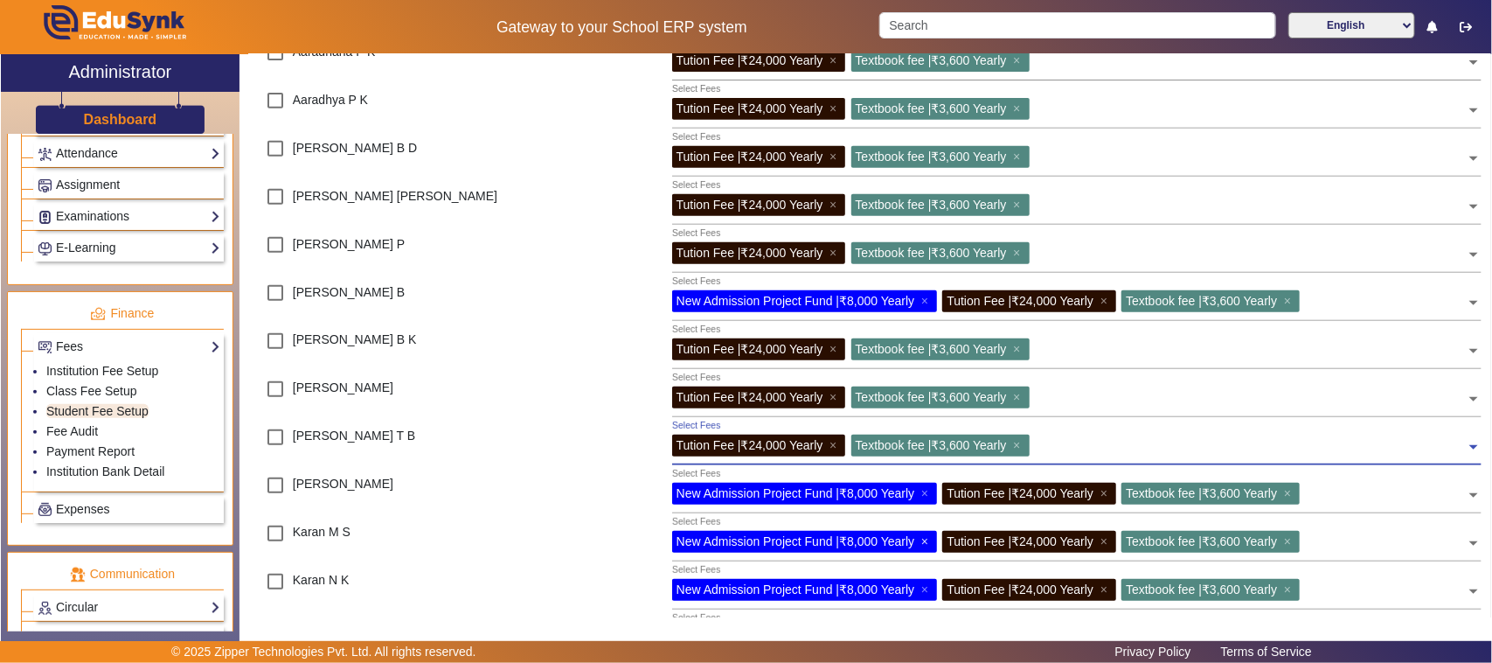
click at [928, 538] on span "×" at bounding box center [926, 541] width 11 height 14
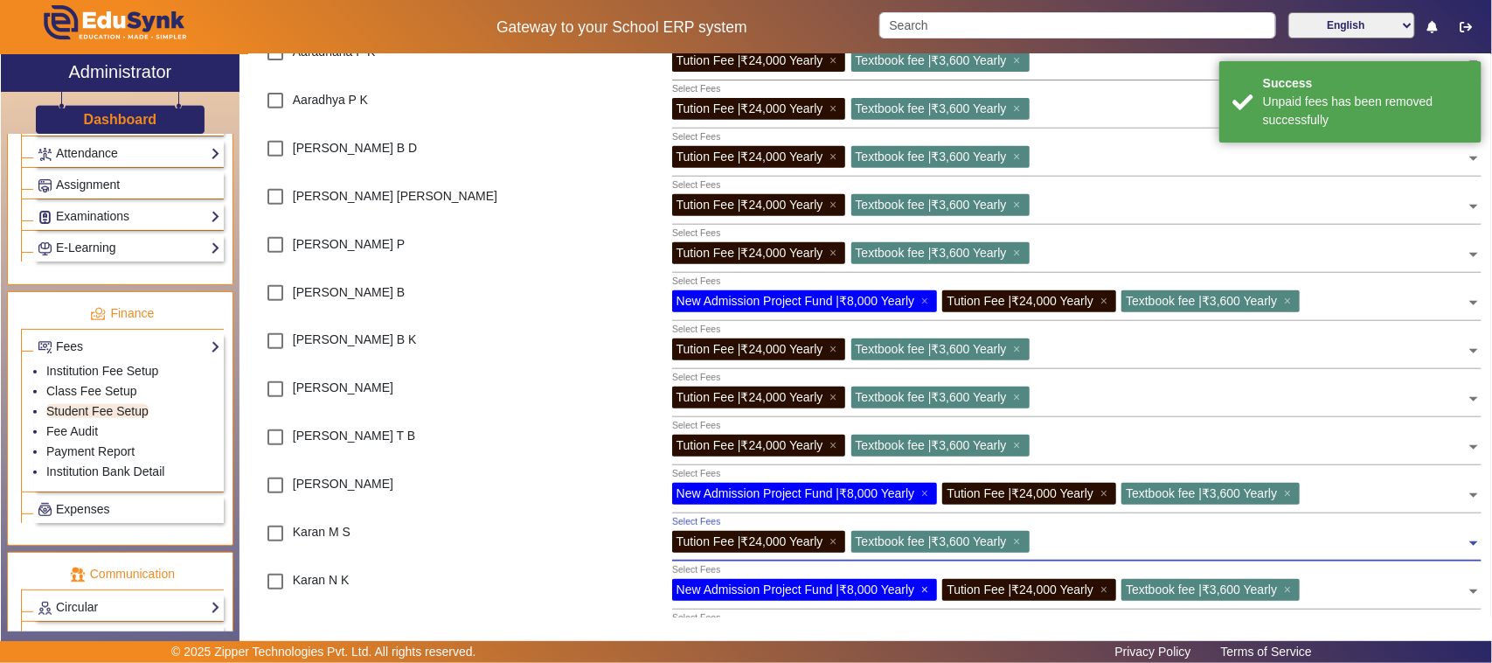
click at [923, 590] on span "×" at bounding box center [926, 589] width 11 height 14
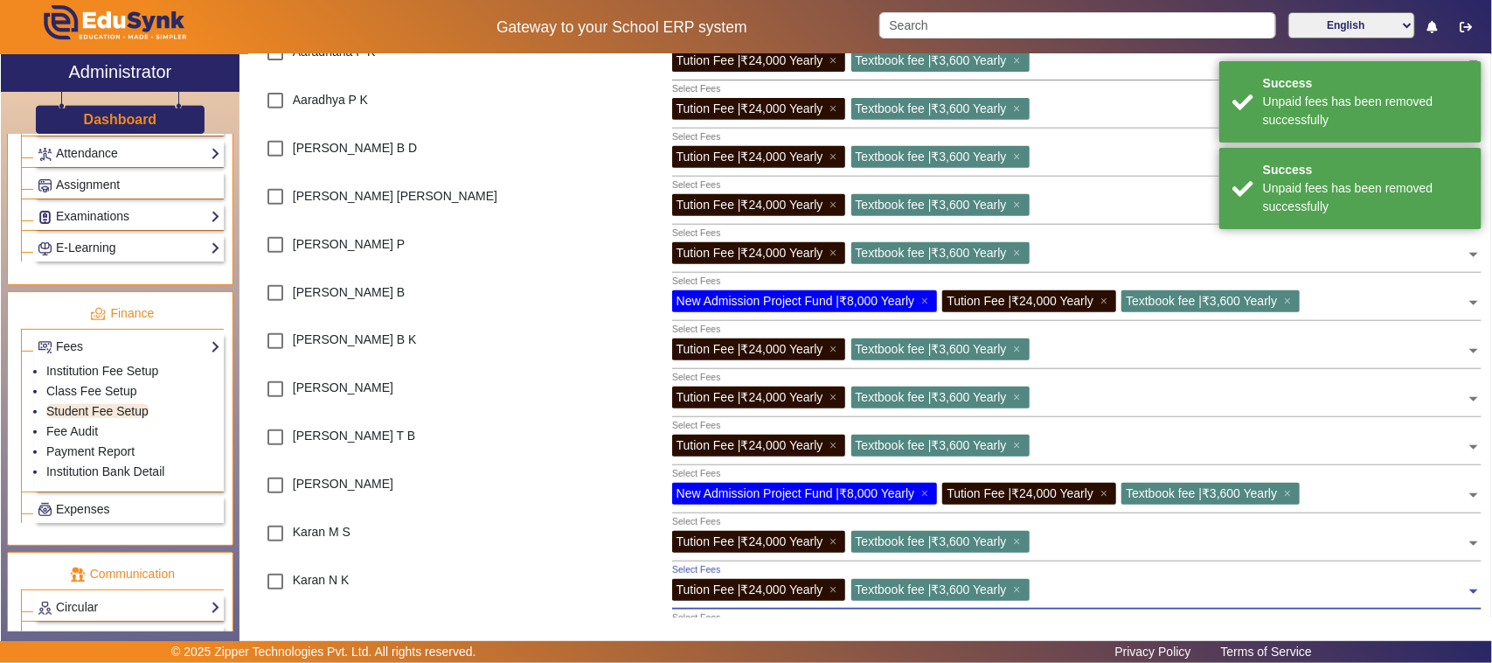
scroll to position [437, 0]
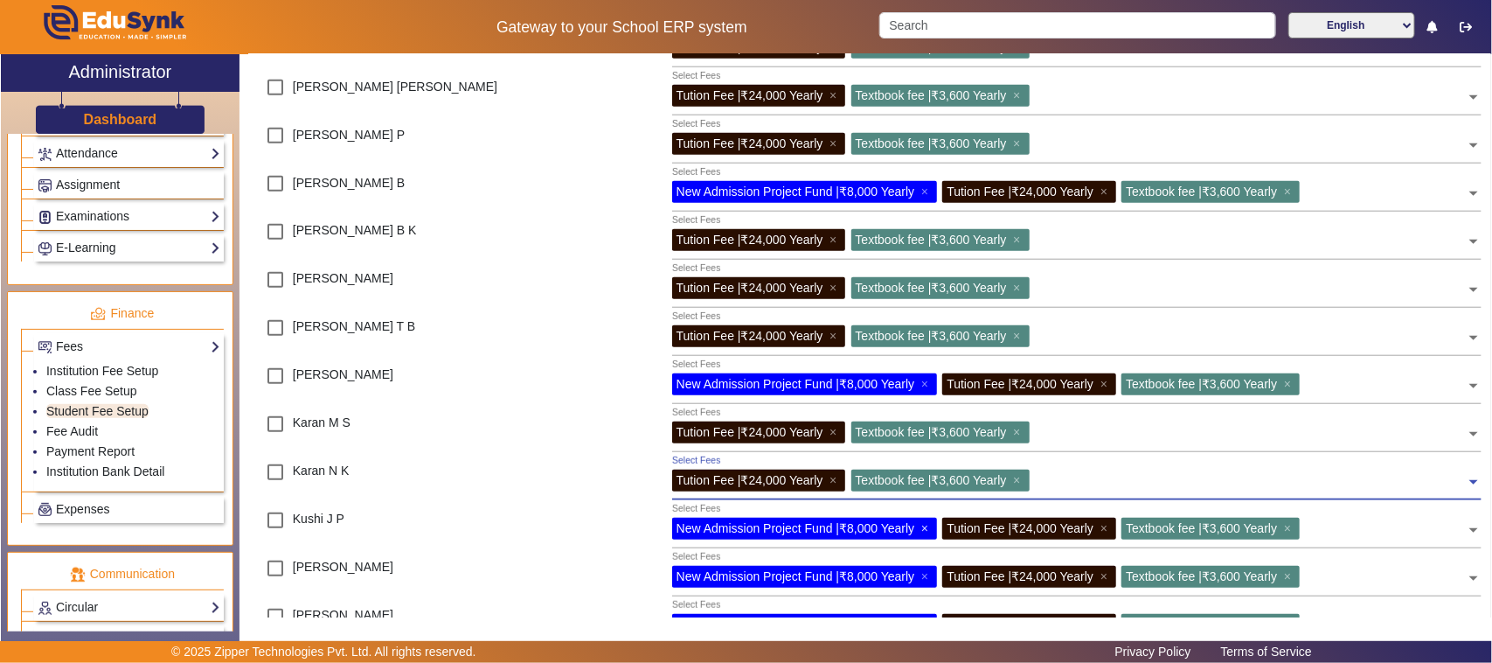
click at [928, 530] on span "×" at bounding box center [926, 528] width 11 height 14
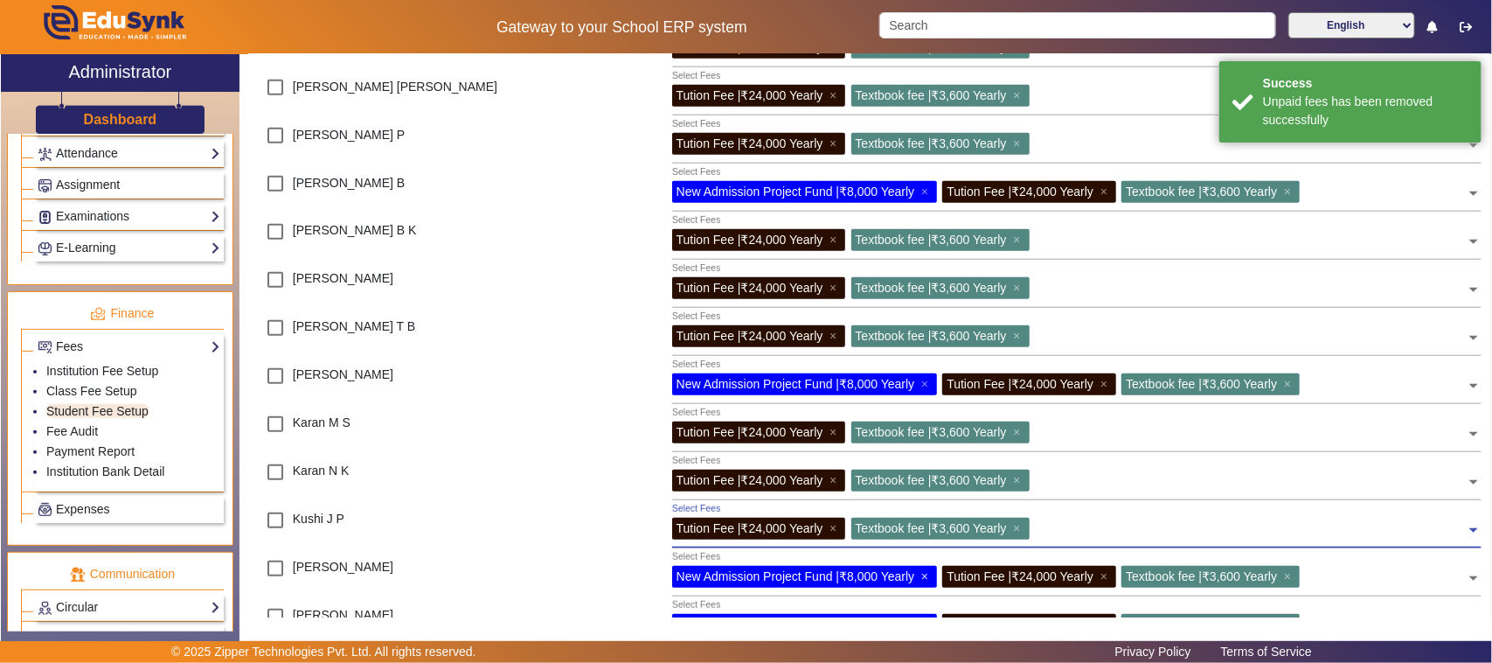
click at [931, 578] on span "×" at bounding box center [926, 576] width 11 height 14
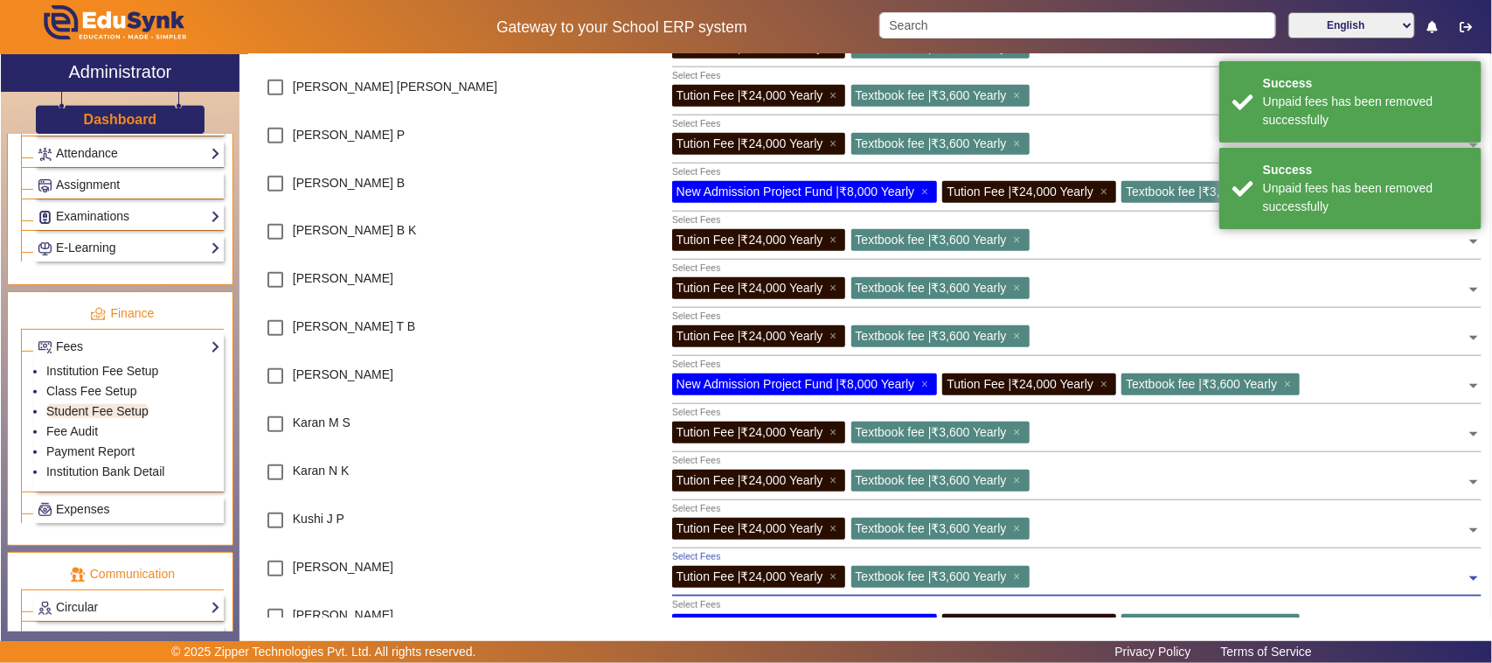
scroll to position [546, 0]
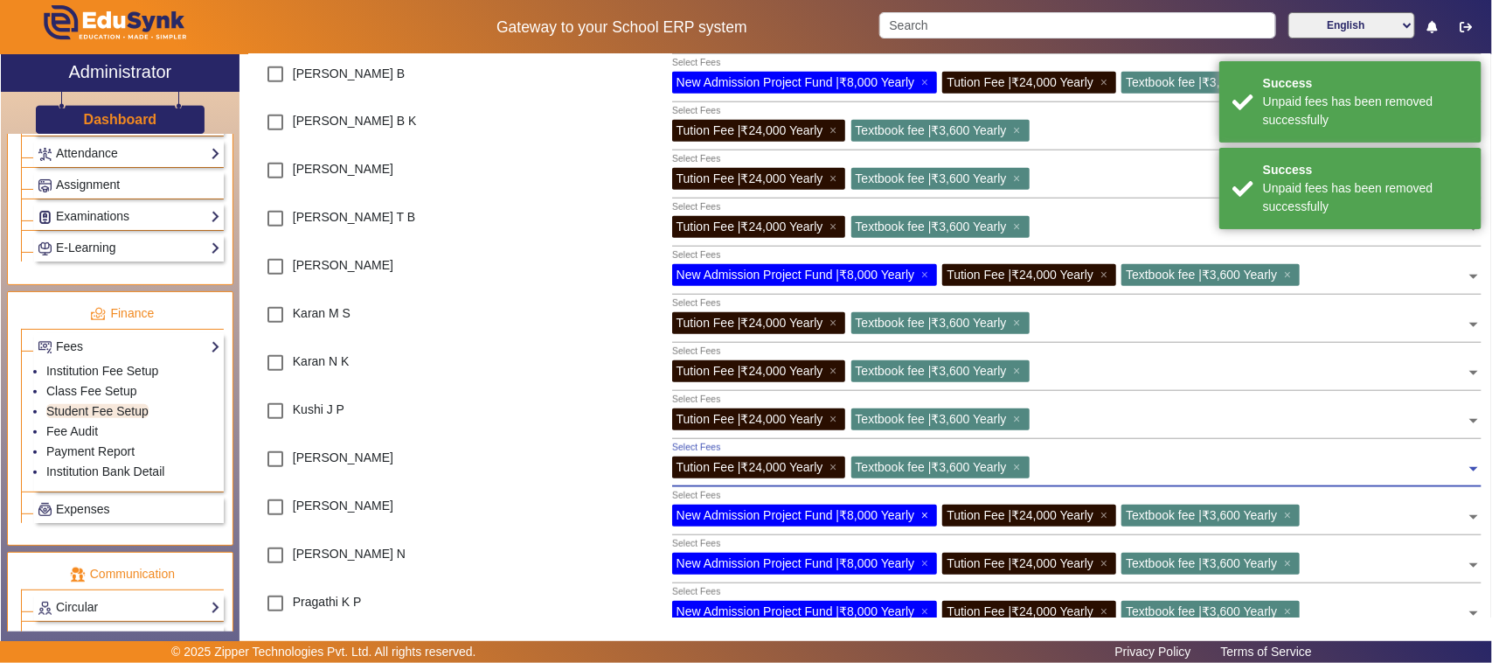
click at [928, 517] on span "×" at bounding box center [926, 515] width 11 height 14
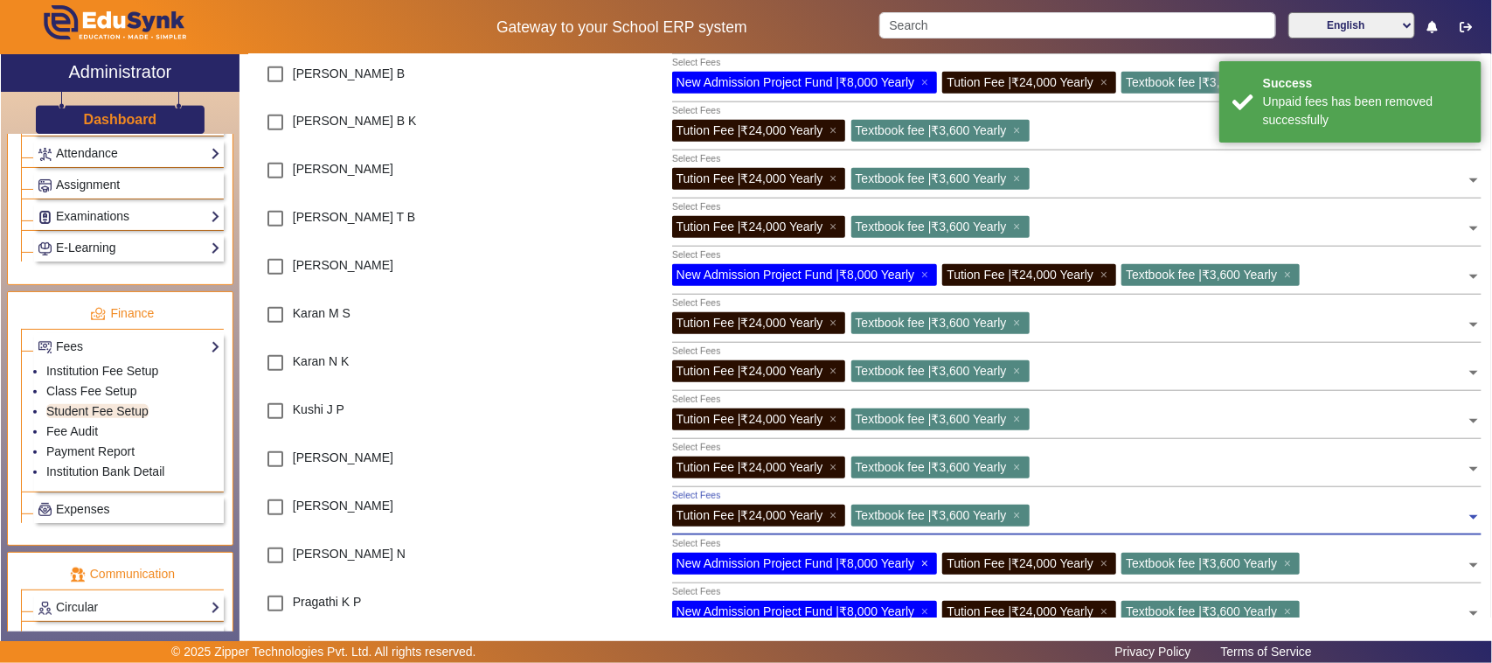
click at [929, 561] on span "×" at bounding box center [926, 563] width 11 height 14
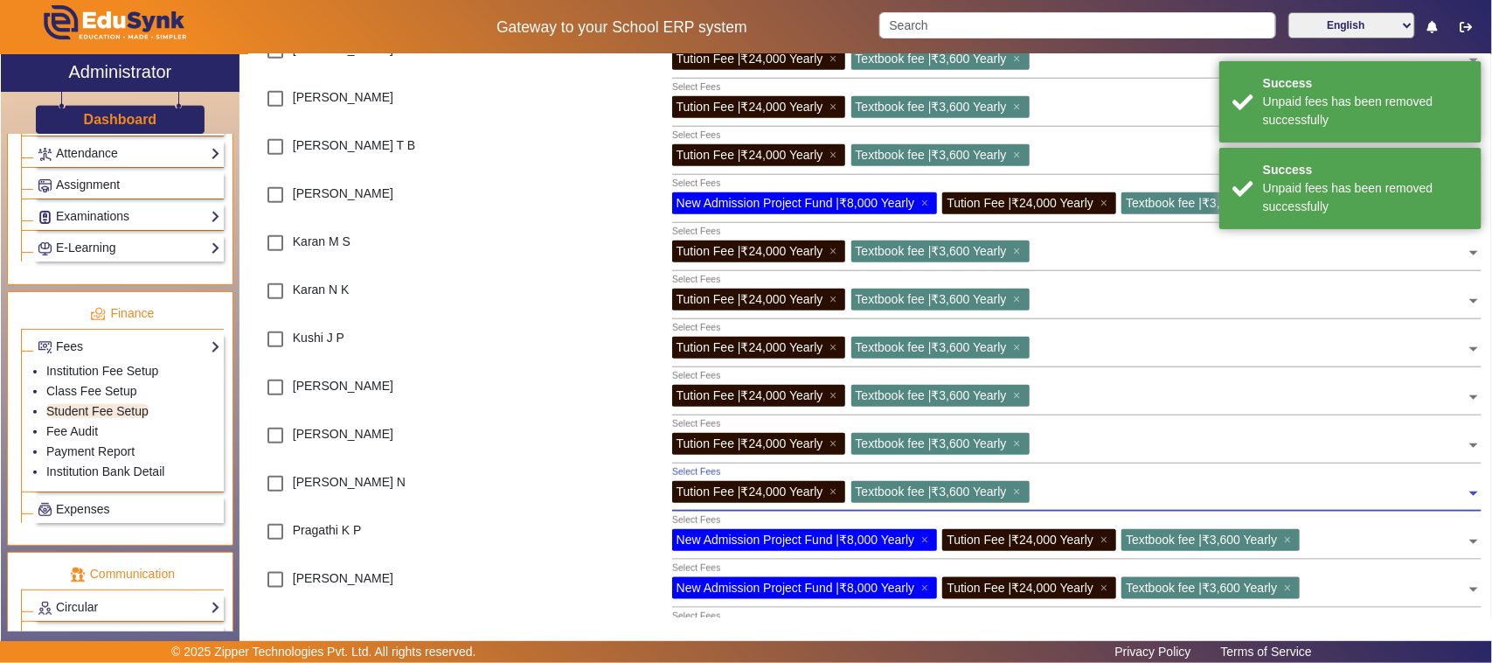
scroll to position [656, 0]
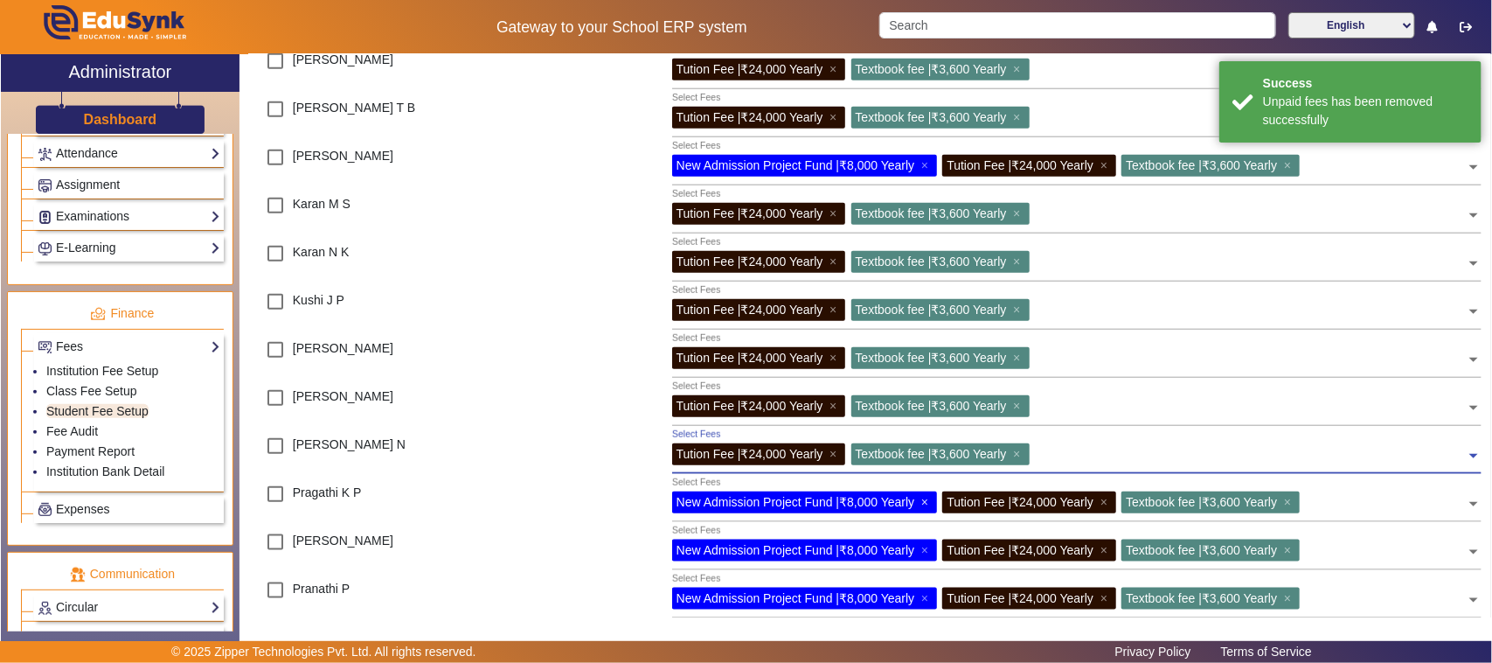
click at [927, 504] on span "×" at bounding box center [926, 502] width 11 height 14
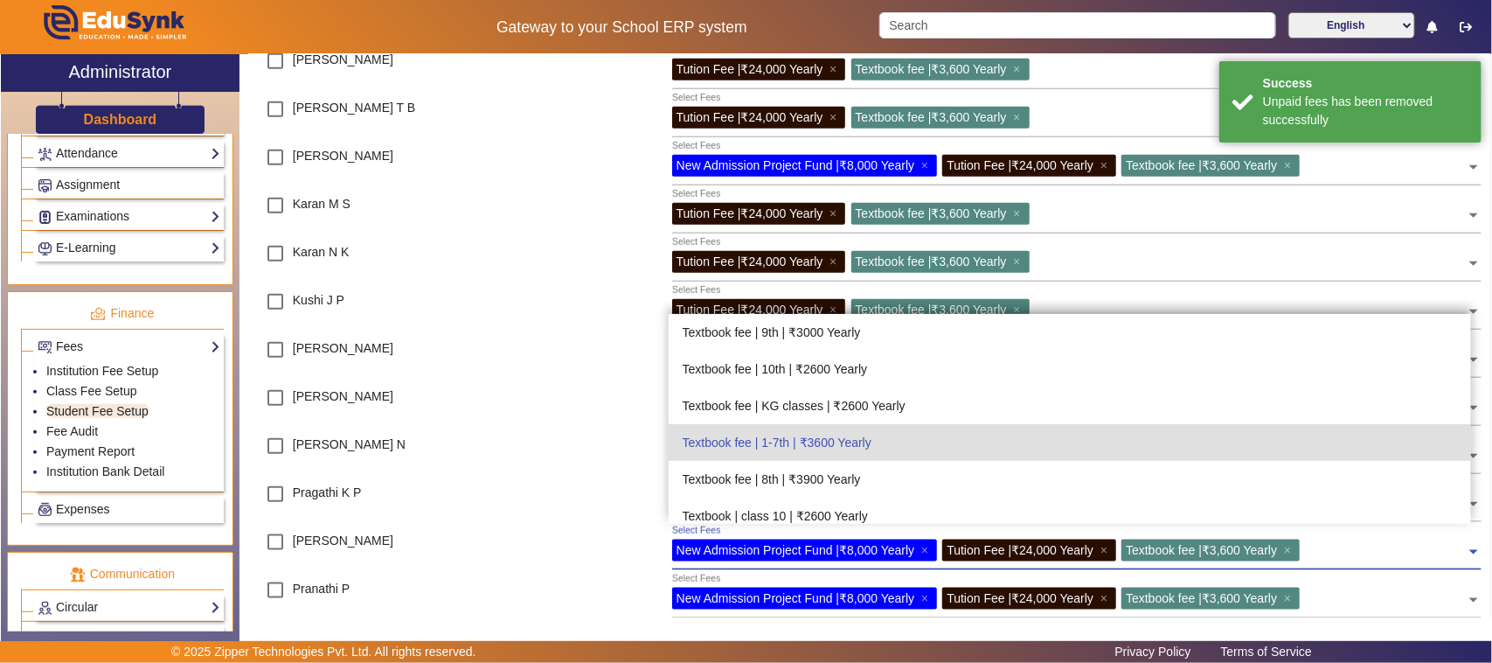
click at [922, 551] on div "New Admission Project Fund | ₹8,000 Yearly ×" at bounding box center [805, 550] width 266 height 22
click at [927, 549] on span "×" at bounding box center [926, 550] width 11 height 14
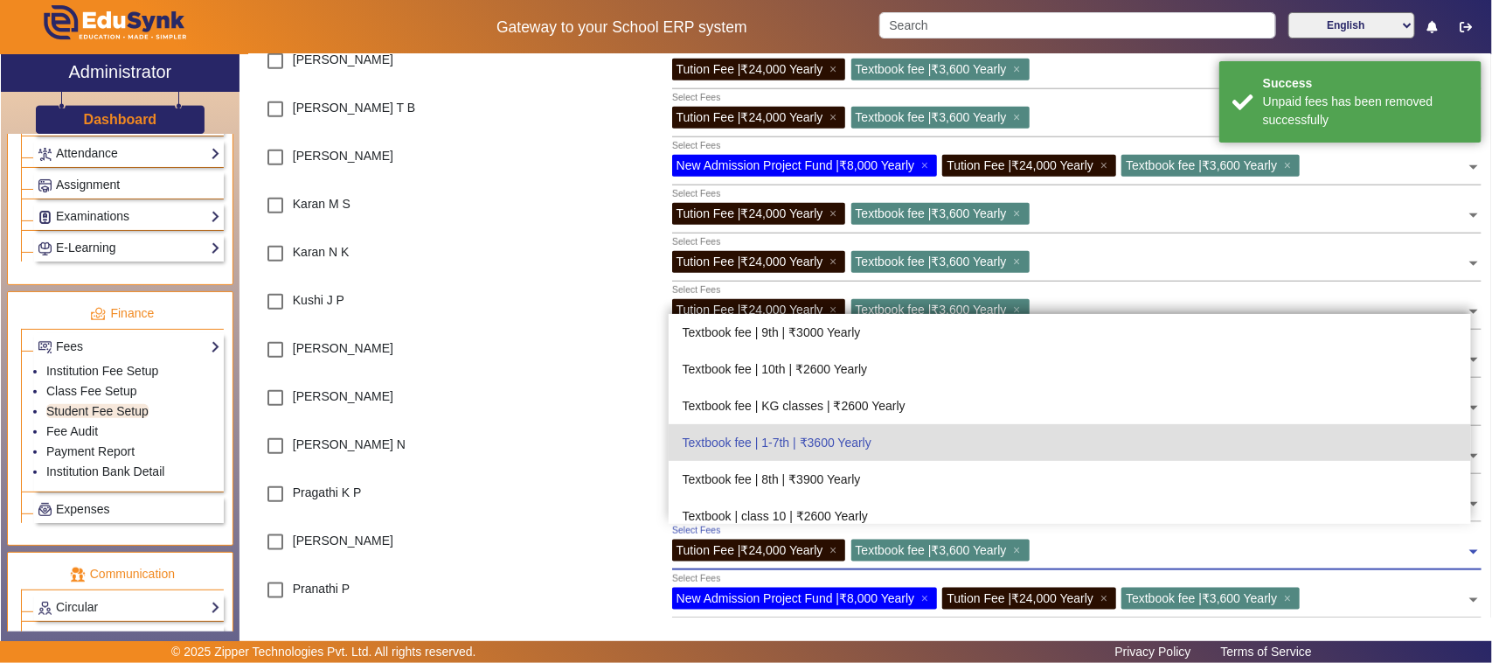
scroll to position [765, 0]
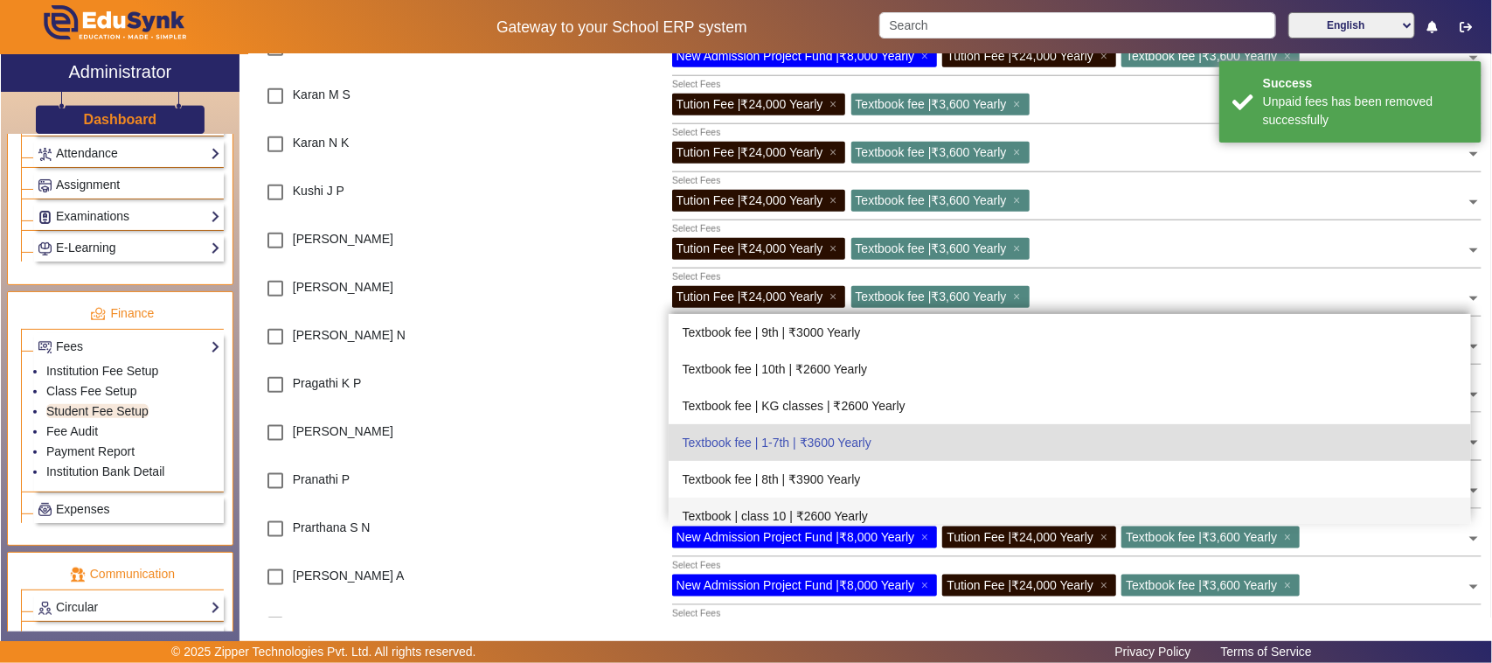
click at [472, 459] on div "[PERSON_NAME]" at bounding box center [403, 439] width 310 height 48
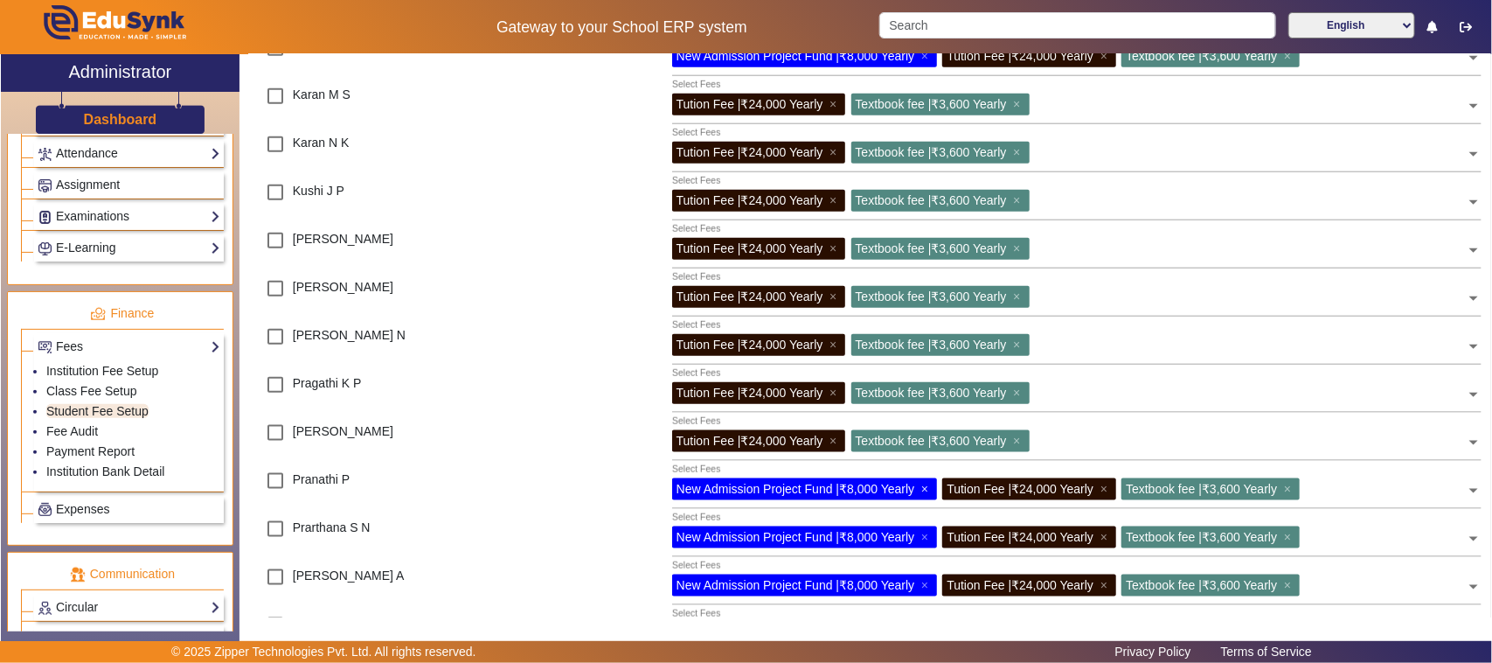
click at [932, 488] on span "×" at bounding box center [926, 489] width 11 height 14
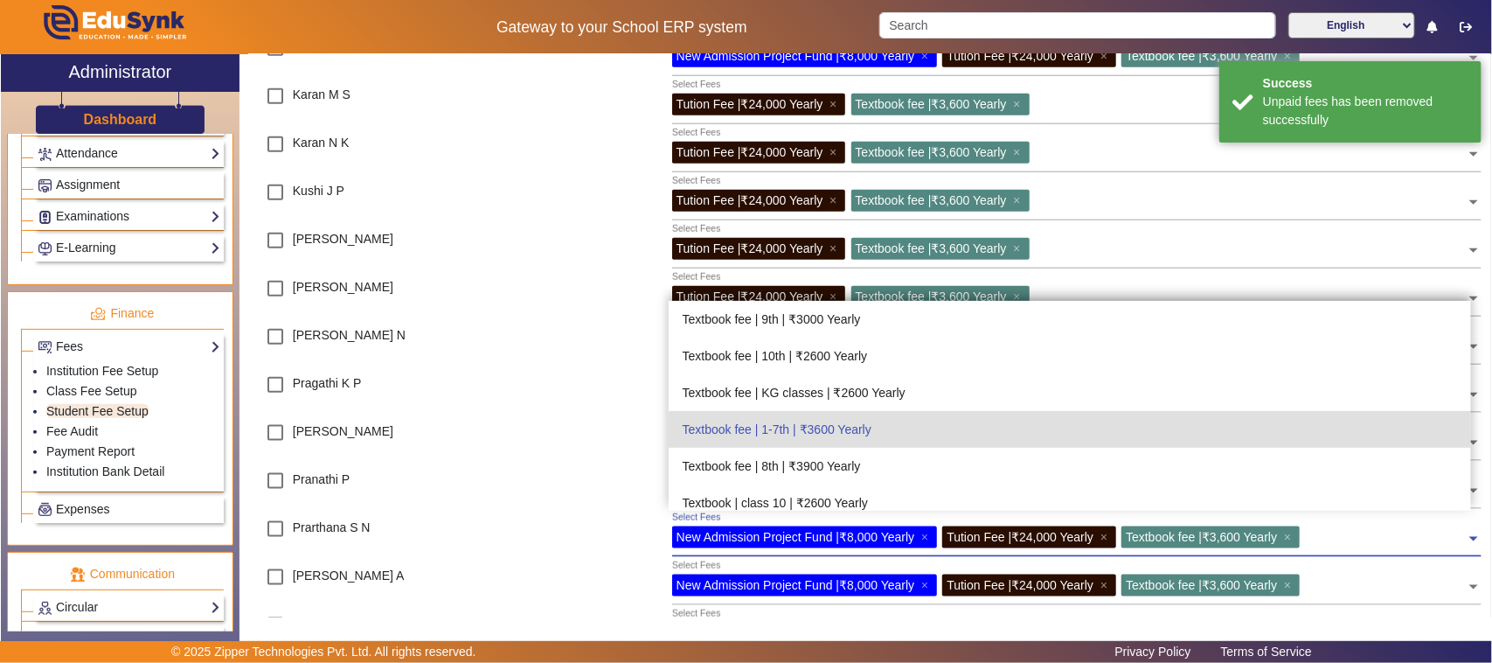
click at [921, 533] on div "New Admission Project Fund | ₹8,000 Yearly ×" at bounding box center [805, 537] width 266 height 22
click at [571, 522] on div at bounding box center [610, 535] width 103 height 48
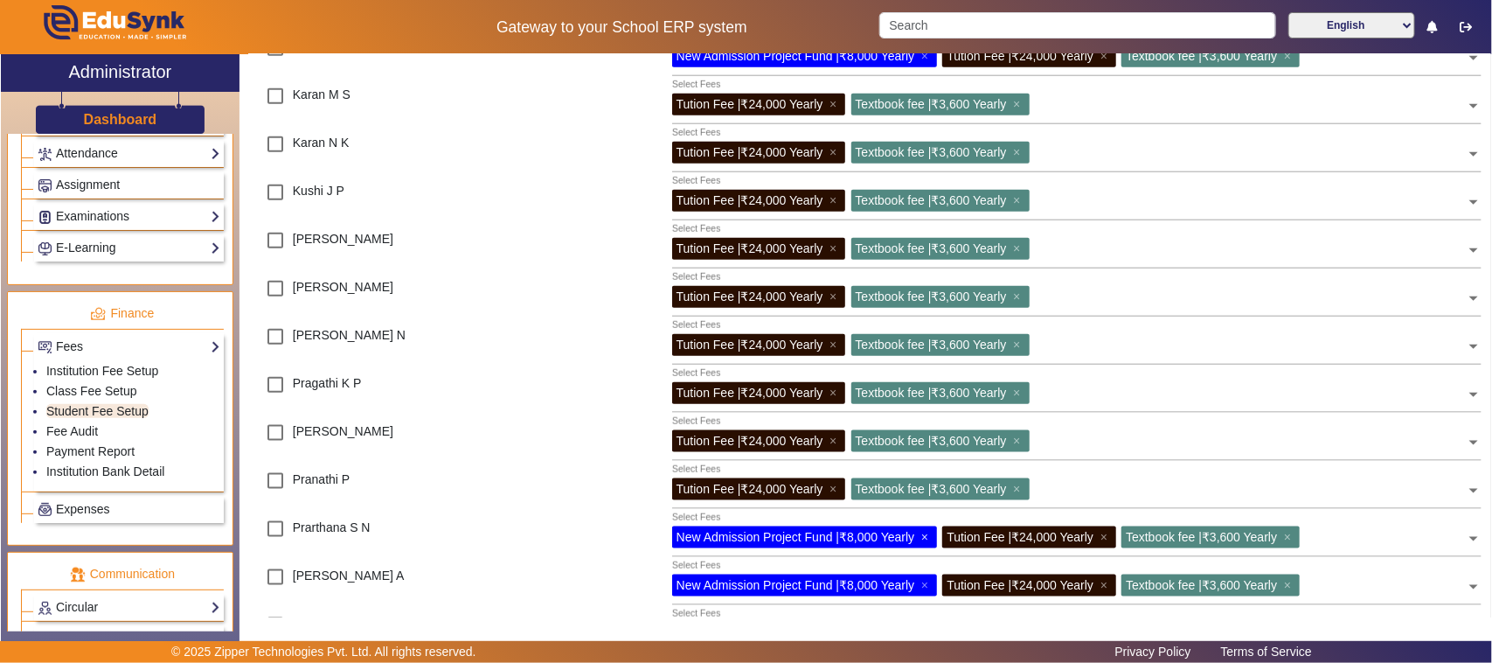
click at [928, 536] on span "×" at bounding box center [926, 537] width 11 height 14
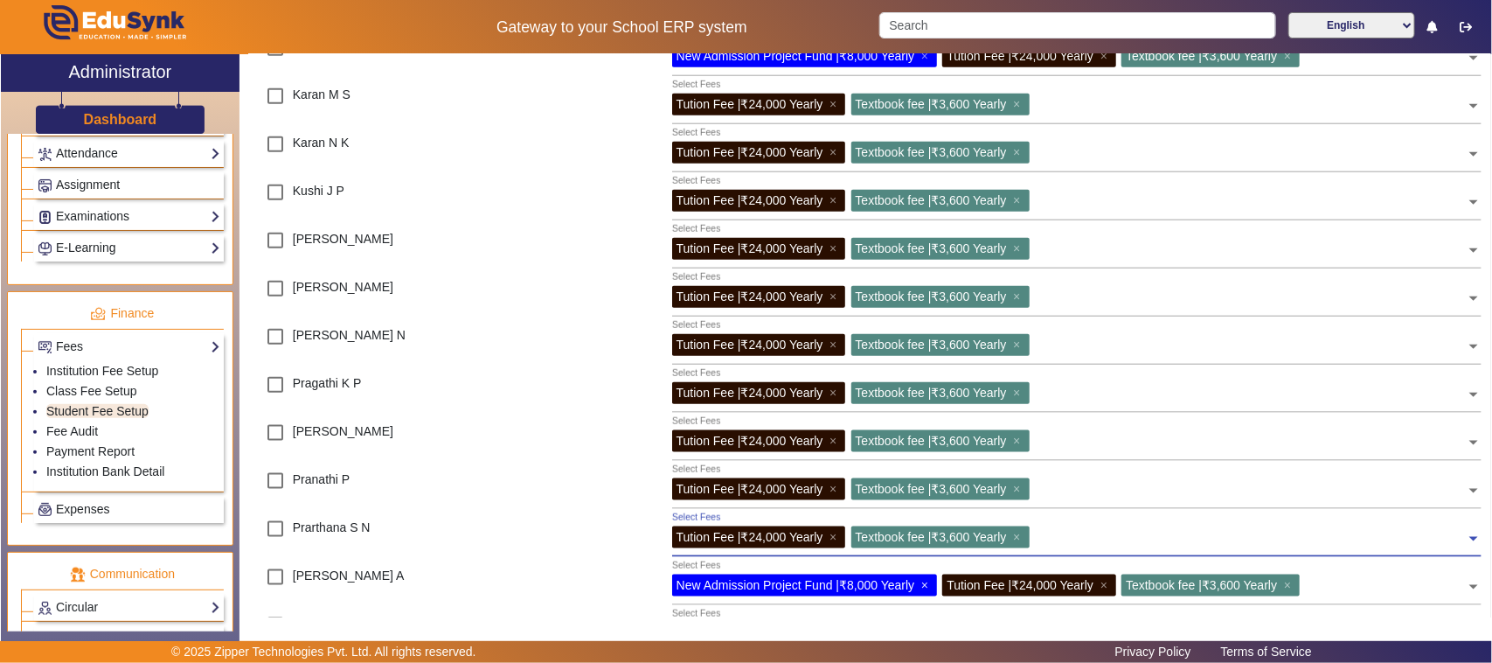
click at [923, 584] on span "×" at bounding box center [926, 585] width 11 height 14
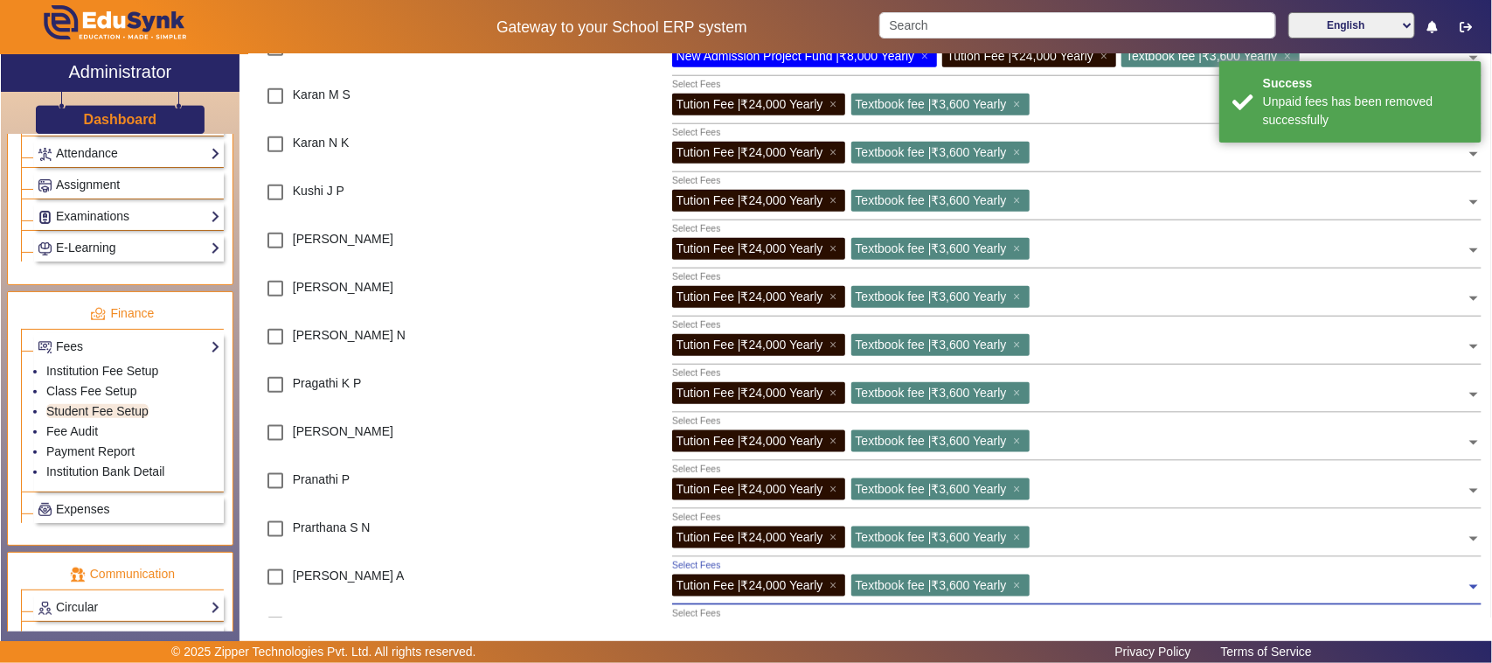
scroll to position [874, 0]
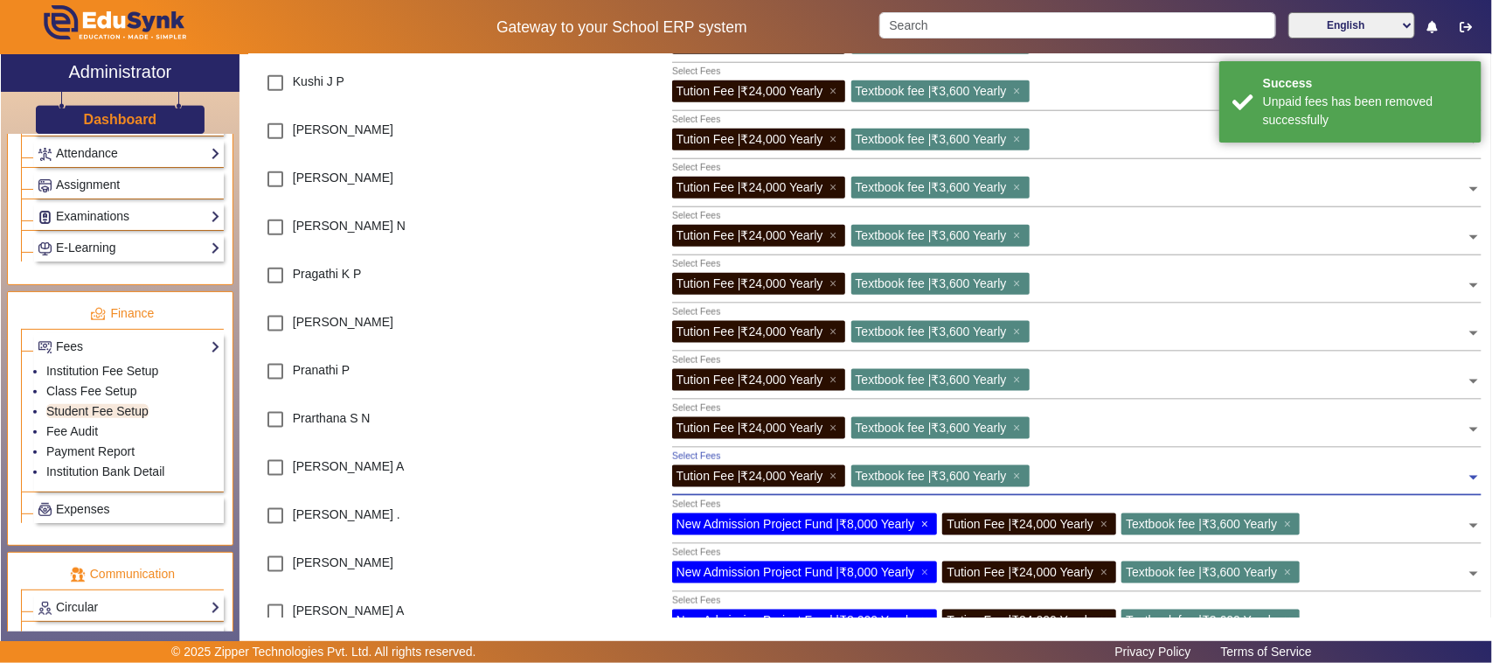
click at [928, 526] on span "×" at bounding box center [926, 524] width 11 height 14
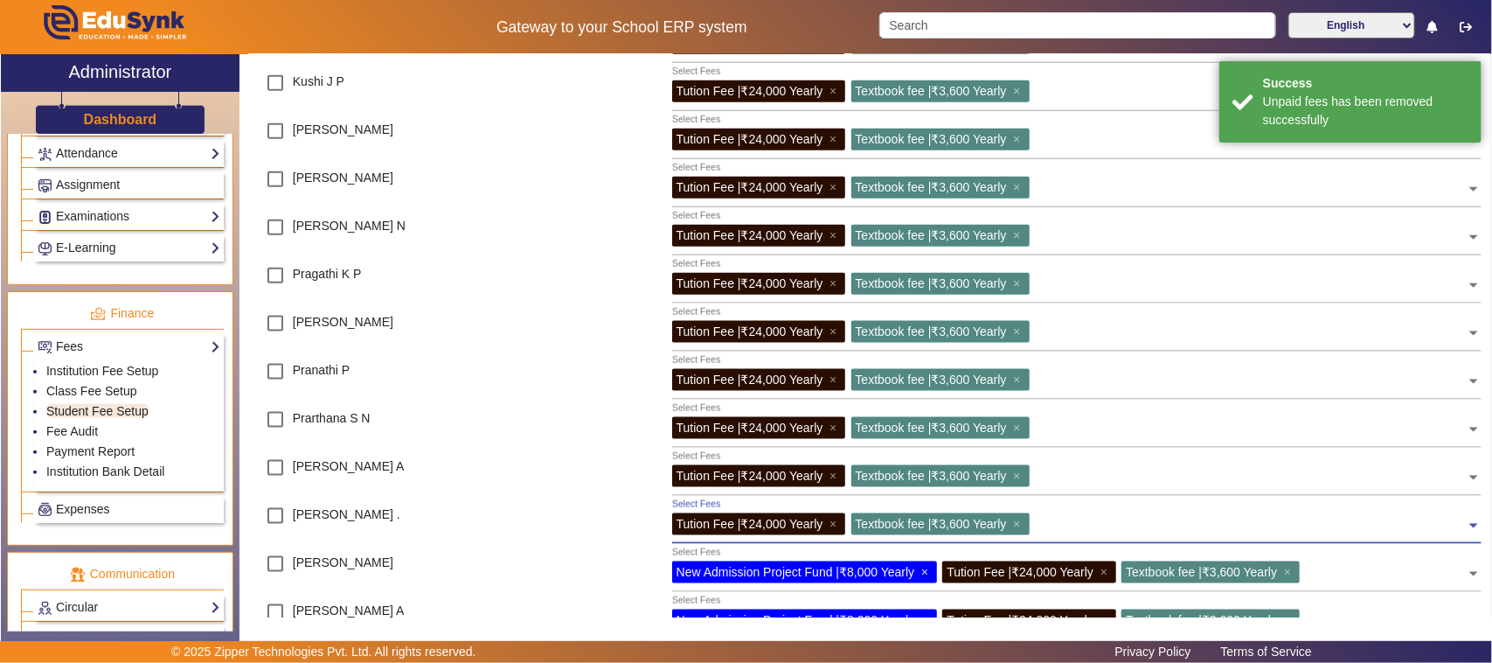
click at [931, 570] on span "×" at bounding box center [926, 572] width 11 height 14
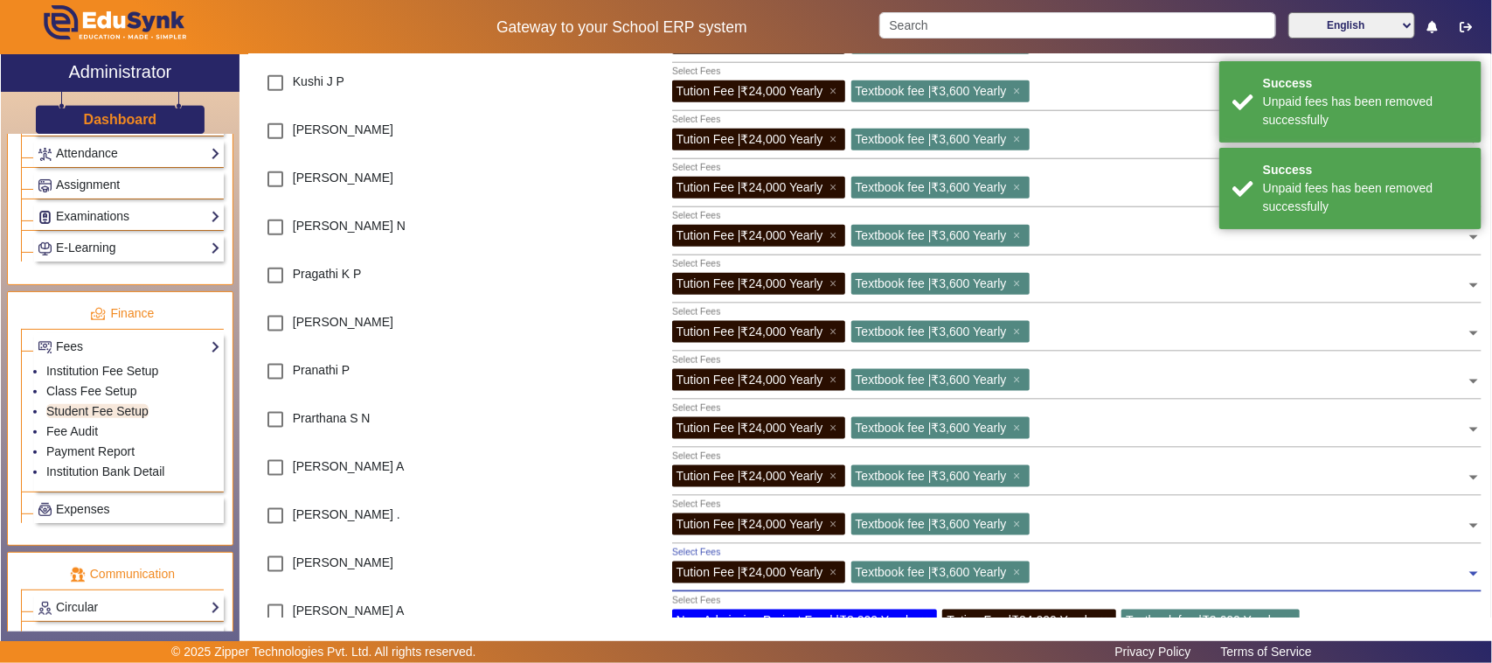
scroll to position [983, 0]
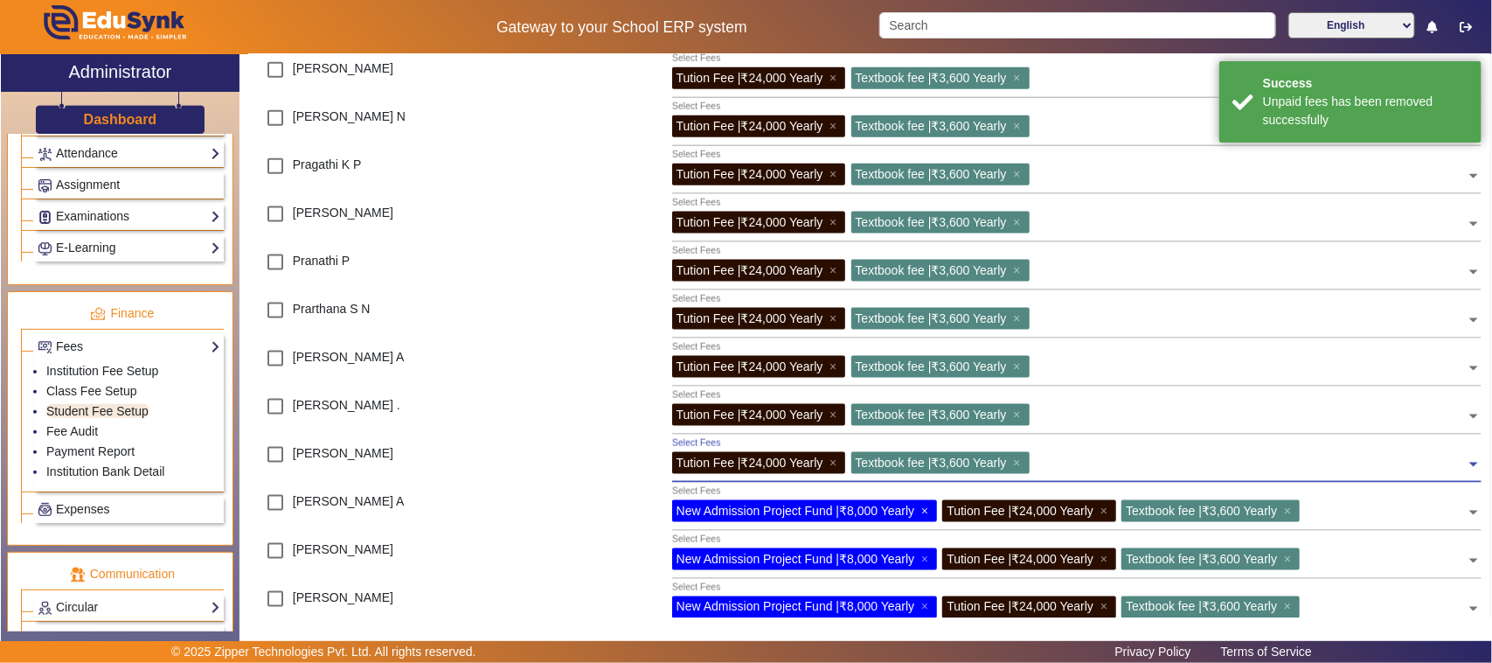
click at [929, 510] on span "×" at bounding box center [926, 511] width 11 height 14
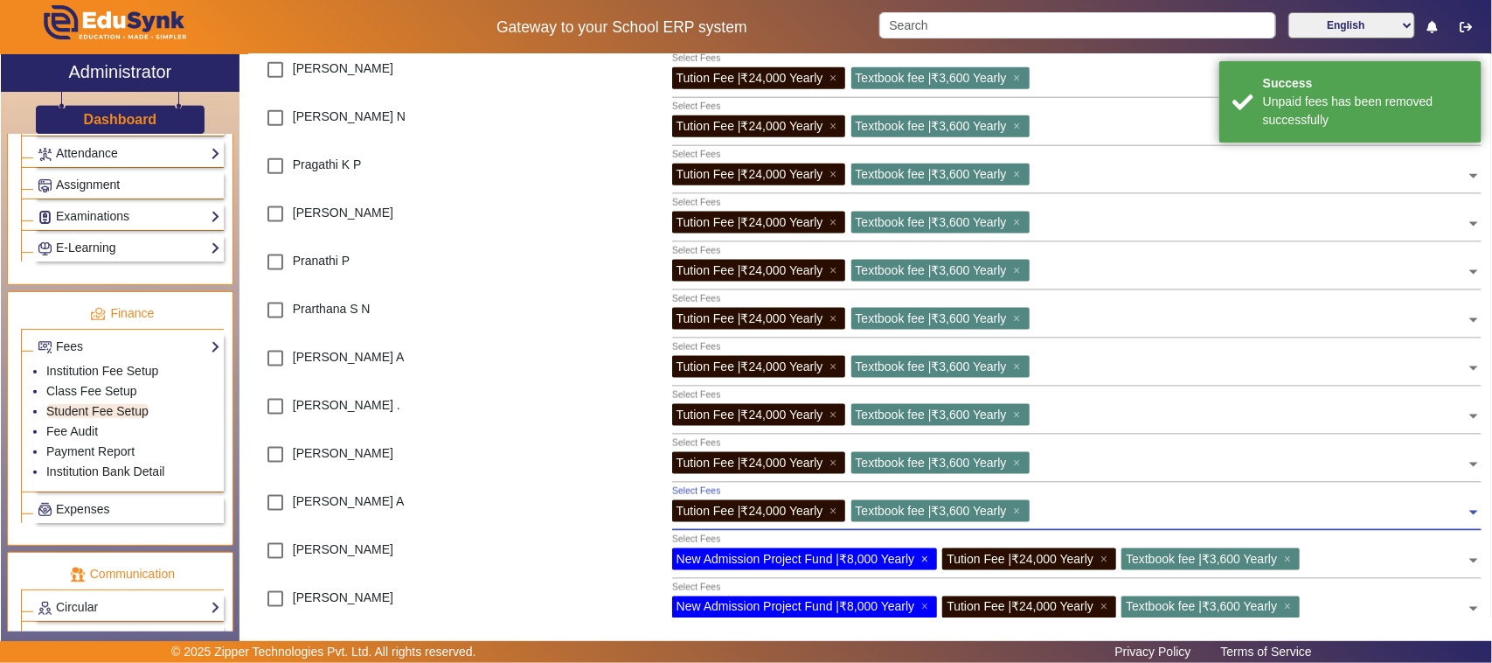
click at [925, 556] on span "×" at bounding box center [926, 559] width 11 height 14
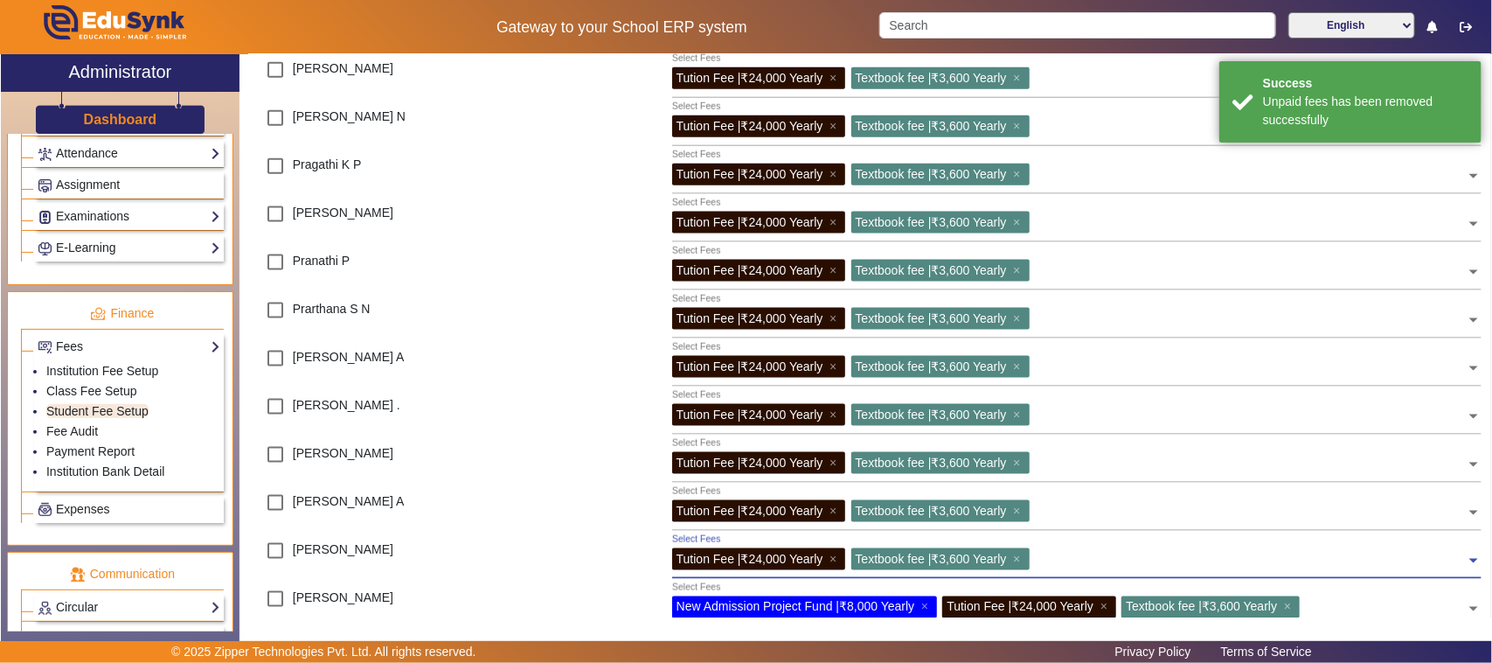
scroll to position [1093, 0]
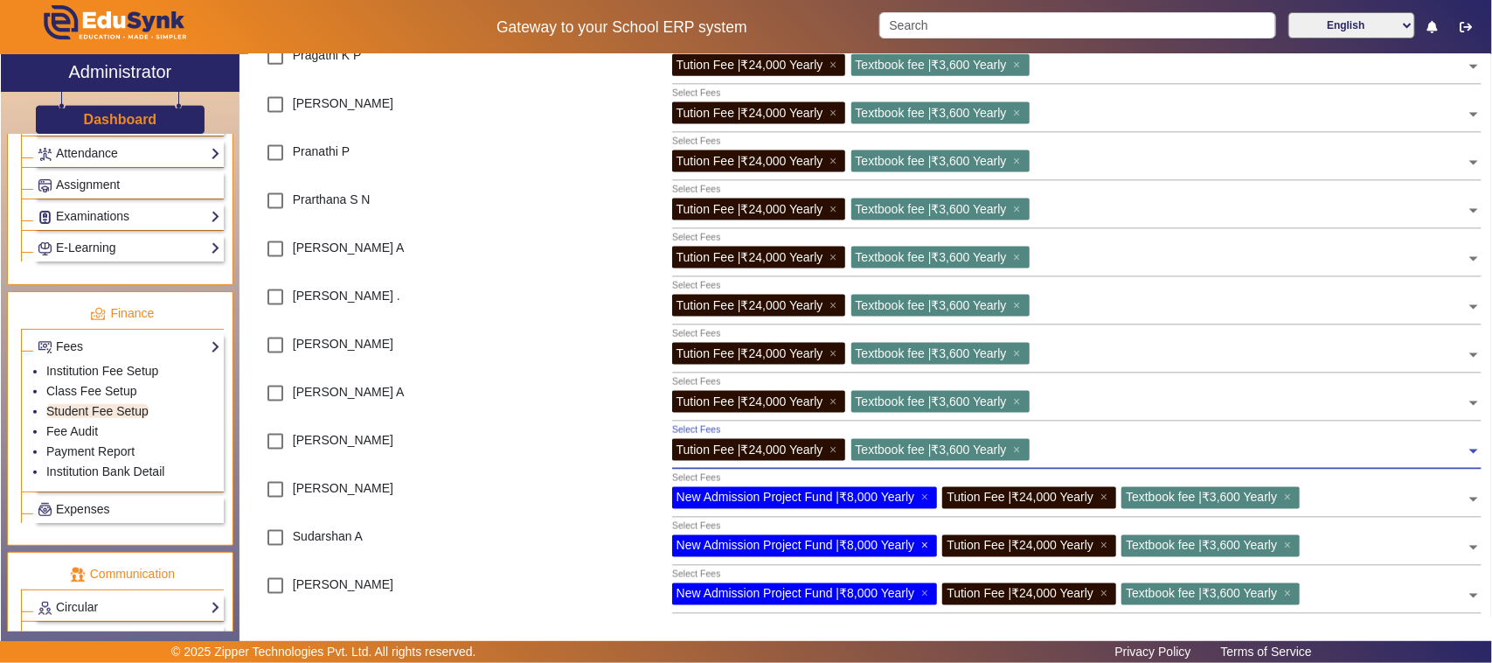
click at [928, 546] on span "×" at bounding box center [926, 546] width 11 height 14
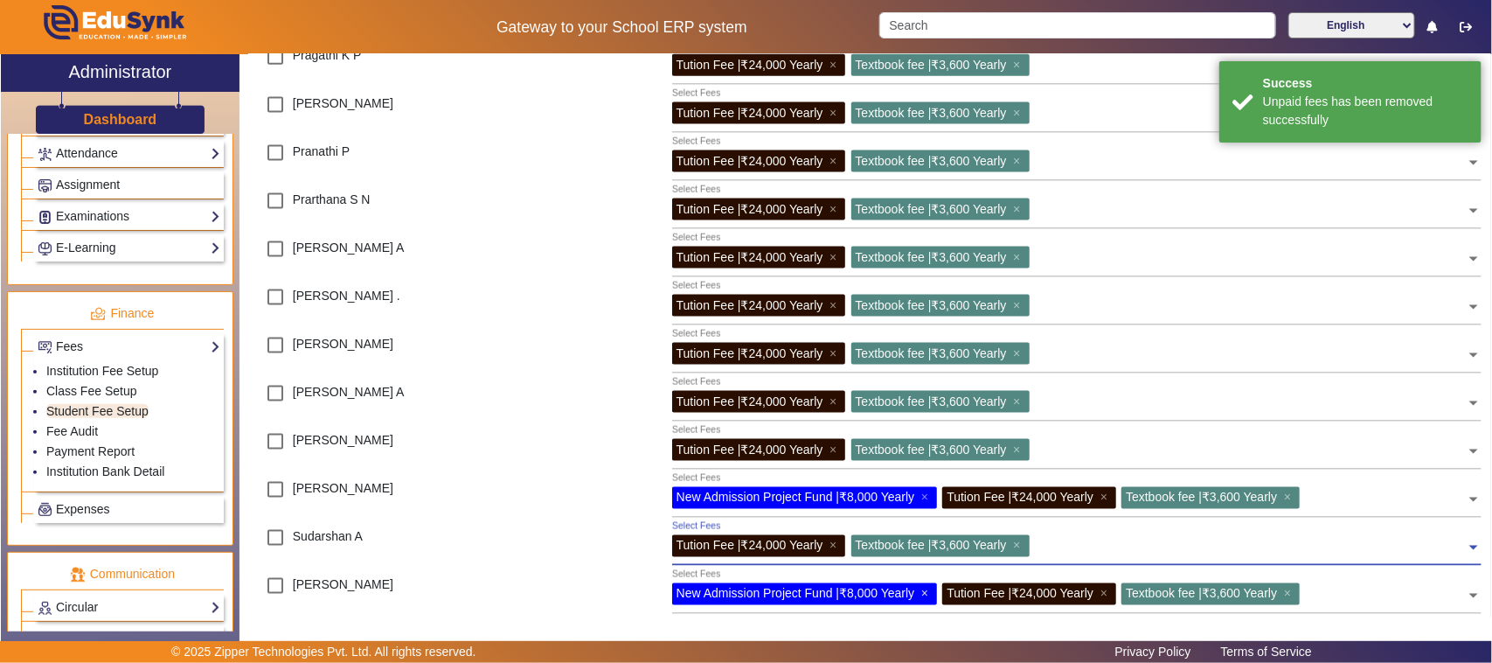
click at [932, 594] on span "×" at bounding box center [926, 594] width 11 height 14
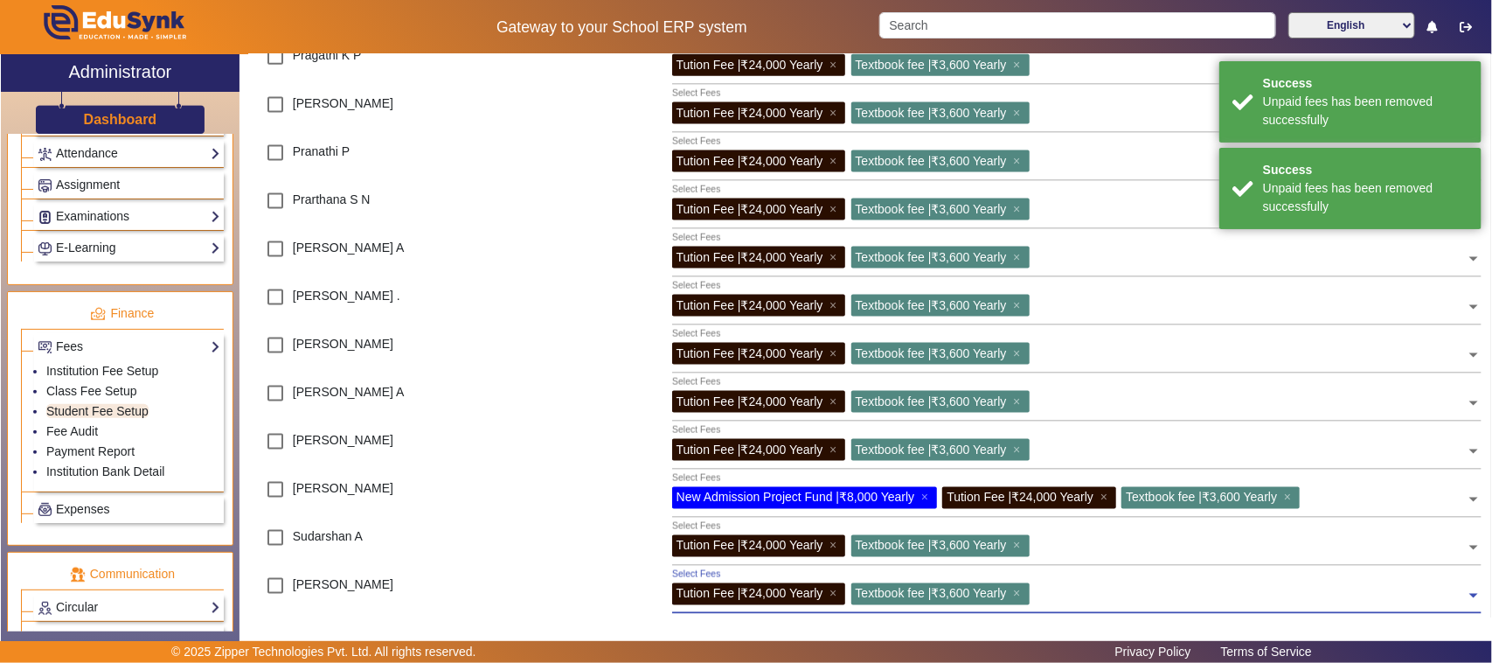
scroll to position [1311, 0]
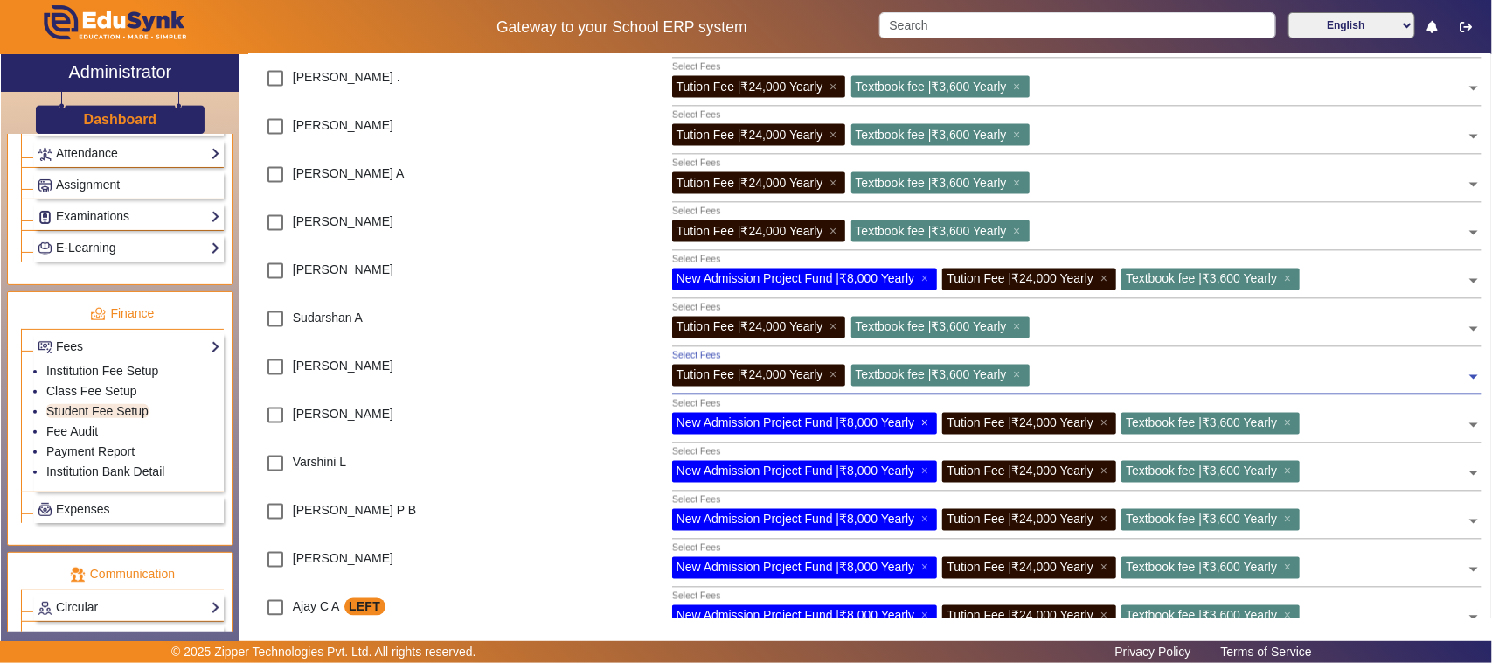
click at [927, 418] on span "×" at bounding box center [926, 423] width 11 height 14
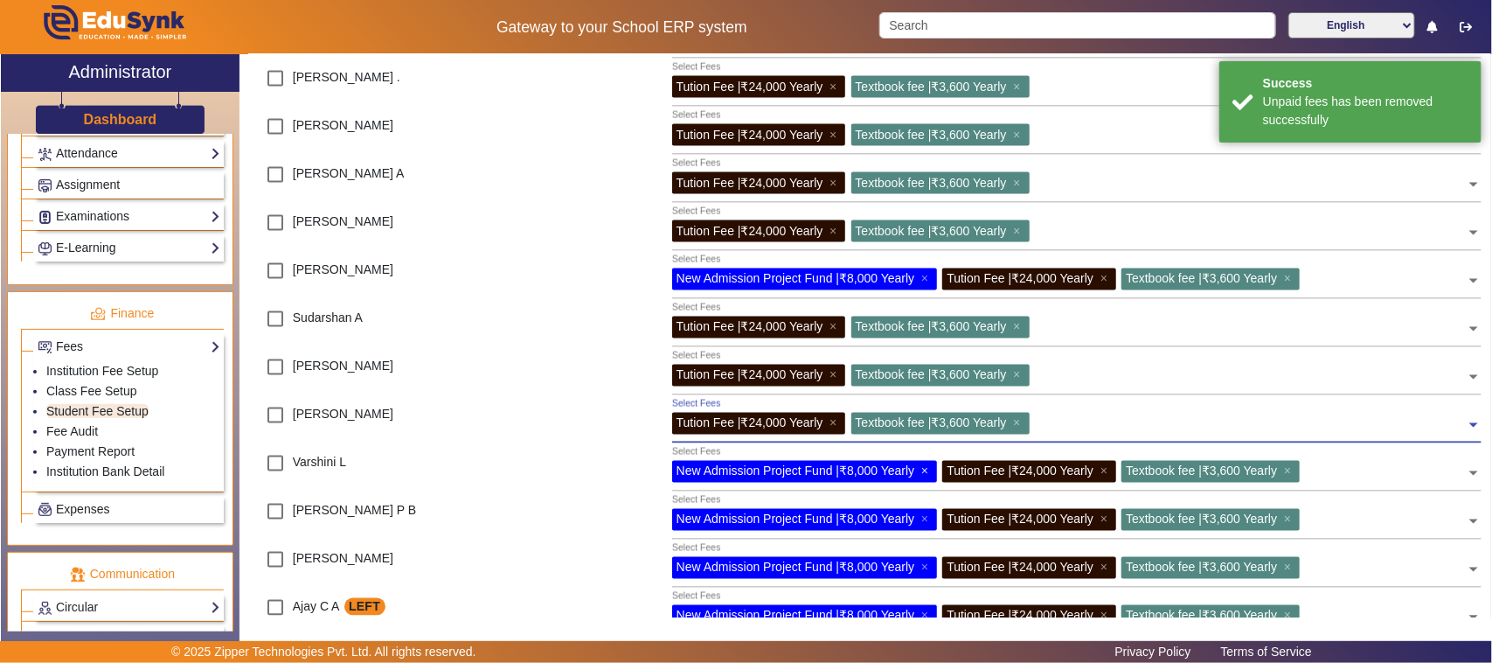
click at [927, 472] on span "×" at bounding box center [926, 471] width 11 height 14
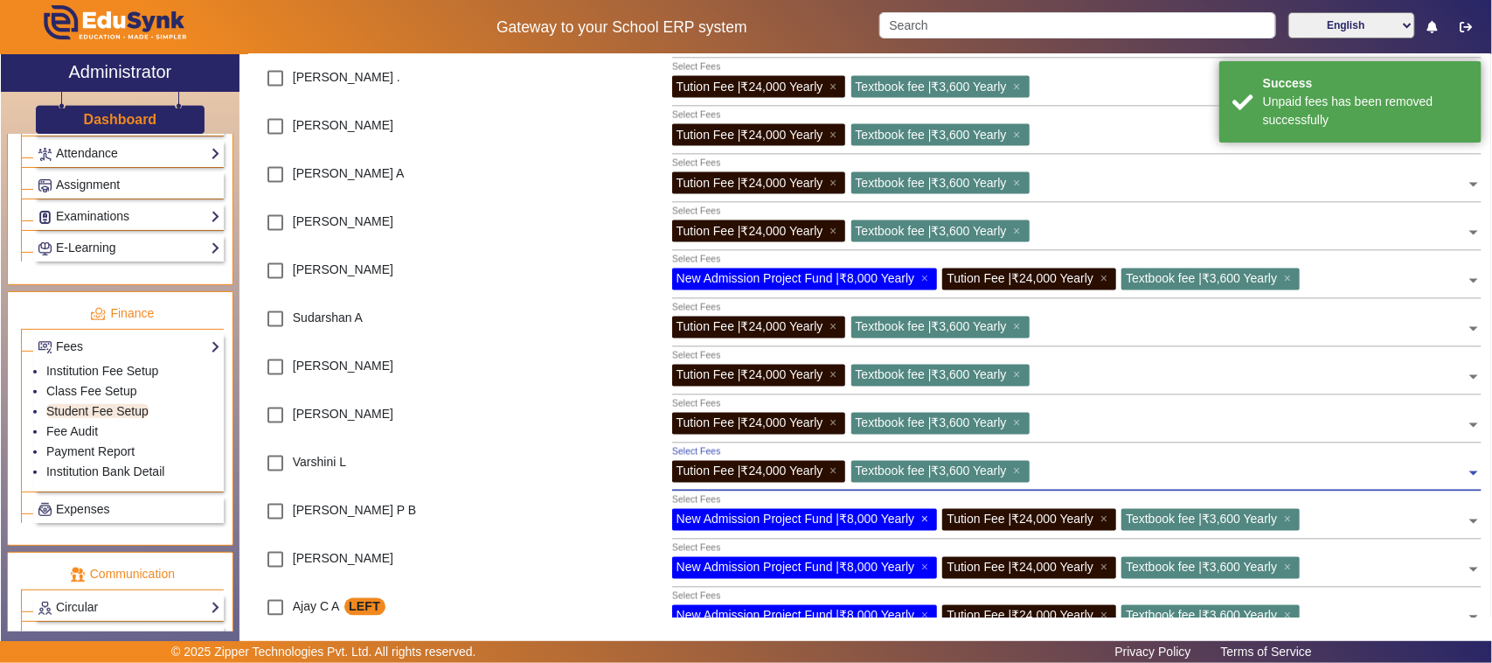
click at [931, 518] on span "×" at bounding box center [926, 519] width 11 height 14
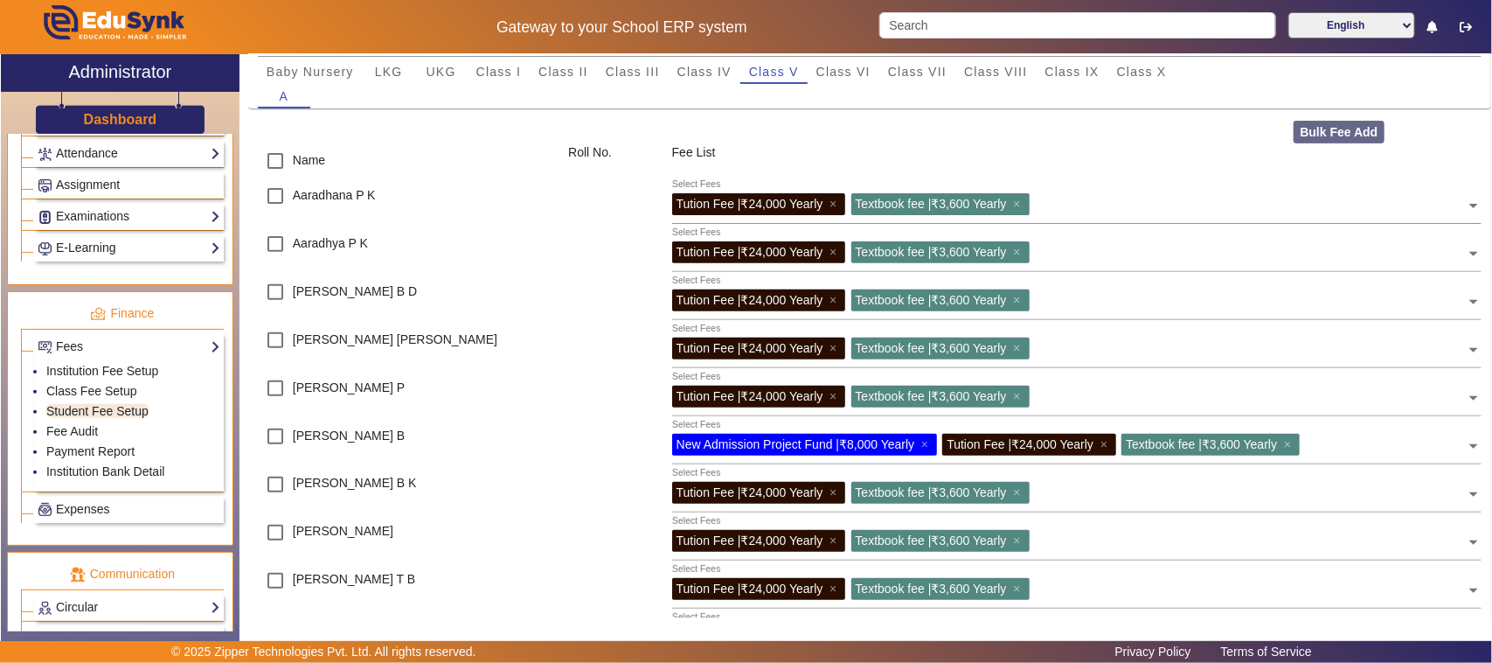
scroll to position [109, 0]
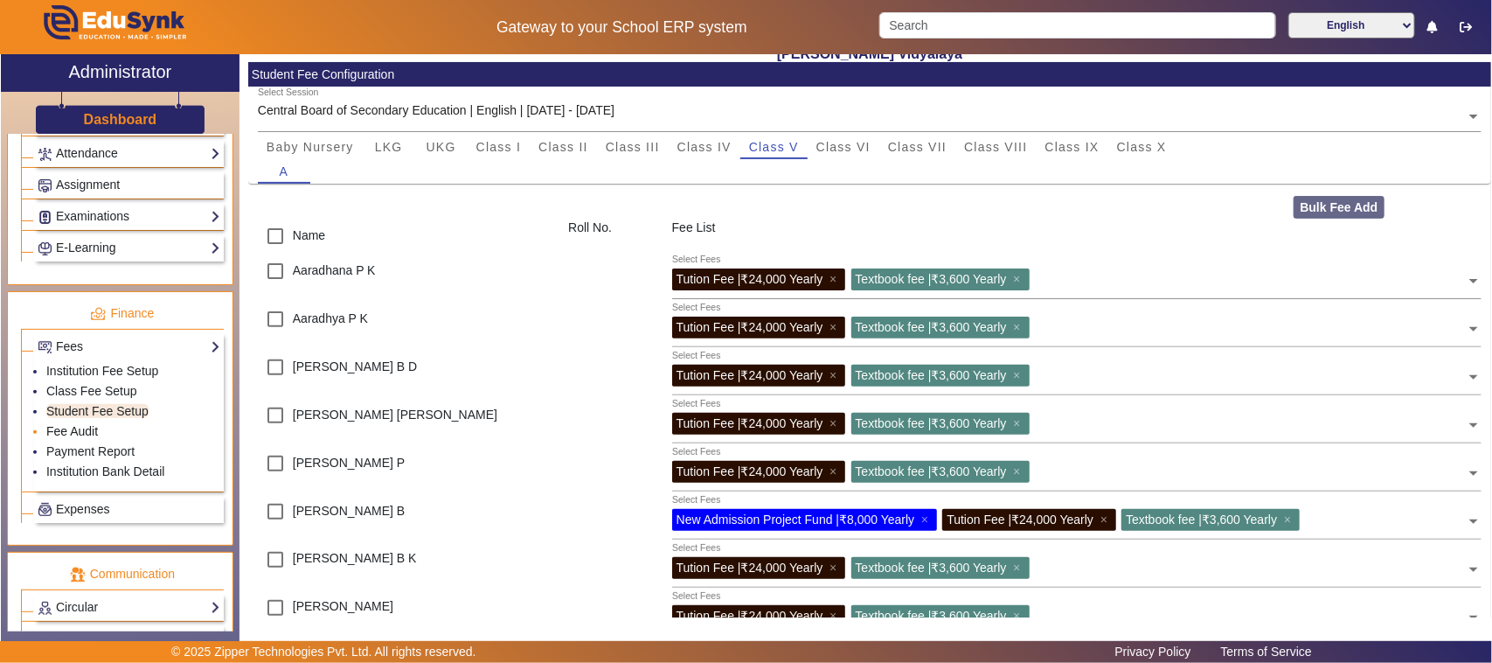
click at [97, 438] on link "Fee Audit" at bounding box center [72, 431] width 52 height 14
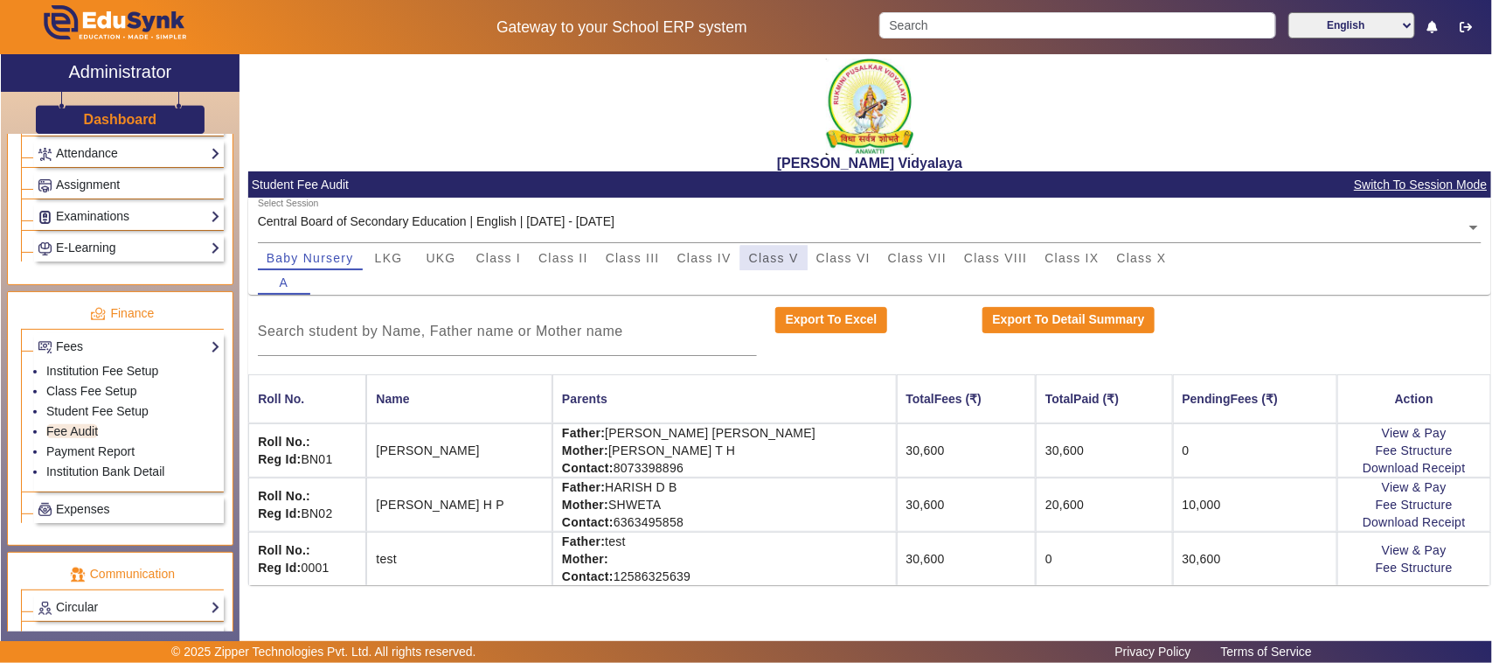
click at [796, 264] on span "Class V" at bounding box center [774, 258] width 50 height 24
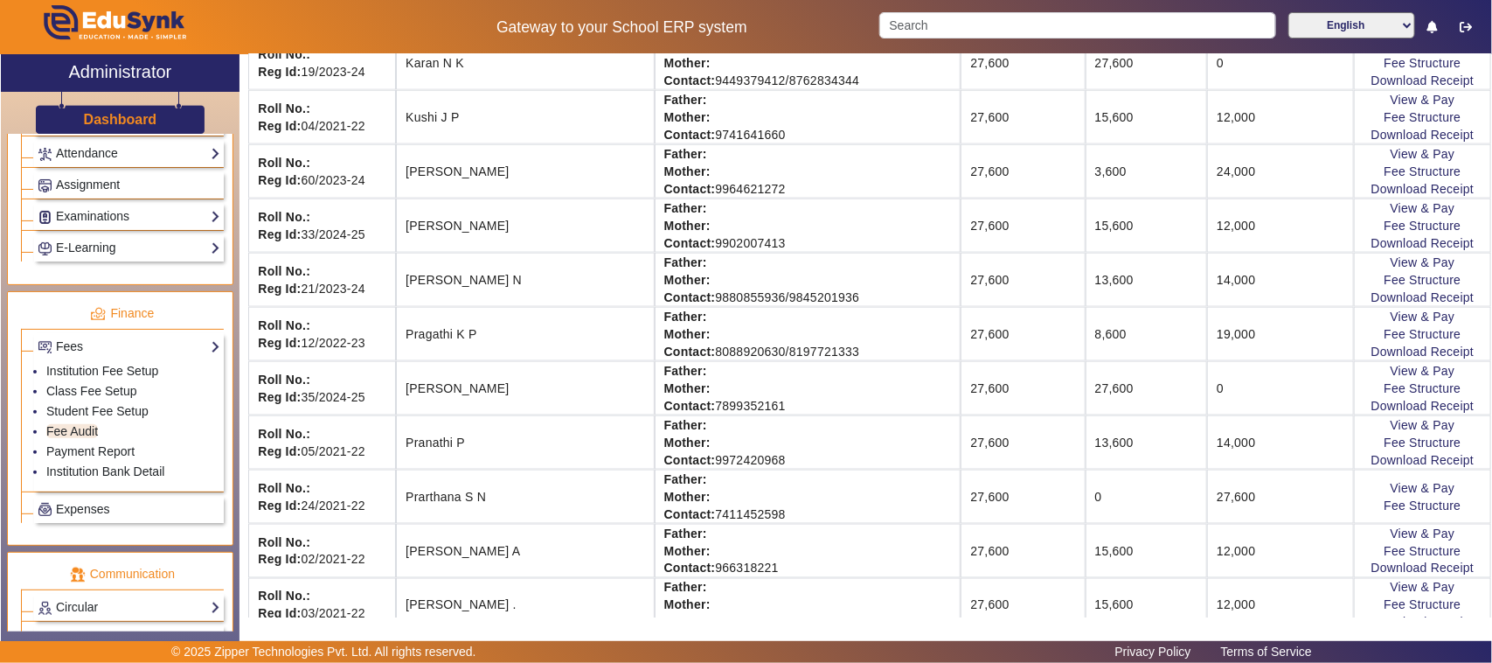
scroll to position [1093, 0]
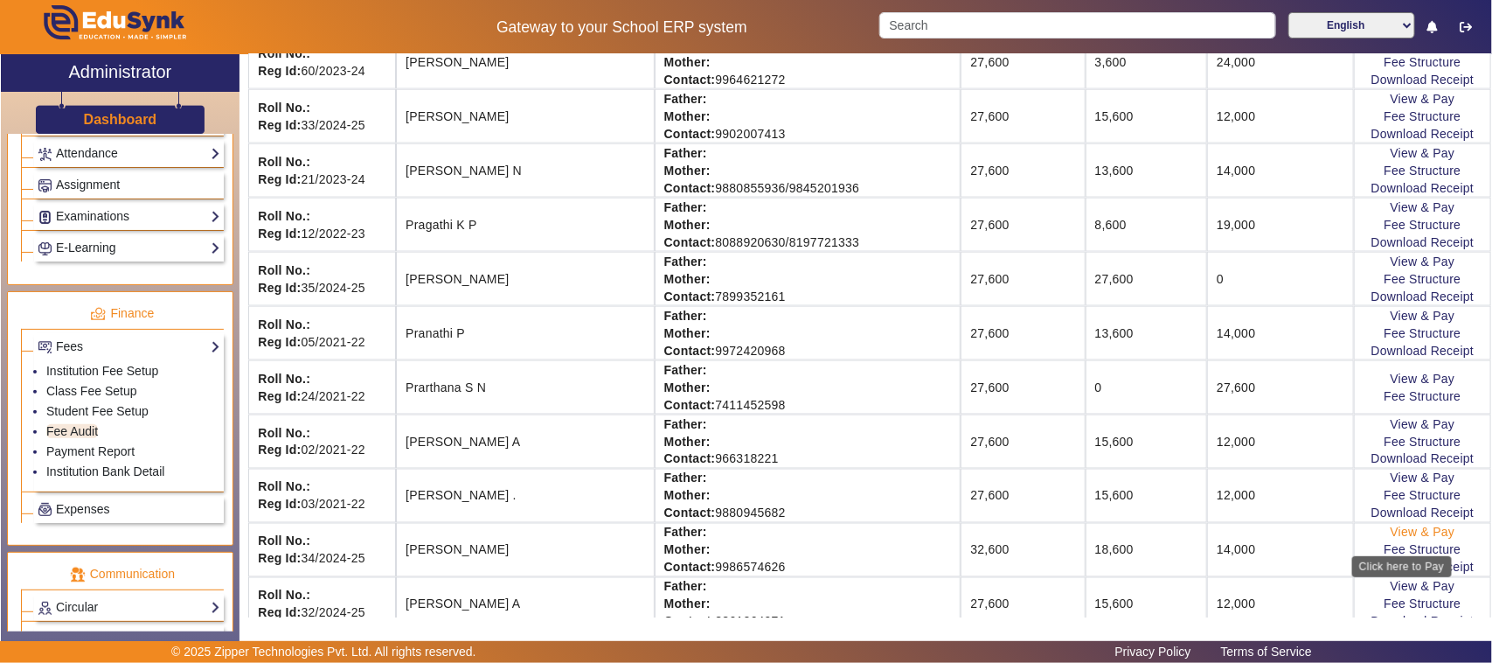
click at [1396, 539] on link "View & Pay" at bounding box center [1423, 532] width 65 height 14
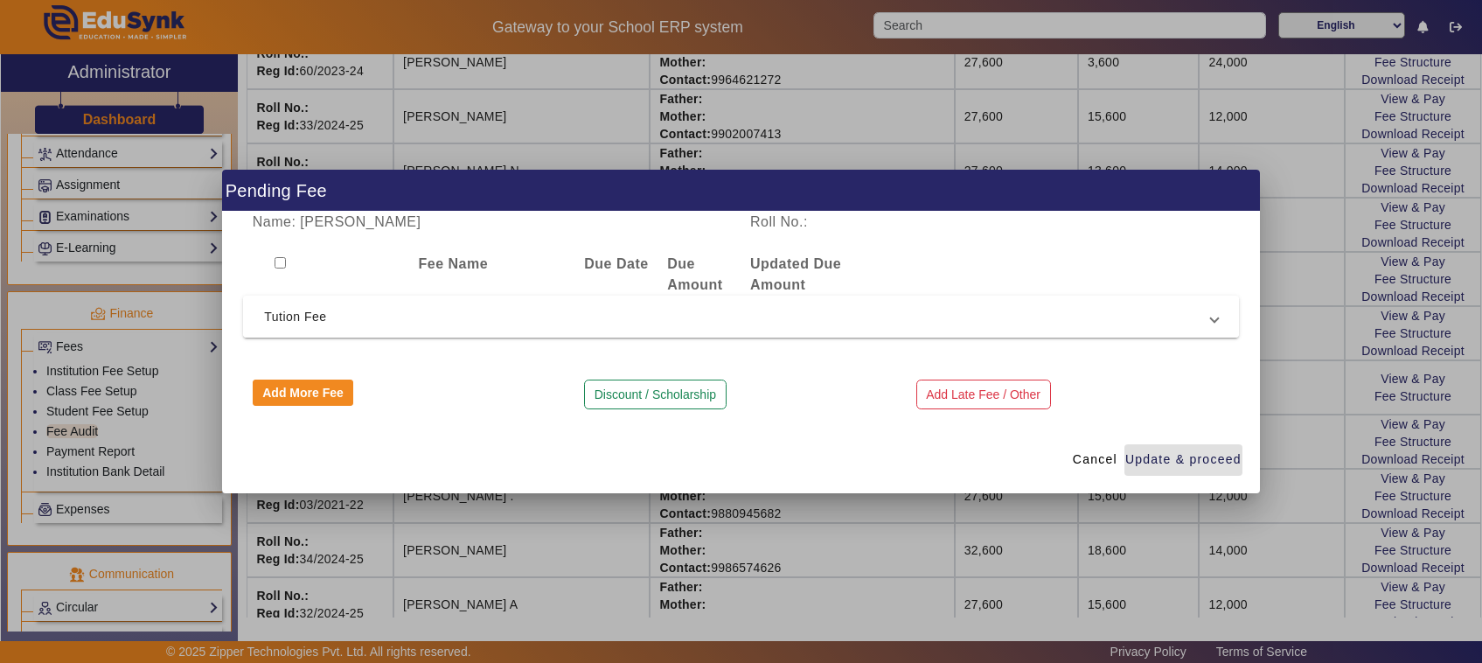
click at [286, 312] on span "Tution Fee" at bounding box center [737, 316] width 947 height 21
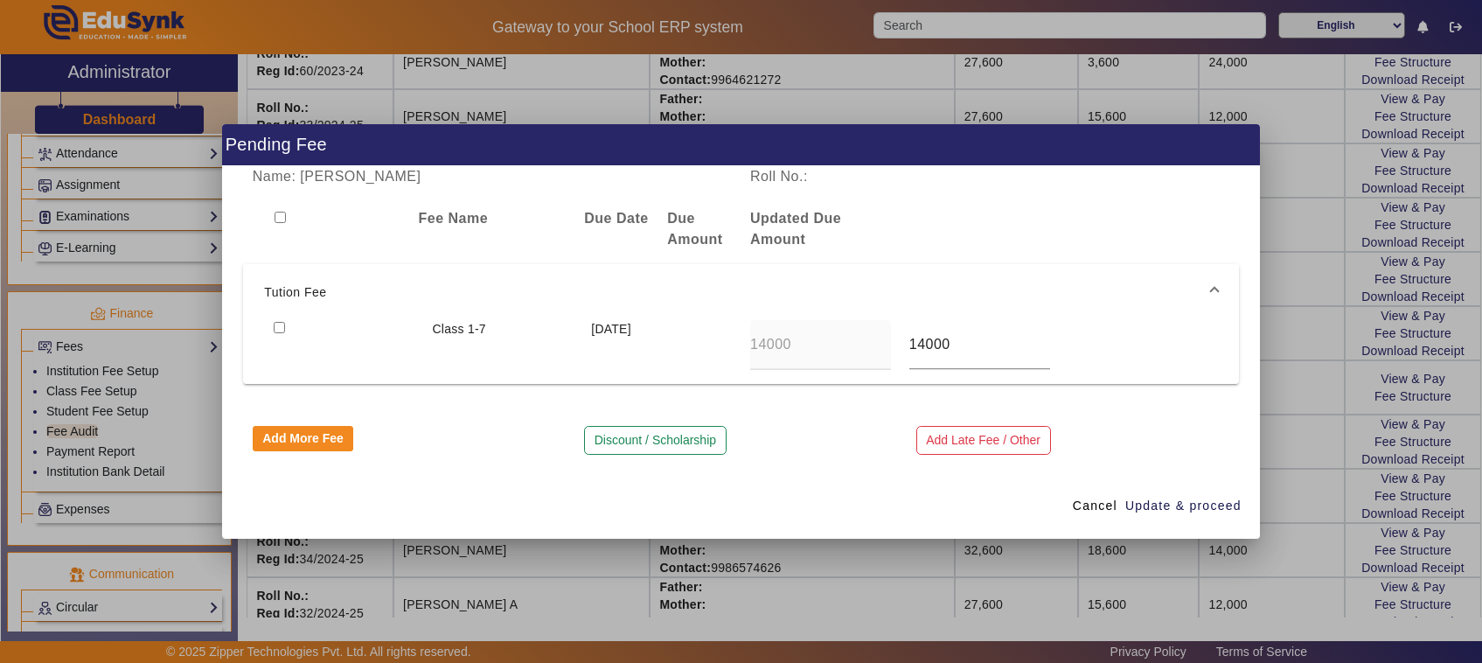
click at [835, 551] on div at bounding box center [741, 331] width 1482 height 663
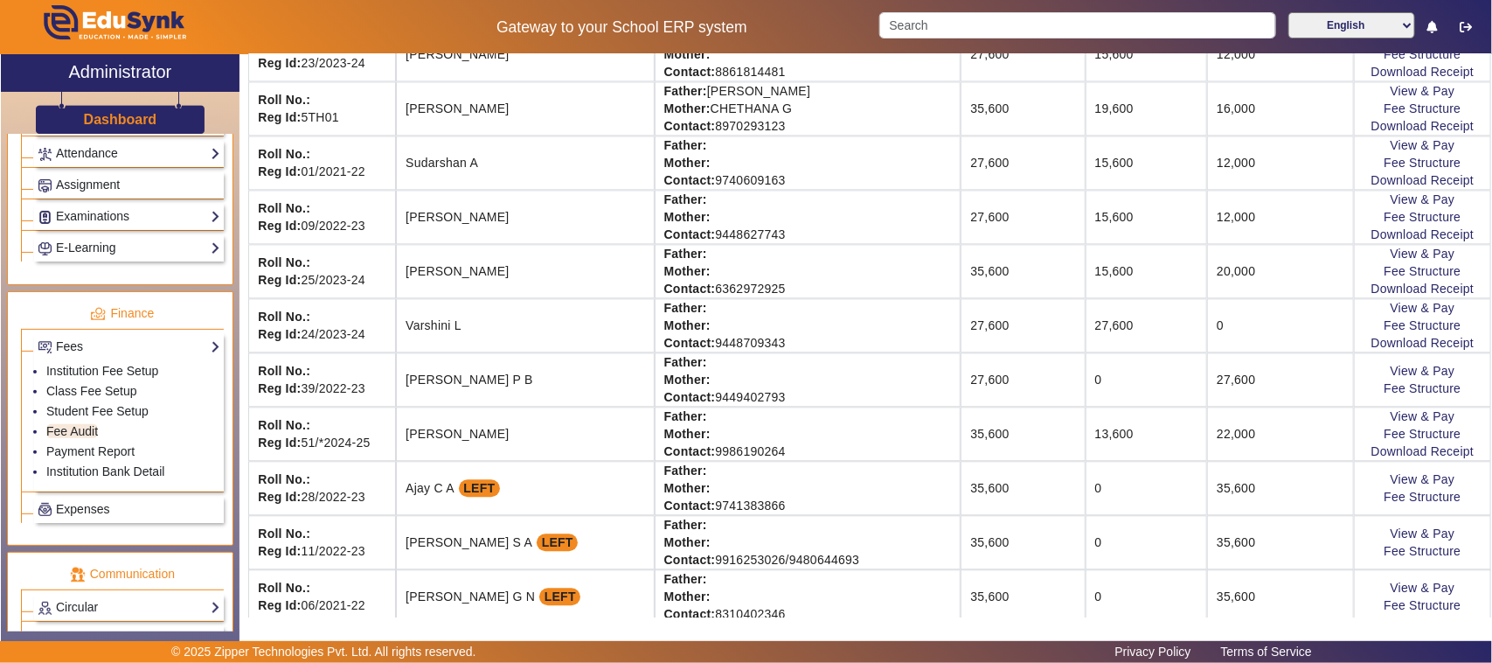
scroll to position [1727, 0]
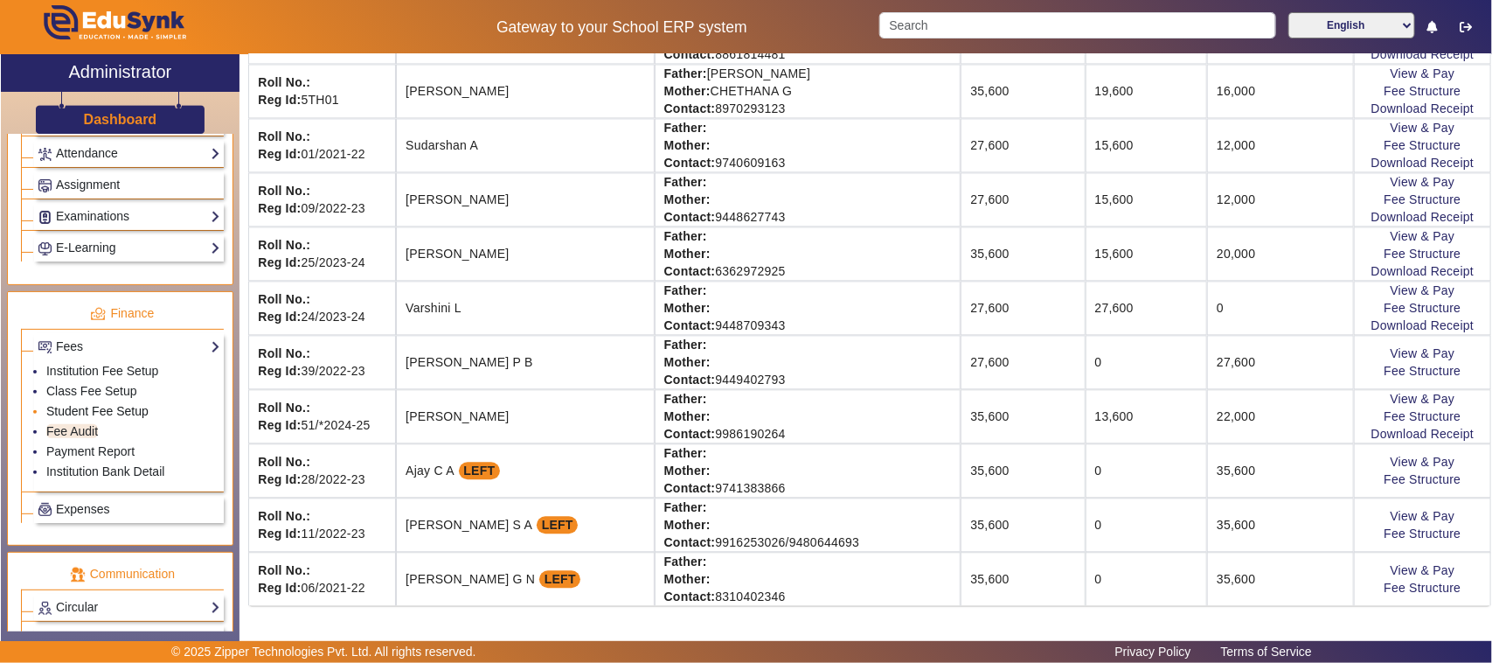
click at [128, 418] on link "Student Fee Setup" at bounding box center [97, 411] width 102 height 14
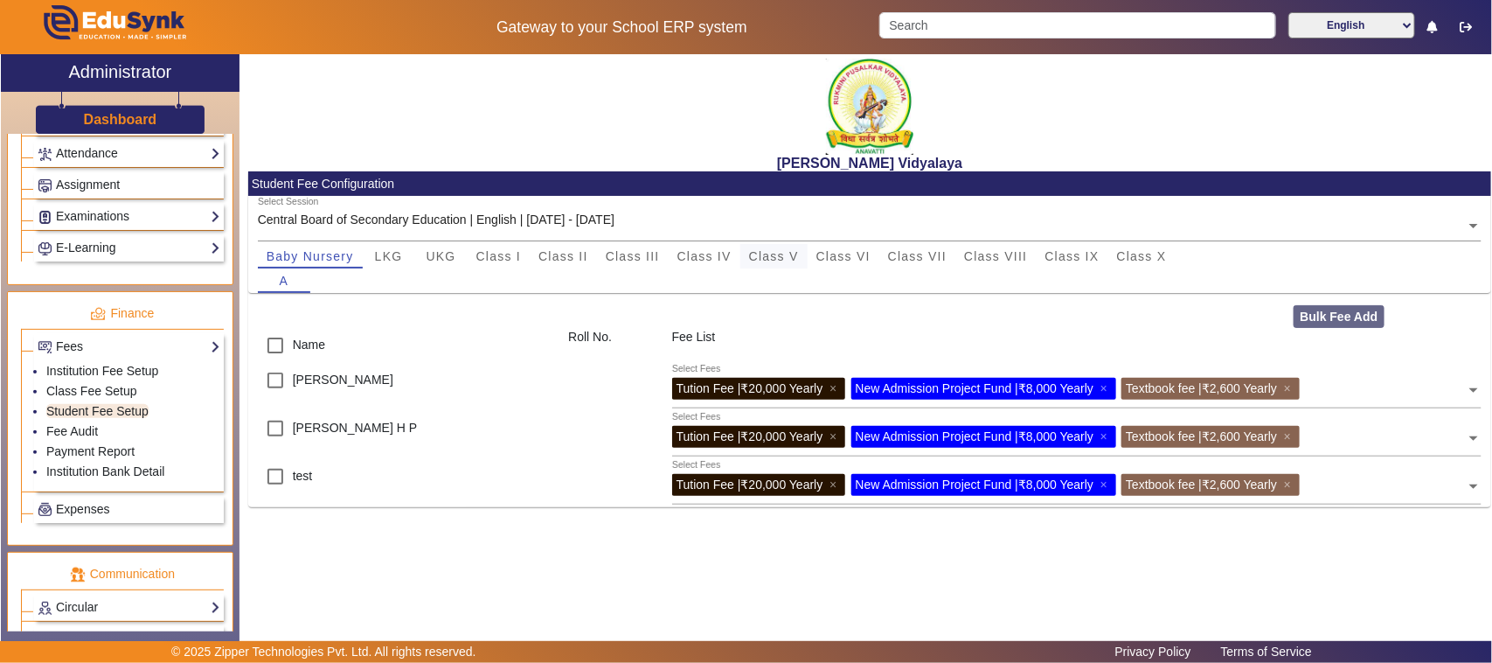
click at [780, 259] on span "Class V" at bounding box center [774, 256] width 50 height 12
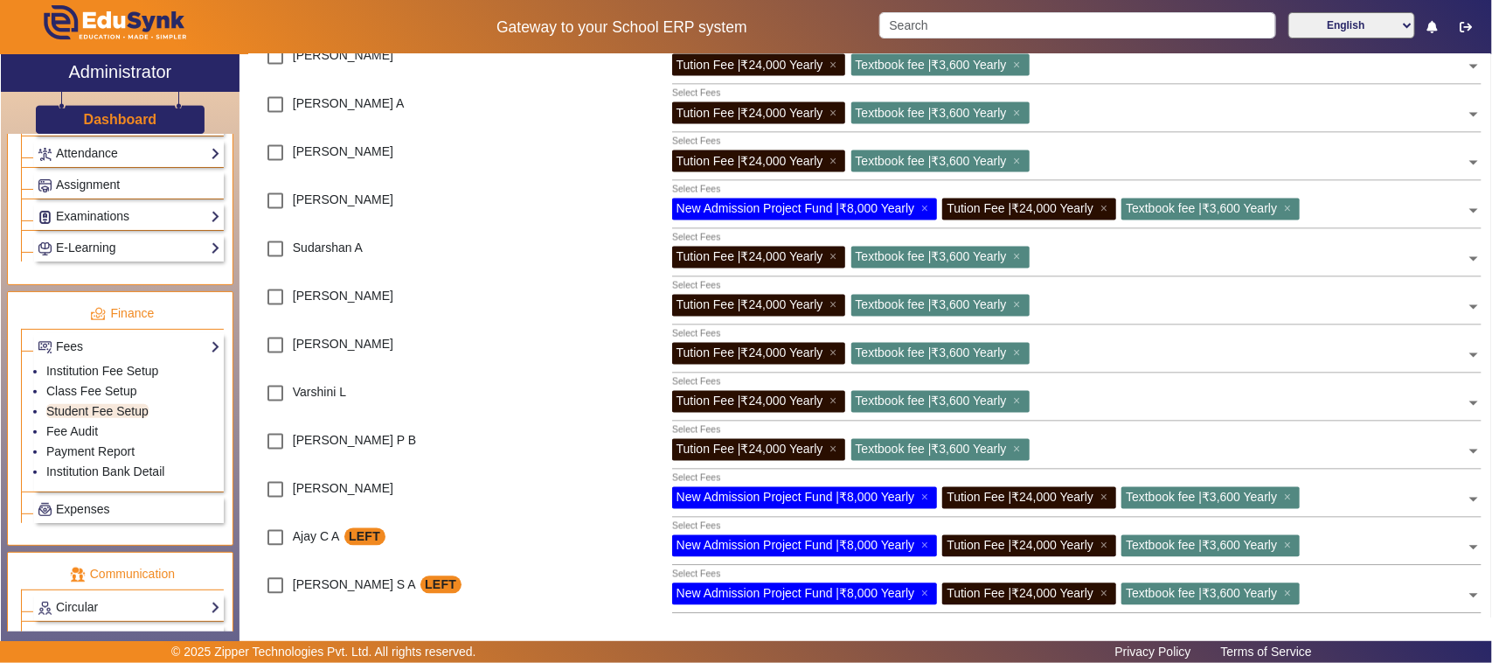
scroll to position [1421, 0]
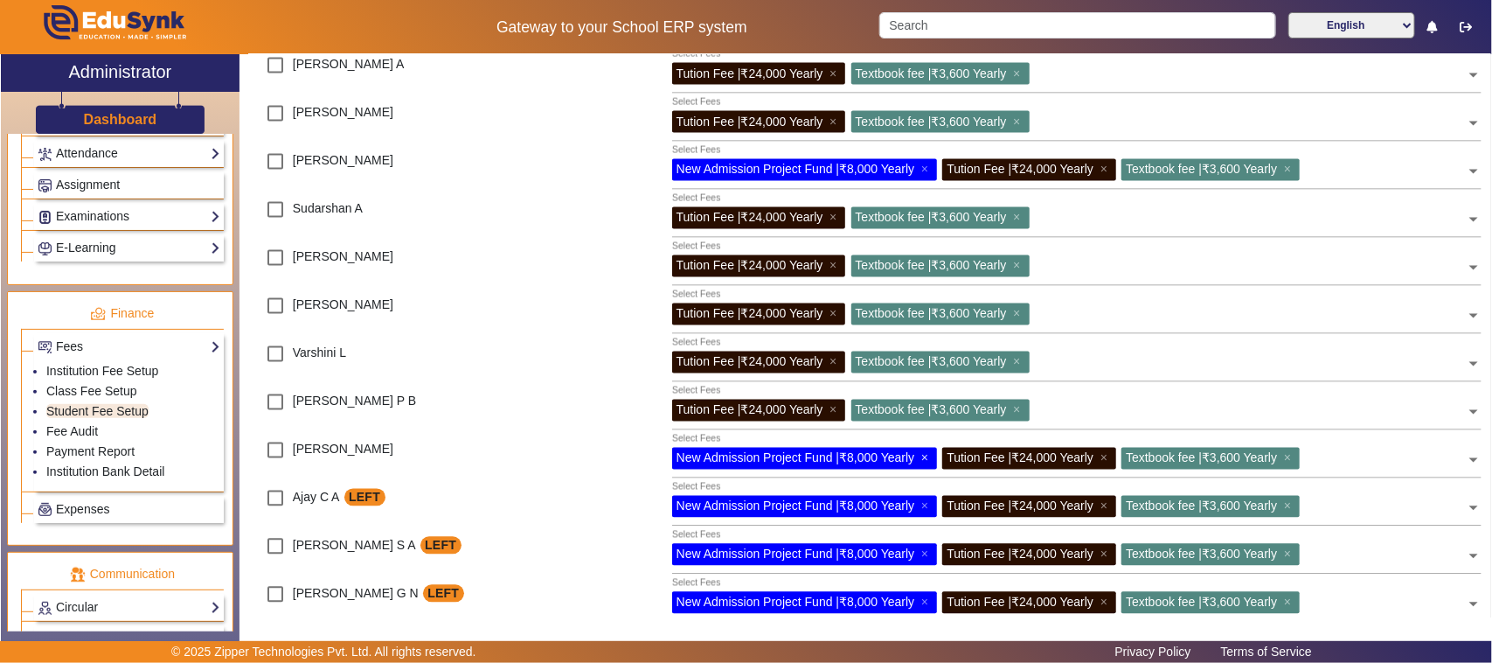
click at [924, 455] on span "×" at bounding box center [926, 458] width 11 height 14
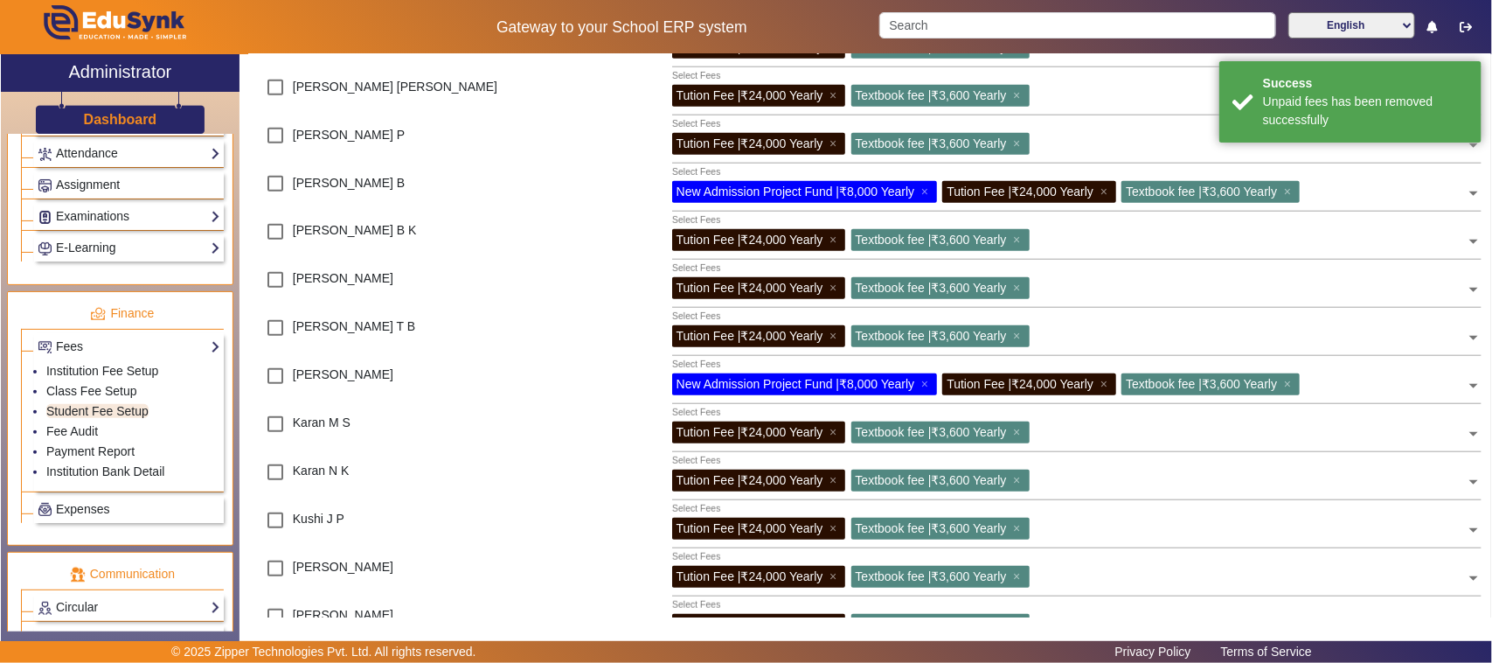
scroll to position [0, 0]
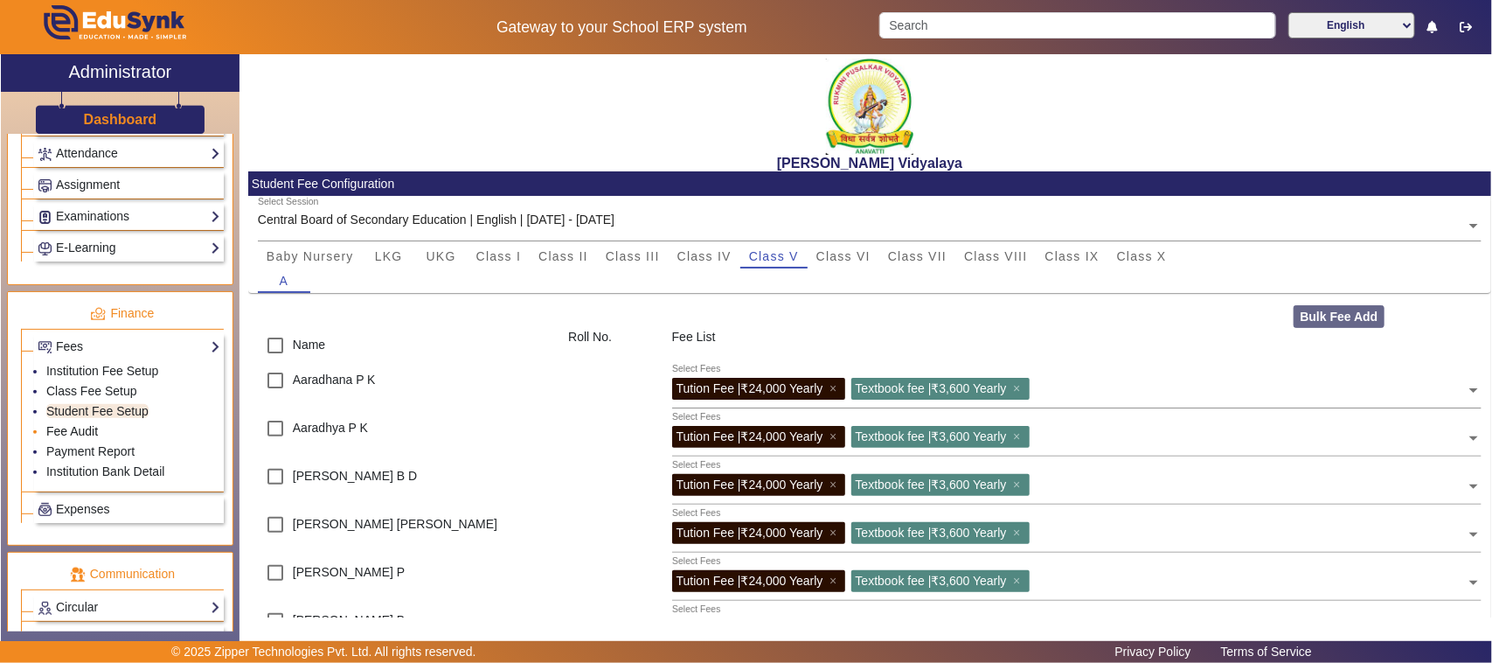
click at [81, 438] on link "Fee Audit" at bounding box center [72, 431] width 52 height 14
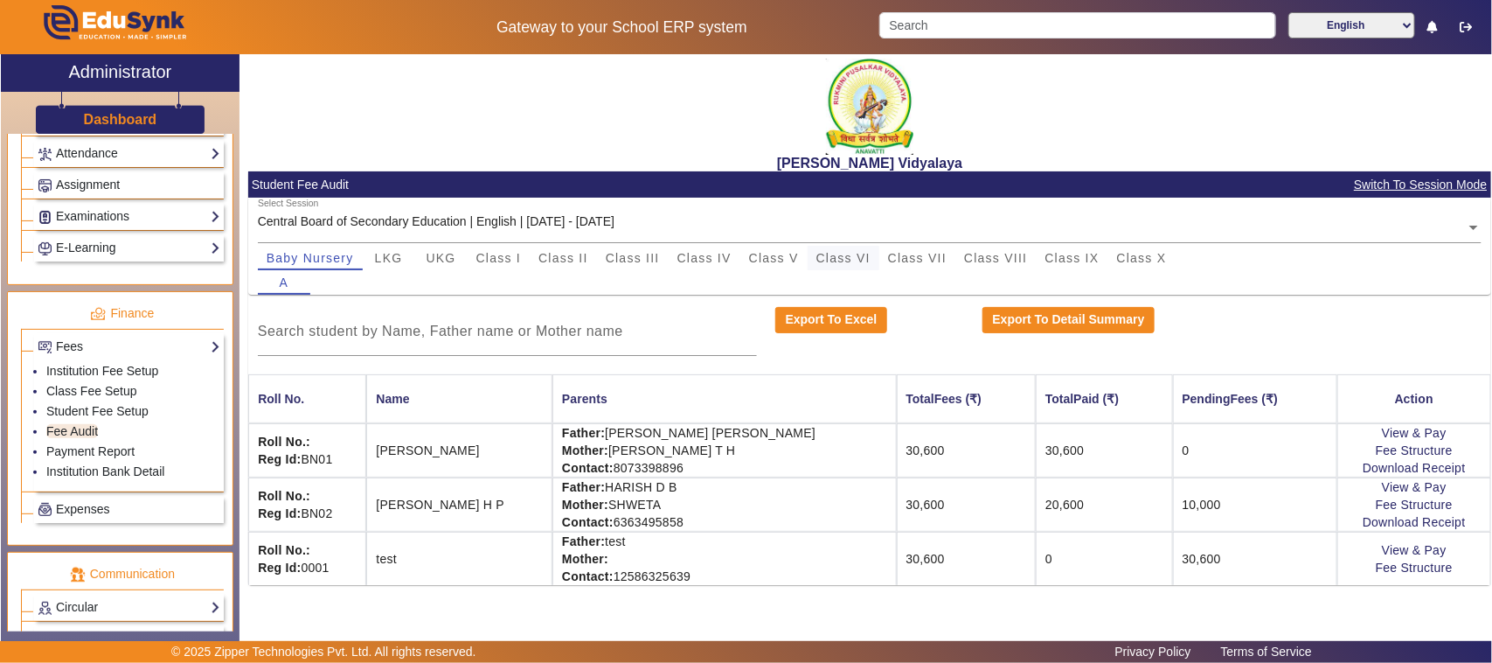
click at [853, 263] on span "Class VI" at bounding box center [844, 258] width 54 height 12
